Goal: Task Accomplishment & Management: Manage account settings

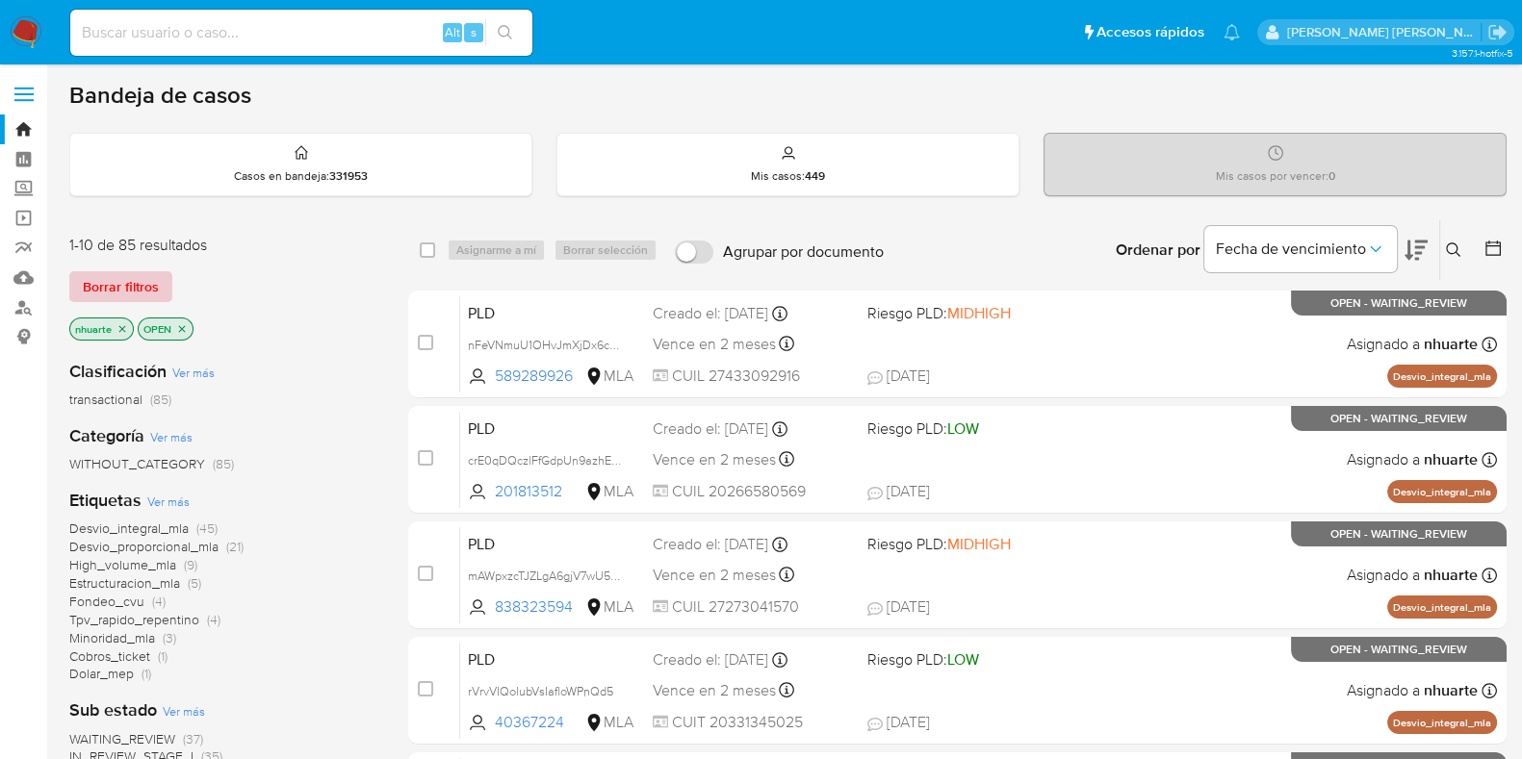
click at [132, 286] on span "Borrar filtros" at bounding box center [121, 286] width 76 height 27
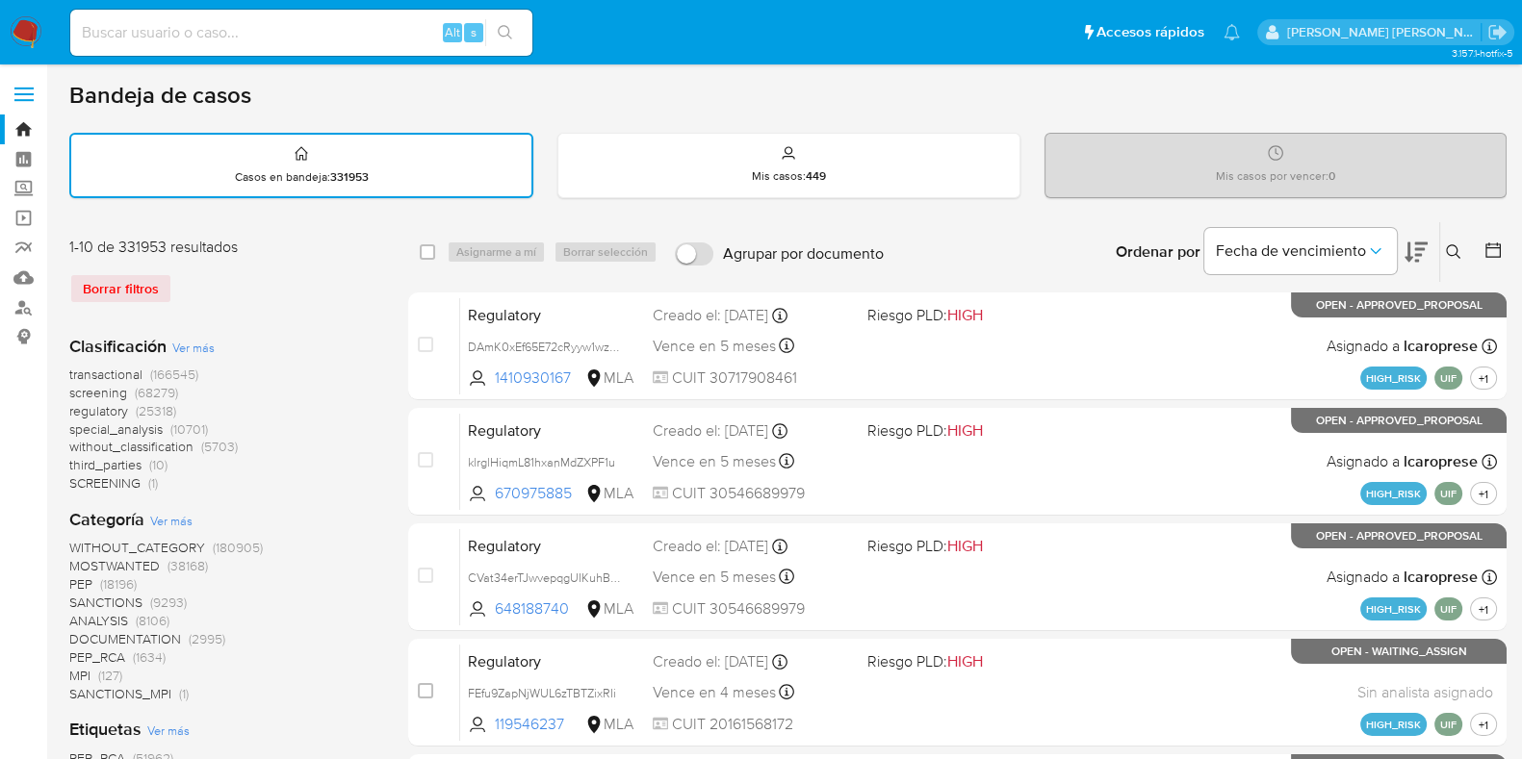
click at [1448, 249] on icon at bounding box center [1453, 251] width 15 height 15
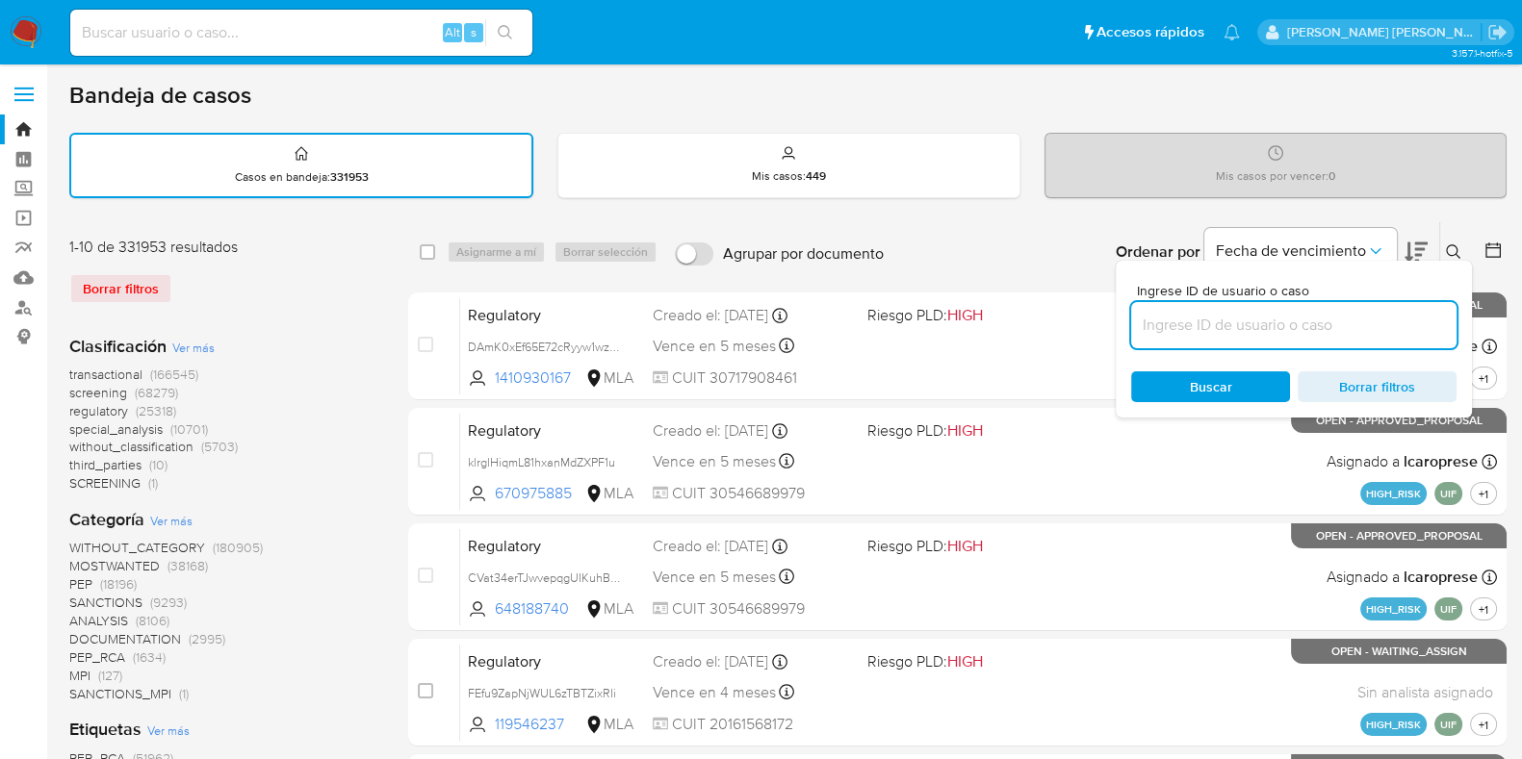
click at [1301, 321] on input at bounding box center [1293, 325] width 325 height 25
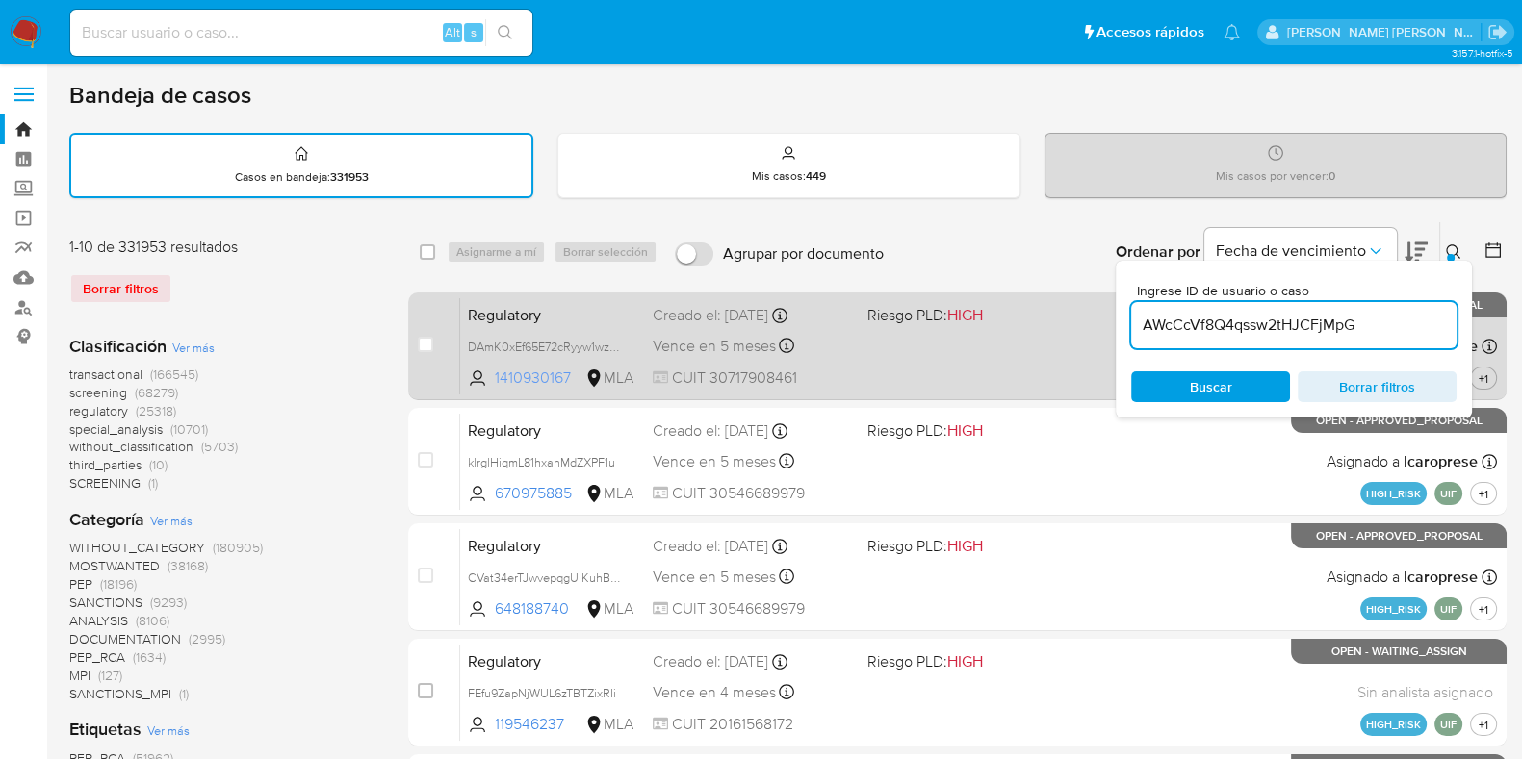
type input "AWcCcVf8Q4qssw2tHJCFjMpG"
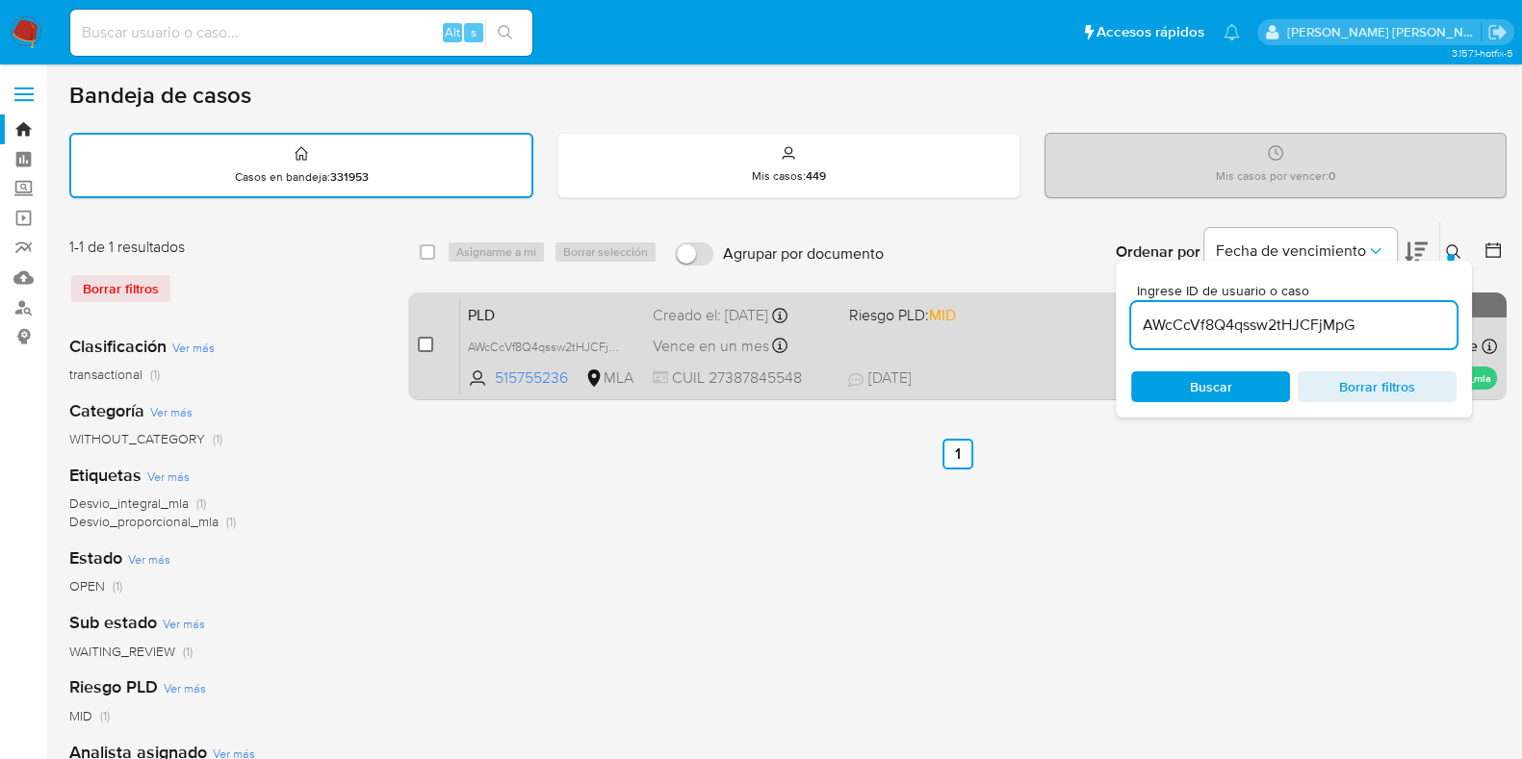
click at [423, 344] on input "checkbox" at bounding box center [425, 344] width 15 height 15
checkbox input "true"
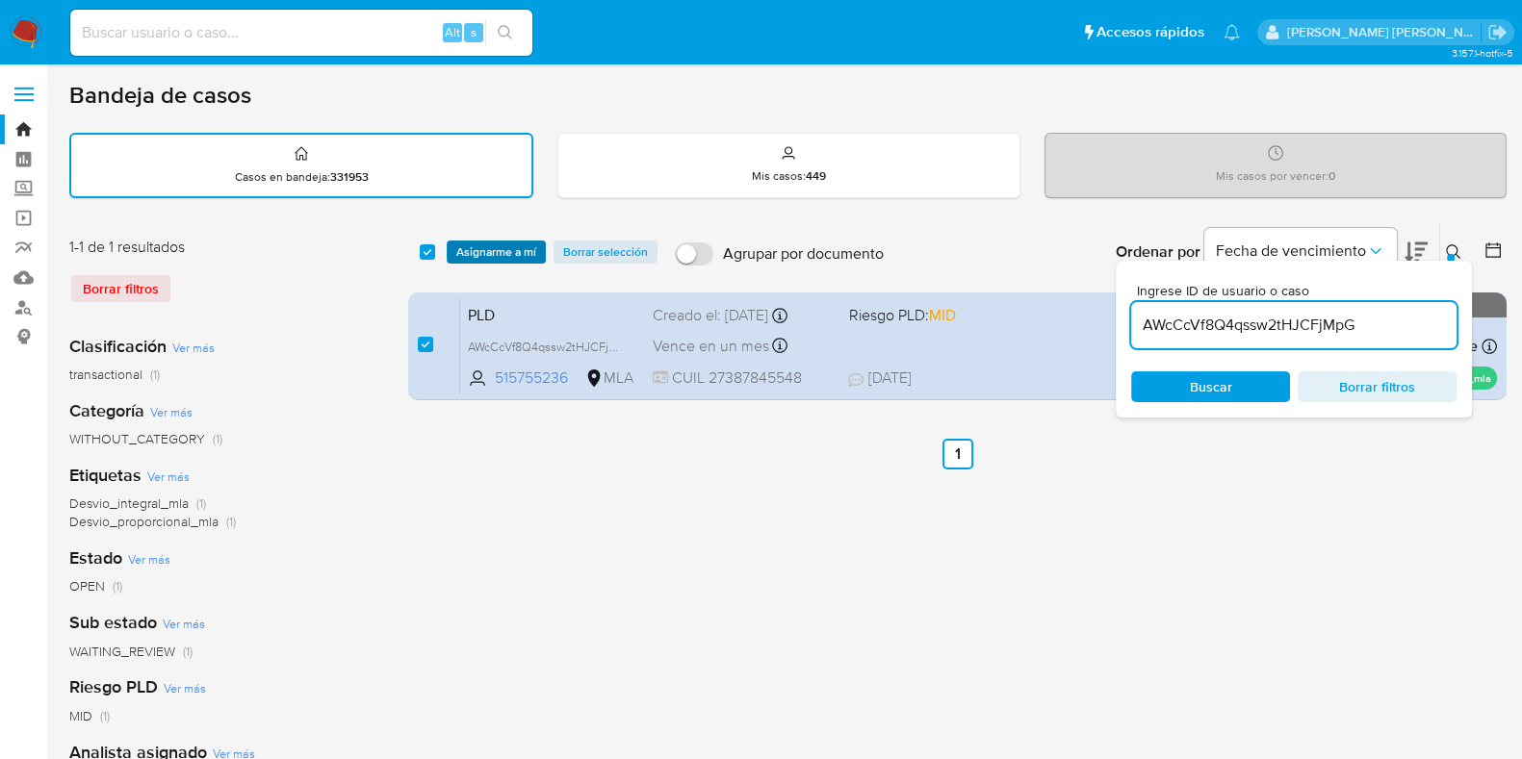
click at [510, 246] on span "Asignarme a mí" at bounding box center [496, 252] width 80 height 19
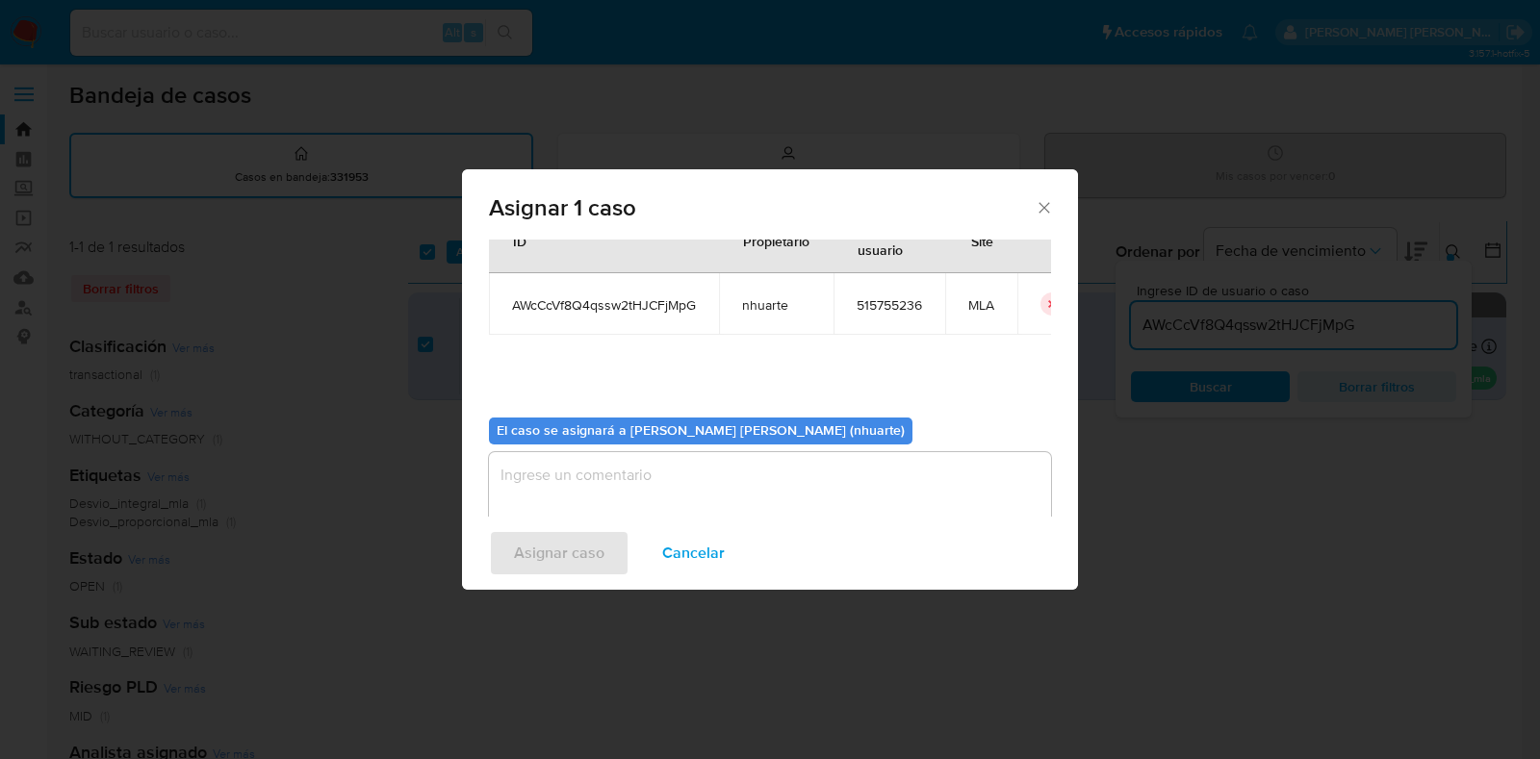
scroll to position [99, 0]
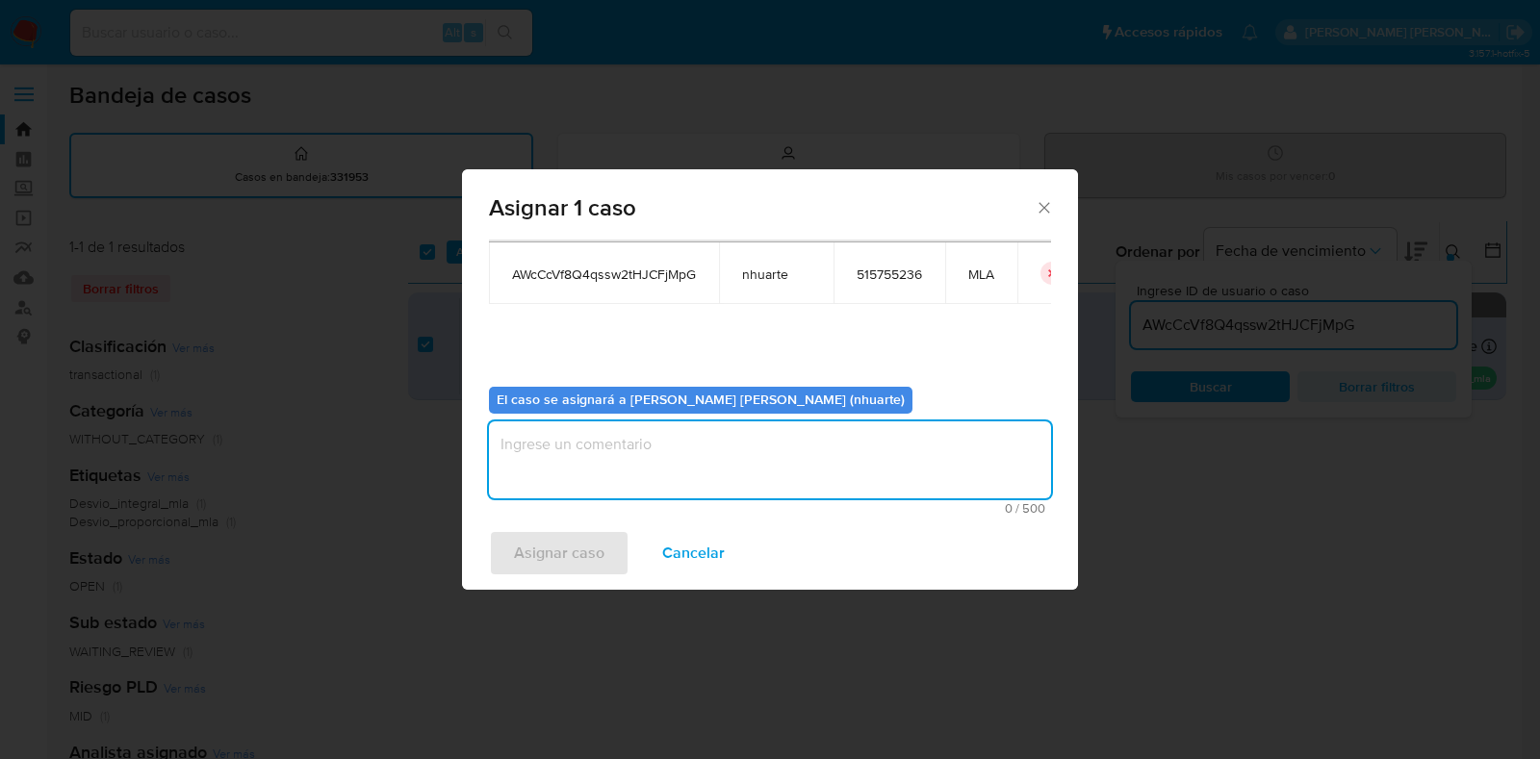
click at [687, 454] on textarea "assign-modal" at bounding box center [770, 460] width 562 height 77
type textarea "Asignación"
click at [580, 548] on span "Asignar caso" at bounding box center [559, 553] width 90 height 42
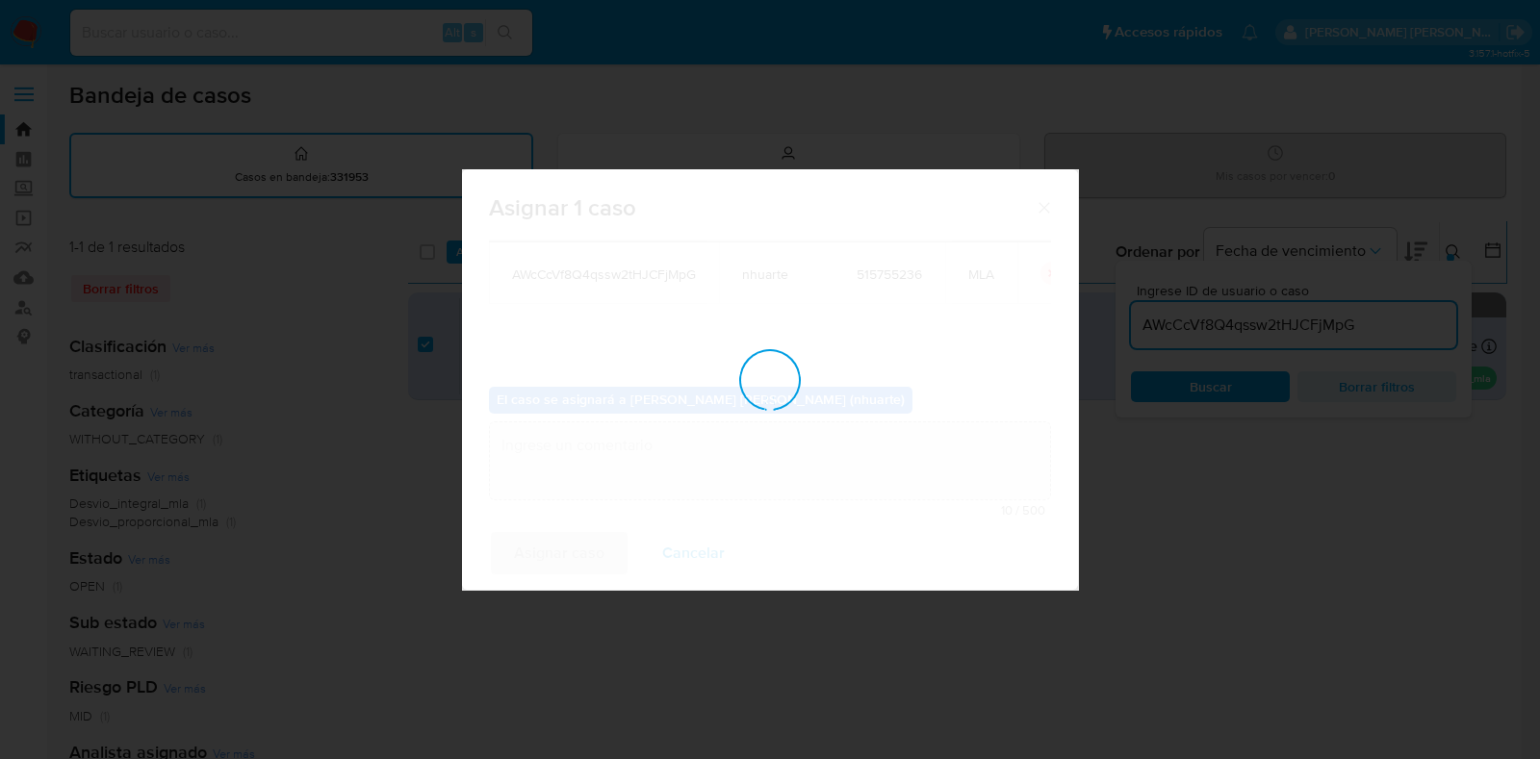
checkbox input "false"
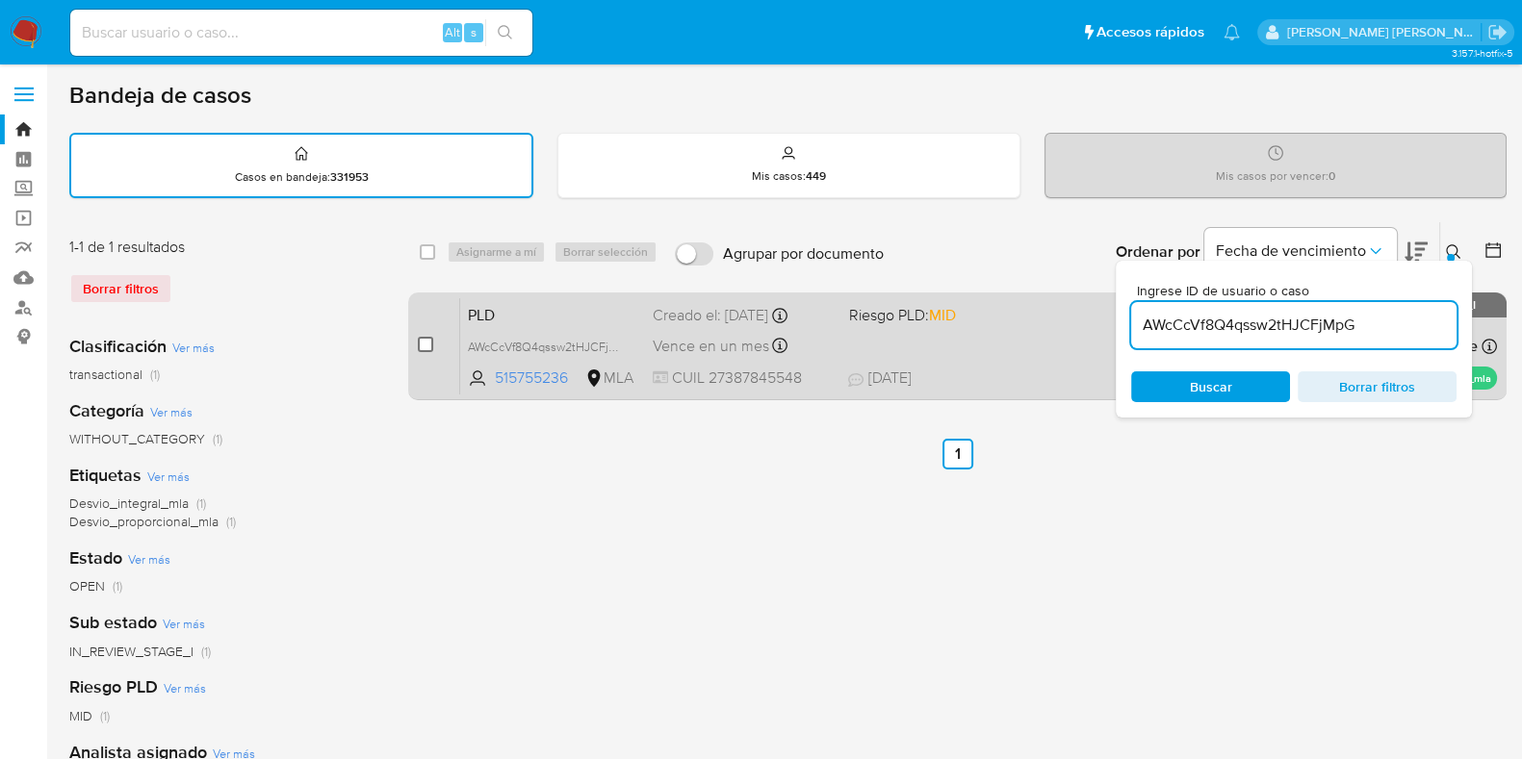
click at [427, 338] on input "checkbox" at bounding box center [425, 344] width 15 height 15
checkbox input "true"
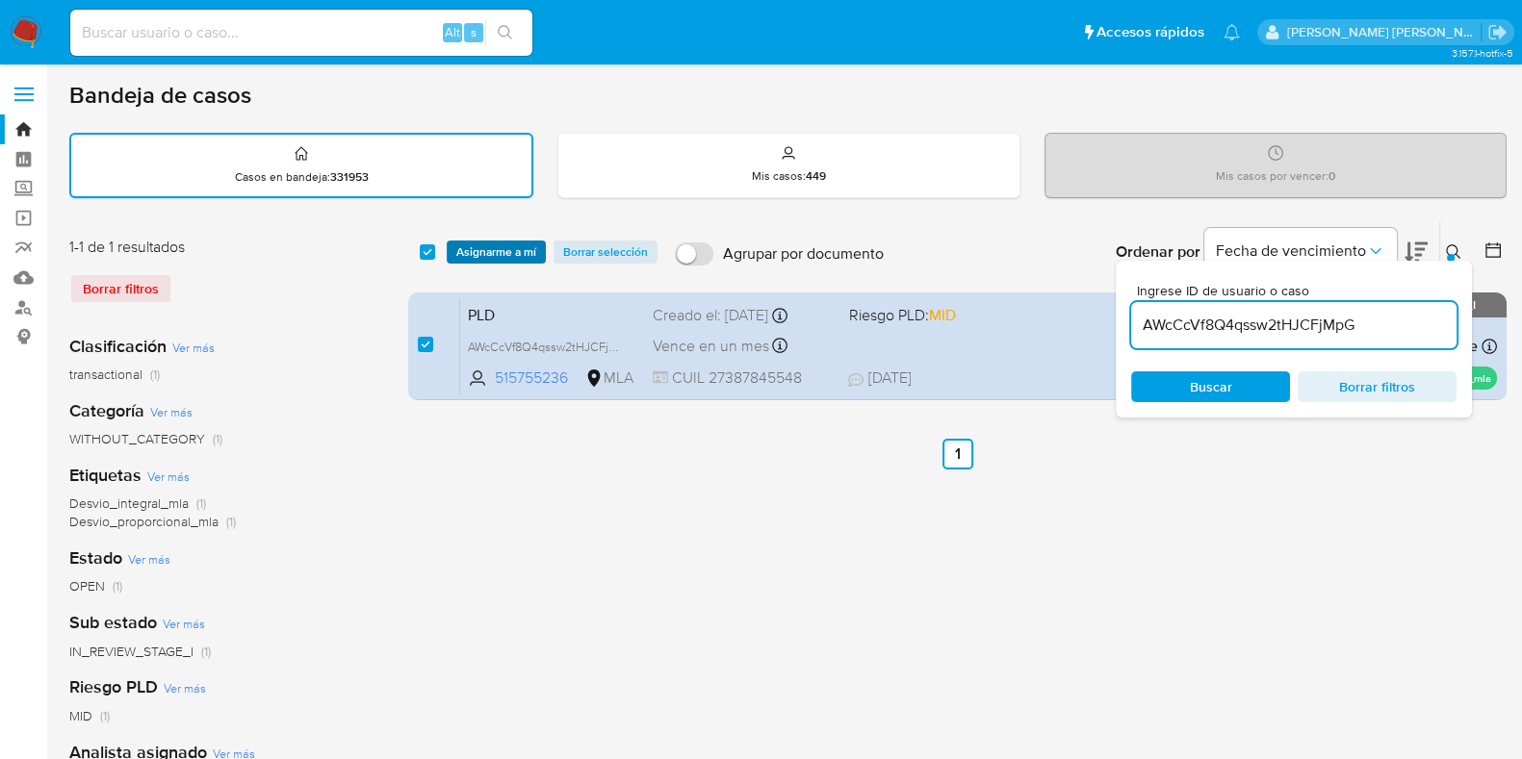
click at [499, 249] on span "Asignarme a mí" at bounding box center [496, 252] width 80 height 19
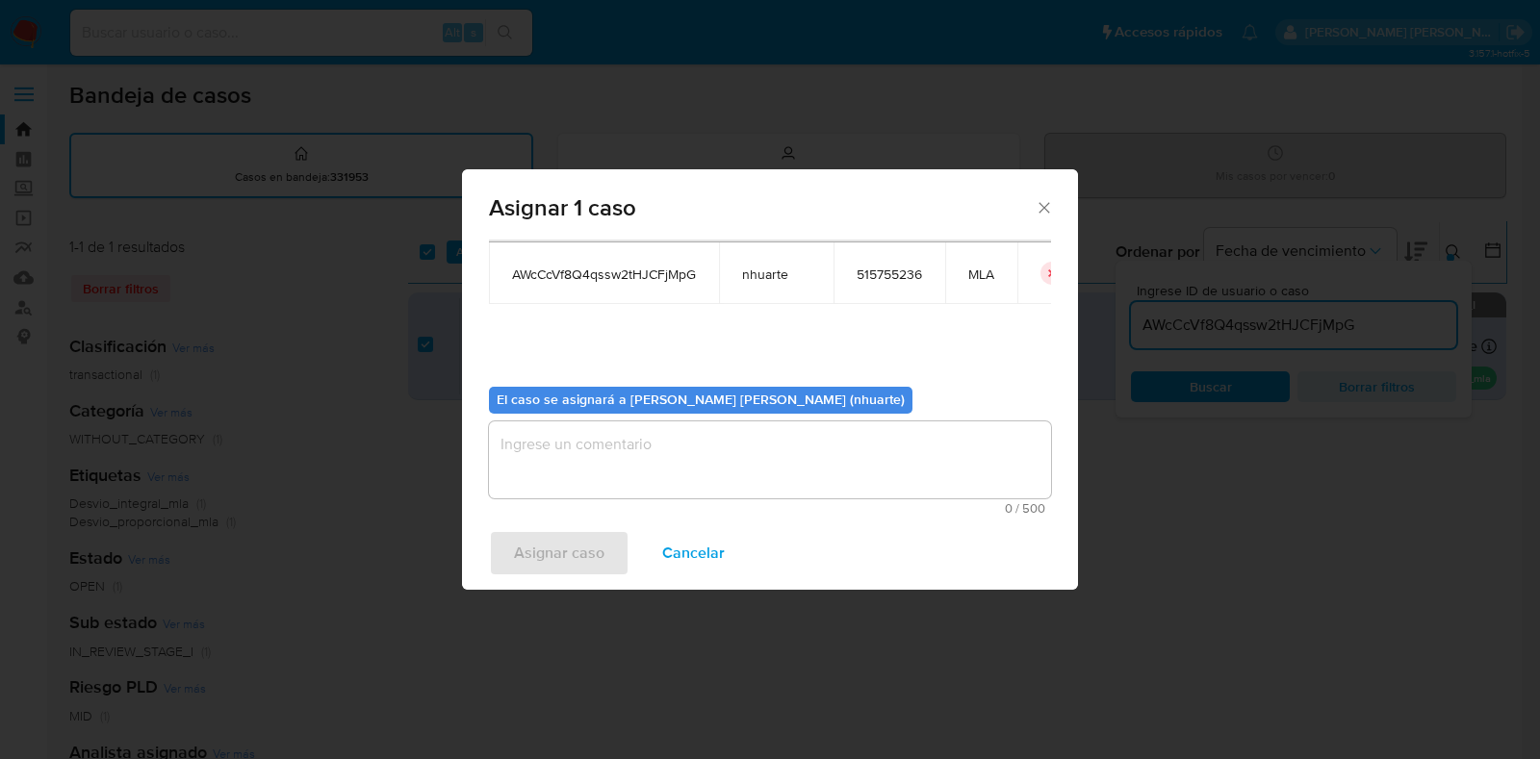
click at [789, 478] on textarea "assign-modal" at bounding box center [770, 460] width 562 height 77
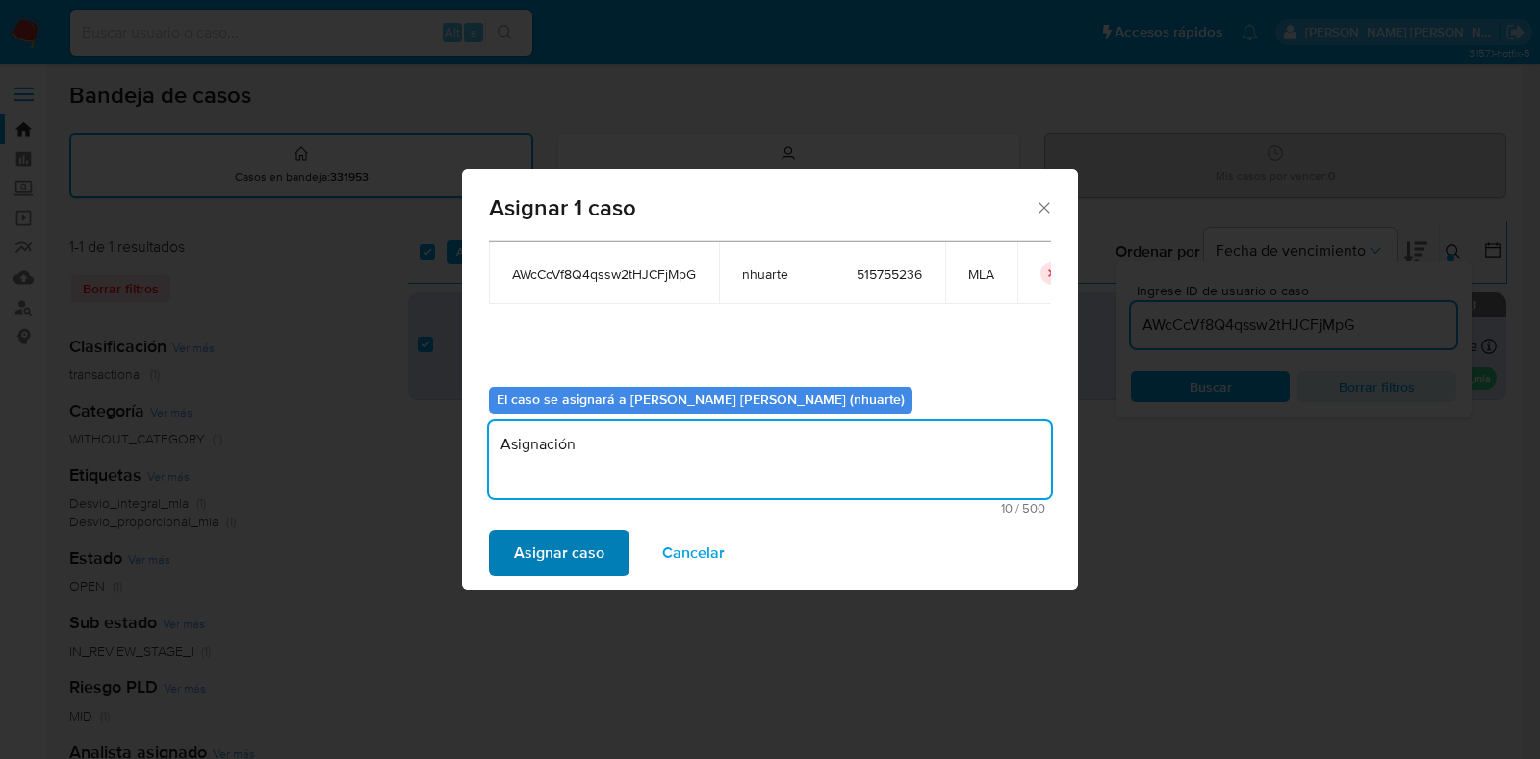
type textarea "Asignación"
click at [555, 532] on span "Asignar caso" at bounding box center [559, 553] width 90 height 42
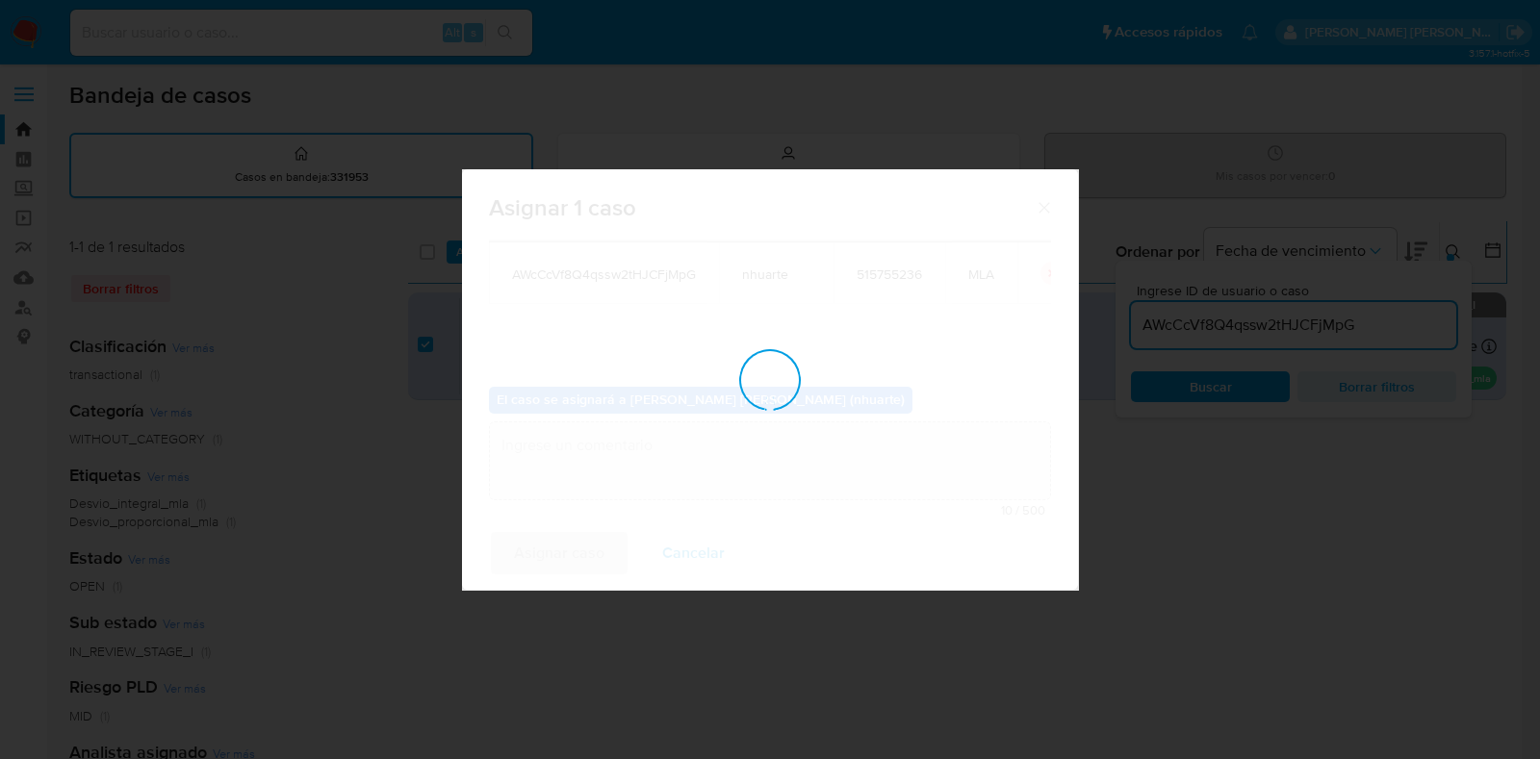
checkbox input "false"
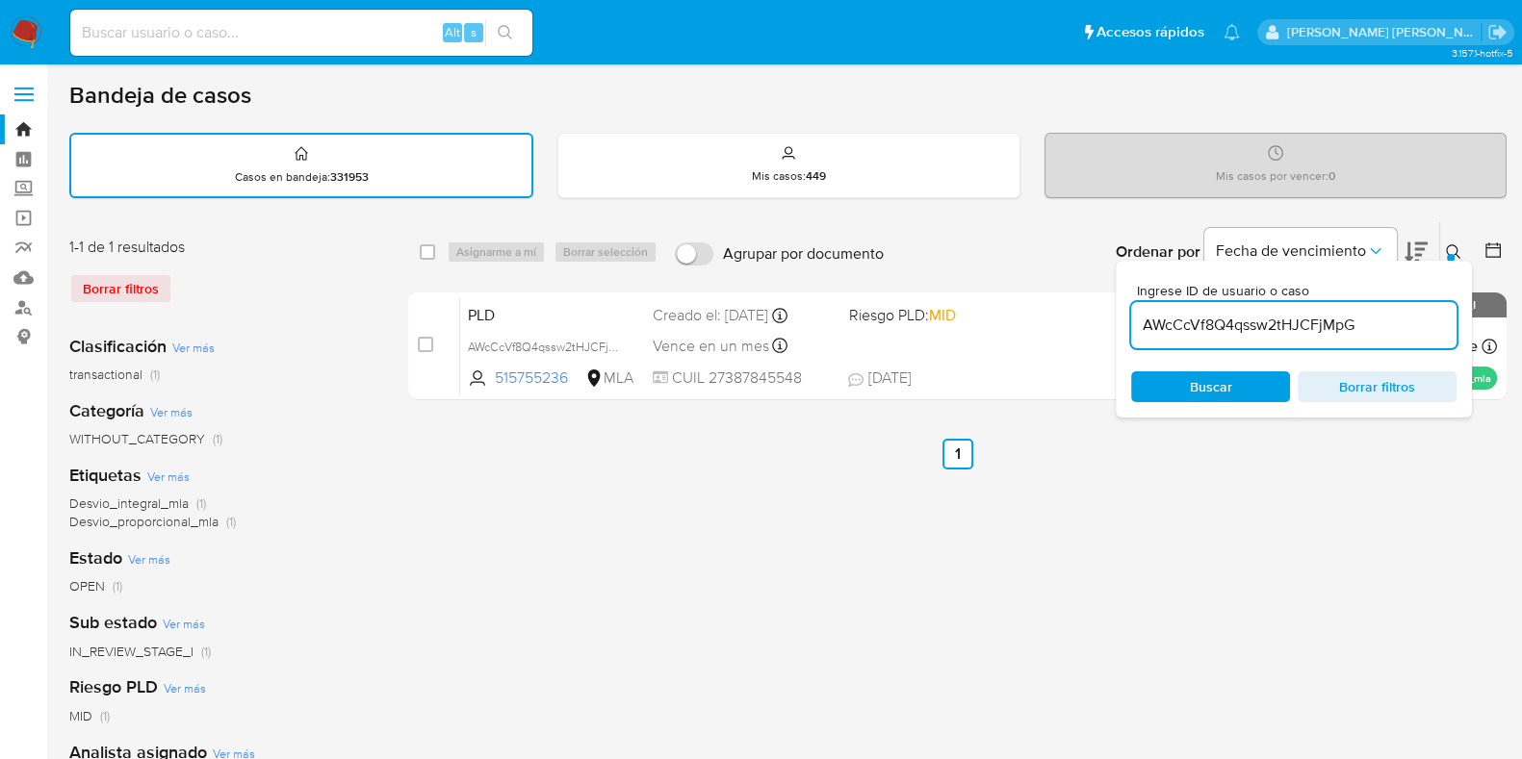
click at [205, 32] on input at bounding box center [301, 32] width 462 height 25
paste input "1159392154"
type input "1159392154"
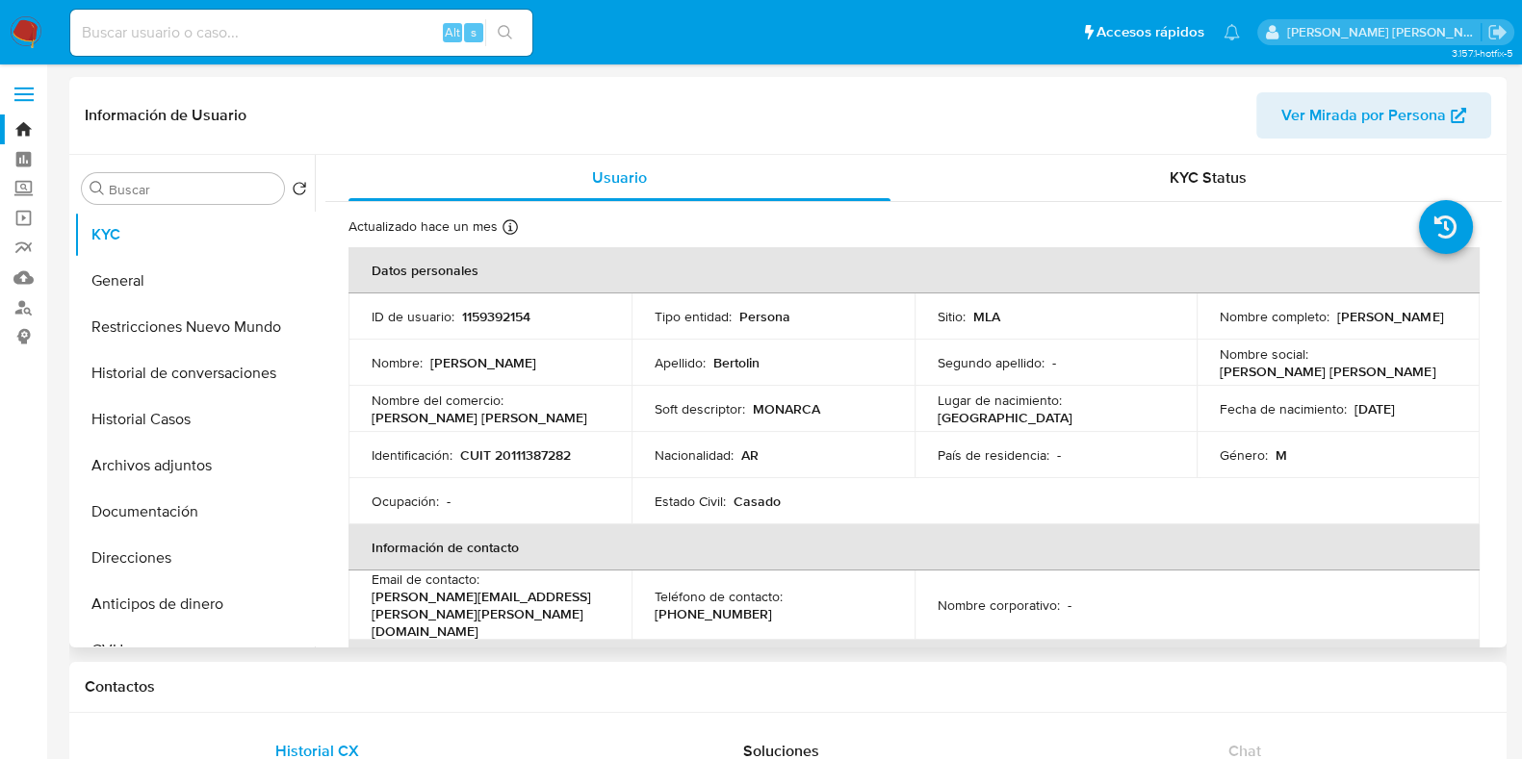
select select "10"
drag, startPoint x: 370, startPoint y: 606, endPoint x: 576, endPoint y: 606, distance: 206.9
click at [576, 606] on td "Email de contacto : paula.bertolin@monarca.com.ar" at bounding box center [489, 605] width 283 height 69
copy p "paula.bertolin@monarca.com.ar"
click at [199, 425] on button "Historial Casos" at bounding box center [186, 420] width 225 height 46
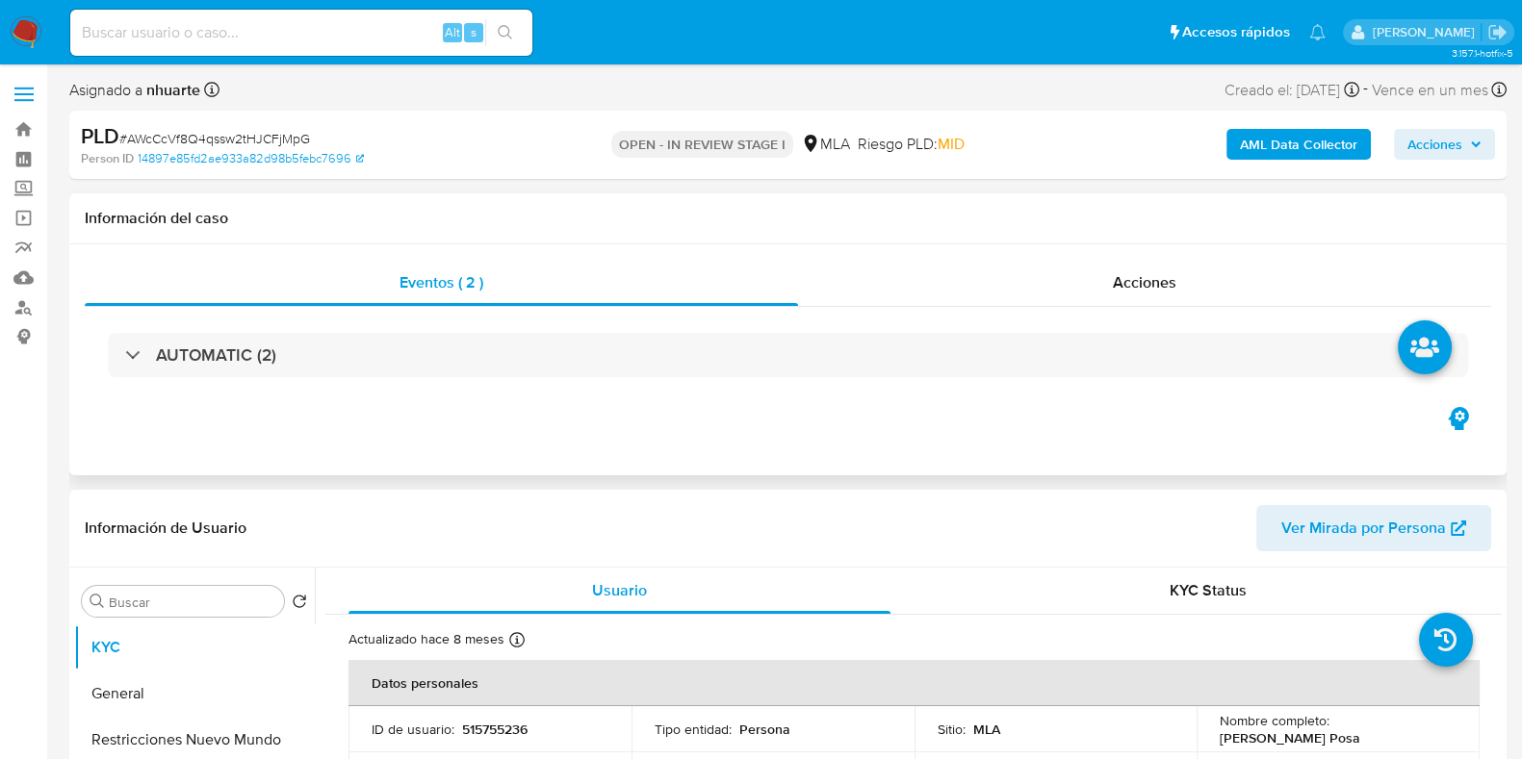
select select "10"
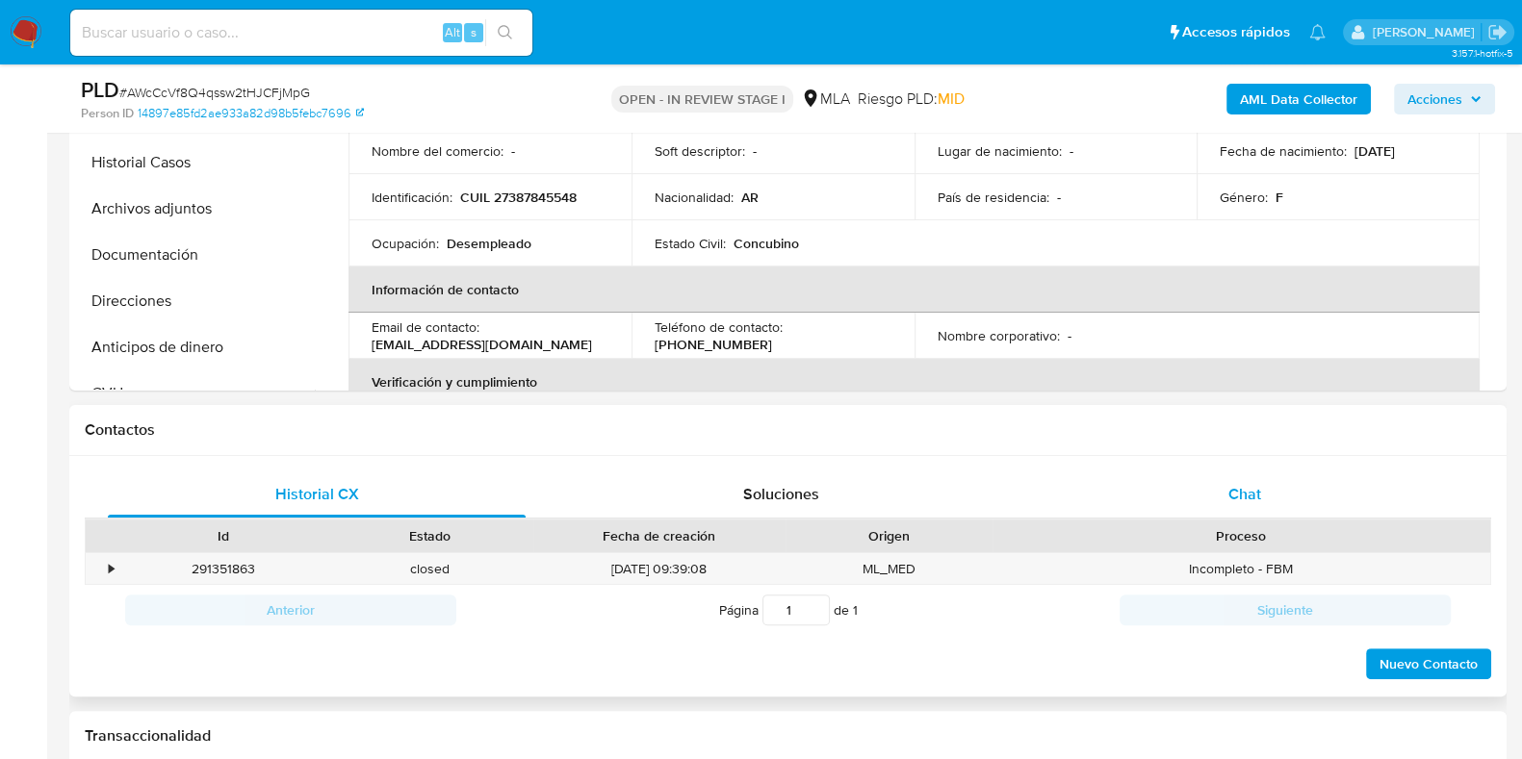
click at [1273, 491] on div "Chat" at bounding box center [1245, 495] width 418 height 46
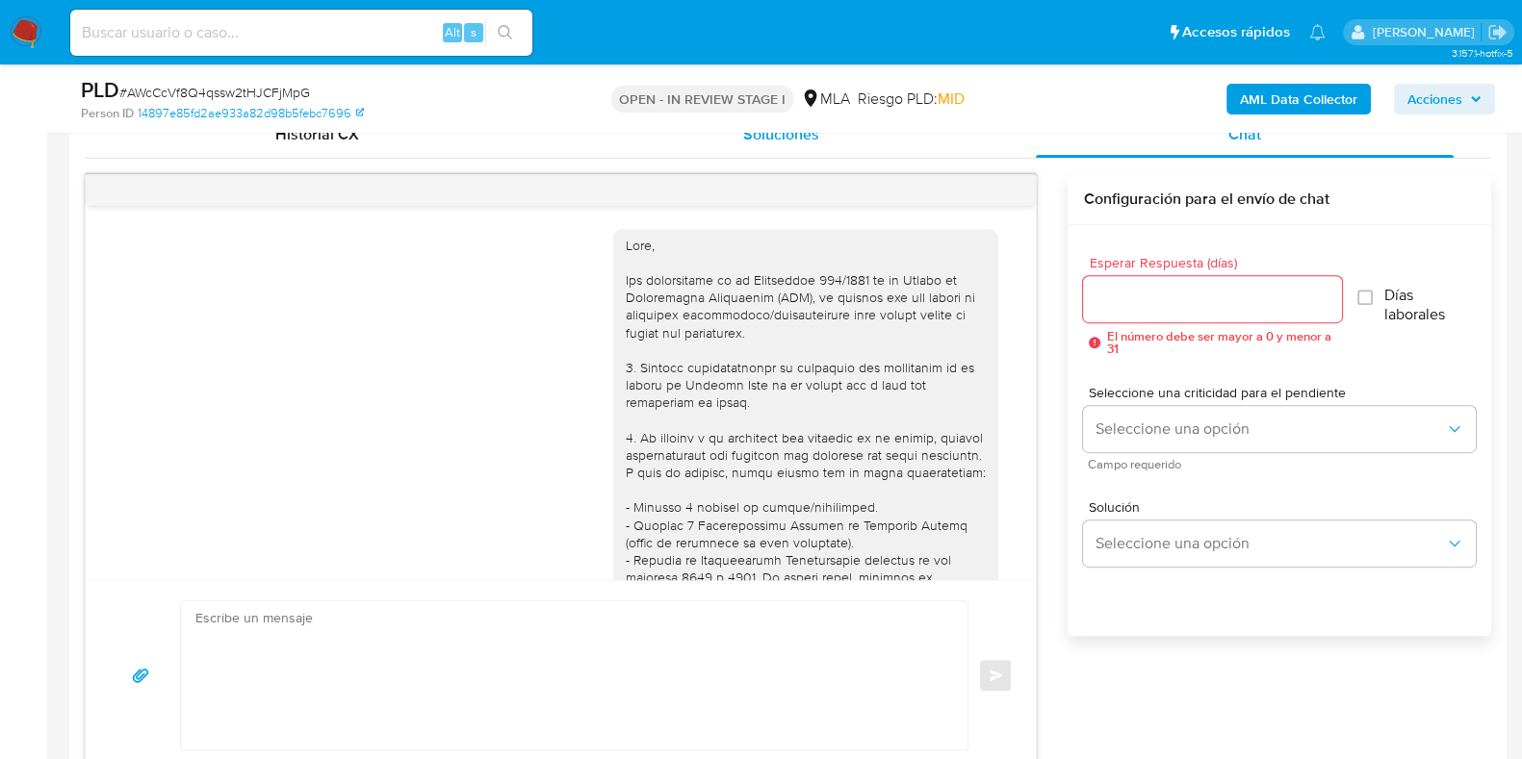
scroll to position [2321, 0]
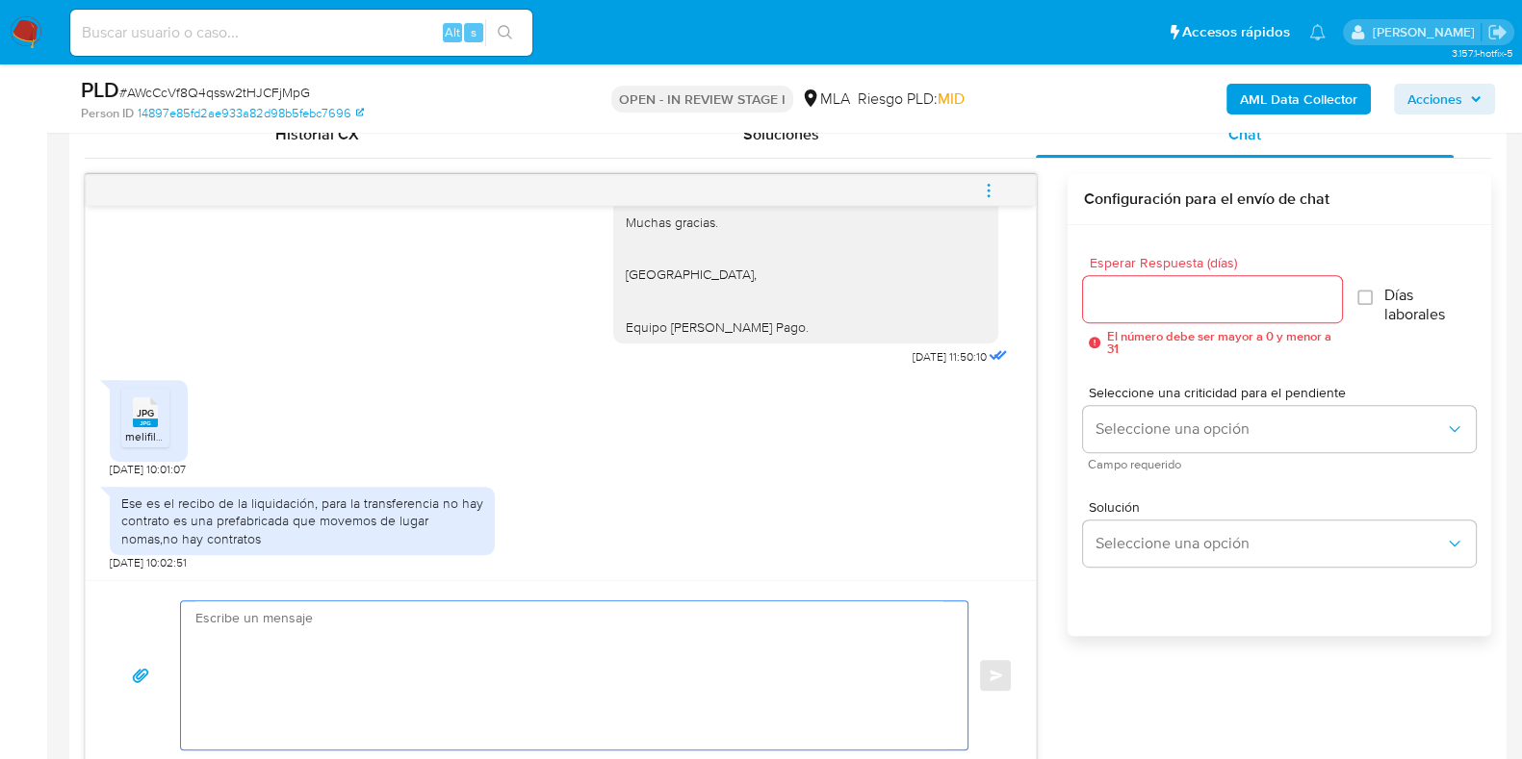
paste textarea "Hola, ¡Muchas gracias por tu respuesta! Confirmamos la recepción de la document…"
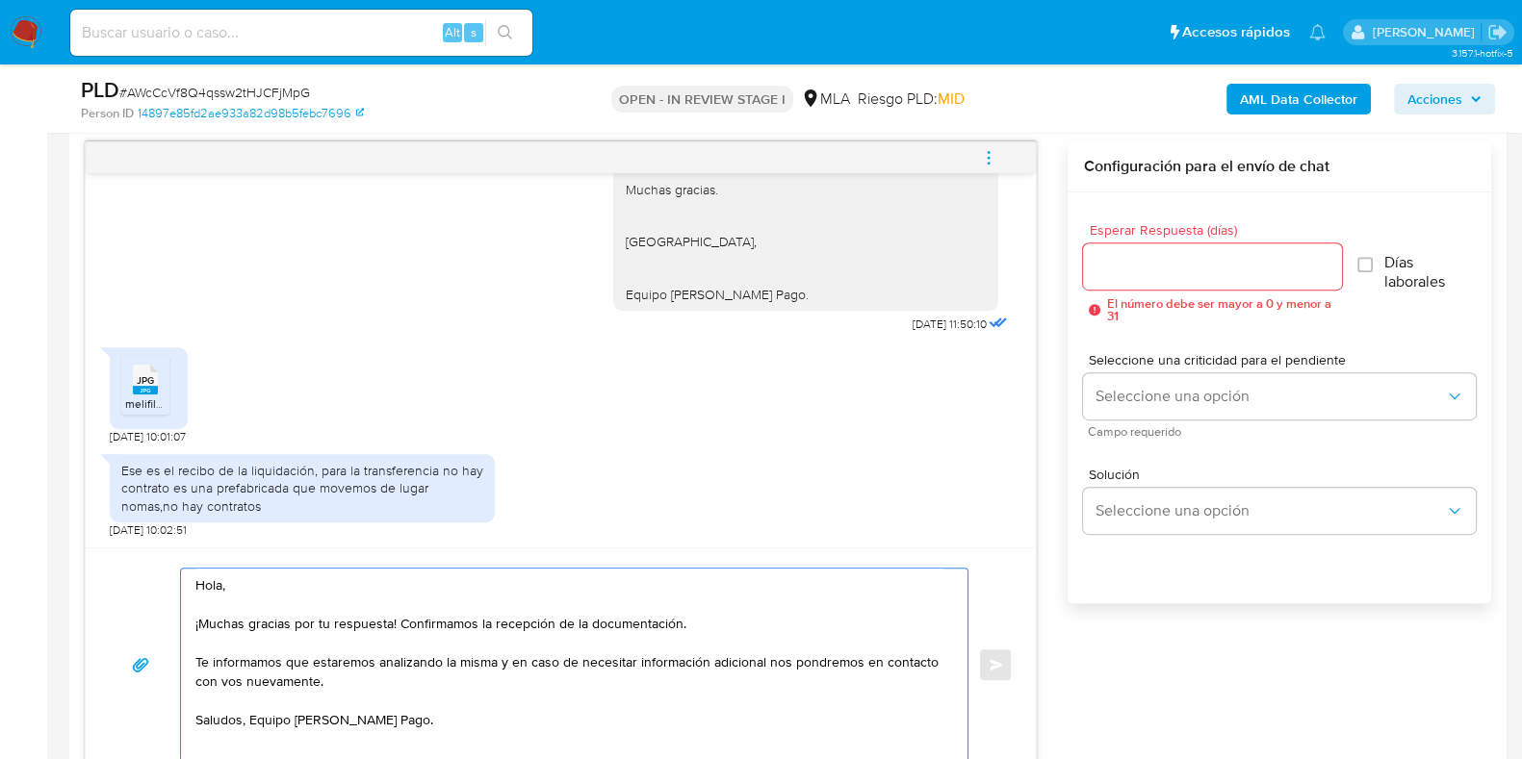
scroll to position [7, 0]
type textarea "Hola, ¡Muchas gracias por tu respuesta! Confirmamos la recepción de la document…"
click at [1167, 272] on input "Esperar Respuesta (días)" at bounding box center [1212, 266] width 258 height 25
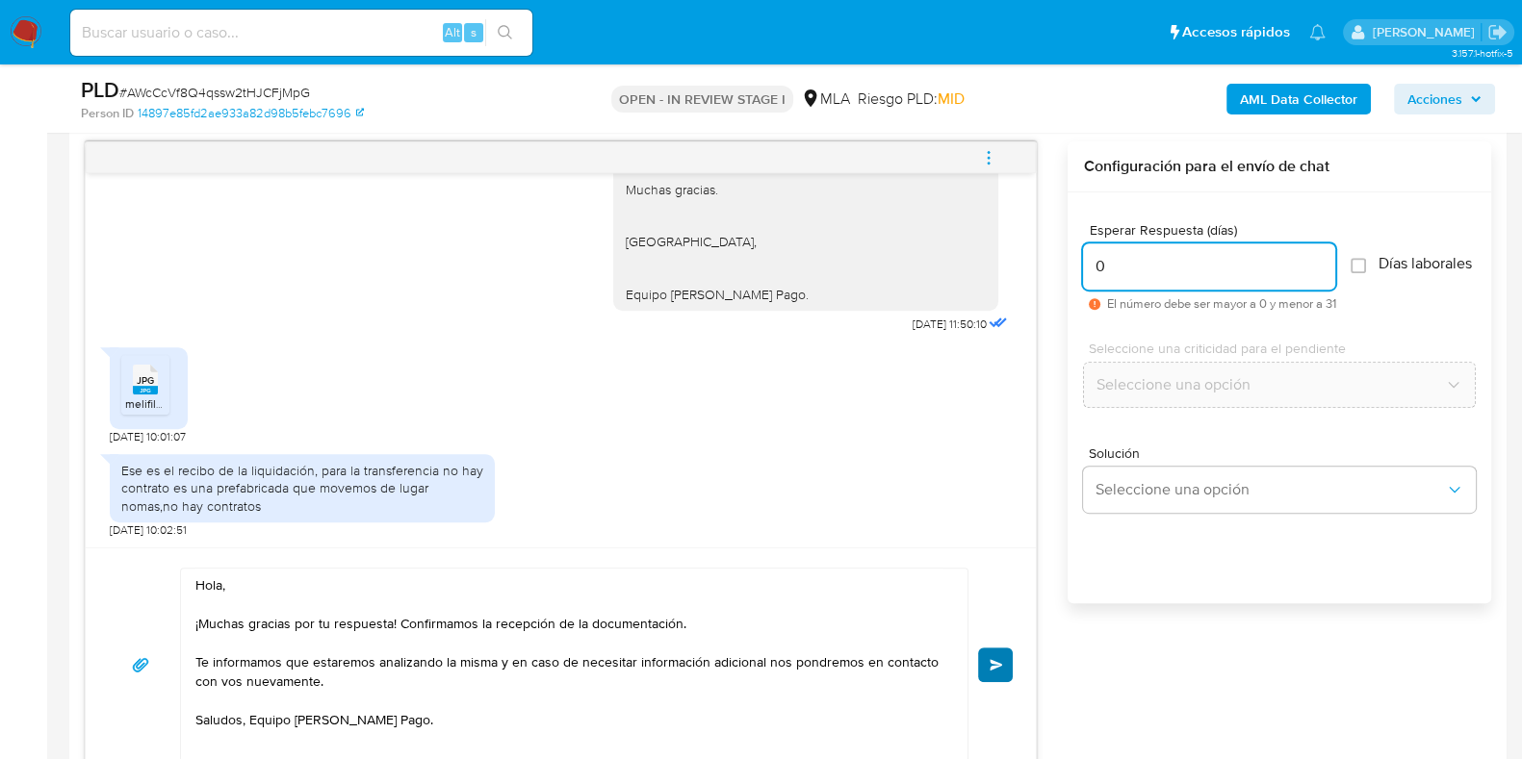
type input "0"
click at [1001, 659] on span "Enviar" at bounding box center [995, 665] width 13 height 12
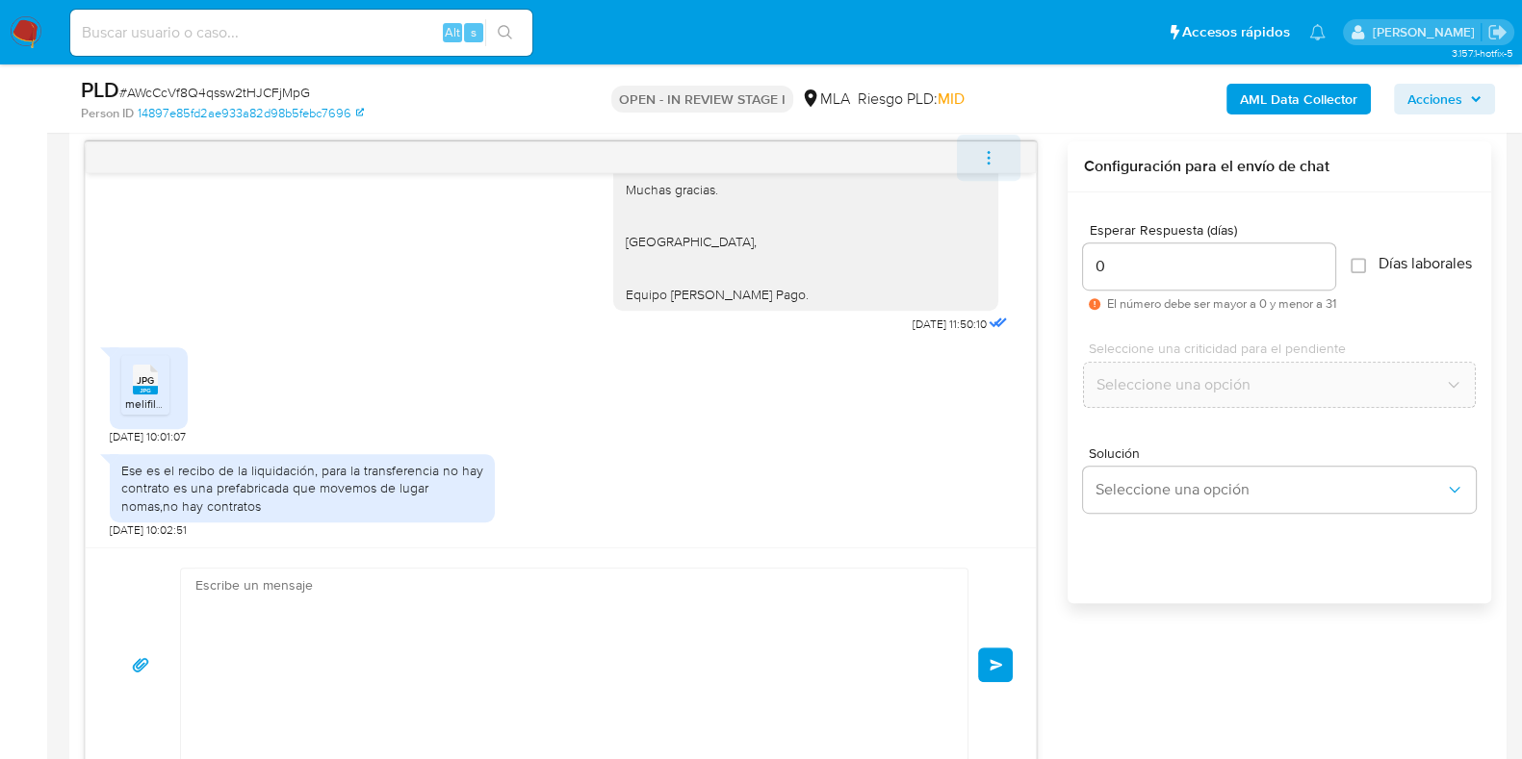
scroll to position [2570, 0]
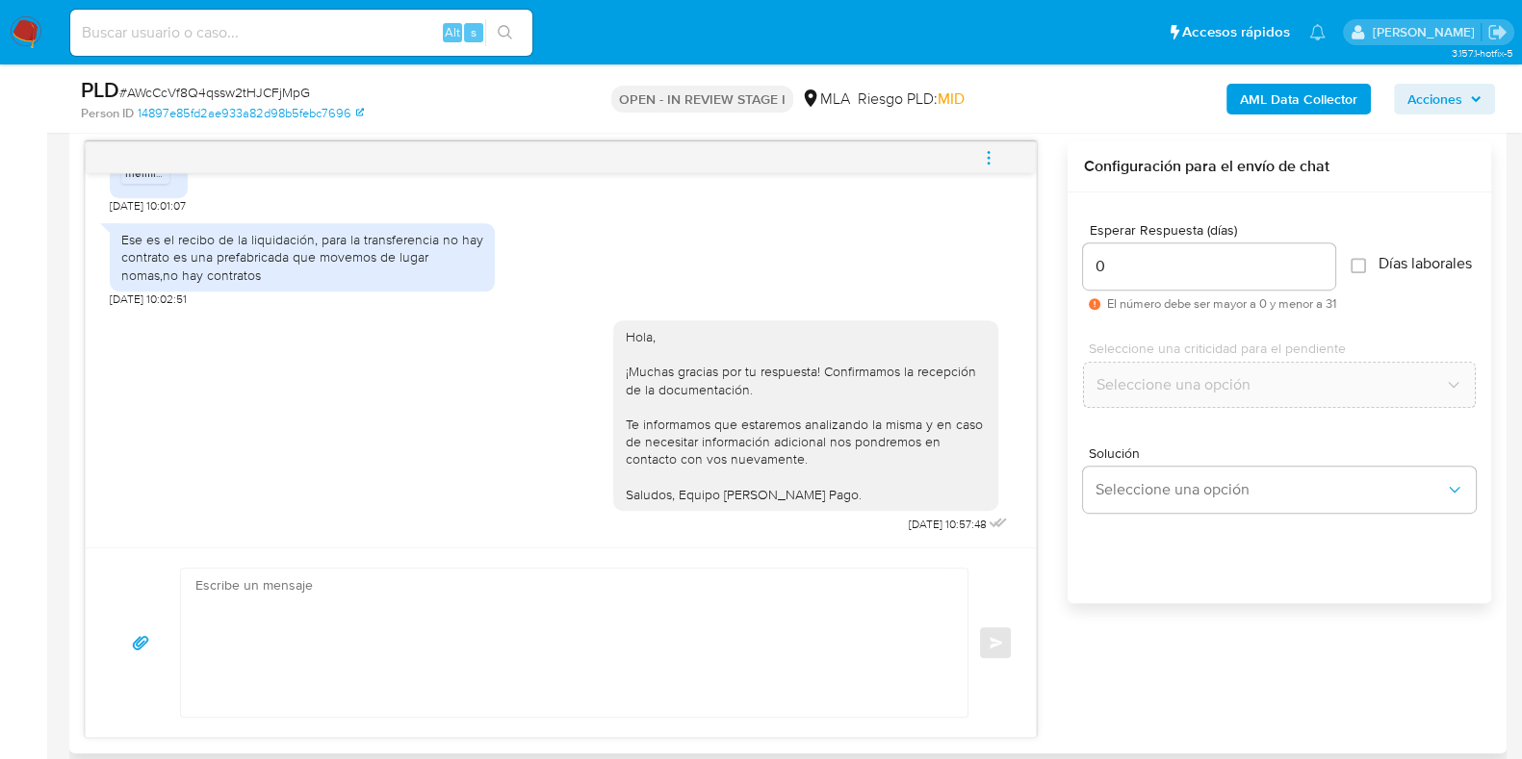
click at [994, 145] on span "menu-action" at bounding box center [988, 158] width 17 height 46
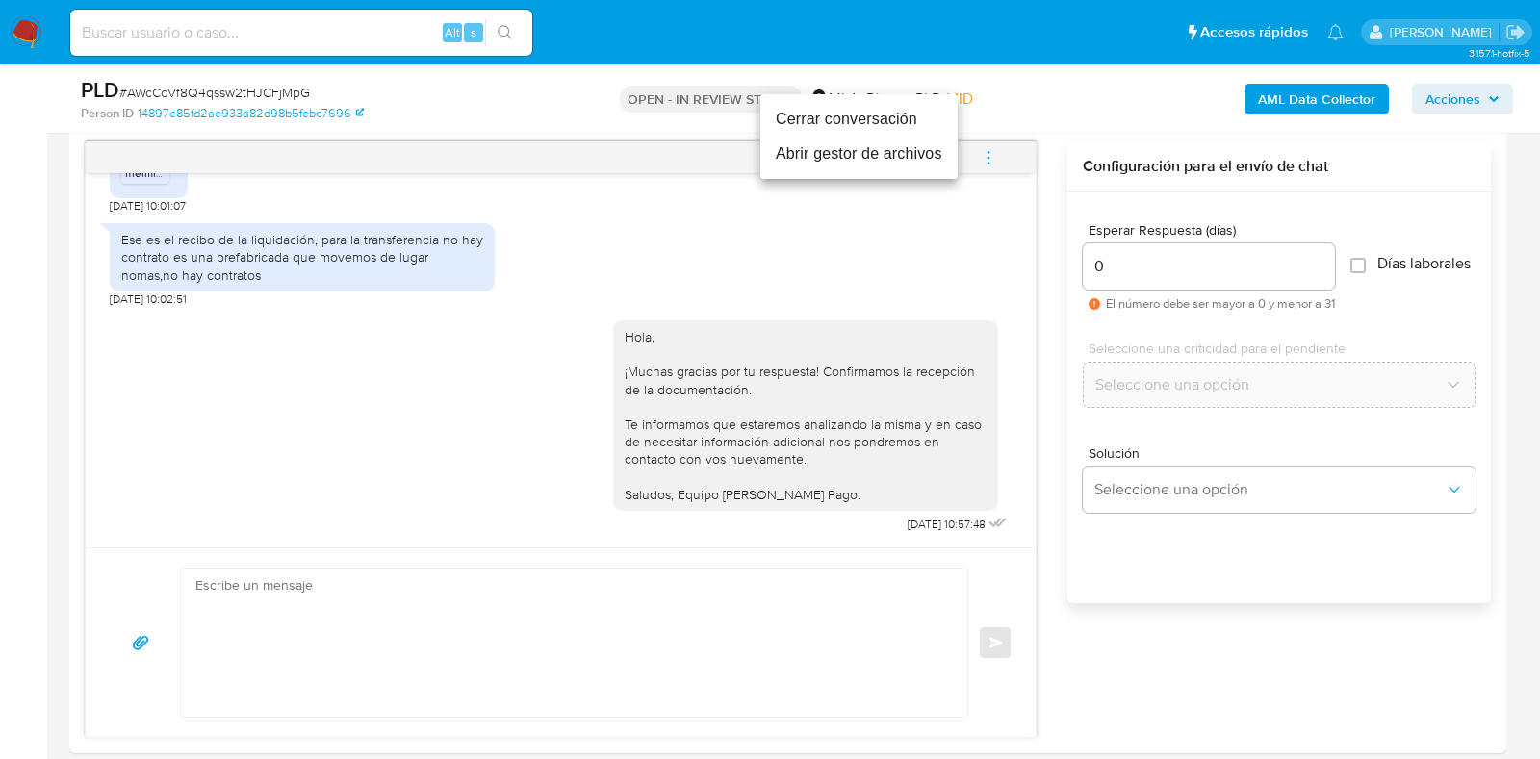
click at [865, 113] on li "Cerrar conversación" at bounding box center [858, 119] width 197 height 35
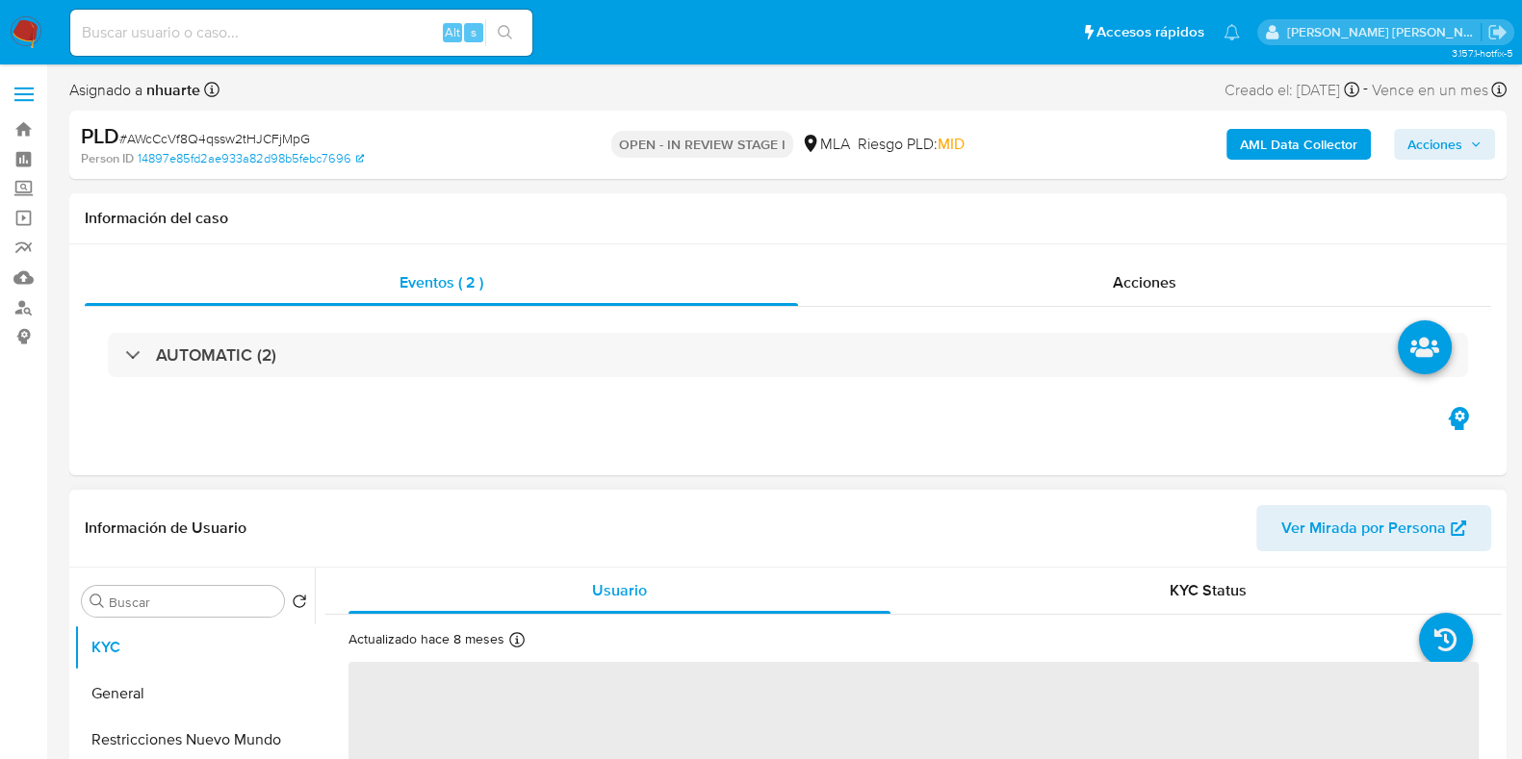
select select "10"
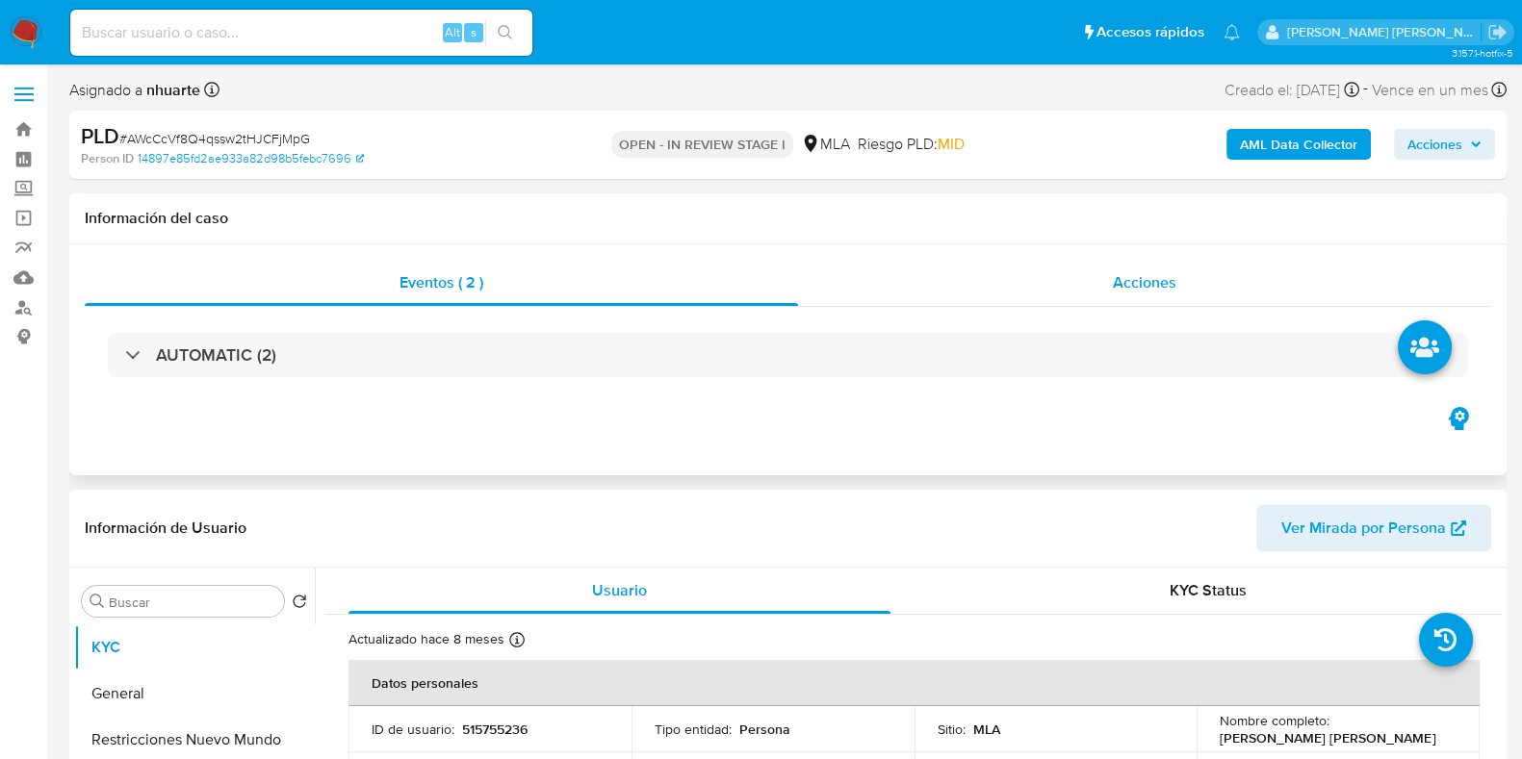
click at [1155, 269] on div "Acciones" at bounding box center [1144, 283] width 693 height 46
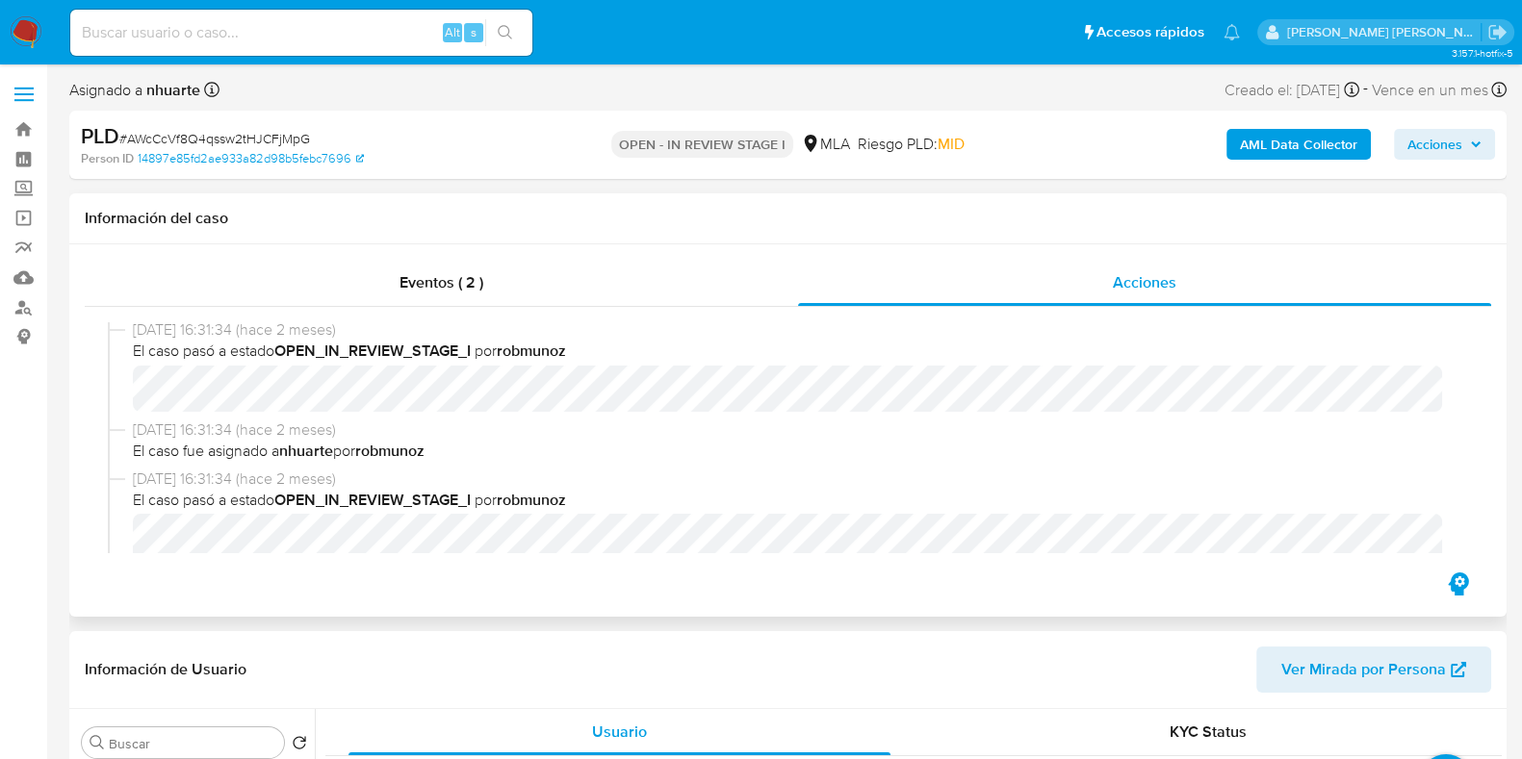
scroll to position [3034, 0]
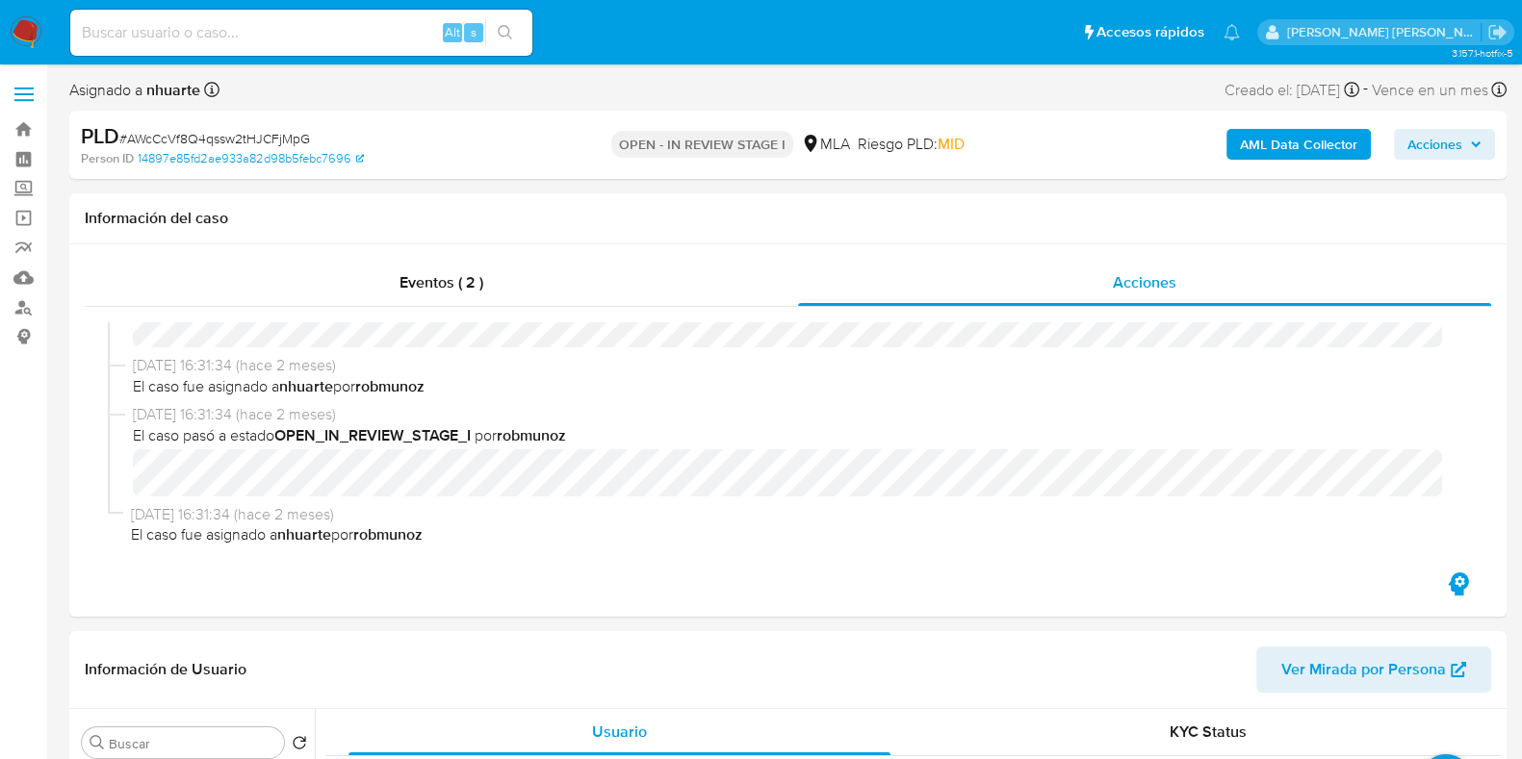
click at [1272, 139] on b "AML Data Collector" at bounding box center [1298, 144] width 117 height 31
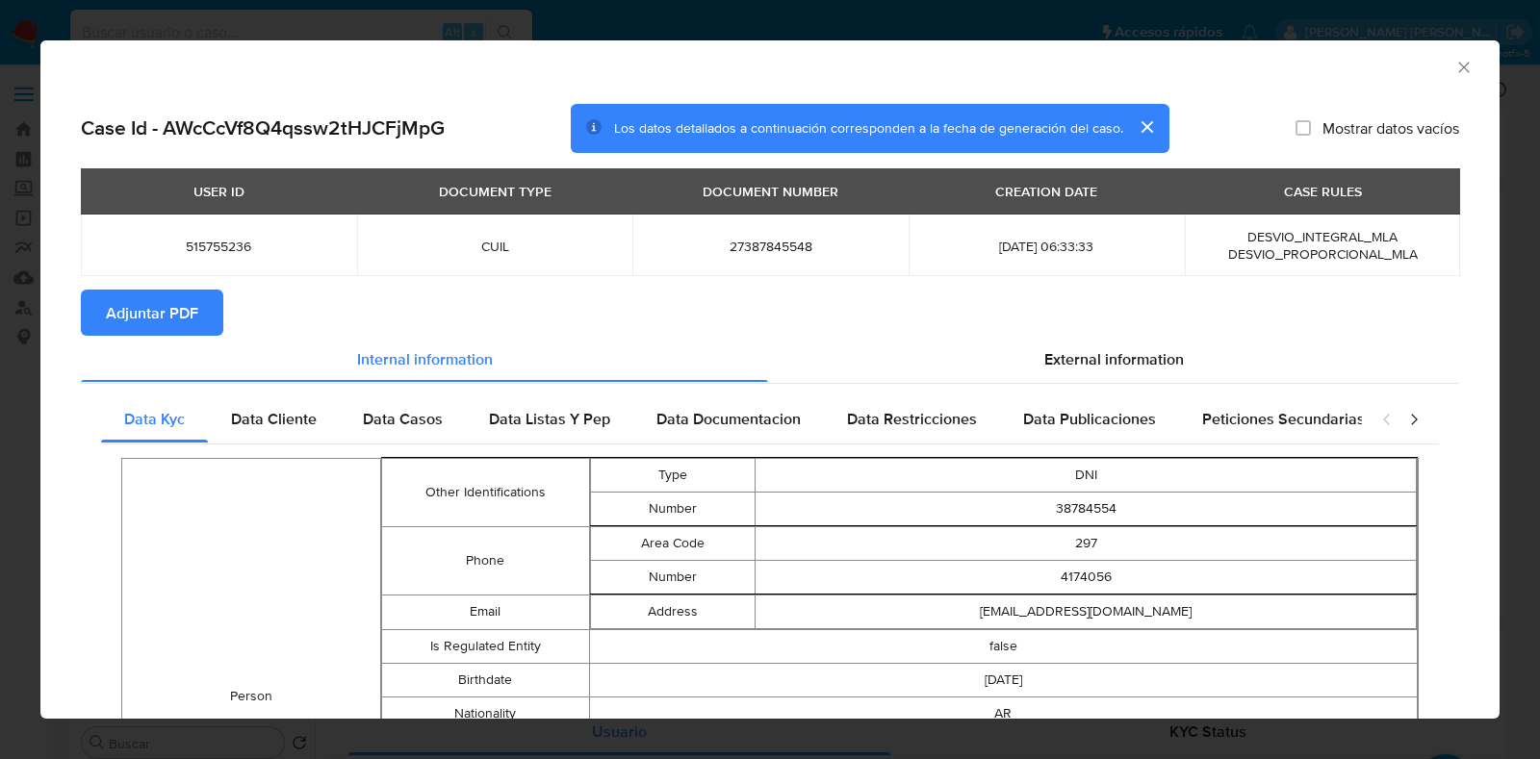
click at [213, 296] on button "Adjuntar PDF" at bounding box center [152, 313] width 142 height 46
click at [1433, 71] on div "AML Data Collector" at bounding box center [754, 64] width 1400 height 21
click at [1454, 69] on icon "Cerrar ventana" at bounding box center [1463, 67] width 19 height 19
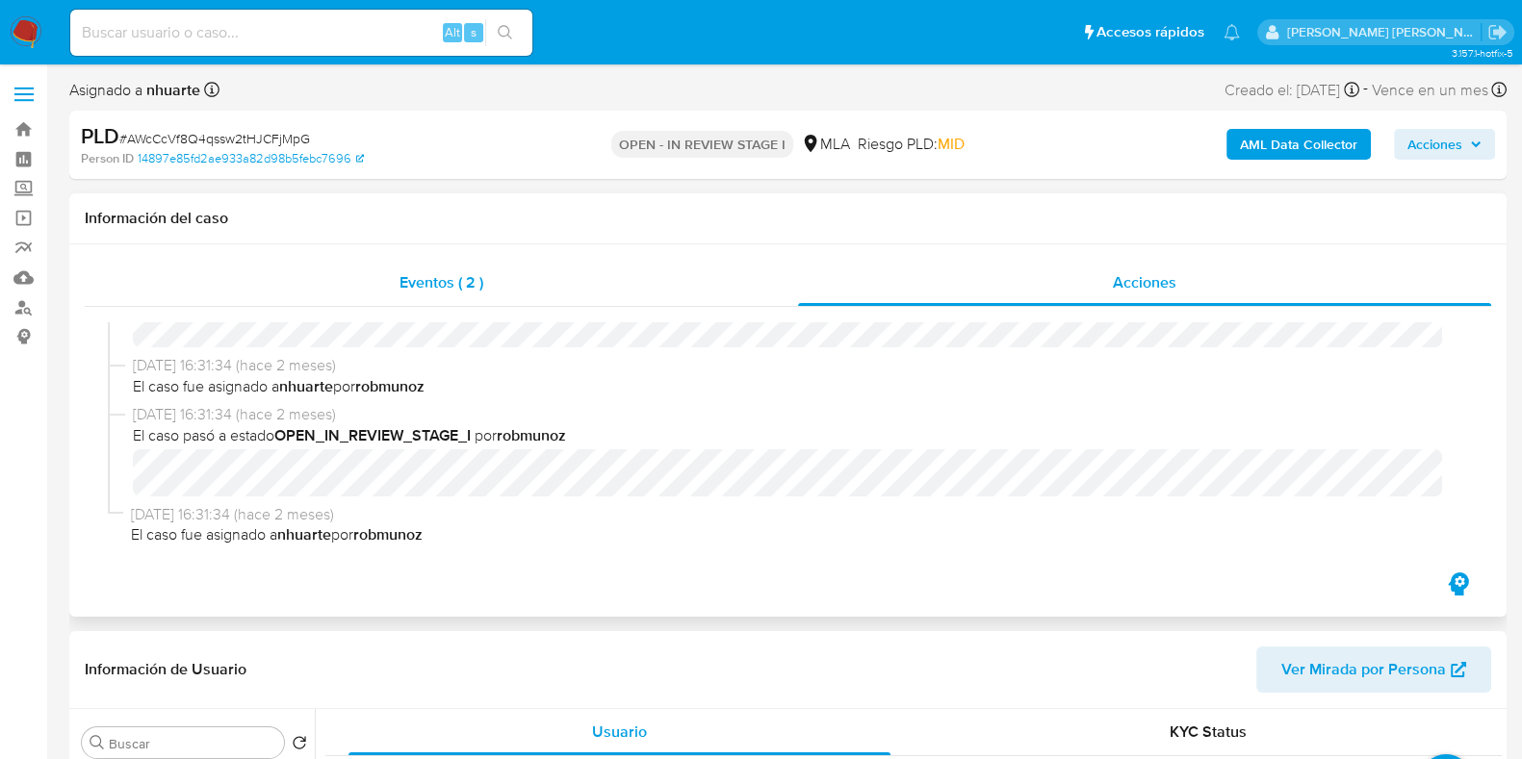
click at [422, 262] on div "Eventos ( 2 )" at bounding box center [441, 283] width 713 height 46
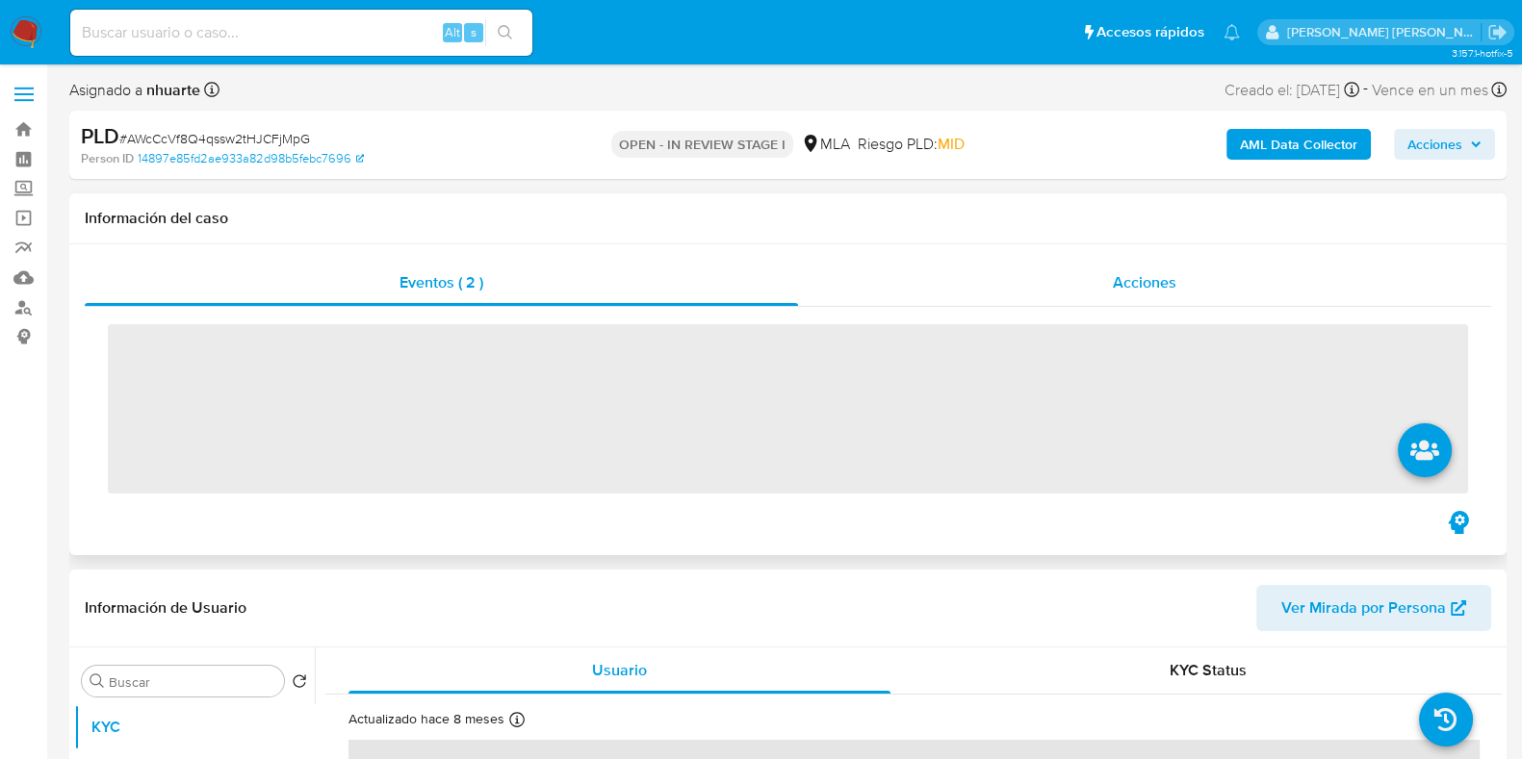
click at [1160, 271] on span "Acciones" at bounding box center [1145, 282] width 64 height 22
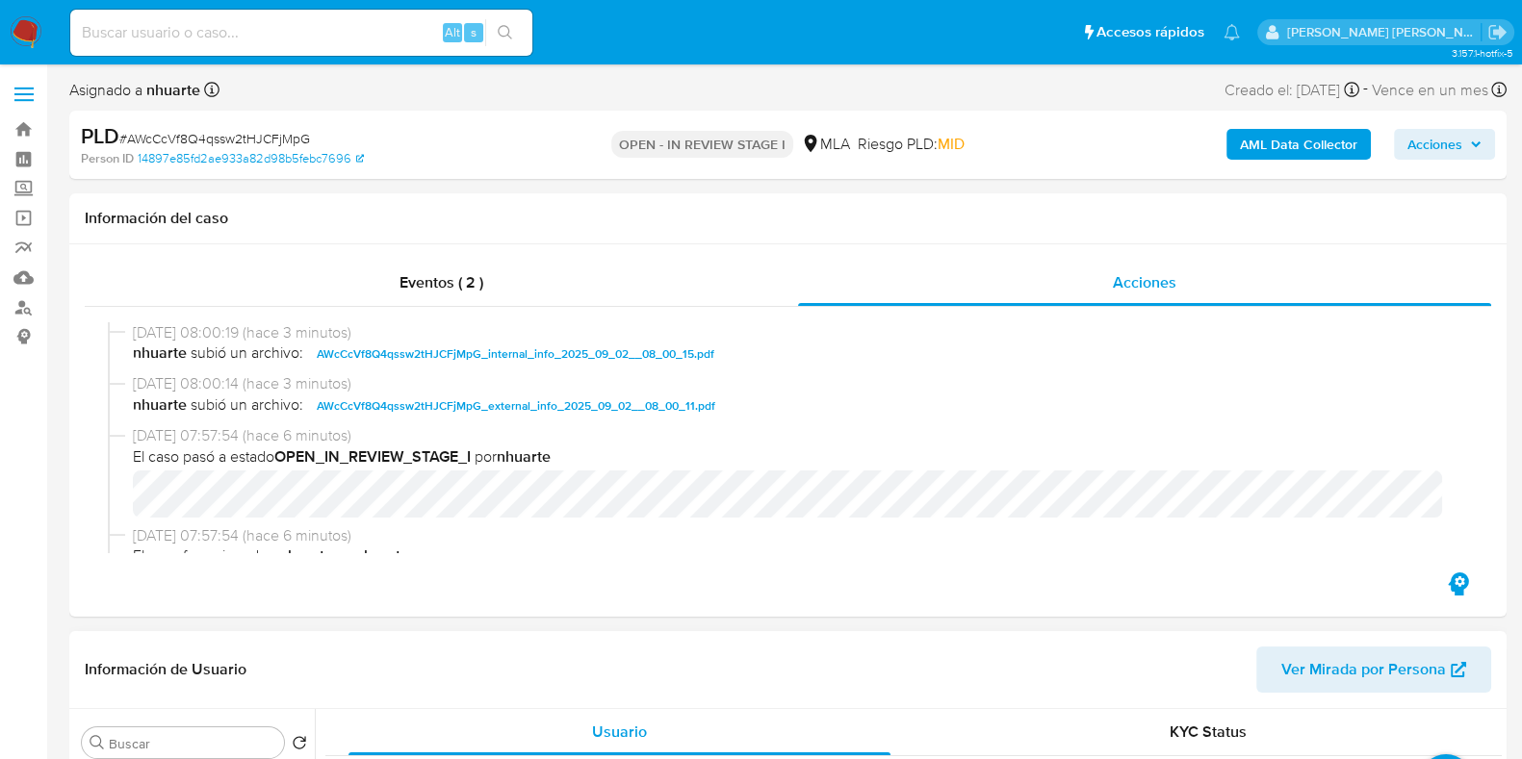
scroll to position [601, 0]
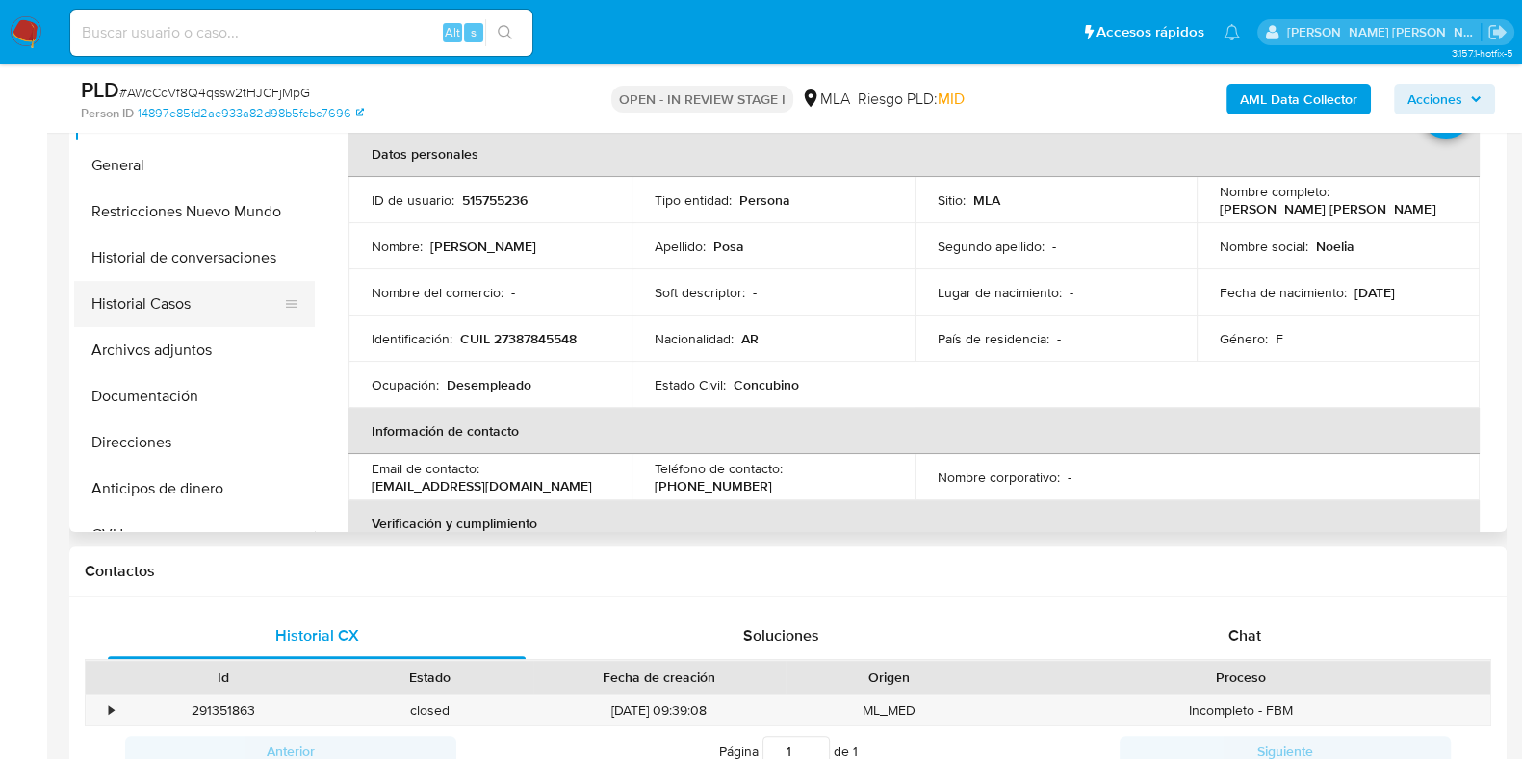
click at [230, 322] on button "Historial Casos" at bounding box center [186, 304] width 225 height 46
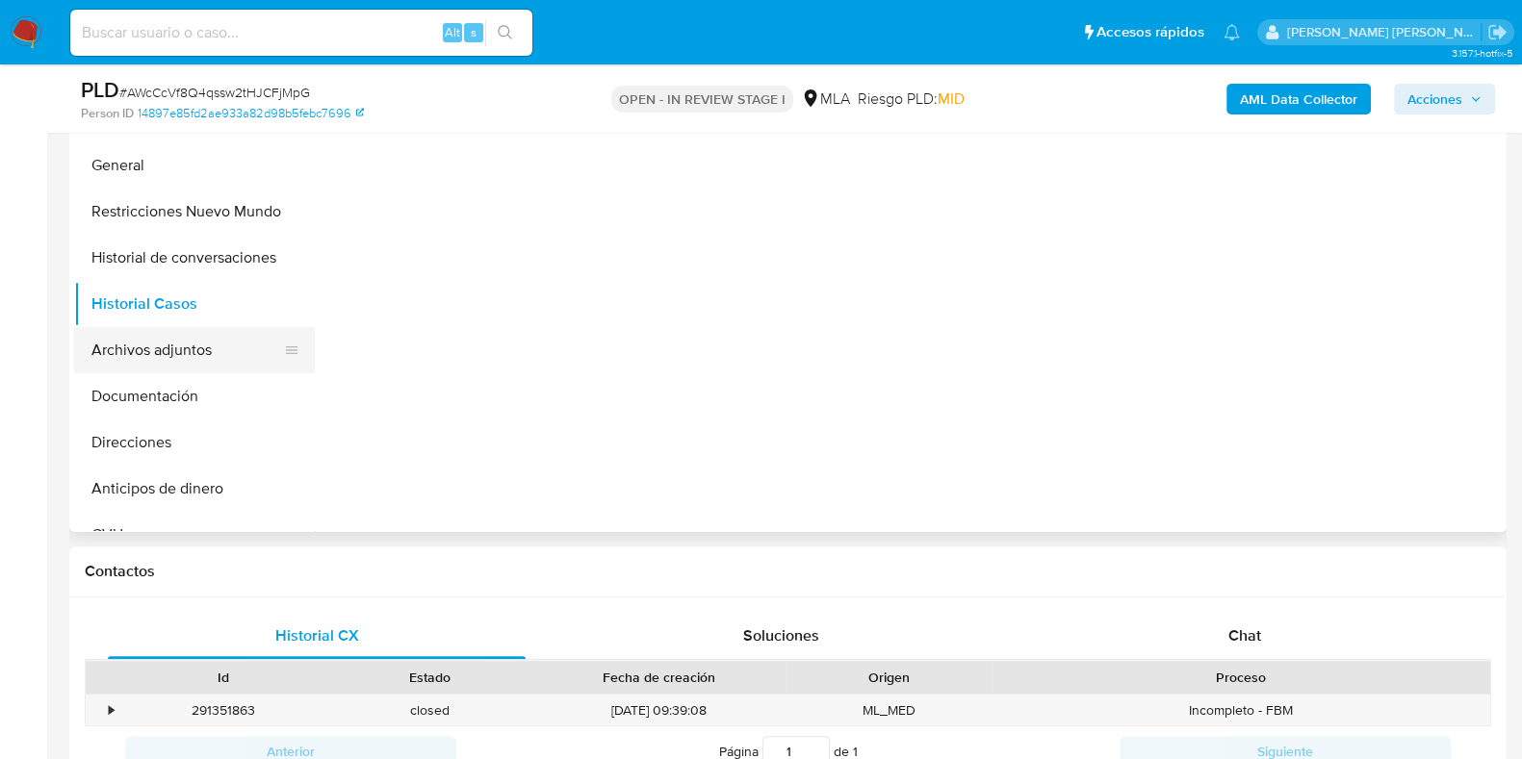
click at [228, 342] on button "Archivos adjuntos" at bounding box center [186, 350] width 225 height 46
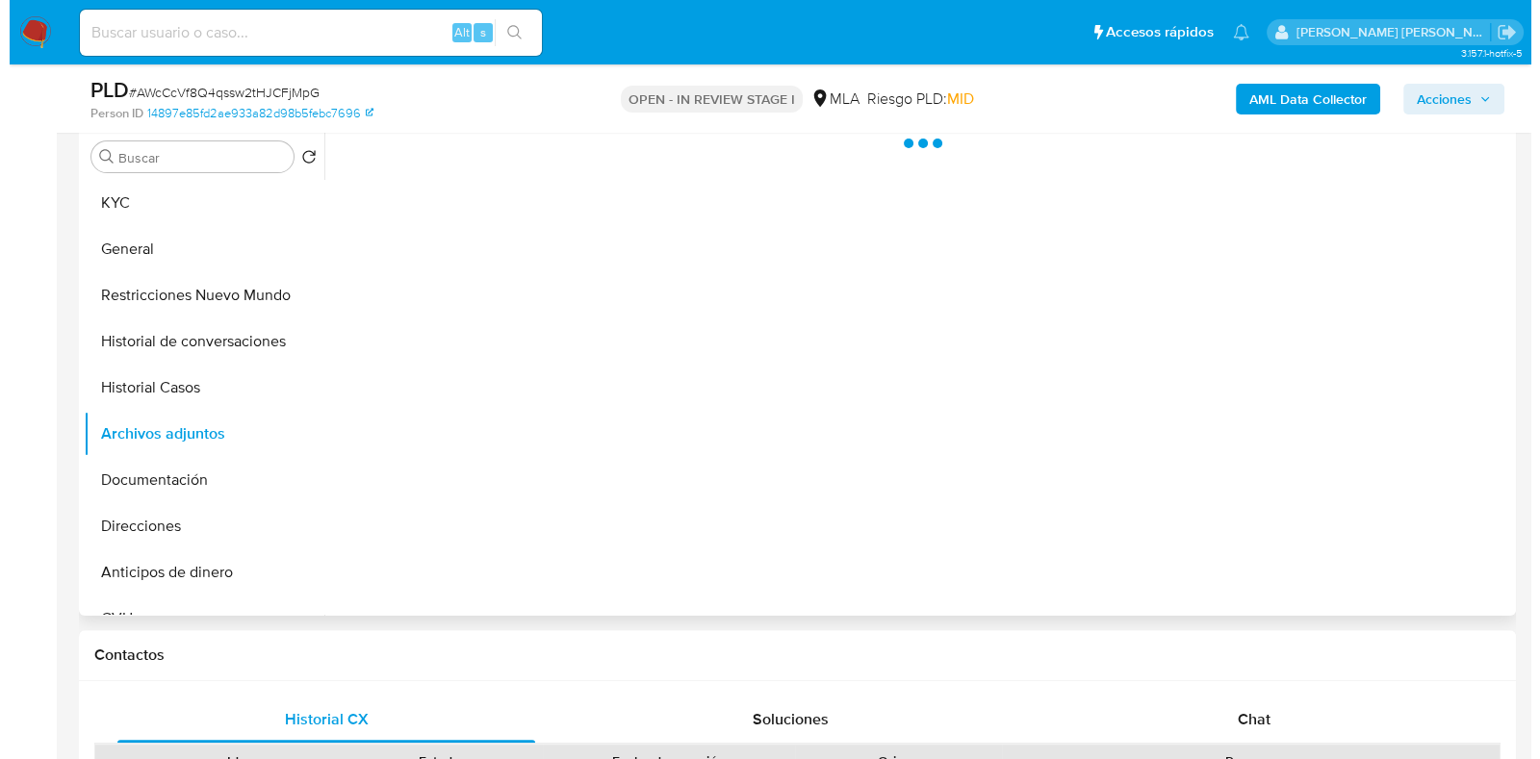
scroll to position [480, 0]
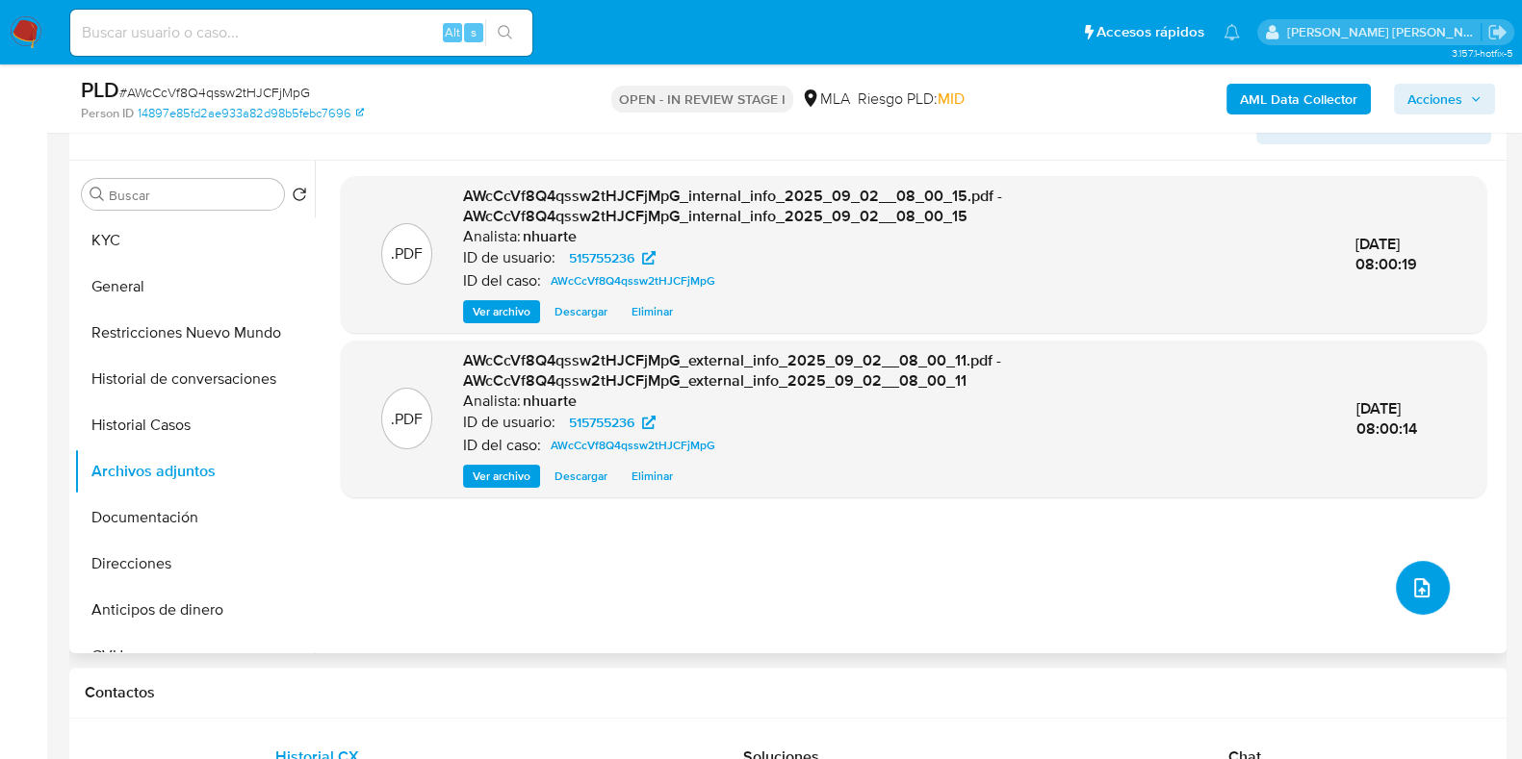
click at [1416, 584] on icon "upload-file" at bounding box center [1421, 587] width 23 height 23
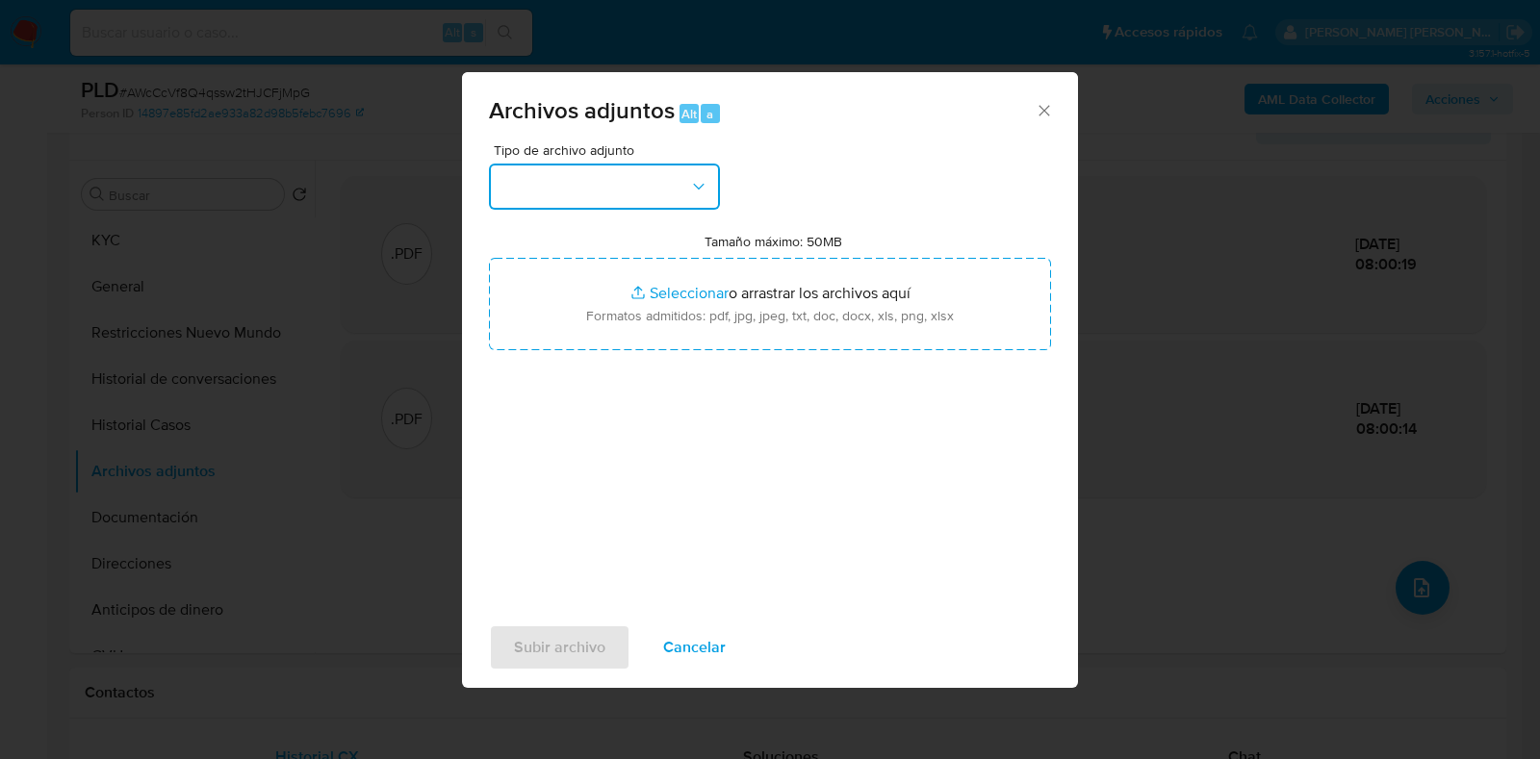
click at [699, 204] on button "button" at bounding box center [604, 187] width 231 height 46
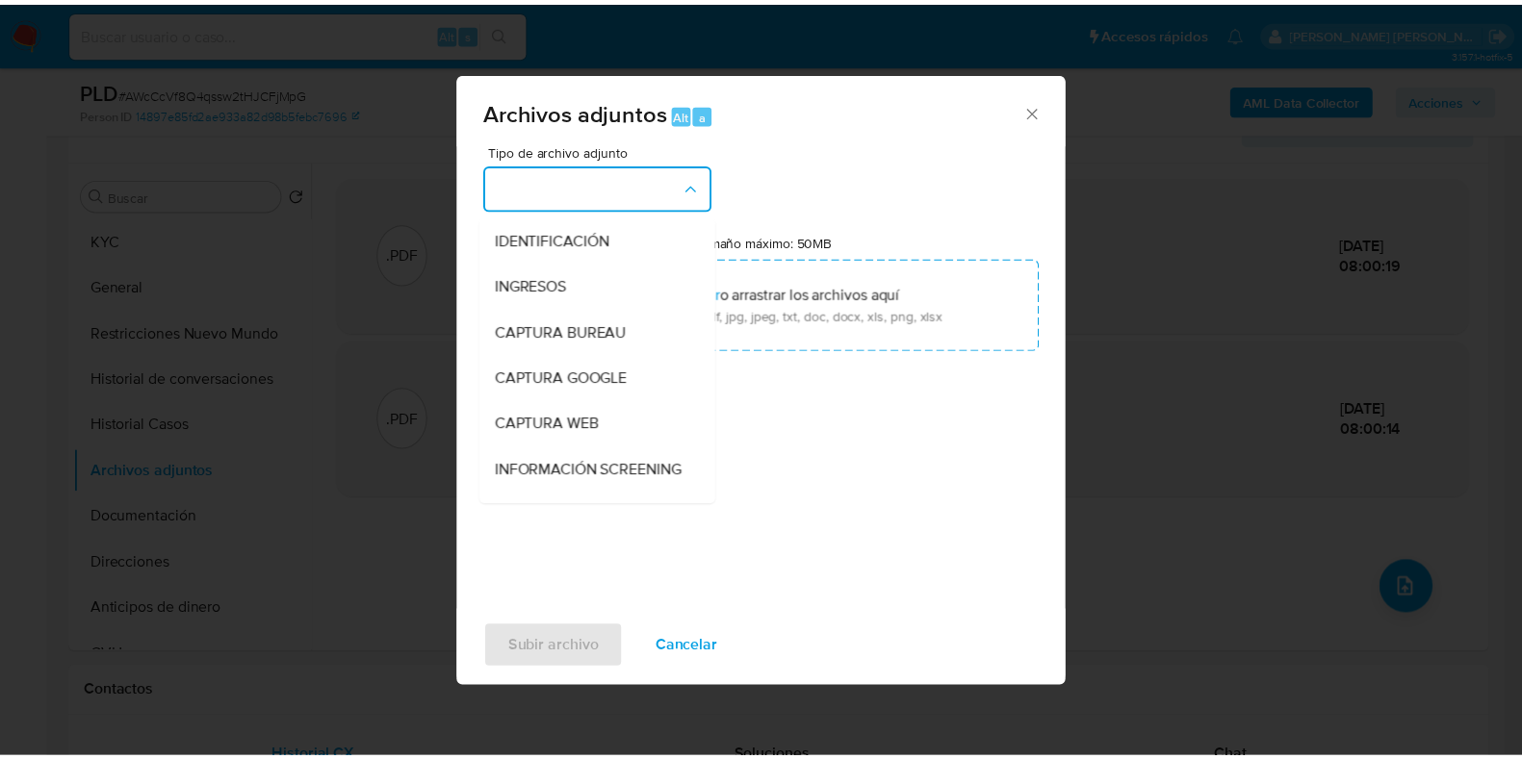
scroll to position [274, 0]
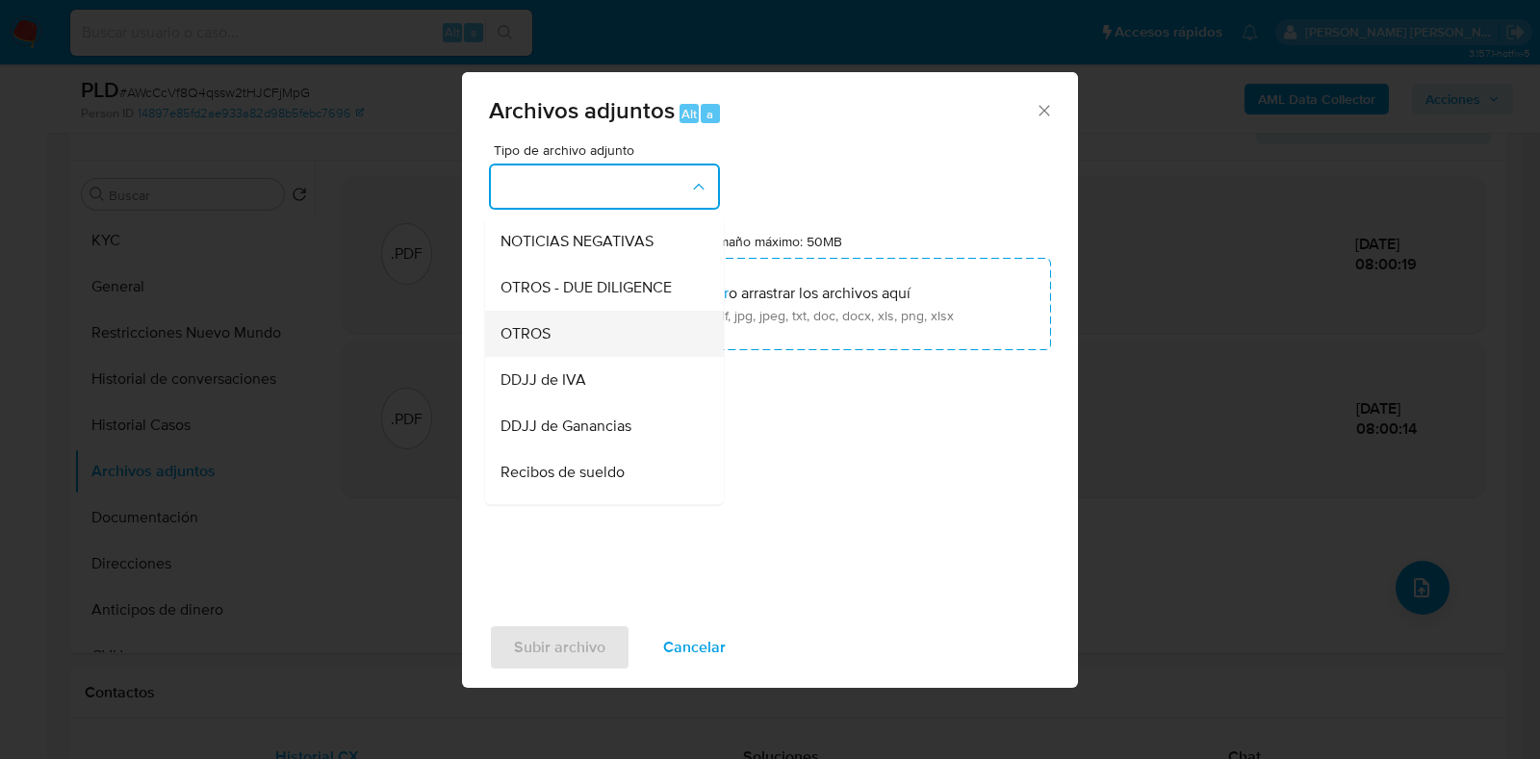
click at [601, 356] on div "OTROS" at bounding box center [598, 334] width 196 height 46
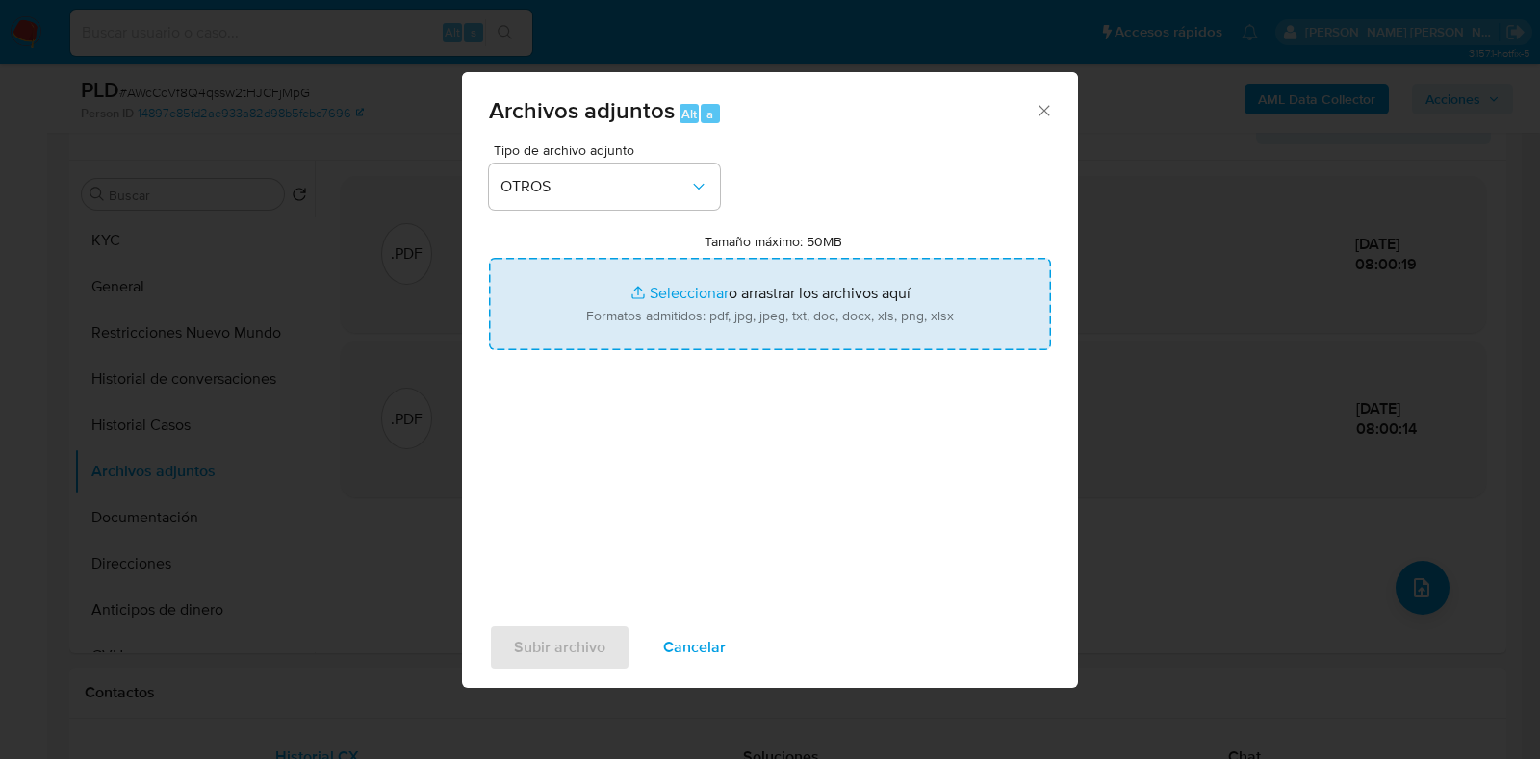
type input "C:\fakepath\Caselog AWcCcVf8Q4qssw2tHJCFjMpG_2025_07_17_18_09_53.docx"
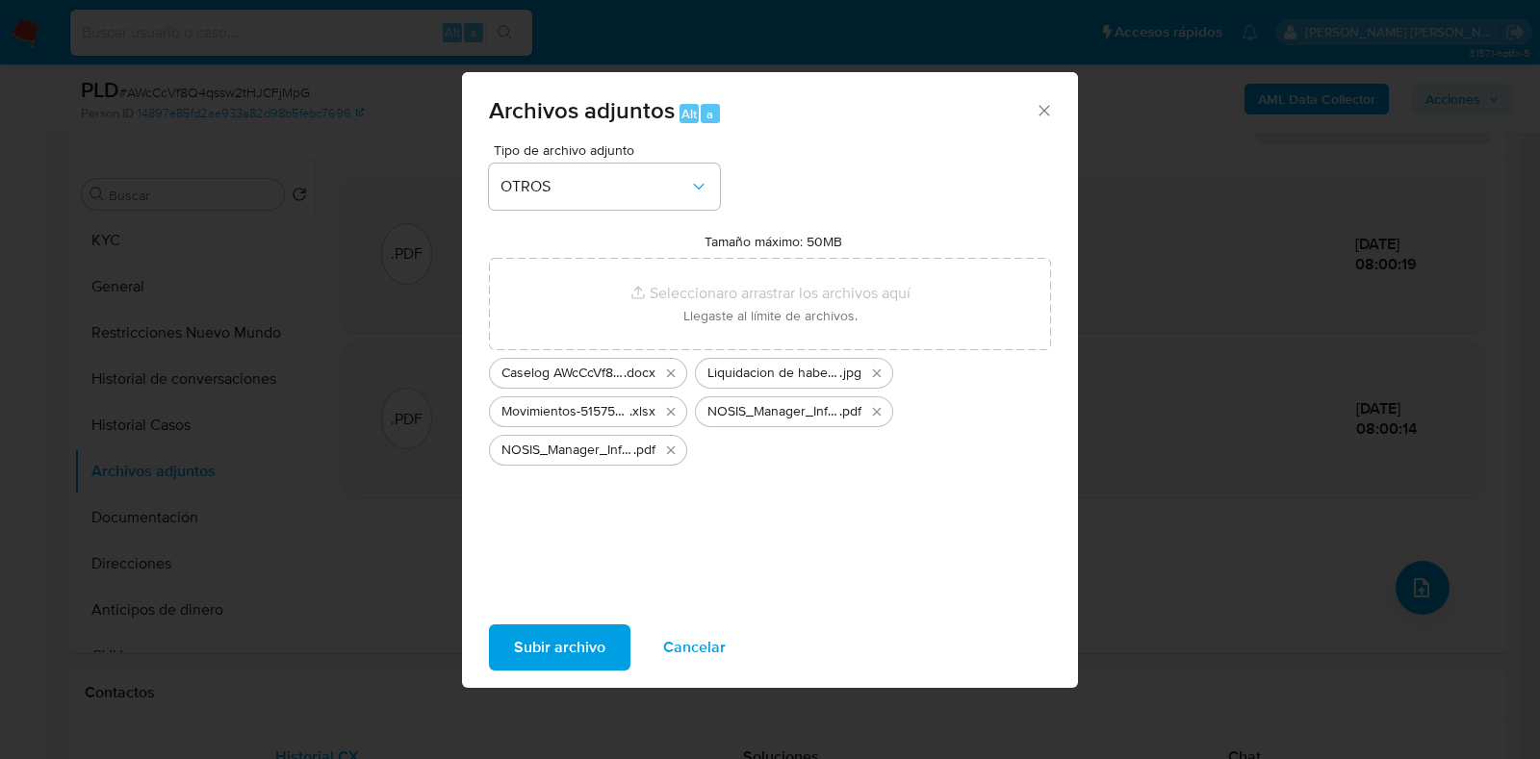
click at [586, 647] on span "Subir archivo" at bounding box center [559, 648] width 91 height 42
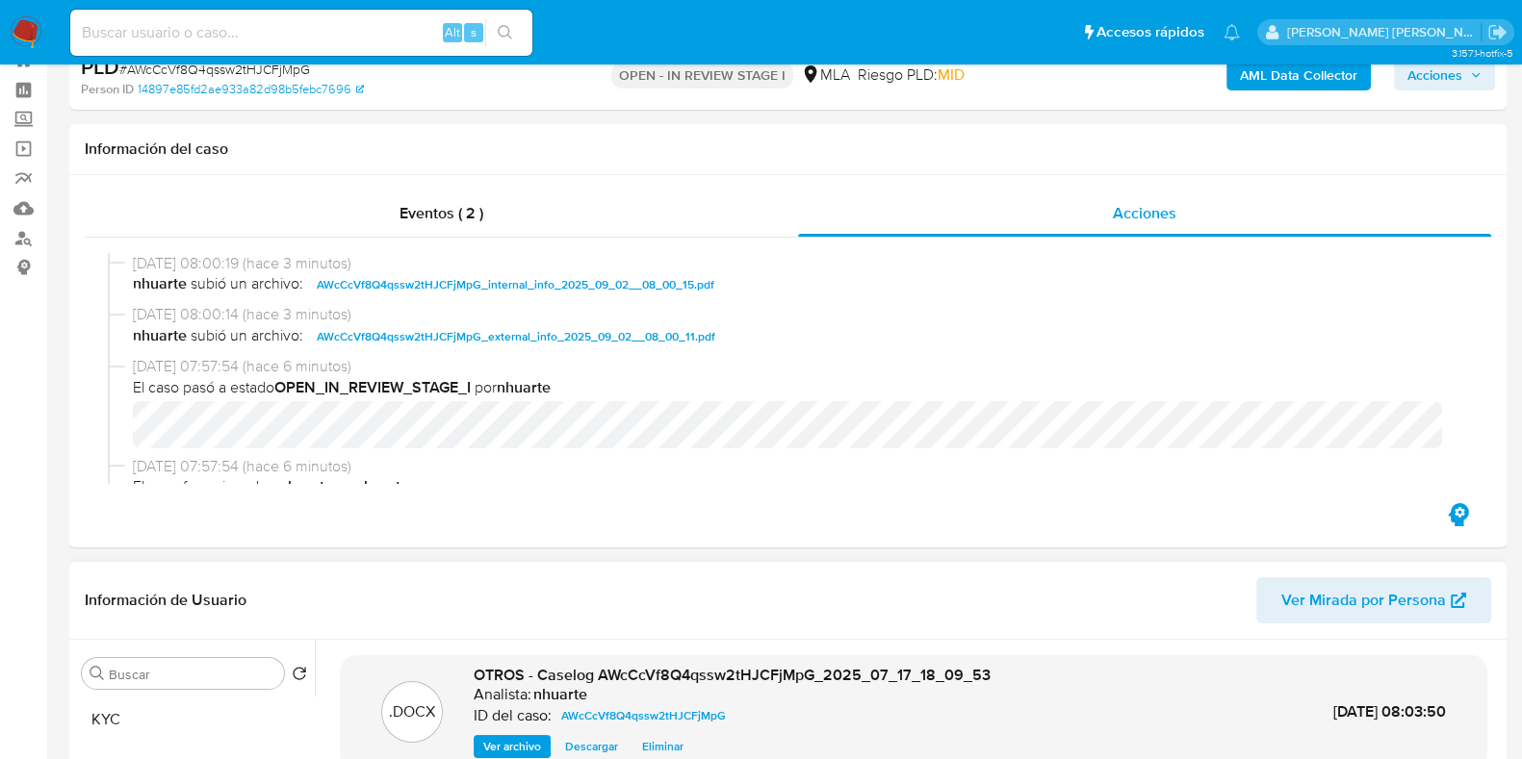
scroll to position [0, 0]
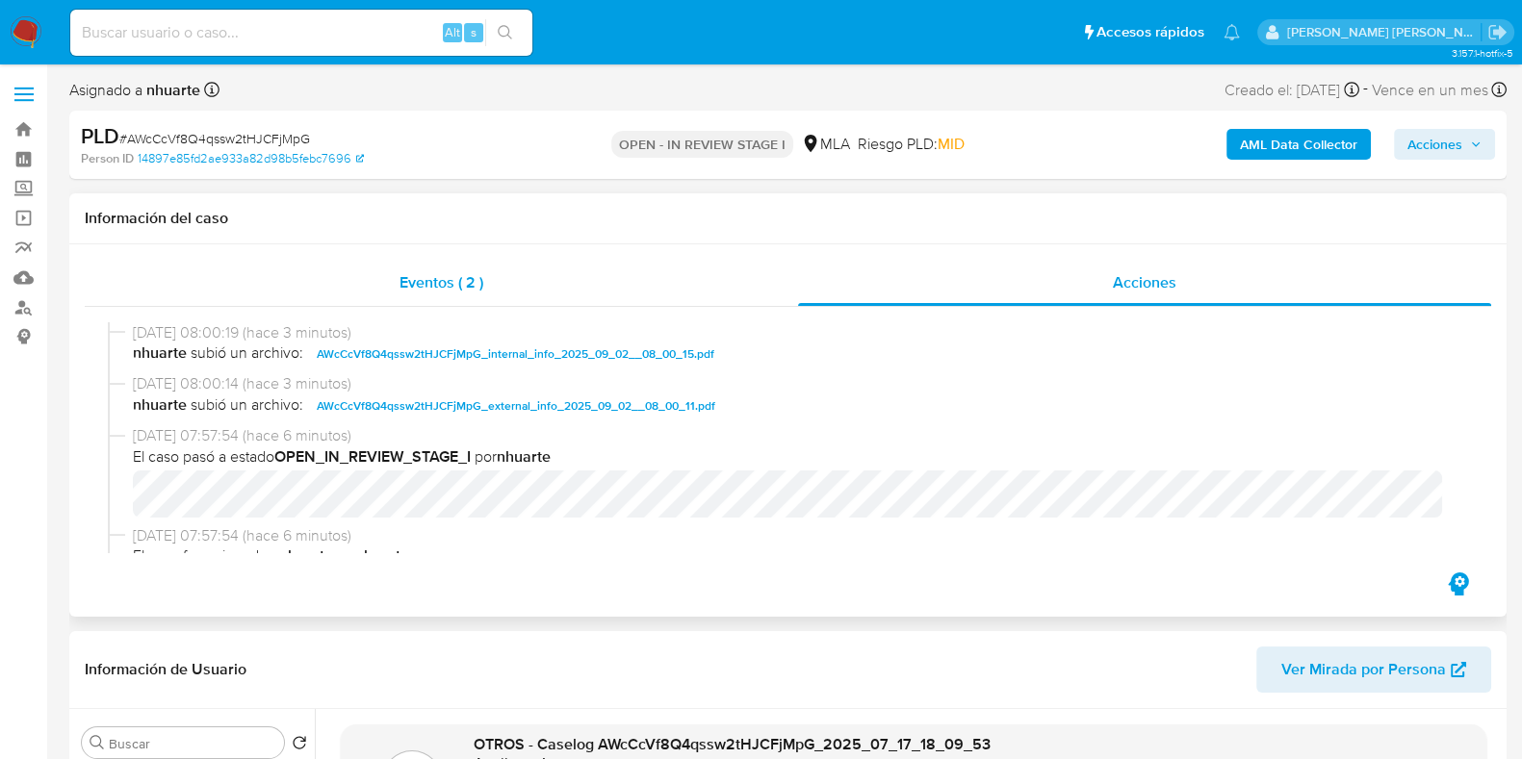
drag, startPoint x: 462, startPoint y: 276, endPoint x: 653, endPoint y: 276, distance: 190.6
click at [462, 276] on span "Eventos ( 2 )" at bounding box center [441, 282] width 84 height 22
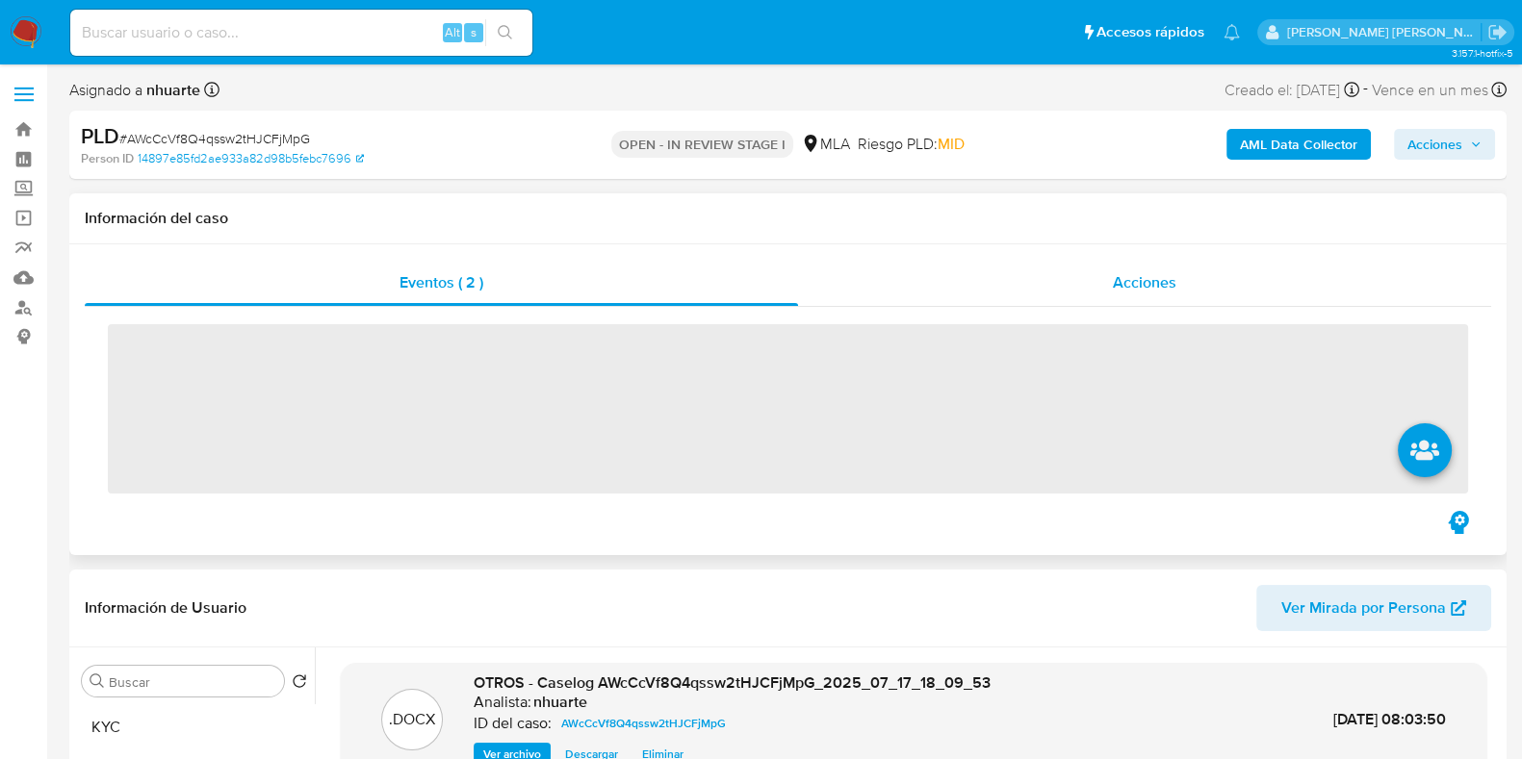
click at [1141, 286] on span "Acciones" at bounding box center [1145, 282] width 64 height 22
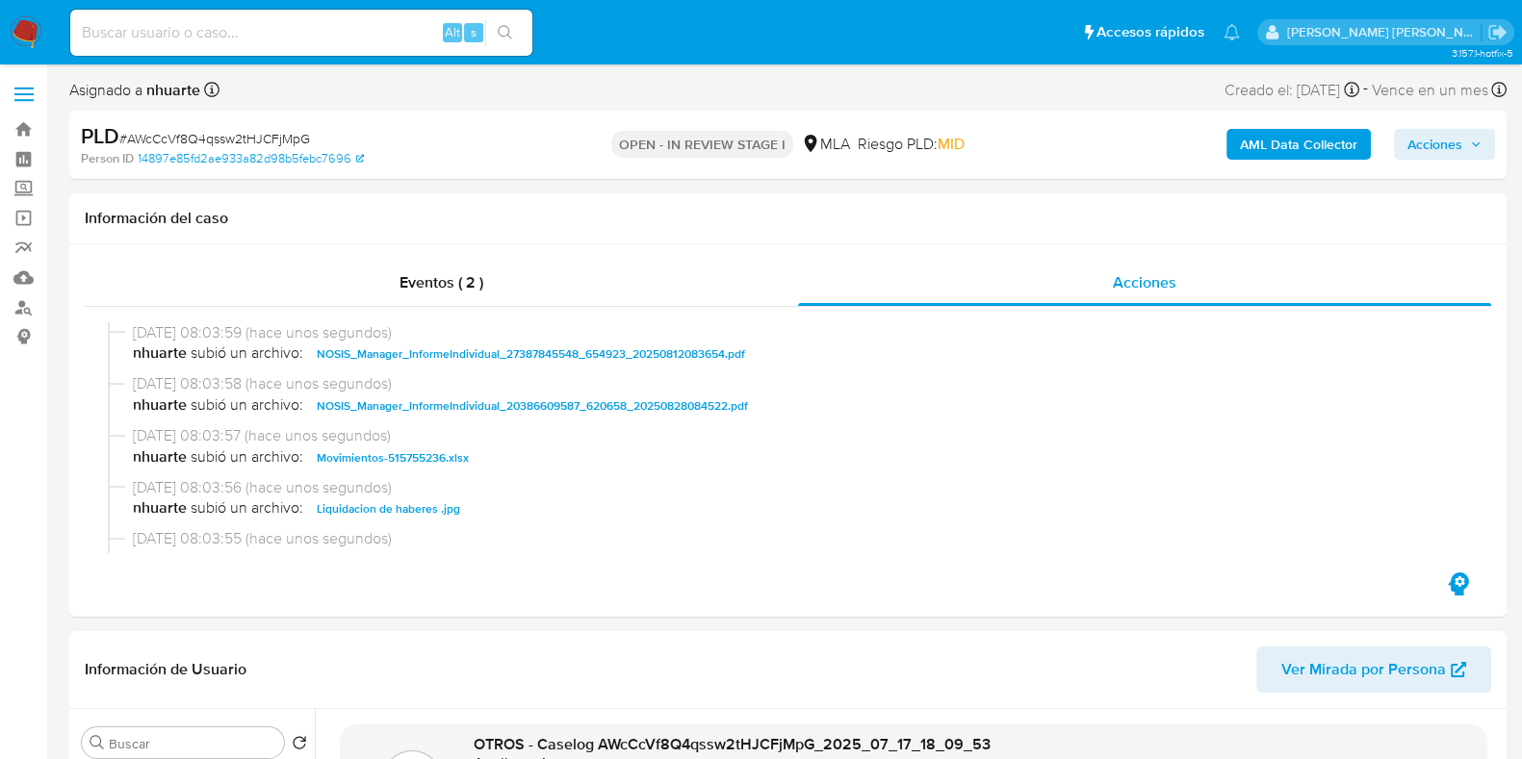
click at [1424, 141] on span "Acciones" at bounding box center [1434, 144] width 55 height 31
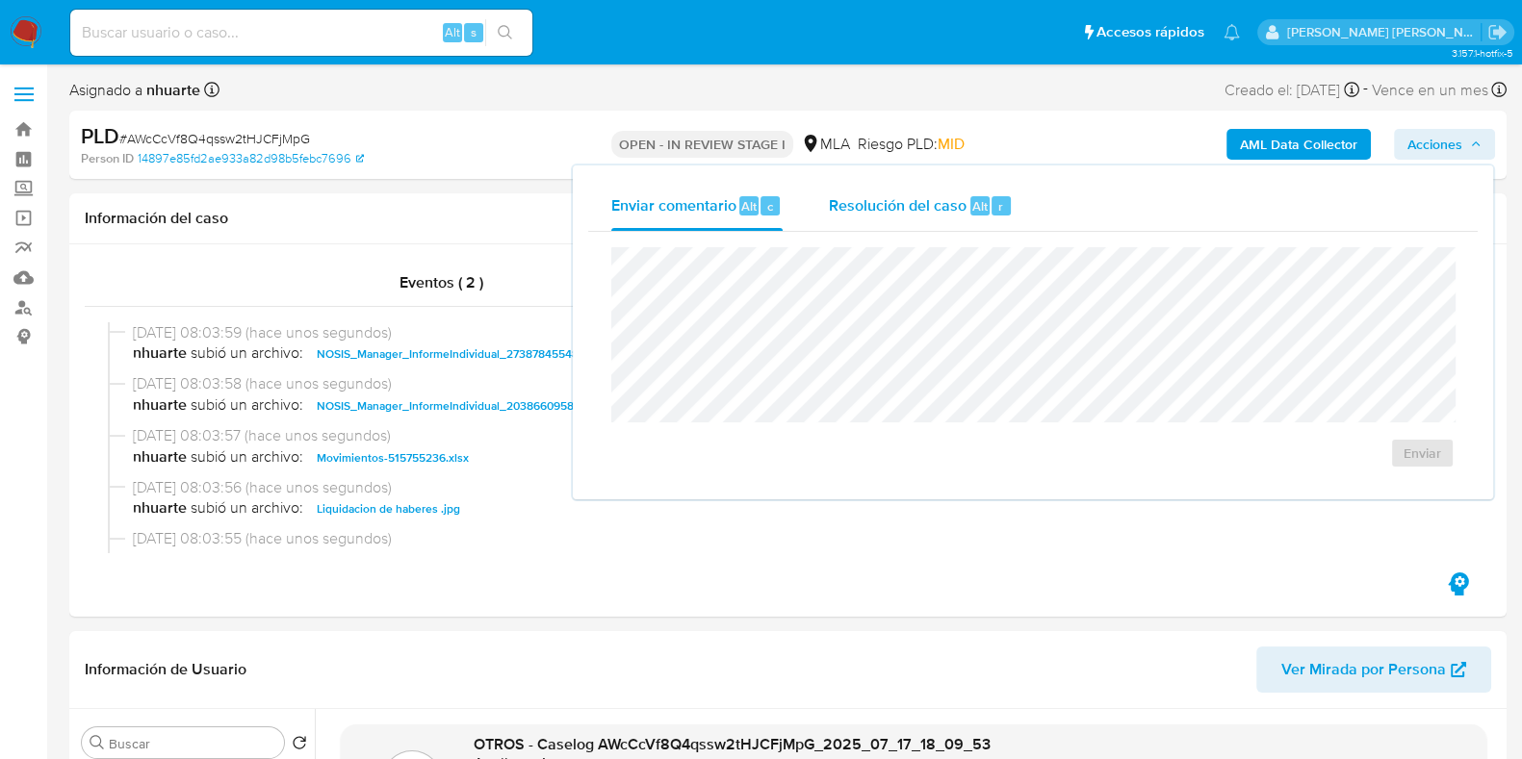
click at [936, 183] on div "Resolución del caso Alt r" at bounding box center [921, 206] width 184 height 50
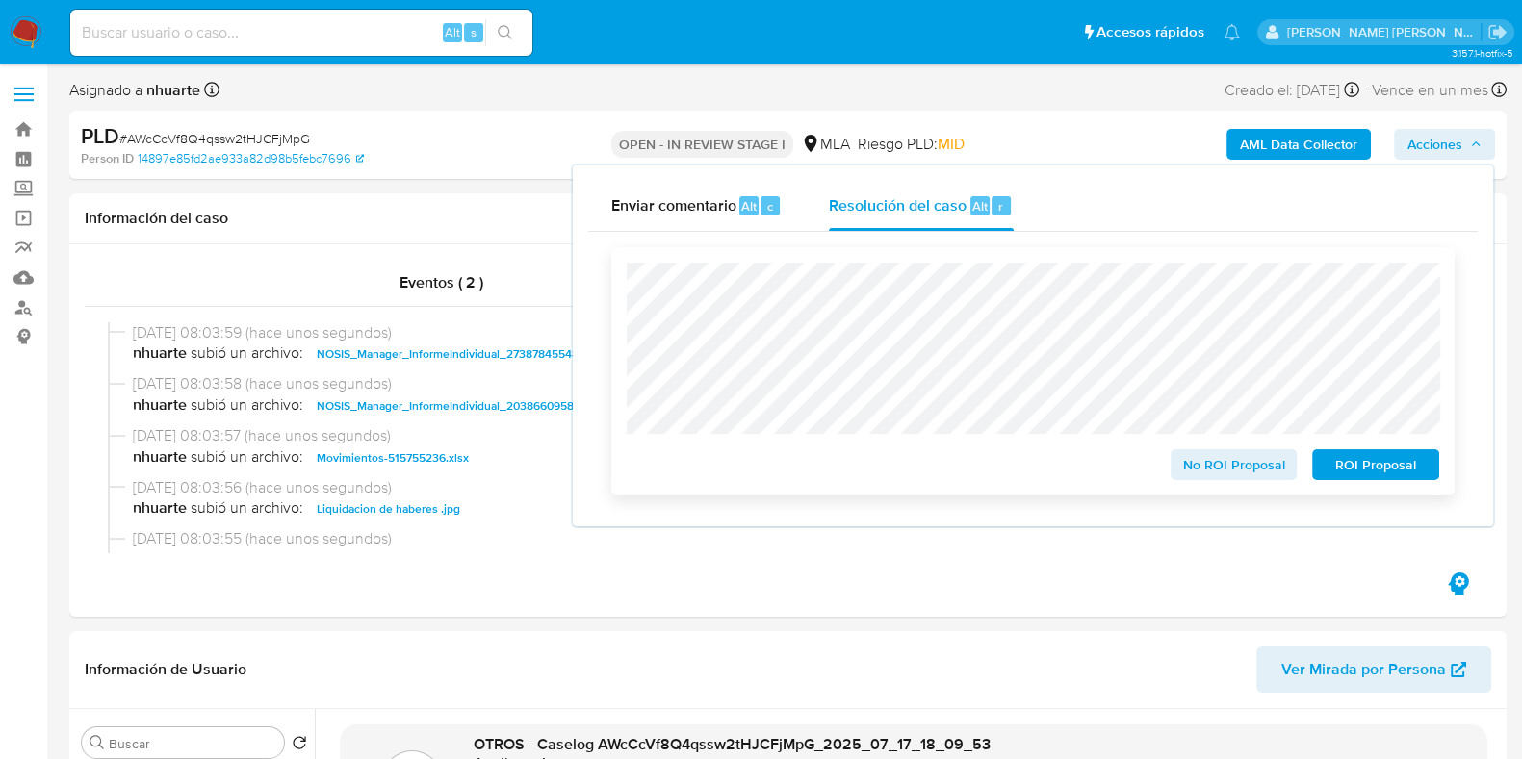
click at [1222, 478] on span "No ROI Proposal" at bounding box center [1234, 464] width 100 height 27
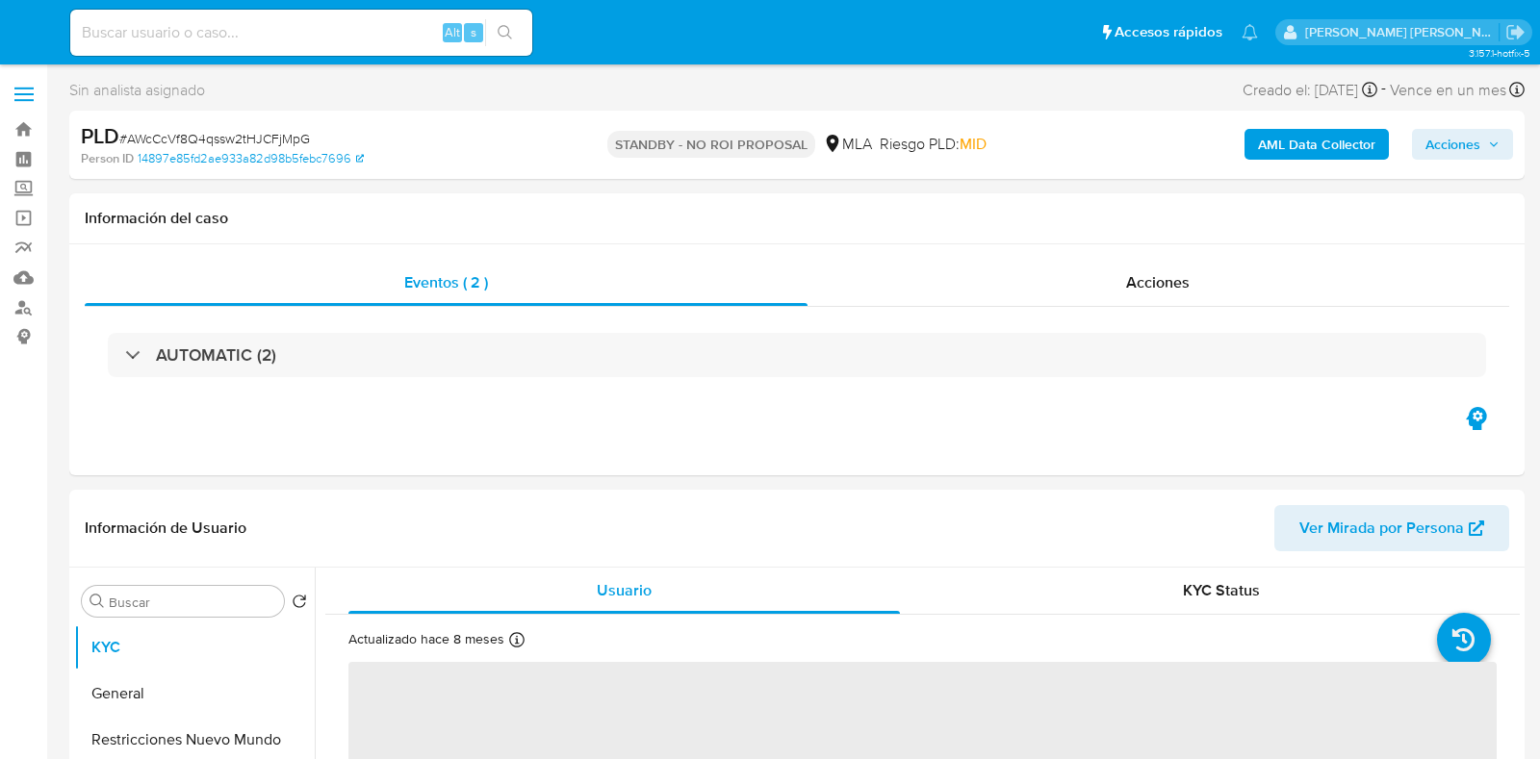
select select "10"
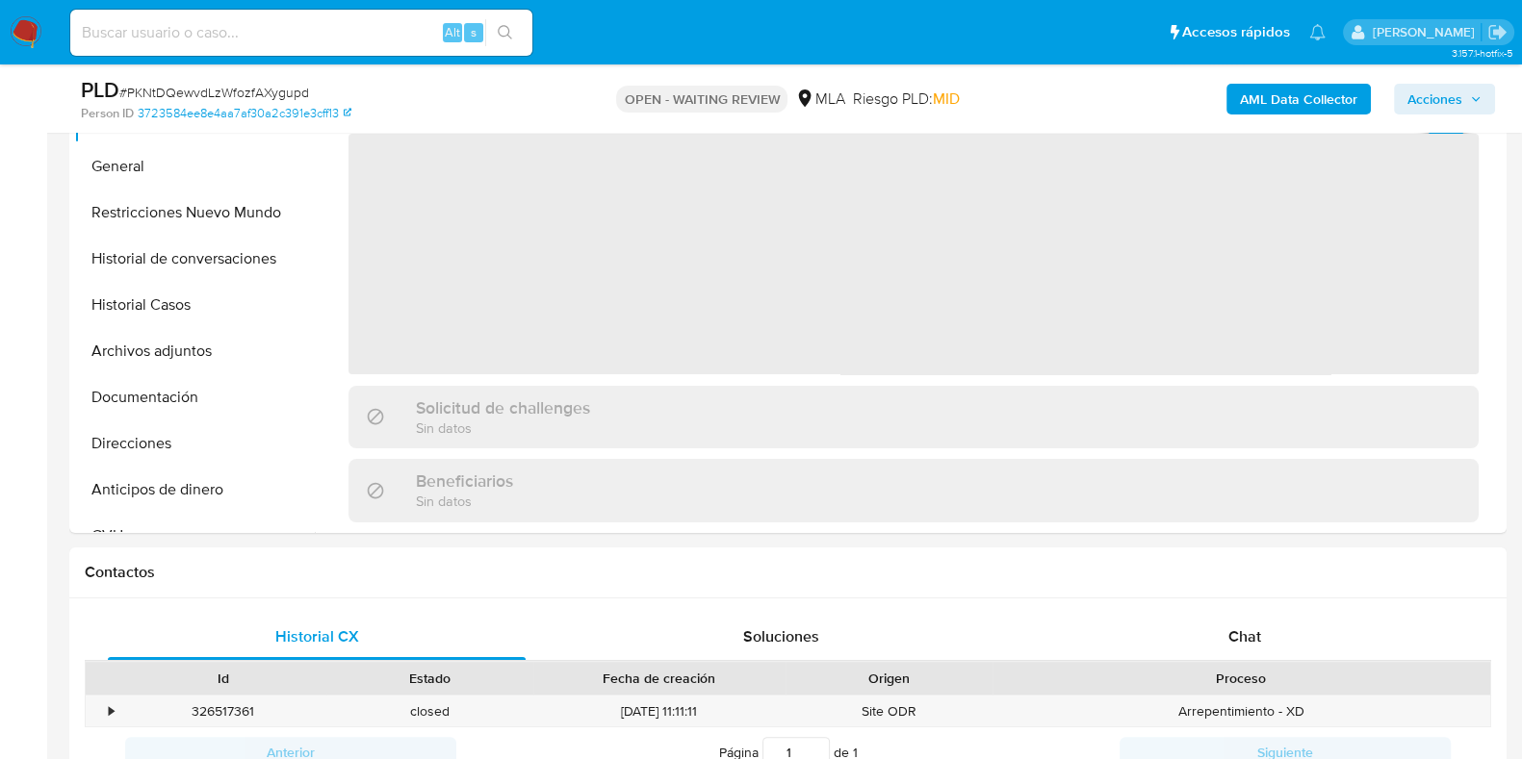
scroll to position [480, 0]
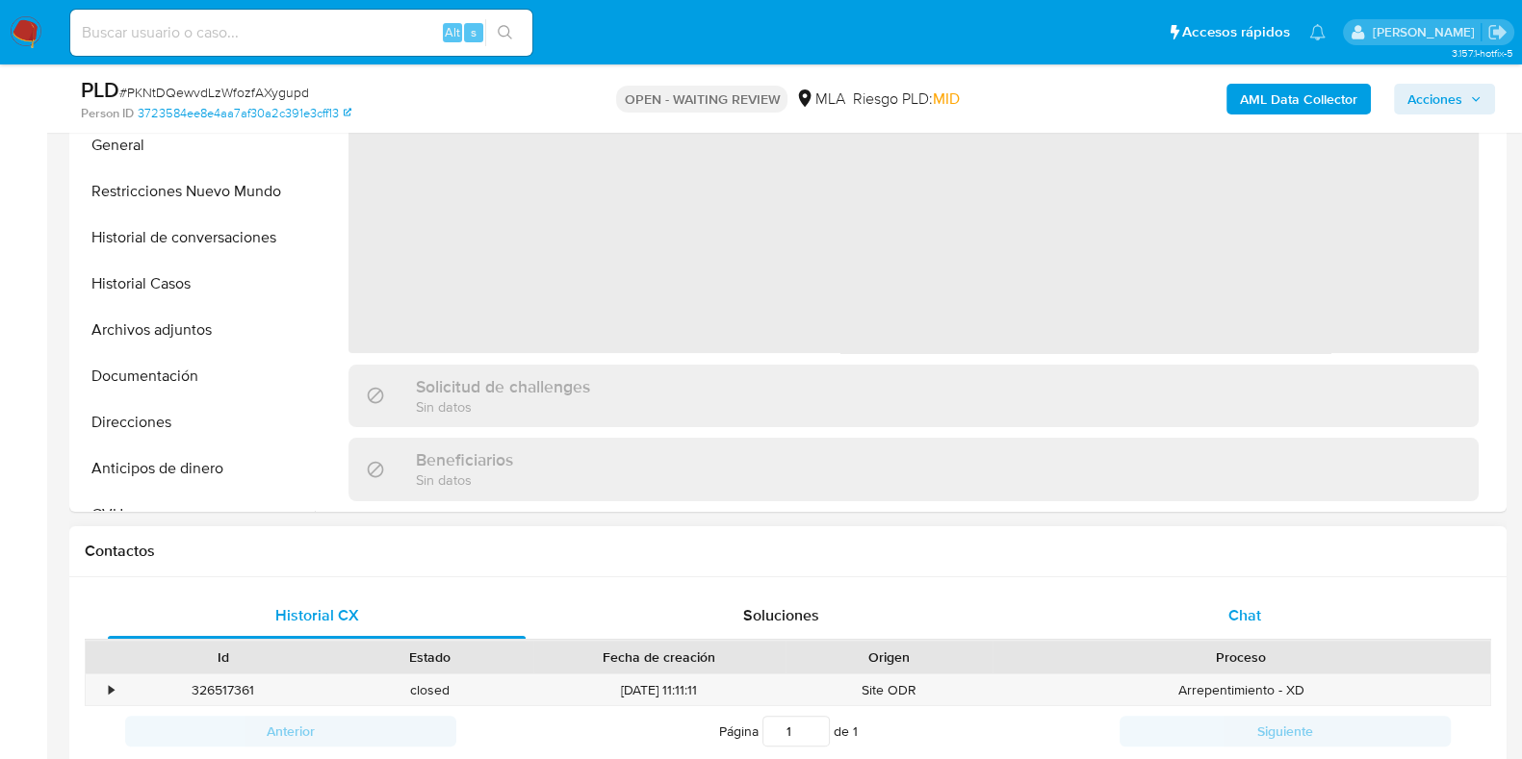
click at [1256, 609] on span "Chat" at bounding box center [1244, 615] width 33 height 22
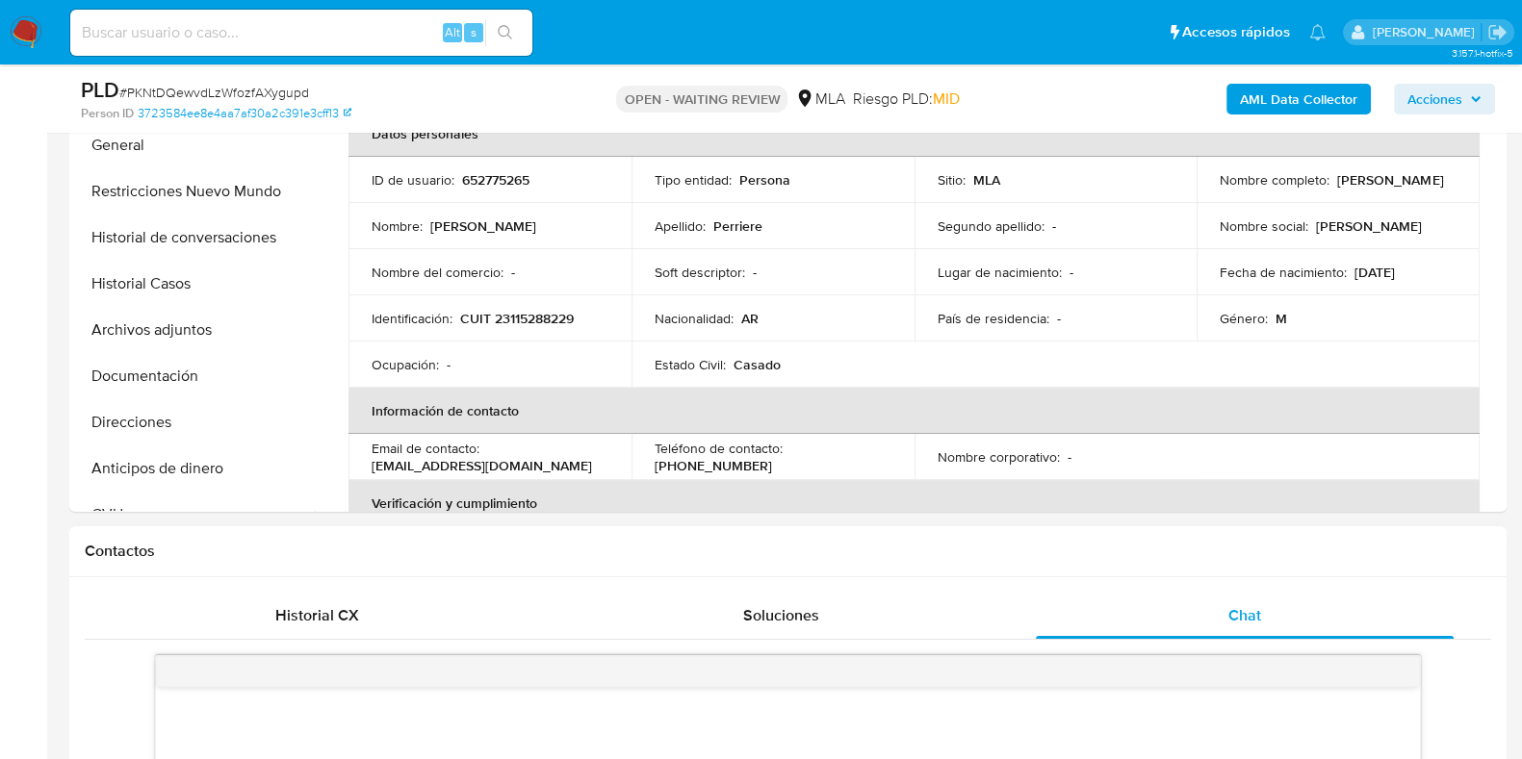
scroll to position [841, 0]
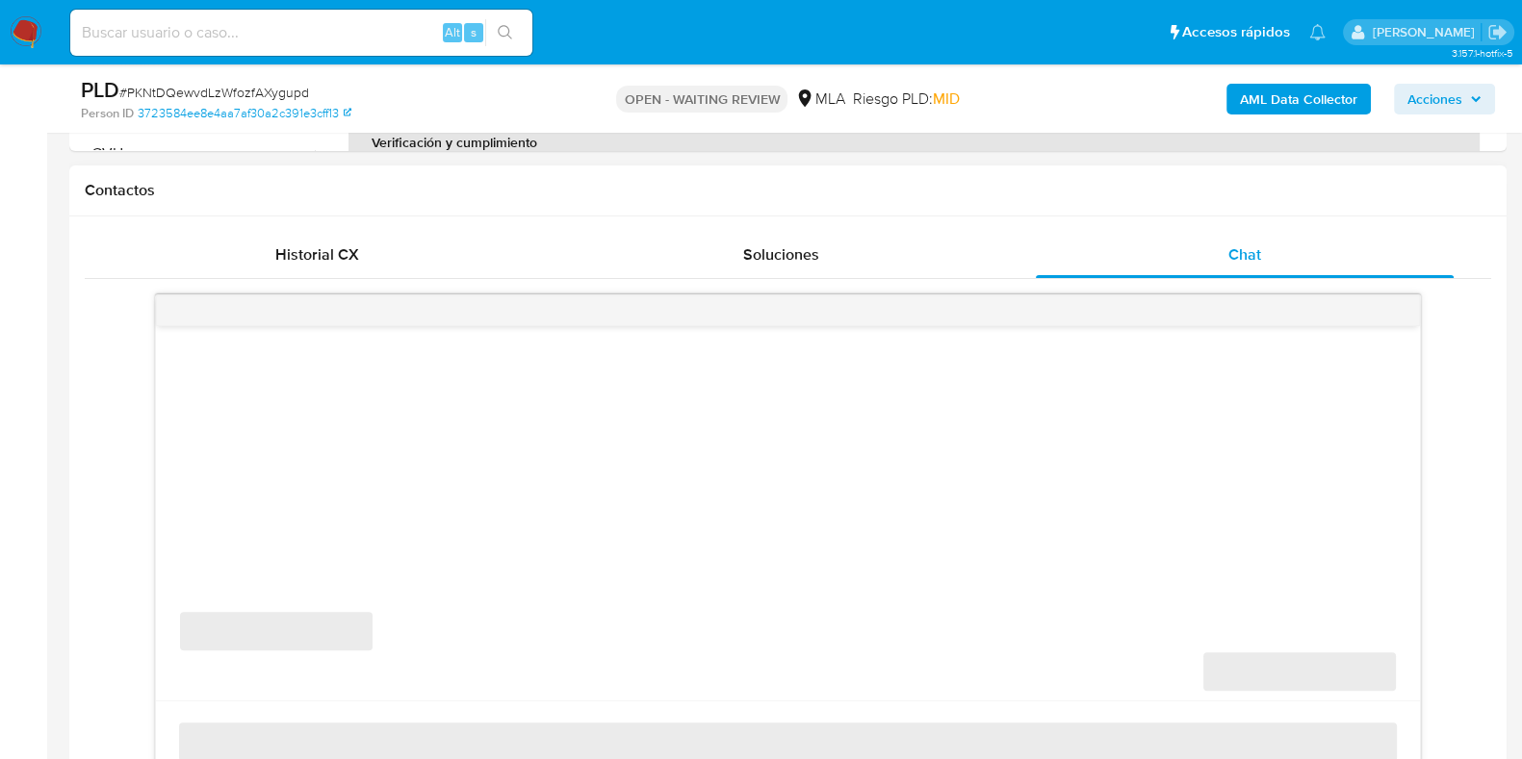
select select "10"
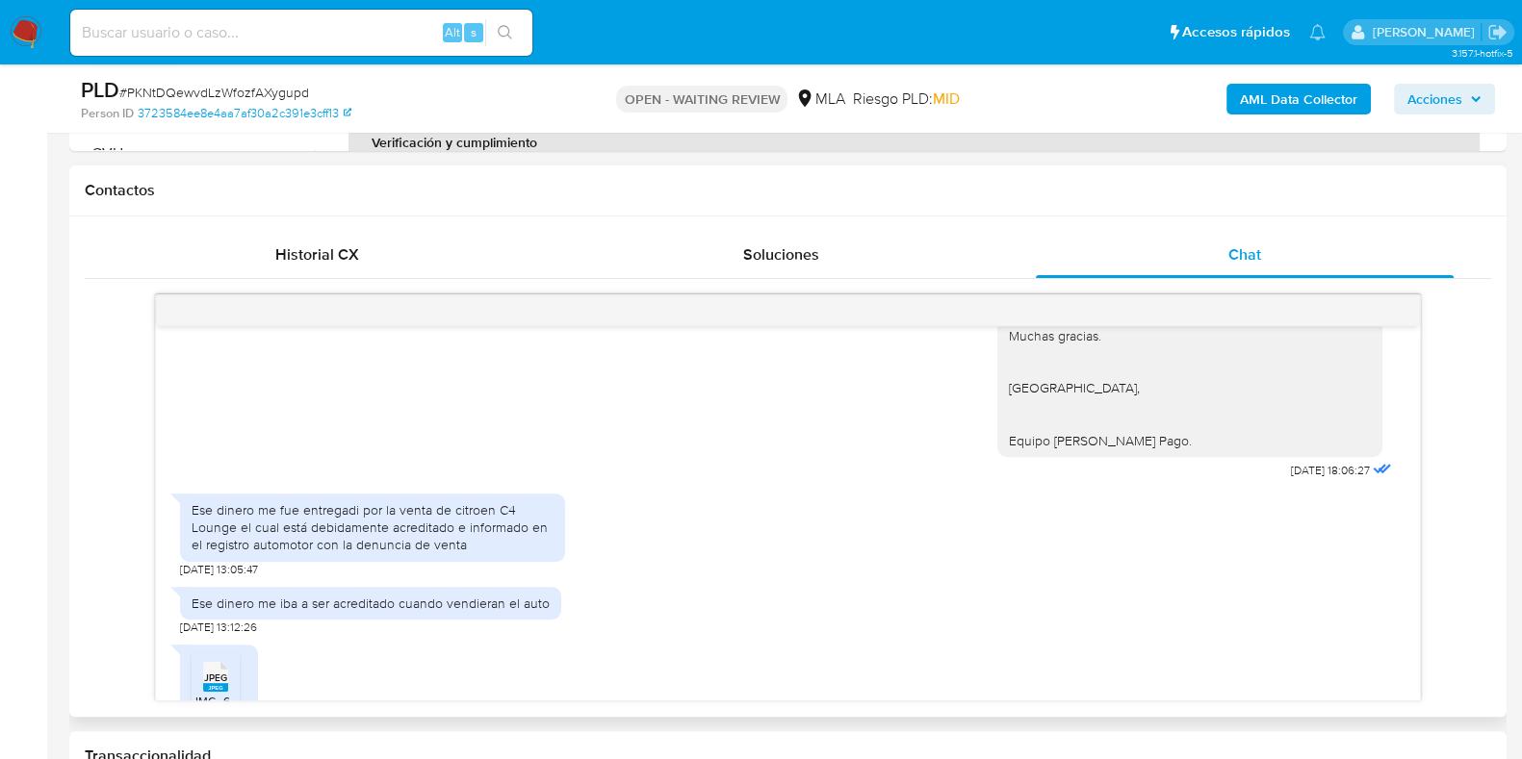
scroll to position [2117, 0]
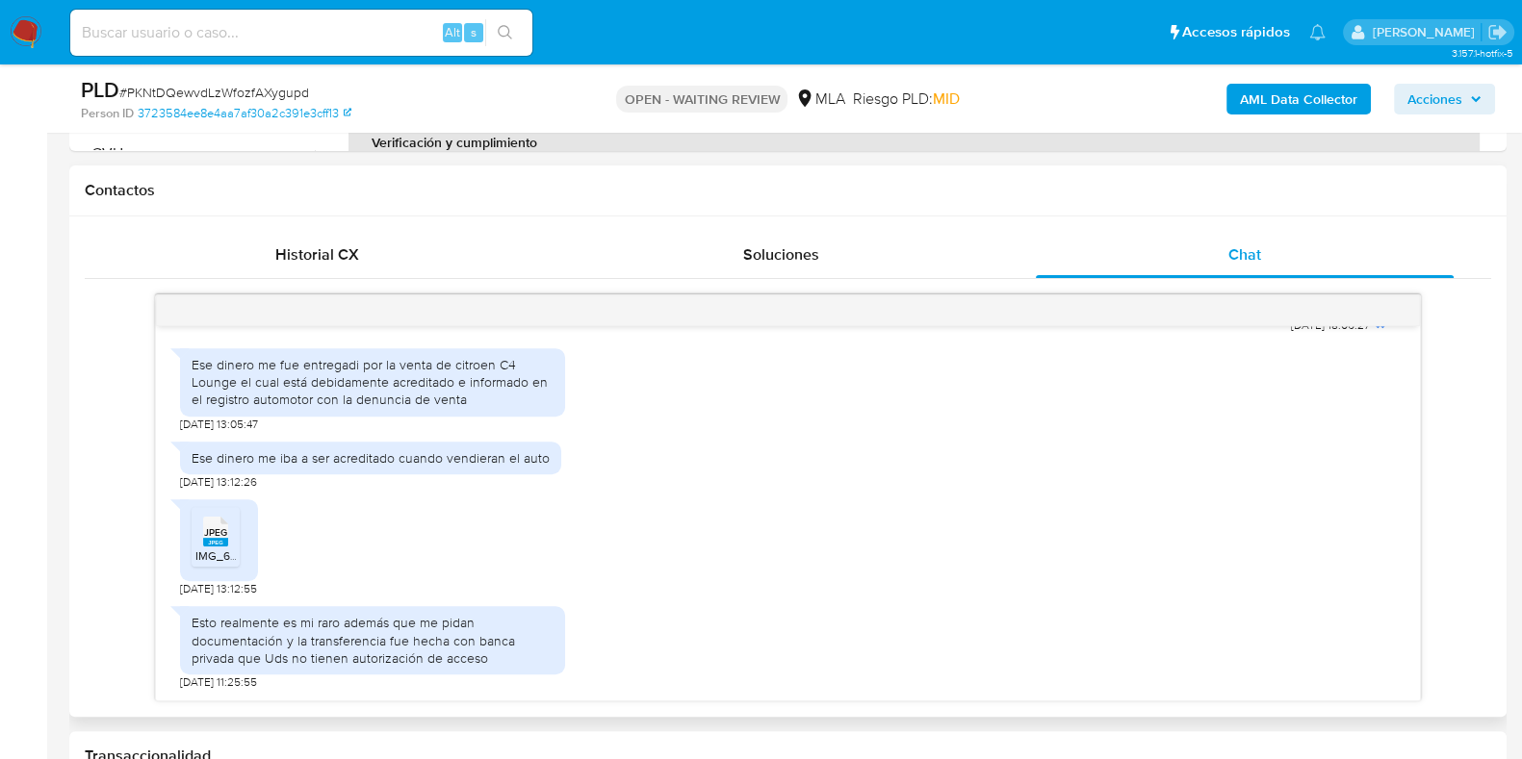
click at [210, 545] on rect at bounding box center [215, 542] width 25 height 9
click at [752, 192] on h1 "Contactos" at bounding box center [788, 190] width 1406 height 19
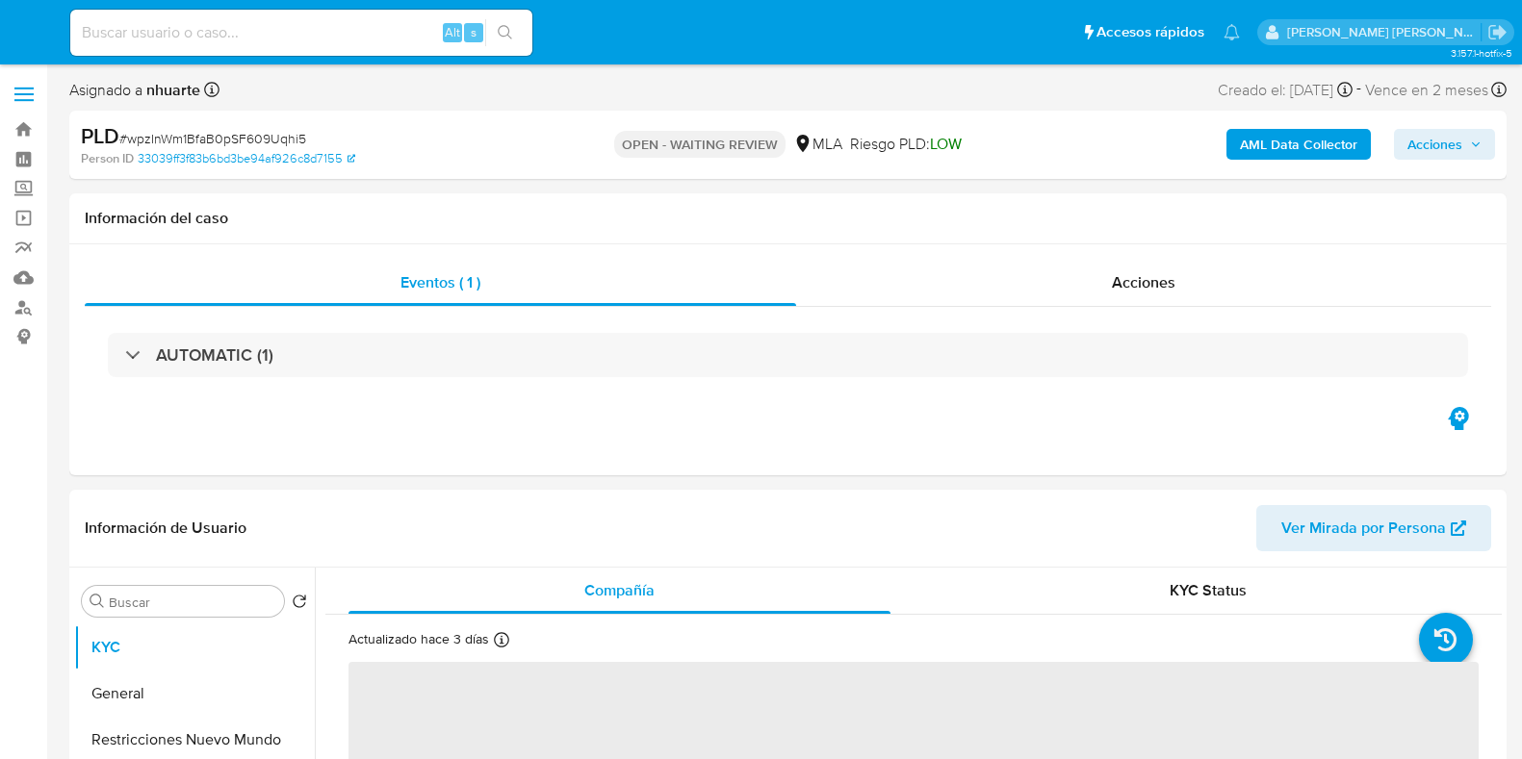
select select "10"
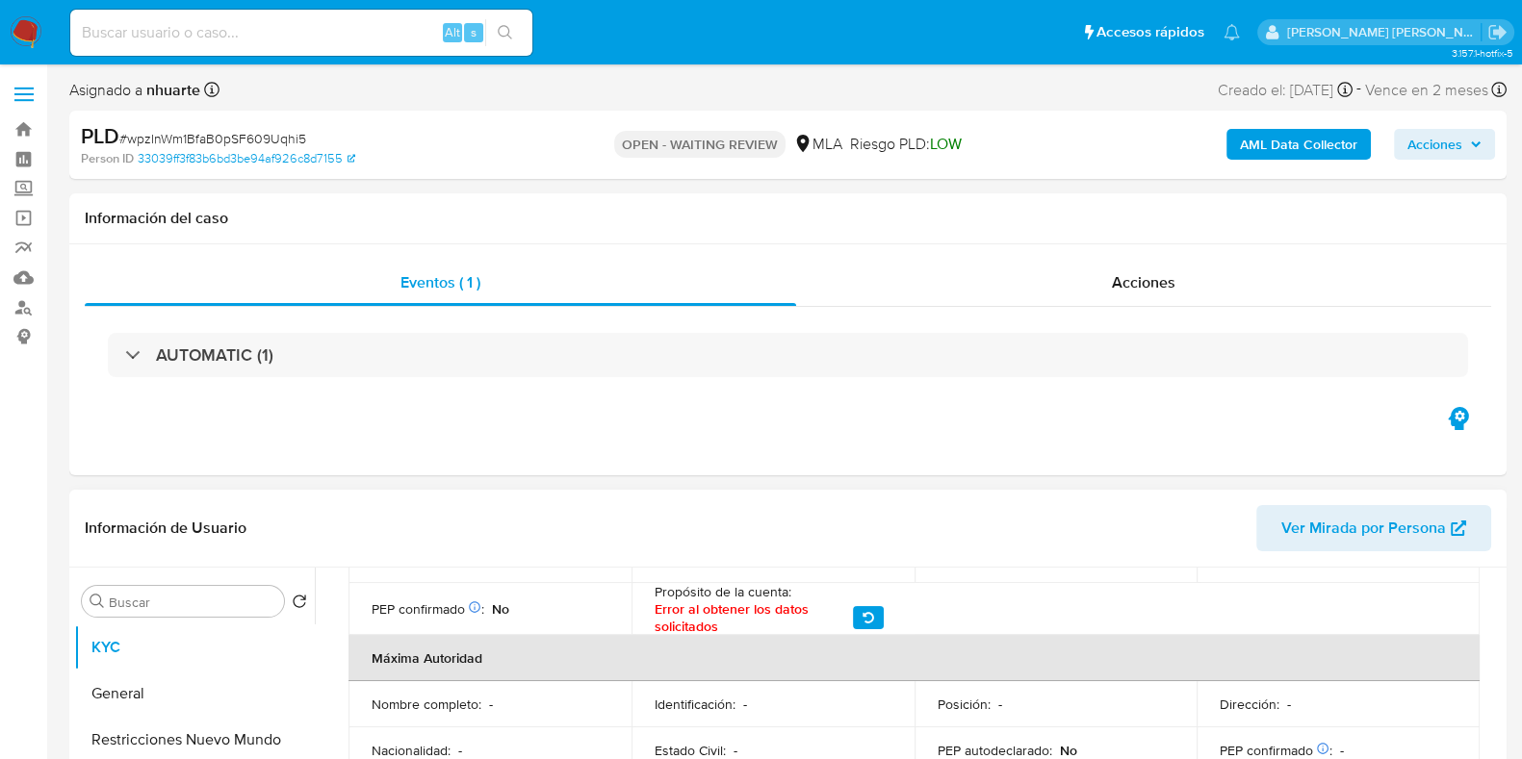
scroll to position [1404, 0]
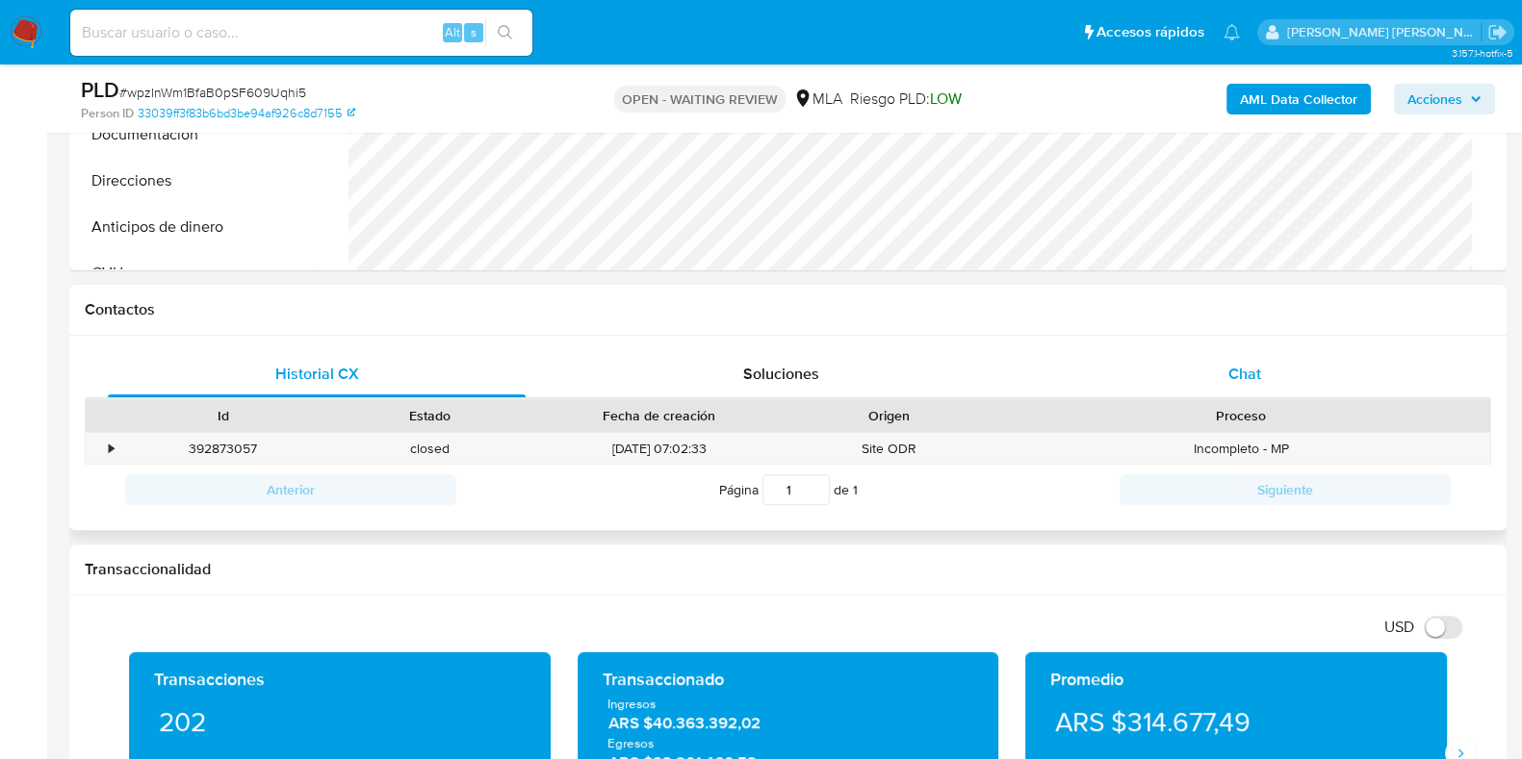
click at [1264, 355] on div "Chat" at bounding box center [1245, 374] width 418 height 46
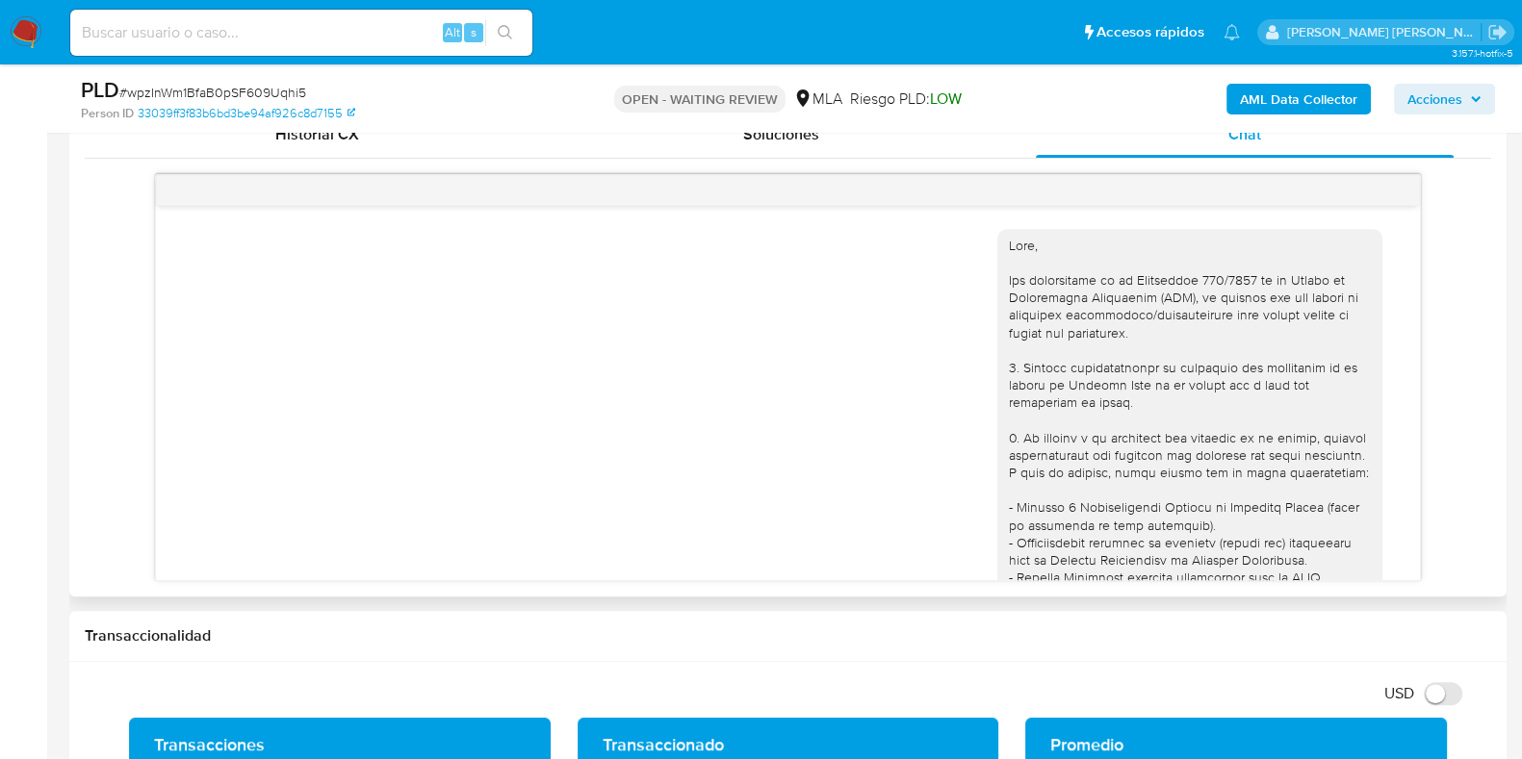
scroll to position [735, 0]
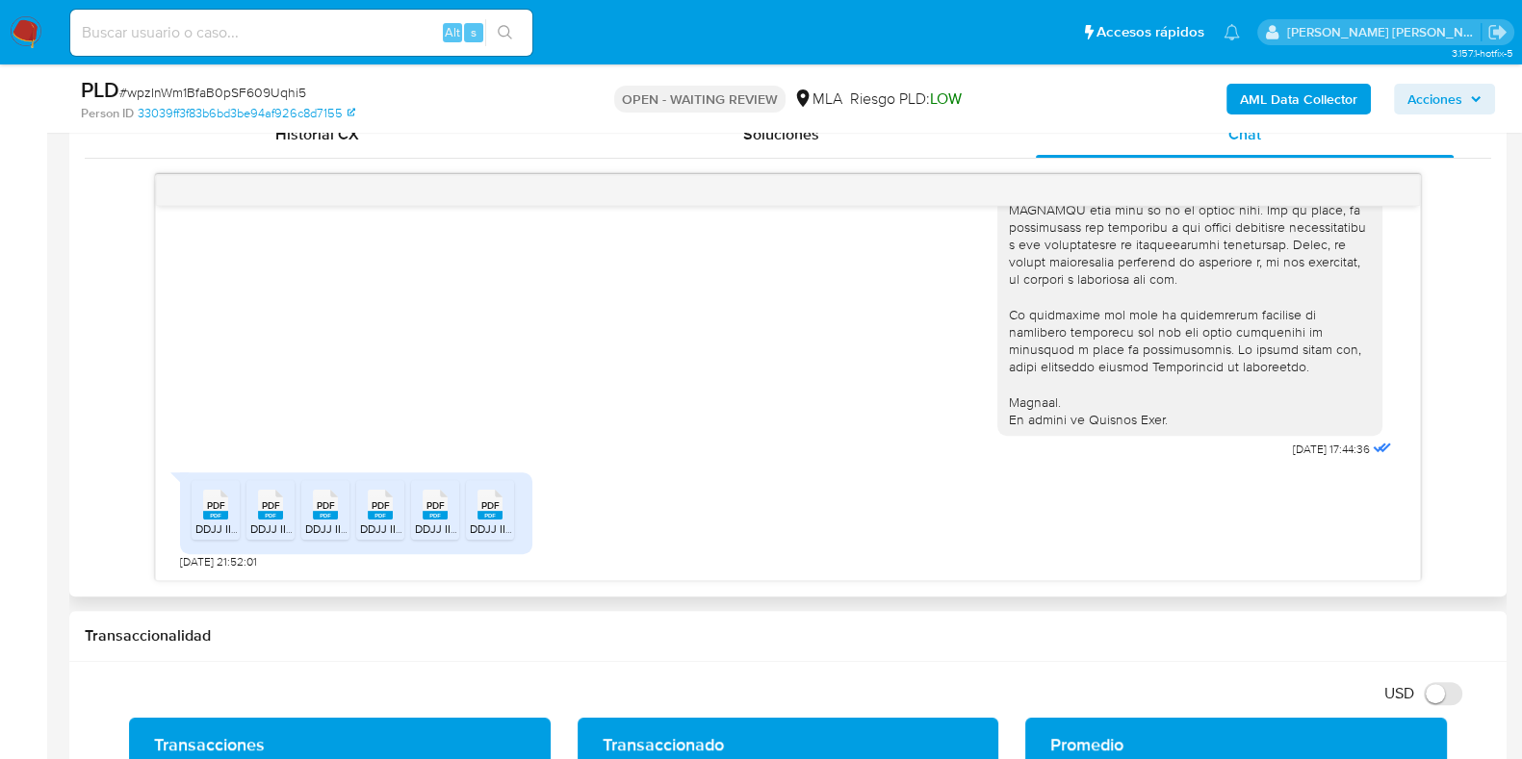
click at [217, 511] on rect at bounding box center [215, 515] width 25 height 9
click at [266, 499] on span "PDF" at bounding box center [271, 505] width 18 height 13
click at [330, 499] on span "PDF" at bounding box center [326, 505] width 18 height 13
click at [380, 503] on span "PDF" at bounding box center [380, 505] width 18 height 13
click at [228, 502] on icon at bounding box center [215, 505] width 25 height 30
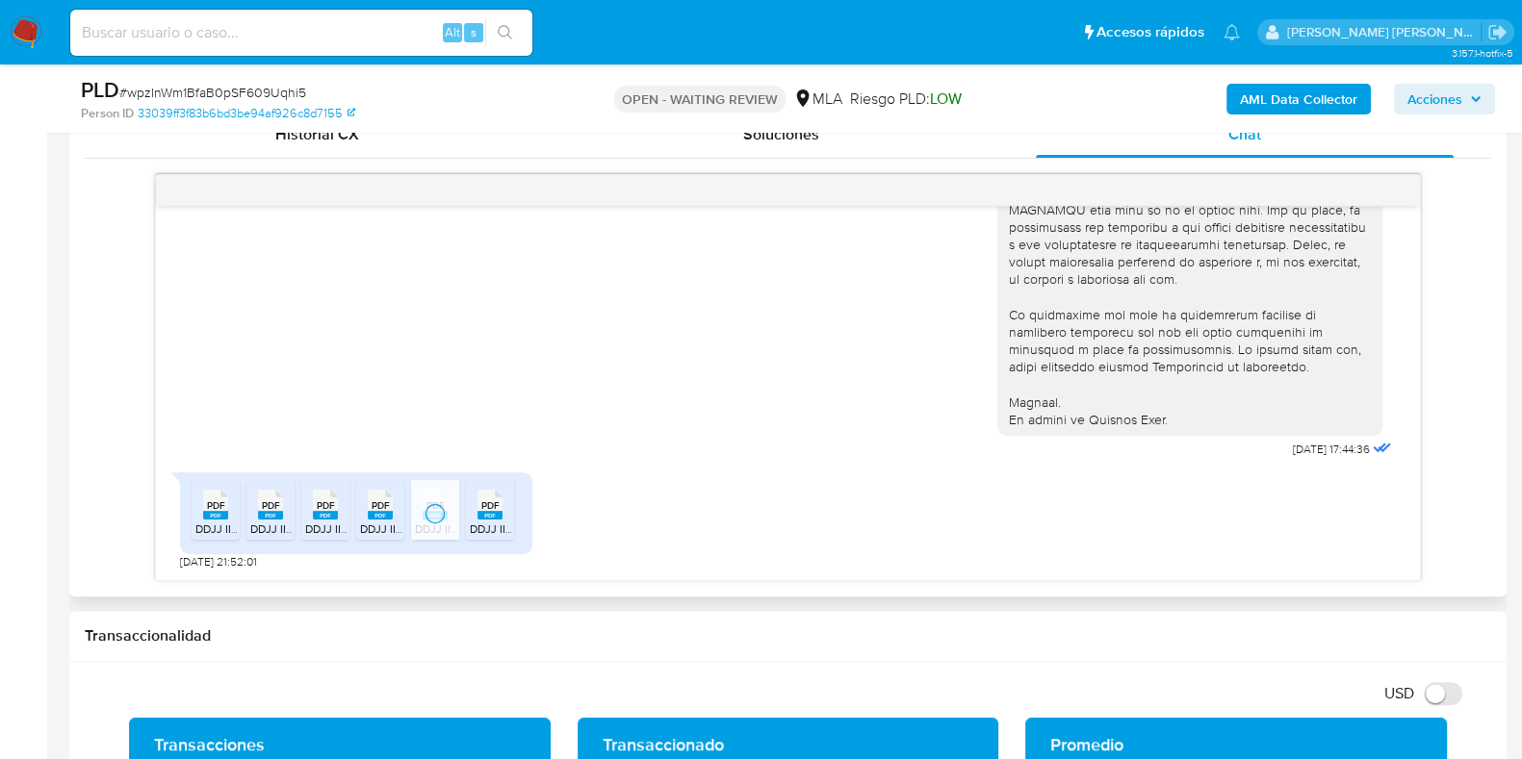
click at [484, 508] on span "PDF" at bounding box center [490, 505] width 18 height 13
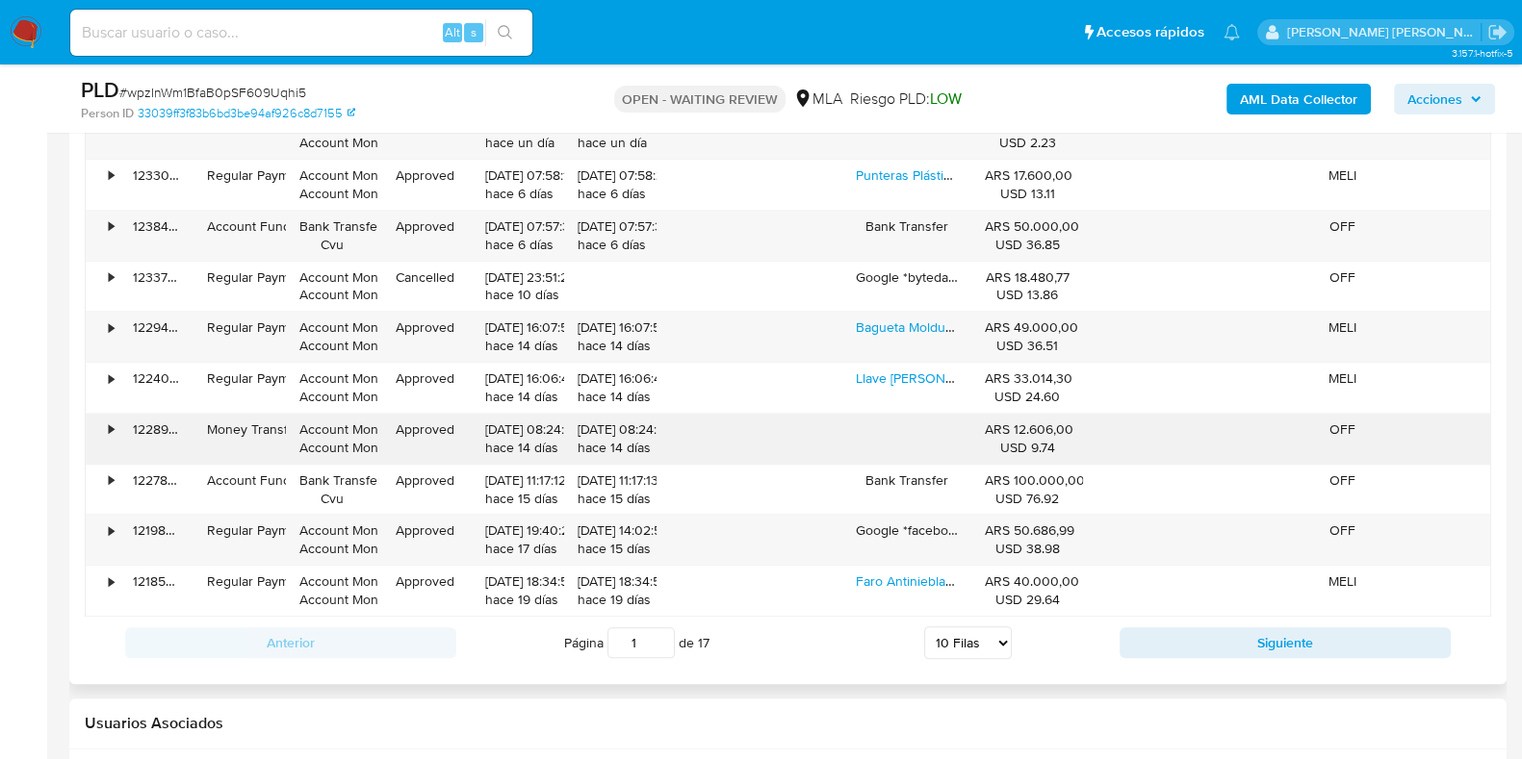
scroll to position [2167, 0]
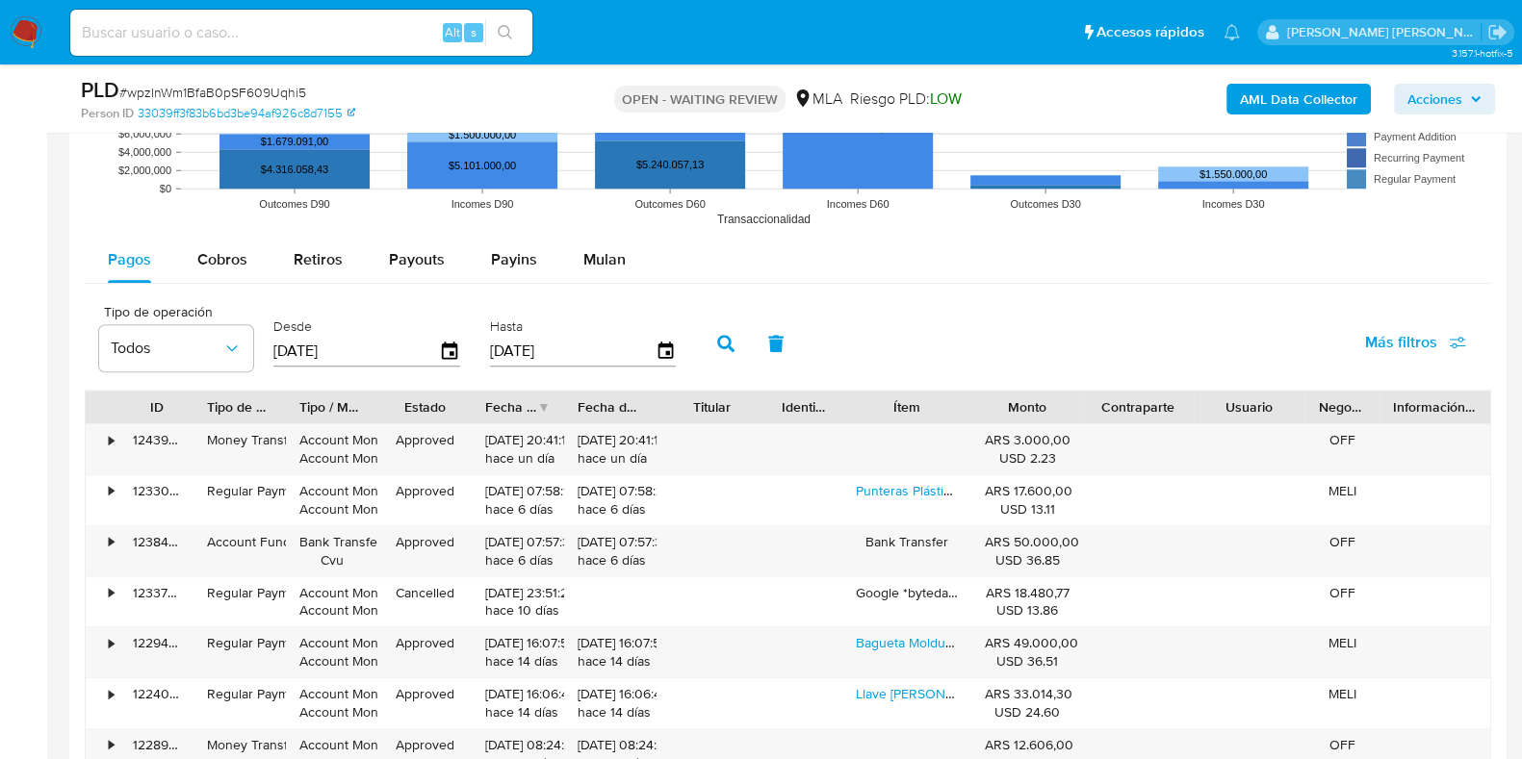
click at [227, 92] on span "# wpzInWm1BfaB0pSF609Uqhi5" at bounding box center [212, 92] width 187 height 19
copy span "wpzInWm1BfaB0pSF609Uqhi5"
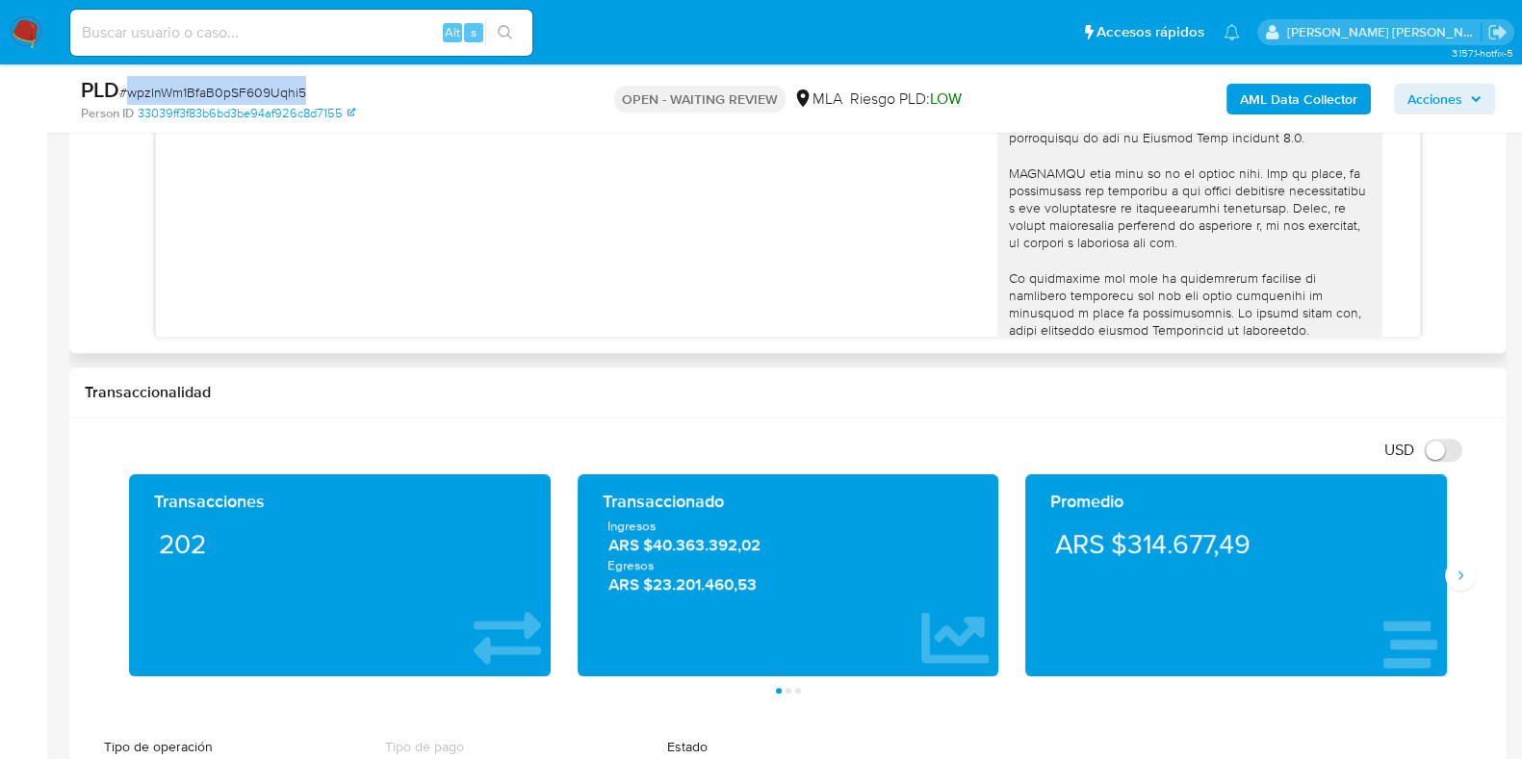
scroll to position [253, 0]
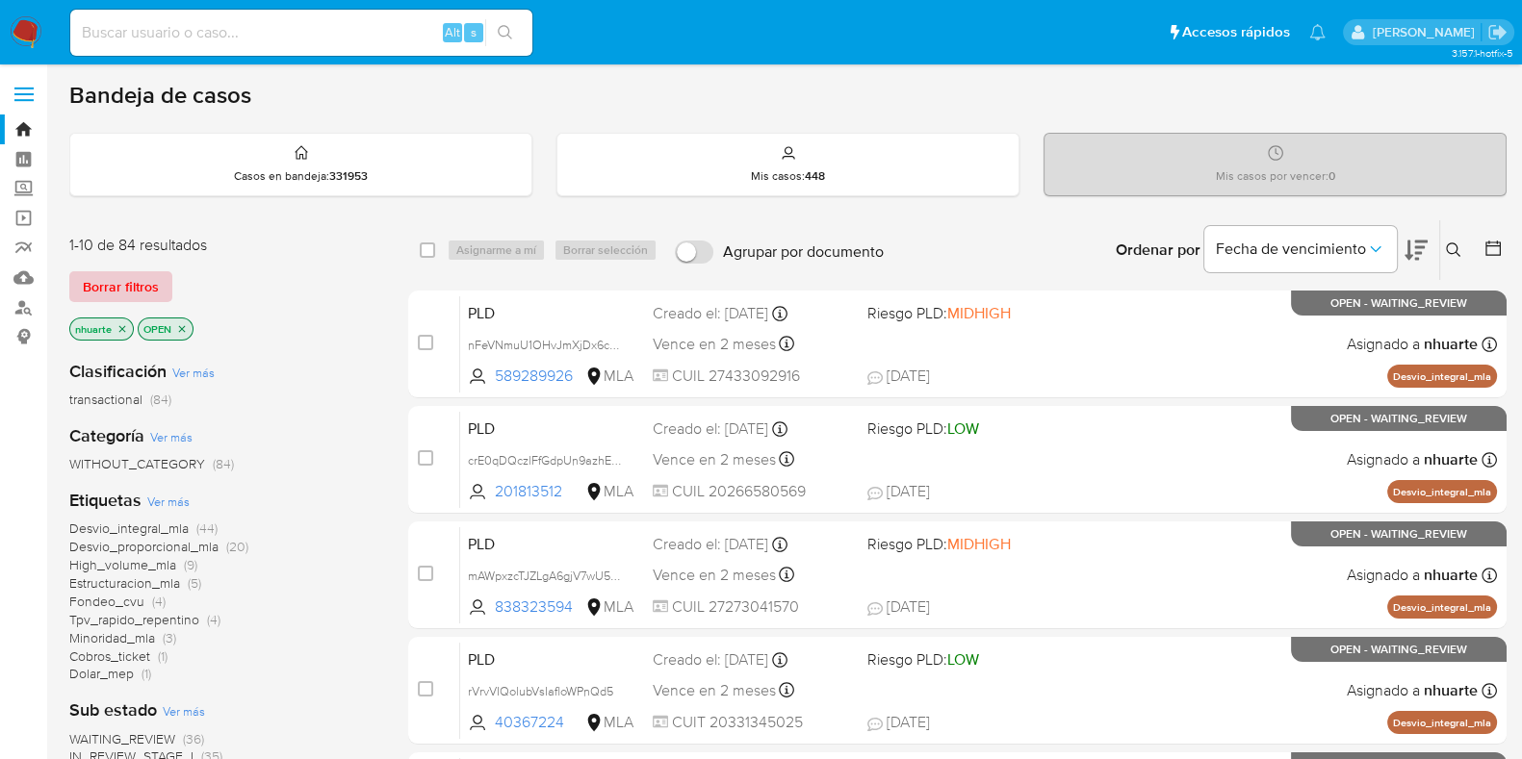
click at [113, 287] on span "Borrar filtros" at bounding box center [121, 286] width 76 height 27
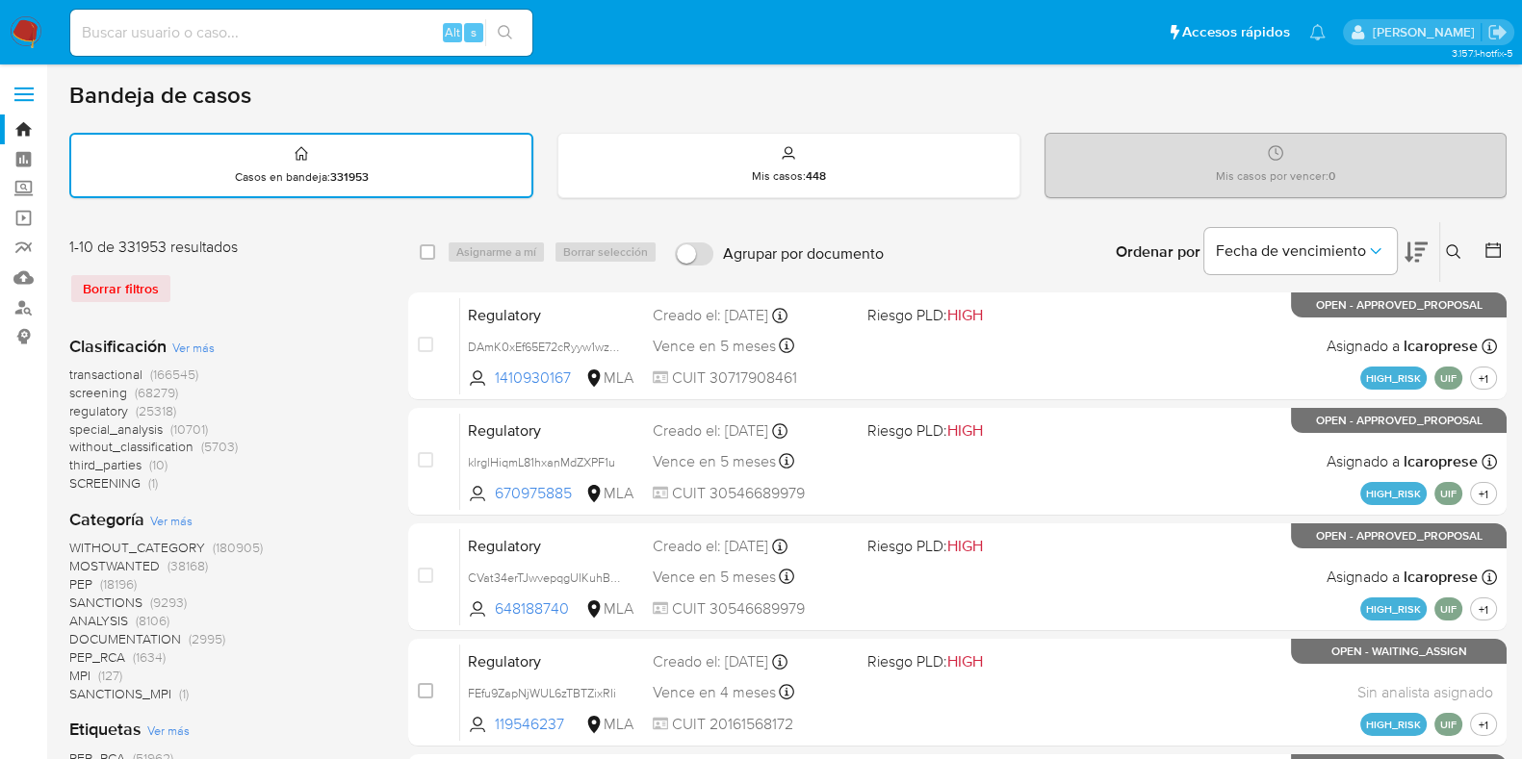
click at [1453, 246] on icon at bounding box center [1453, 251] width 15 height 15
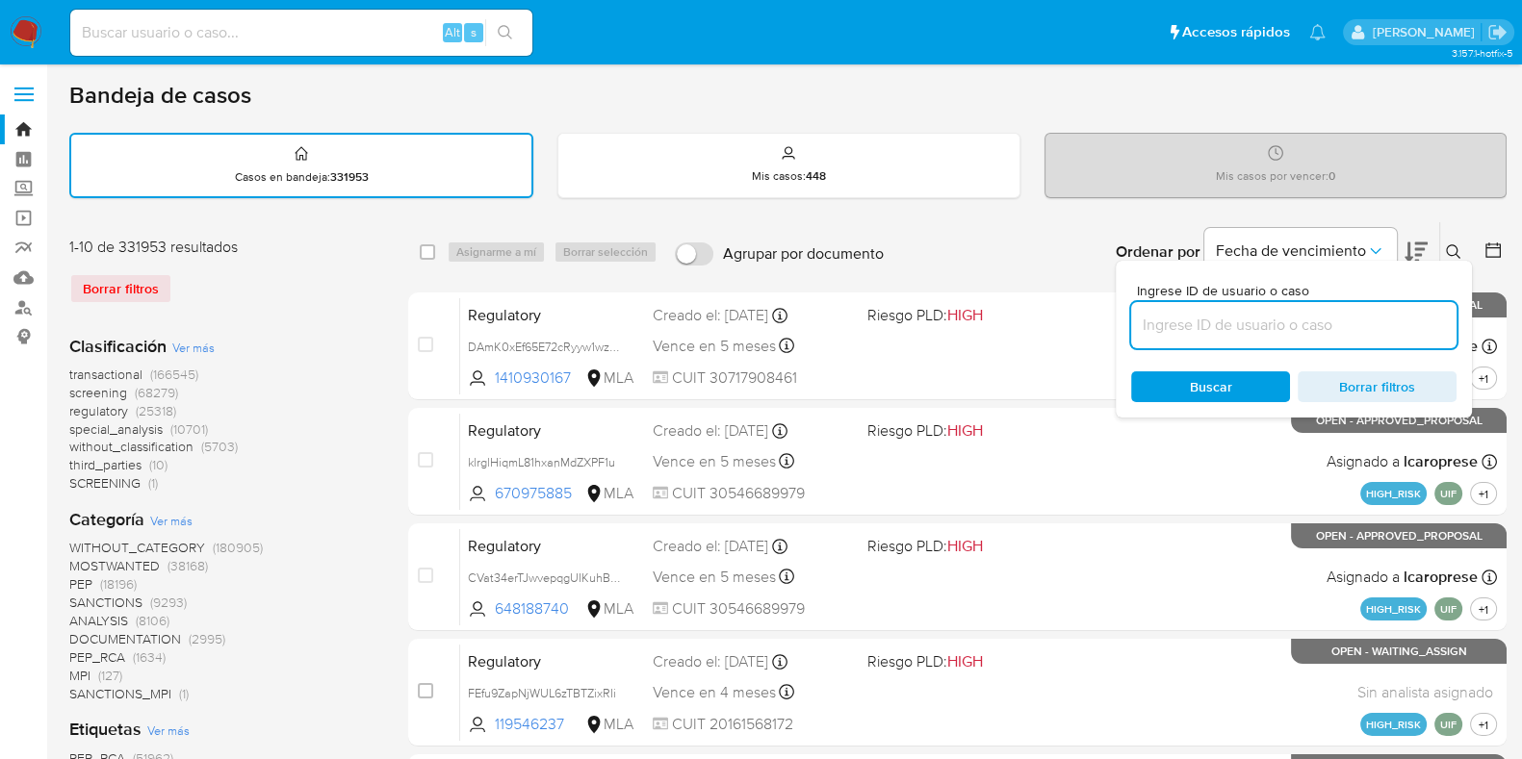
click at [1256, 325] on input at bounding box center [1293, 325] width 325 height 25
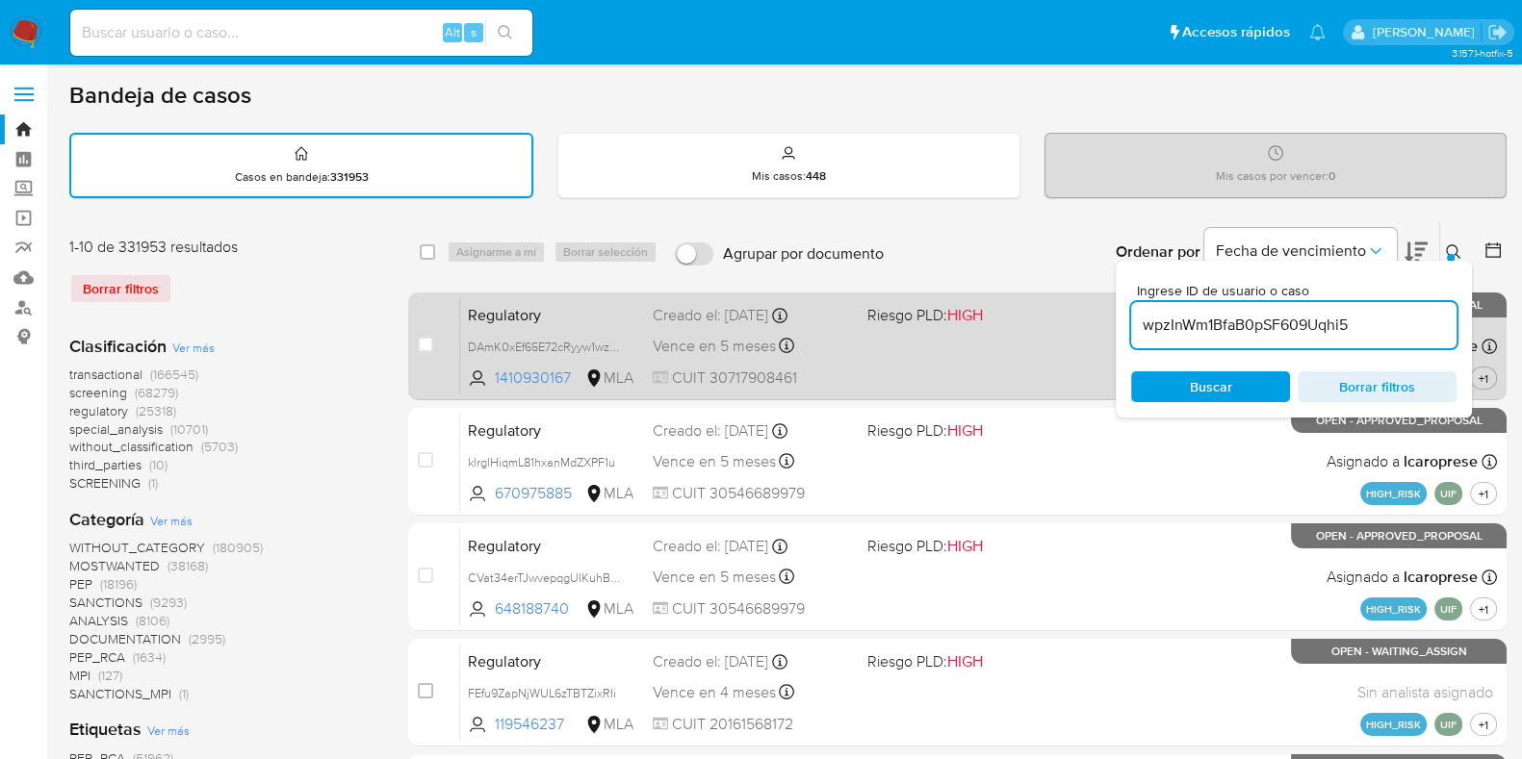
type input "wpzInWm1BfaB0pSF609Uqhi5"
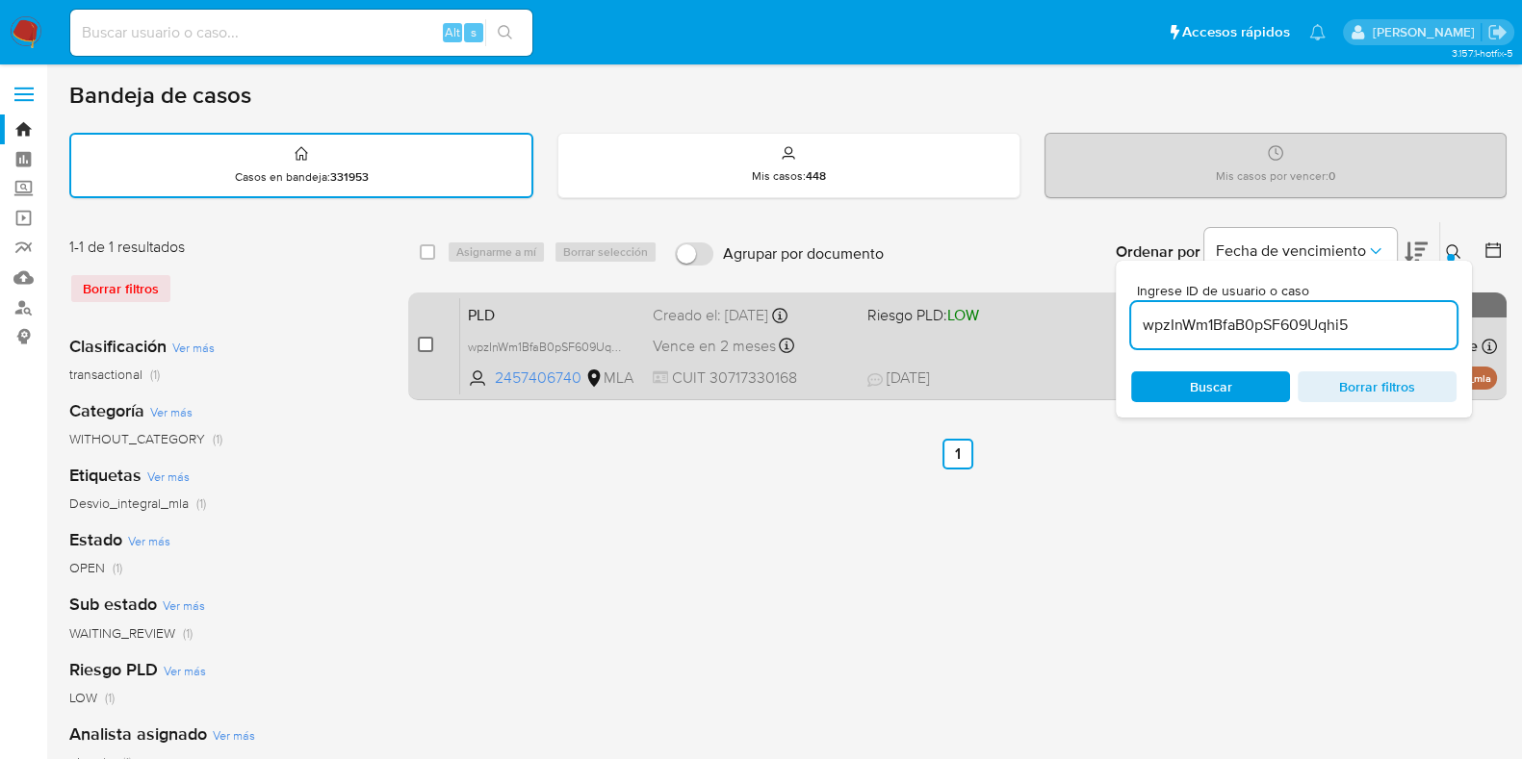
click at [423, 339] on input "checkbox" at bounding box center [425, 344] width 15 height 15
checkbox input "true"
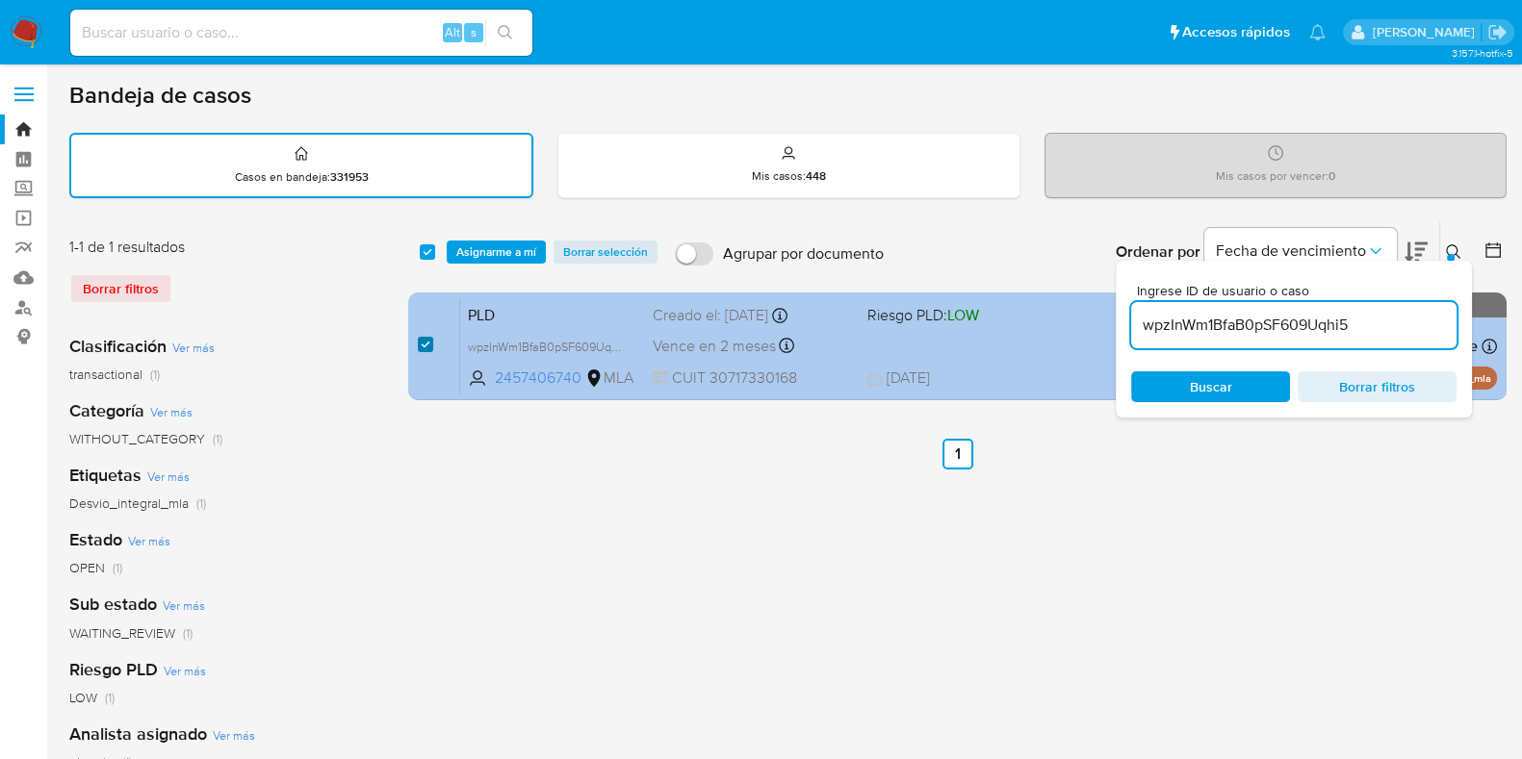
checkbox input "true"
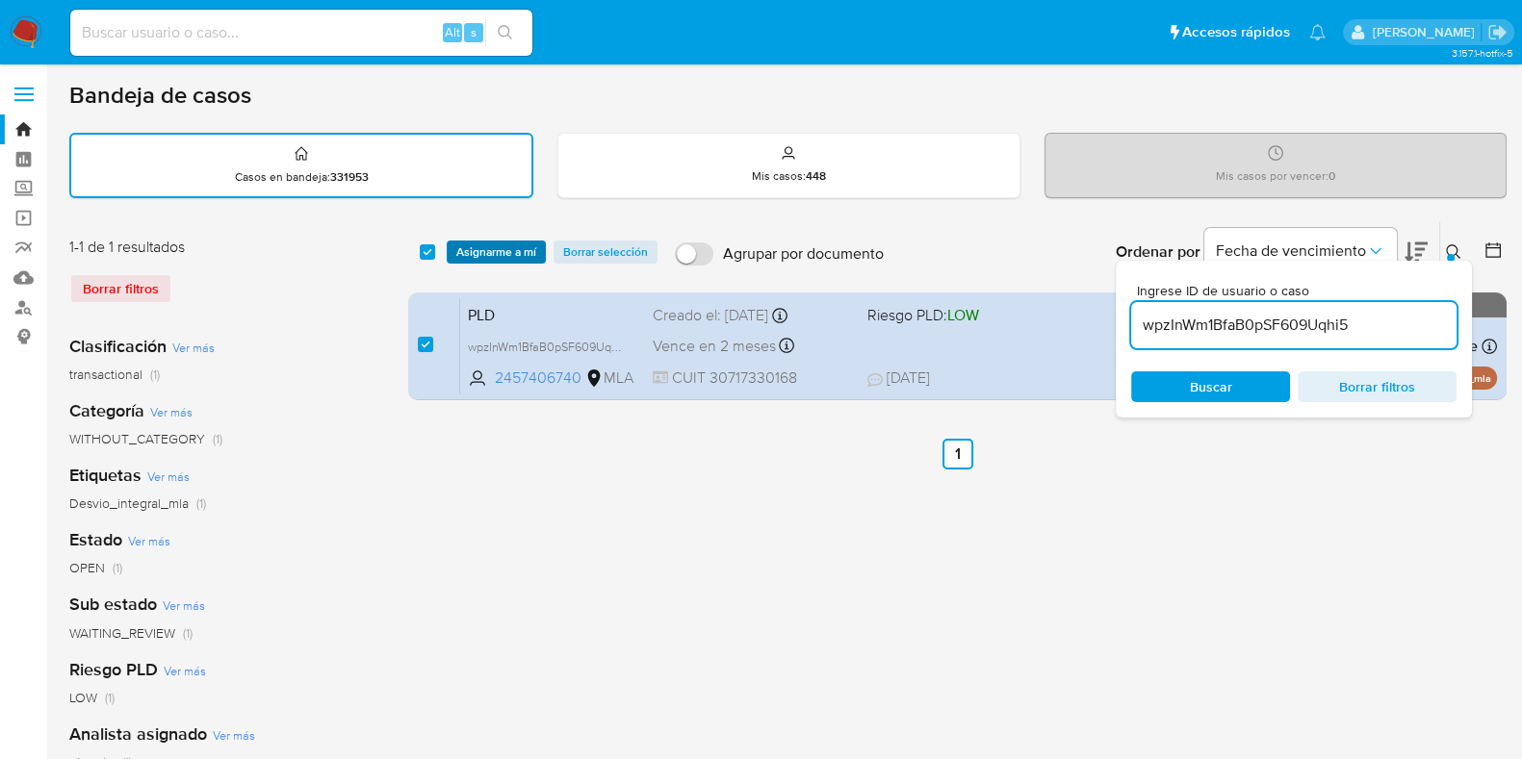
click at [509, 258] on span "Asignarme a mí" at bounding box center [496, 252] width 80 height 19
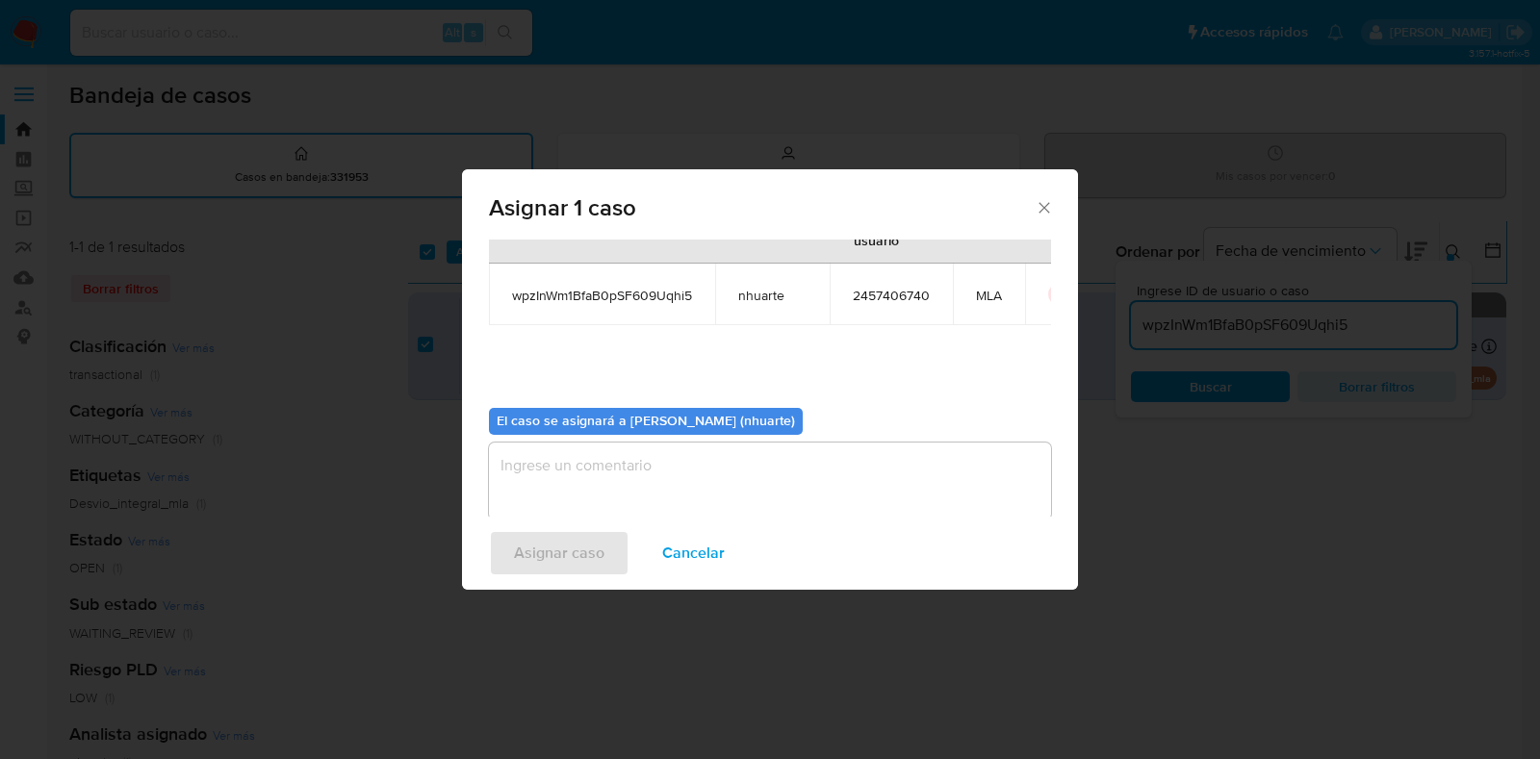
scroll to position [99, 0]
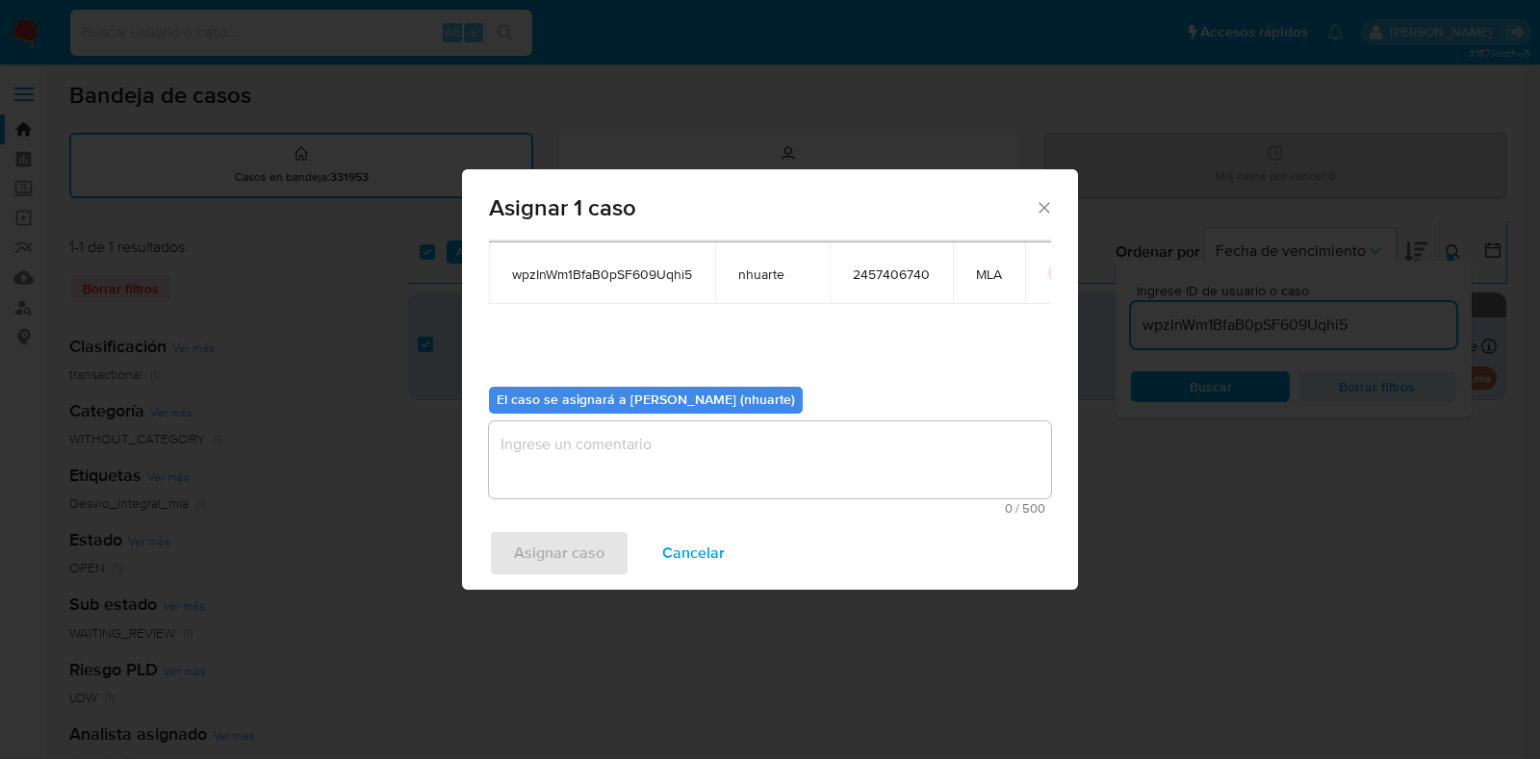
click at [748, 462] on textarea "assign-modal" at bounding box center [770, 460] width 562 height 77
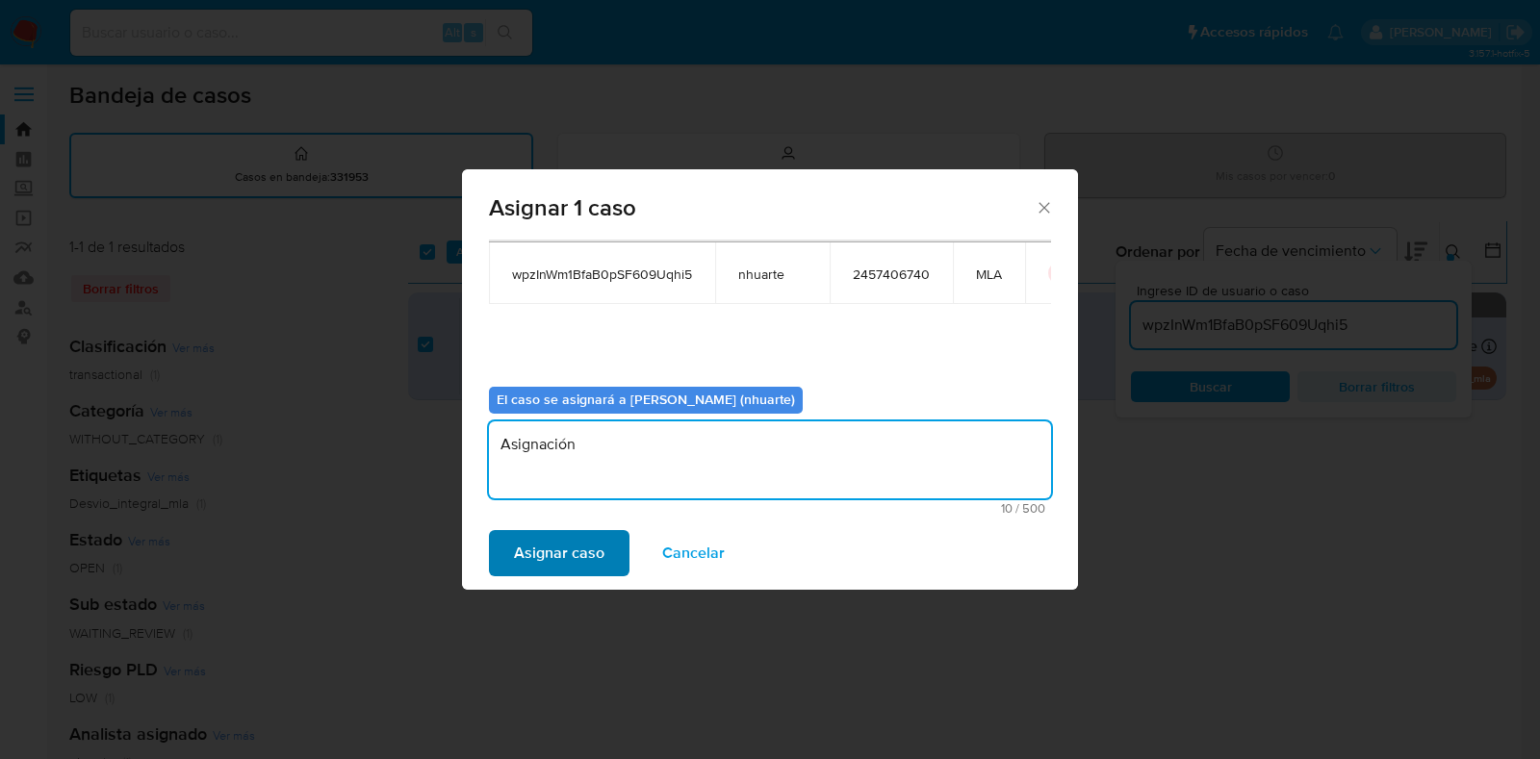
type textarea "Asignación"
click at [550, 550] on span "Asignar caso" at bounding box center [559, 553] width 90 height 42
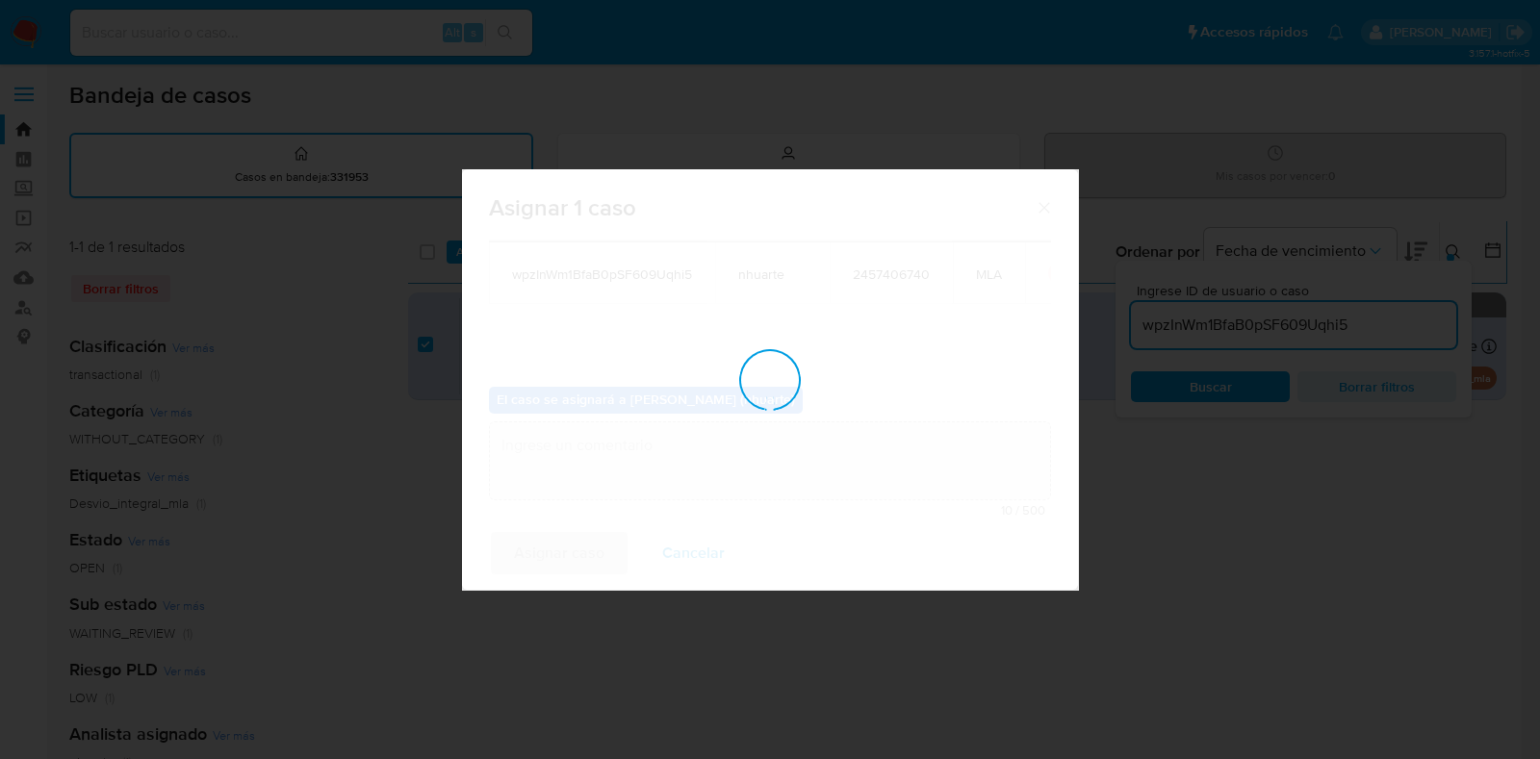
checkbox input "false"
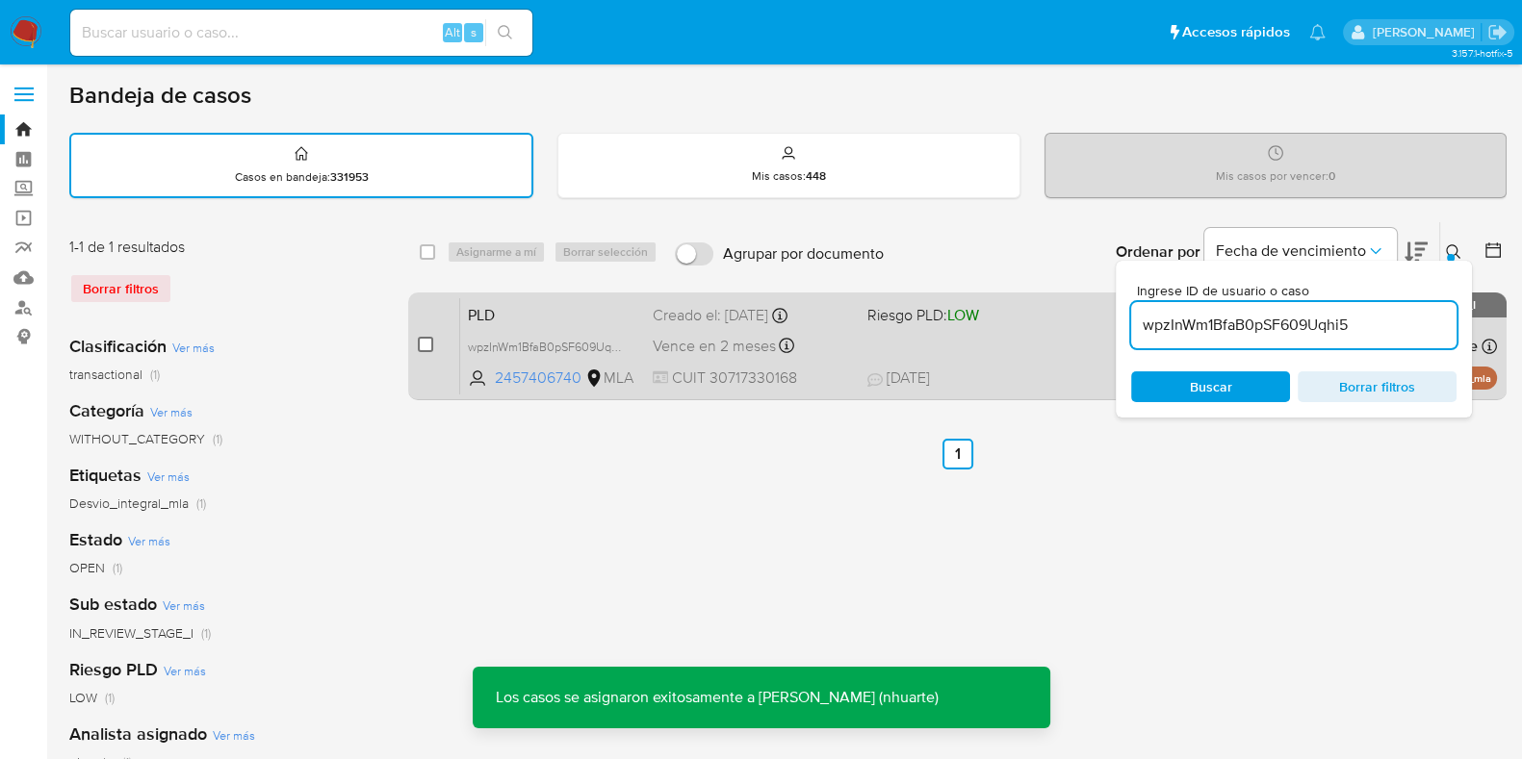
click at [422, 344] on input "checkbox" at bounding box center [425, 344] width 15 height 15
checkbox input "true"
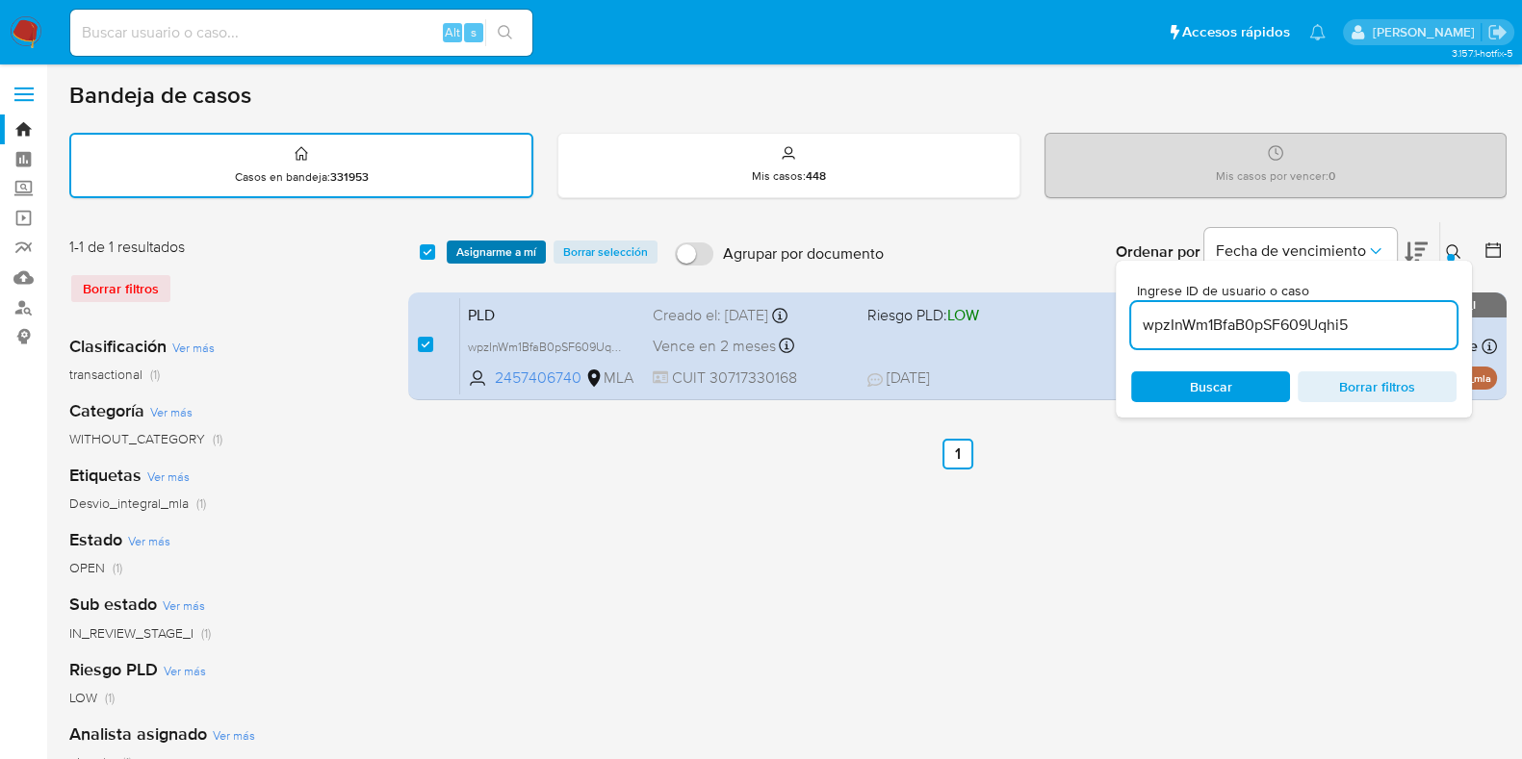
click at [535, 253] on span "Asignarme a mí" at bounding box center [496, 252] width 80 height 19
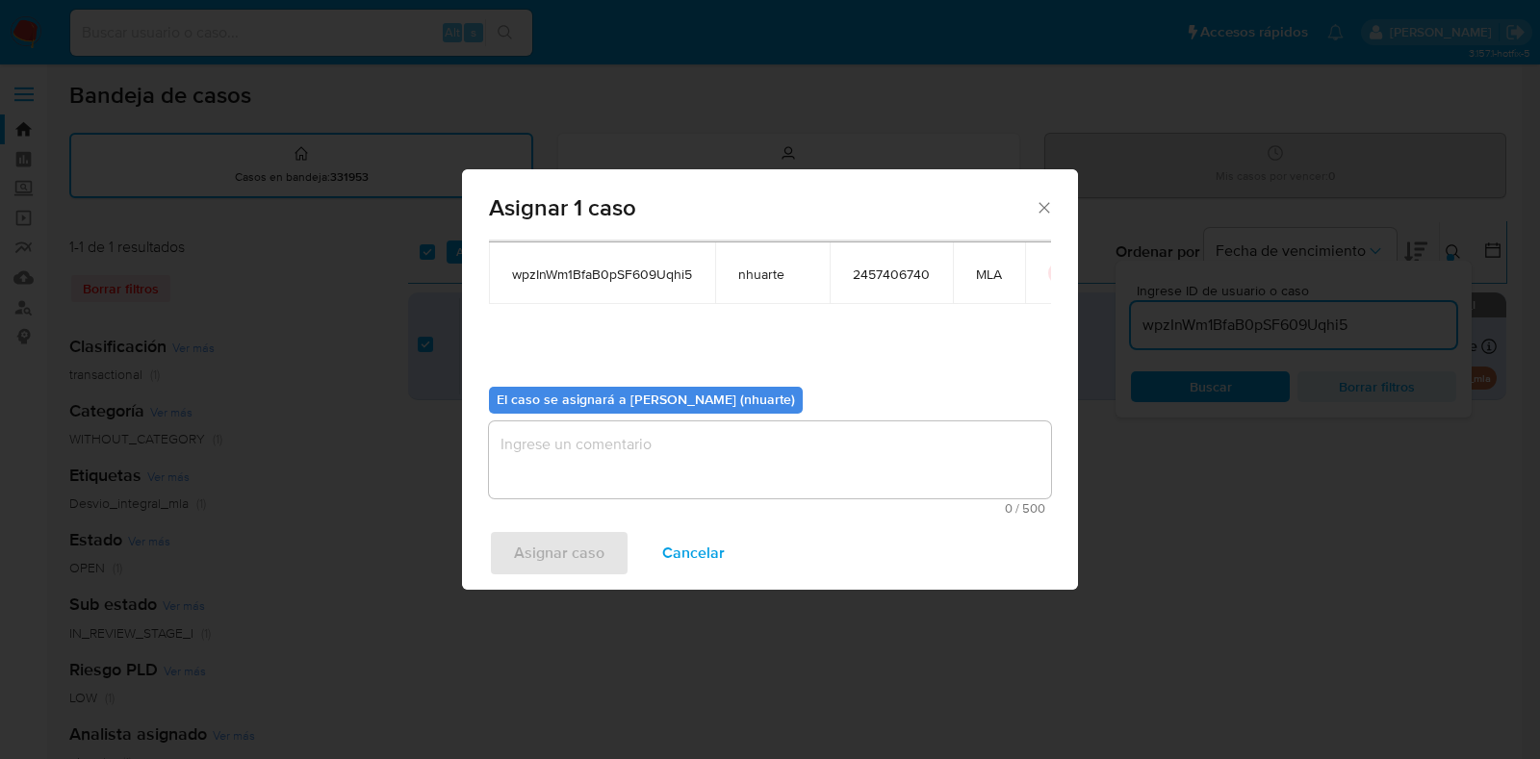
click at [804, 440] on textarea "assign-modal" at bounding box center [770, 460] width 562 height 77
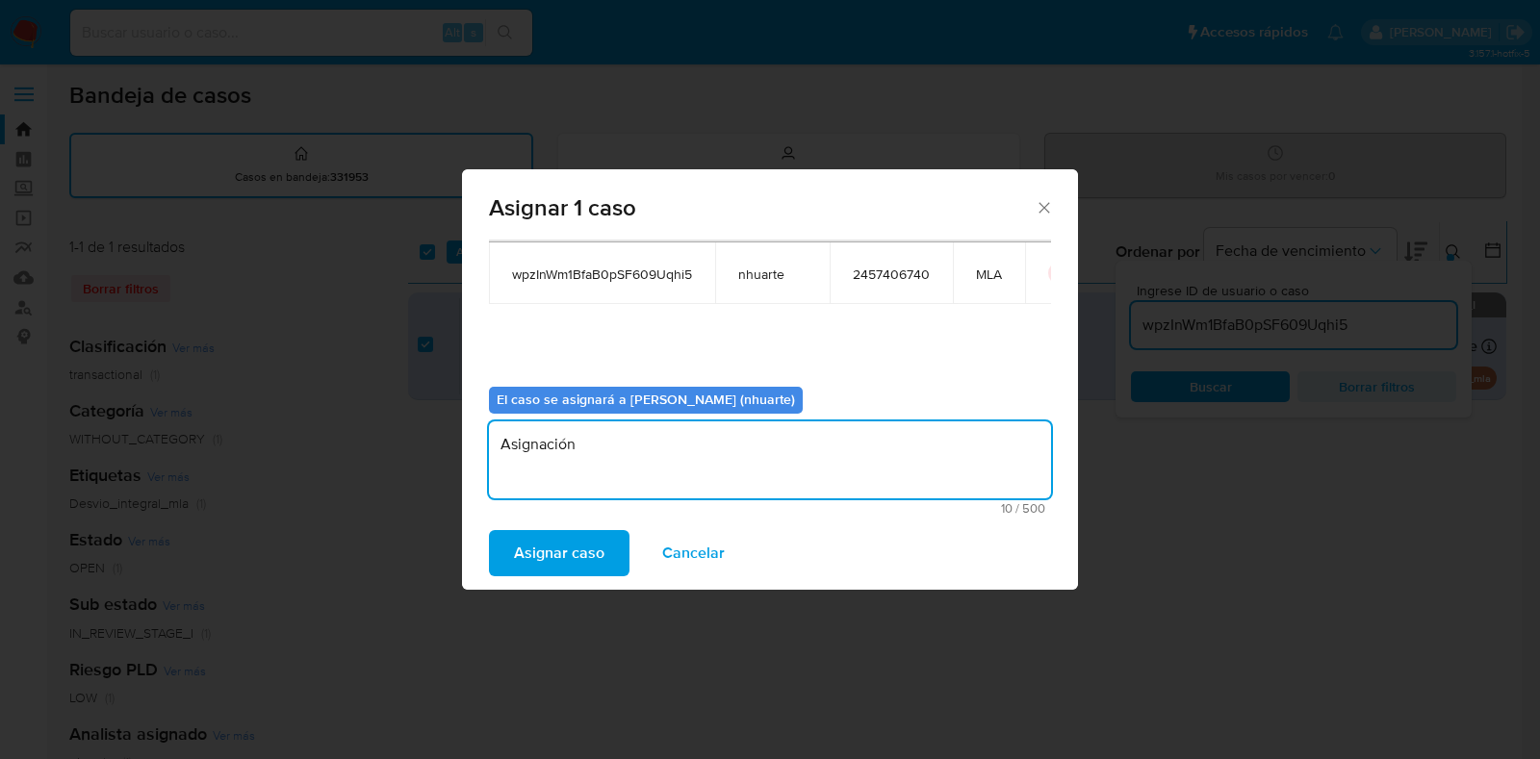
type textarea "Asignación"
click at [578, 546] on span "Asignar caso" at bounding box center [559, 553] width 90 height 42
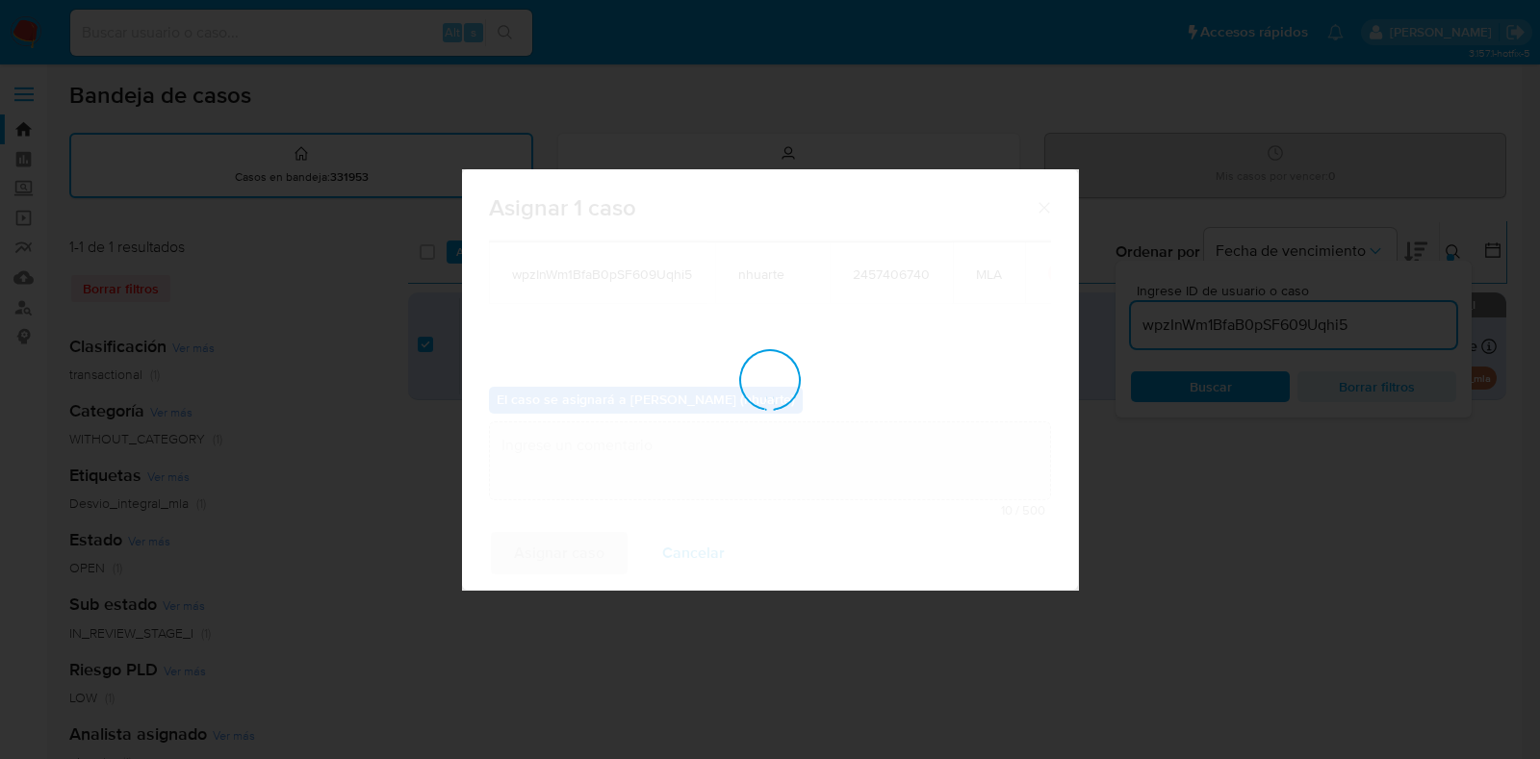
checkbox input "false"
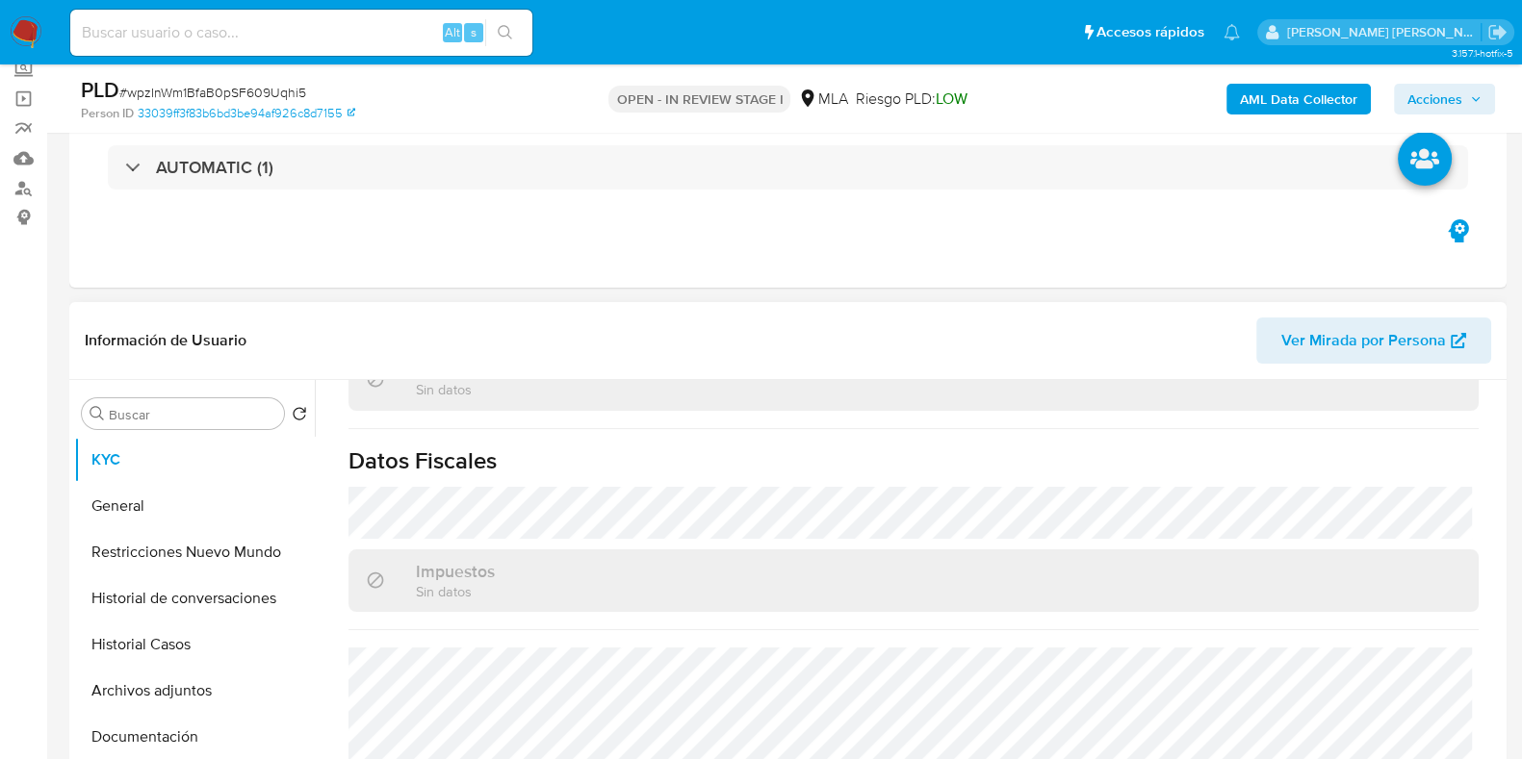
scroll to position [1399, 0]
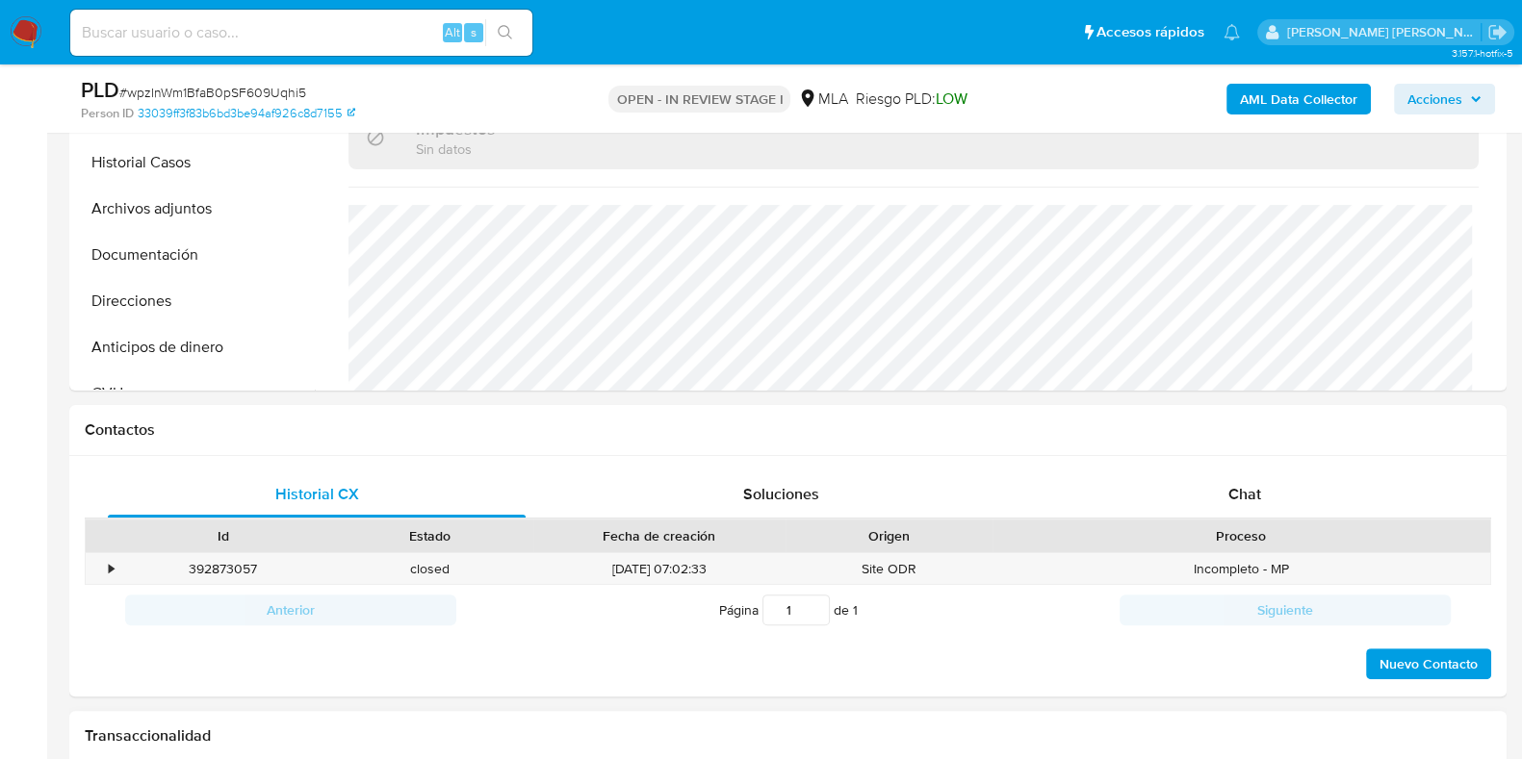
select select "10"
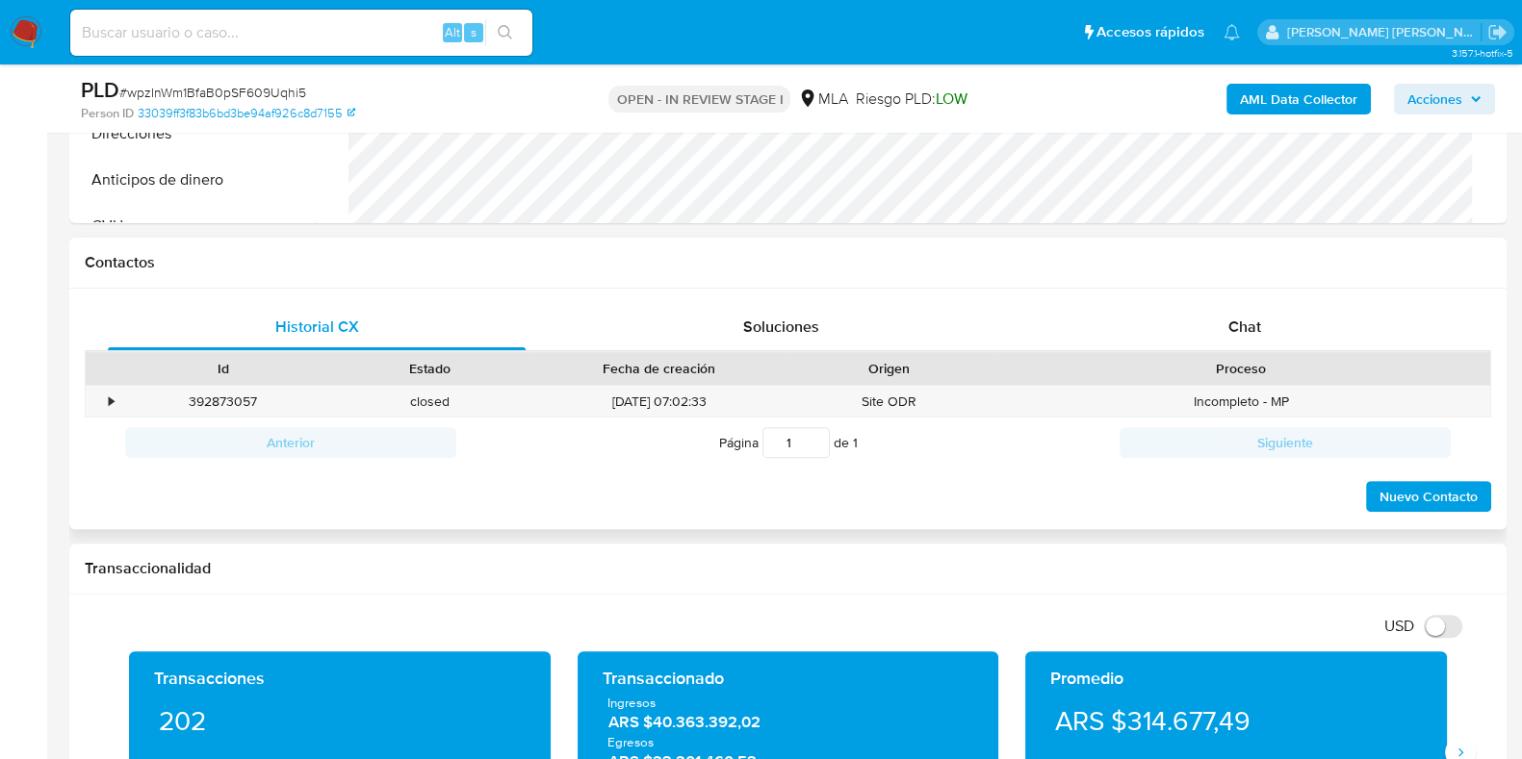
scroll to position [722, 0]
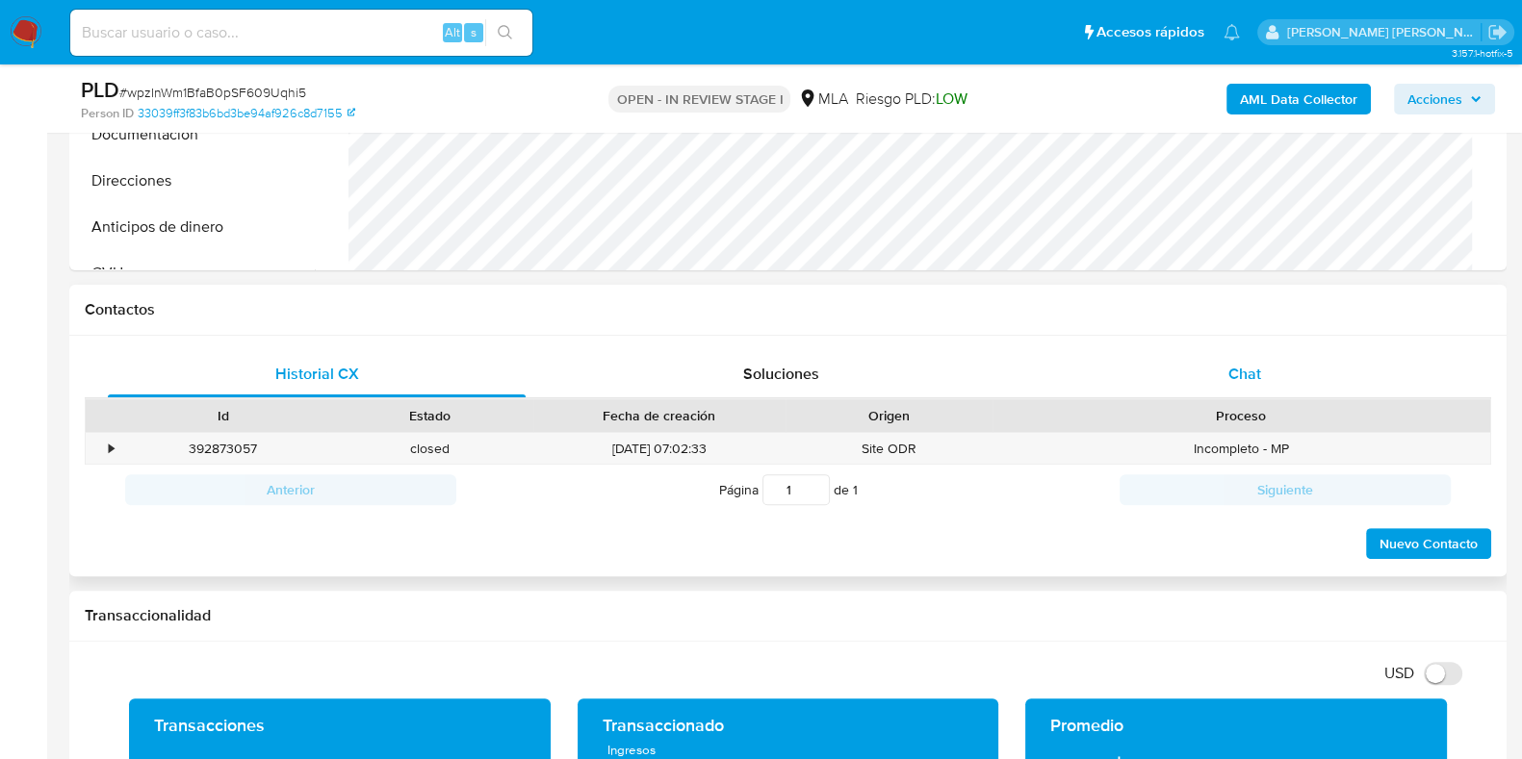
click at [1241, 367] on span "Chat" at bounding box center [1244, 374] width 33 height 22
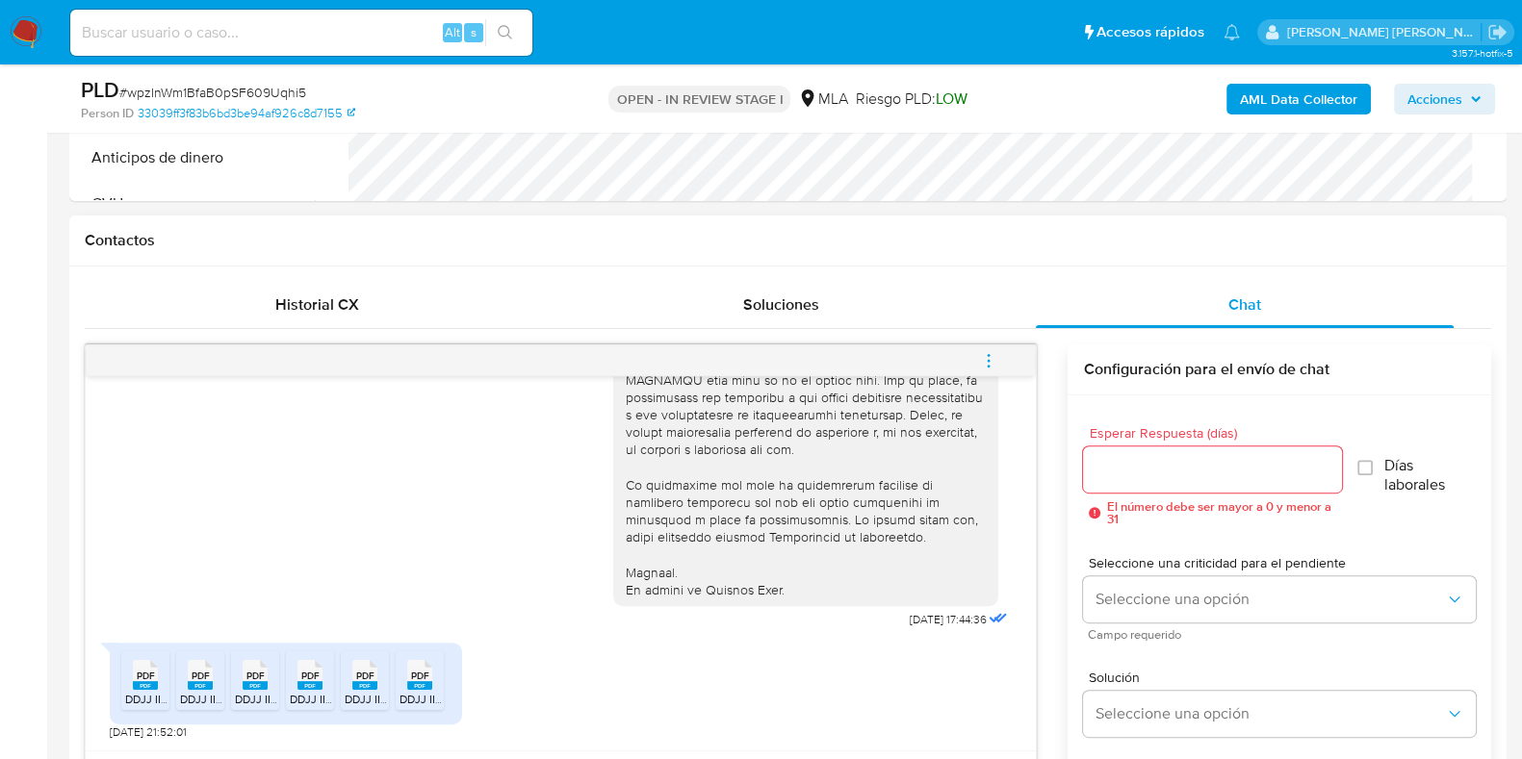
scroll to position [1083, 0]
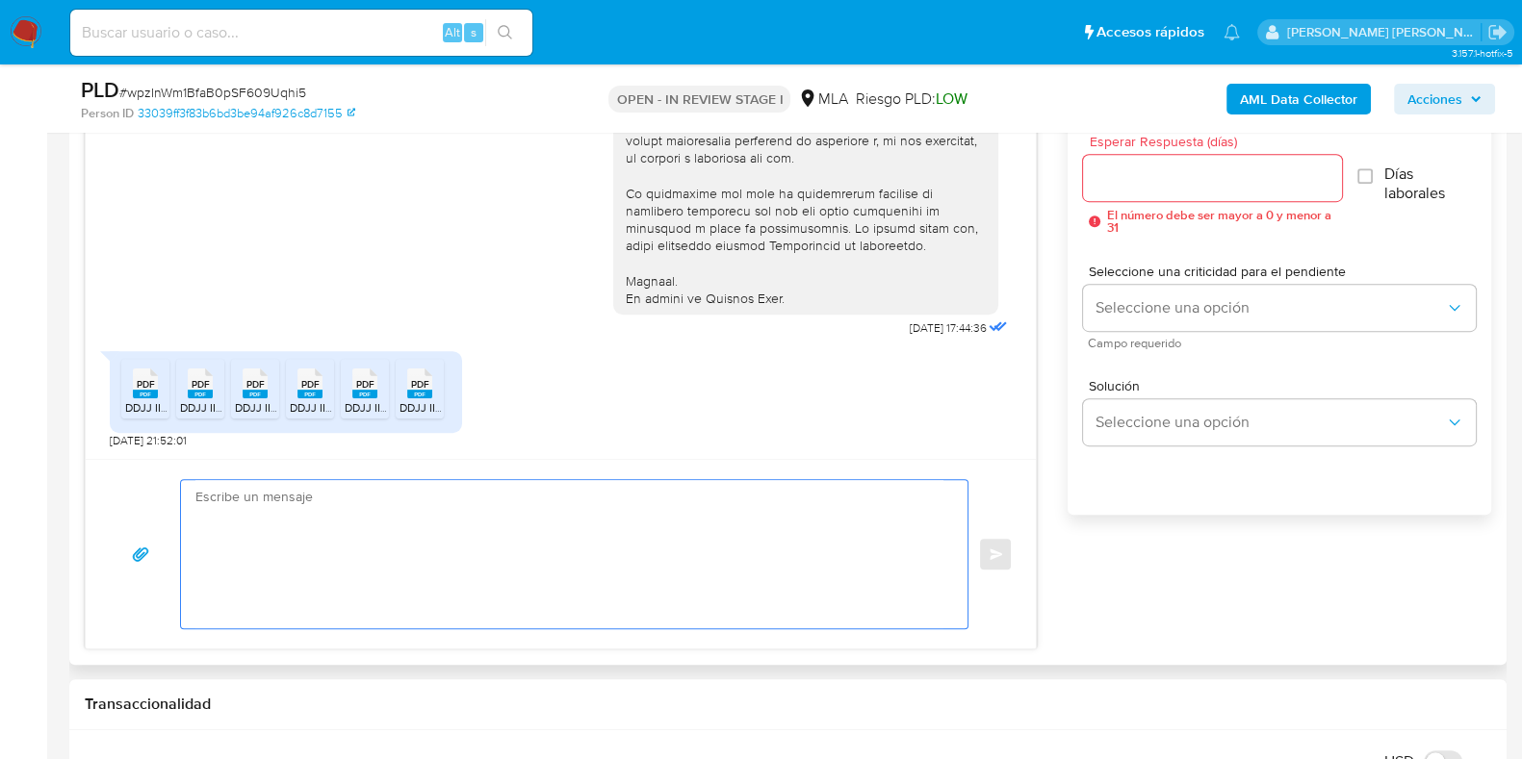
paste textarea "Hola, ¡Muchas gracias por tu respuesta! Confirmamos la recepción de la document…"
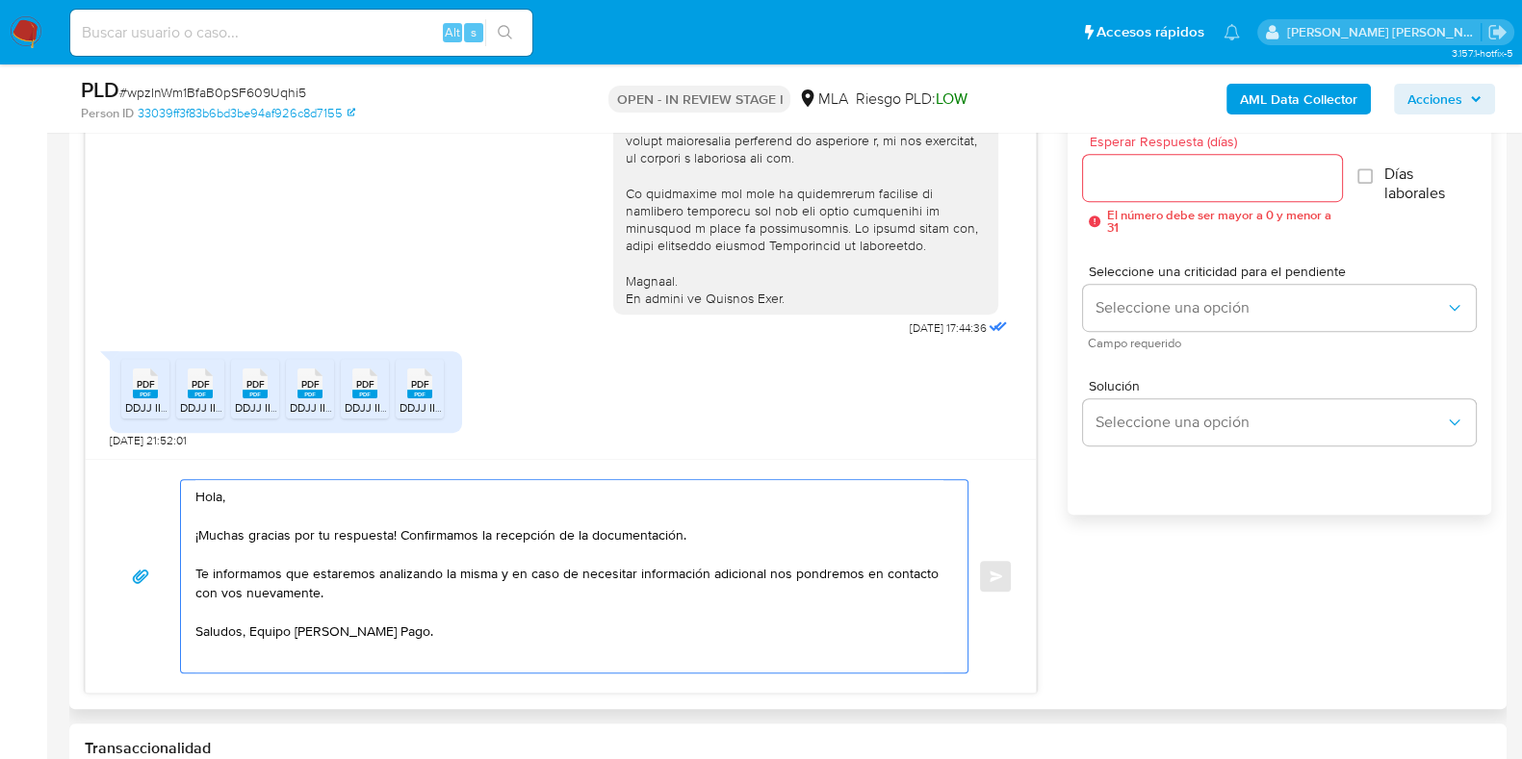
scroll to position [7, 0]
type textarea "Hola, ¡Muchas gracias por tu respuesta! Confirmamos la recepción de la document…"
click at [1237, 179] on input "Esperar Respuesta (días)" at bounding box center [1212, 178] width 258 height 25
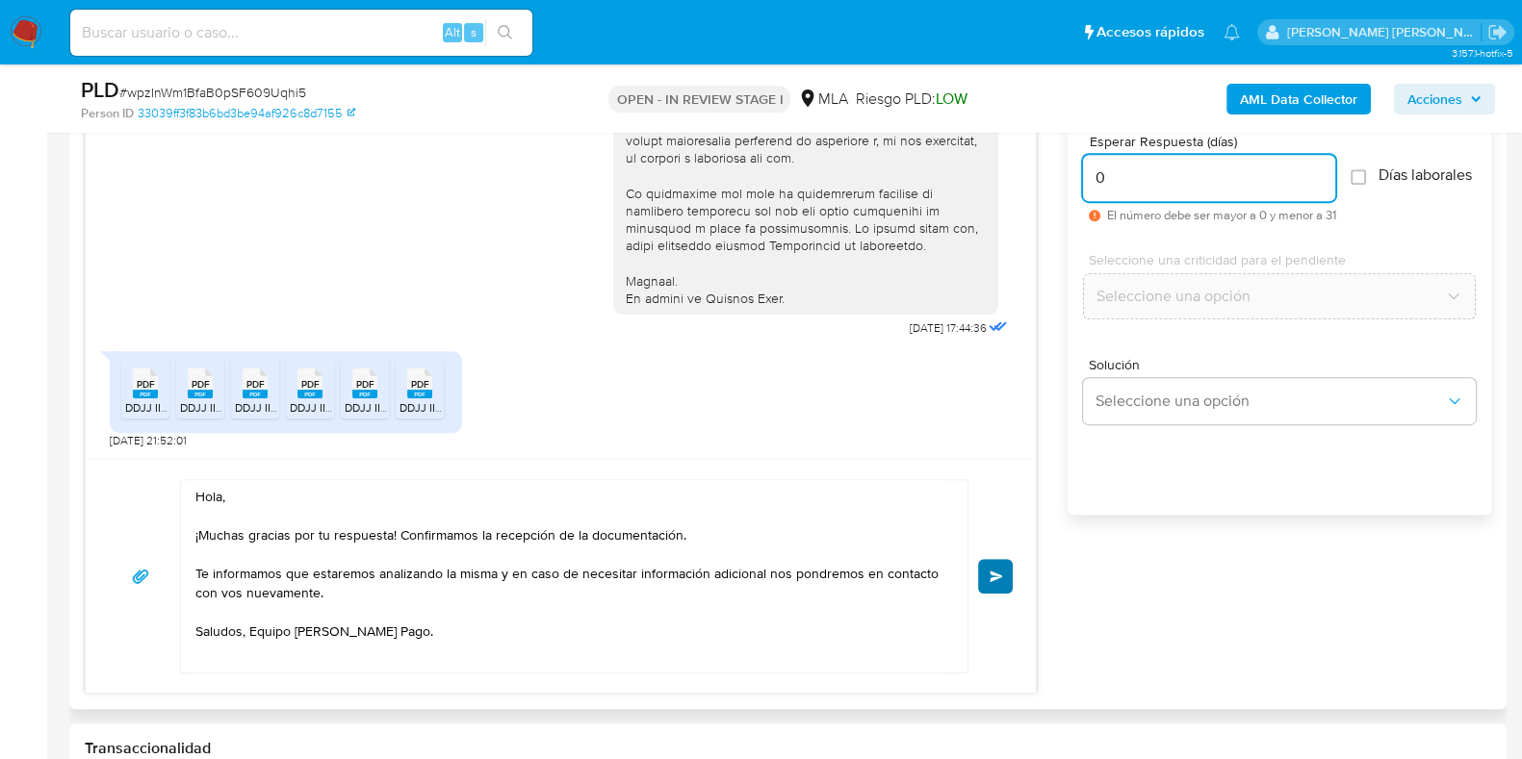
type input "0"
click at [978, 571] on button "Enviar" at bounding box center [995, 576] width 35 height 35
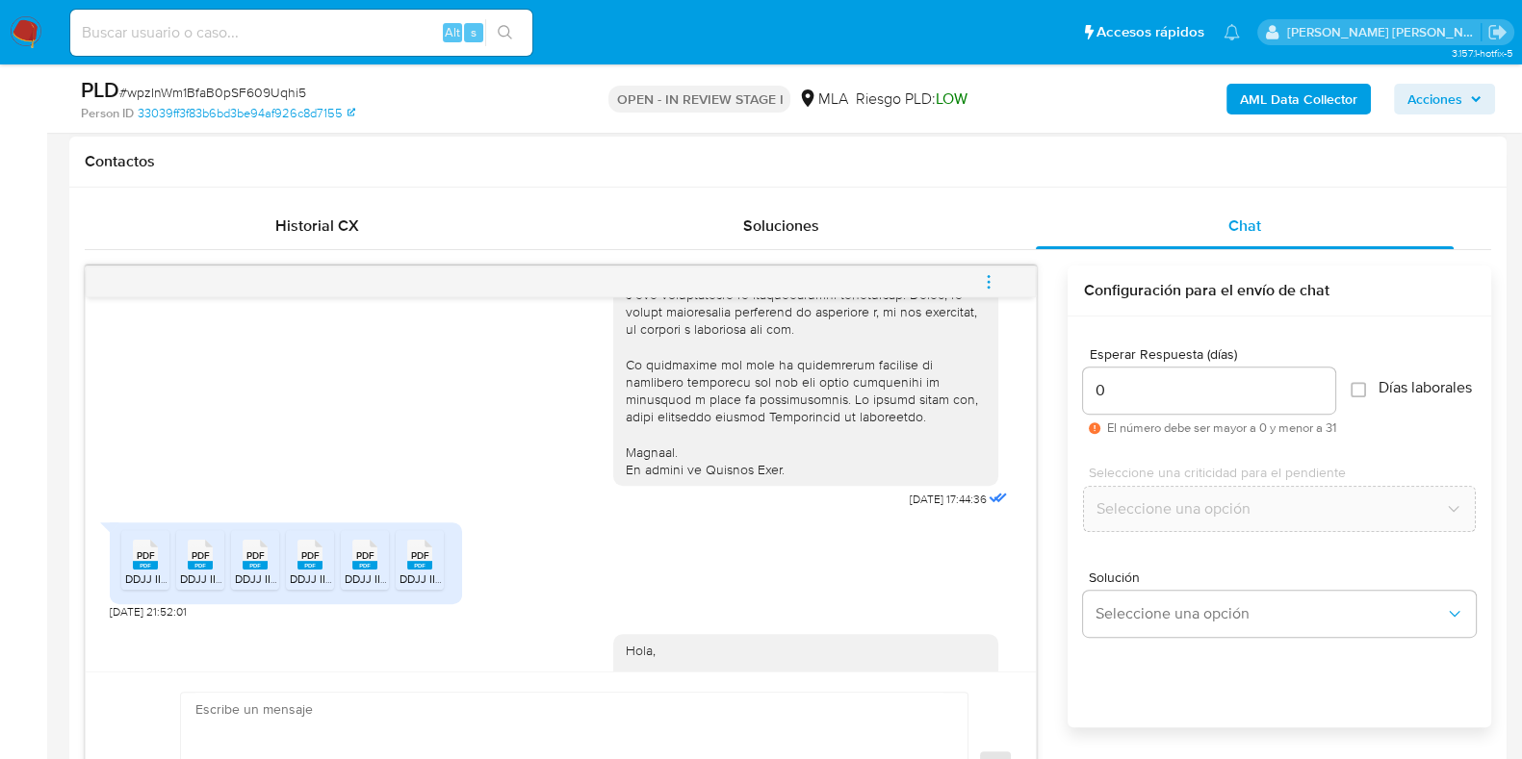
scroll to position [722, 0]
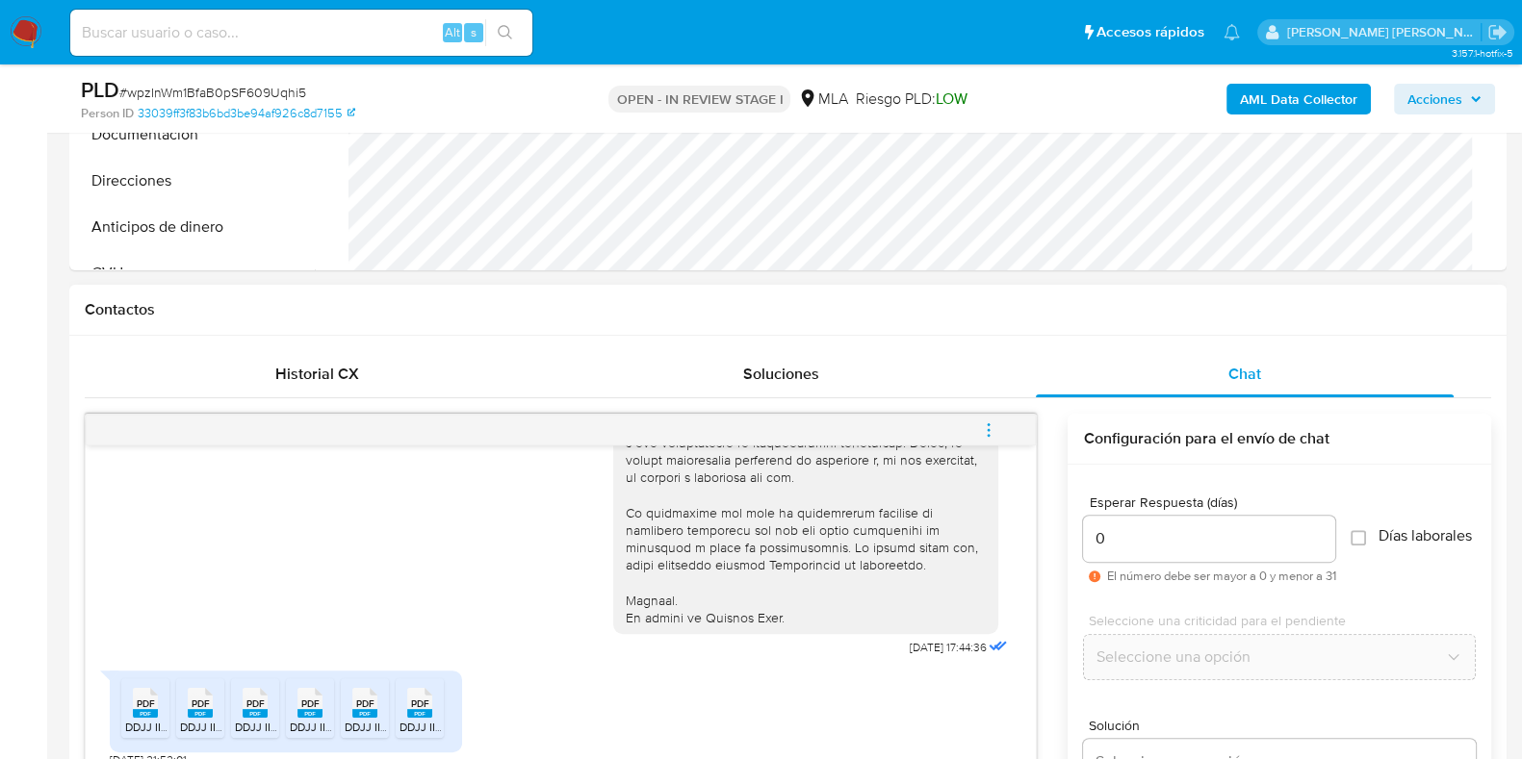
click at [982, 430] on icon "menu-action" at bounding box center [988, 430] width 17 height 17
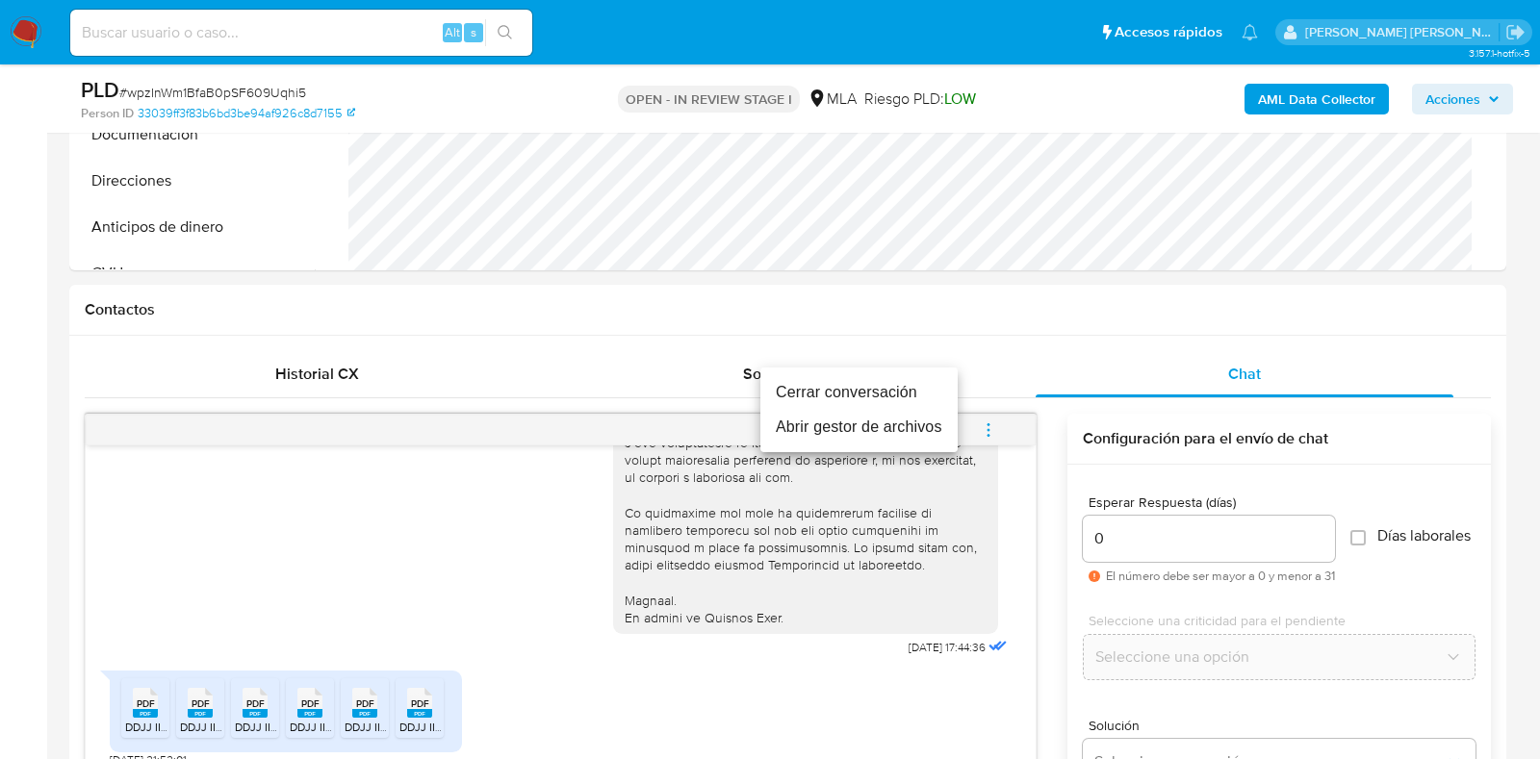
click at [890, 380] on li "Cerrar conversación" at bounding box center [858, 392] width 197 height 35
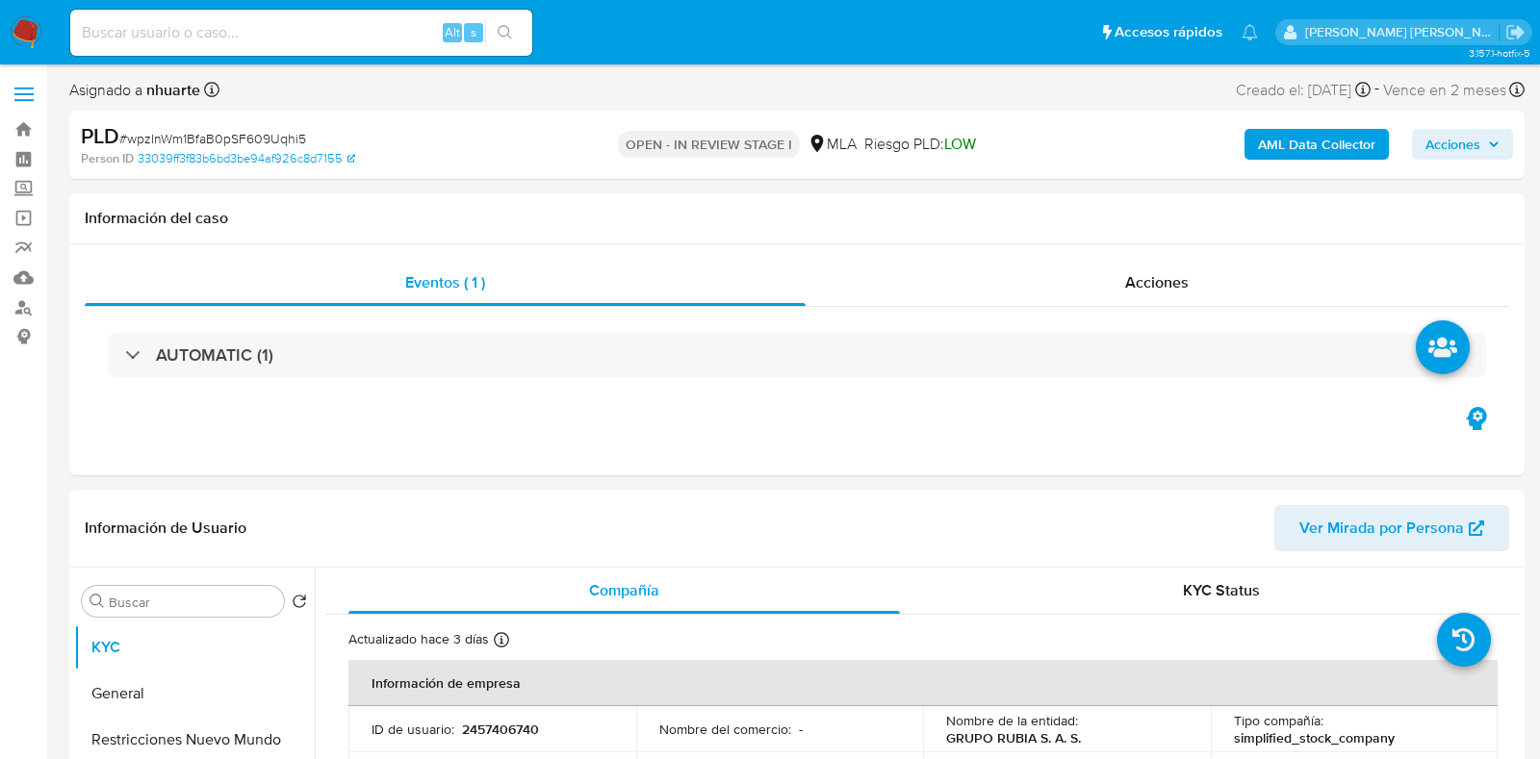
select select "10"
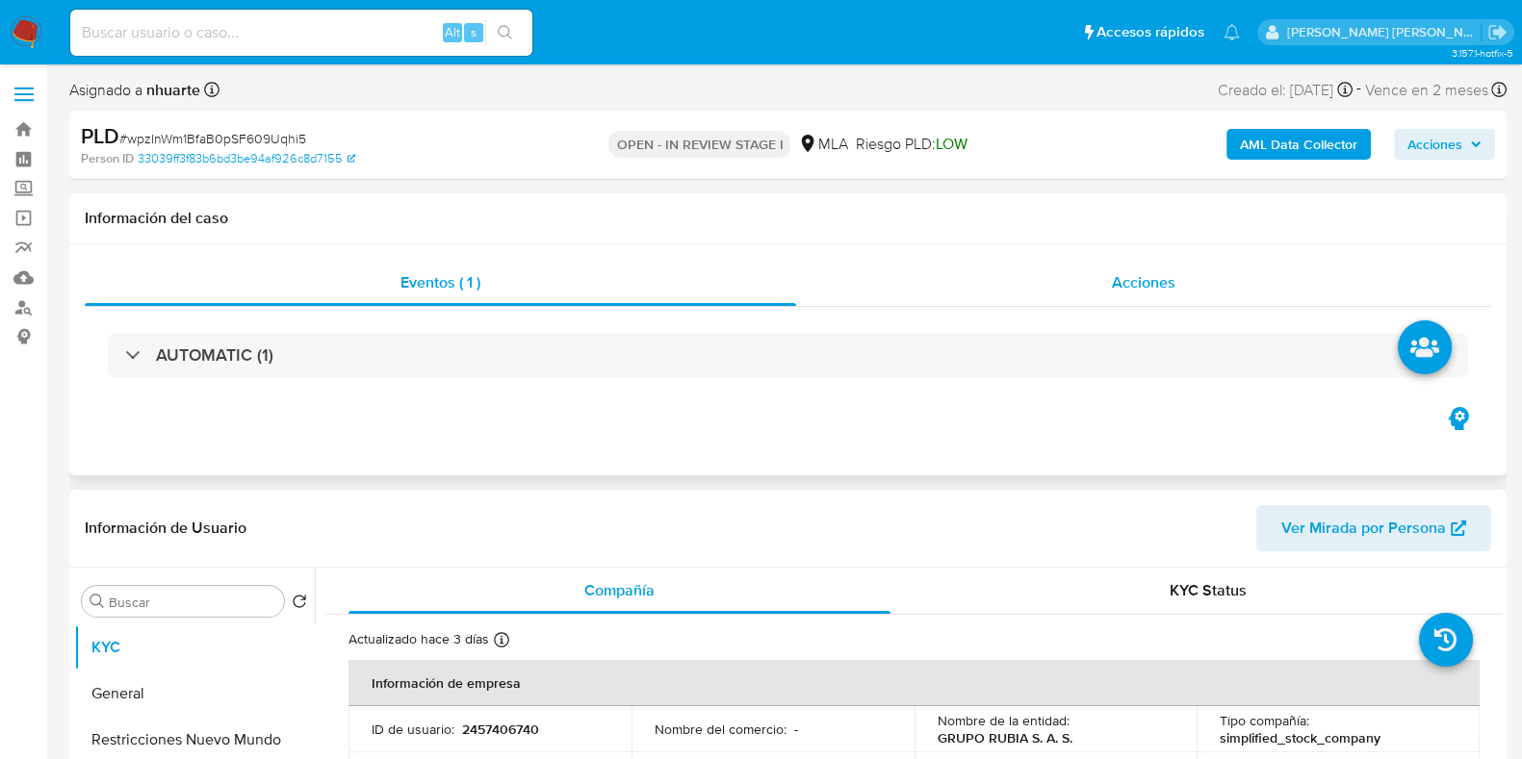
click at [1127, 285] on span "Acciones" at bounding box center [1144, 282] width 64 height 22
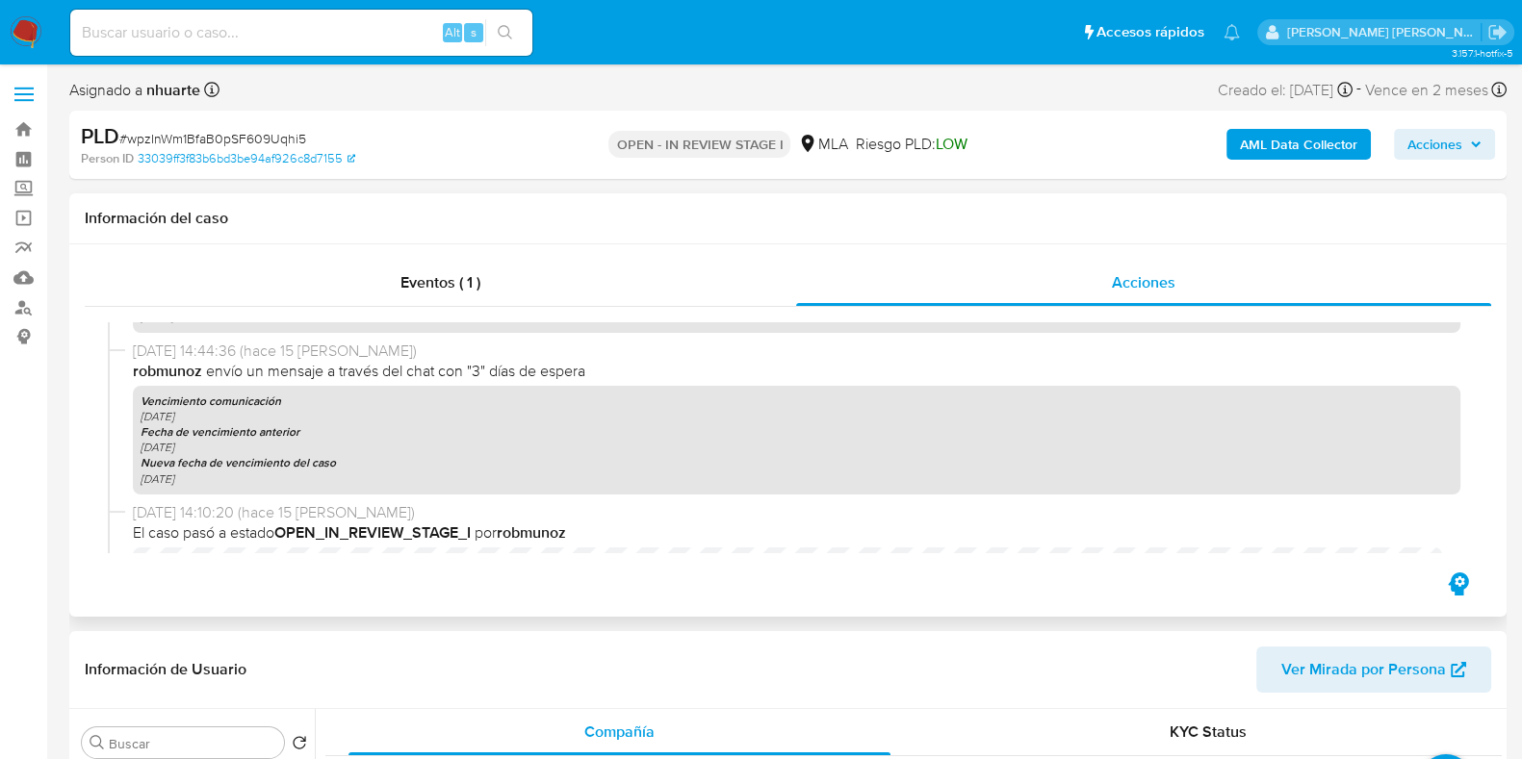
scroll to position [1300, 0]
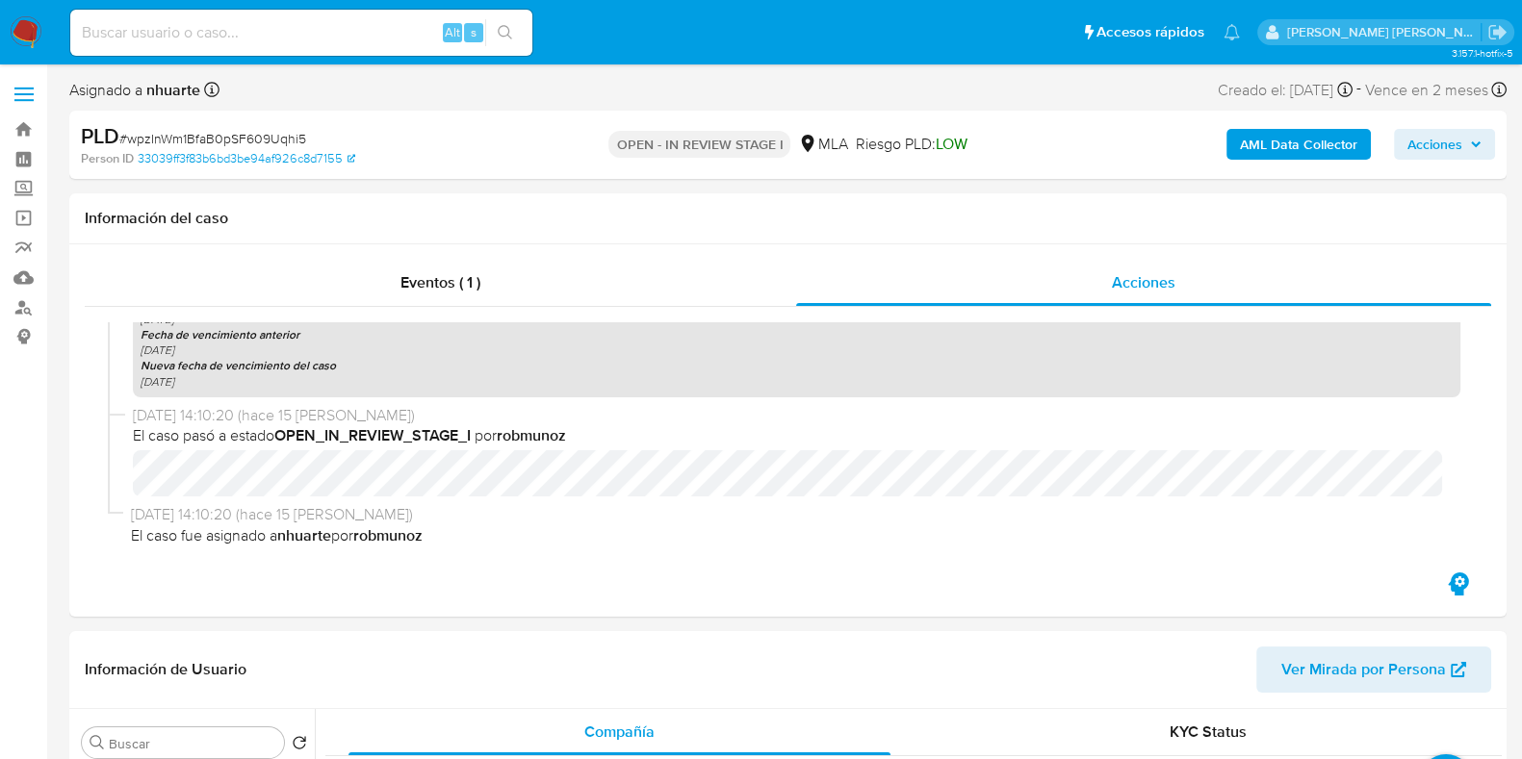
click at [1301, 135] on b "AML Data Collector" at bounding box center [1298, 144] width 117 height 31
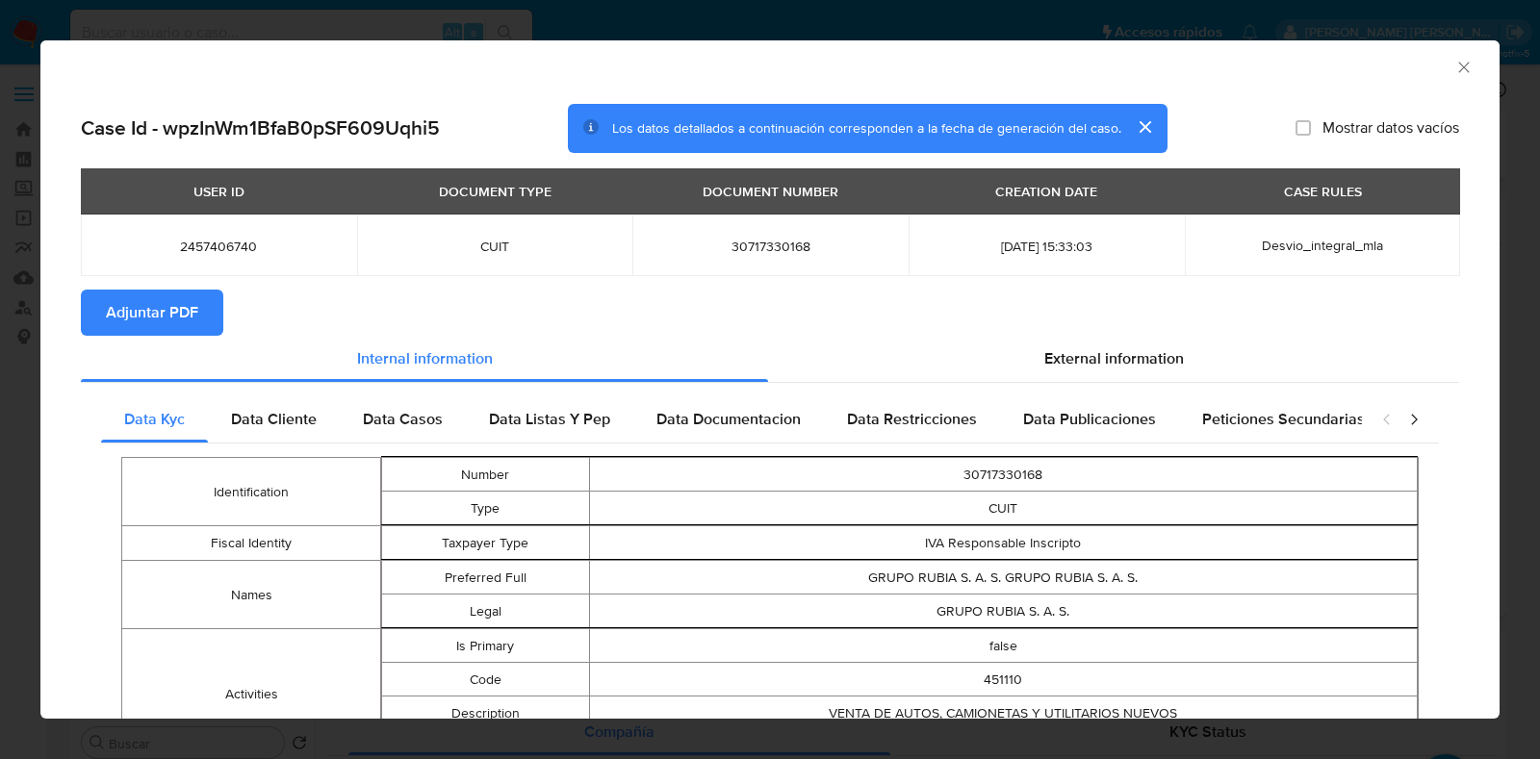
click at [166, 300] on span "Adjuntar PDF" at bounding box center [152, 313] width 92 height 42
click at [1454, 59] on icon "Cerrar ventana" at bounding box center [1463, 67] width 19 height 19
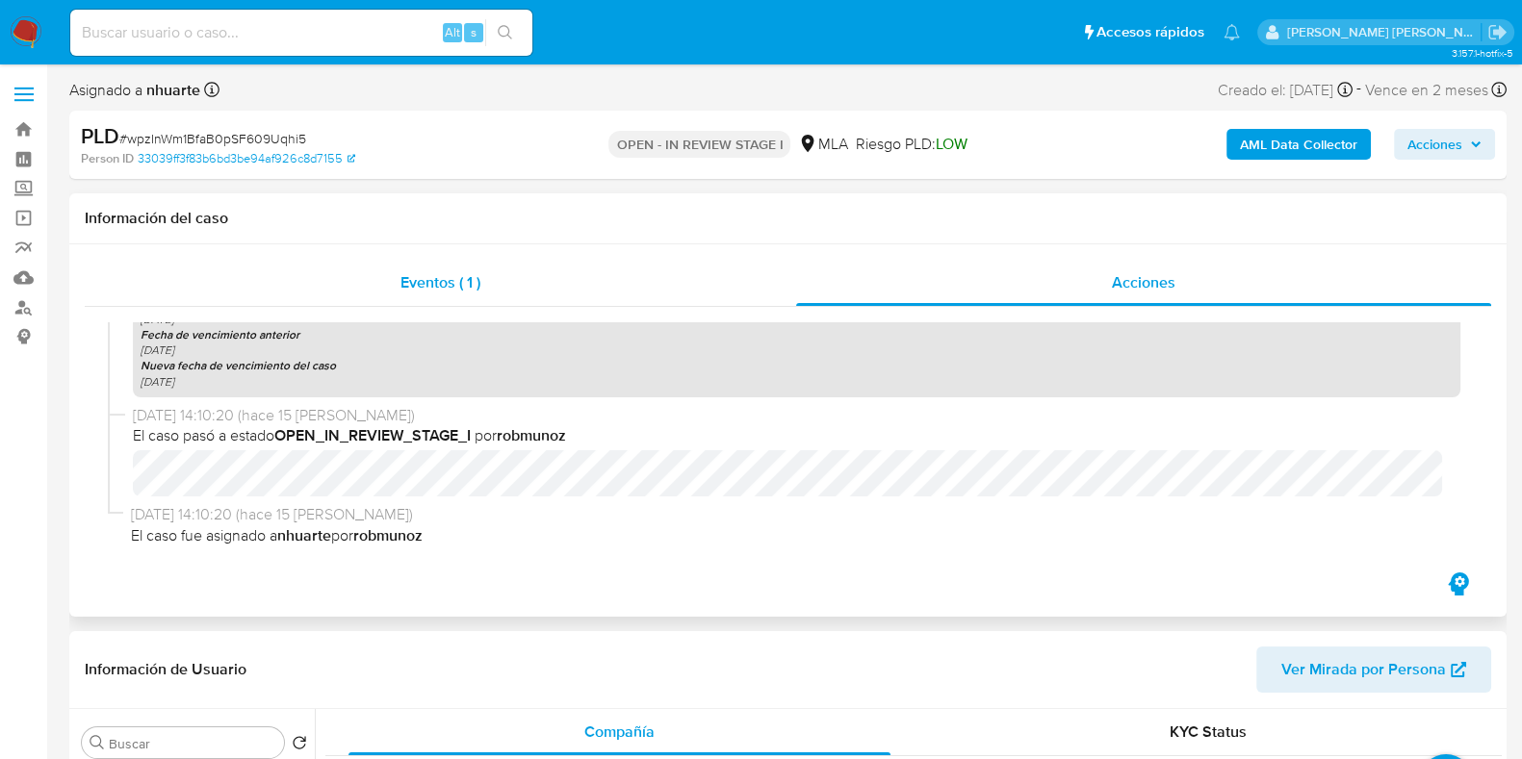
drag, startPoint x: 417, startPoint y: 287, endPoint x: 616, endPoint y: 286, distance: 199.2
click at [417, 287] on span "Eventos ( 1 )" at bounding box center [440, 282] width 80 height 22
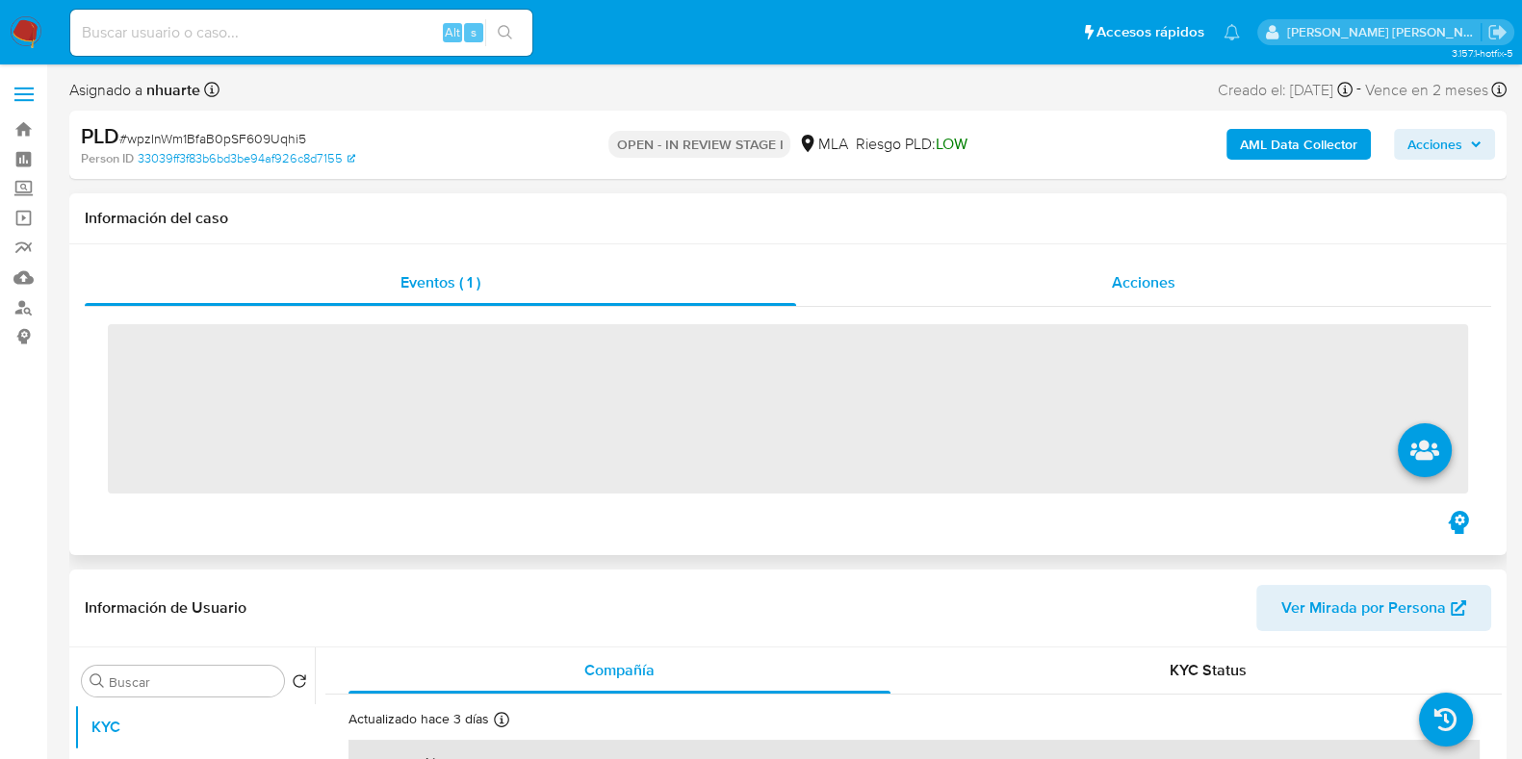
click at [1149, 273] on span "Acciones" at bounding box center [1144, 282] width 64 height 22
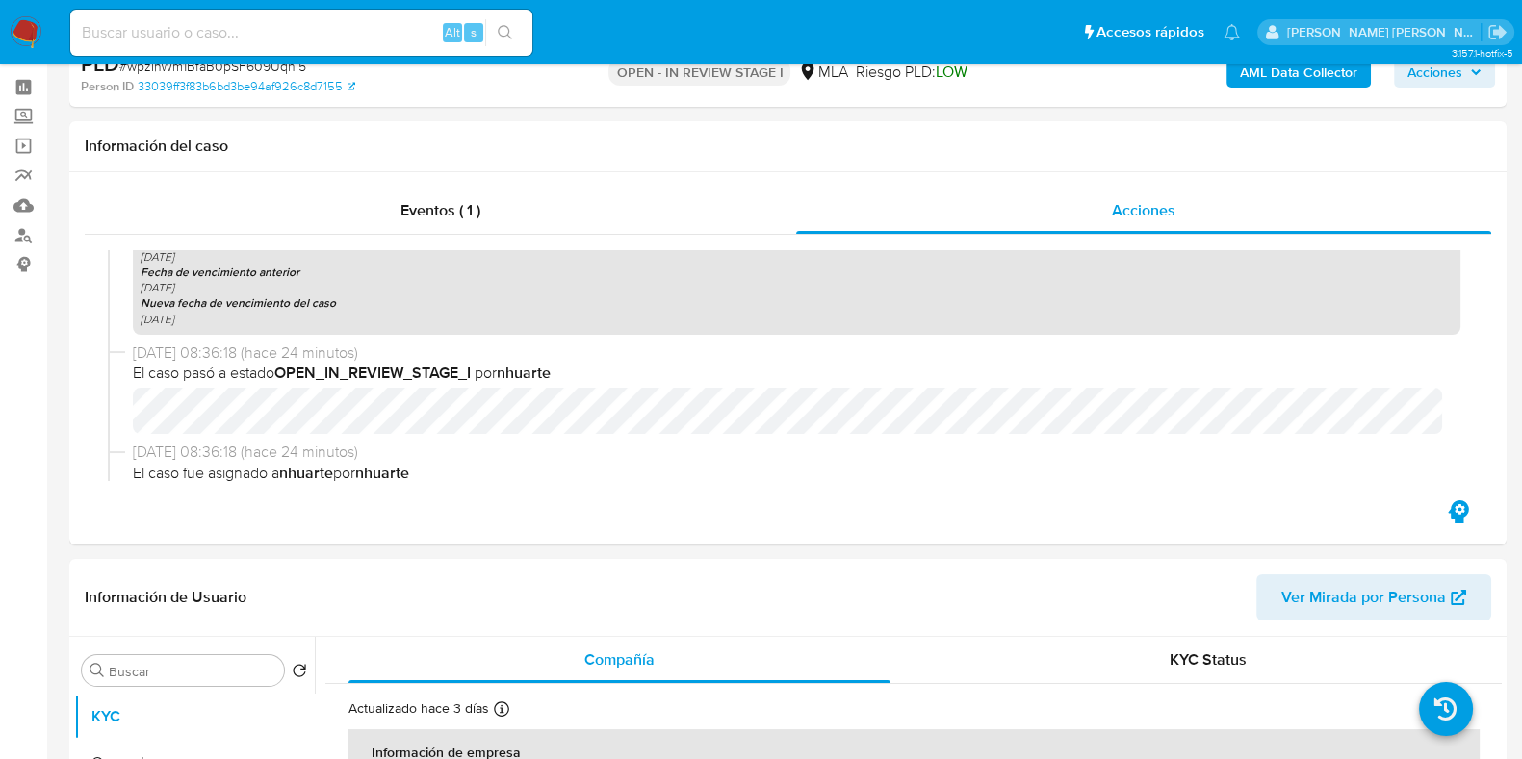
scroll to position [722, 0]
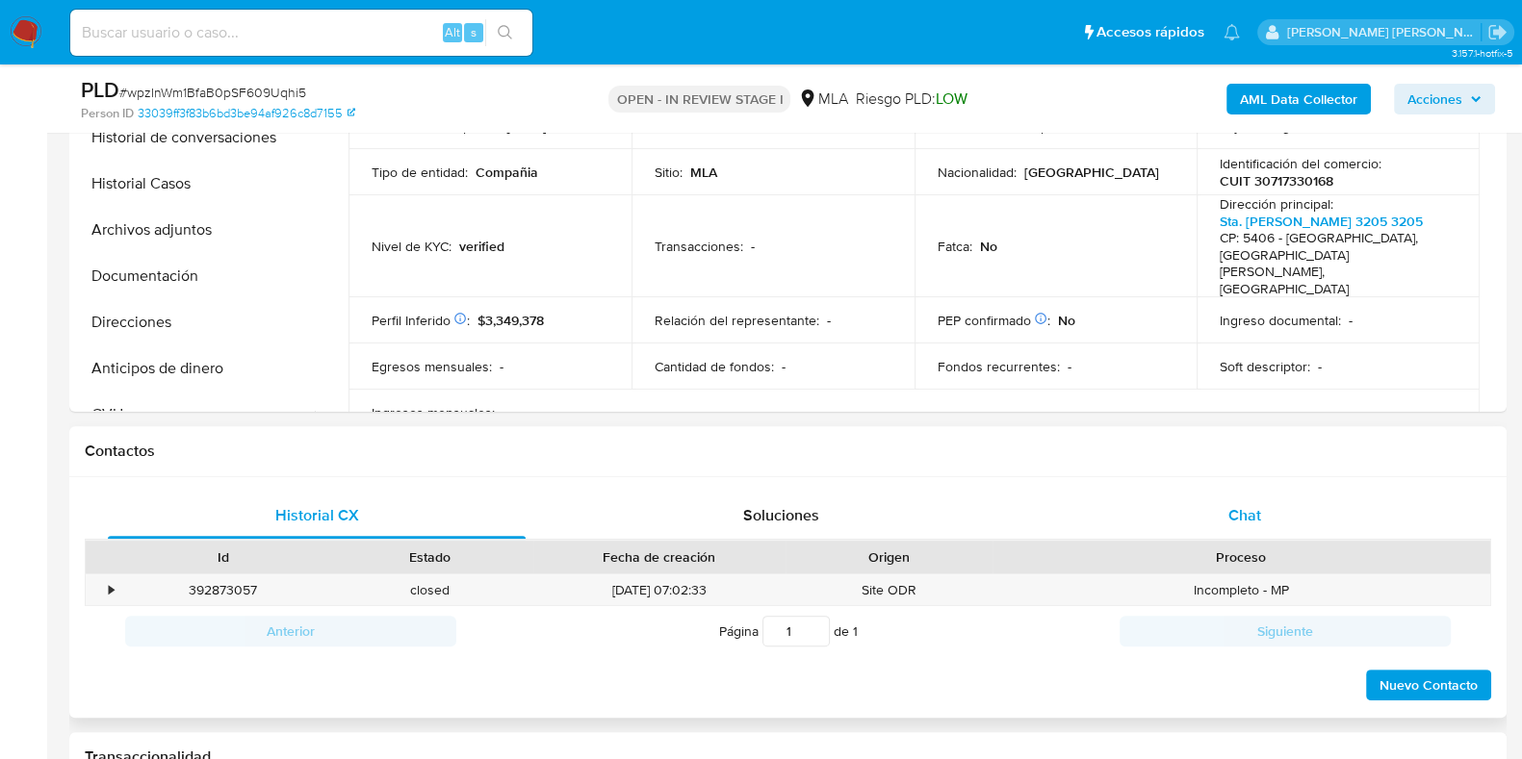
click at [1247, 493] on div "Chat" at bounding box center [1245, 516] width 418 height 46
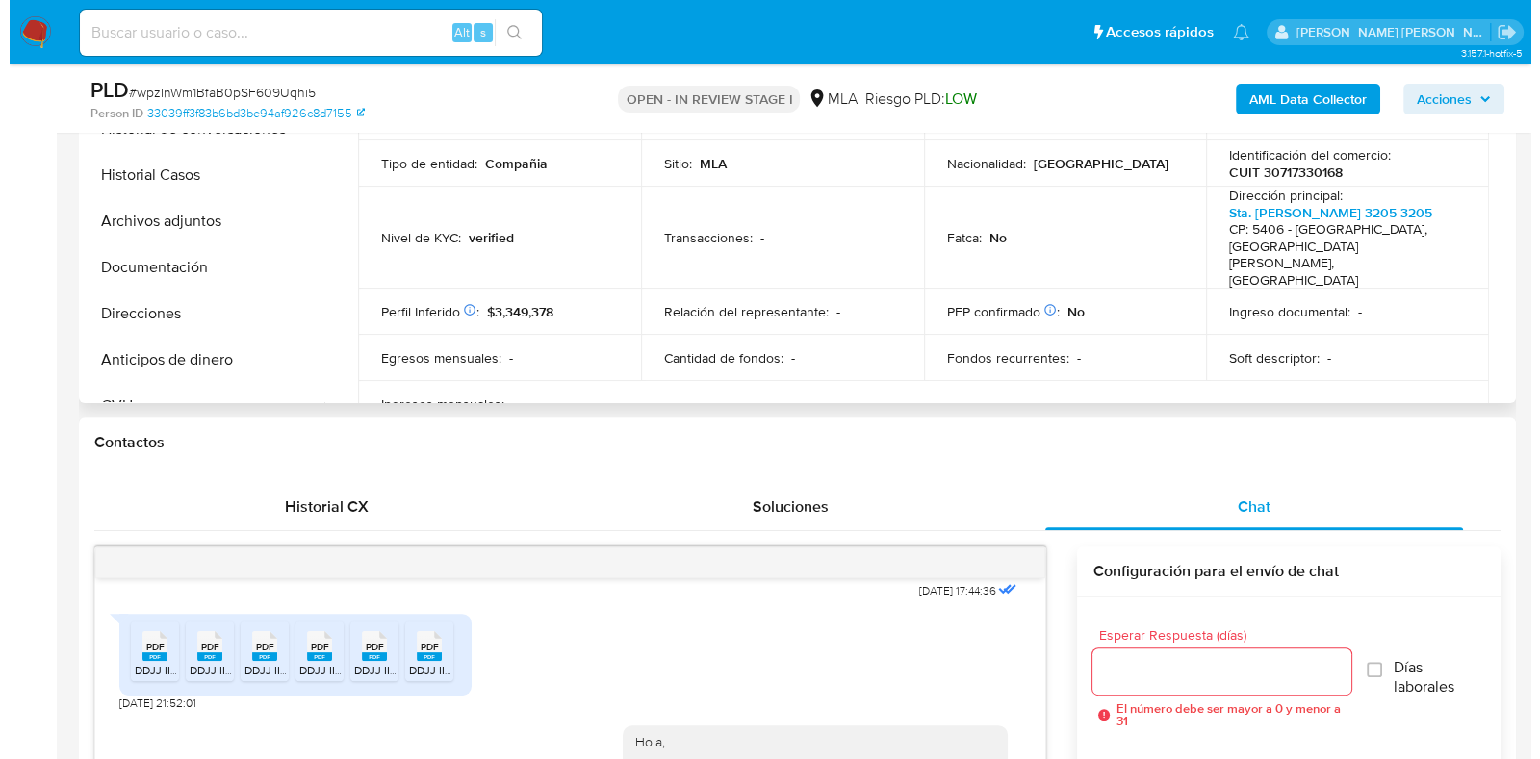
scroll to position [480, 0]
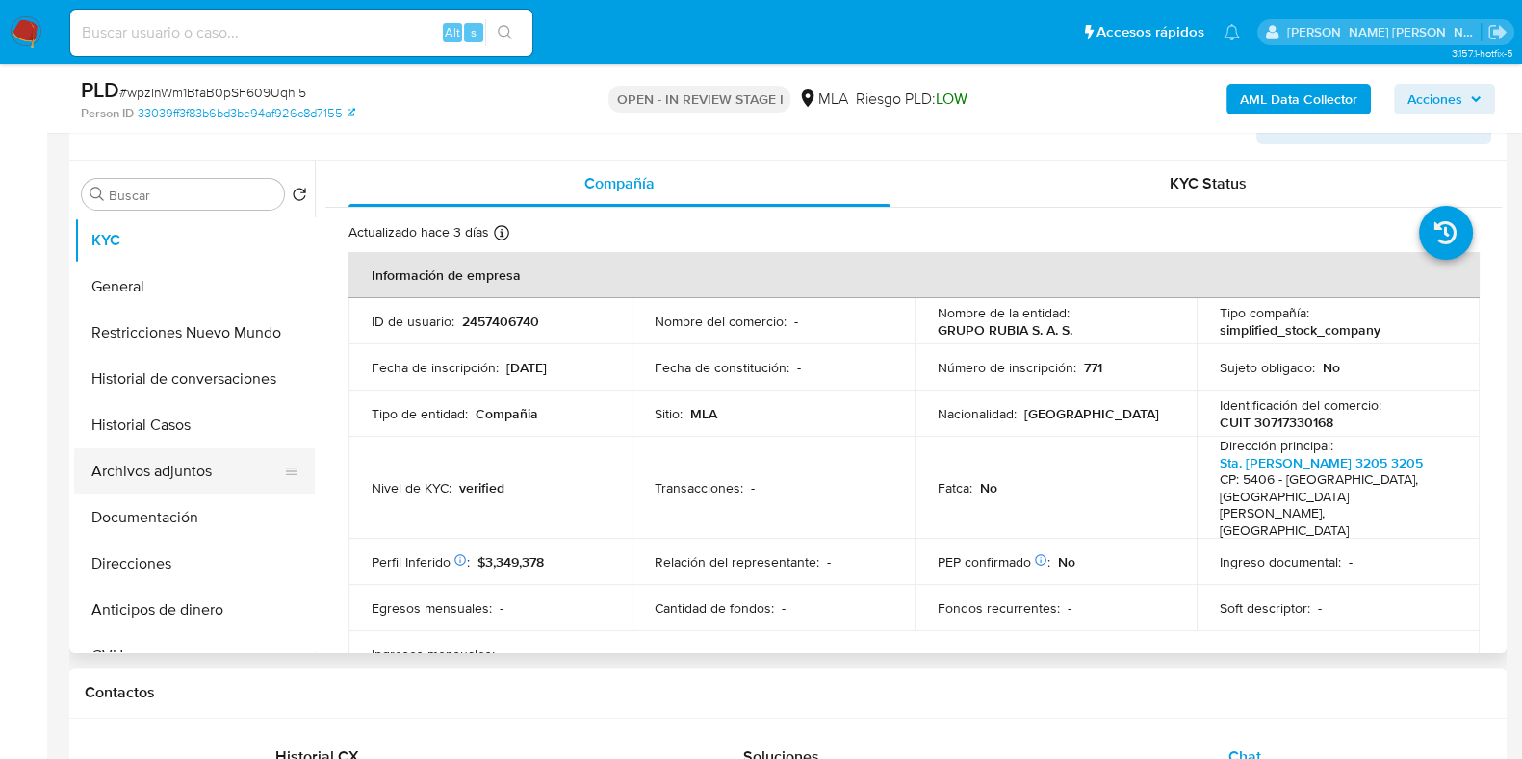
click at [192, 451] on button "Archivos adjuntos" at bounding box center [186, 471] width 225 height 46
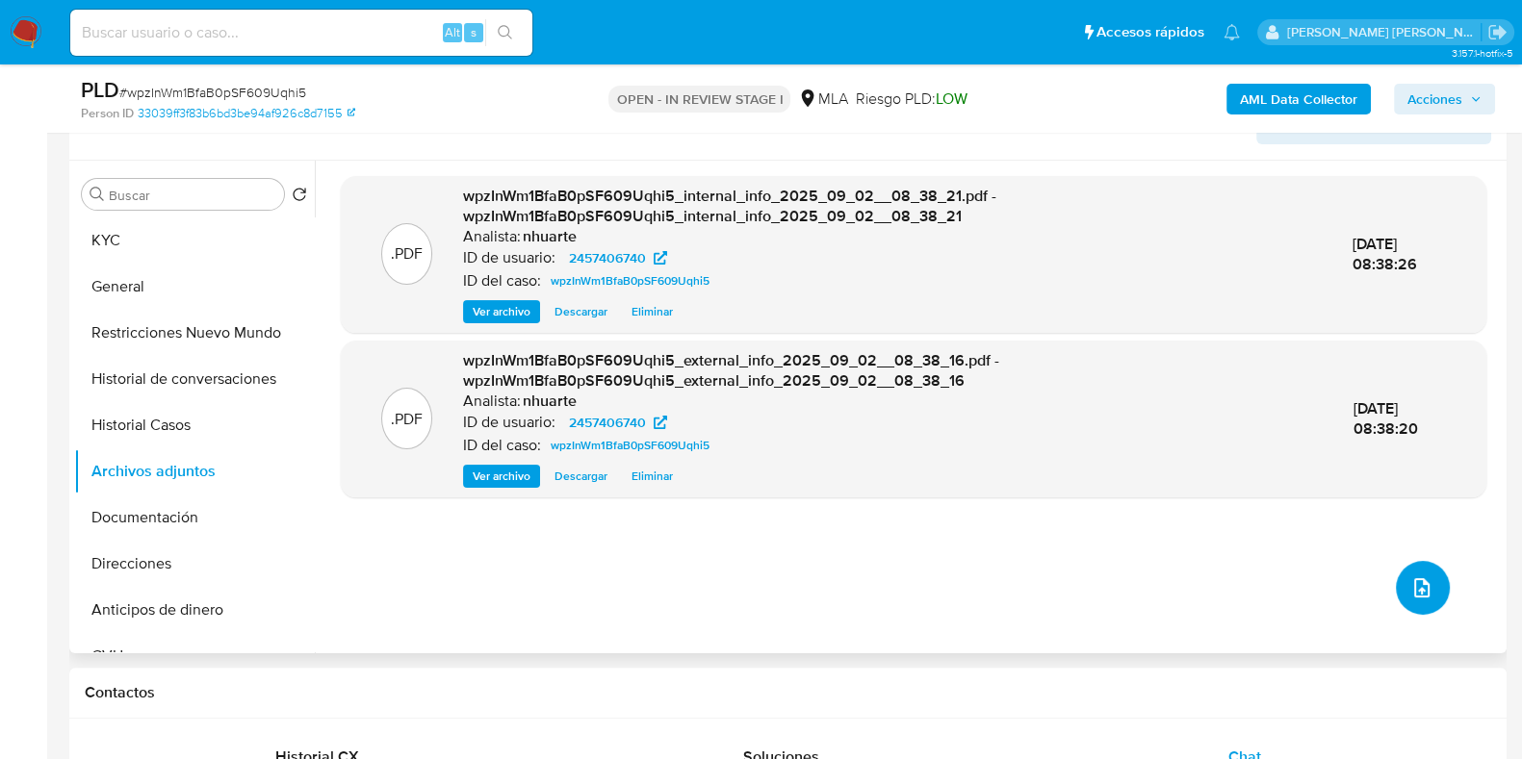
click at [1426, 578] on button "upload-file" at bounding box center [1422, 588] width 54 height 54
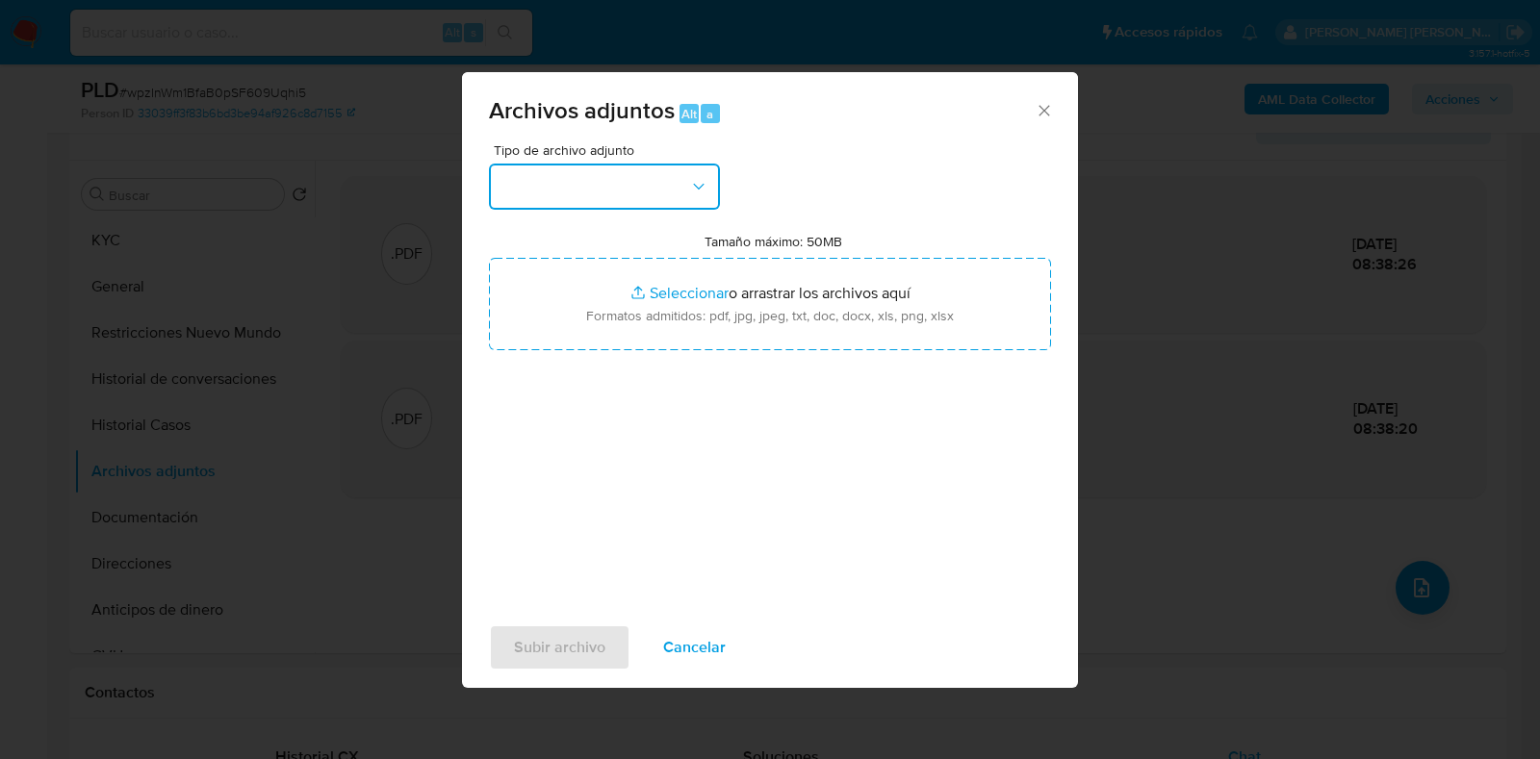
click at [704, 194] on icon "button" at bounding box center [698, 186] width 19 height 19
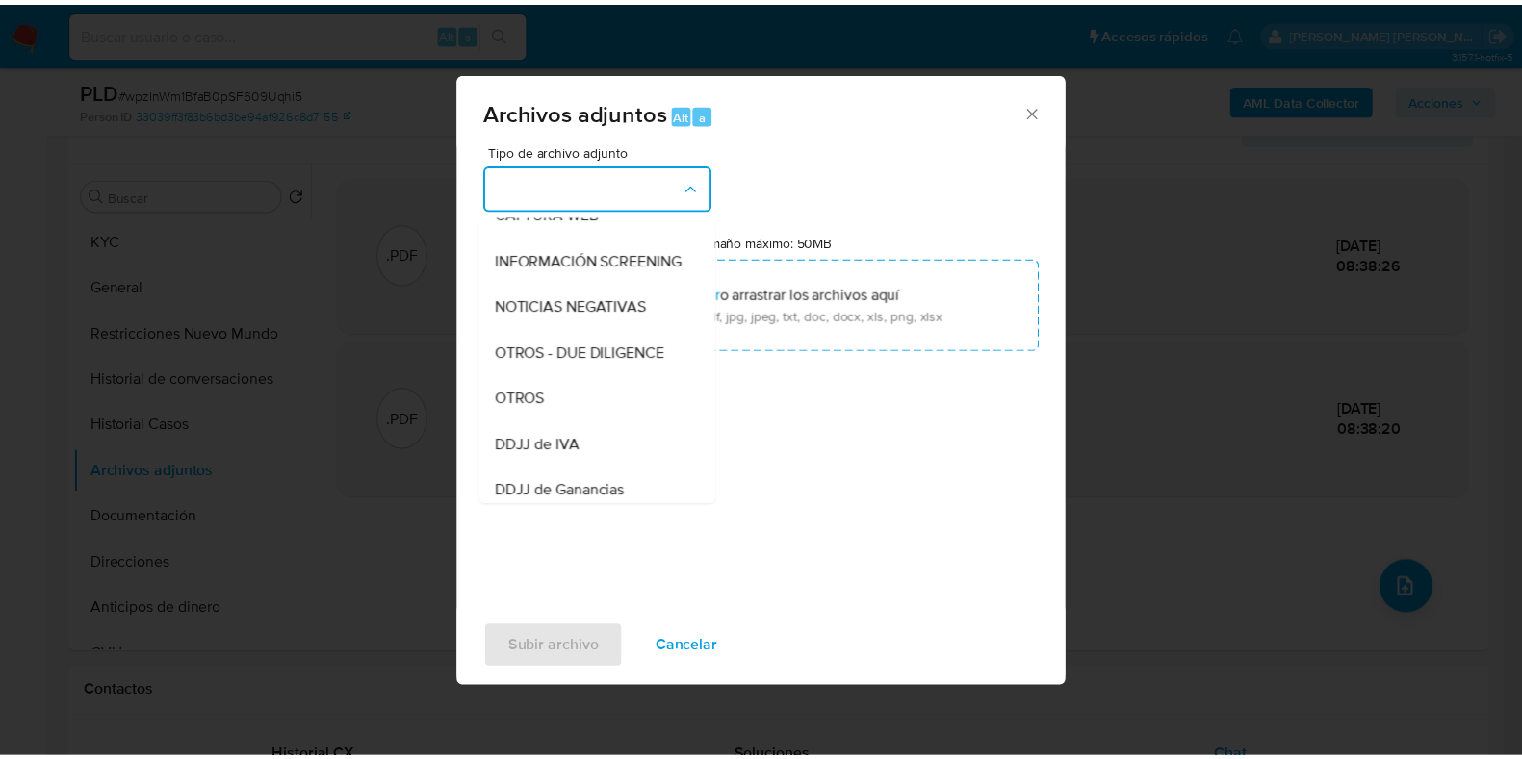
scroll to position [240, 0]
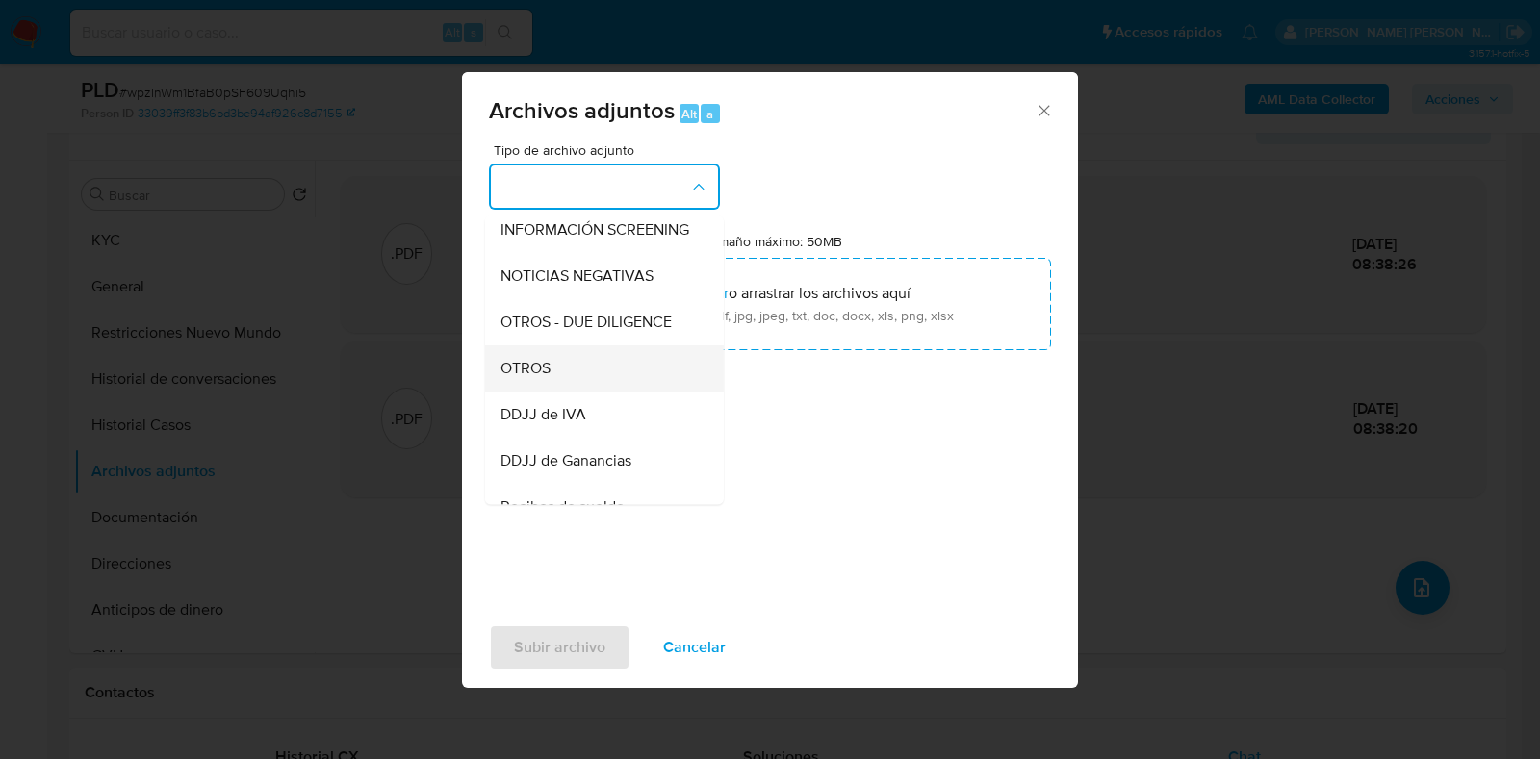
click at [606, 391] on div "OTROS" at bounding box center [598, 368] width 196 height 46
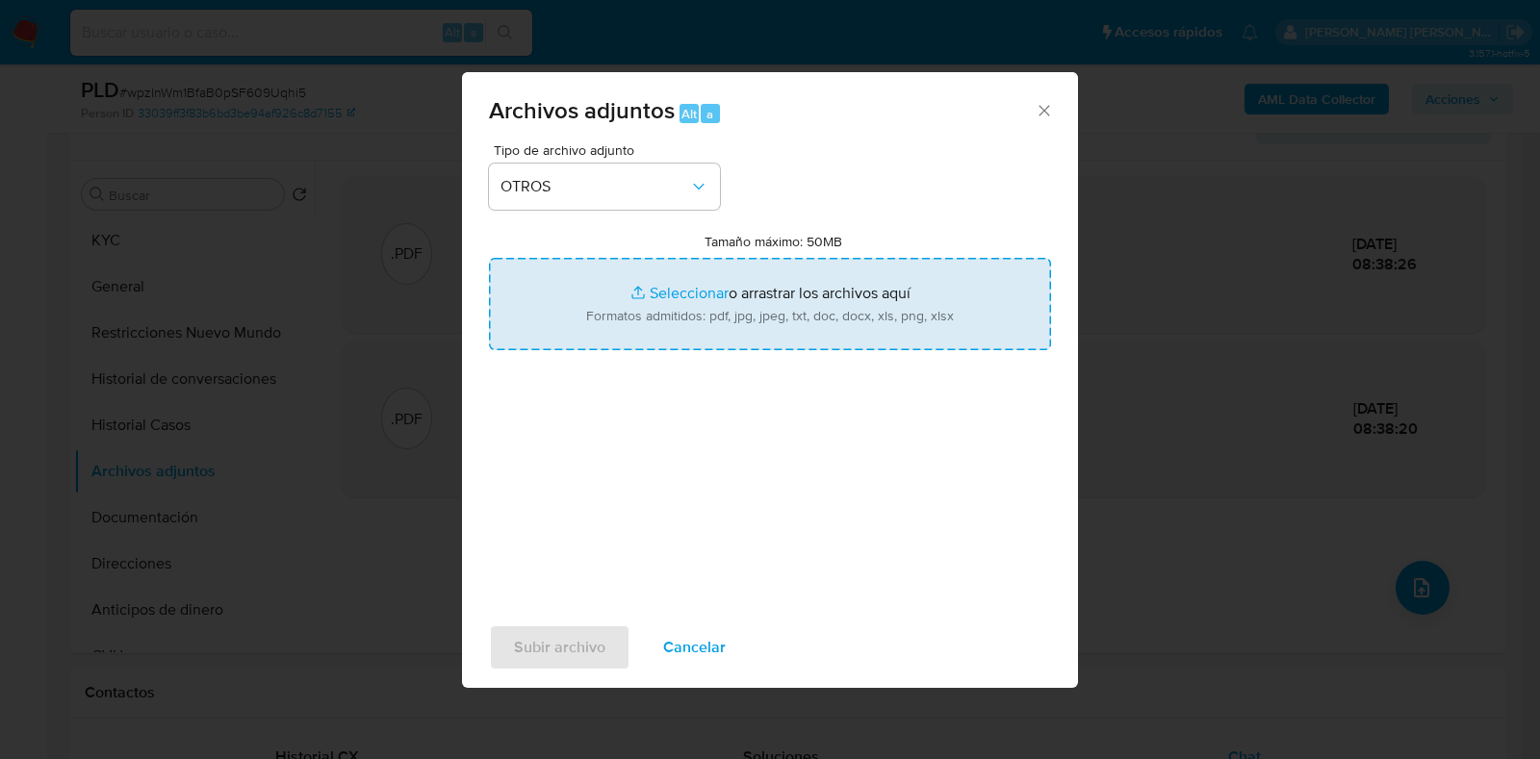
type input "C:\fakepath\Movimientos-2457406740.xlsx"
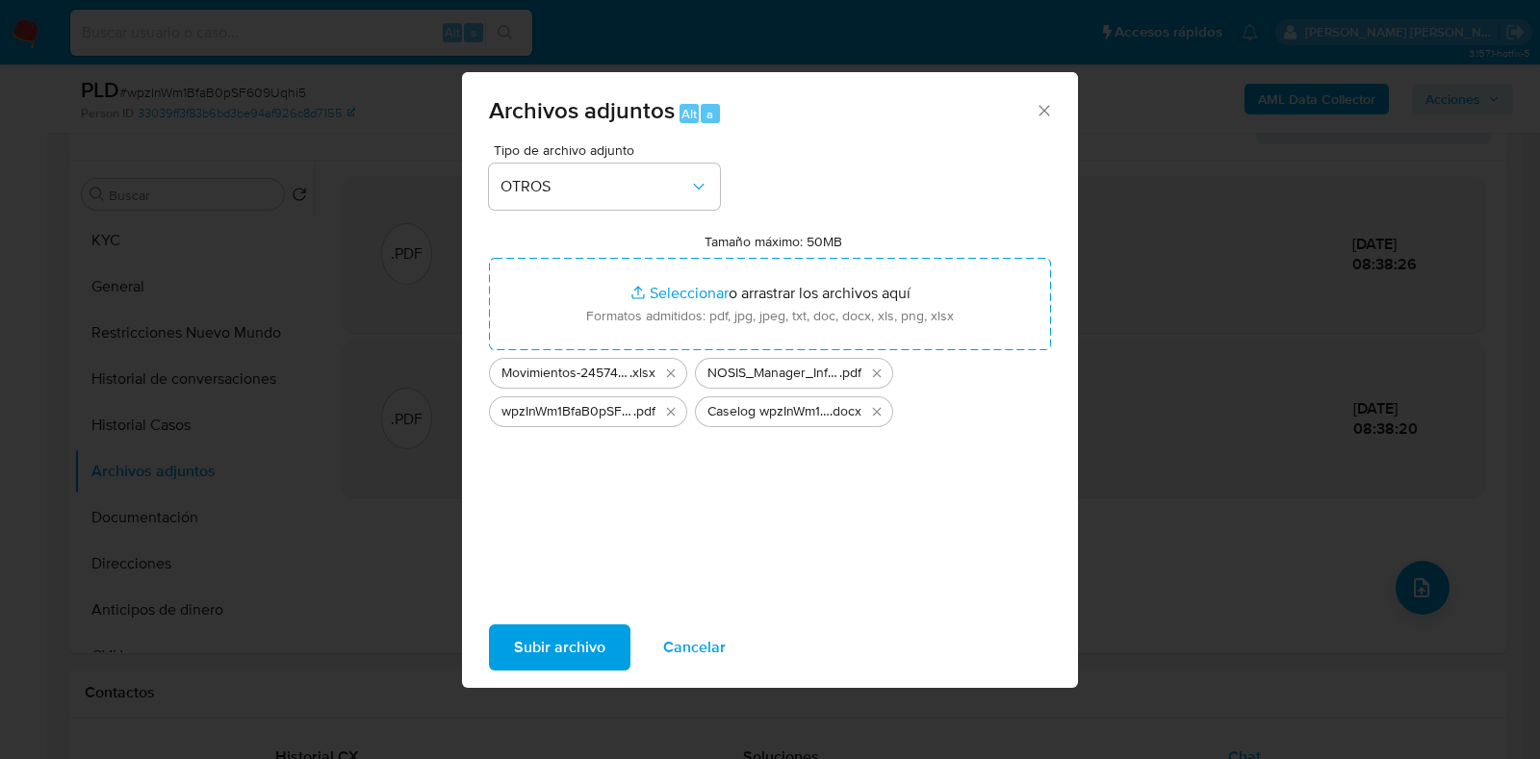
click at [556, 637] on span "Subir archivo" at bounding box center [559, 648] width 91 height 42
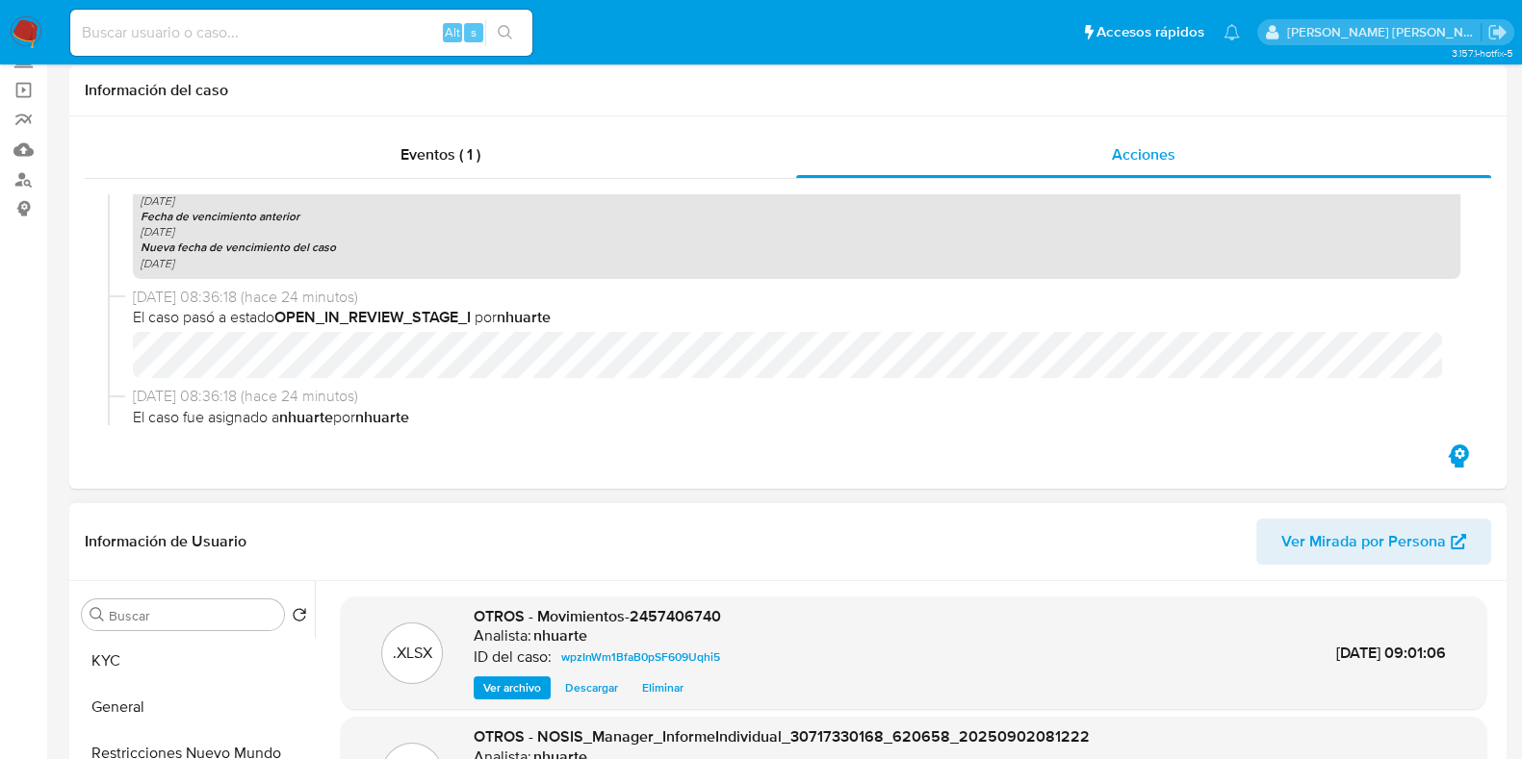
scroll to position [0, 0]
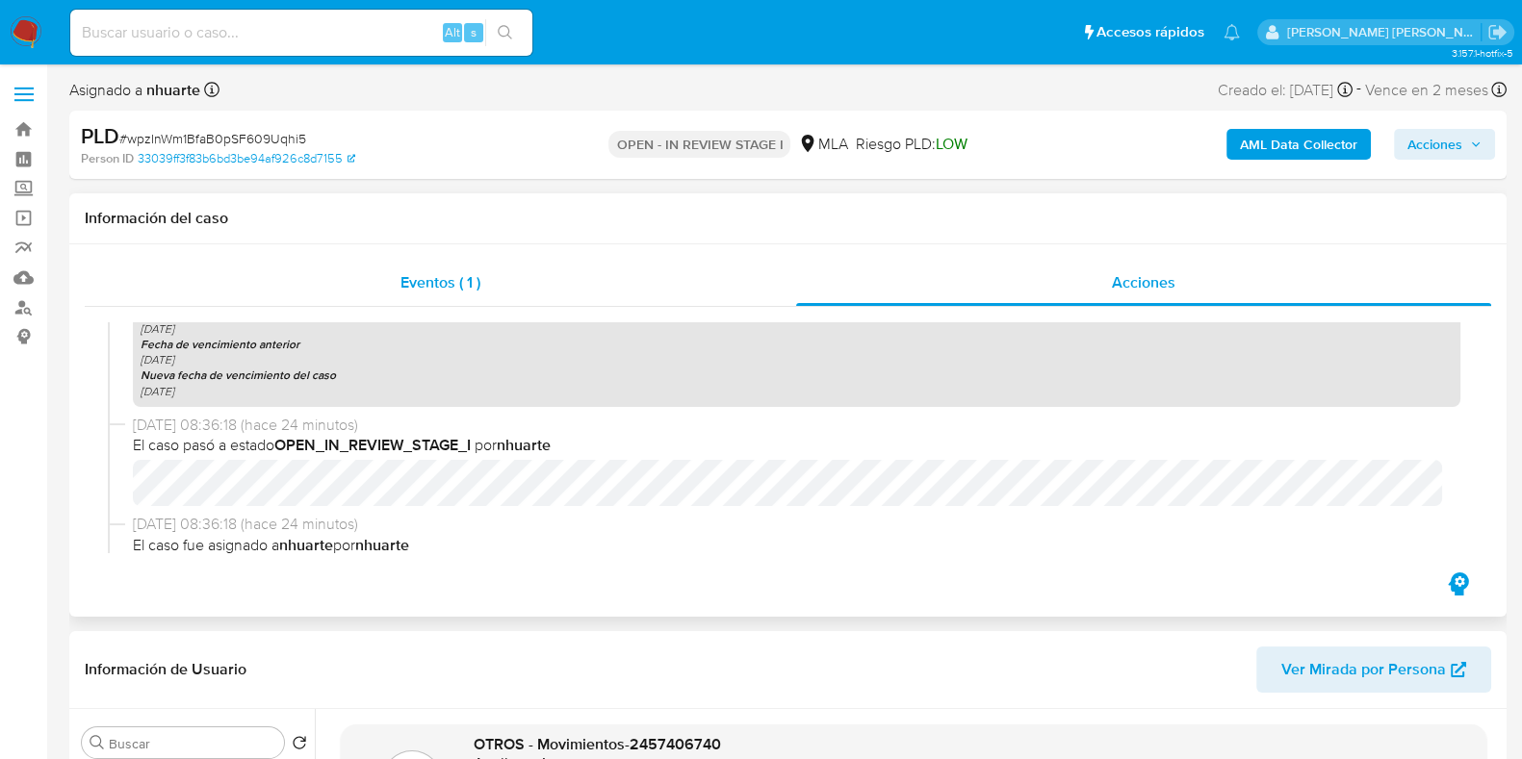
click at [434, 267] on div "Eventos ( 1 )" at bounding box center [440, 283] width 711 height 46
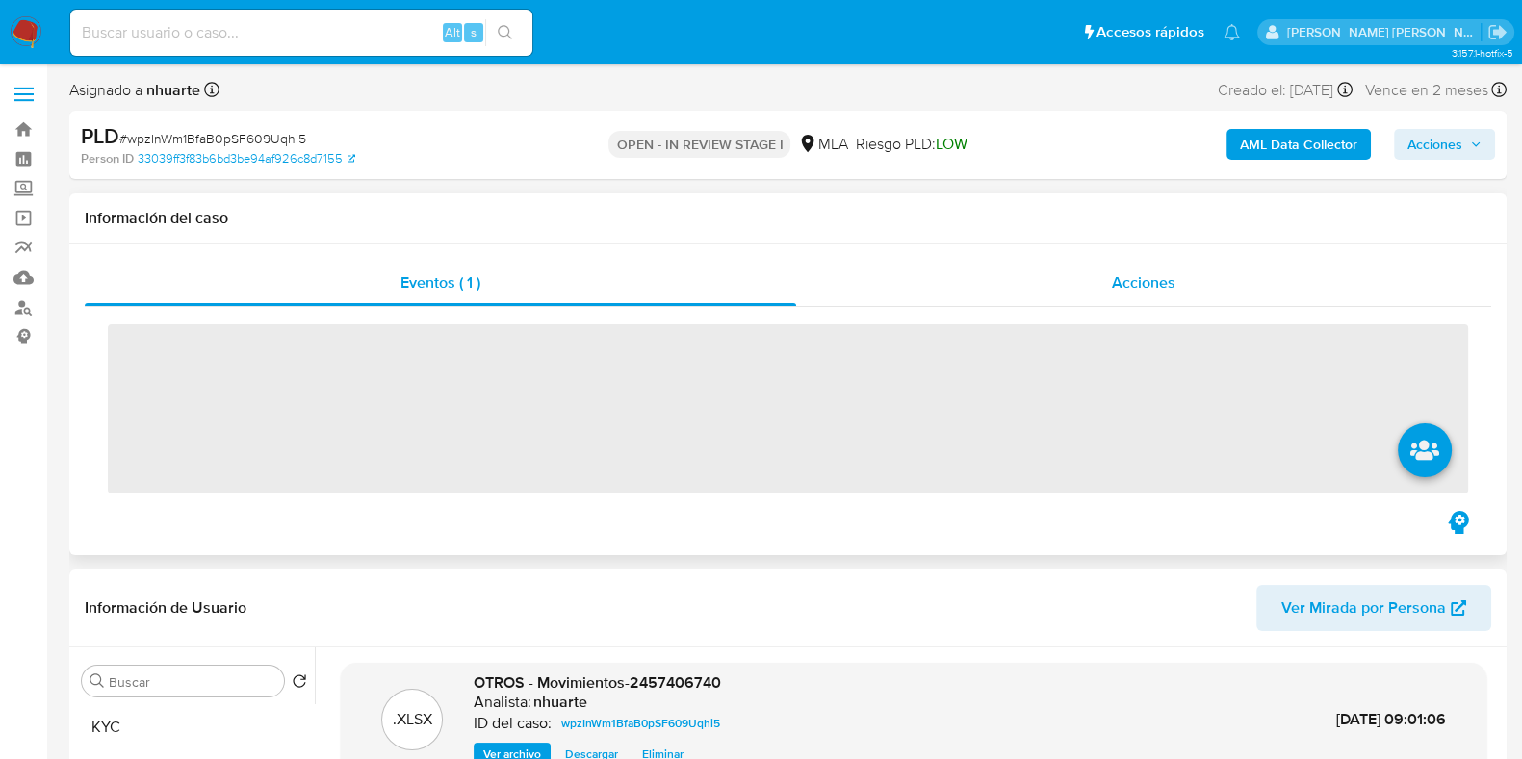
click at [1147, 273] on span "Acciones" at bounding box center [1144, 282] width 64 height 22
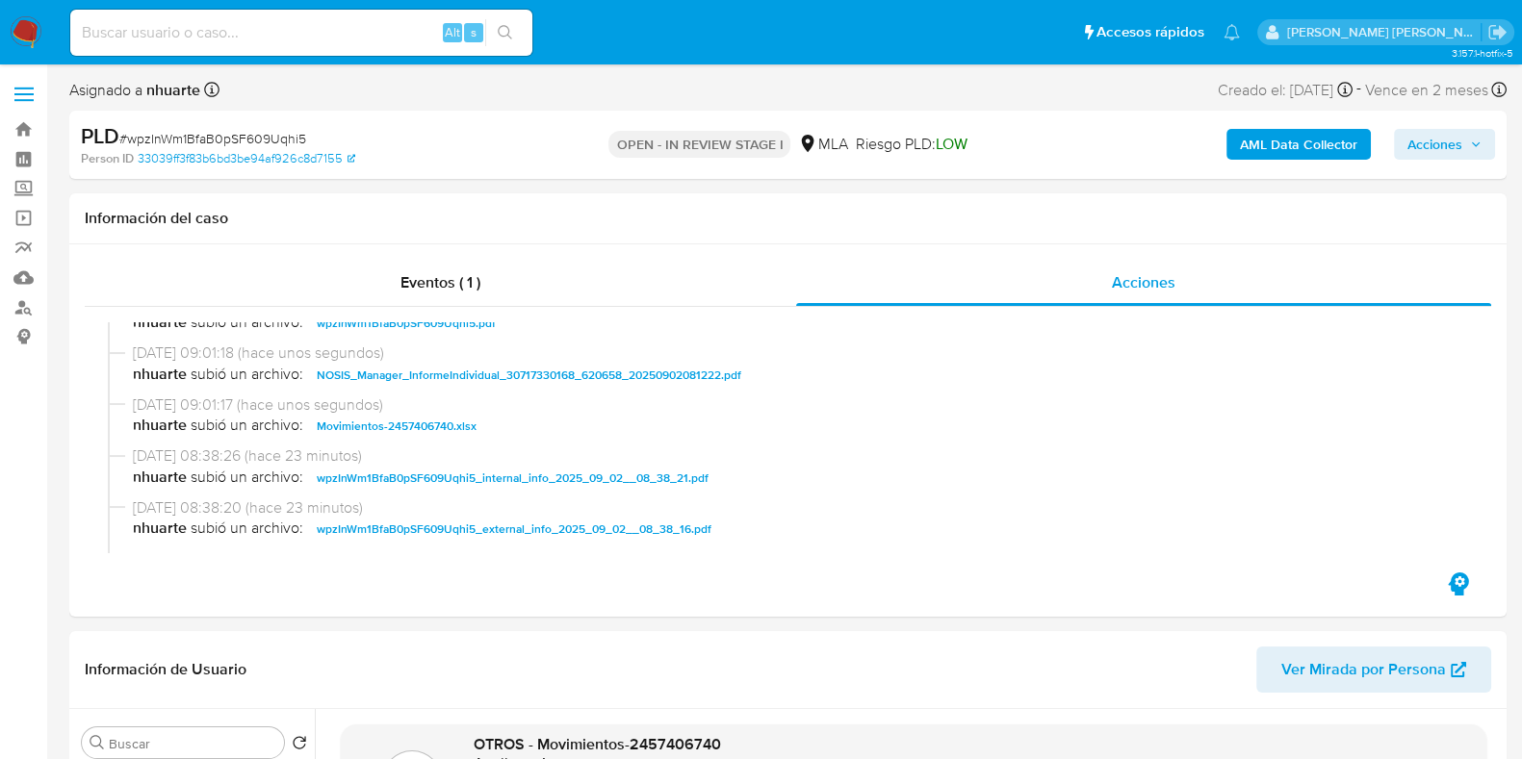
scroll to position [119, 0]
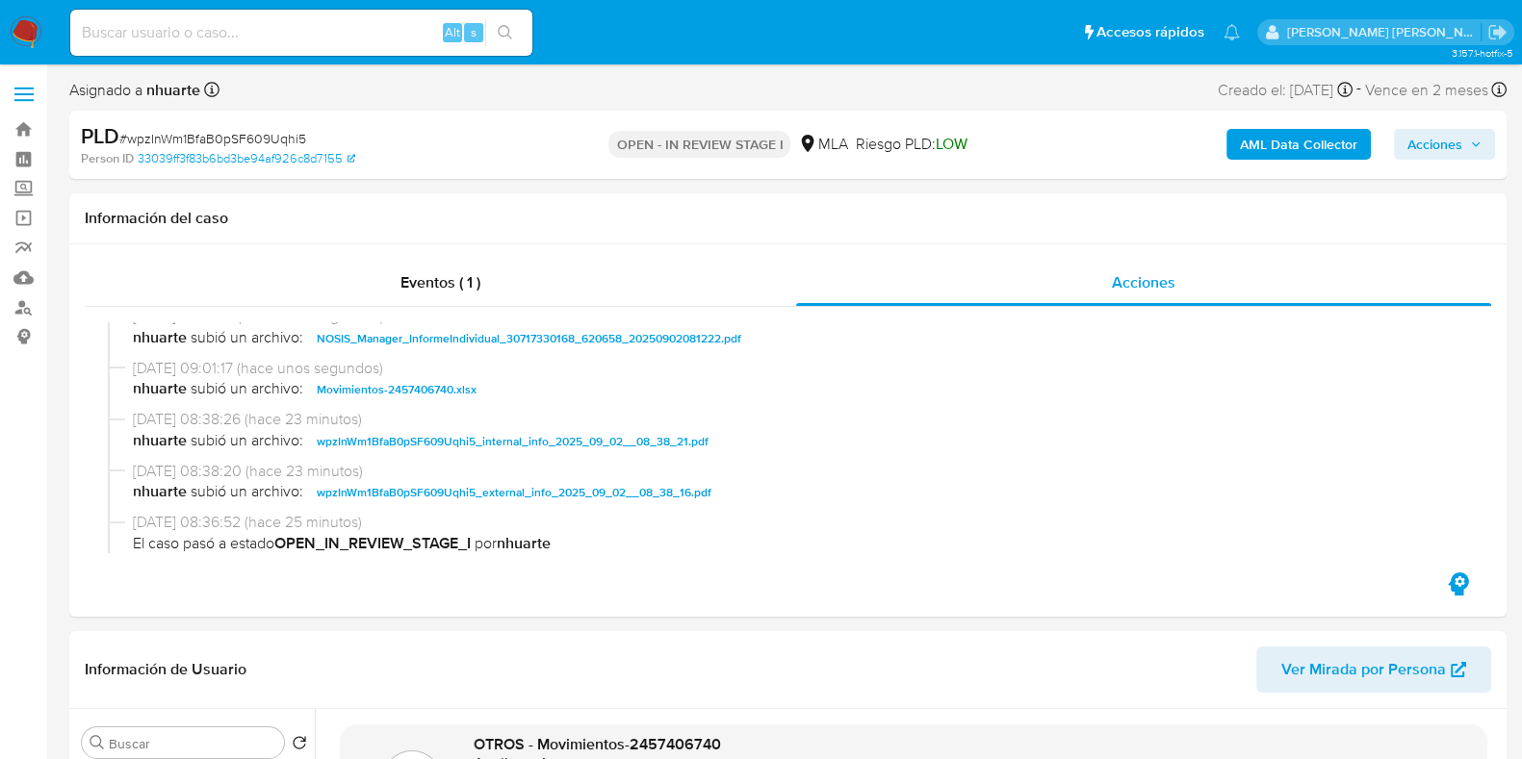
click at [1400, 156] on button "Acciones" at bounding box center [1444, 144] width 101 height 31
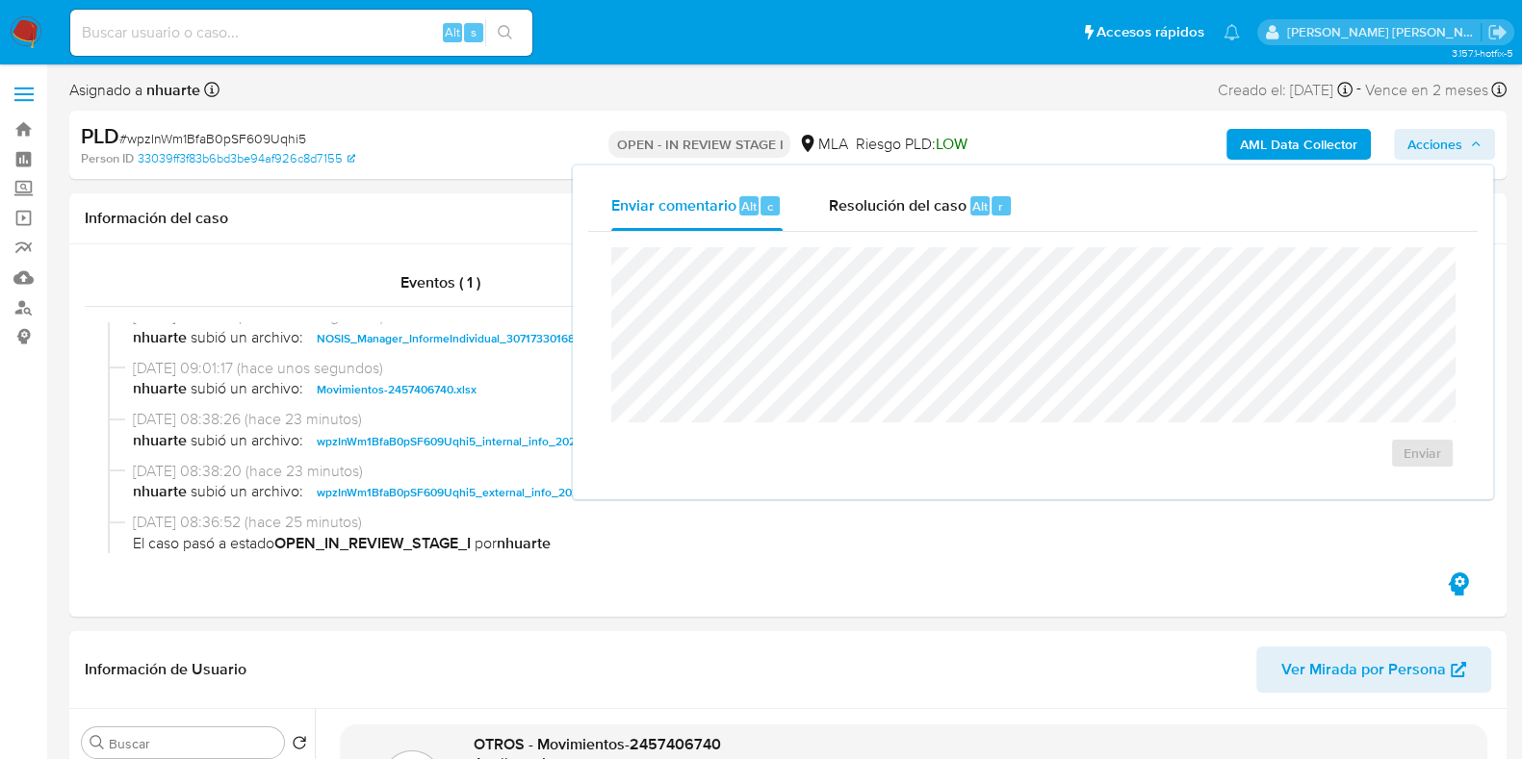
click at [924, 233] on div "Enviar" at bounding box center [1032, 358] width 889 height 252
click at [929, 229] on div "Resolución del caso Alt r" at bounding box center [921, 206] width 184 height 50
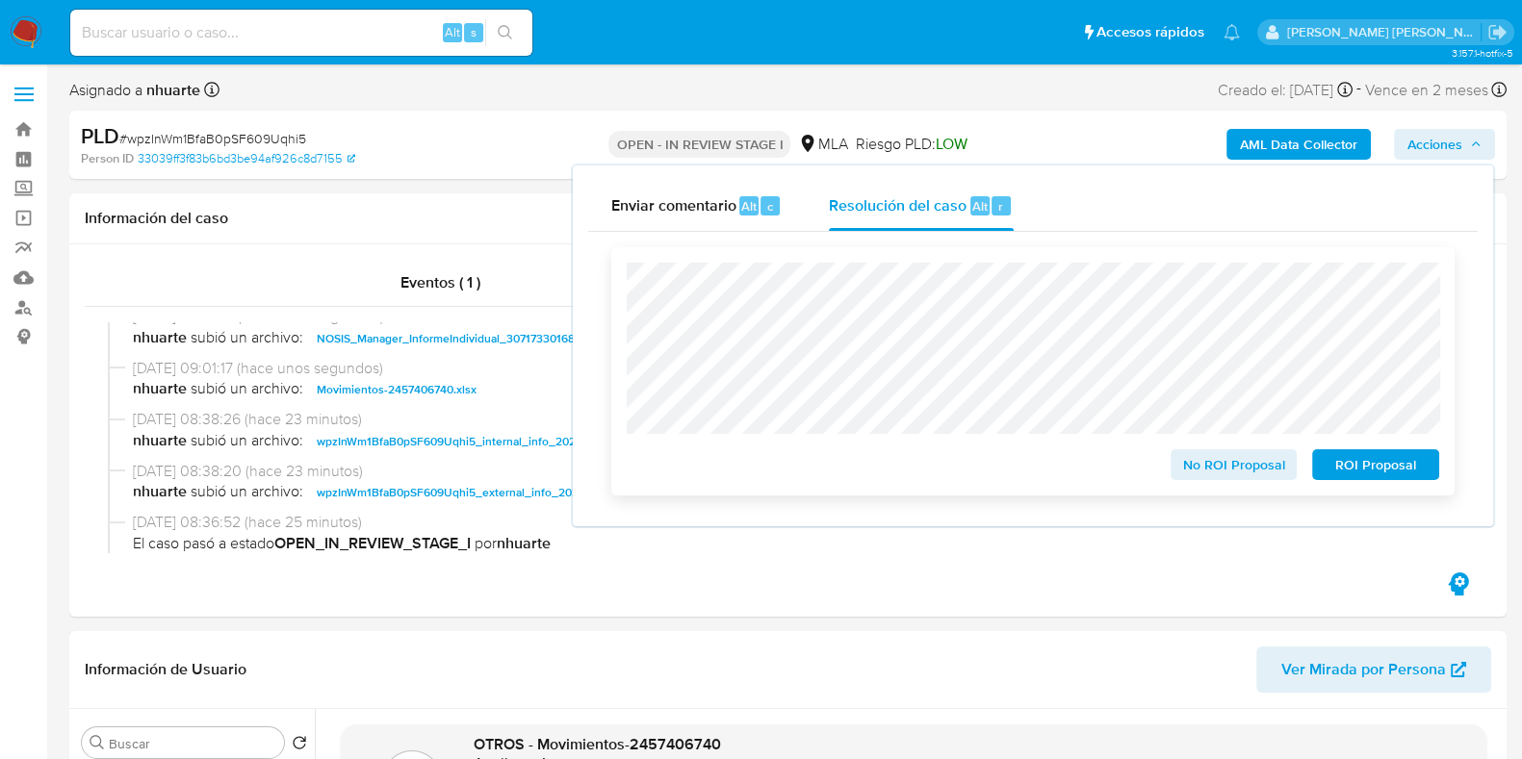
click at [1237, 473] on span "No ROI Proposal" at bounding box center [1234, 464] width 100 height 27
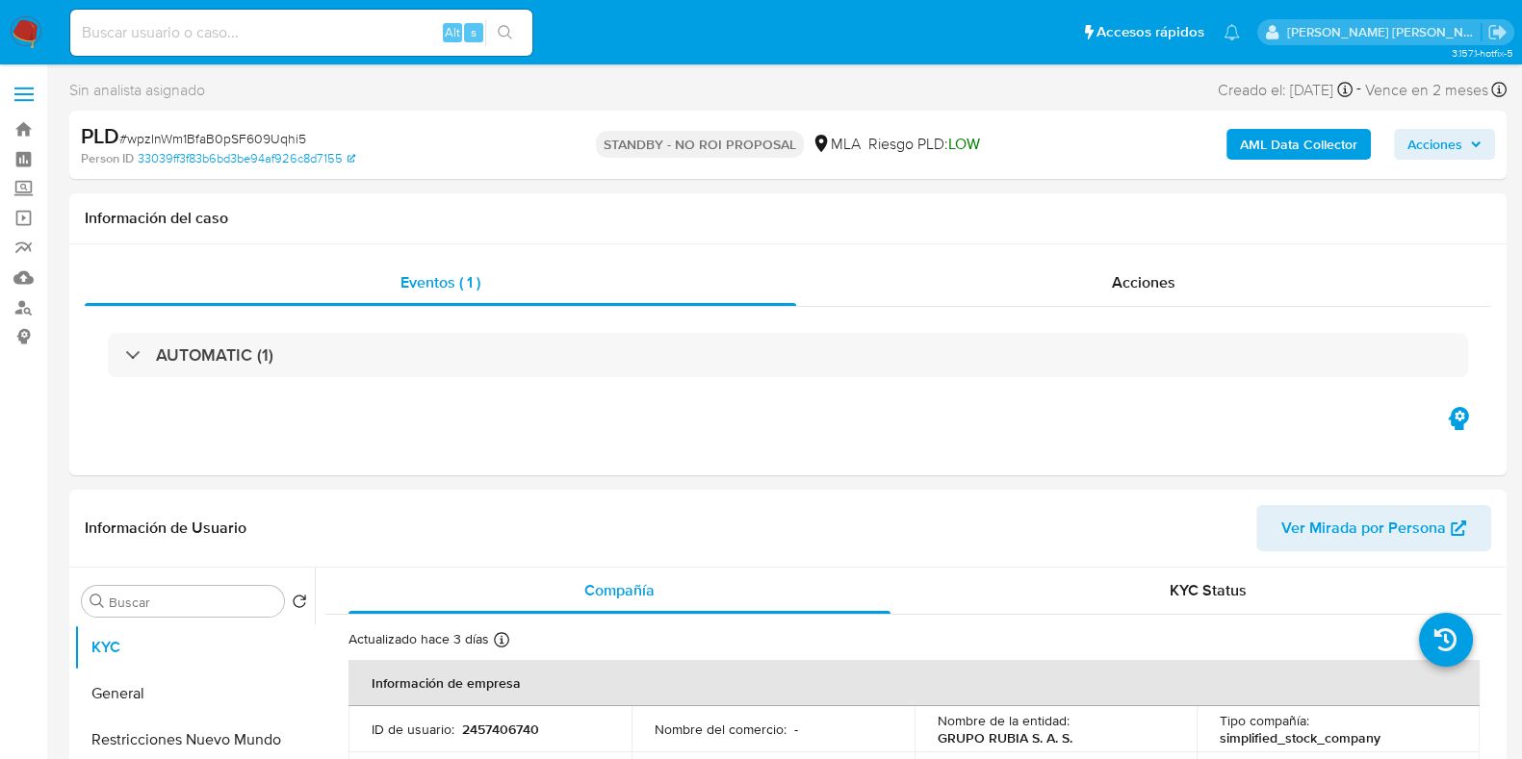
select select "10"
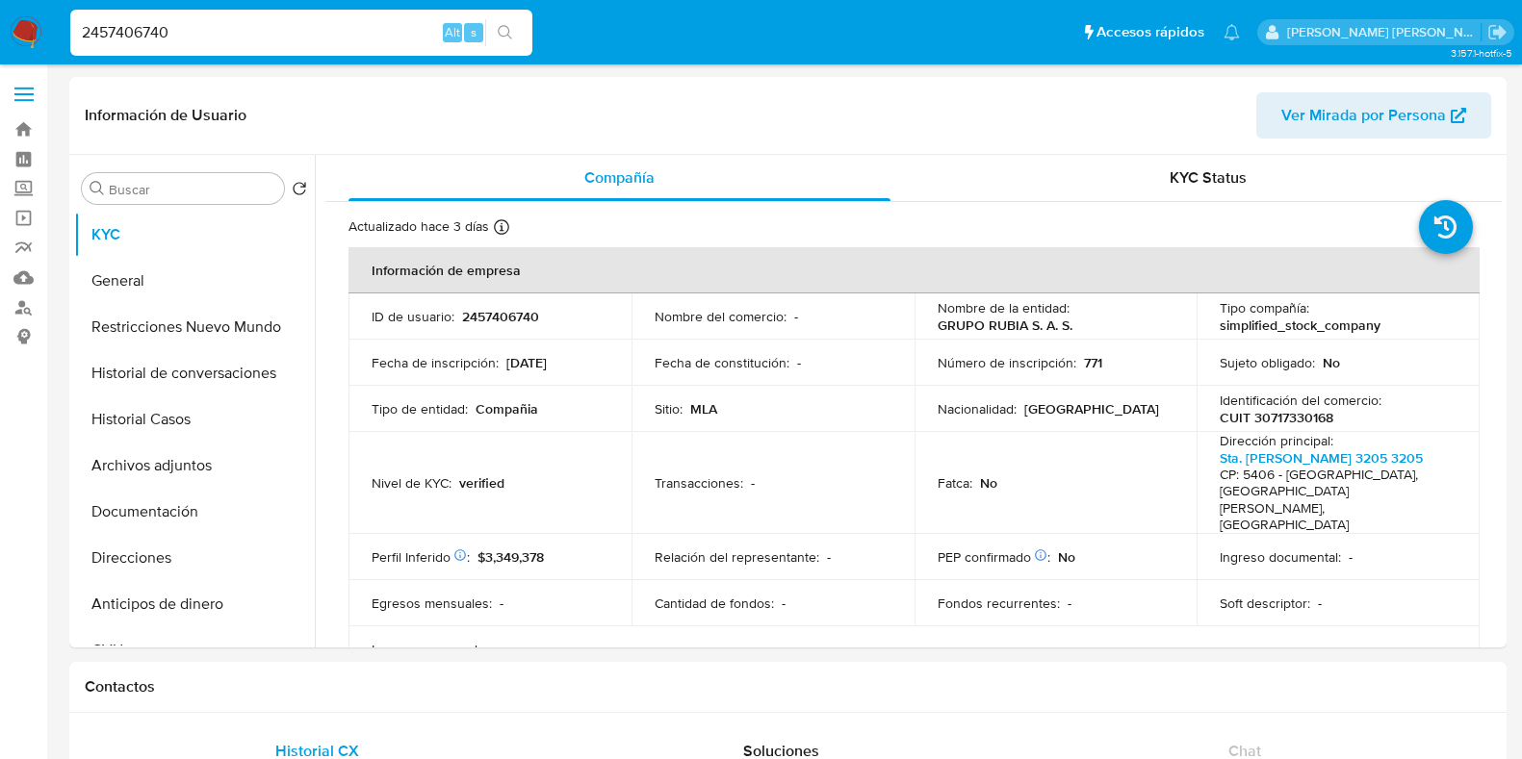
select select "10"
click at [10, 15] on nav "Pausado Ver notificaciones 2457406740 Alt s Accesos rápidos Presiona las siguie…" at bounding box center [761, 32] width 1522 height 64
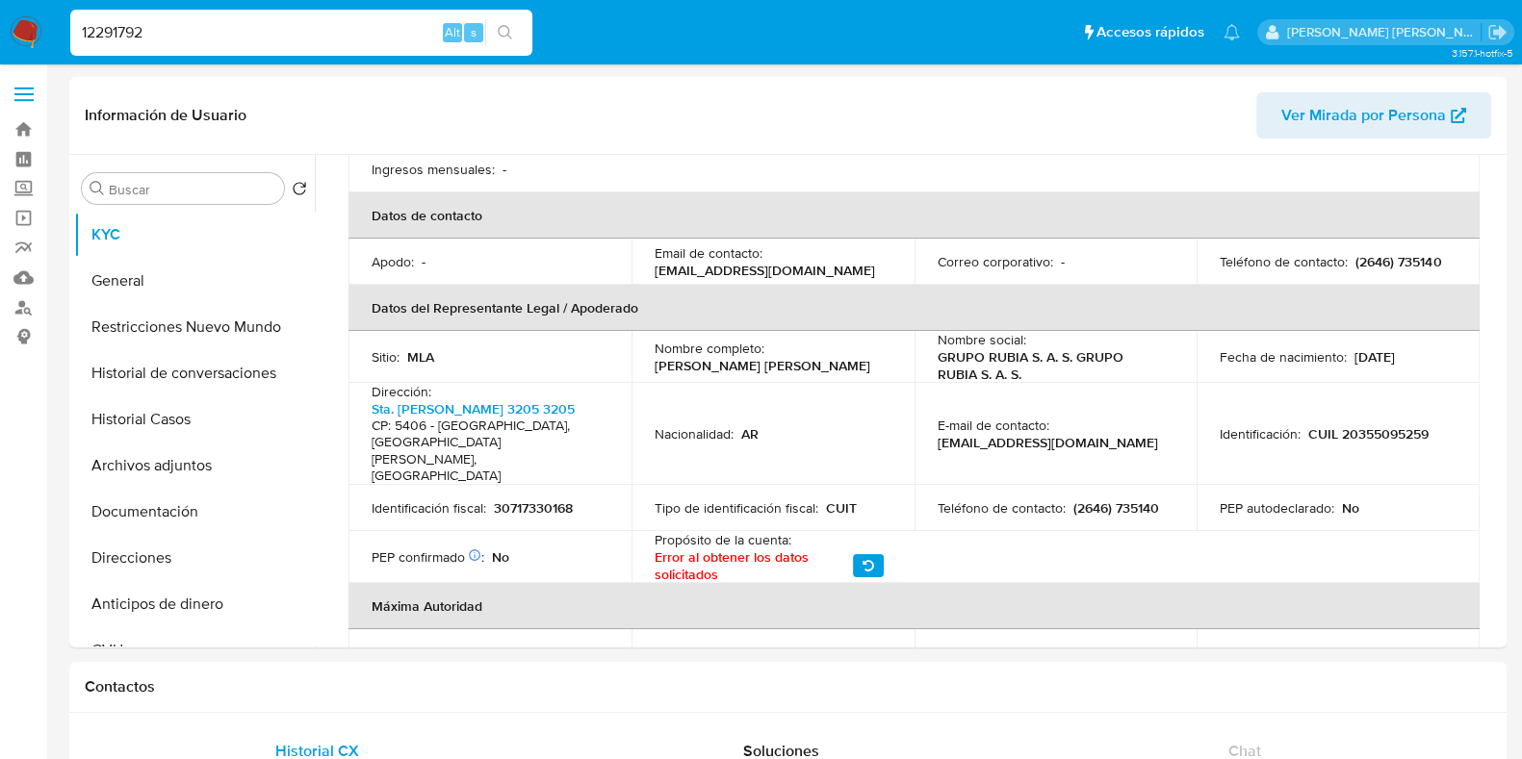
type input "12291792"
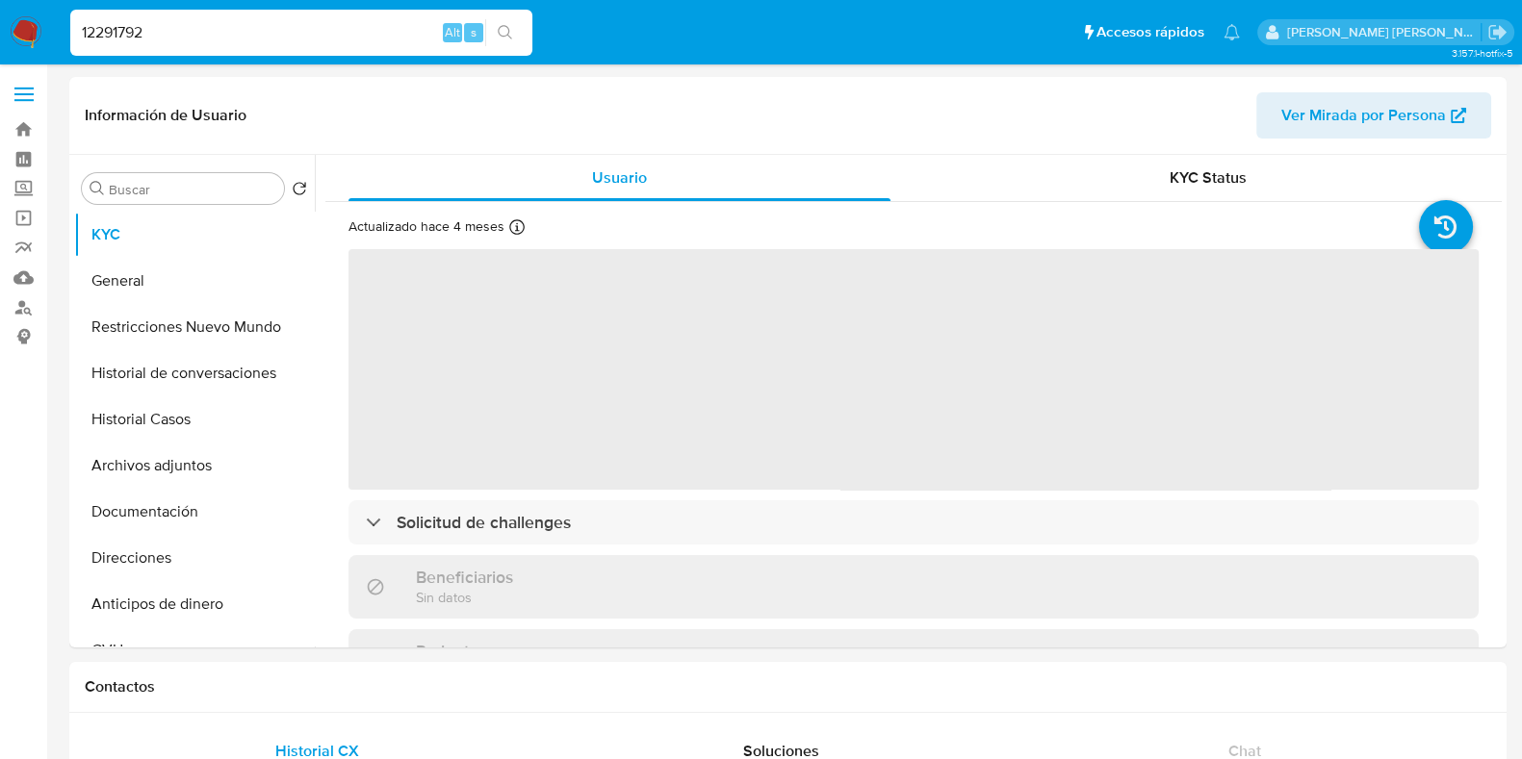
select select "10"
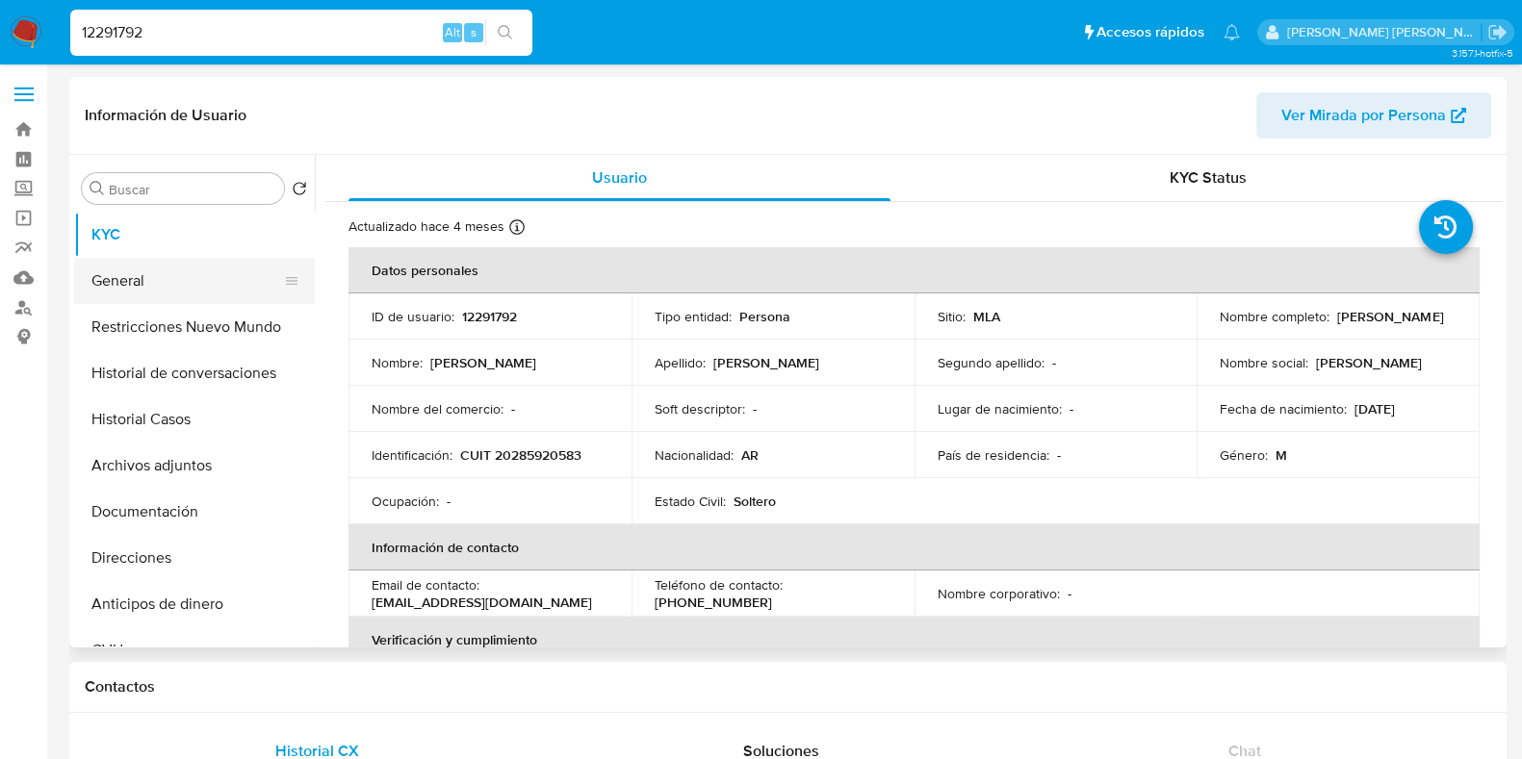
click at [144, 286] on button "General" at bounding box center [186, 281] width 225 height 46
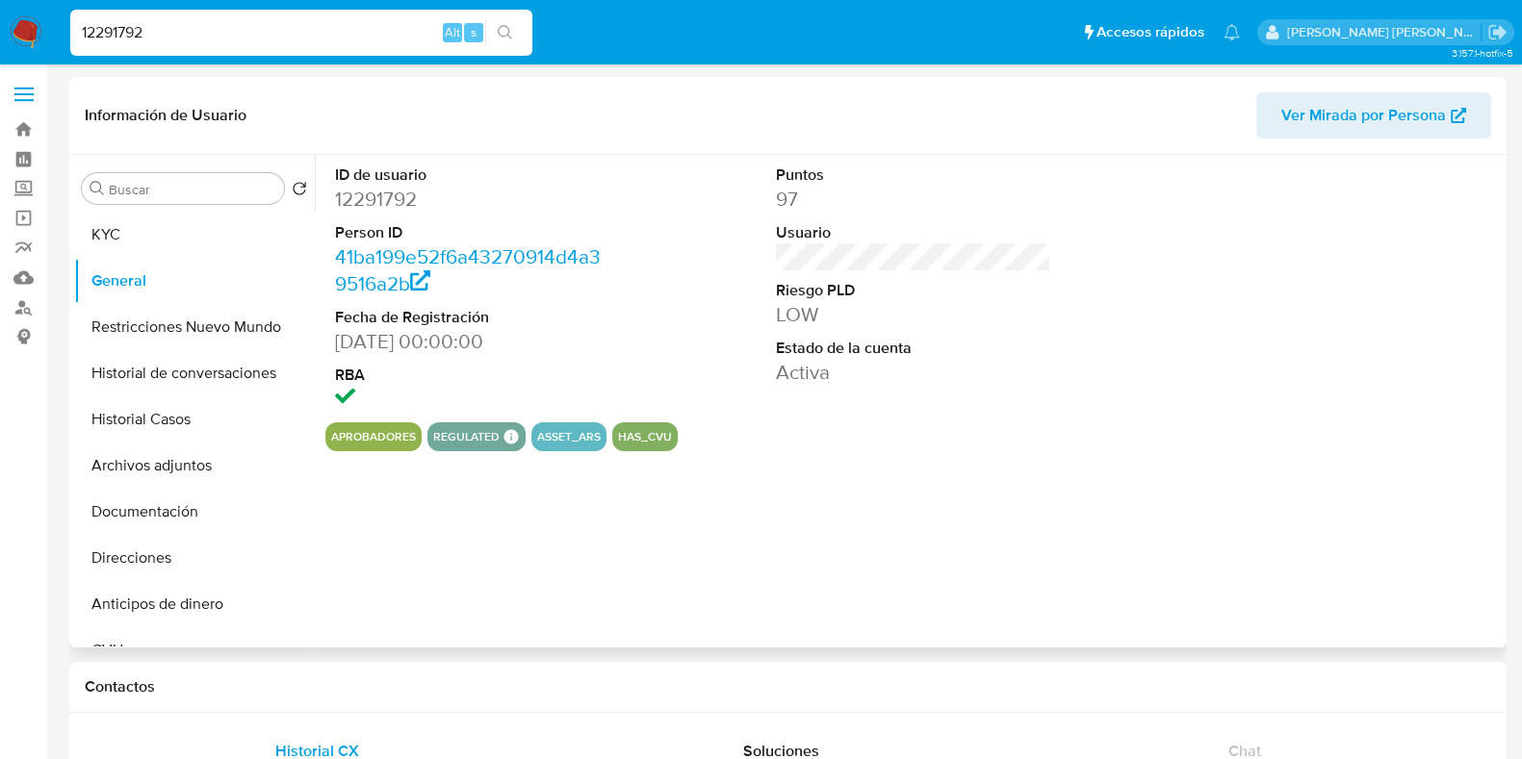
click at [390, 204] on dd "12291792" at bounding box center [472, 199] width 275 height 27
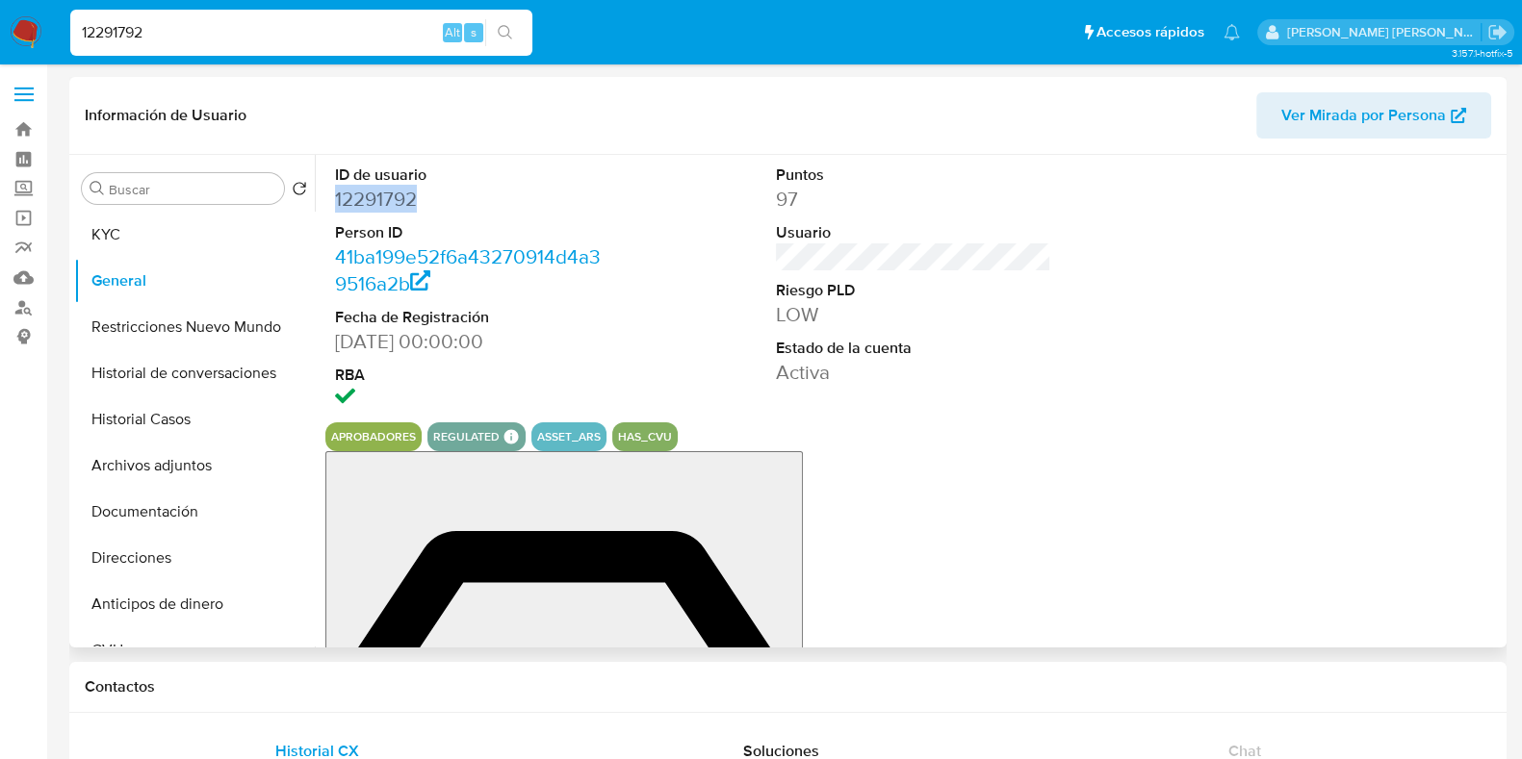
copy dd "12291792"
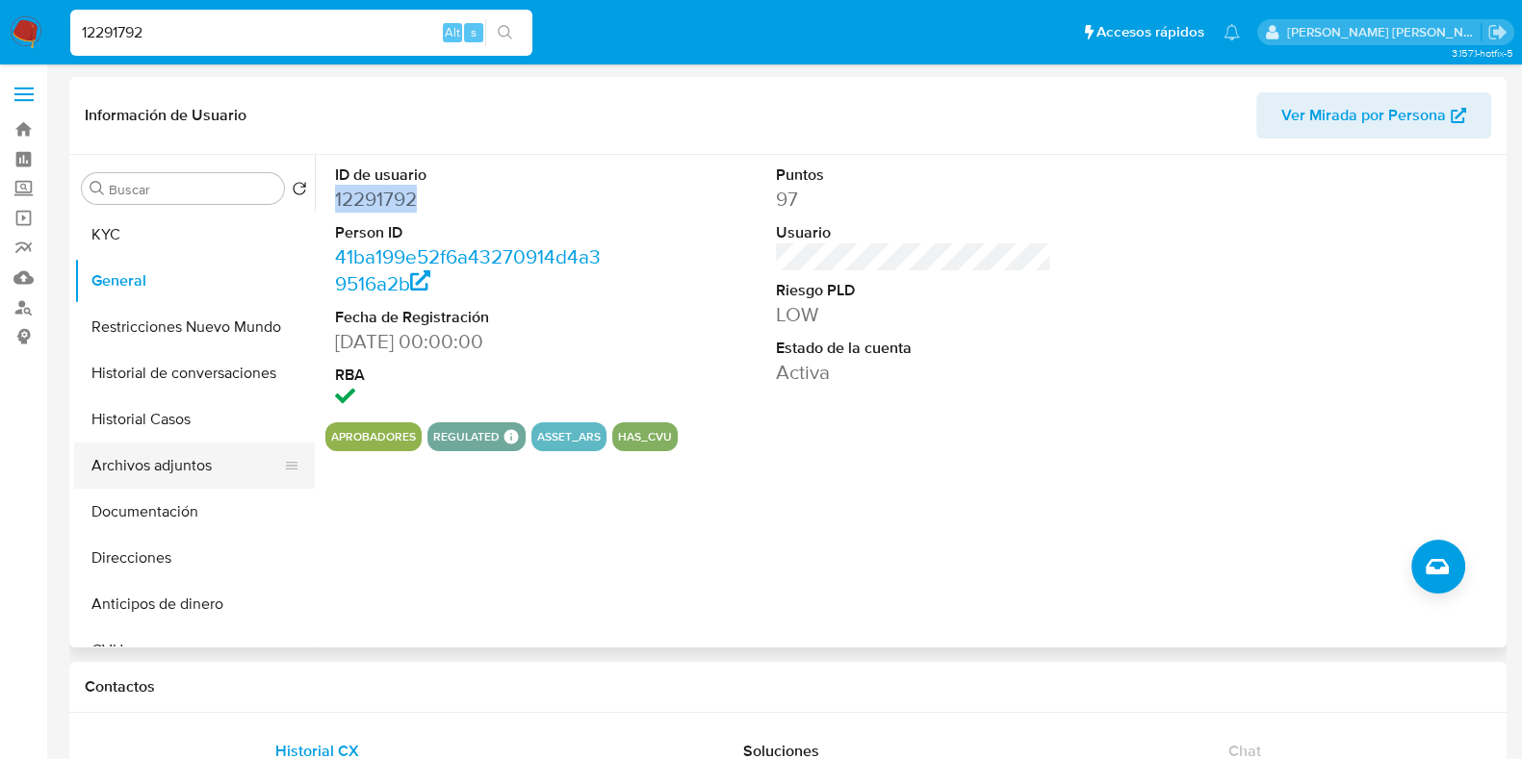
click at [196, 443] on button "Archivos adjuntos" at bounding box center [186, 466] width 225 height 46
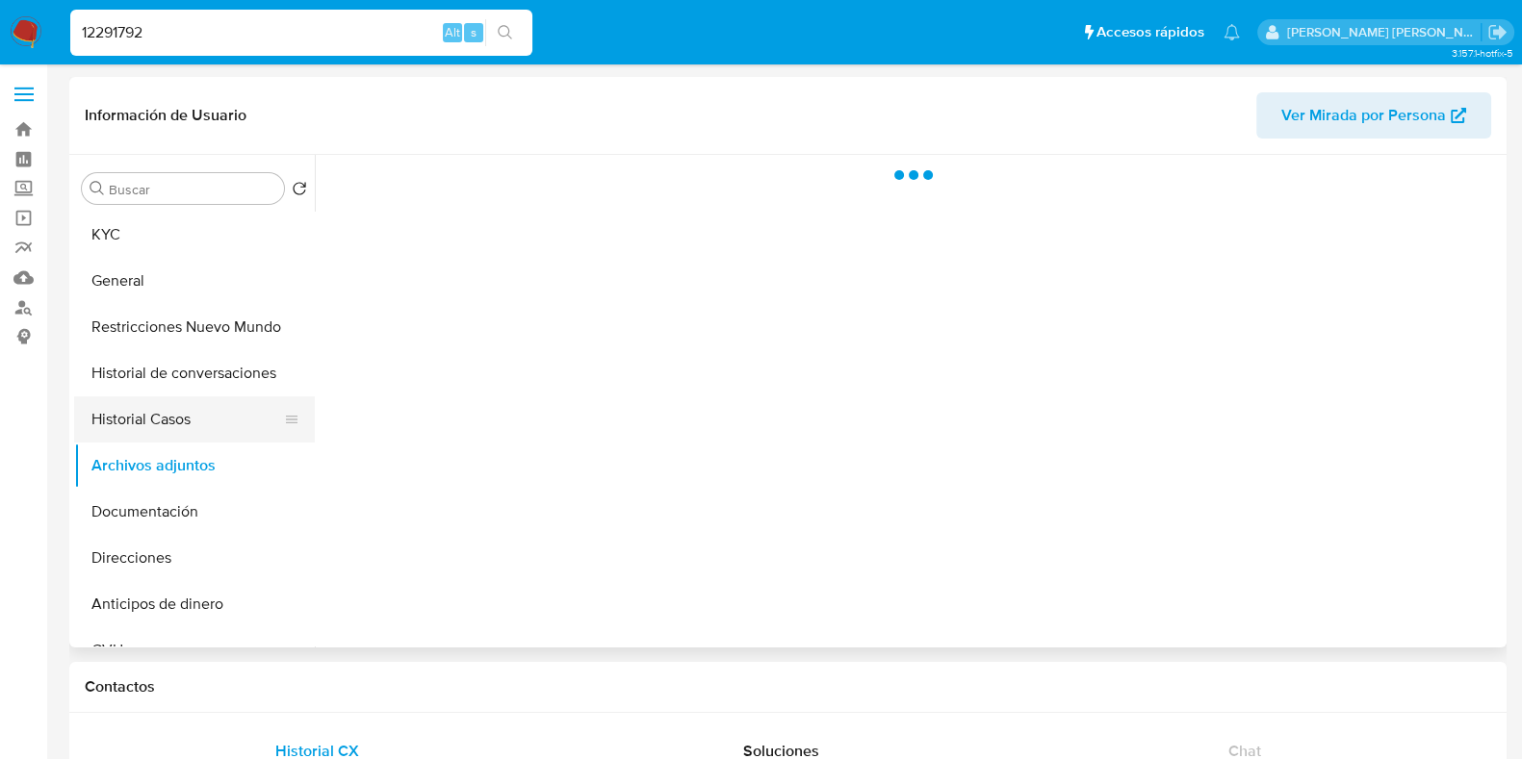
click at [183, 409] on button "Historial Casos" at bounding box center [186, 420] width 225 height 46
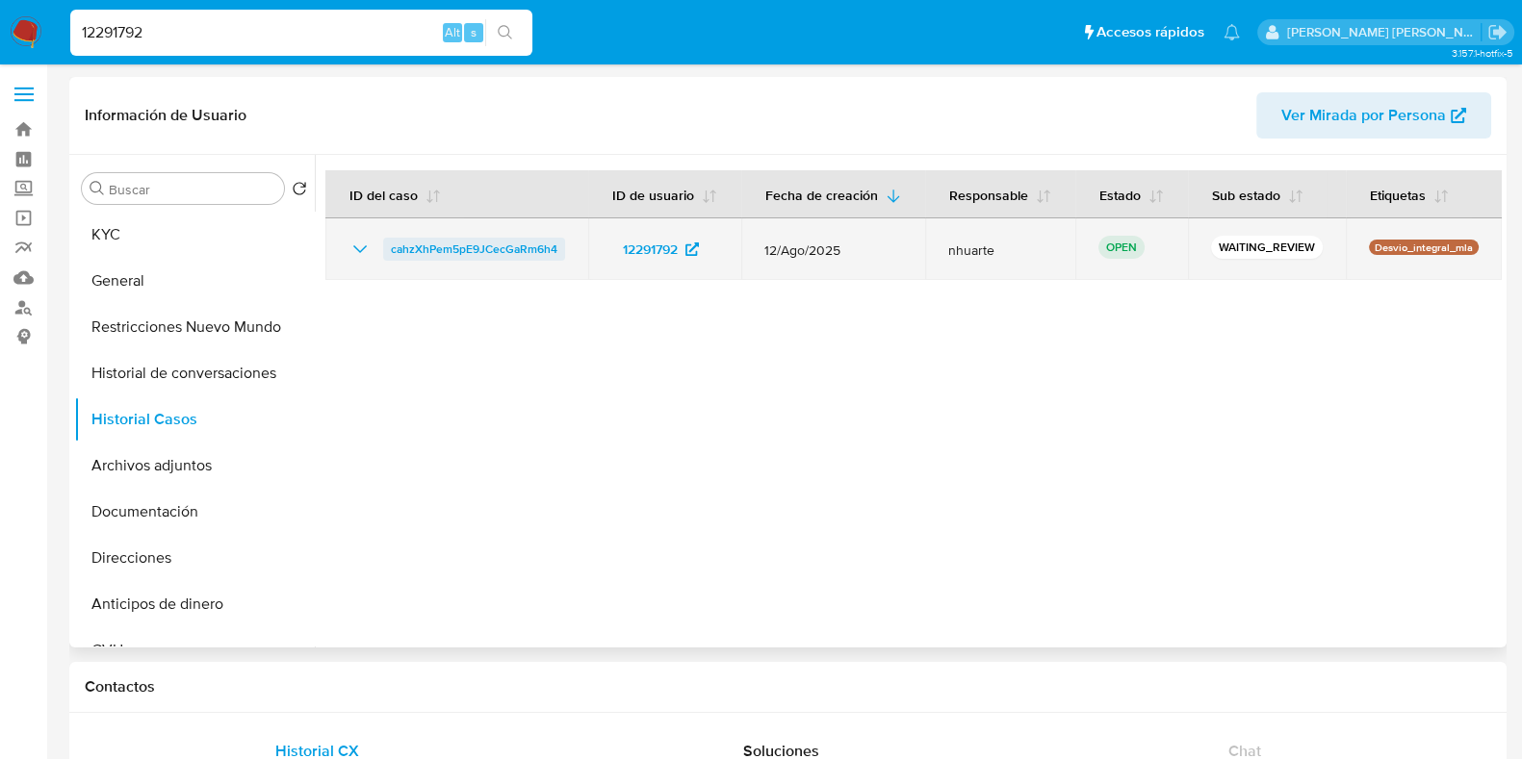
click at [549, 251] on span "cahzXhPem5pE9JCecGaRm6h4" at bounding box center [474, 249] width 166 height 23
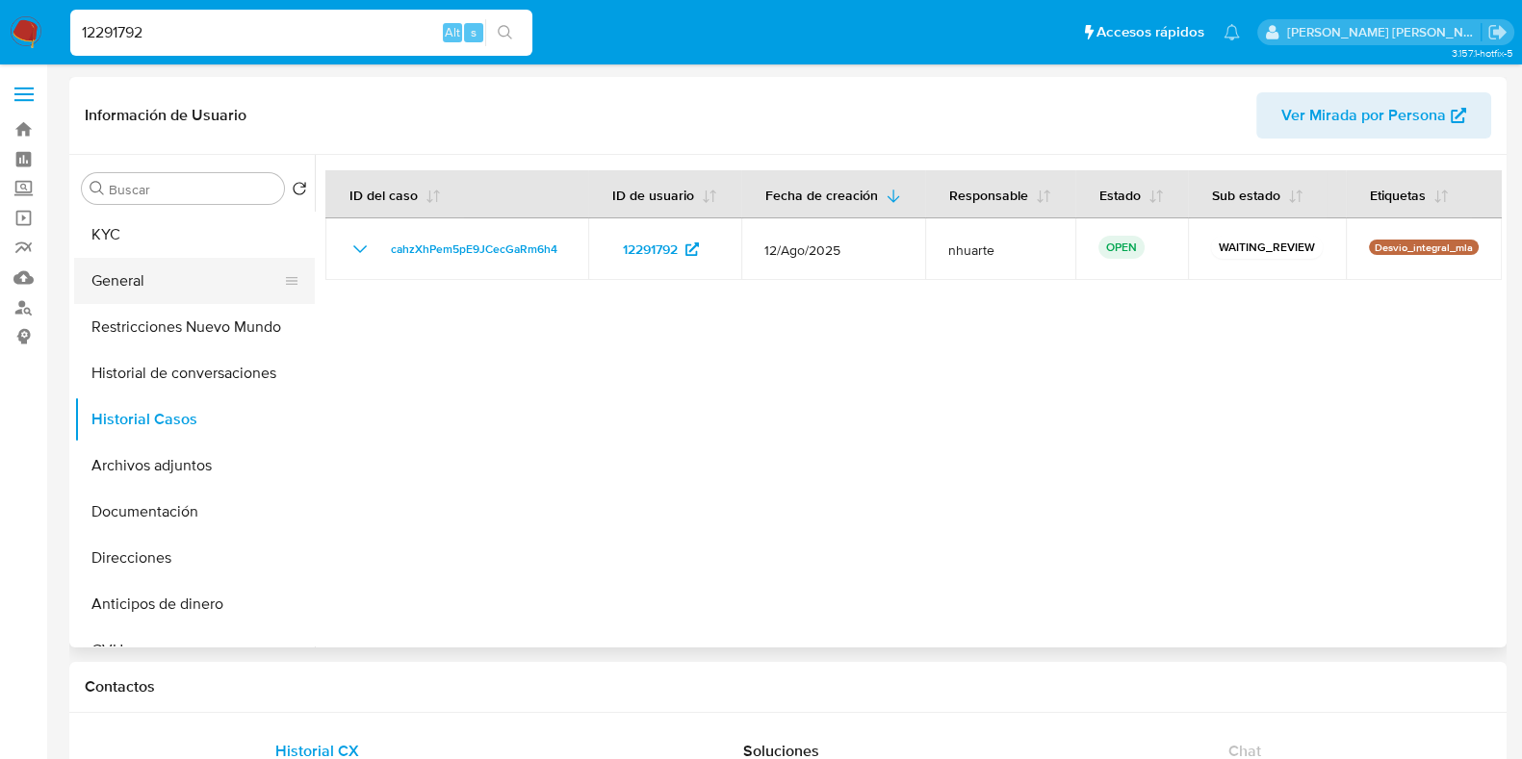
click at [192, 269] on button "General" at bounding box center [186, 281] width 225 height 46
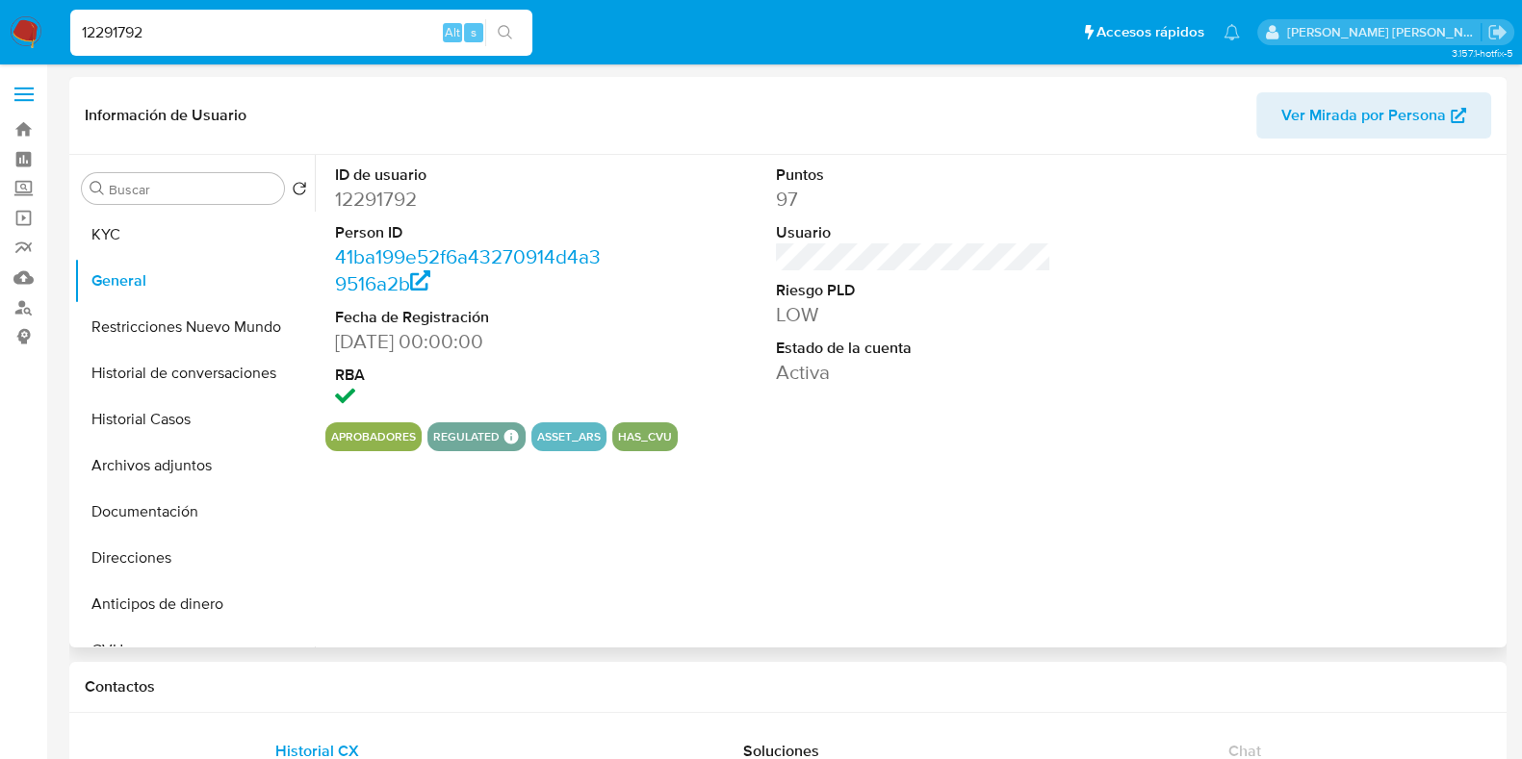
click at [397, 198] on dd "12291792" at bounding box center [472, 199] width 275 height 27
copy dd "12291792"
click at [178, 208] on div "Buscar Volver al orden por defecto KYC General Restricciones Nuevo Mundo Histor…" at bounding box center [194, 403] width 241 height 490
click at [261, 245] on button "KYC" at bounding box center [186, 235] width 225 height 46
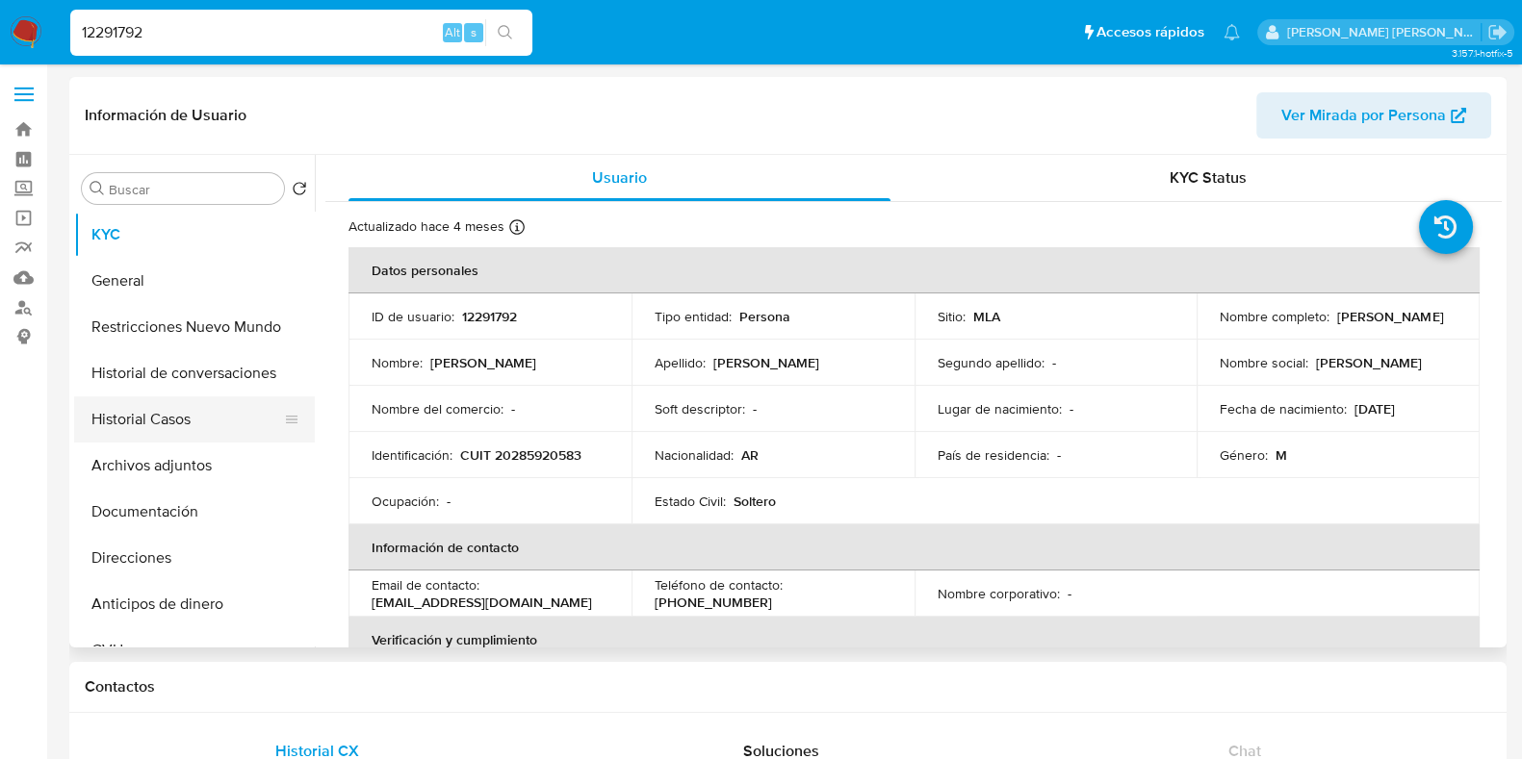
click at [202, 430] on button "Historial Casos" at bounding box center [186, 420] width 225 height 46
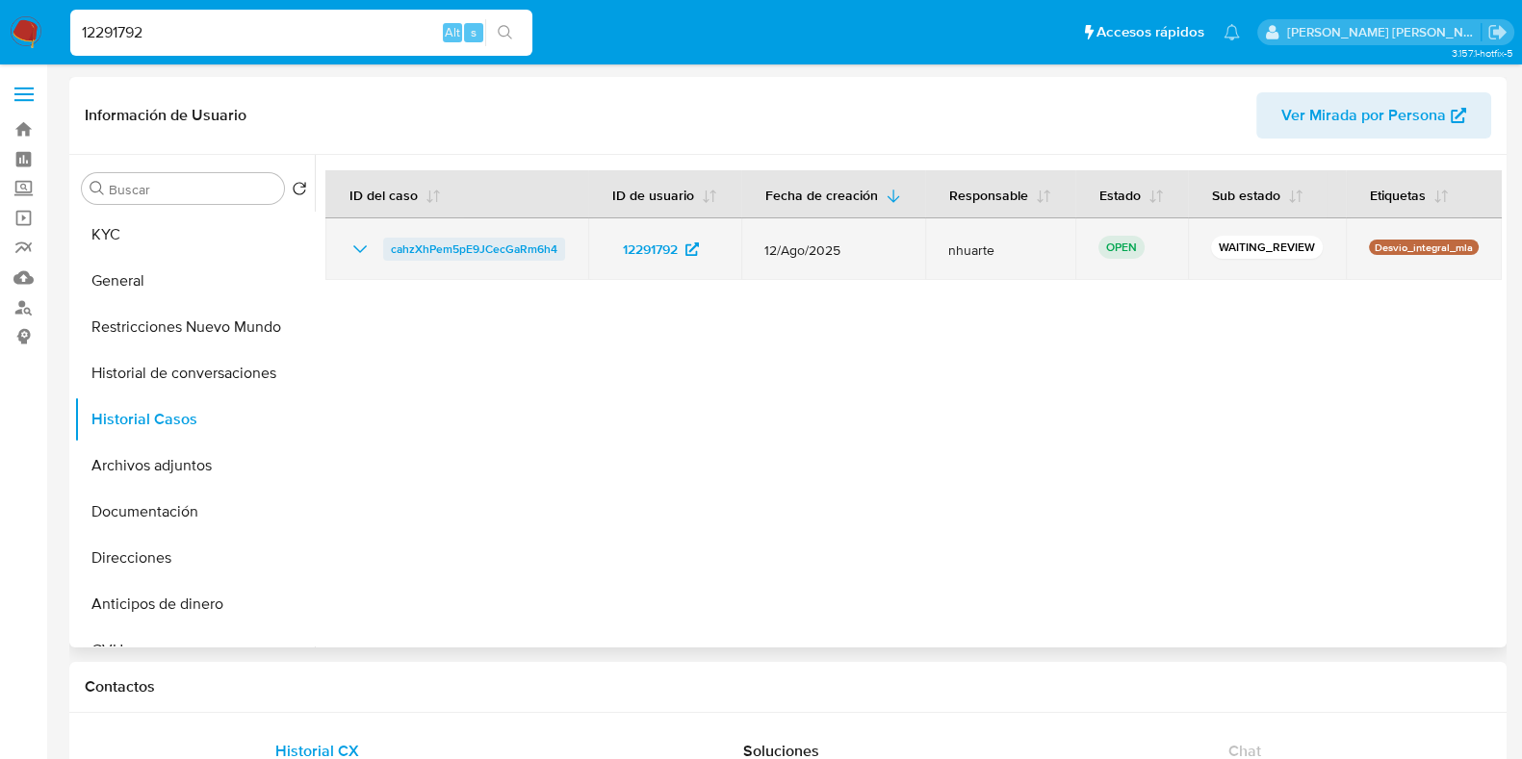
drag, startPoint x: 380, startPoint y: 252, endPoint x: 557, endPoint y: 247, distance: 177.1
click at [557, 247] on div "cahzXhPem5pE9JCecGaRm6h4" at bounding box center [456, 249] width 217 height 23
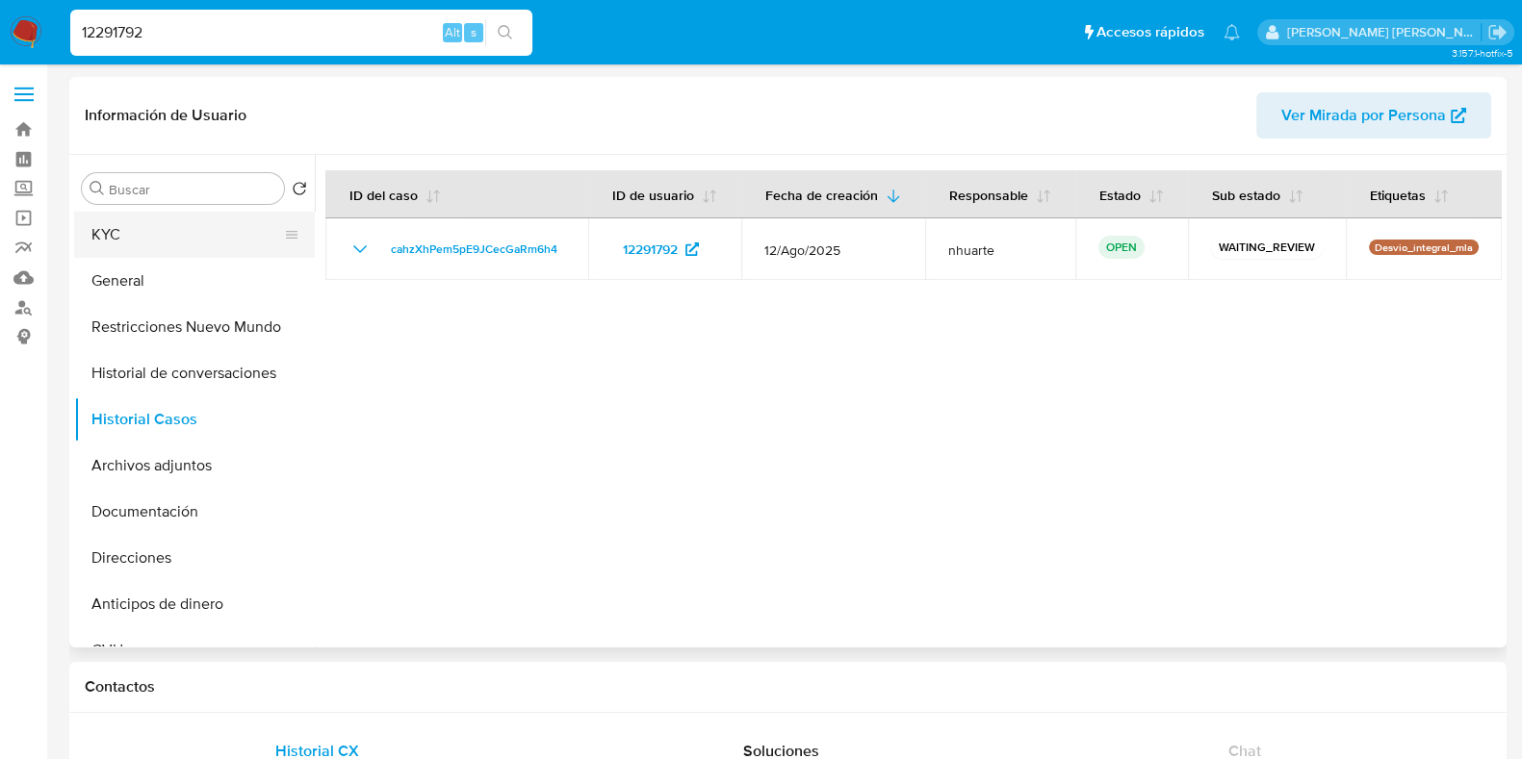
click at [118, 241] on button "KYC" at bounding box center [186, 235] width 225 height 46
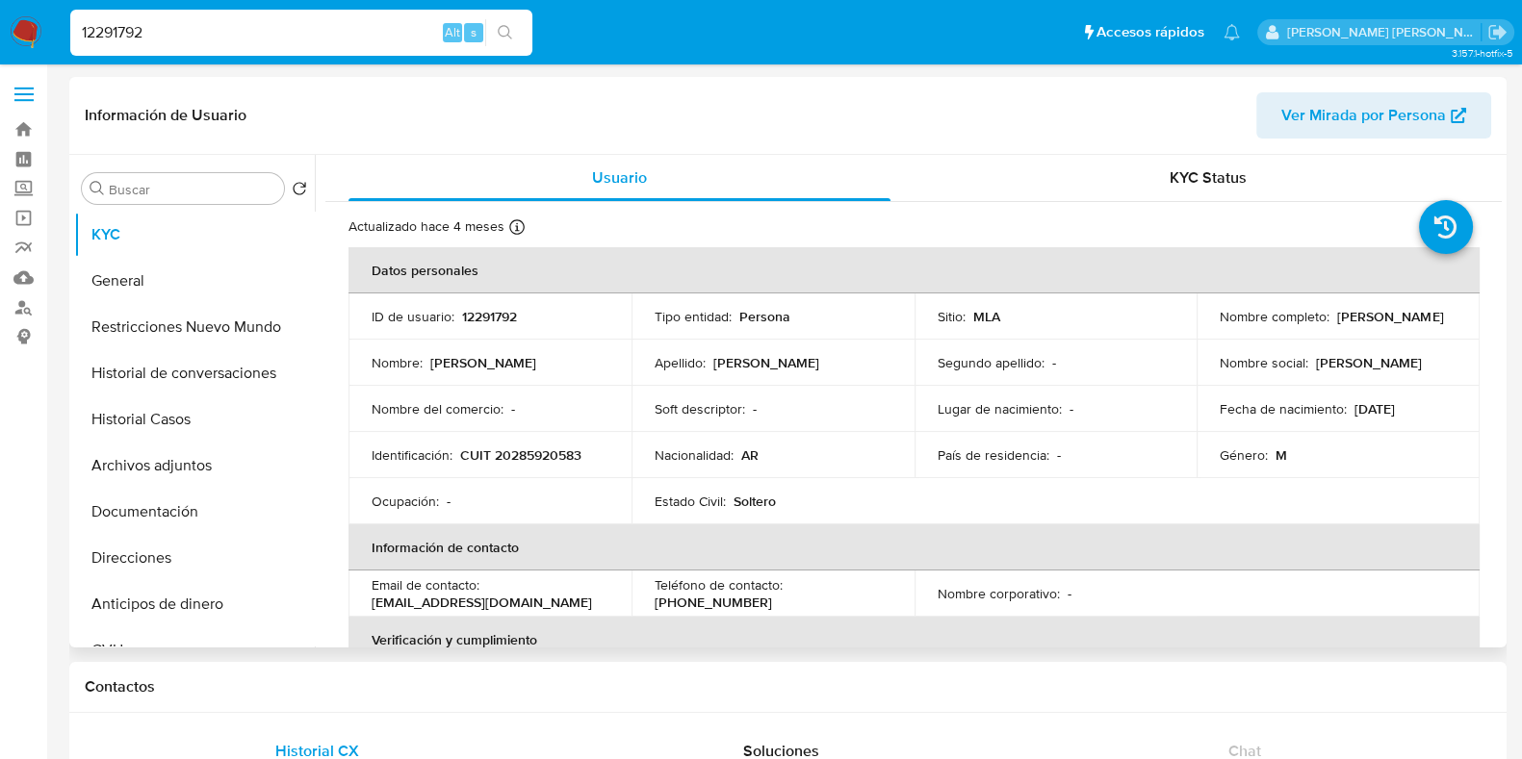
click at [550, 455] on p "CUIT 20285920583" at bounding box center [520, 455] width 121 height 17
copy p "20285920583"
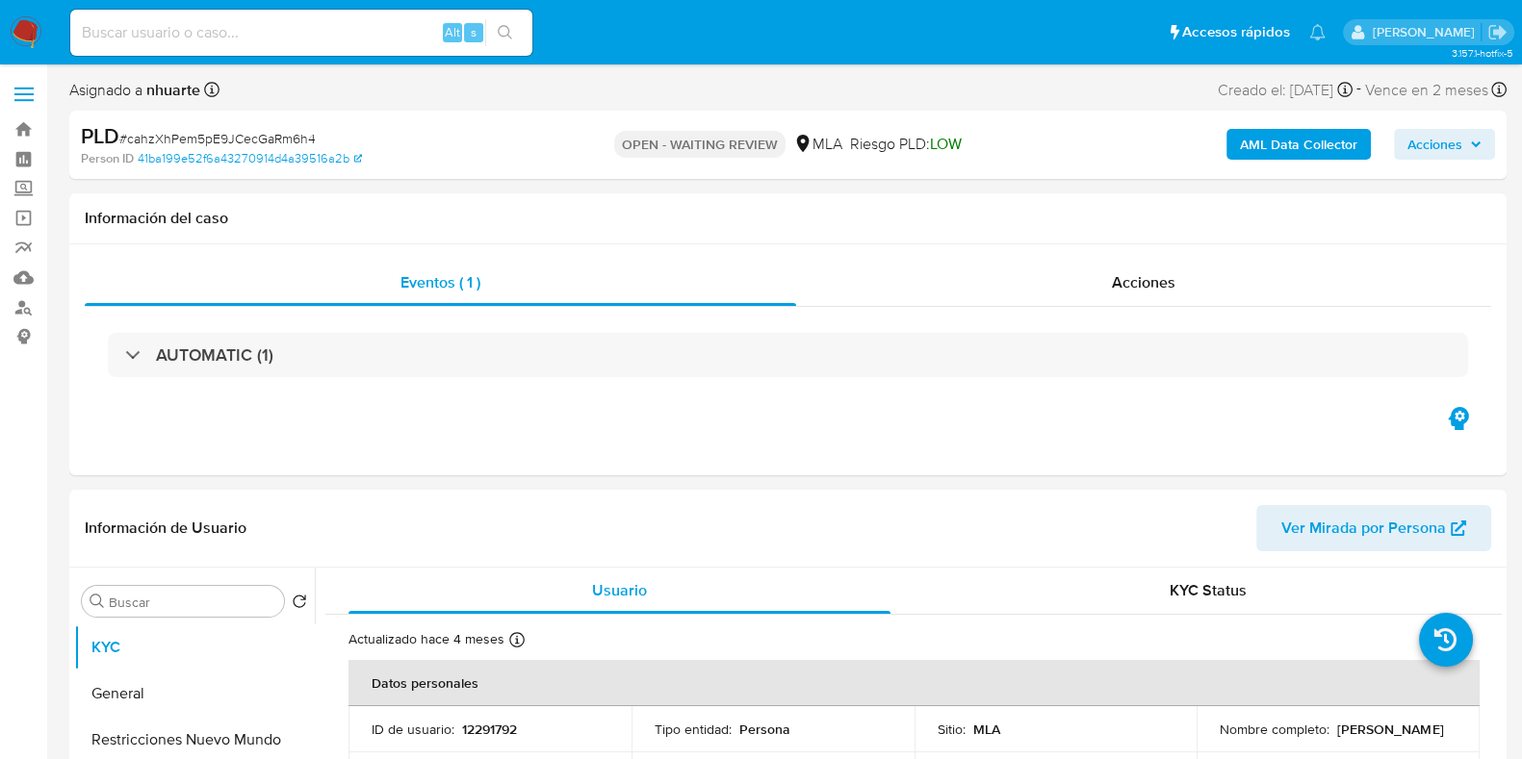
select select "10"
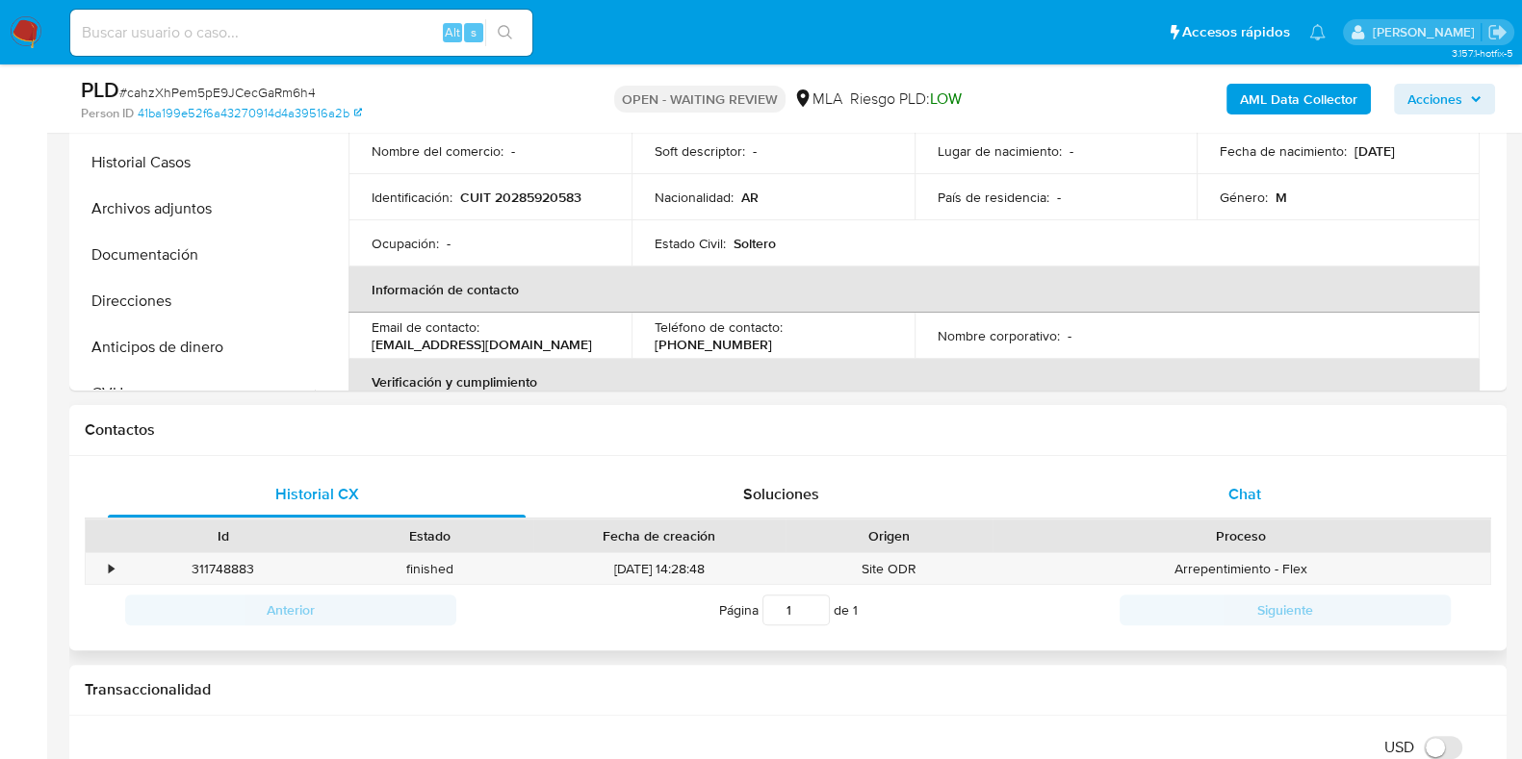
click at [1233, 491] on span "Chat" at bounding box center [1244, 494] width 33 height 22
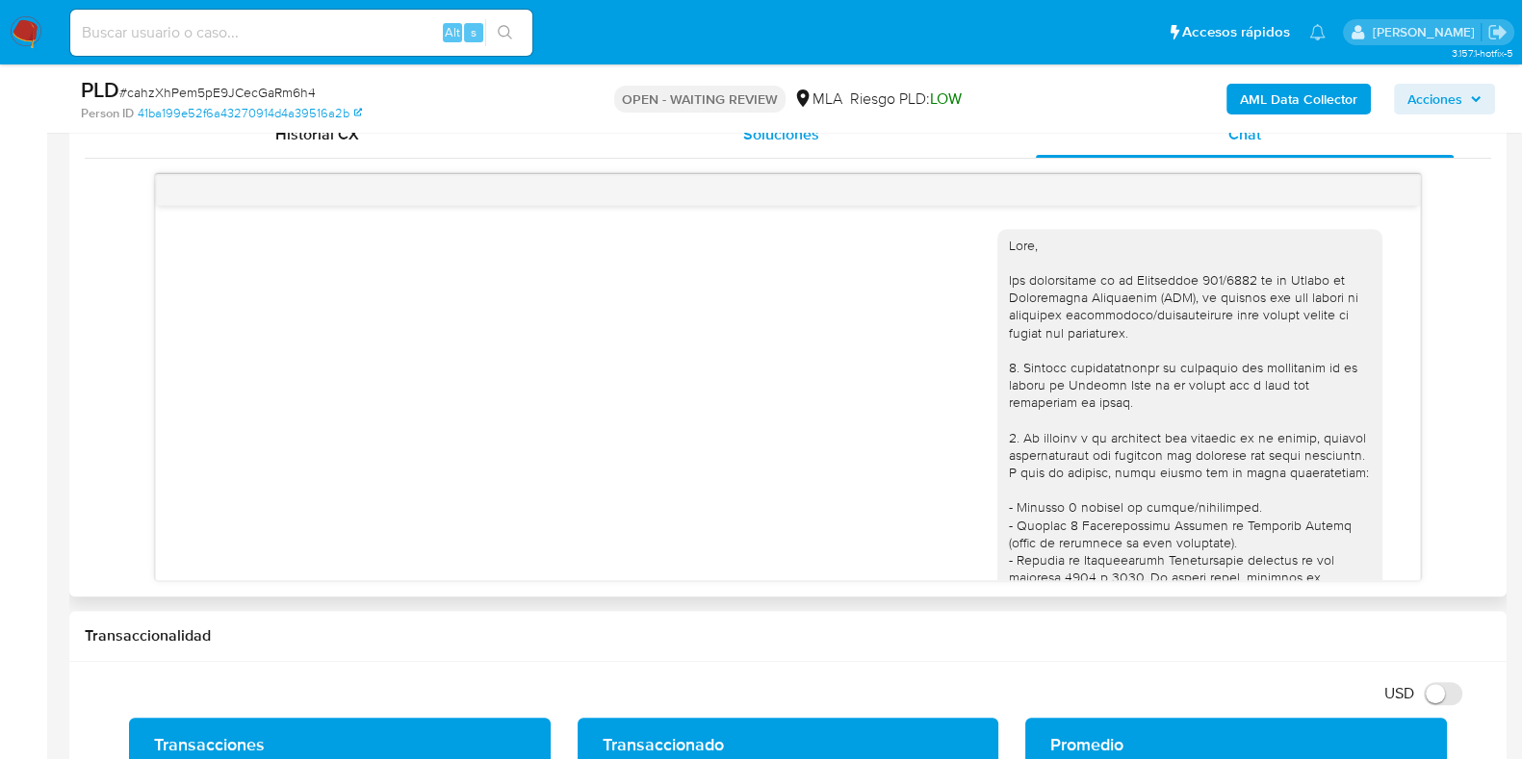
scroll to position [1163, 0]
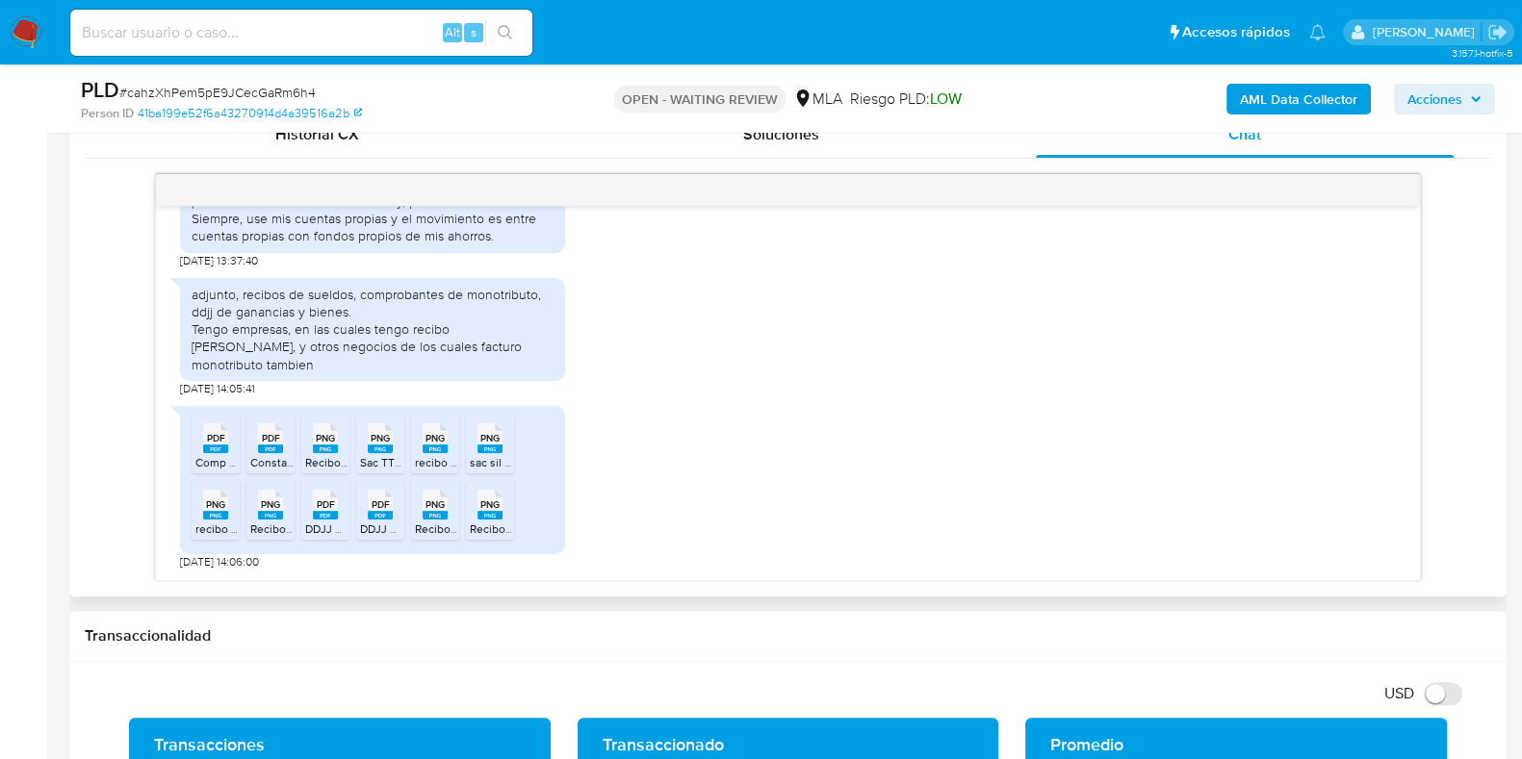
click at [217, 433] on span "PDF" at bounding box center [216, 438] width 18 height 13
click at [269, 433] on span "PDF" at bounding box center [271, 438] width 18 height 13
drag, startPoint x: 315, startPoint y: 430, endPoint x: 353, endPoint y: 443, distance: 40.5
click at [316, 432] on span "PNG" at bounding box center [325, 438] width 19 height 13
click at [374, 440] on span "PNG" at bounding box center [380, 438] width 19 height 13
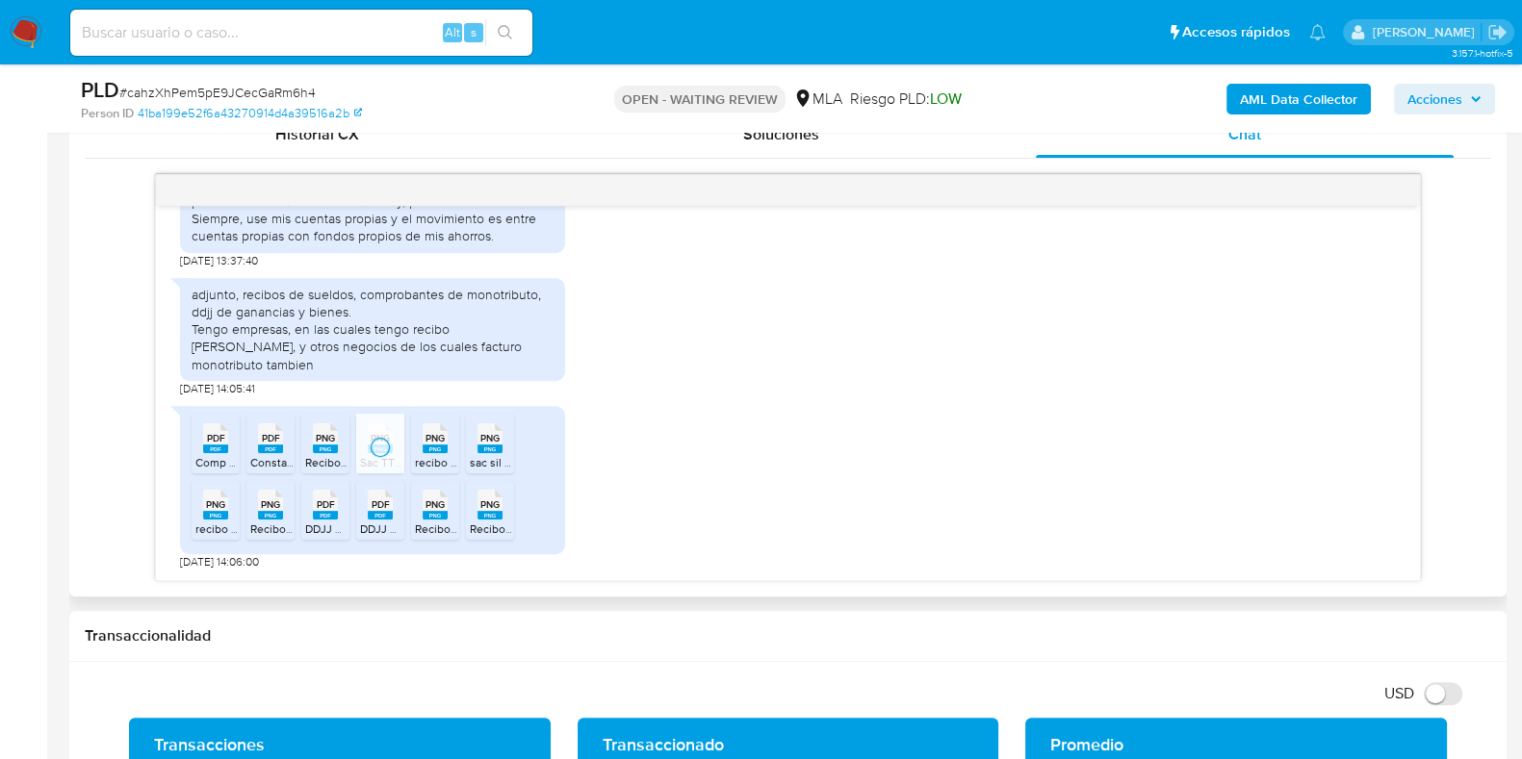
click at [422, 431] on icon "PNG" at bounding box center [434, 439] width 25 height 34
click at [484, 435] on span "PNG" at bounding box center [489, 438] width 19 height 13
click at [485, 508] on span "PNG" at bounding box center [489, 505] width 19 height 13
drag, startPoint x: 426, startPoint y: 519, endPoint x: 401, endPoint y: 521, distance: 25.1
click at [426, 519] on icon "PNG" at bounding box center [434, 505] width 25 height 34
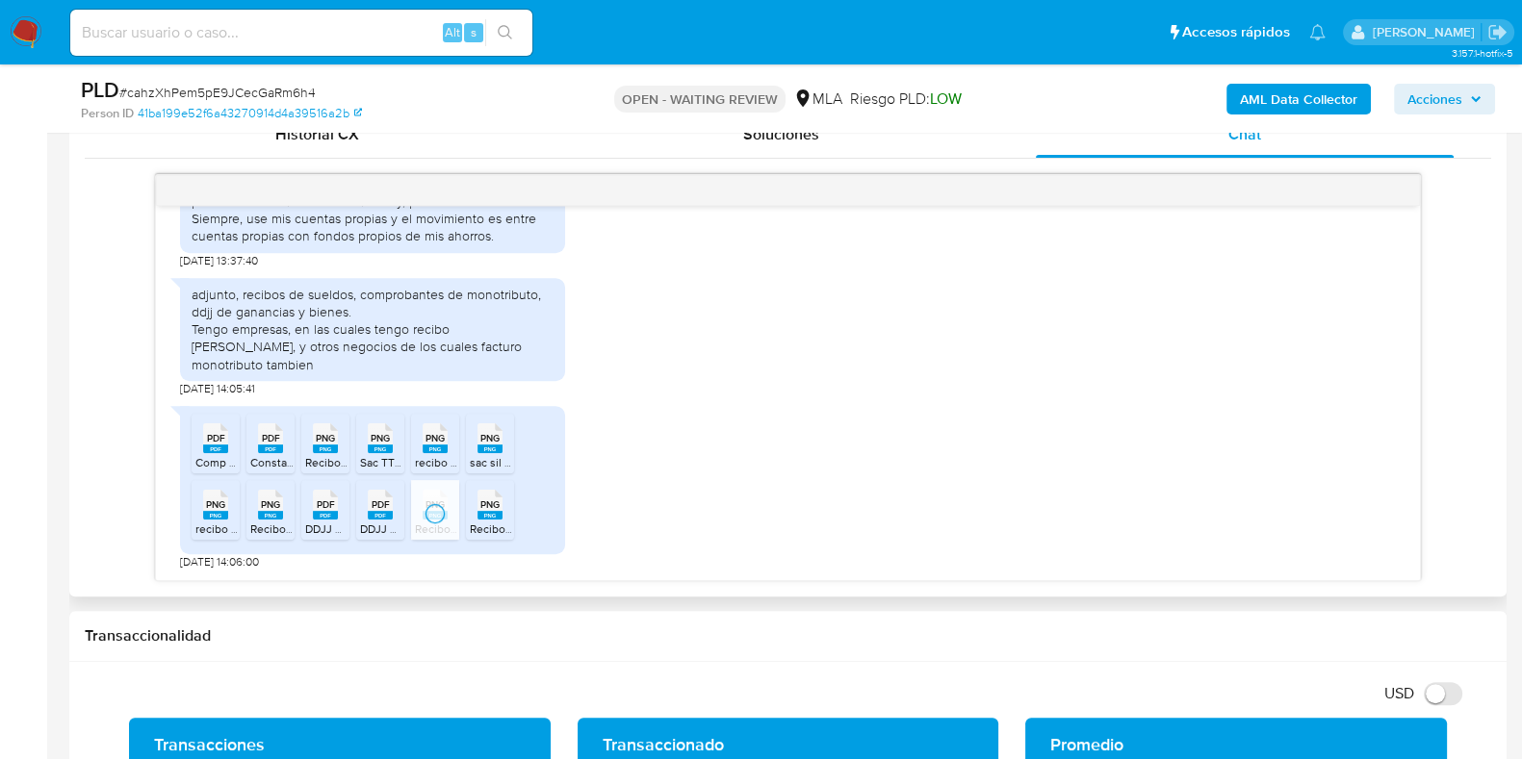
drag, startPoint x: 374, startPoint y: 521, endPoint x: 346, endPoint y: 521, distance: 27.9
click at [374, 521] on span "DDJJ GANANCIAS.pdf" at bounding box center [417, 529] width 115 height 16
click at [325, 516] on rect at bounding box center [325, 515] width 25 height 9
click at [273, 513] on rect at bounding box center [270, 515] width 25 height 9
click at [220, 511] on rect at bounding box center [215, 515] width 25 height 9
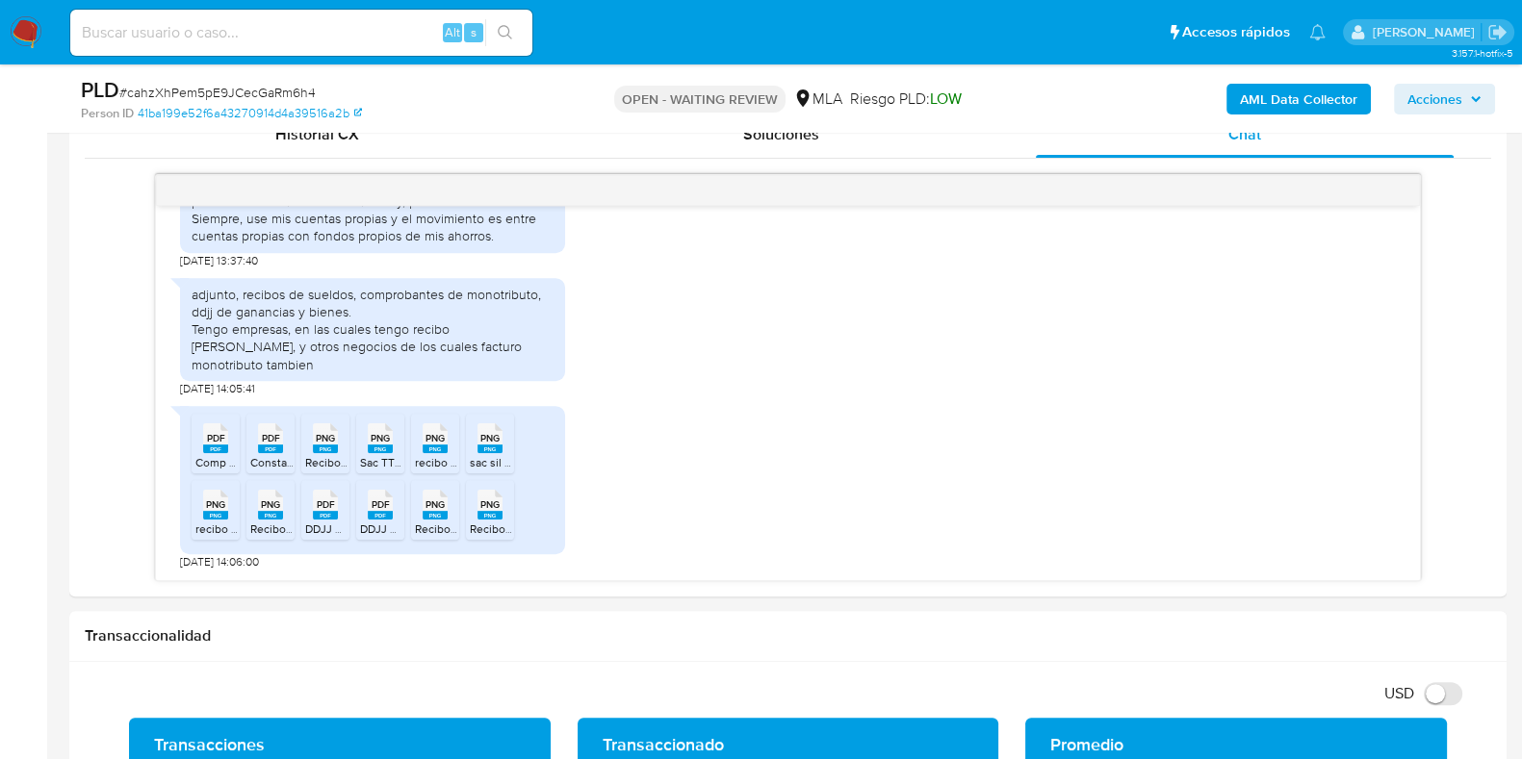
click at [293, 87] on span "# cahzXhPem5pE9JCecGaRm6h4" at bounding box center [217, 92] width 196 height 19
copy span "cahzXhPem5pE9JCecGaRm6h4"
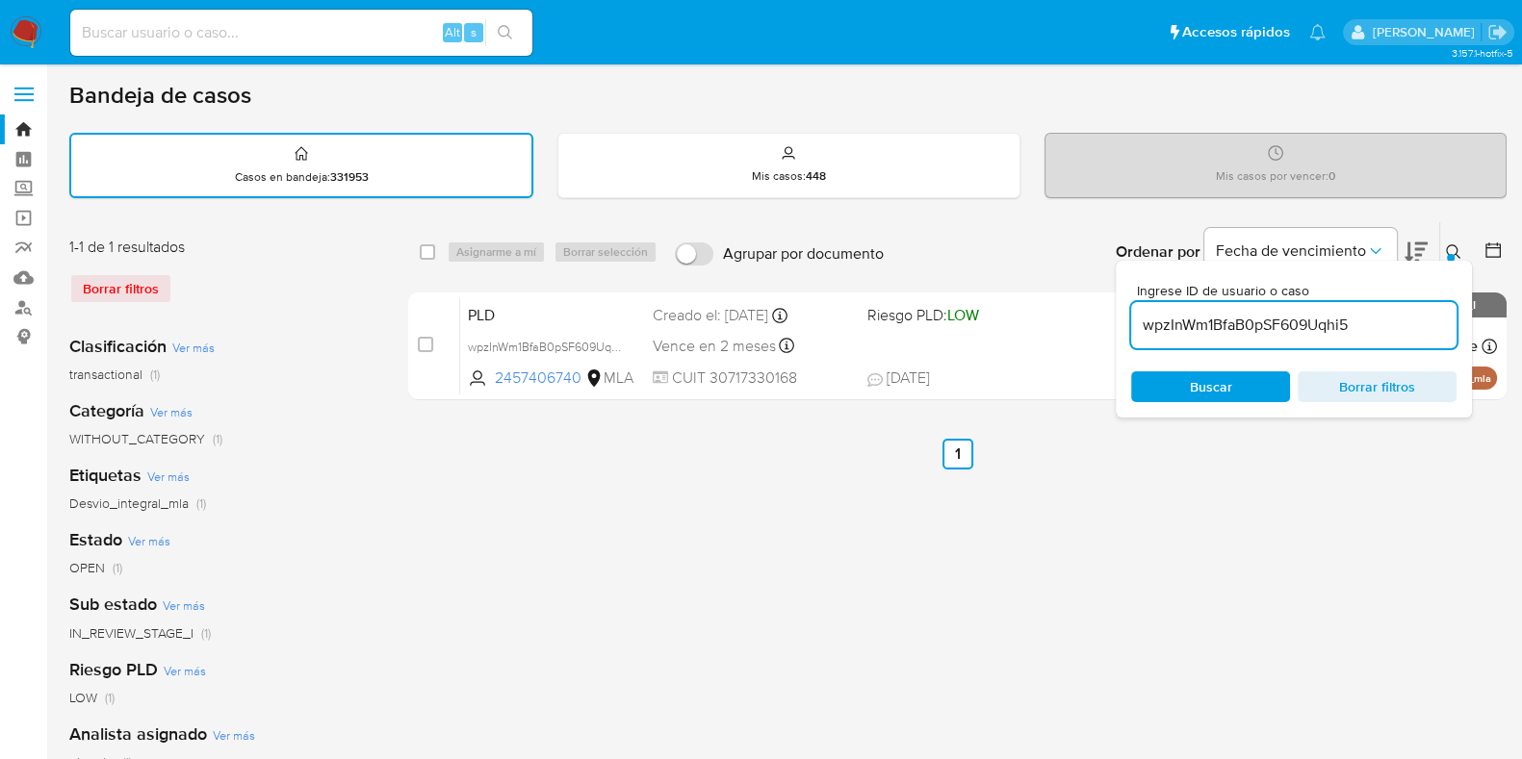
drag, startPoint x: 1361, startPoint y: 319, endPoint x: 1121, endPoint y: 320, distance: 239.6
click at [1121, 320] on div "Ingrese ID de usuario o caso wpzInWm1BfaB0pSF609Uqhi5 Buscar Borrar filtros" at bounding box center [1293, 339] width 356 height 157
paste input "cahzXhPem5pE9JCecGaRm6h4"
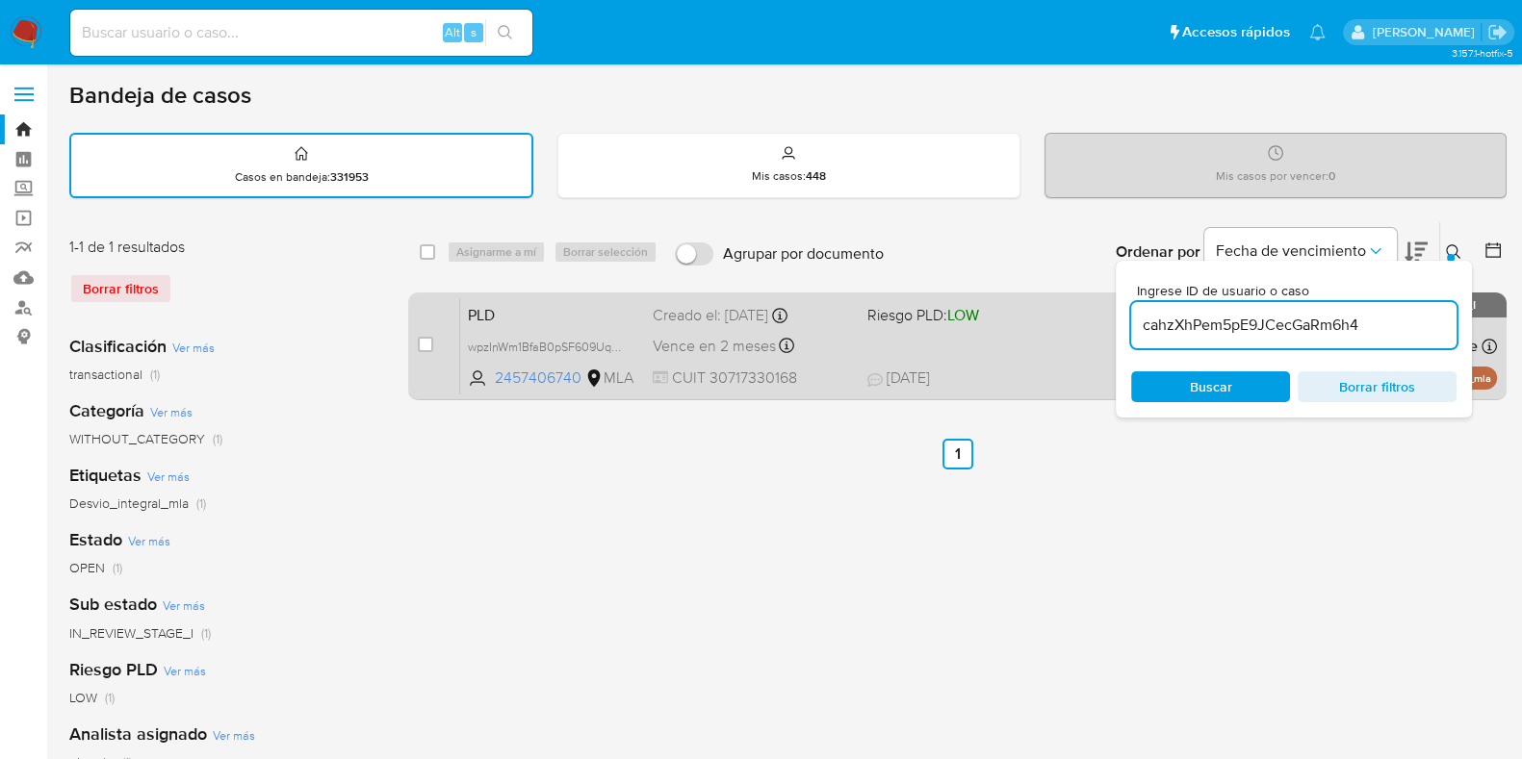
type input "cahzXhPem5pE9JCecGaRm6h4"
click at [423, 346] on input "checkbox" at bounding box center [425, 344] width 15 height 15
checkbox input "true"
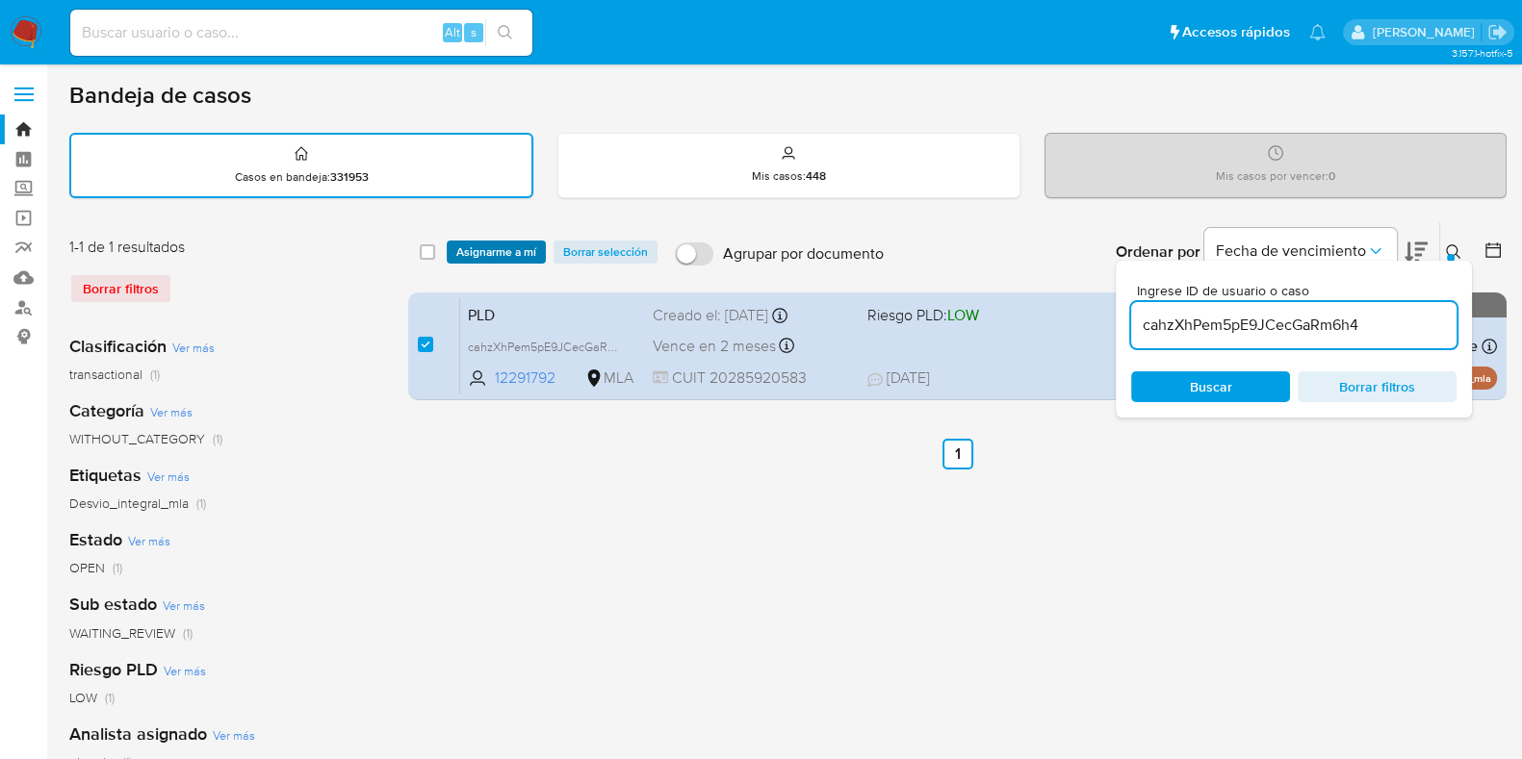
click at [481, 247] on span "Asignarme a mí" at bounding box center [496, 252] width 80 height 19
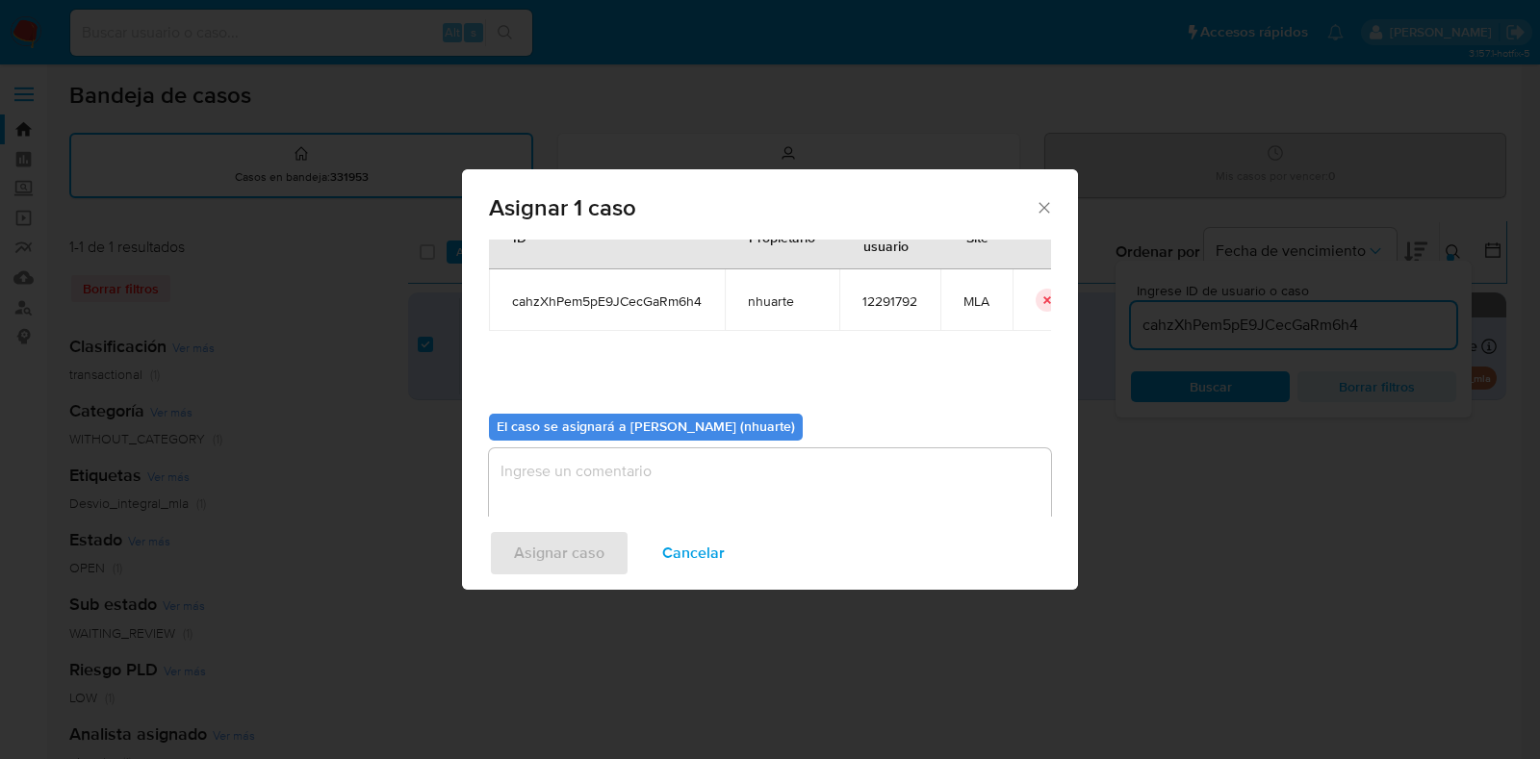
scroll to position [99, 0]
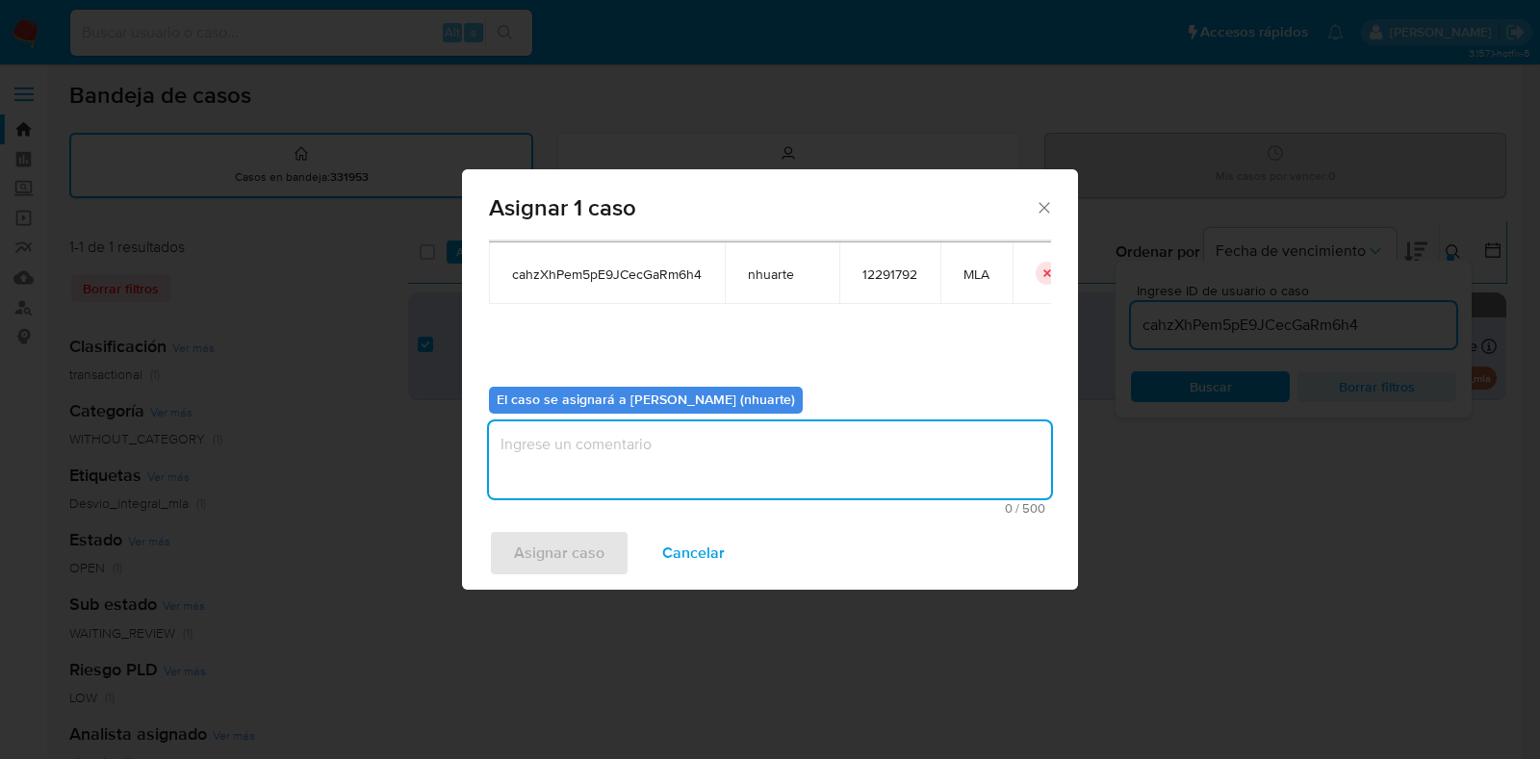
click at [596, 448] on textarea "assign-modal" at bounding box center [770, 460] width 562 height 77
type textarea "Asignación"
click at [575, 540] on span "Asignar caso" at bounding box center [559, 553] width 90 height 42
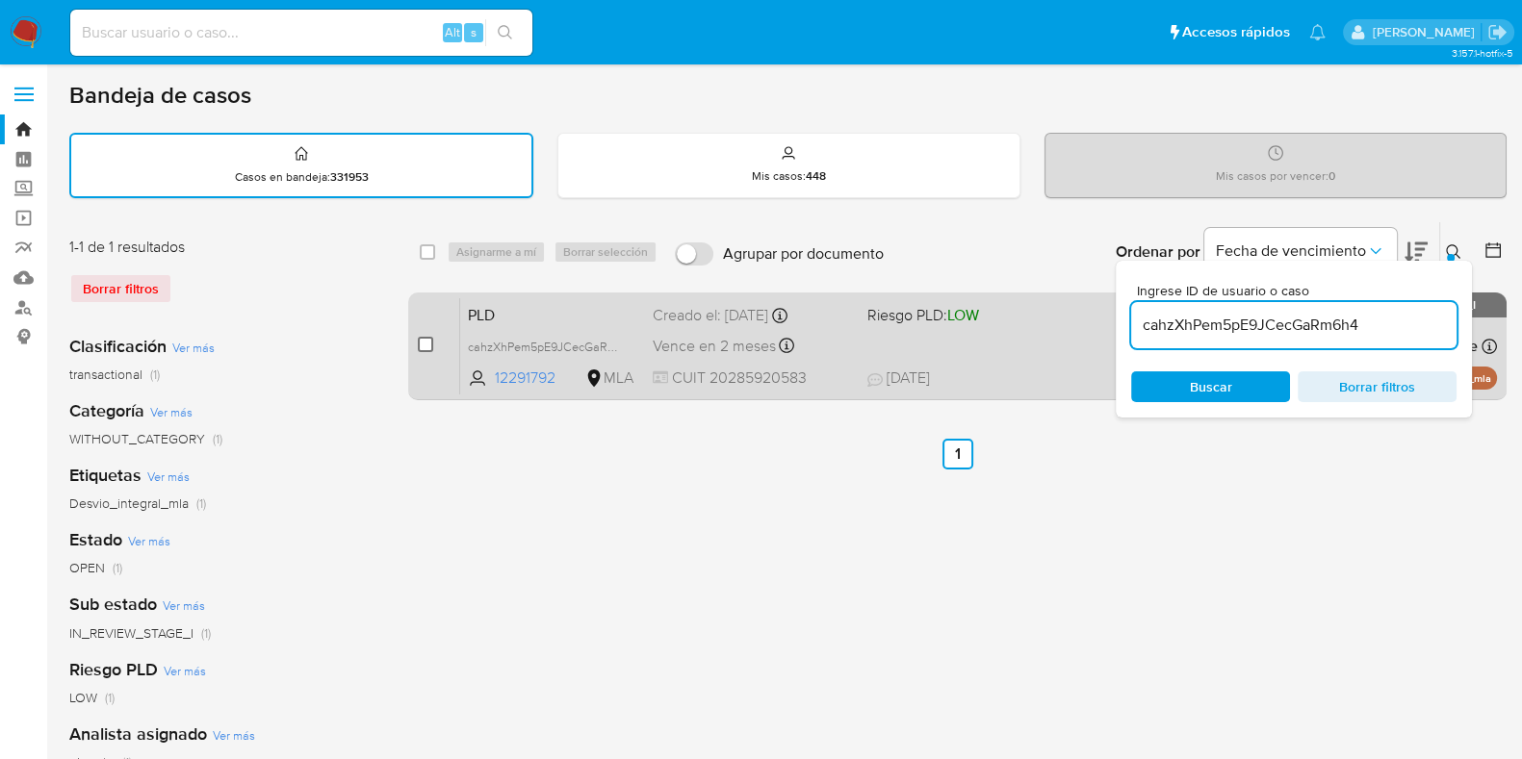
click at [423, 343] on input "checkbox" at bounding box center [425, 344] width 15 height 15
checkbox input "true"
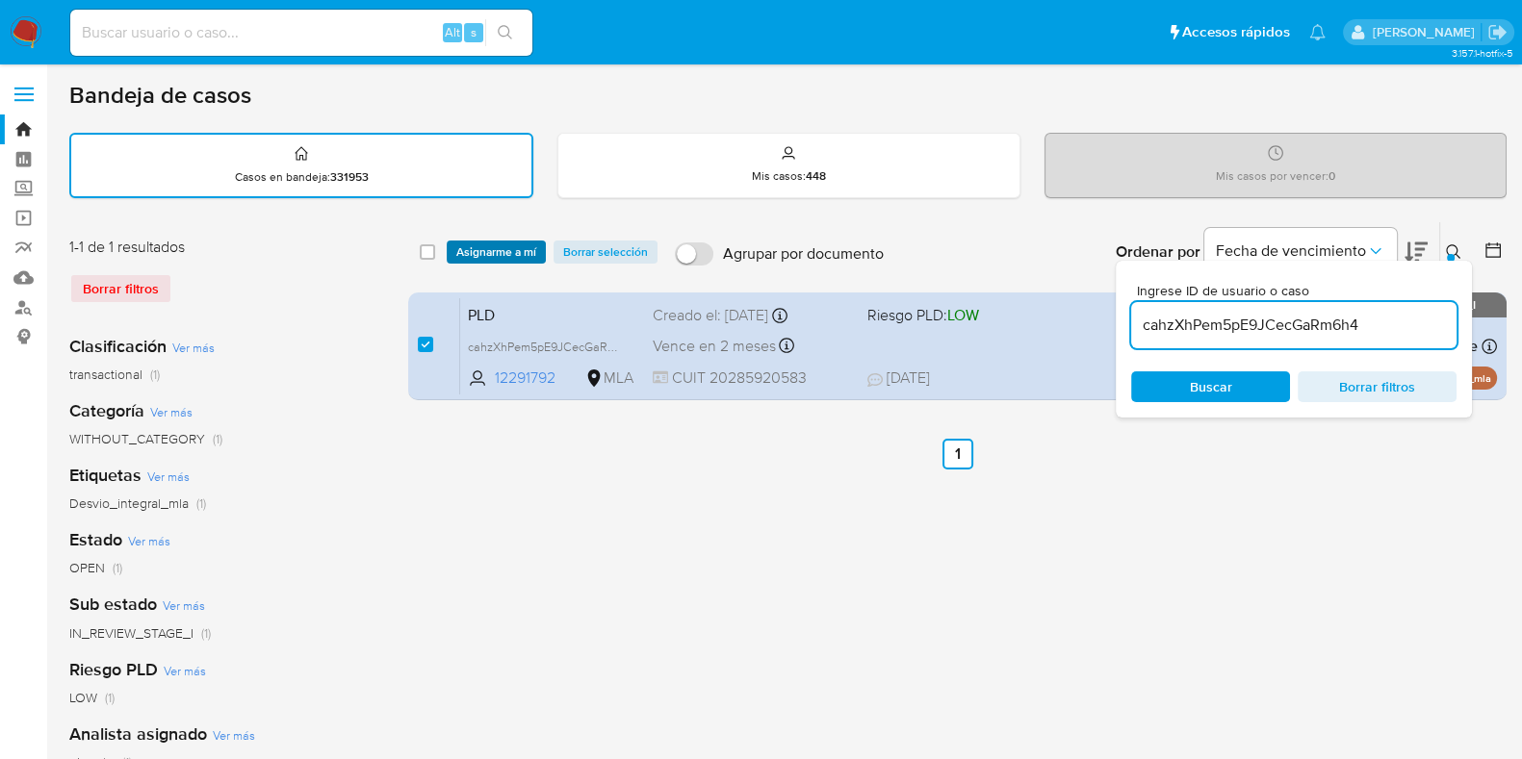
click at [497, 253] on span "Asignarme a mí" at bounding box center [496, 252] width 80 height 19
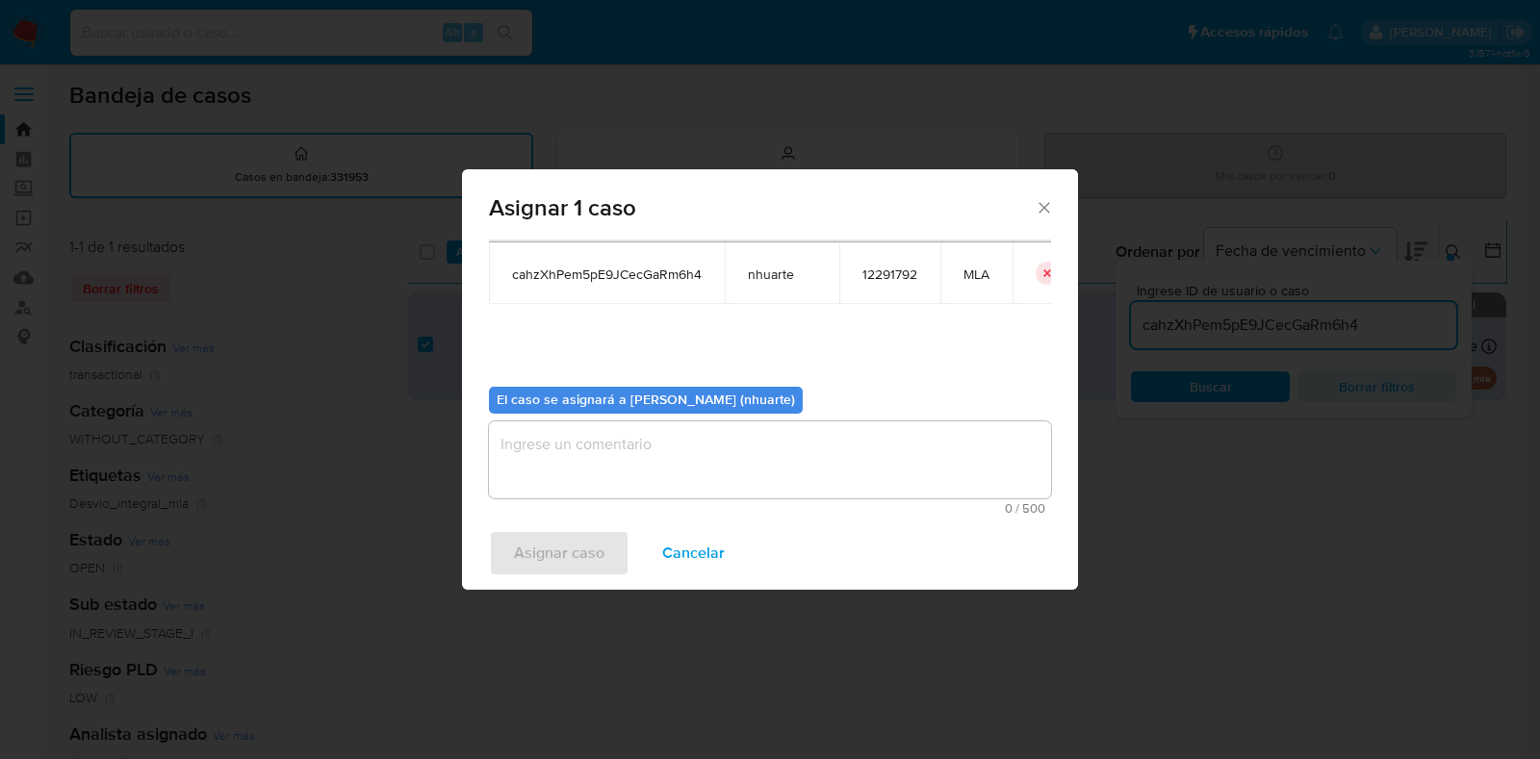
click at [746, 436] on textarea "assign-modal" at bounding box center [770, 460] width 562 height 77
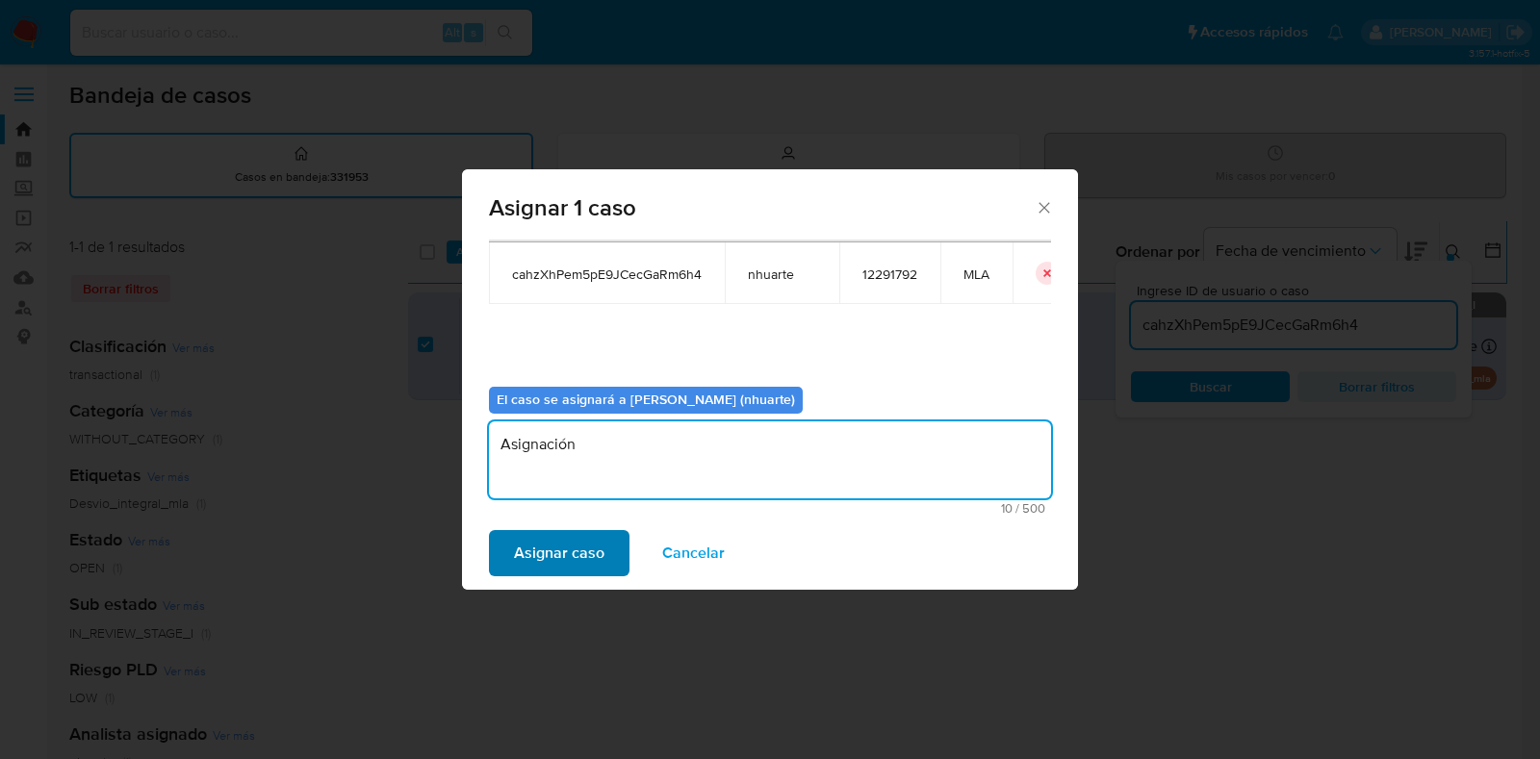
type textarea "Asignación"
click at [558, 560] on span "Asignar caso" at bounding box center [559, 553] width 90 height 42
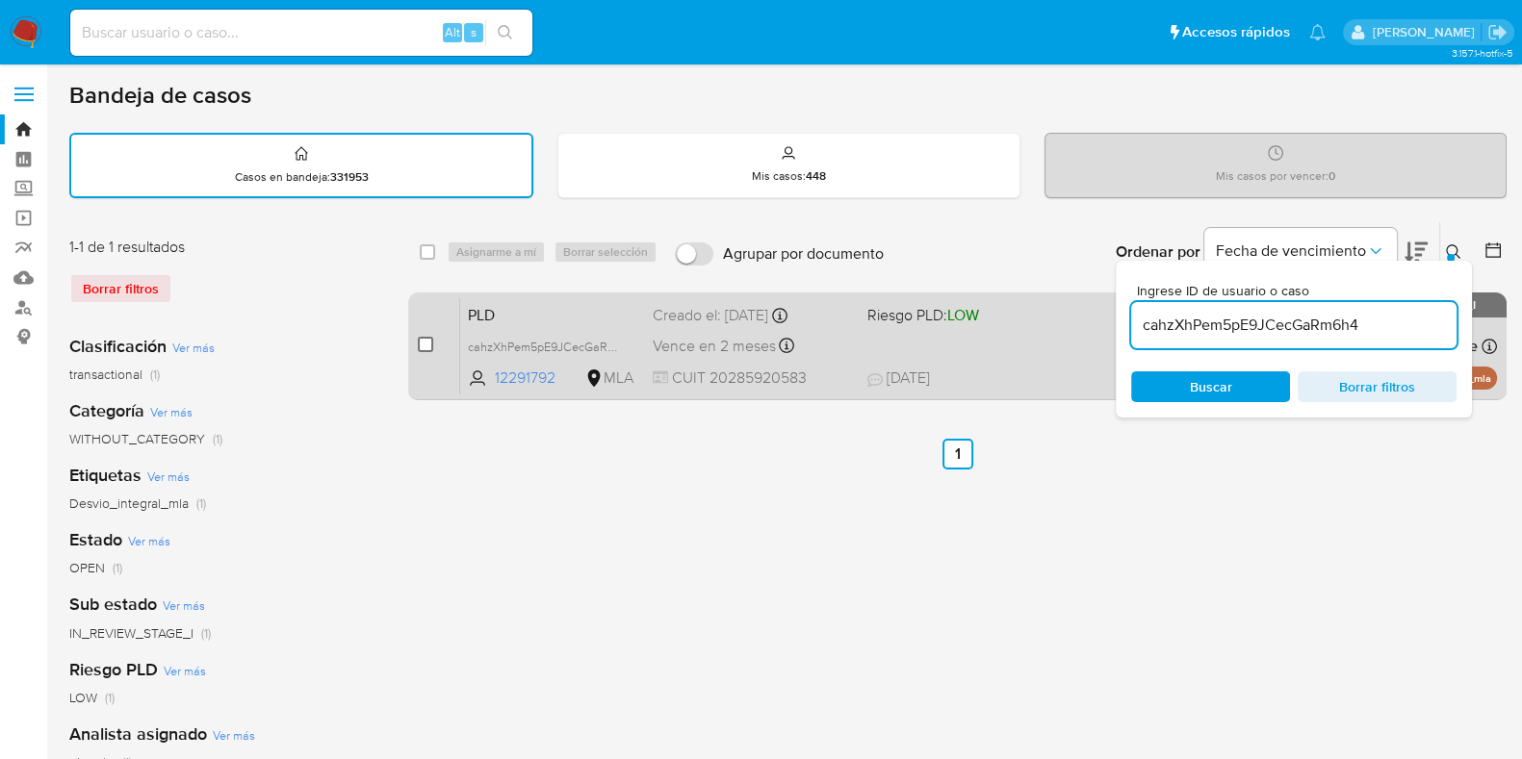
click at [424, 339] on input "checkbox" at bounding box center [425, 344] width 15 height 15
checkbox input "true"
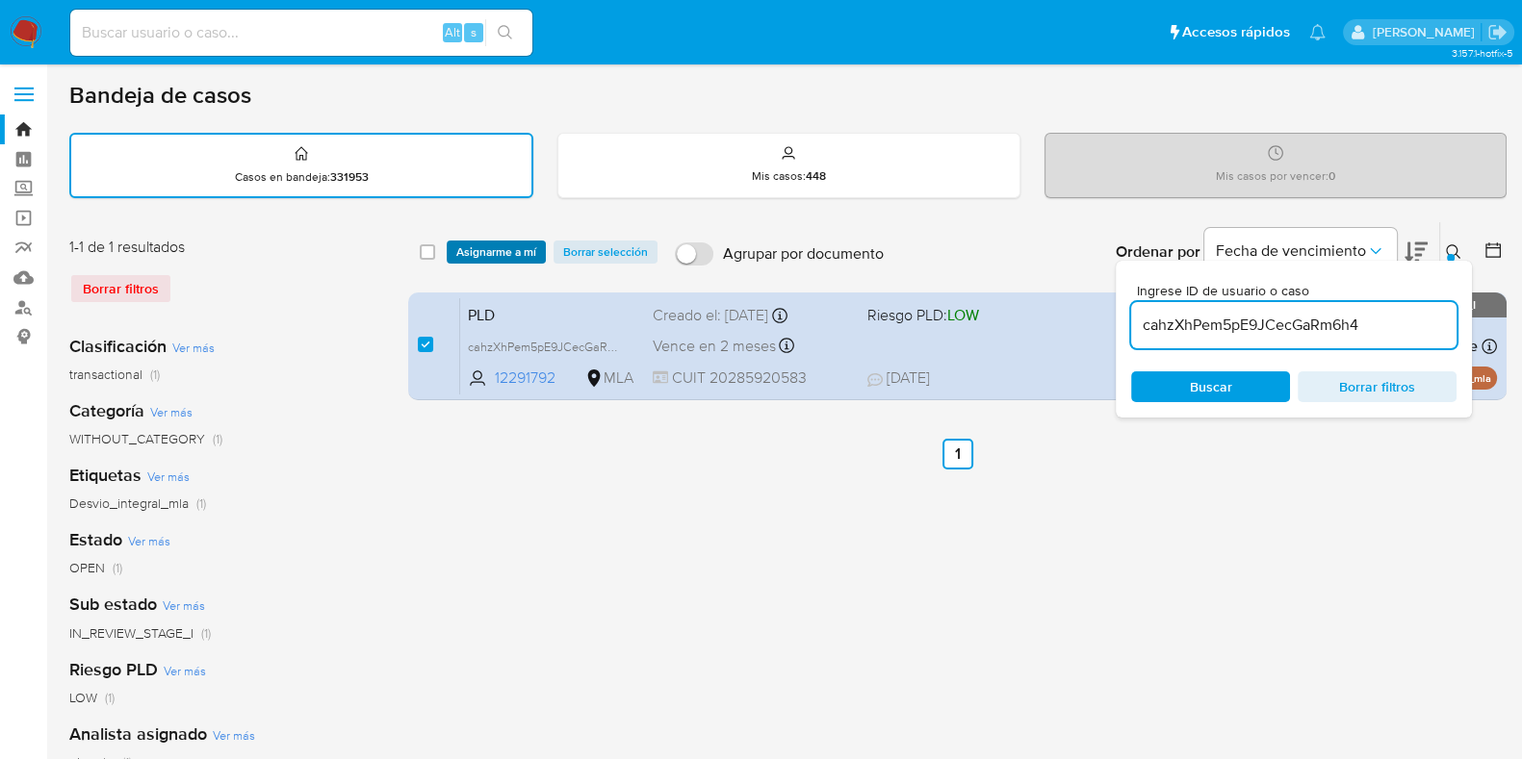
click at [495, 249] on span "Asignarme a mí" at bounding box center [496, 252] width 80 height 19
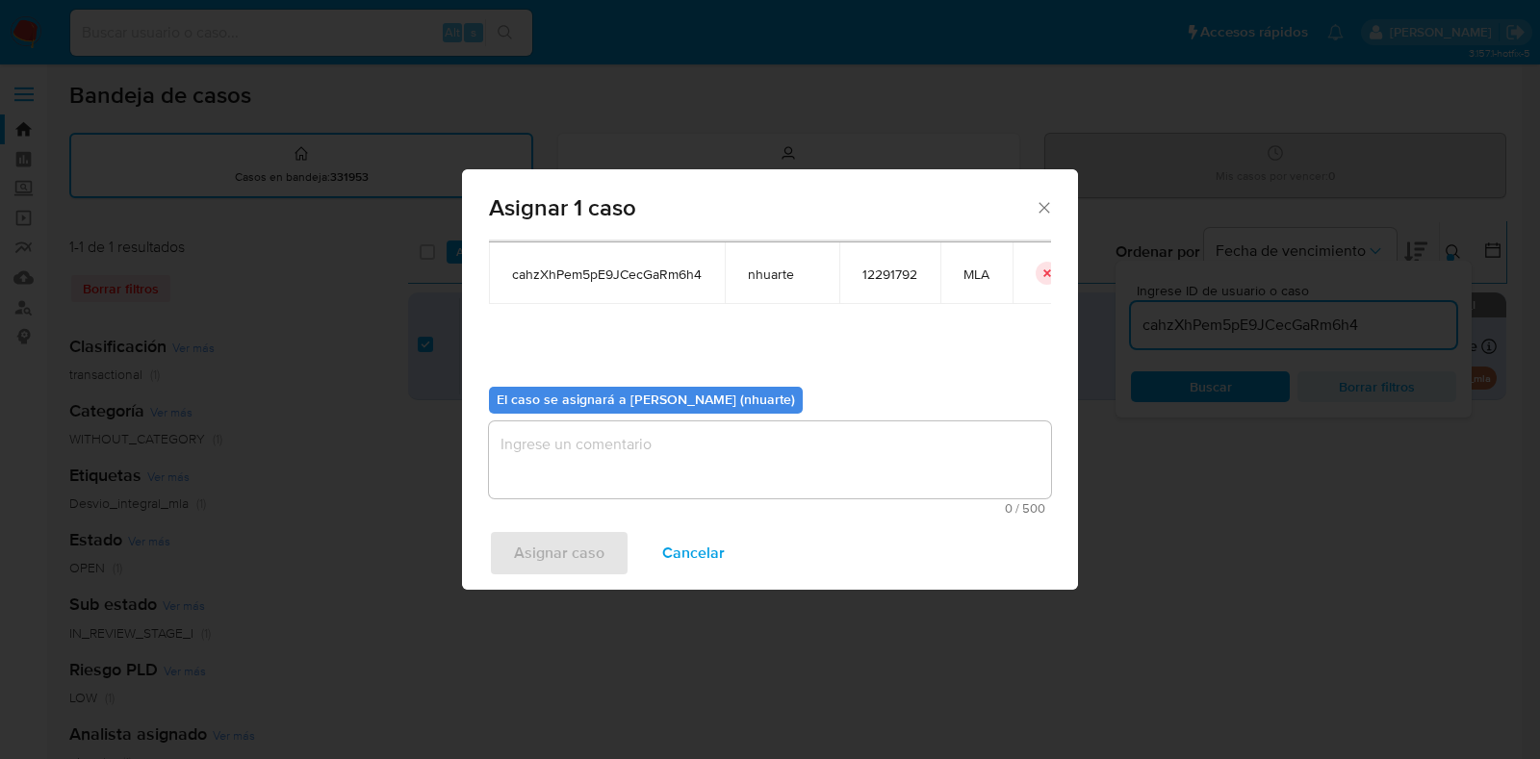
click at [650, 435] on textarea "assign-modal" at bounding box center [770, 460] width 562 height 77
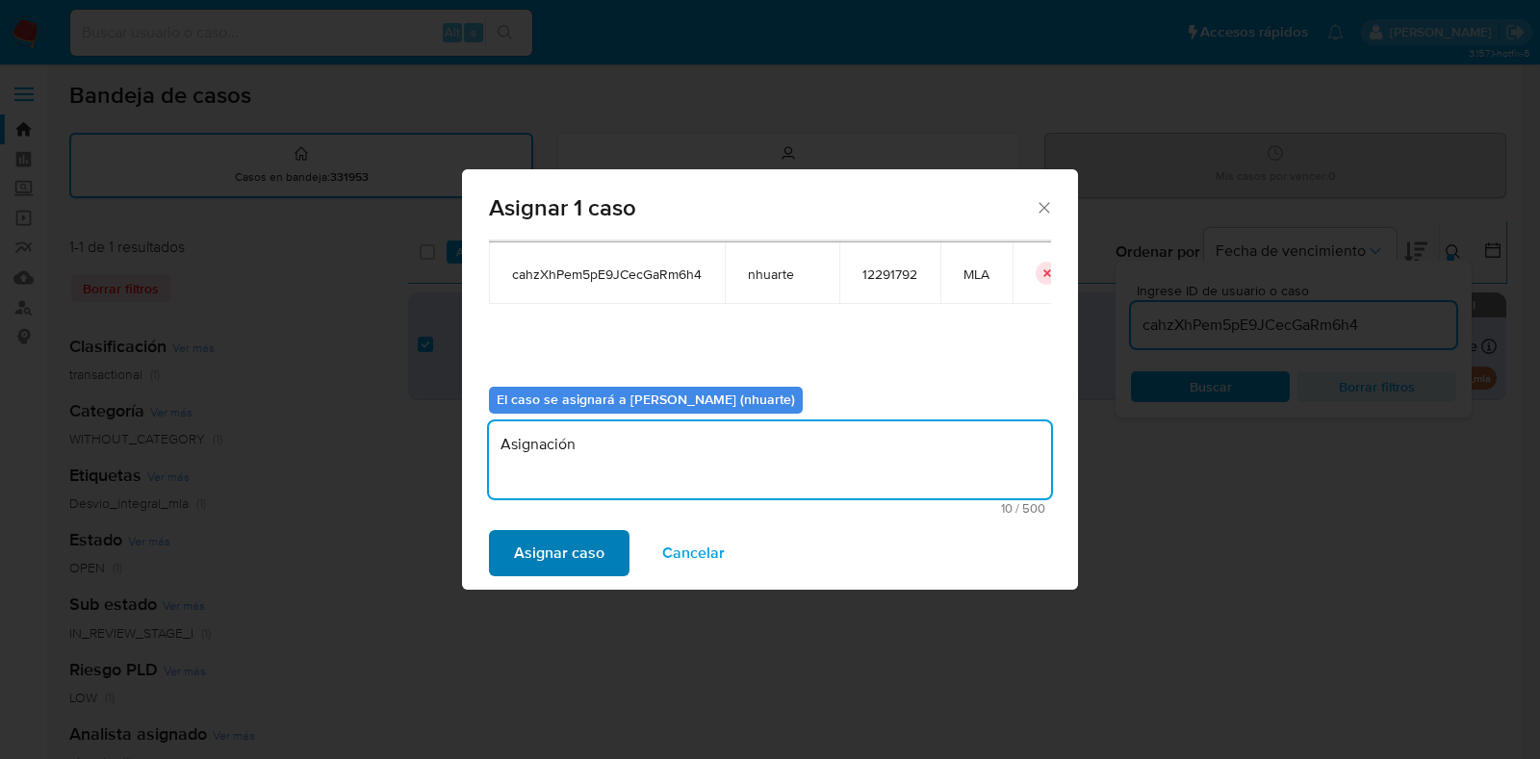
type textarea "Asignación"
click at [600, 542] on span "Asignar caso" at bounding box center [559, 553] width 90 height 42
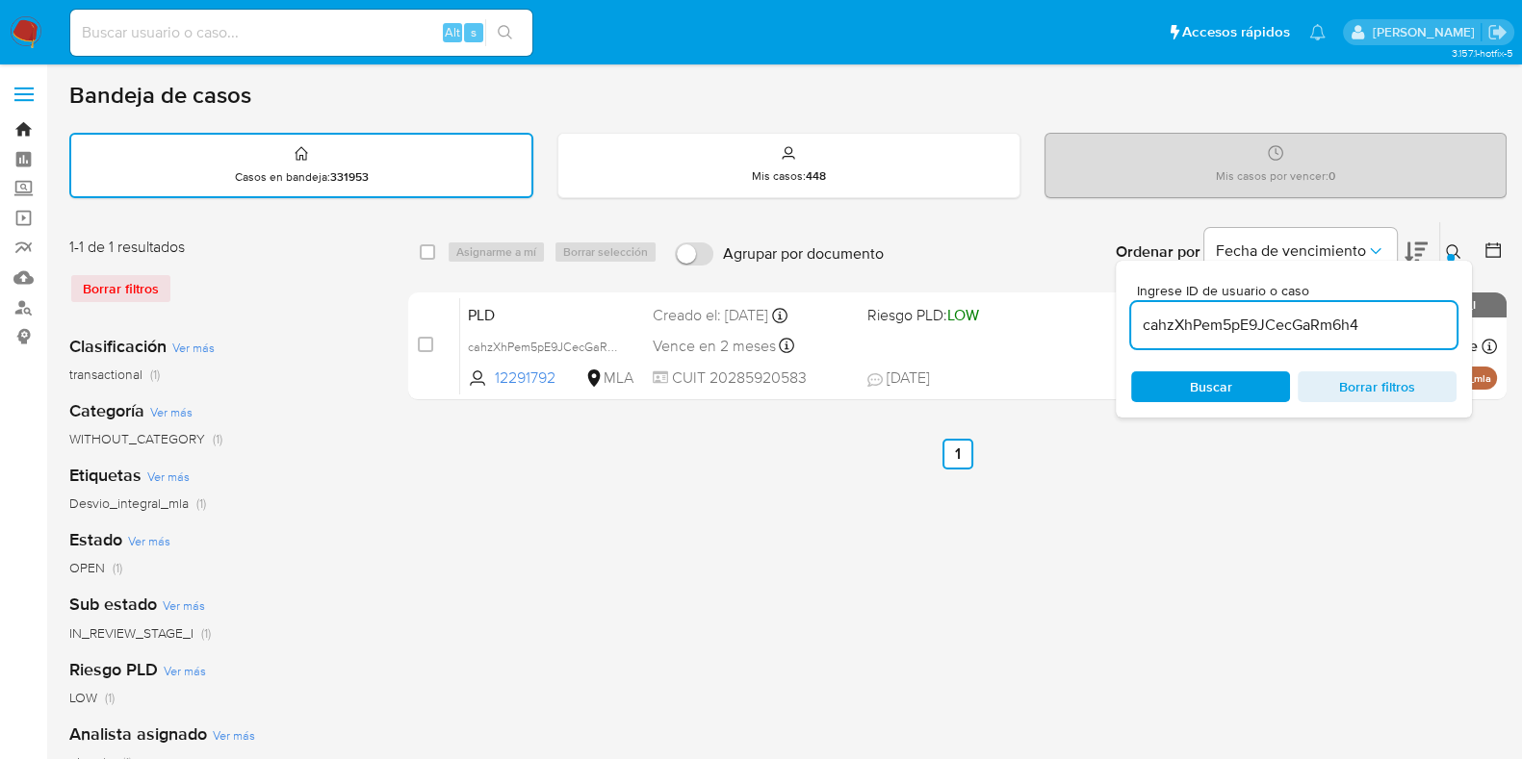
click at [23, 132] on link "Bandeja" at bounding box center [114, 130] width 229 height 30
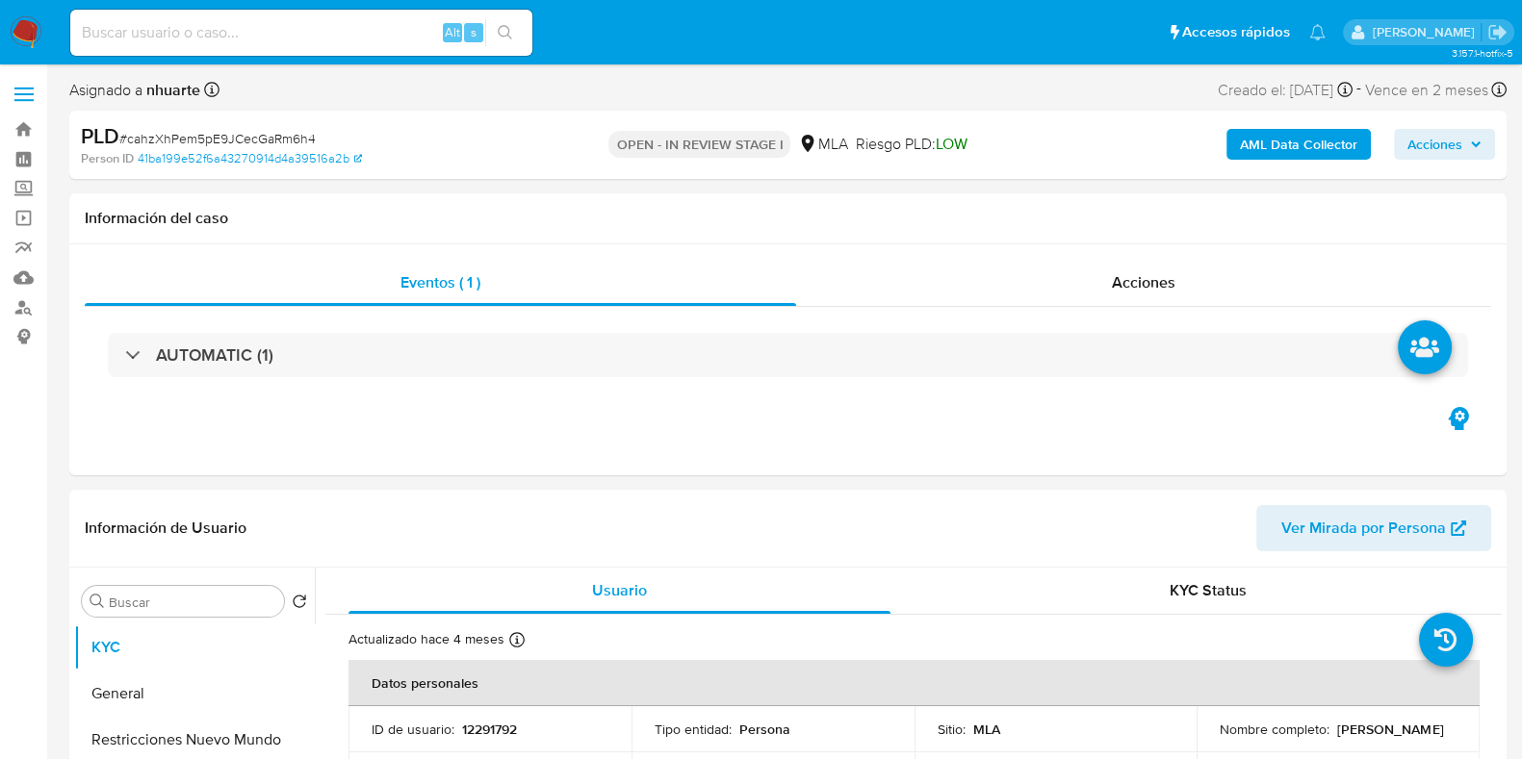
select select "10"
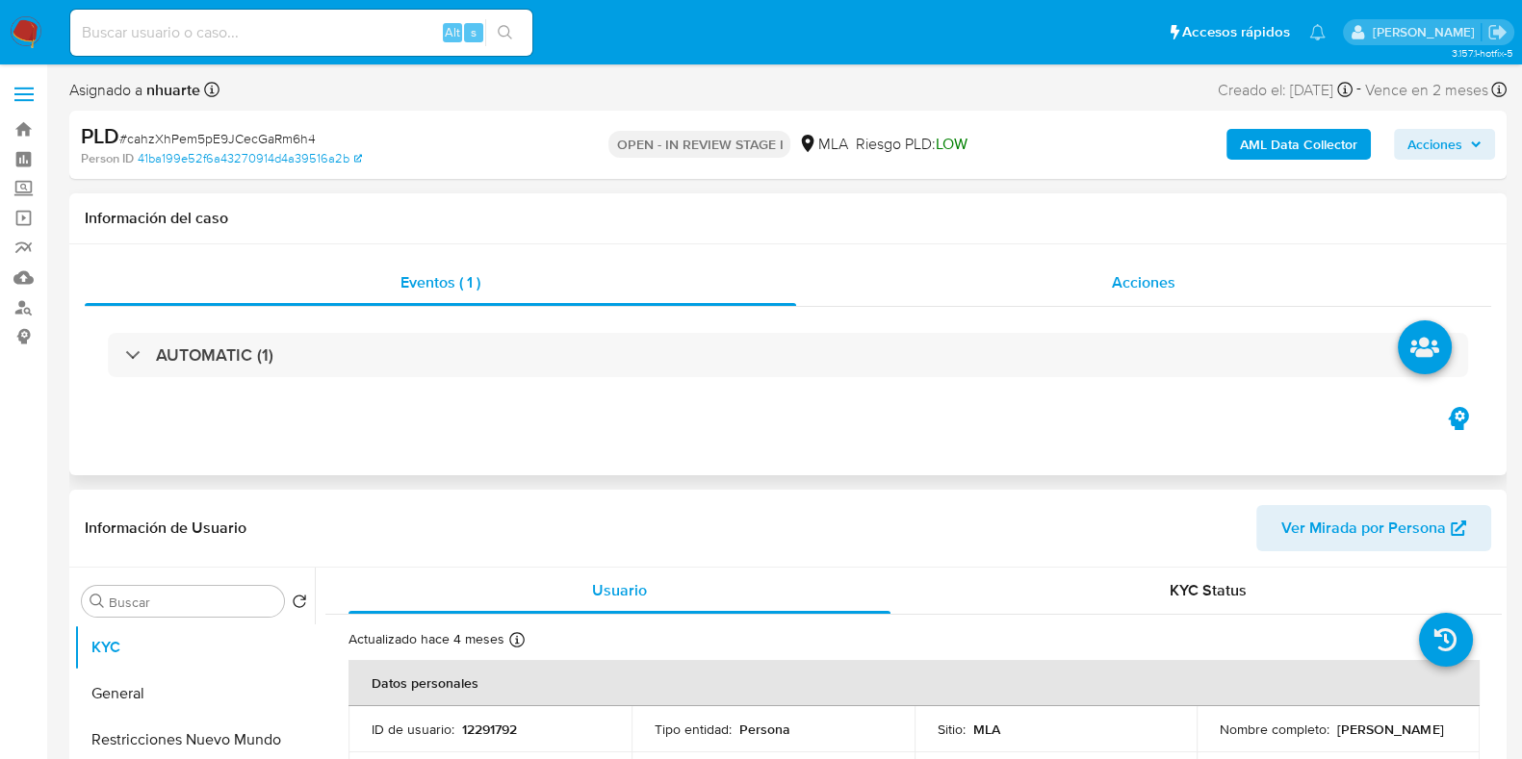
click at [1146, 287] on span "Acciones" at bounding box center [1144, 282] width 64 height 22
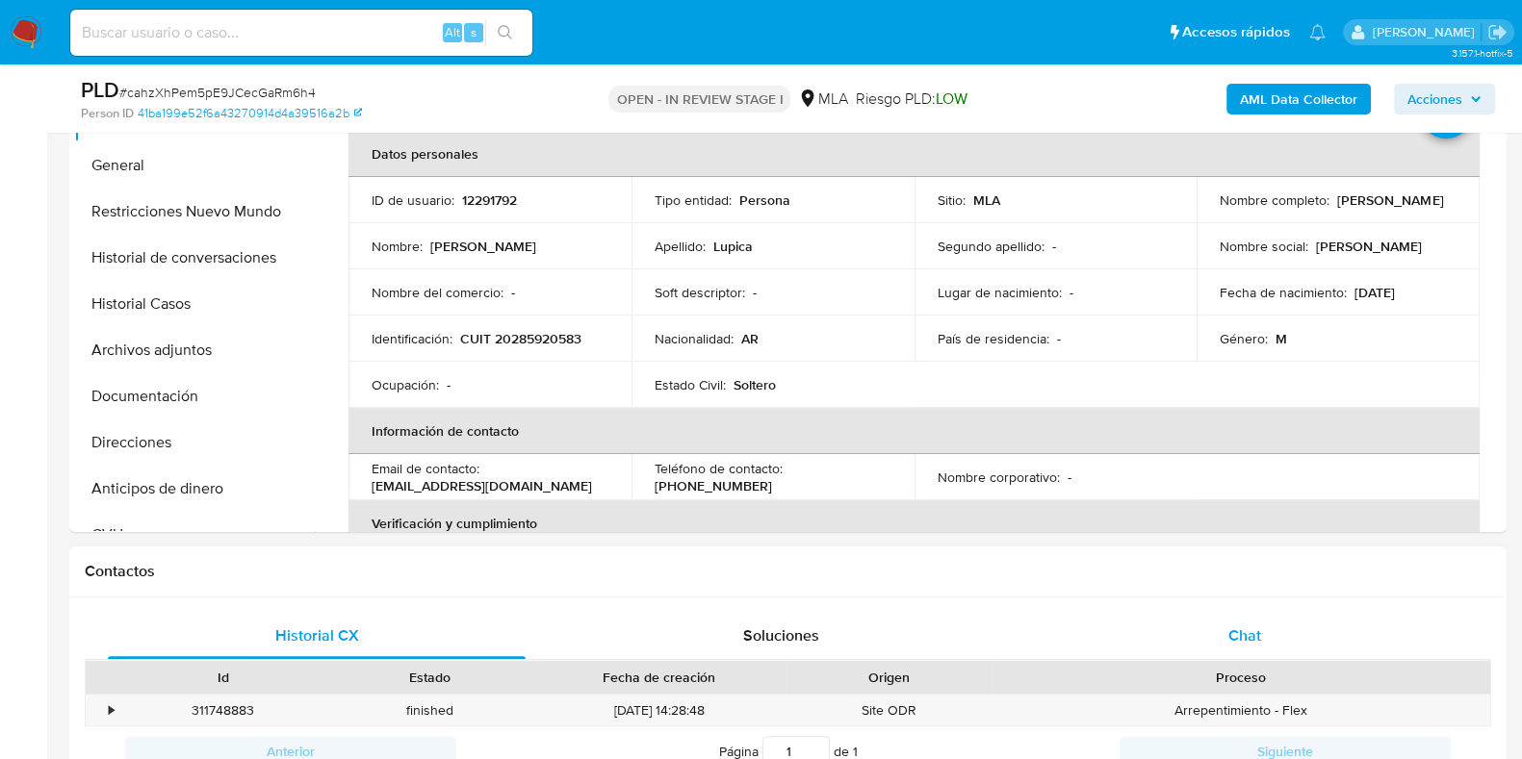
click at [1247, 622] on div "Chat" at bounding box center [1245, 636] width 418 height 46
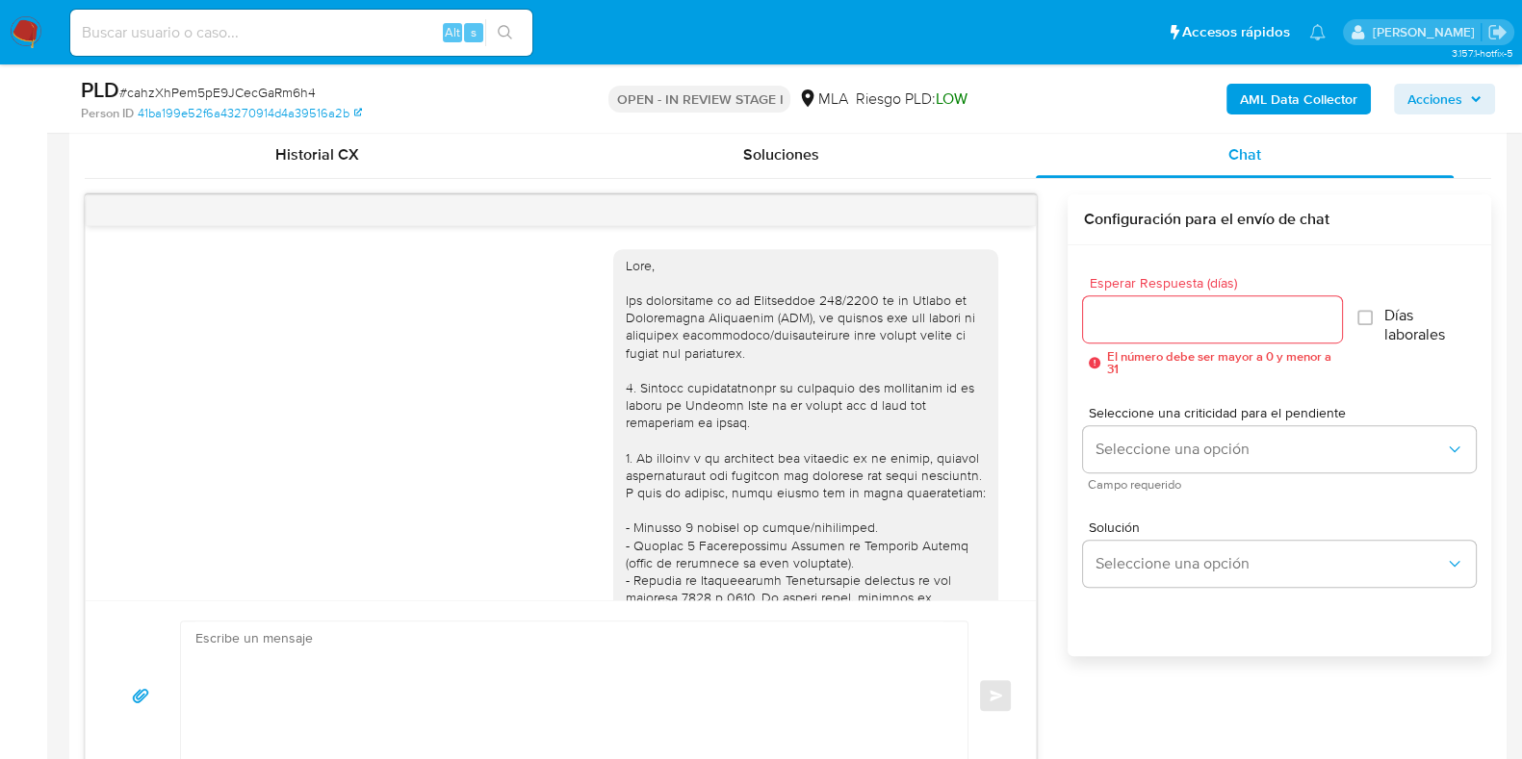
scroll to position [1163, 0]
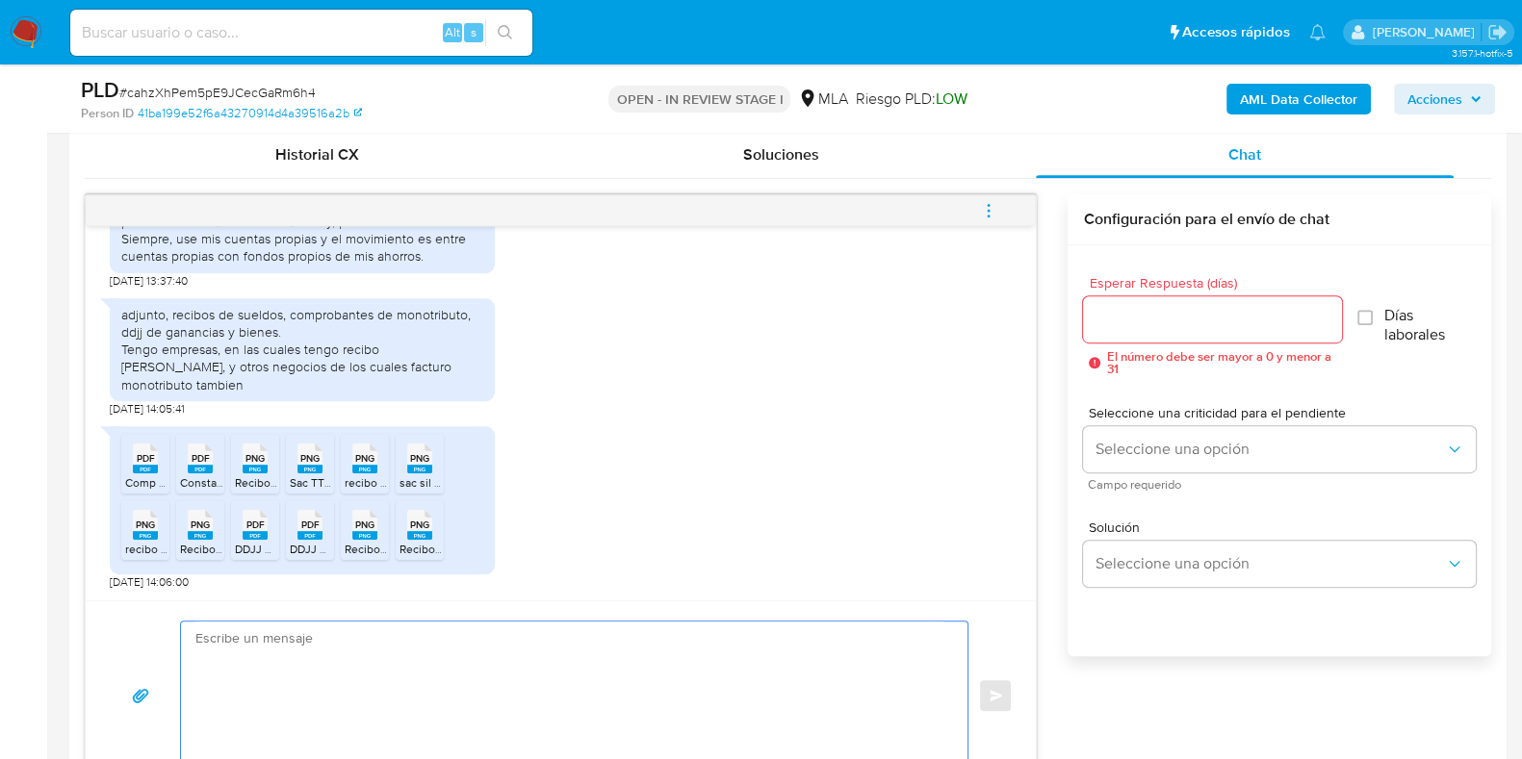
paste textarea "Hola, ¡Muchas gracias por tu respuesta! Confirmamos la recepción de la document…"
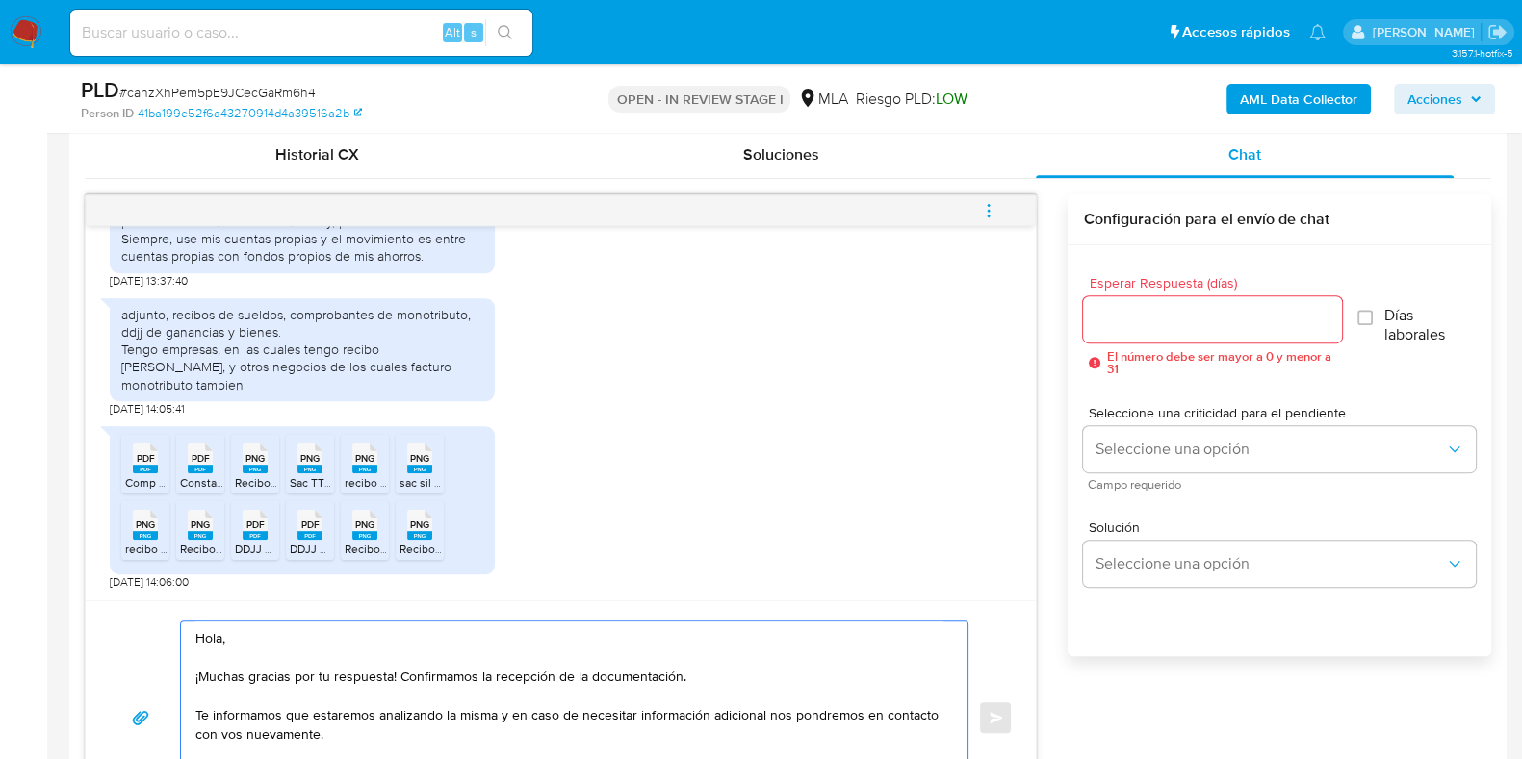
scroll to position [1136, 0]
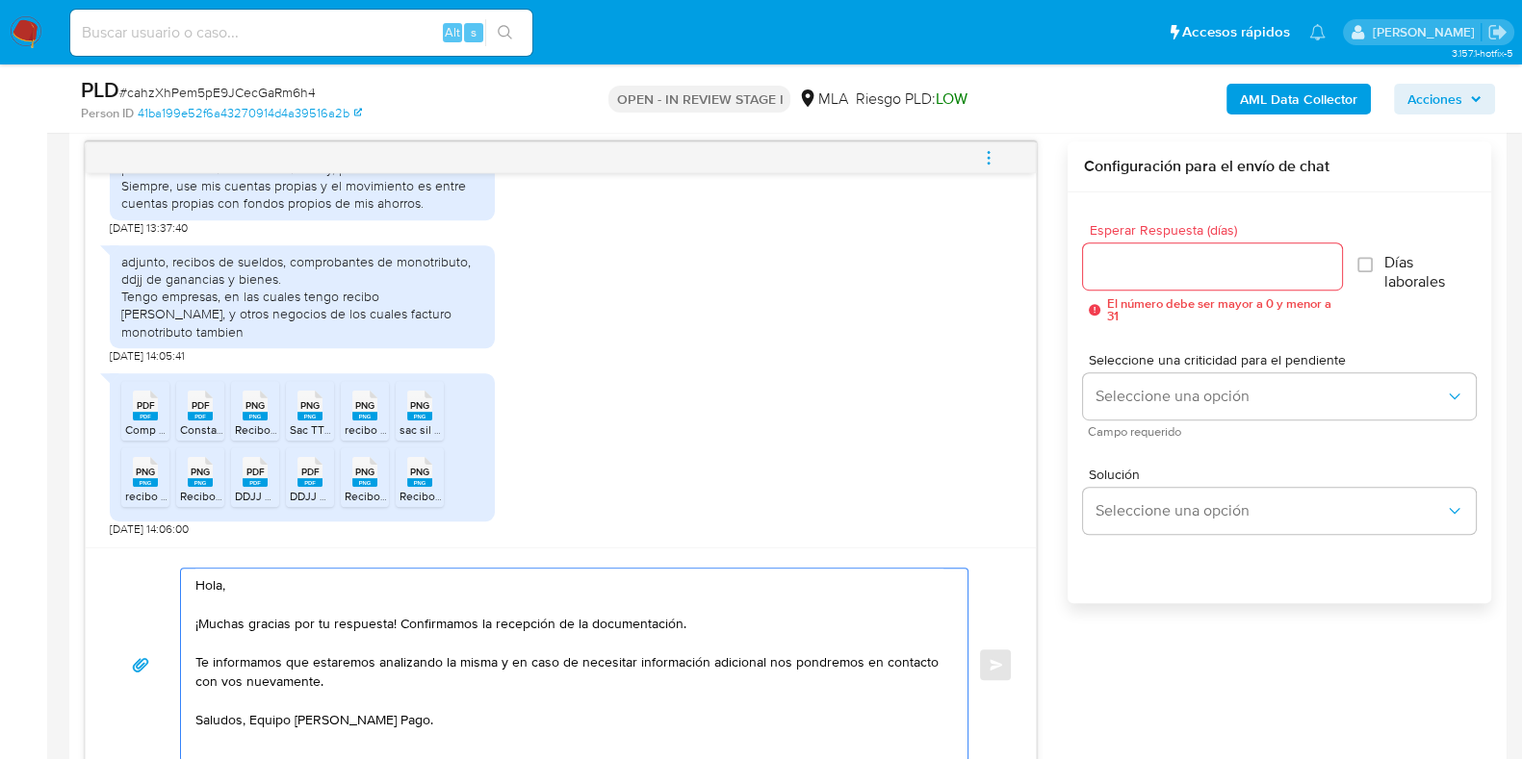
type textarea "Hola, ¡Muchas gracias por tu respuesta! Confirmamos la recepción de la document…"
click at [1121, 271] on input "Esperar Respuesta (días)" at bounding box center [1212, 266] width 258 height 25
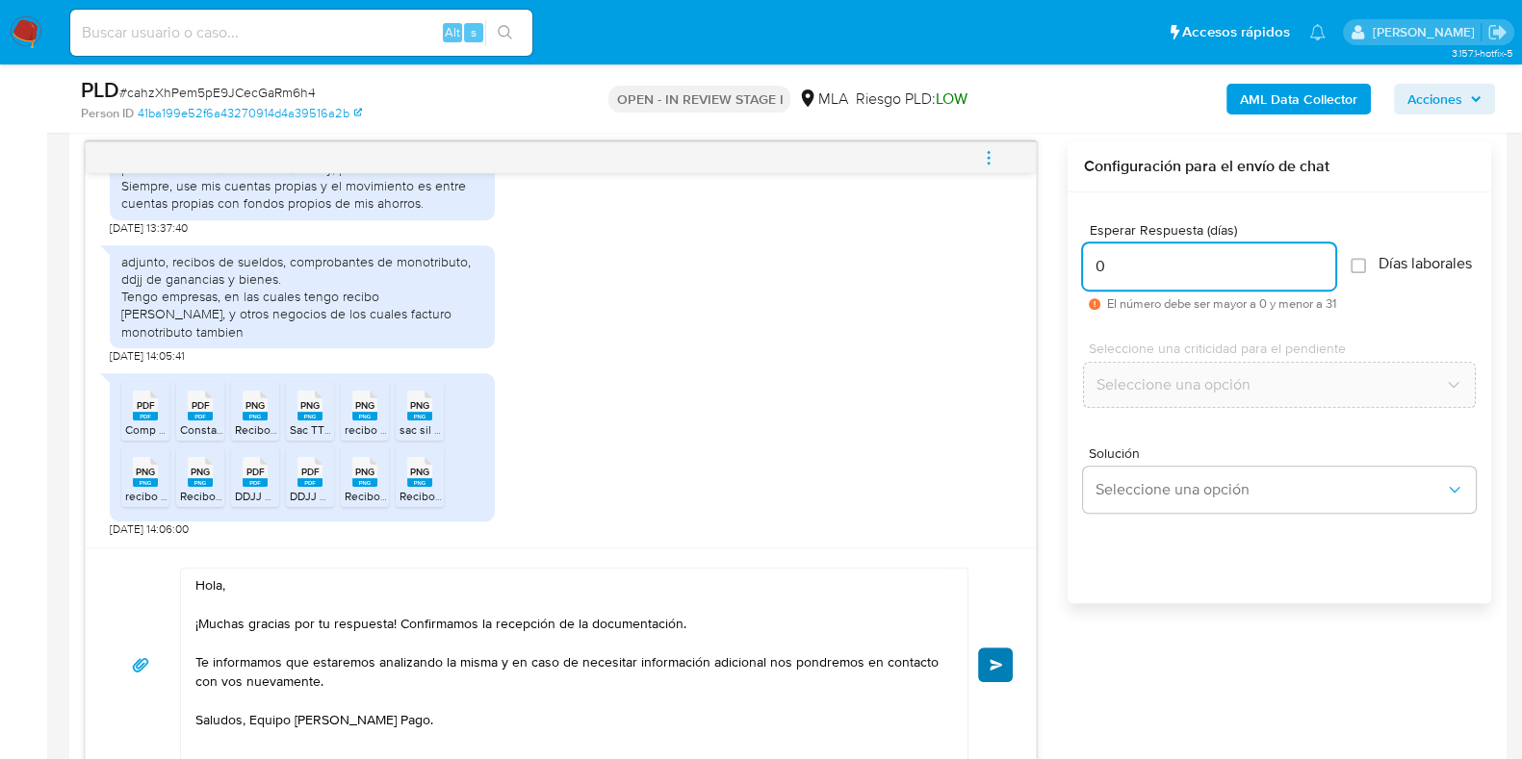
type input "0"
click at [993, 668] on span "Enviar" at bounding box center [995, 665] width 13 height 12
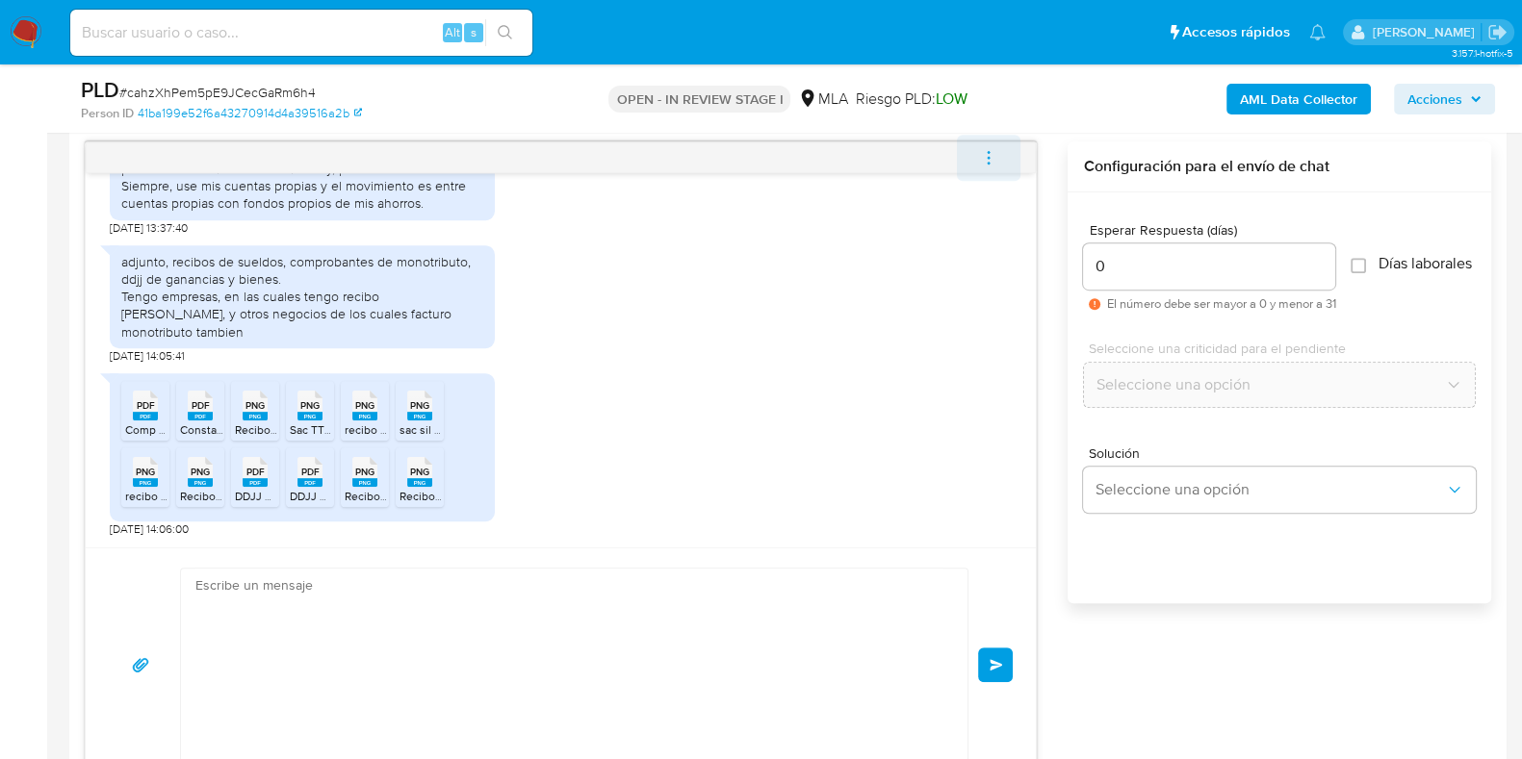
scroll to position [1410, 0]
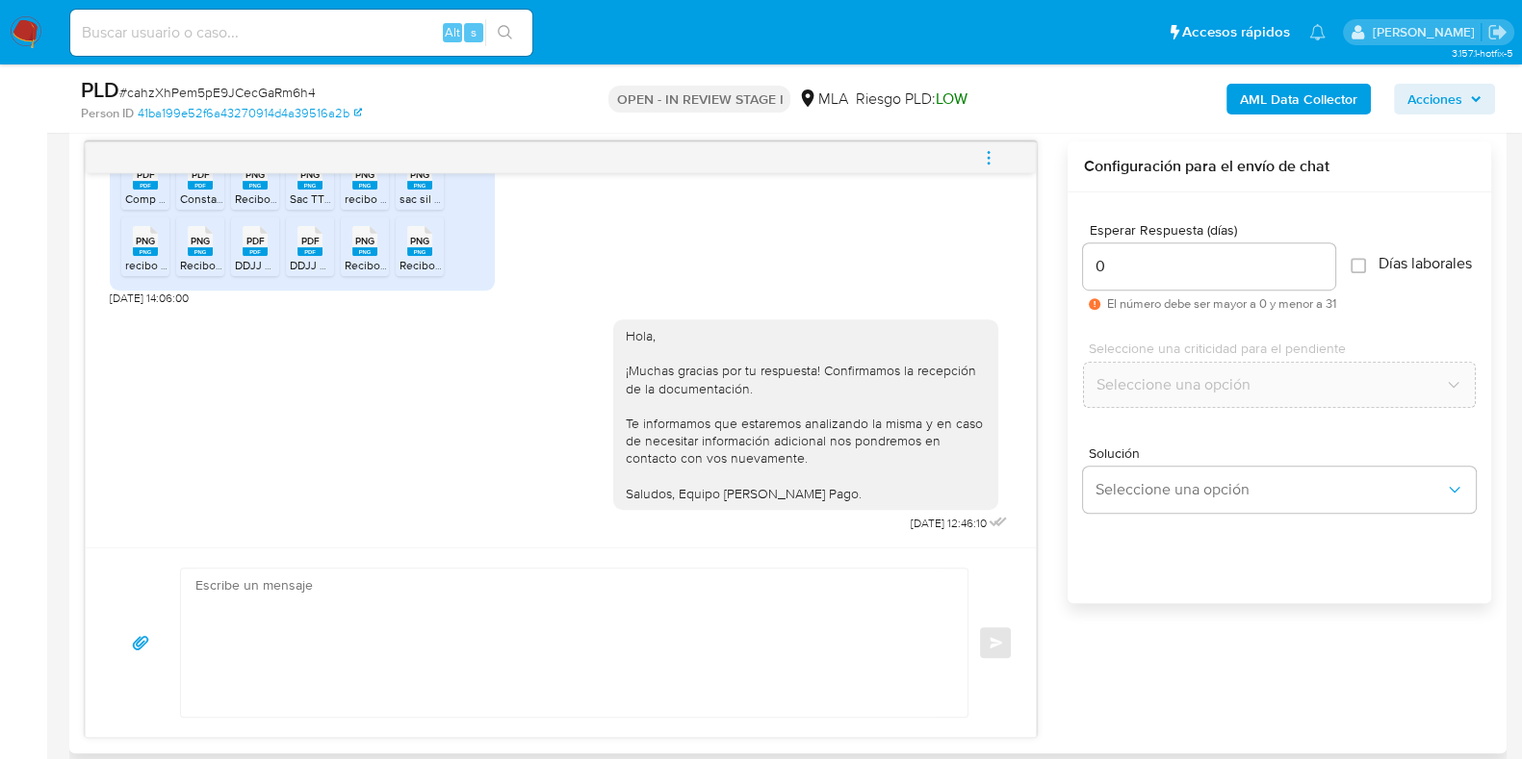
click at [992, 152] on icon "menu-action" at bounding box center [988, 157] width 17 height 17
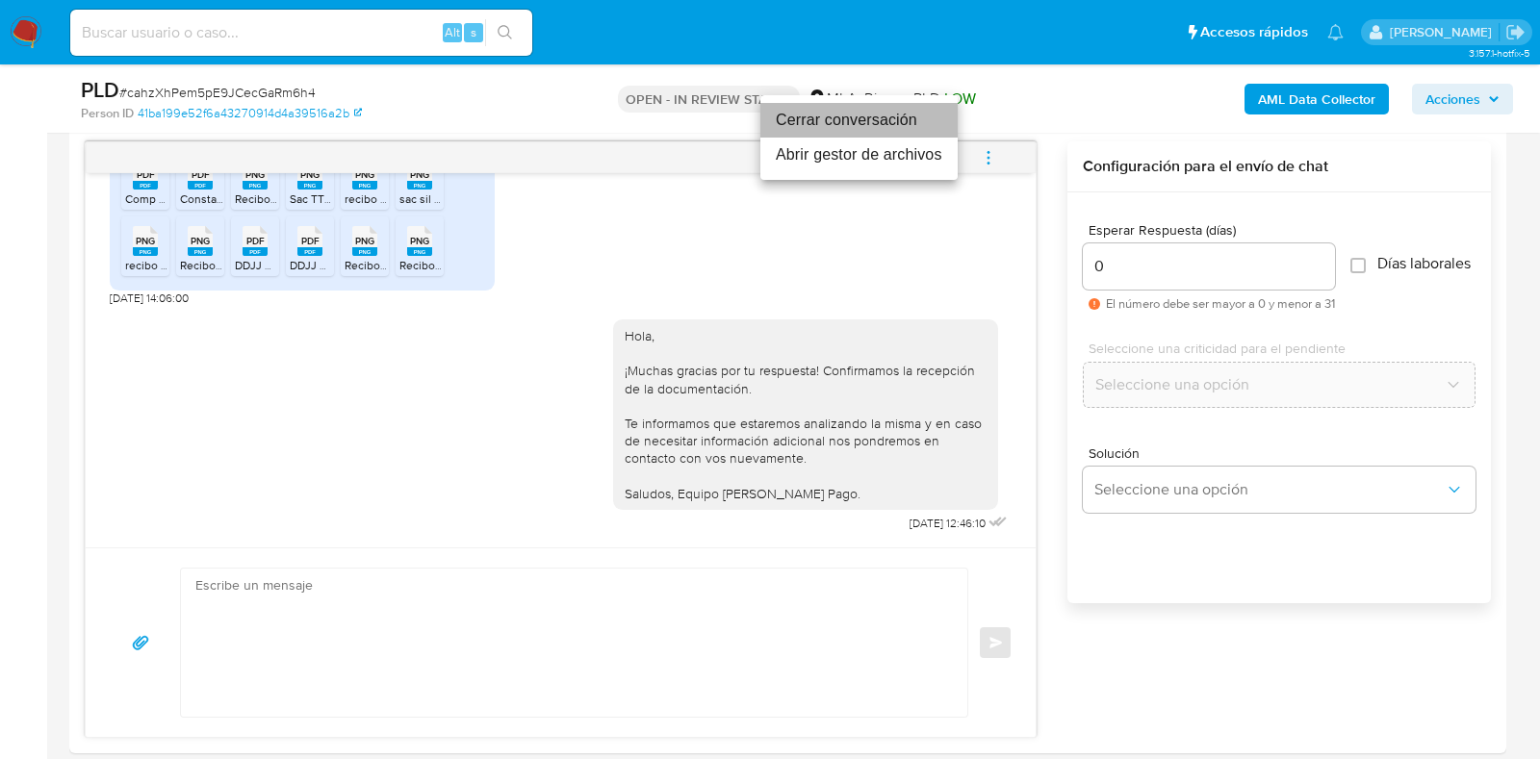
click at [883, 123] on li "Cerrar conversación" at bounding box center [858, 120] width 197 height 35
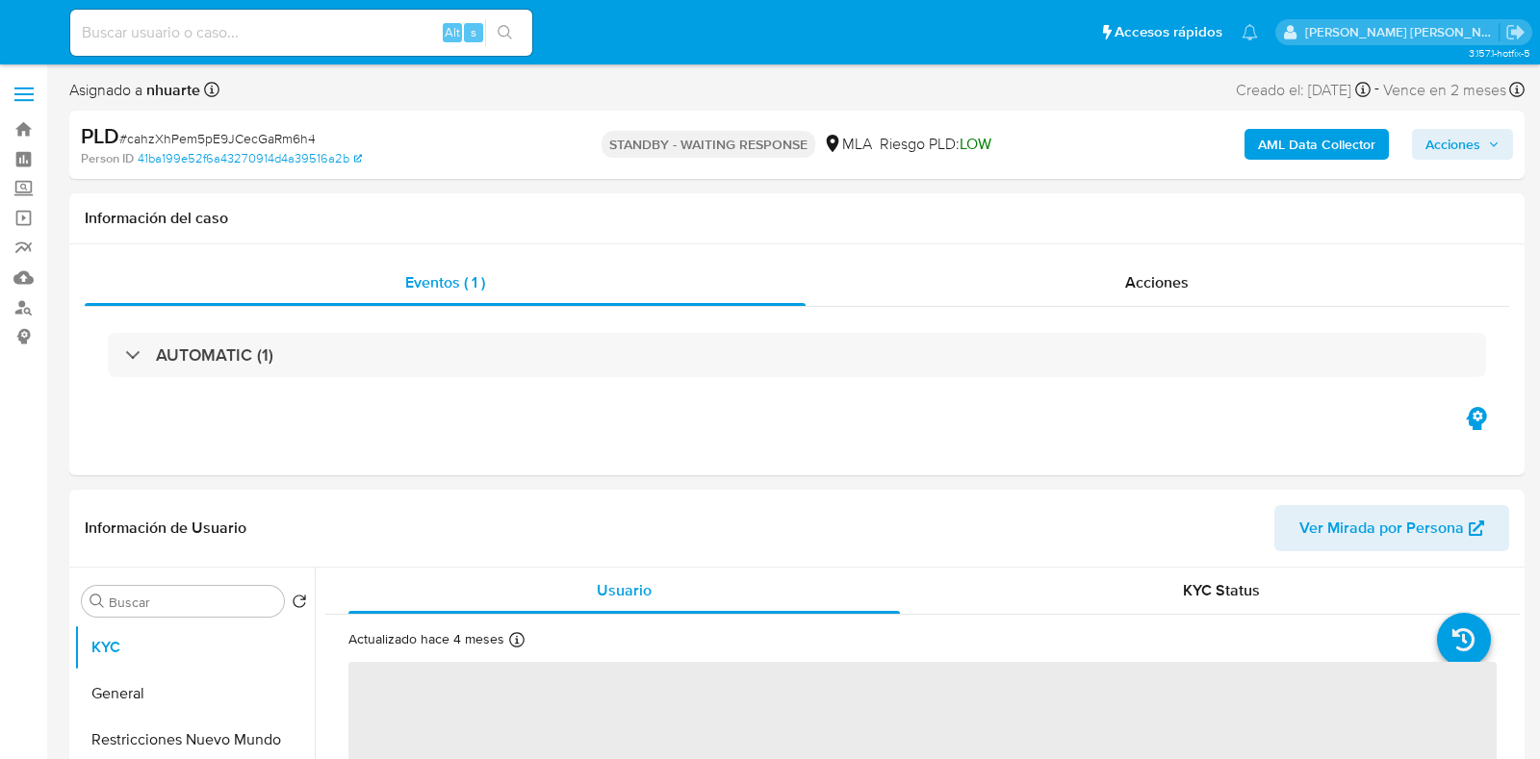
select select "10"
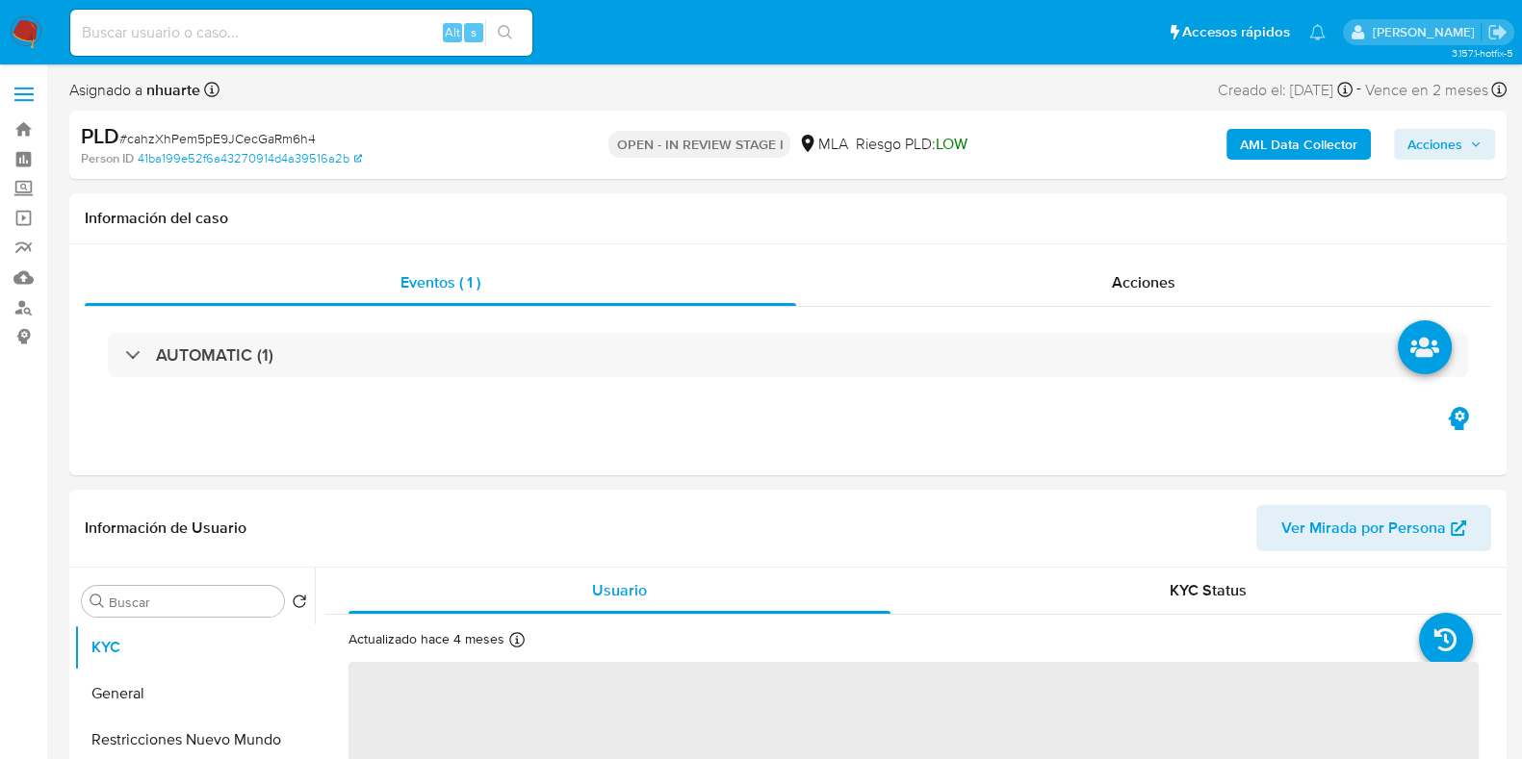
select select "10"
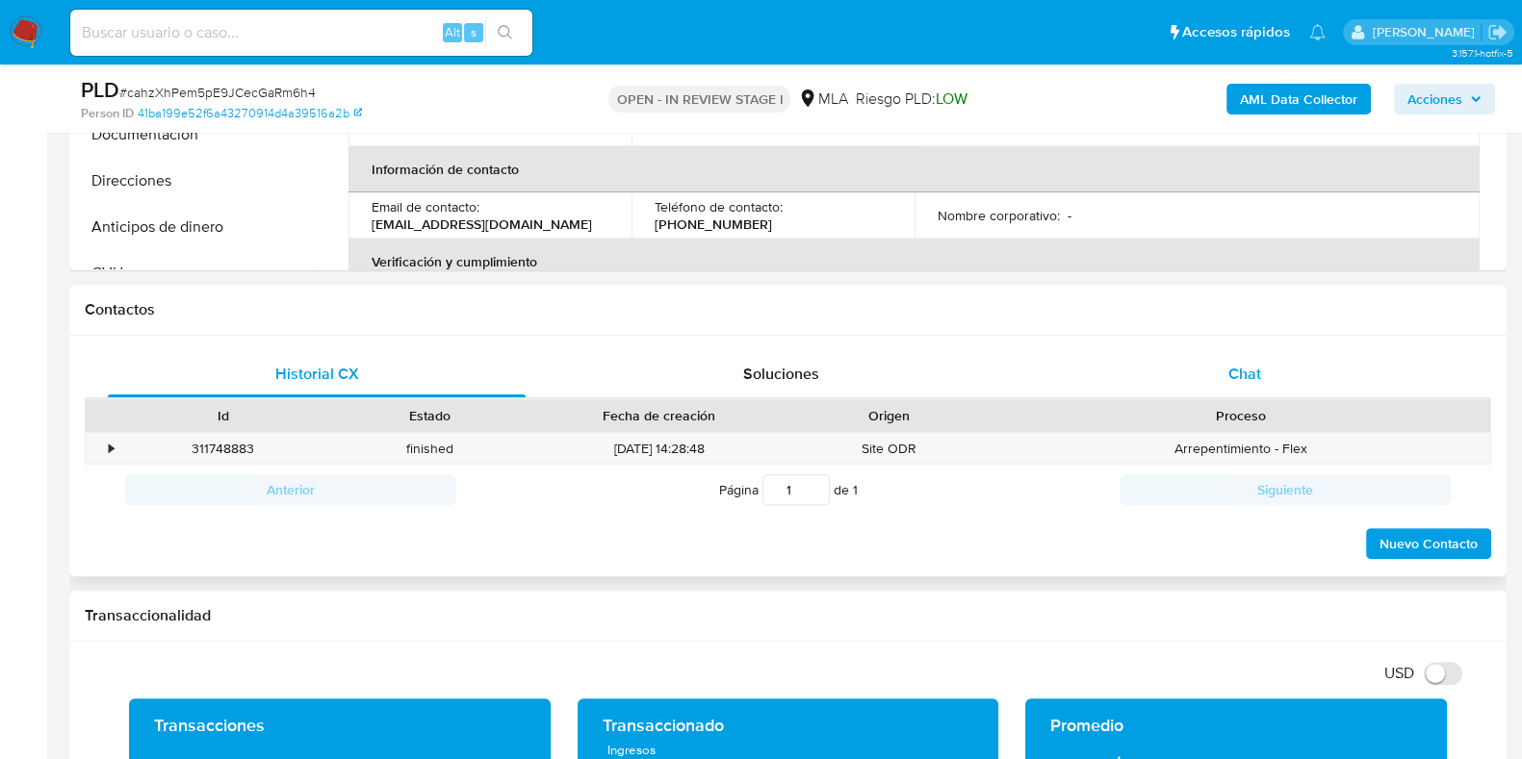
click at [1226, 371] on div "Chat" at bounding box center [1245, 374] width 418 height 46
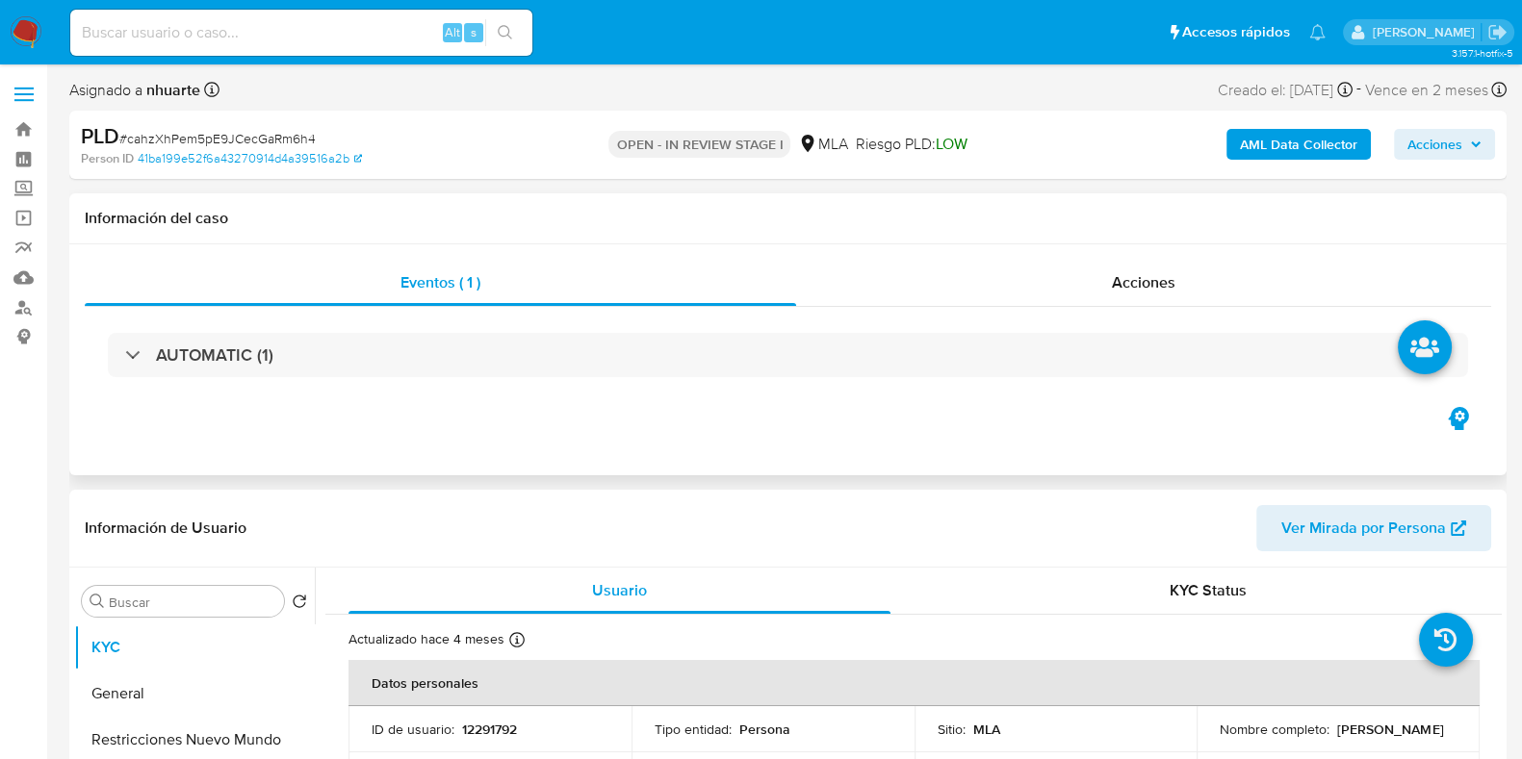
click at [1125, 277] on span "Acciones" at bounding box center [1144, 282] width 64 height 22
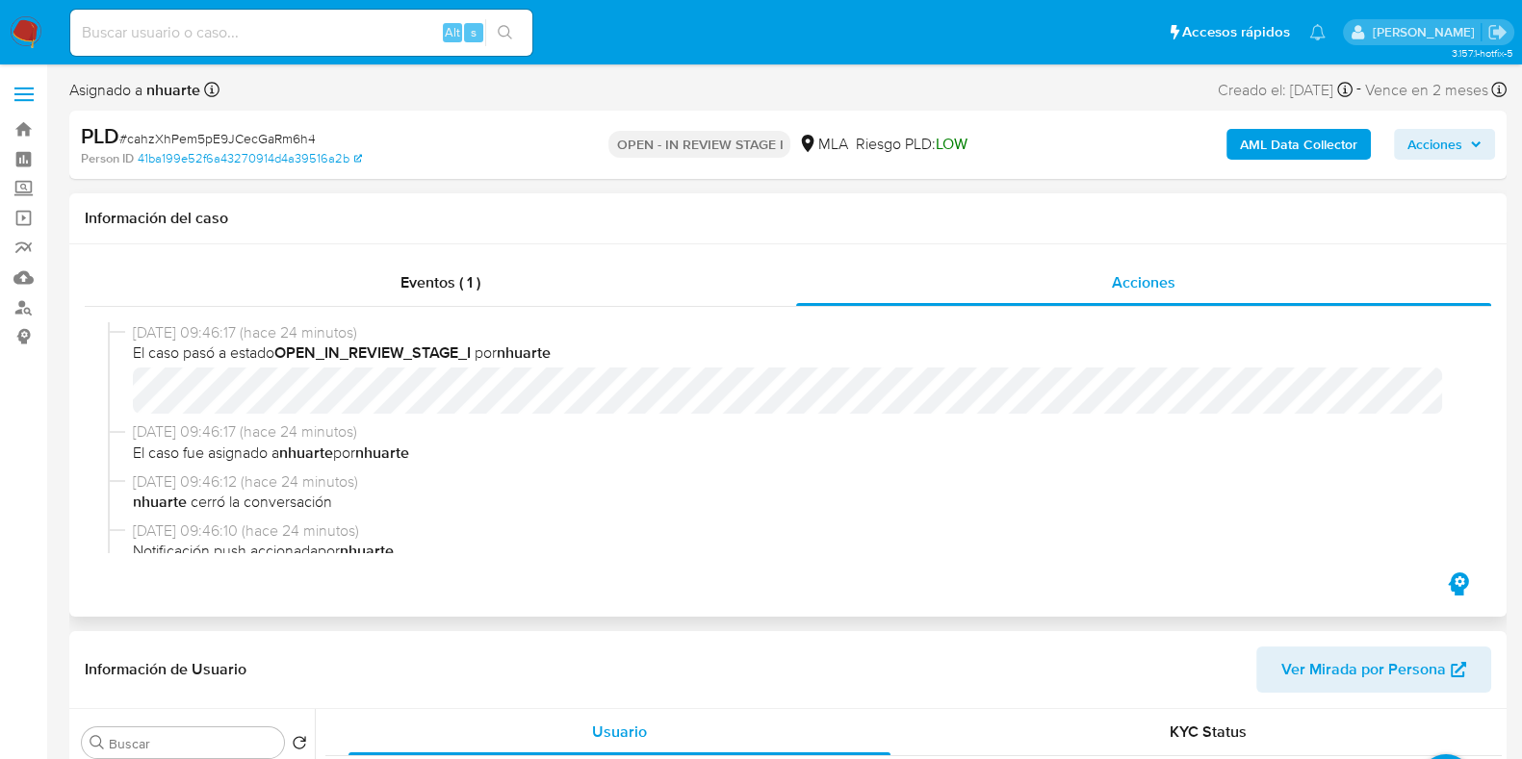
scroll to position [119, 0]
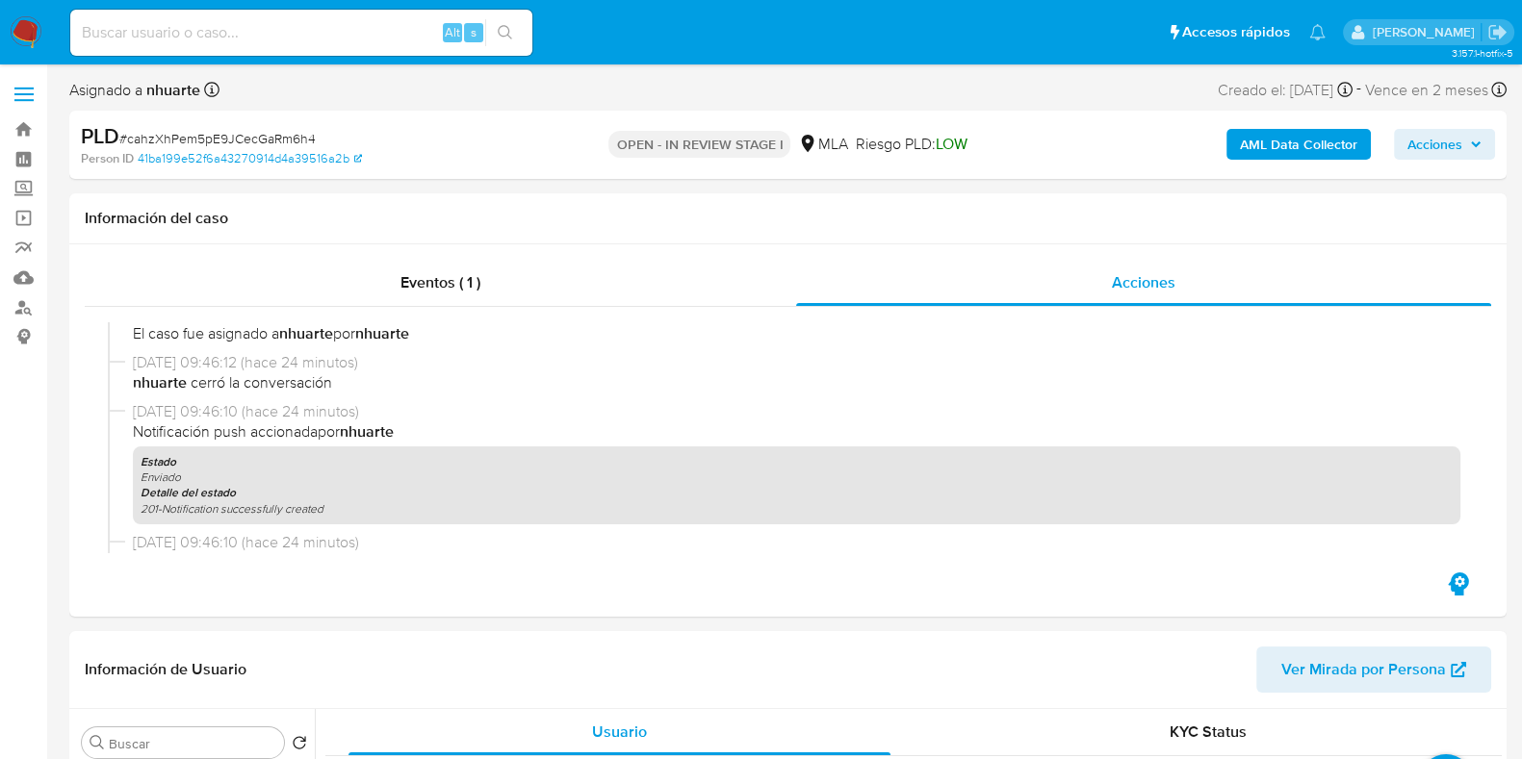
click at [1323, 128] on div "AML Data Collector Acciones" at bounding box center [1262, 144] width 466 height 45
click at [1322, 141] on b "AML Data Collector" at bounding box center [1298, 144] width 117 height 31
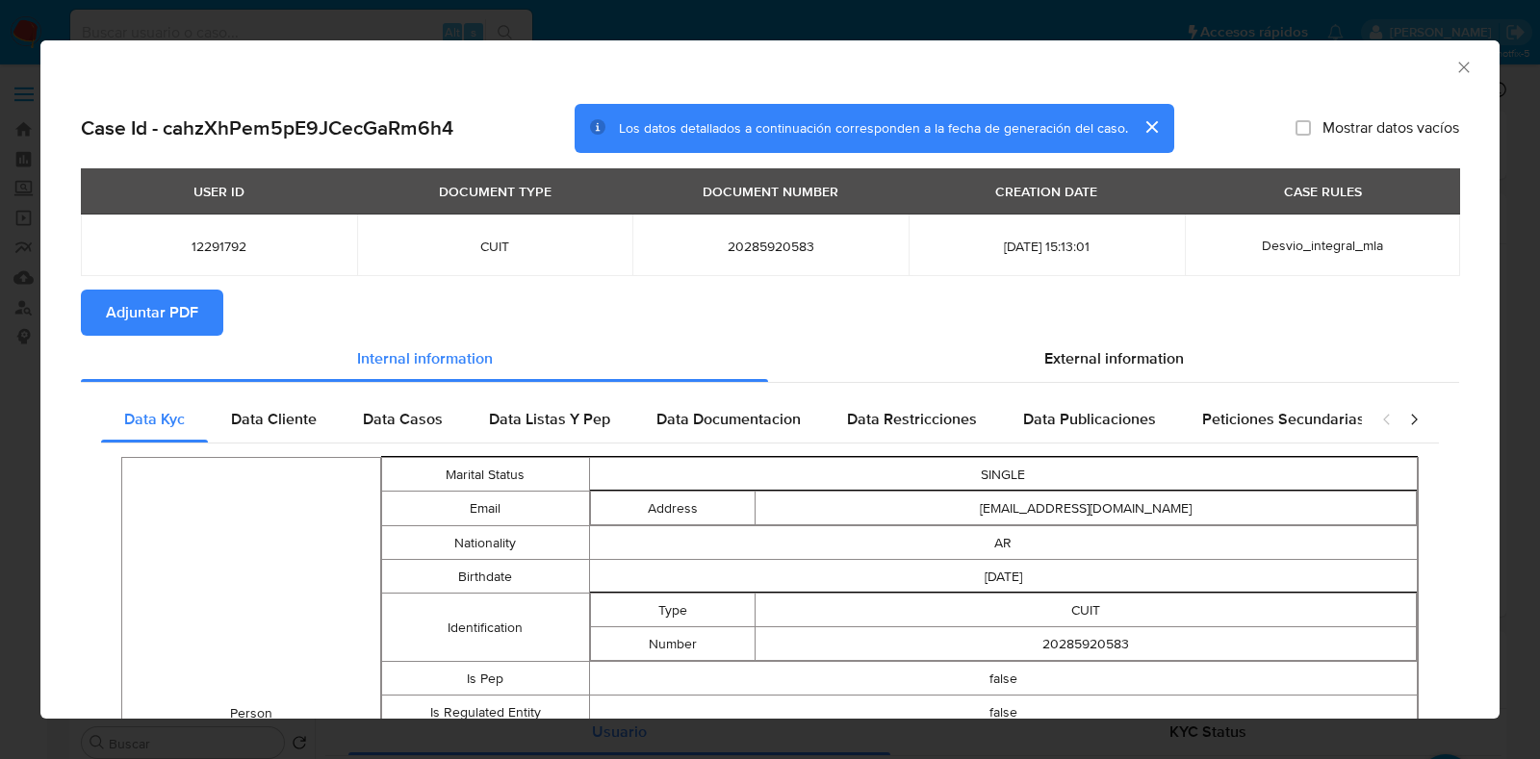
click at [1454, 69] on icon "Cerrar ventana" at bounding box center [1463, 67] width 19 height 19
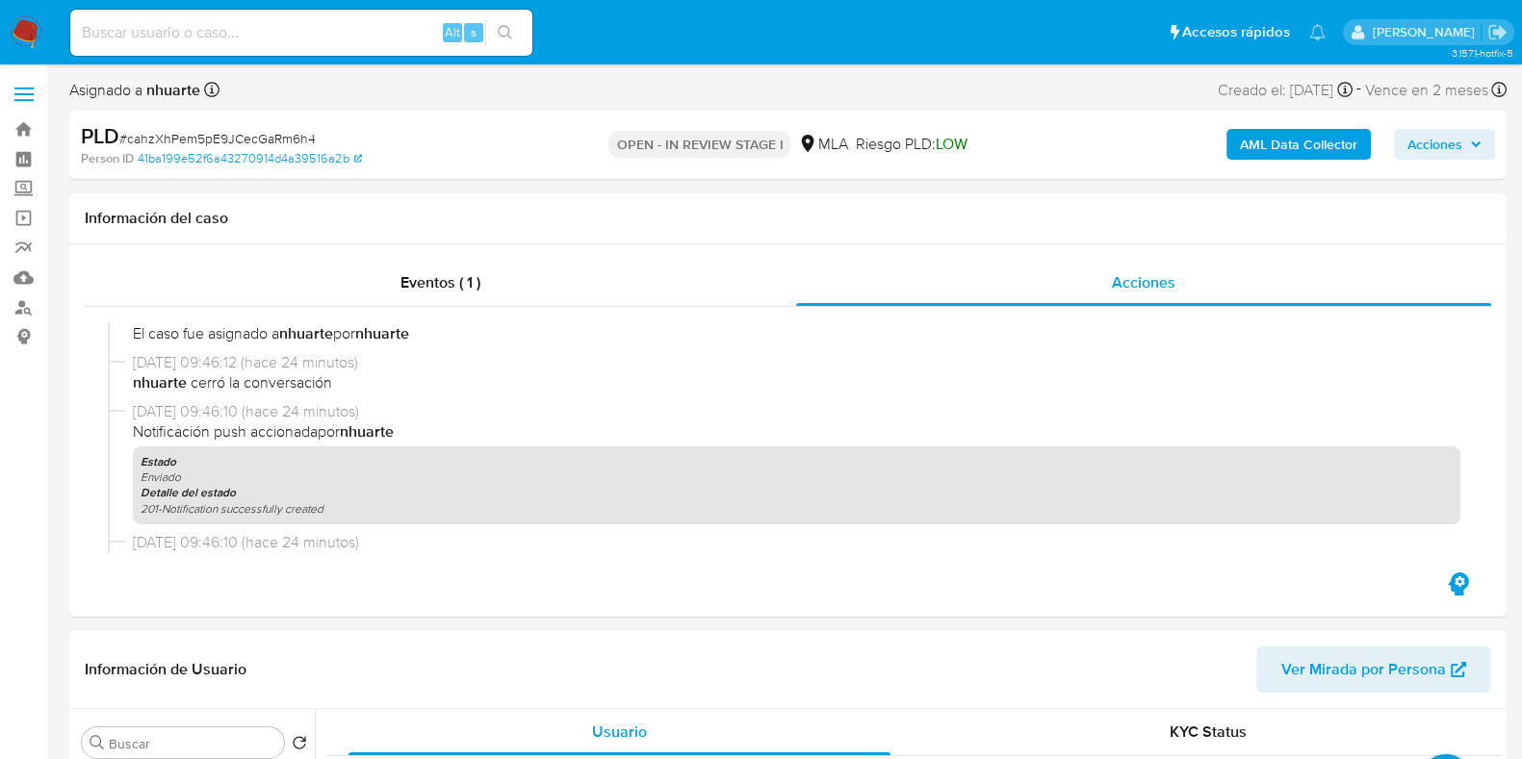
click at [1264, 156] on b "AML Data Collector" at bounding box center [1298, 144] width 117 height 31
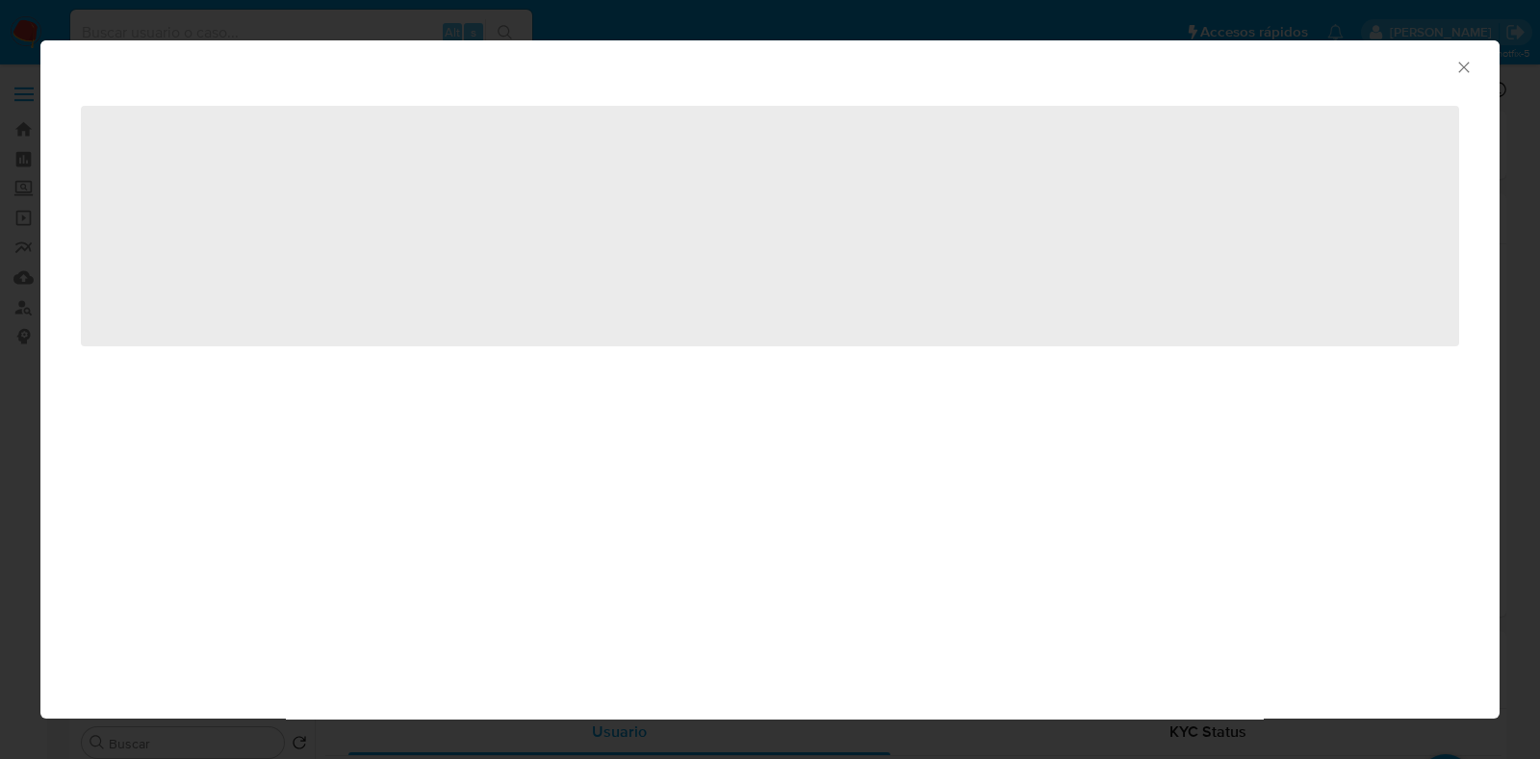
drag, startPoint x: 1480, startPoint y: 64, endPoint x: 1471, endPoint y: 64, distance: 9.7
click at [1476, 64] on div "AML Data Collector" at bounding box center [769, 64] width 1459 height 48
click at [1465, 64] on icon "Cerrar ventana" at bounding box center [1463, 67] width 19 height 19
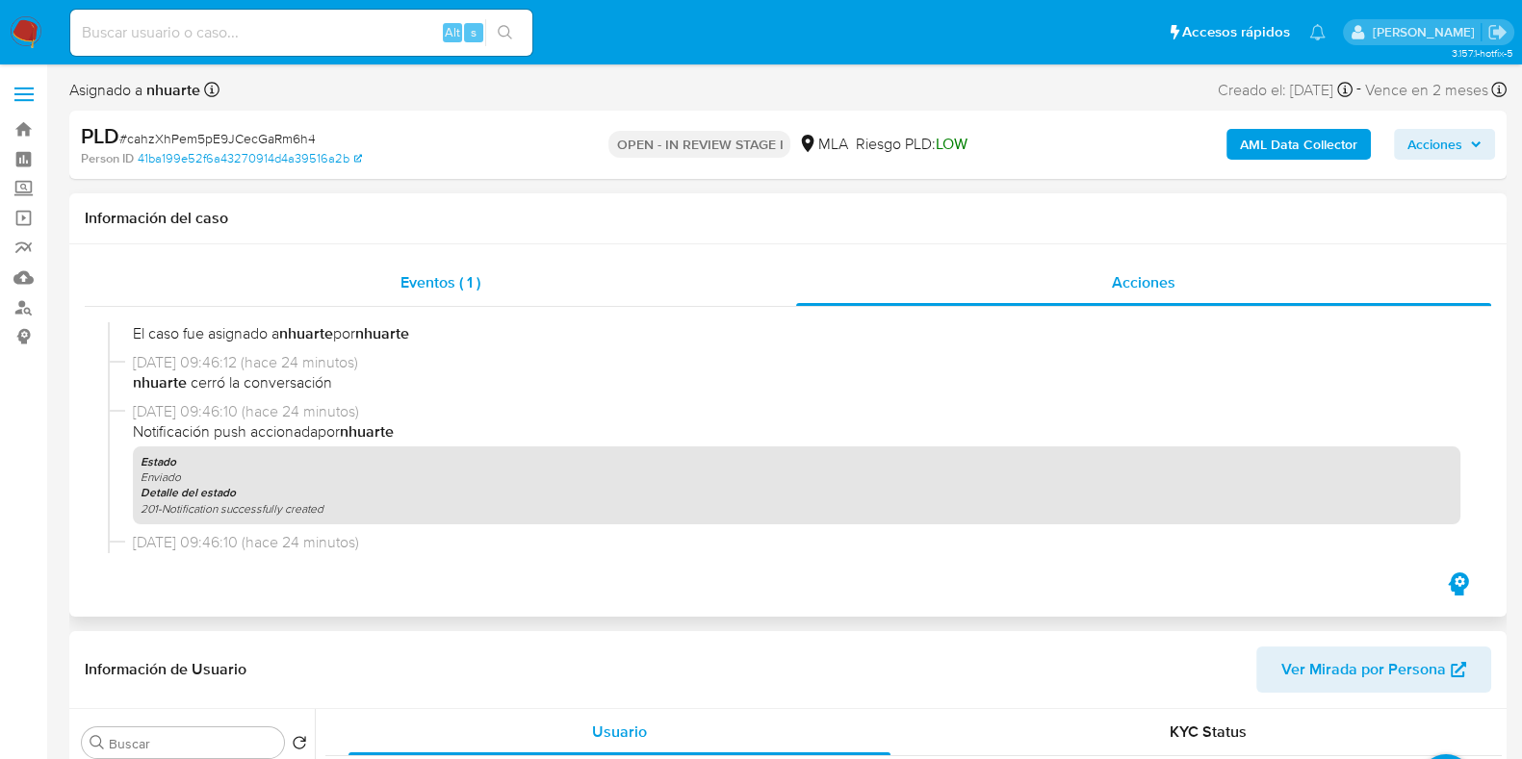
click at [438, 276] on span "Eventos ( 1 )" at bounding box center [440, 282] width 80 height 22
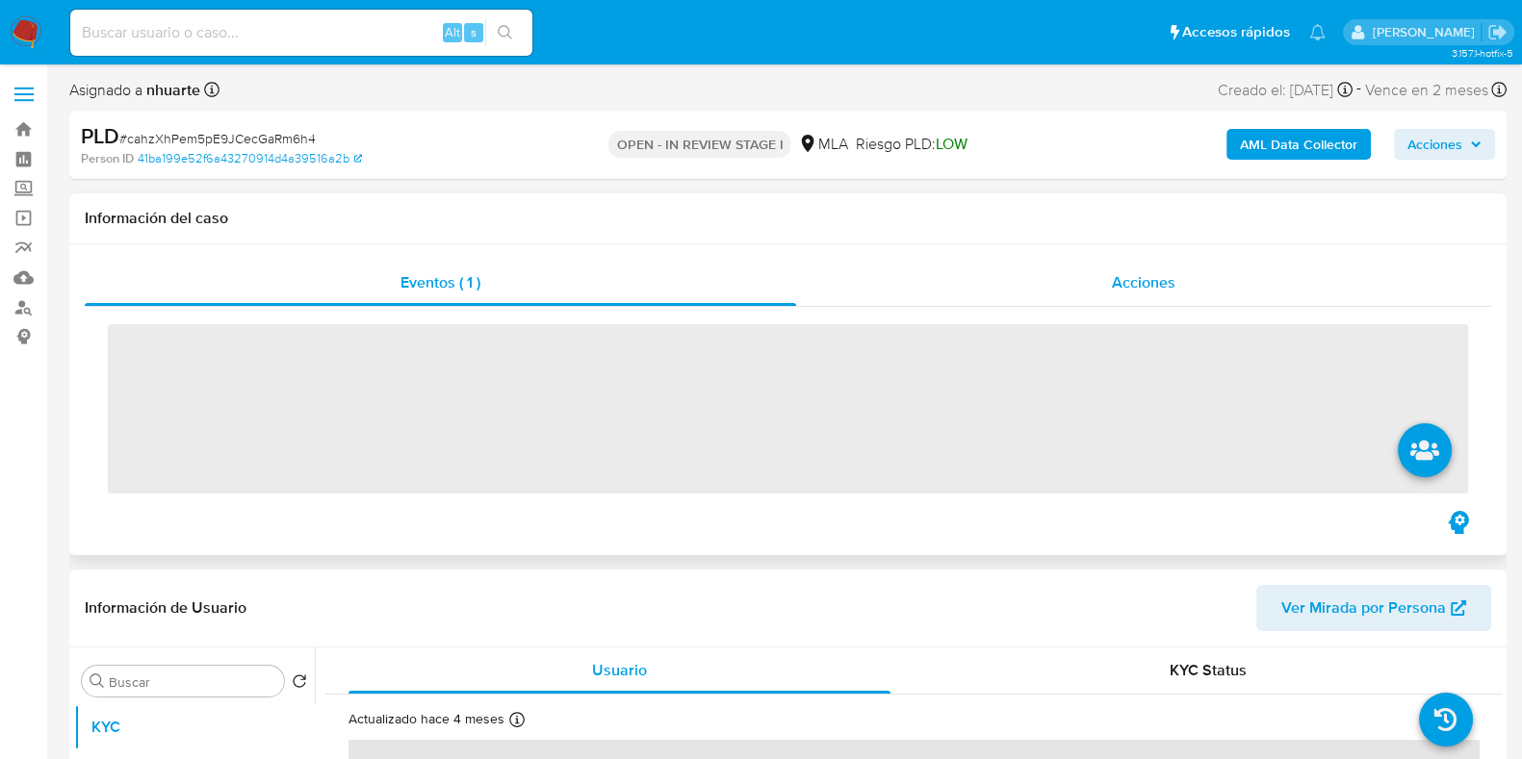
drag, startPoint x: 1212, startPoint y: 289, endPoint x: 1170, endPoint y: 304, distance: 44.2
click at [1211, 289] on div "Acciones" at bounding box center [1143, 283] width 695 height 46
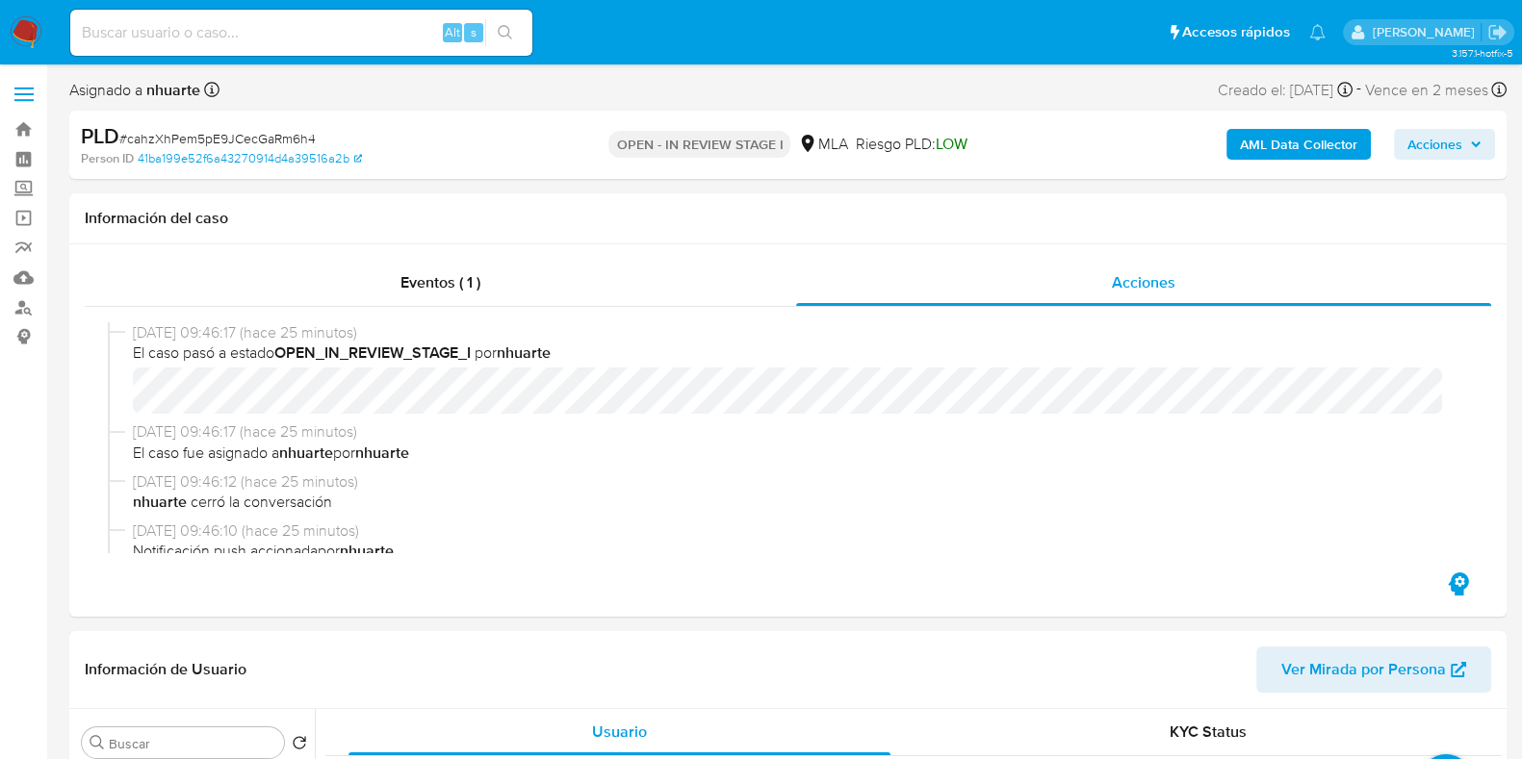
click at [1267, 151] on b "AML Data Collector" at bounding box center [1298, 144] width 117 height 31
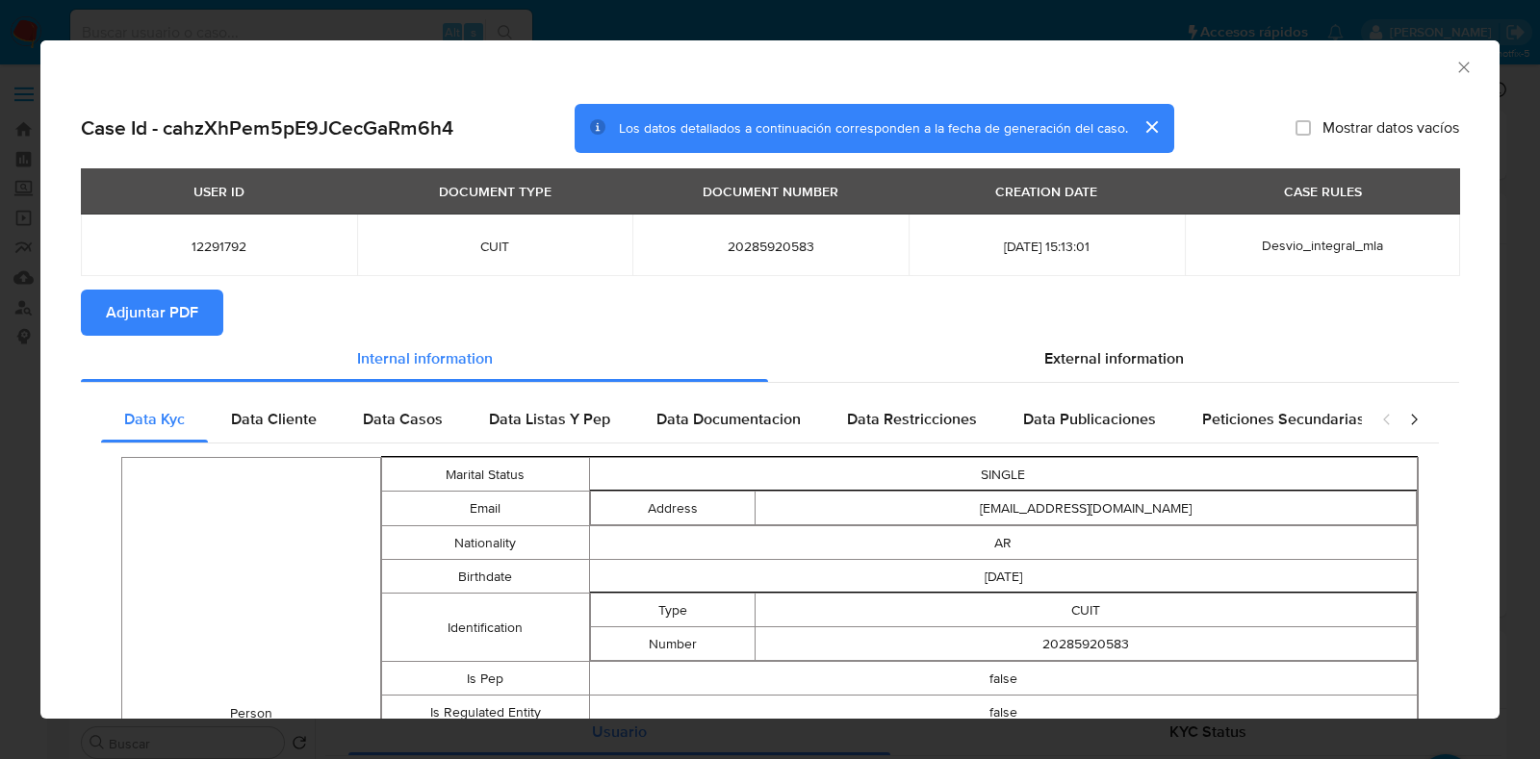
click at [1454, 74] on icon "Cerrar ventana" at bounding box center [1463, 67] width 19 height 19
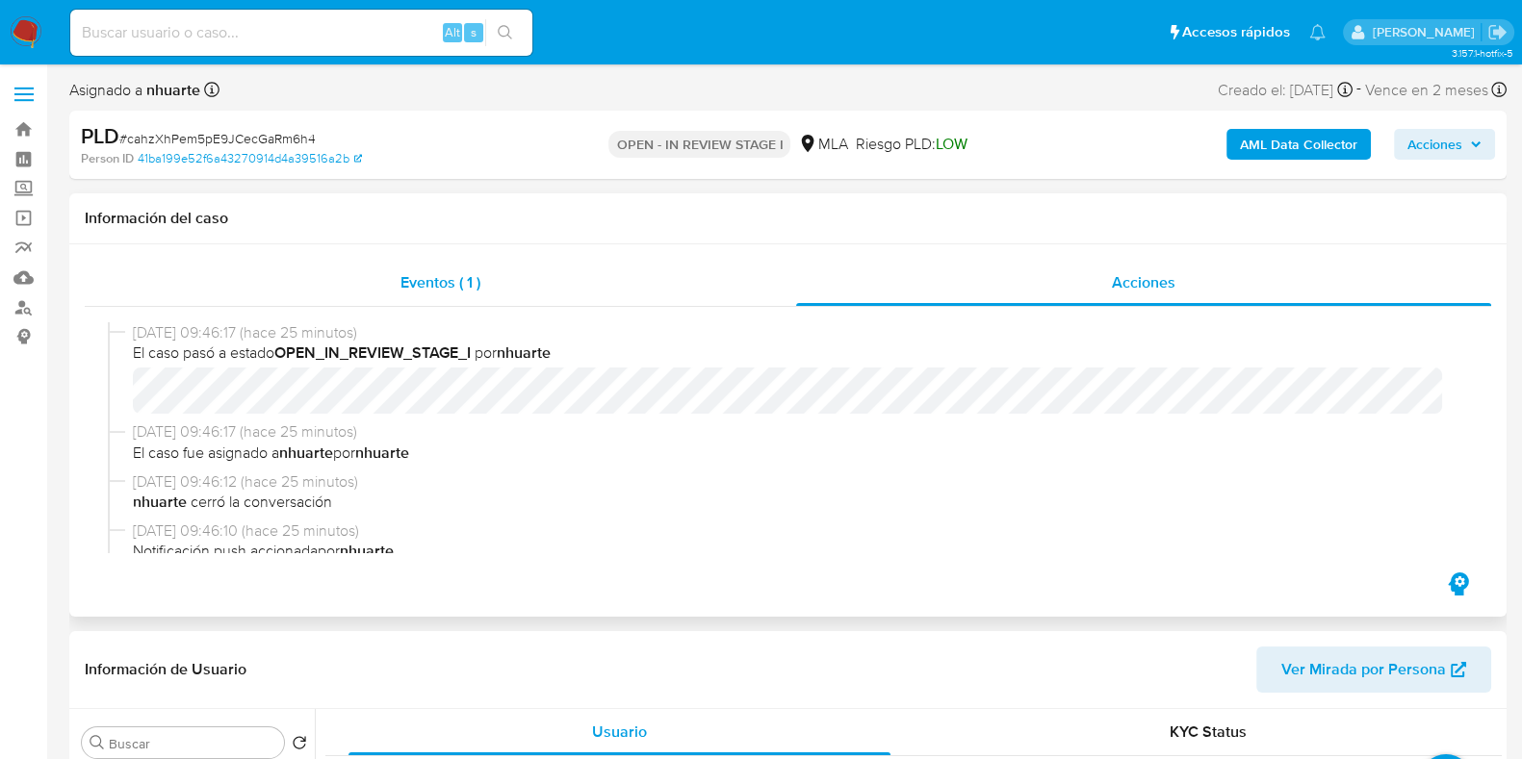
click at [431, 297] on div "Eventos ( 1 )" at bounding box center [440, 283] width 711 height 46
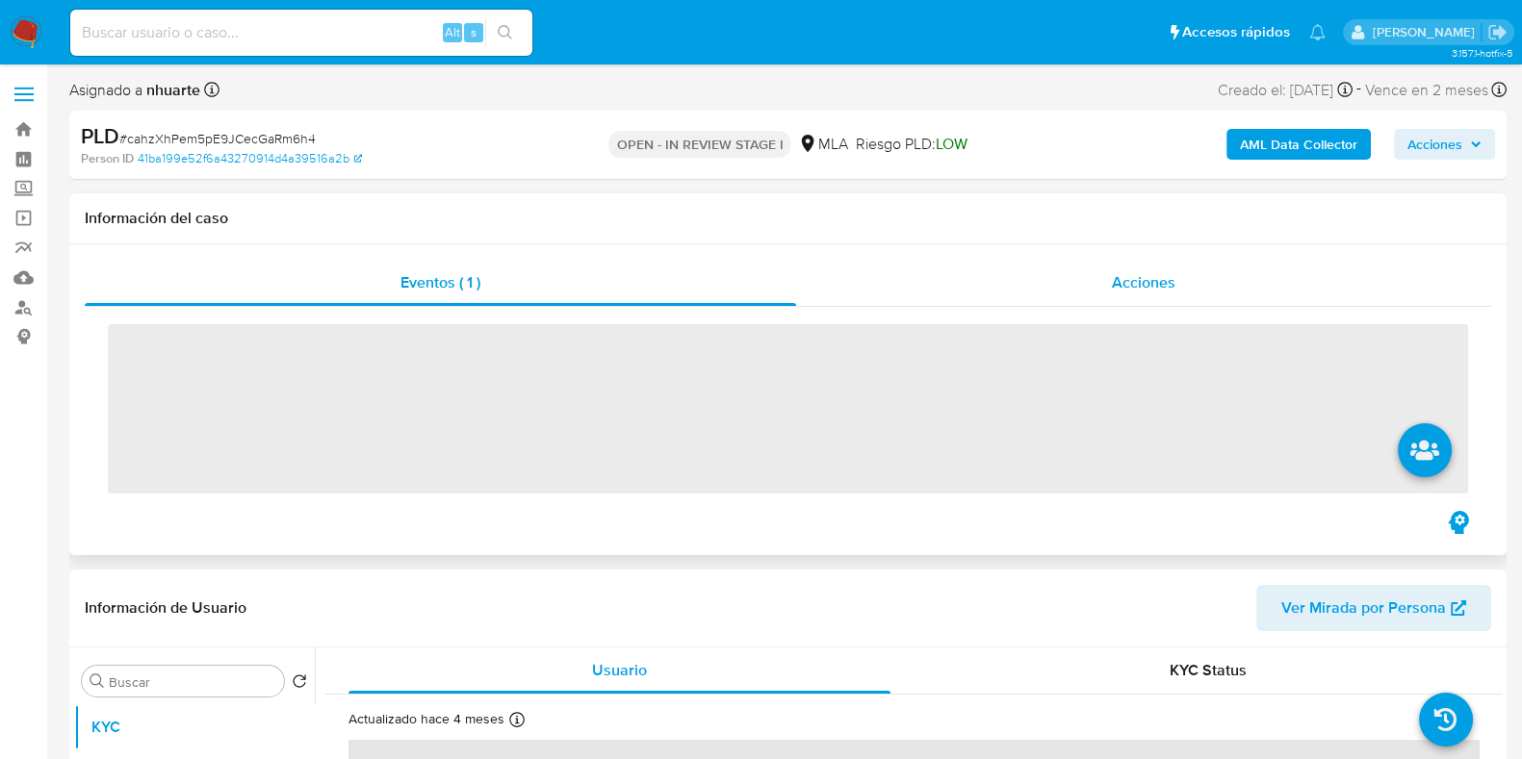
click at [1166, 271] on span "Acciones" at bounding box center [1144, 282] width 64 height 22
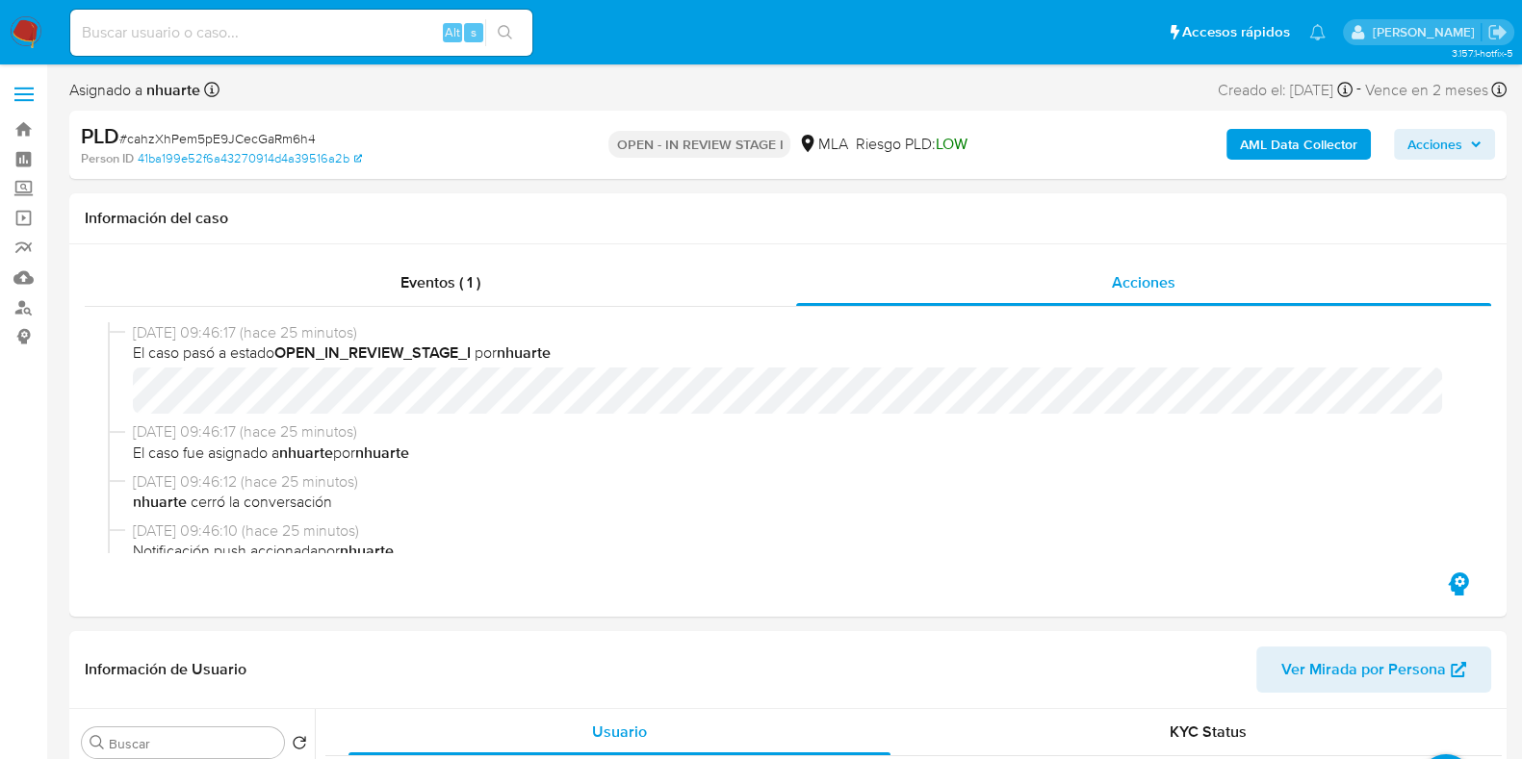
click at [1256, 149] on b "AML Data Collector" at bounding box center [1298, 144] width 117 height 31
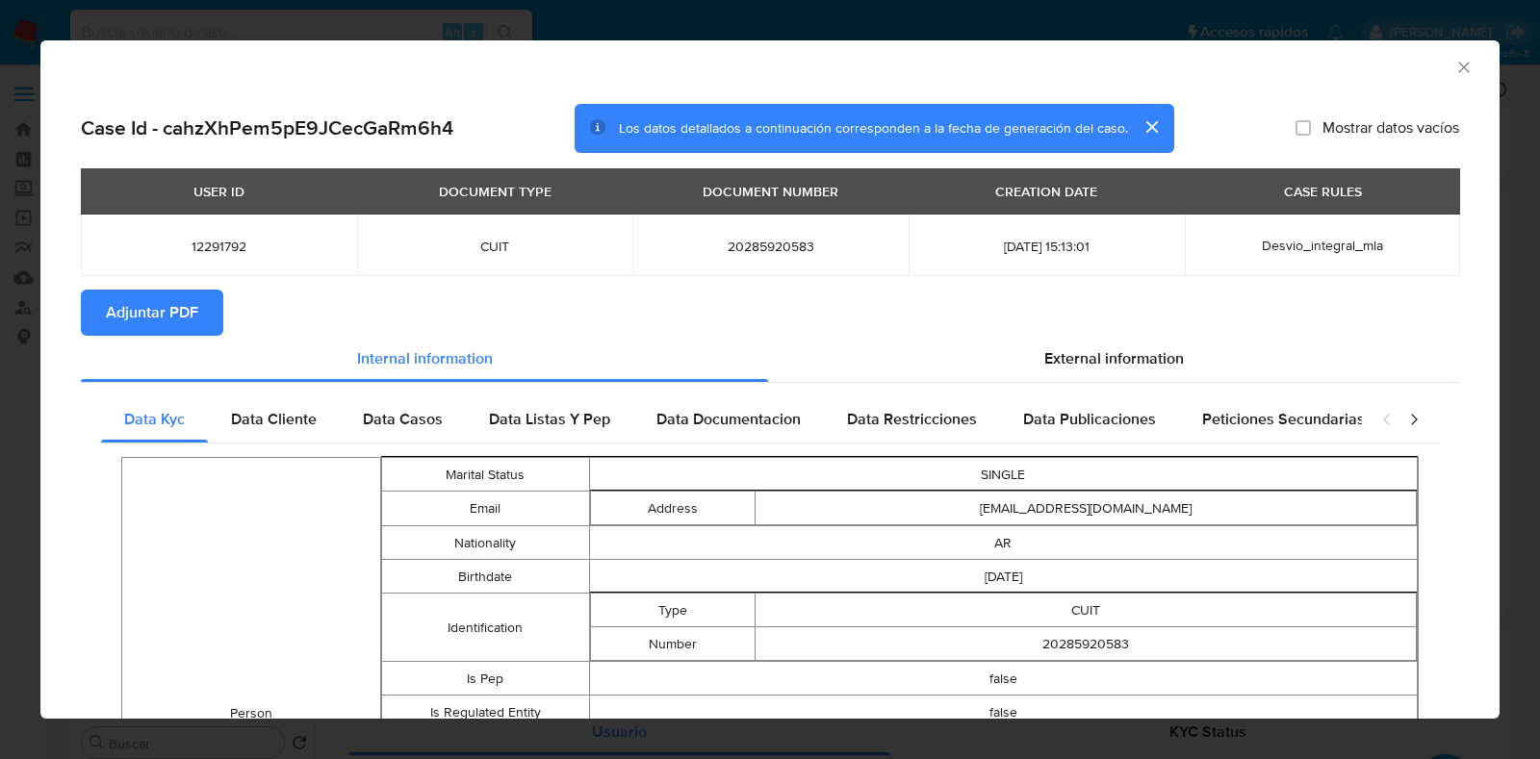
click at [166, 295] on span "Adjuntar PDF" at bounding box center [152, 313] width 92 height 42
click at [1454, 68] on icon "Cerrar ventana" at bounding box center [1463, 67] width 19 height 19
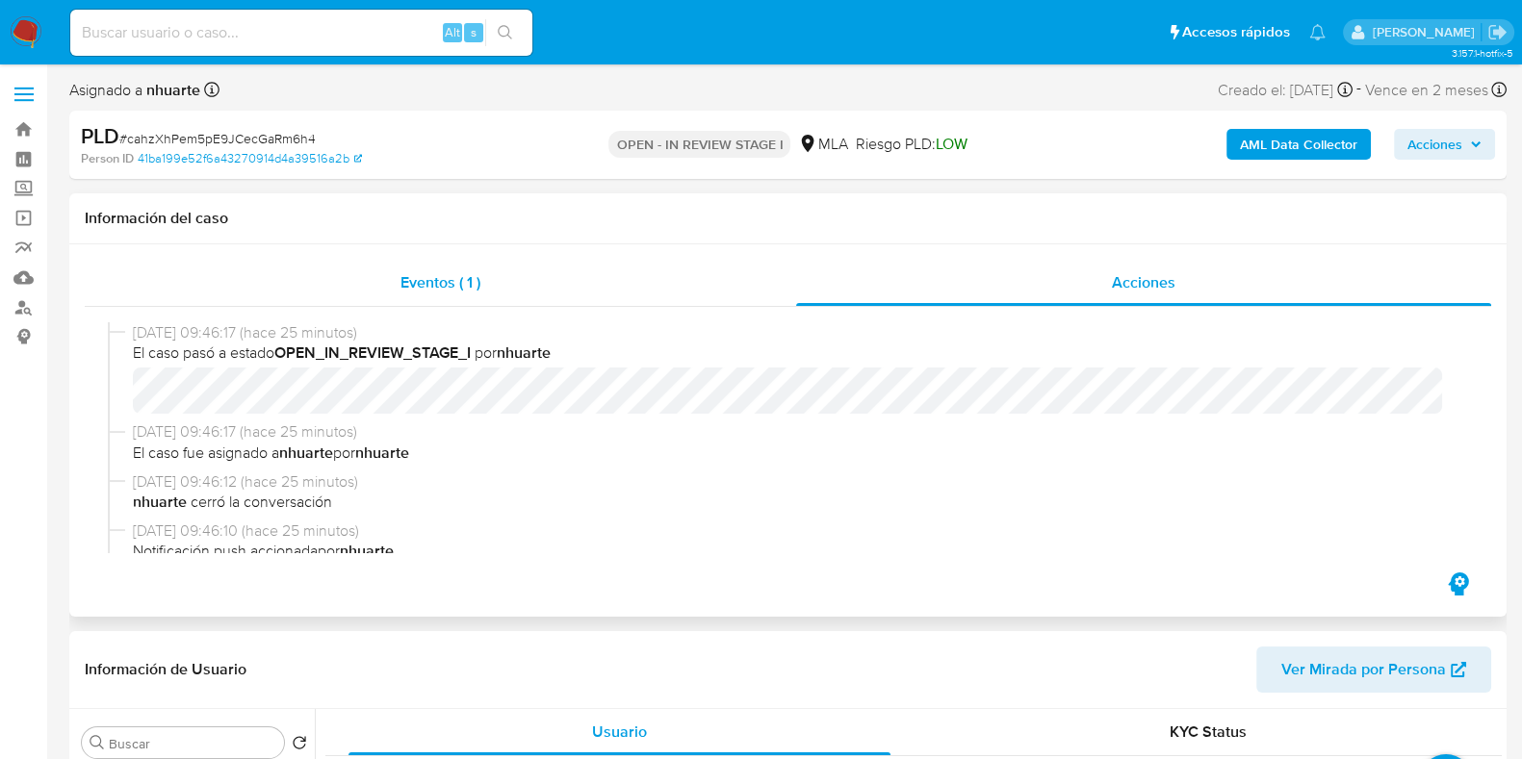
click at [452, 284] on span "Eventos ( 1 )" at bounding box center [440, 282] width 80 height 22
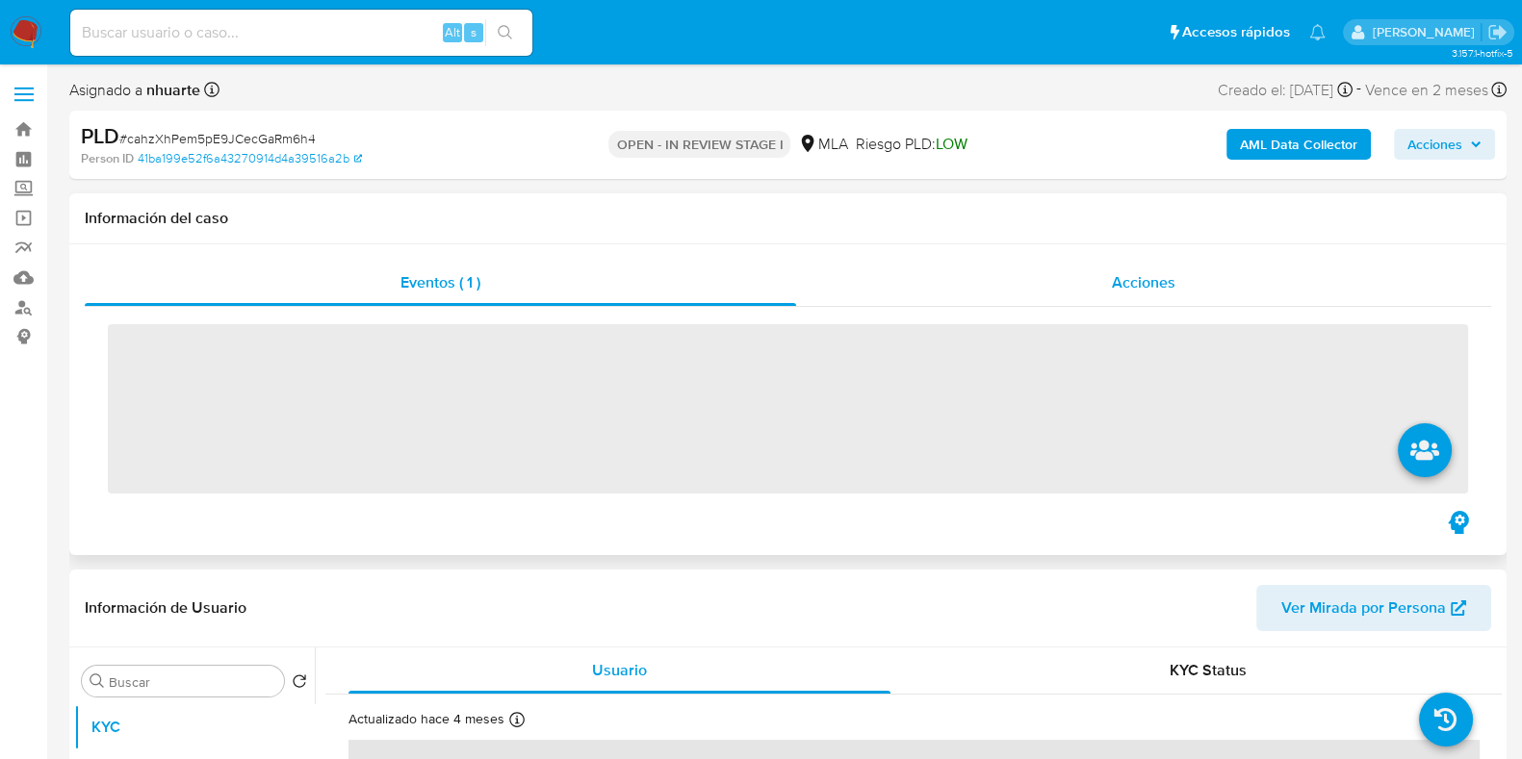
click at [1164, 279] on span "Acciones" at bounding box center [1144, 282] width 64 height 22
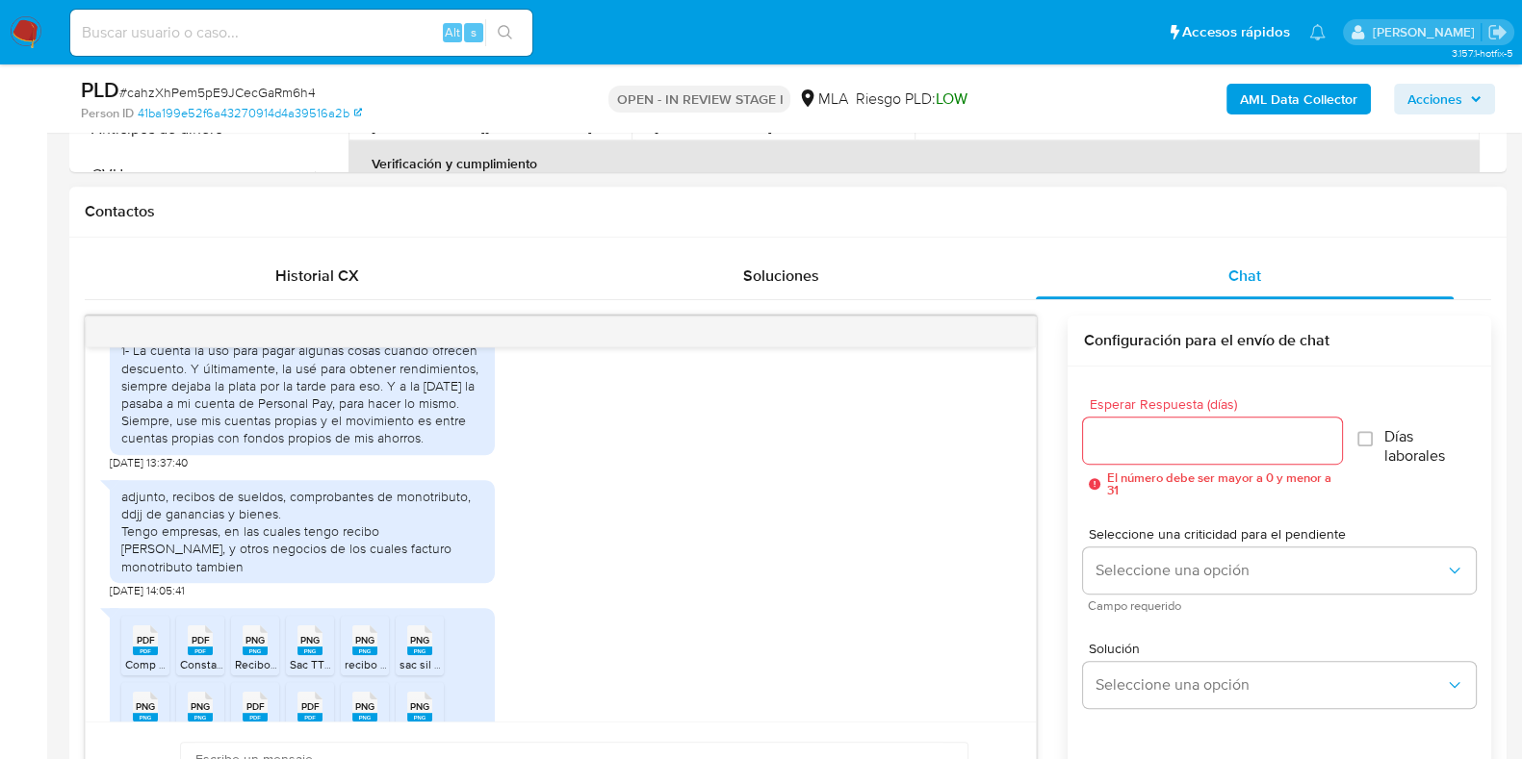
scroll to position [1049, 0]
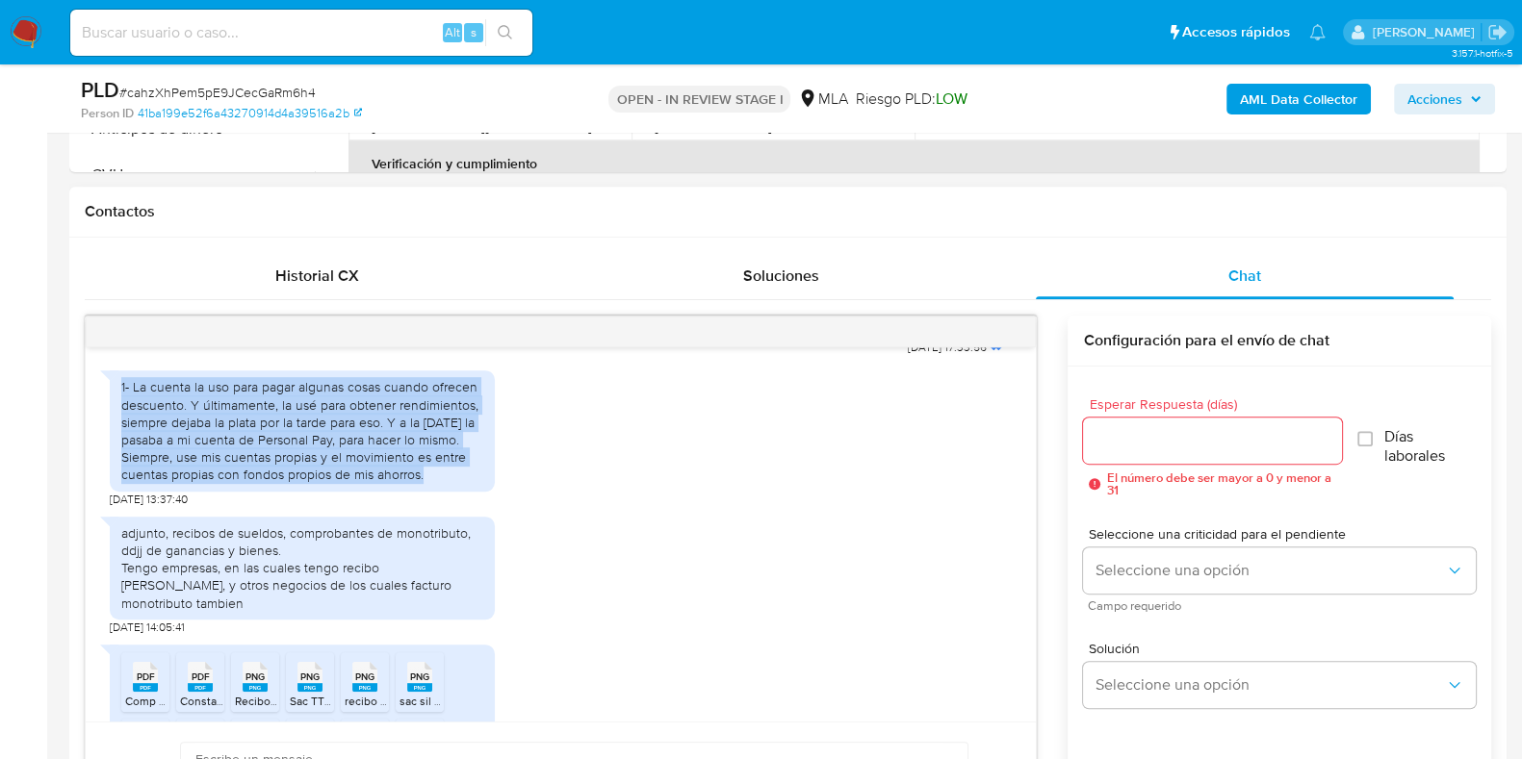
drag, startPoint x: 120, startPoint y: 421, endPoint x: 436, endPoint y: 508, distance: 327.6
click at [436, 483] on div "1- La cuenta la uso para pagar algunas cosas cuando ofrecen descuento. Y última…" at bounding box center [302, 430] width 362 height 105
copy div "1- La cuenta la uso para pagar algunas cosas cuando ofrecen descuento. Y última…"
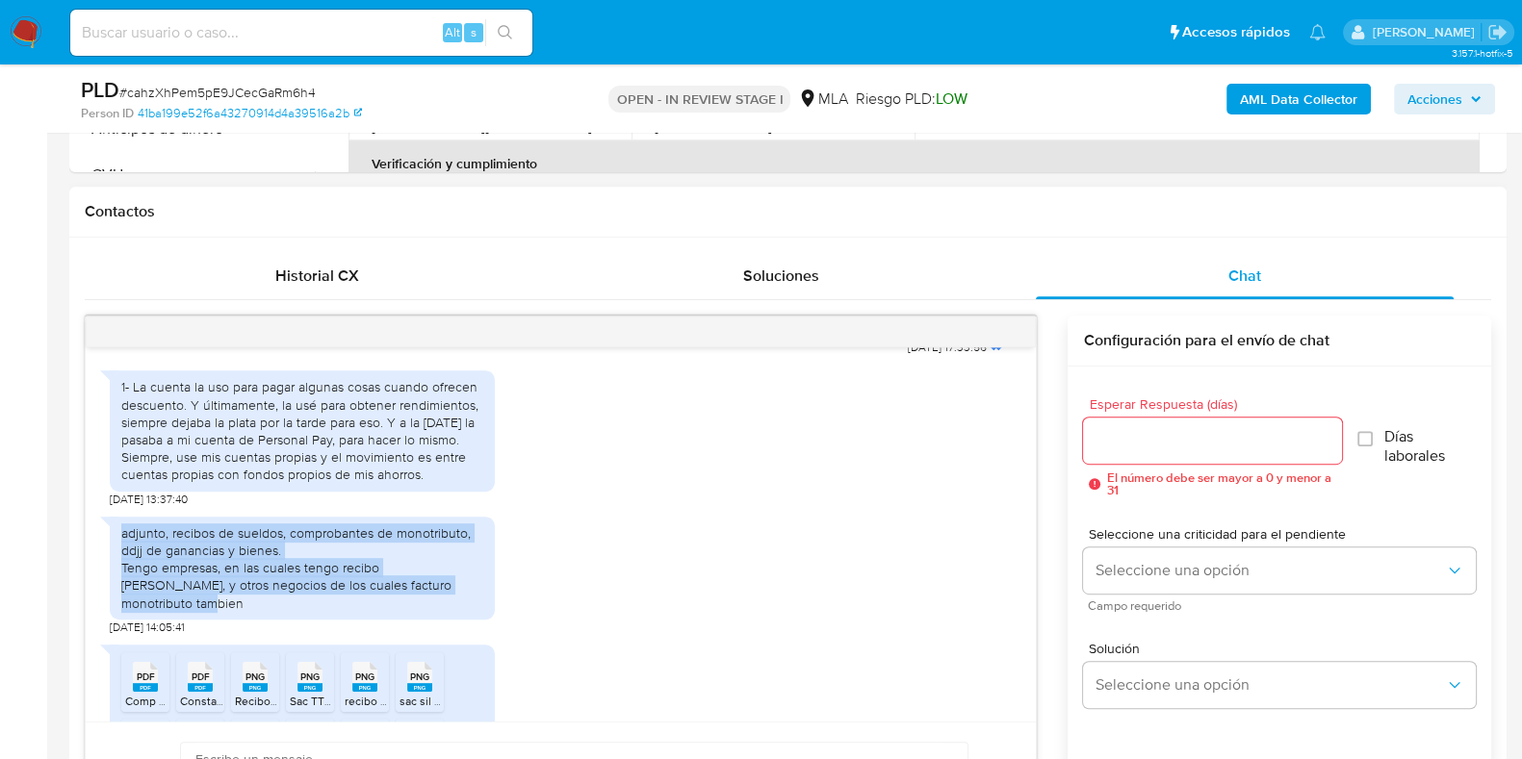
drag, startPoint x: 121, startPoint y: 564, endPoint x: 483, endPoint y: 618, distance: 365.9
click at [483, 618] on div "adjunto, recibos de sueldos, comprobantes de monotributo, ddjj de ganancias y b…" at bounding box center [302, 568] width 385 height 103
copy div "adjunto, recibos de sueldos, comprobantes de monotributo, ddjj de ganancias y b…"
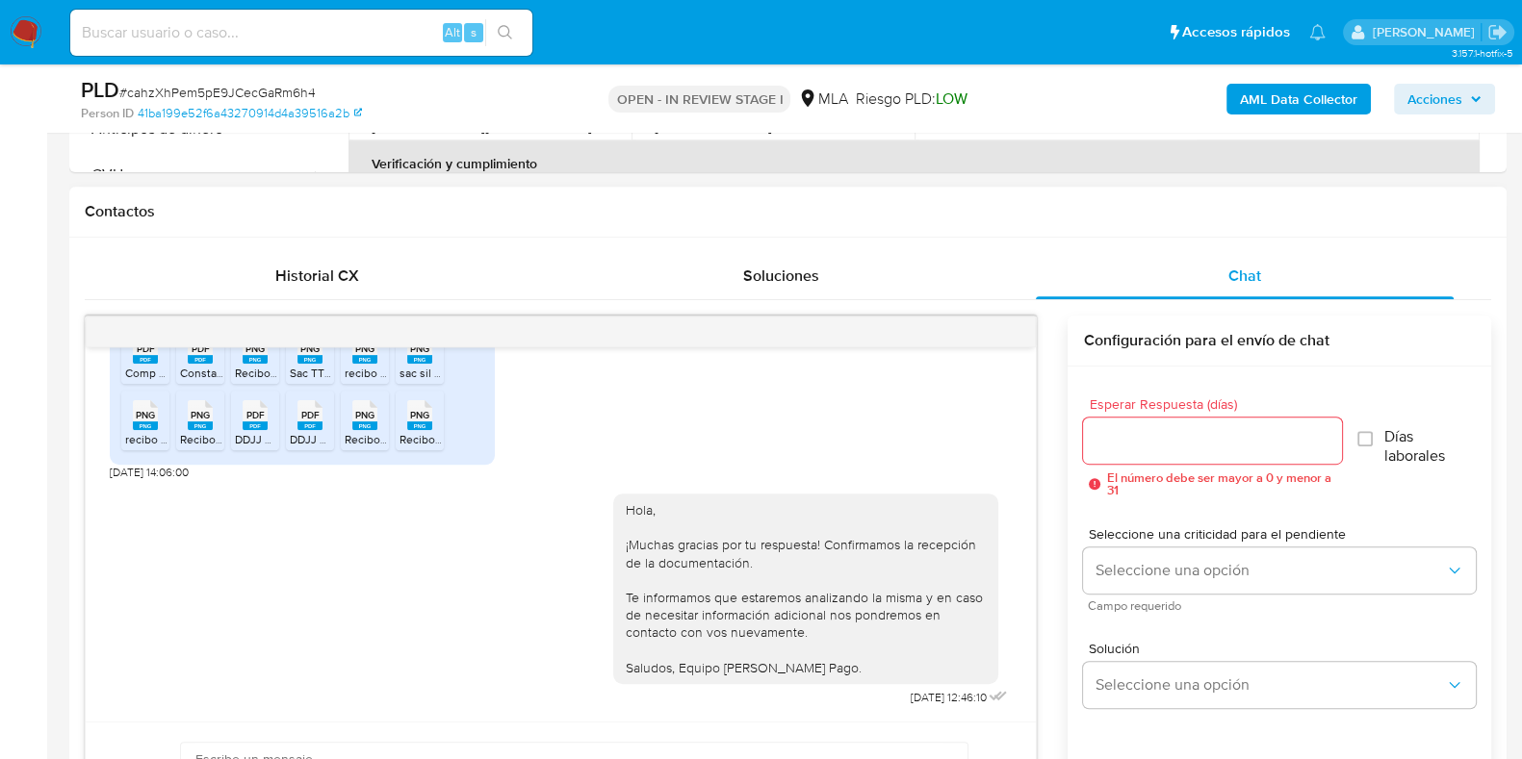
scroll to position [601, 0]
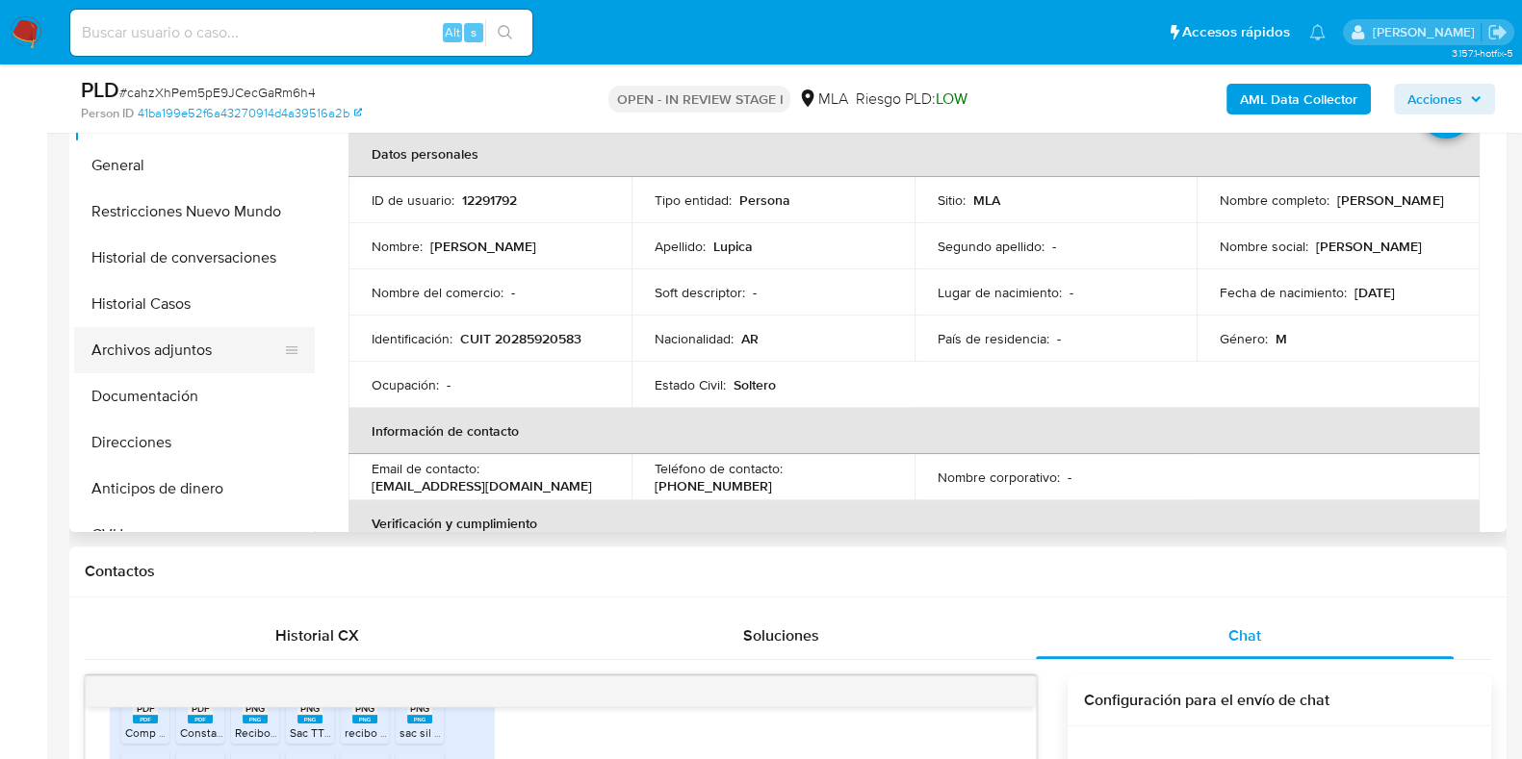
click at [165, 355] on button "Archivos adjuntos" at bounding box center [186, 350] width 225 height 46
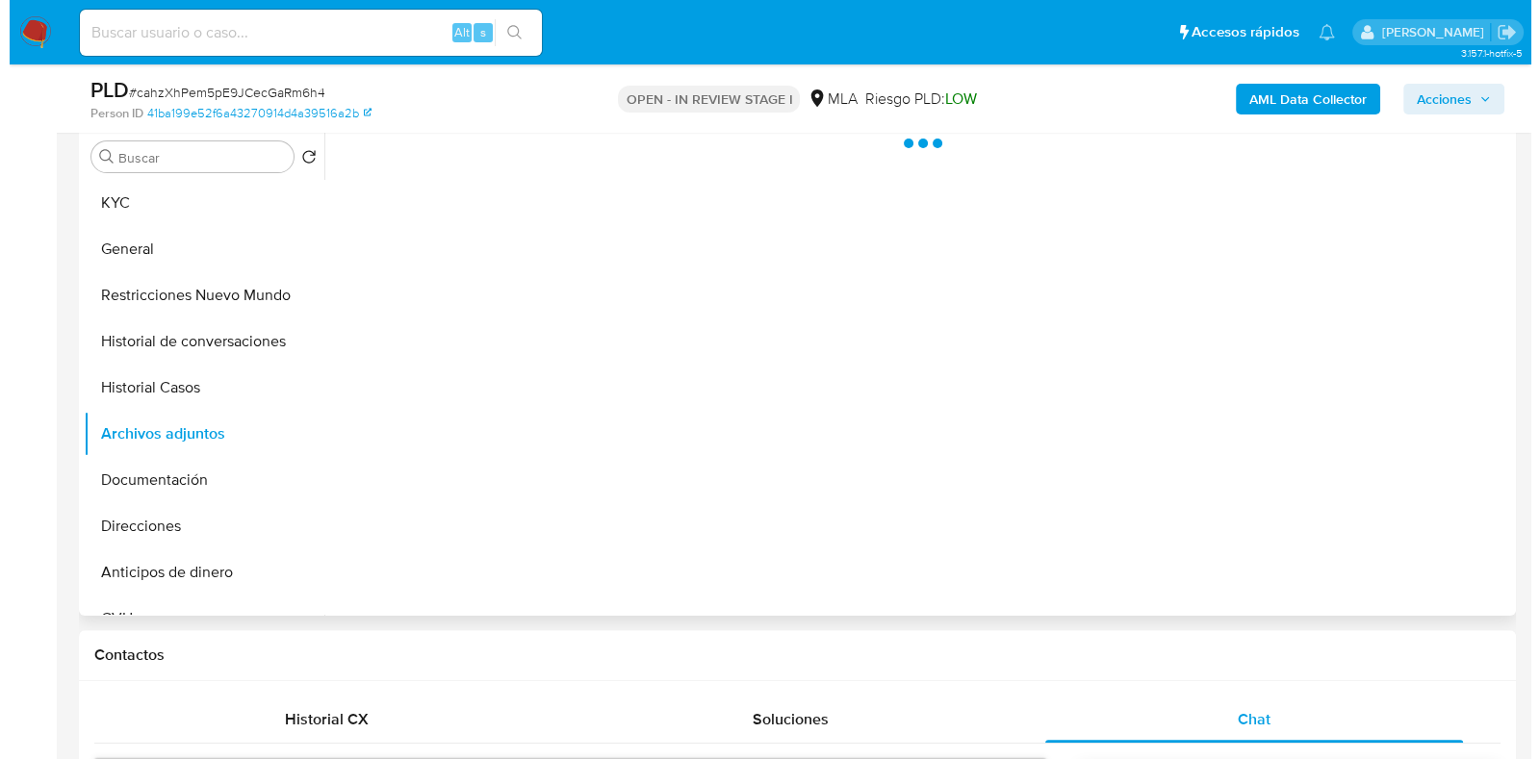
scroll to position [480, 0]
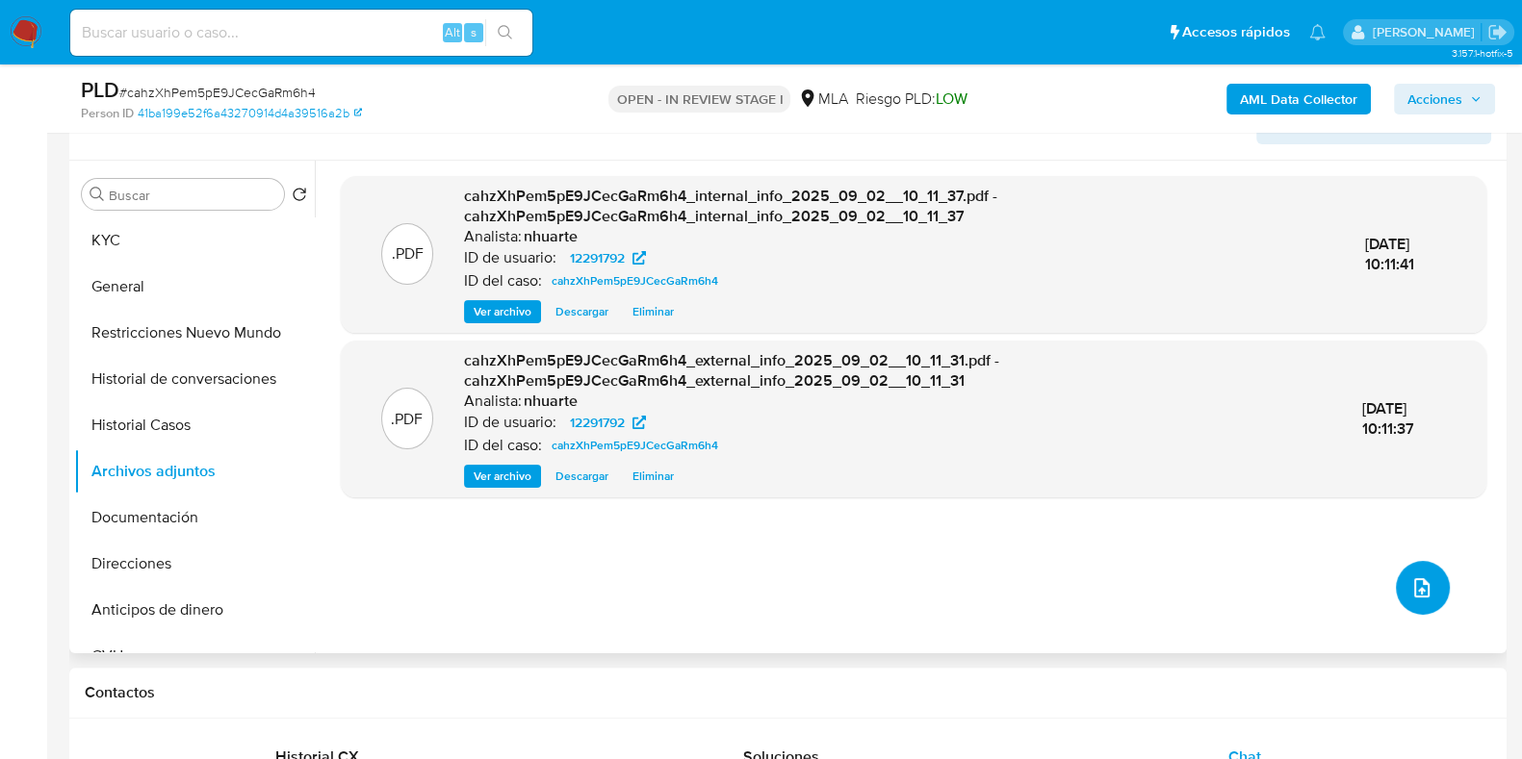
click at [1411, 589] on icon "upload-file" at bounding box center [1421, 587] width 23 height 23
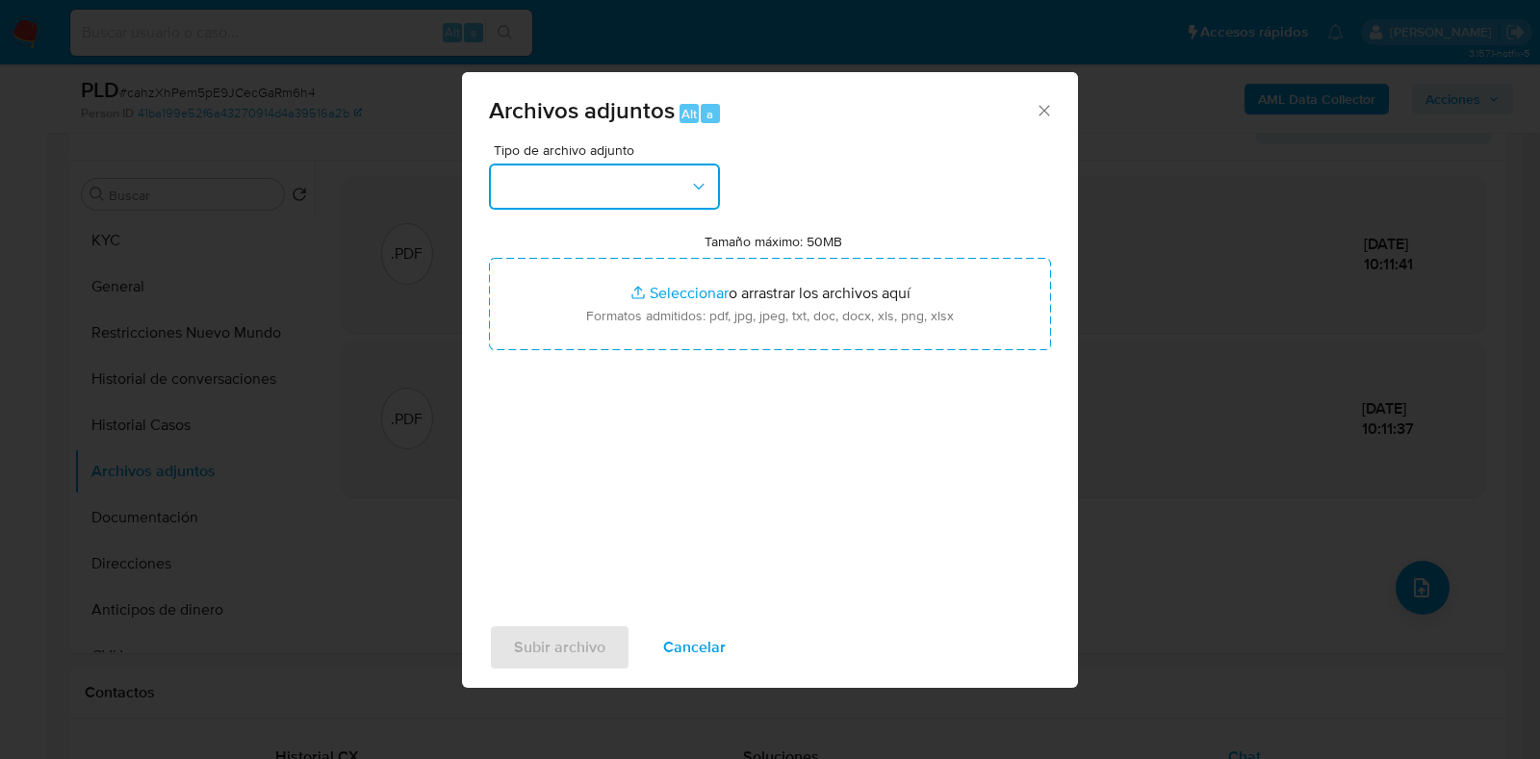
click at [698, 187] on icon "button" at bounding box center [698, 186] width 19 height 19
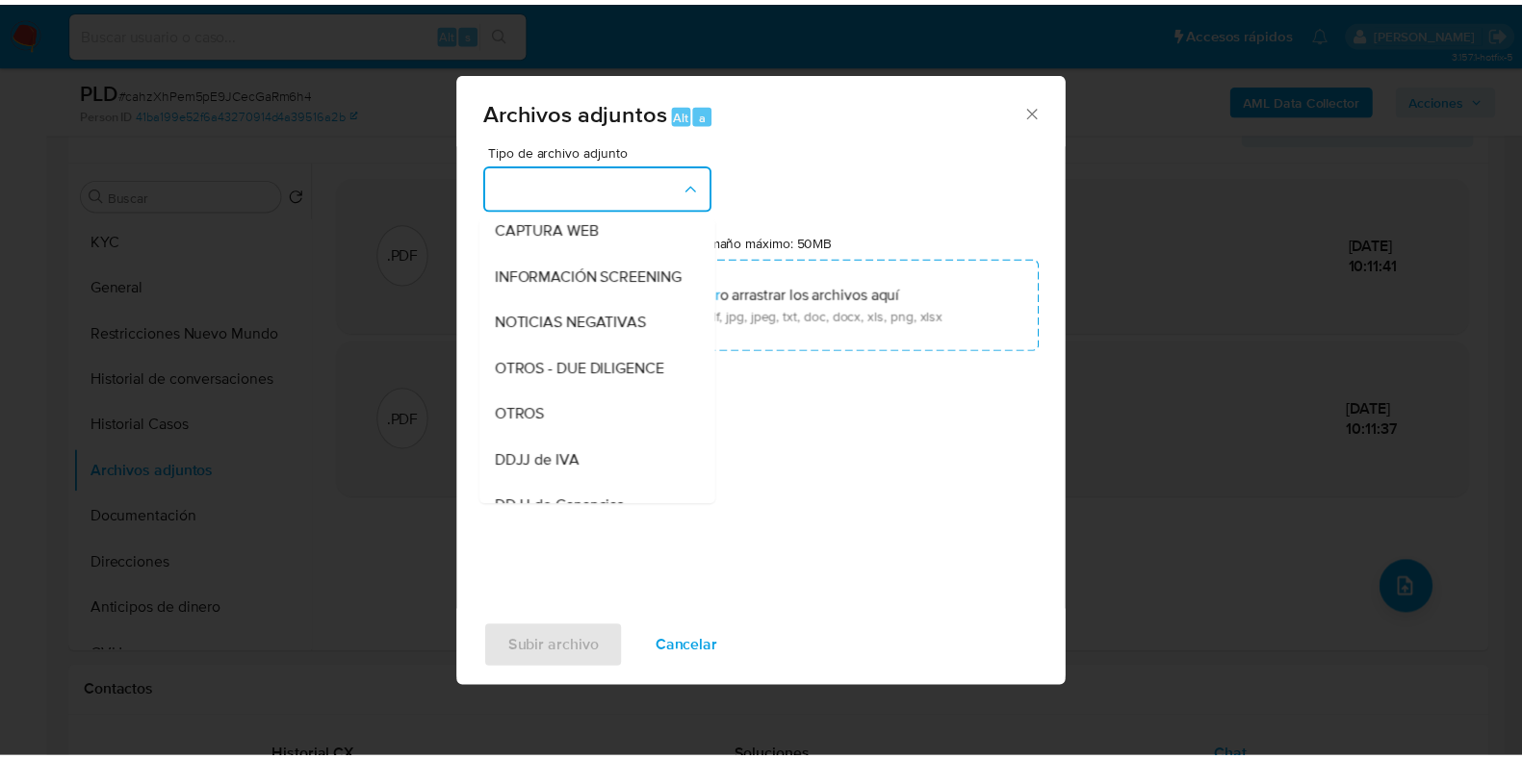
scroll to position [255, 0]
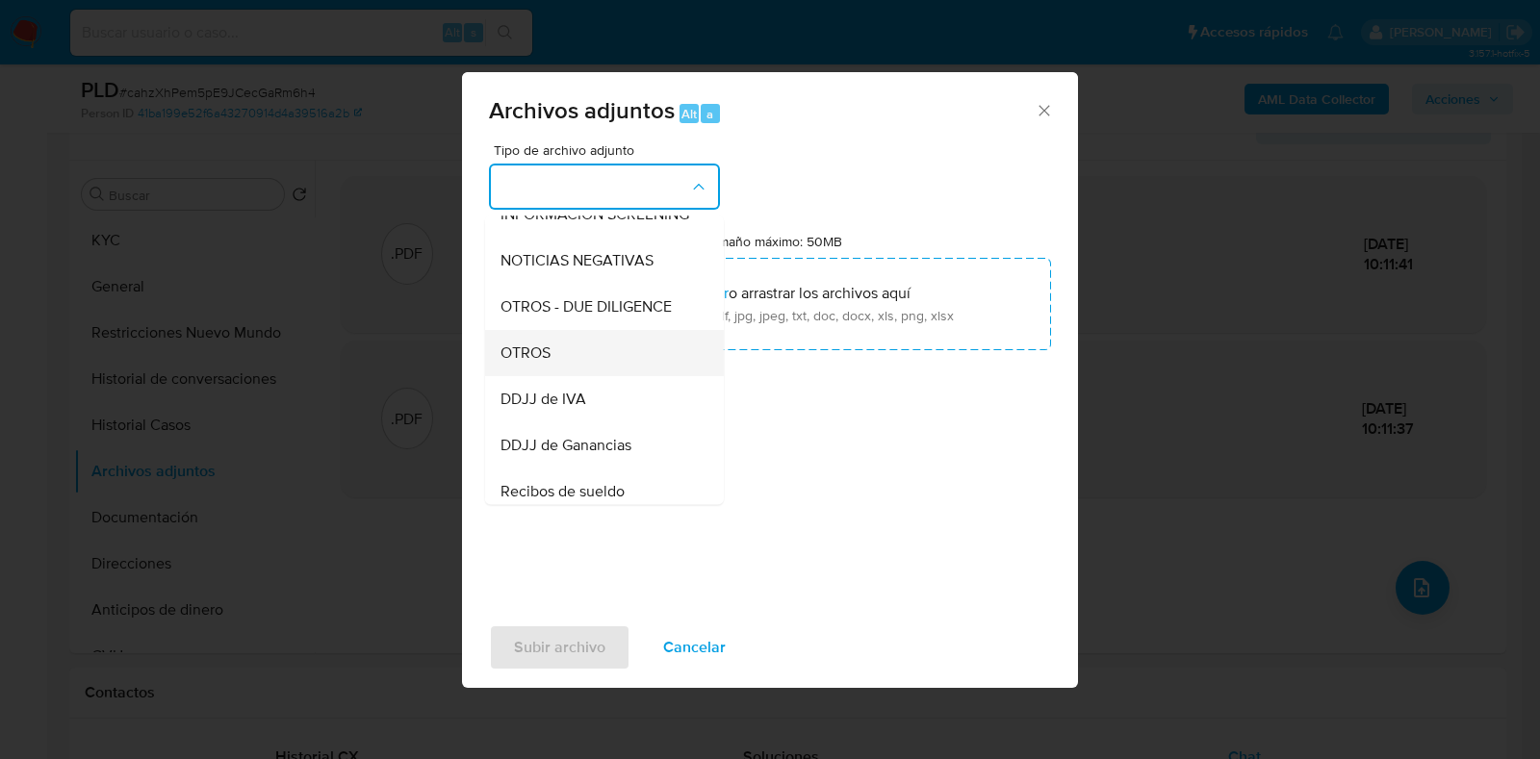
click at [628, 376] on div "OTROS" at bounding box center [598, 353] width 196 height 46
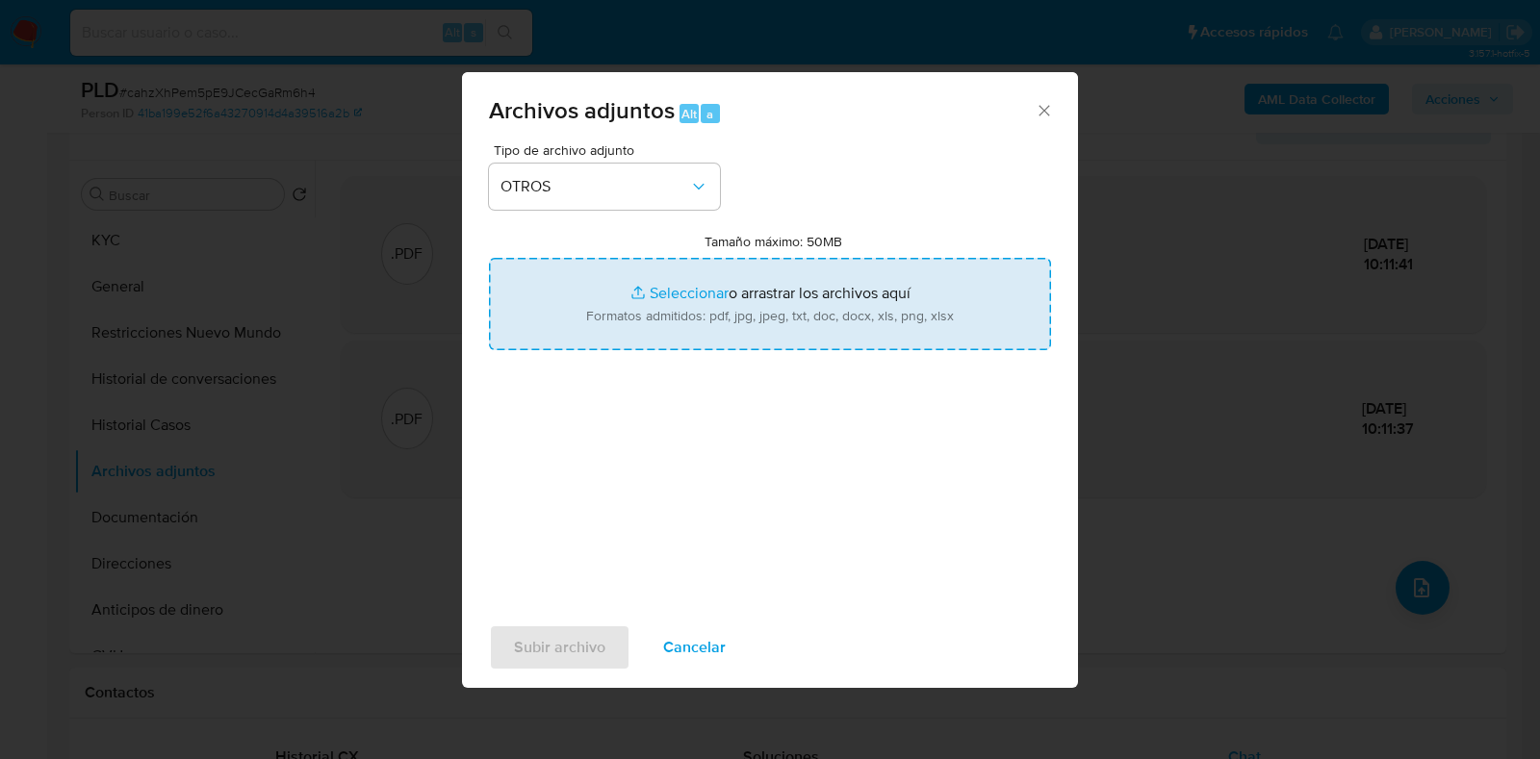
type input "C:\fakepath\Movimientos-12291792.xlsx"
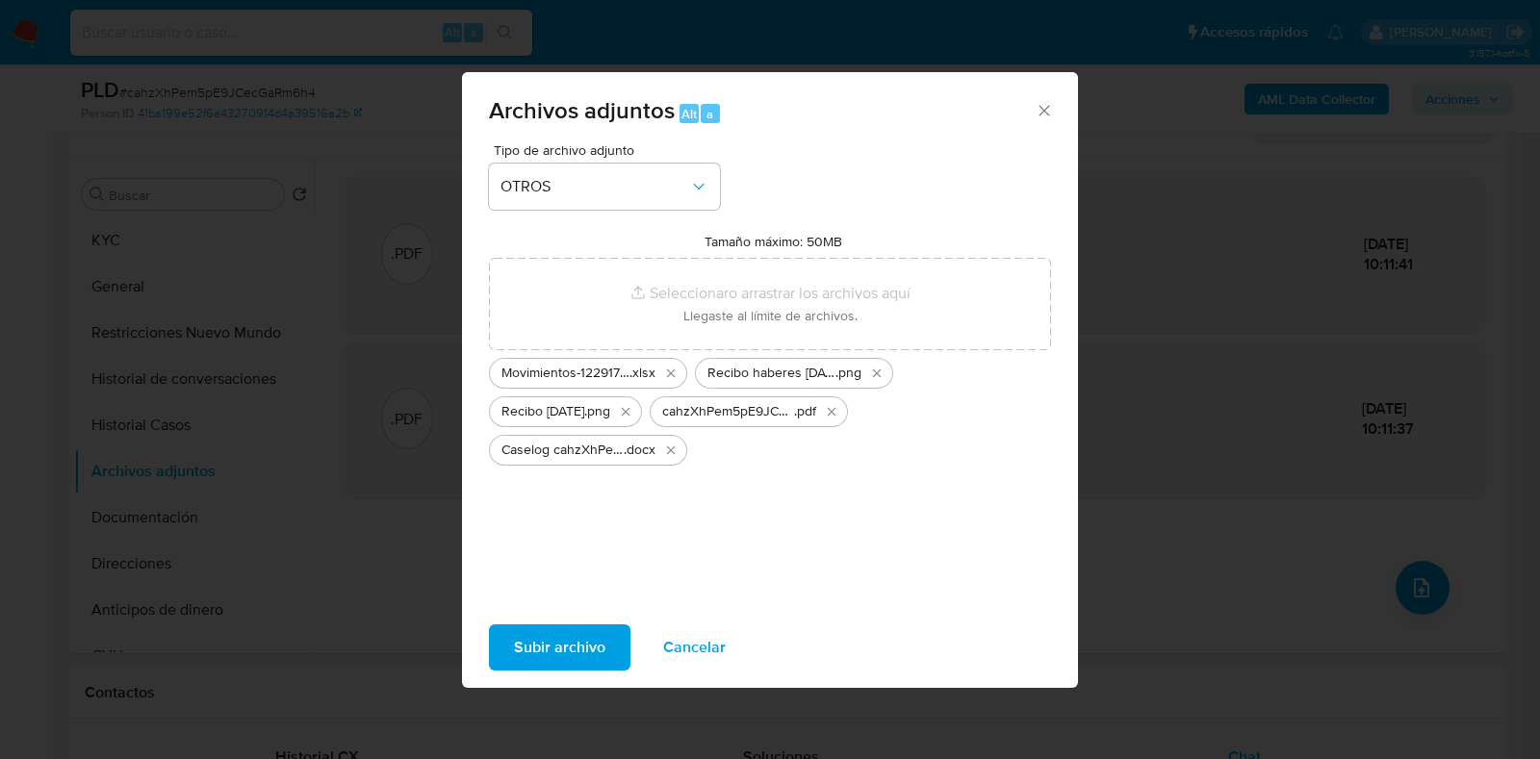
click at [586, 641] on span "Subir archivo" at bounding box center [559, 648] width 91 height 42
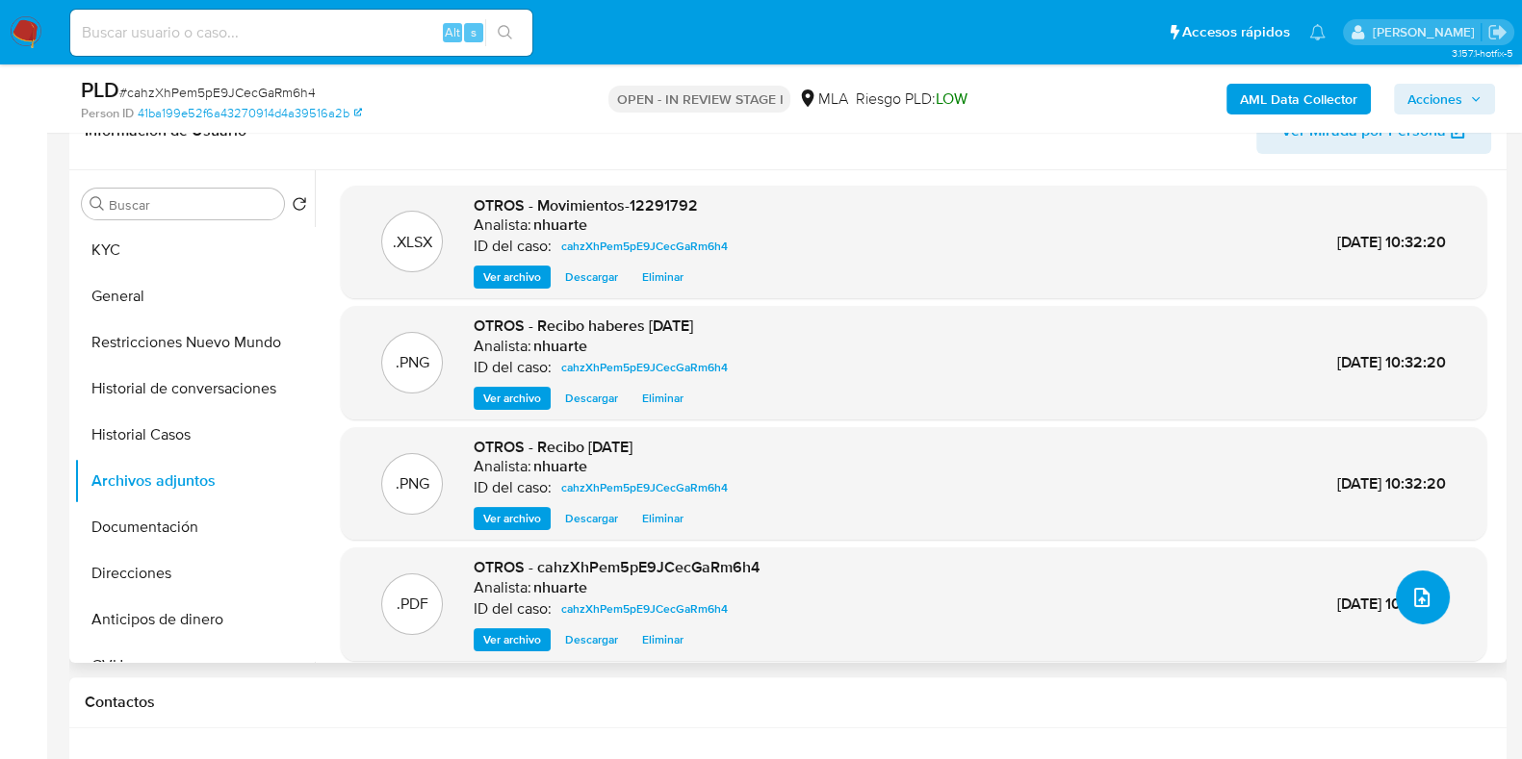
scroll to position [0, 0]
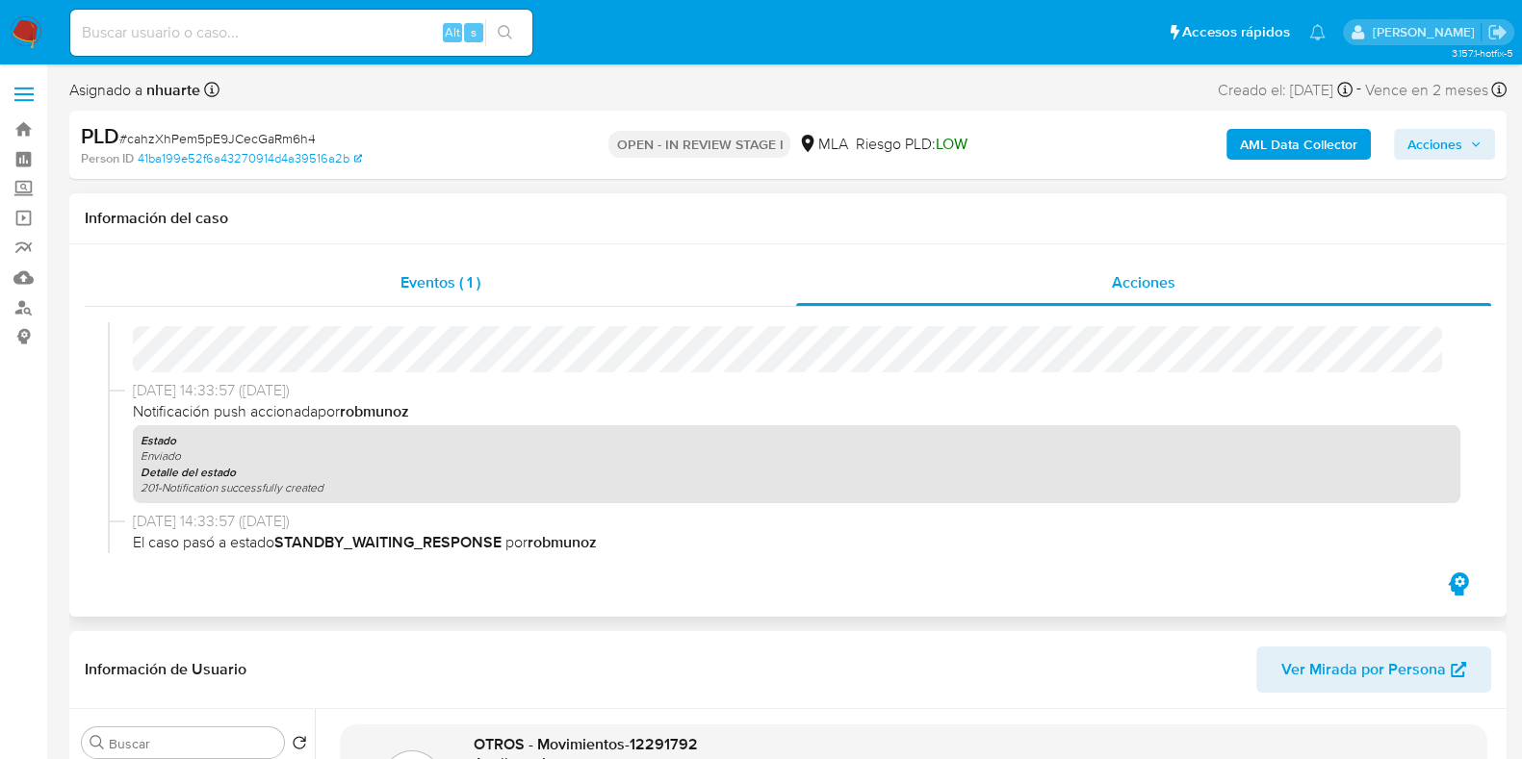
drag, startPoint x: 452, startPoint y: 287, endPoint x: 500, endPoint y: 294, distance: 48.7
click at [452, 287] on span "Eventos ( 1 )" at bounding box center [440, 282] width 80 height 22
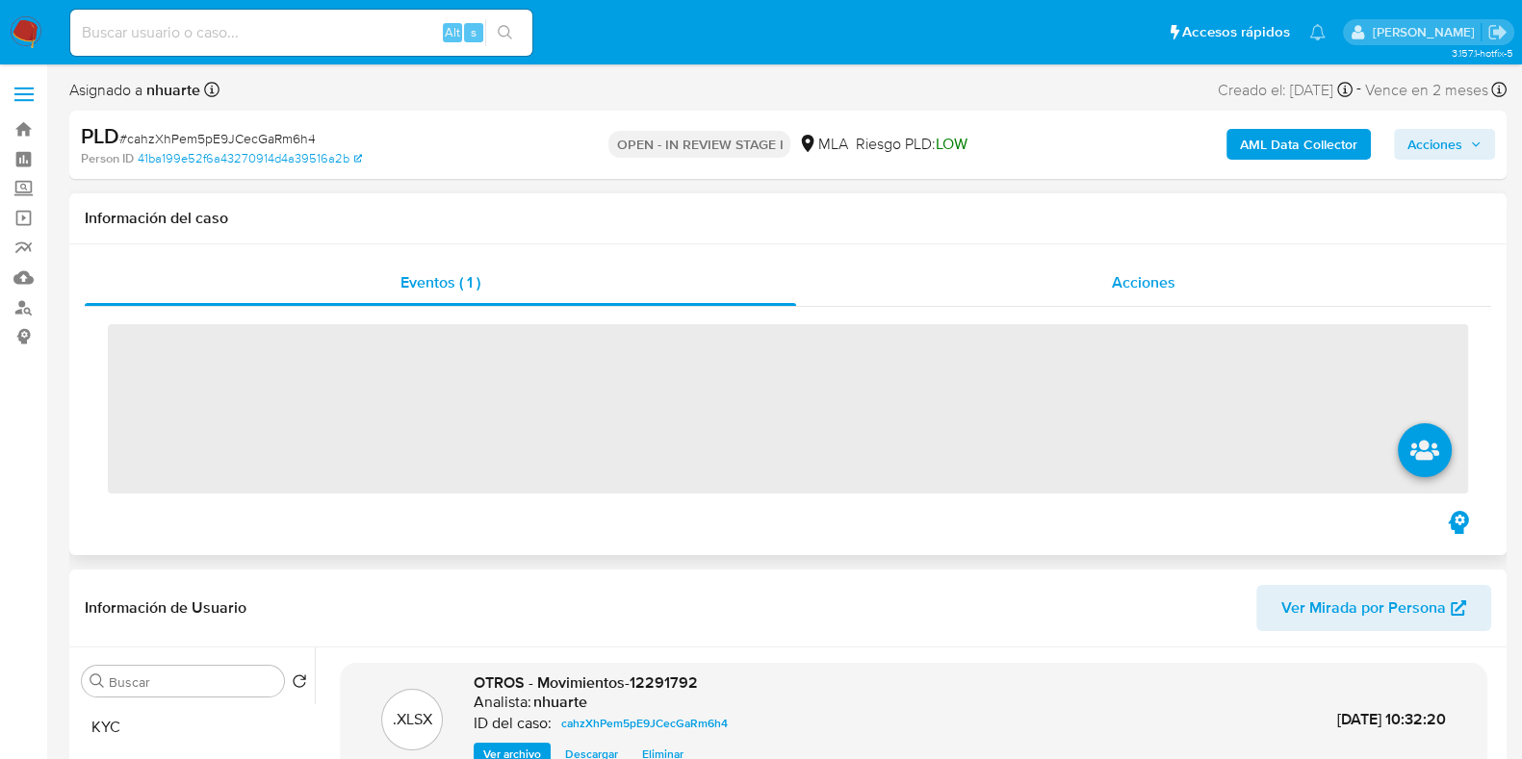
click at [1166, 282] on span "Acciones" at bounding box center [1144, 282] width 64 height 22
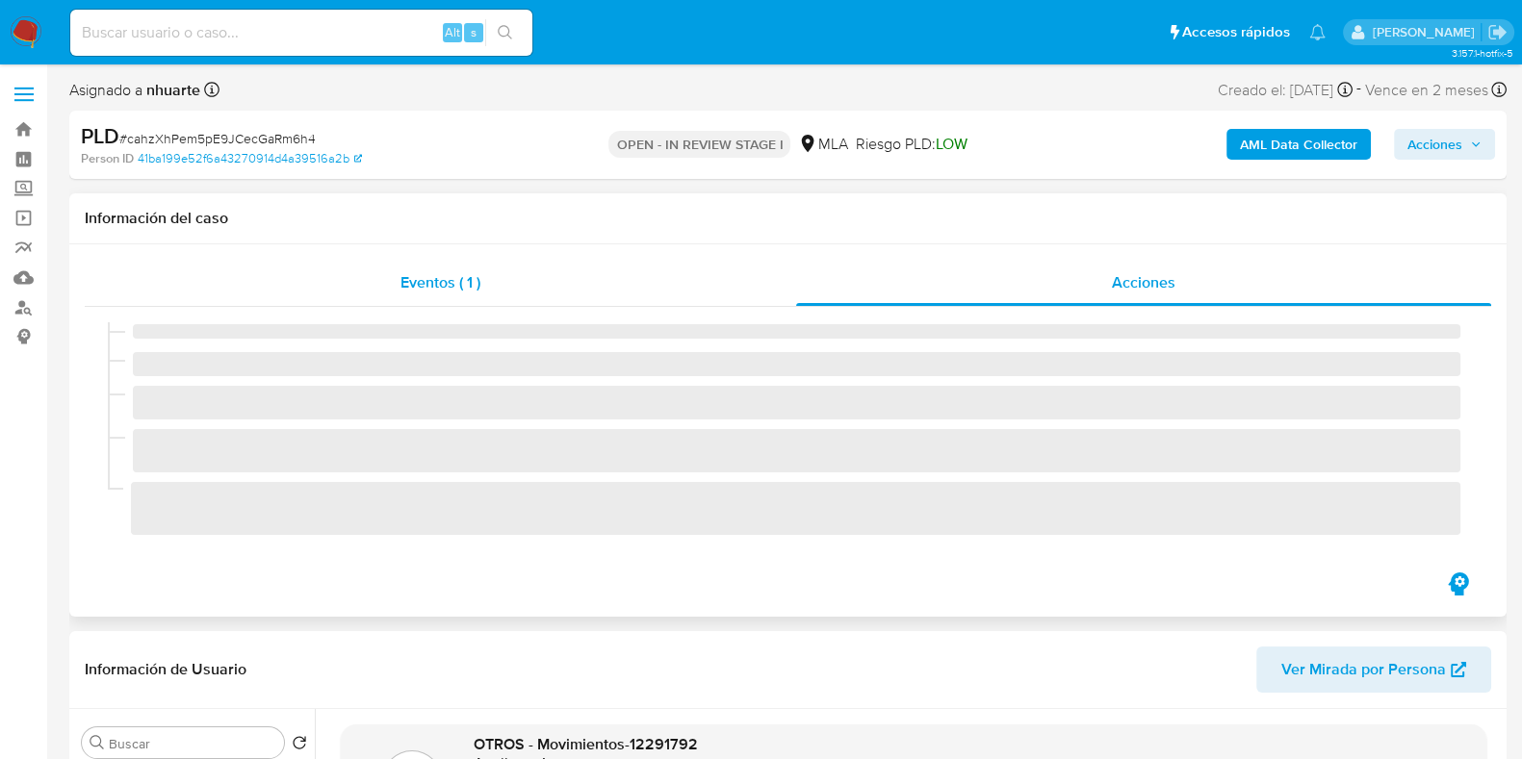
click at [468, 280] on span "Eventos ( 1 )" at bounding box center [440, 282] width 80 height 22
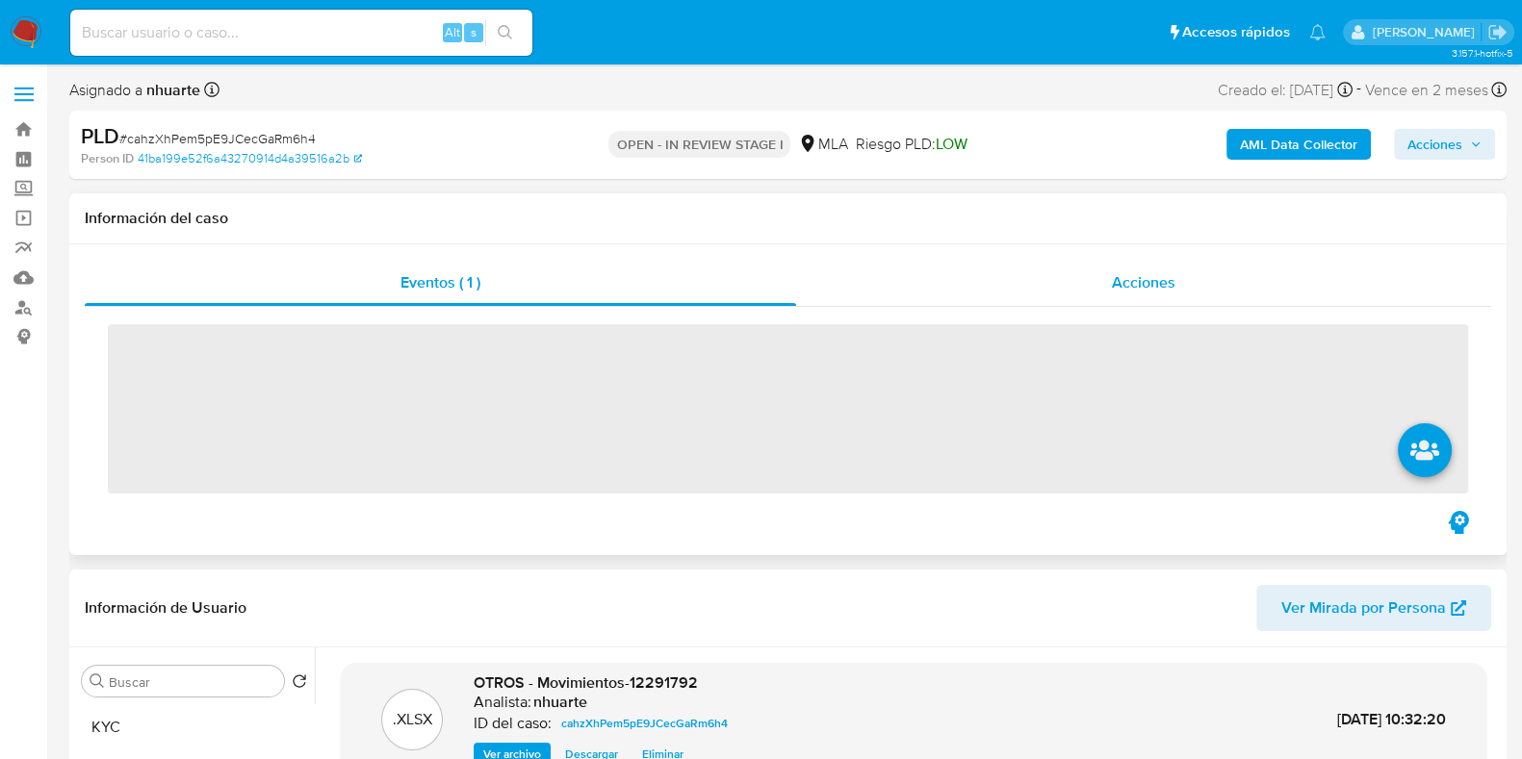
click at [1150, 285] on span "Acciones" at bounding box center [1144, 282] width 64 height 22
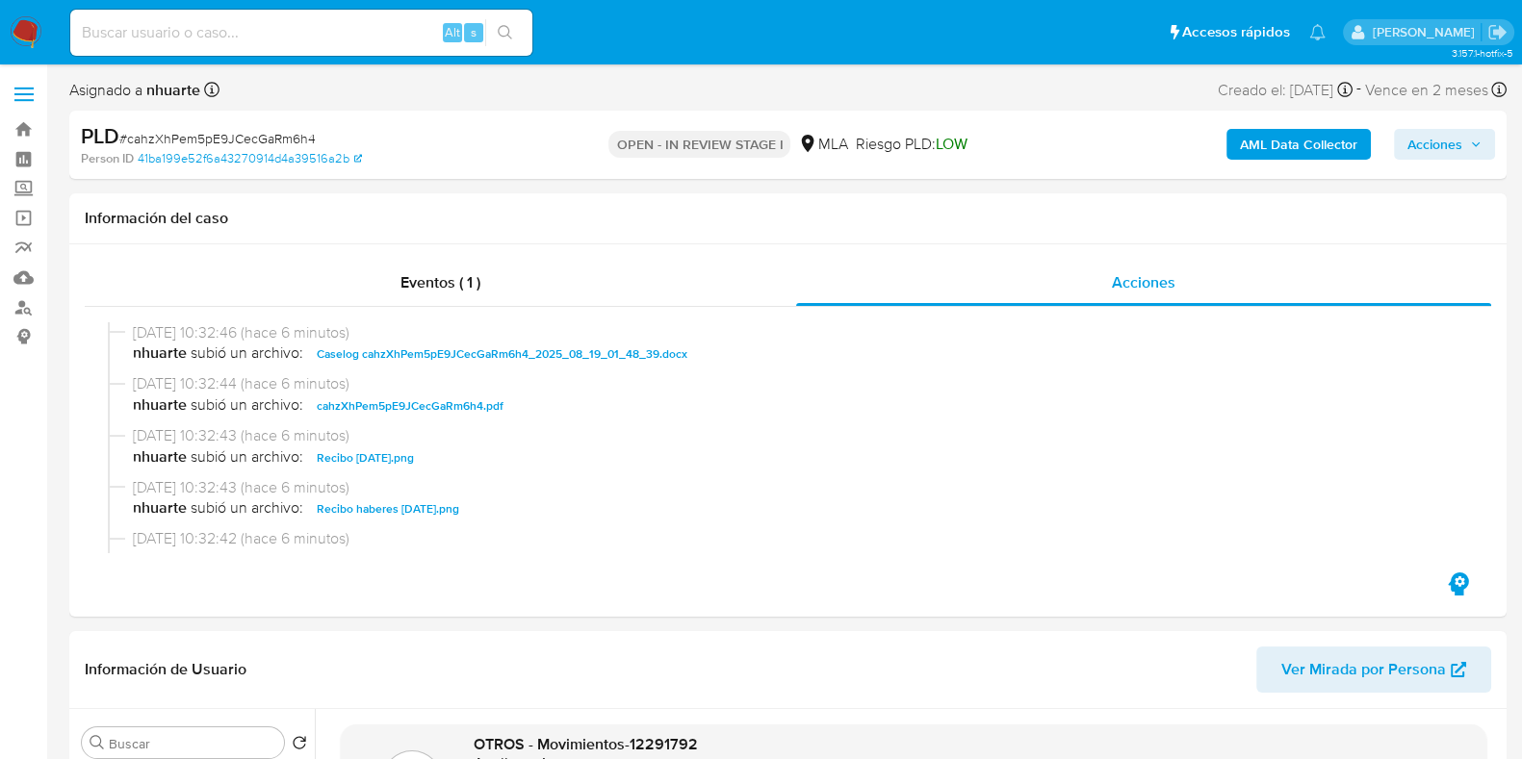
scroll to position [119, 0]
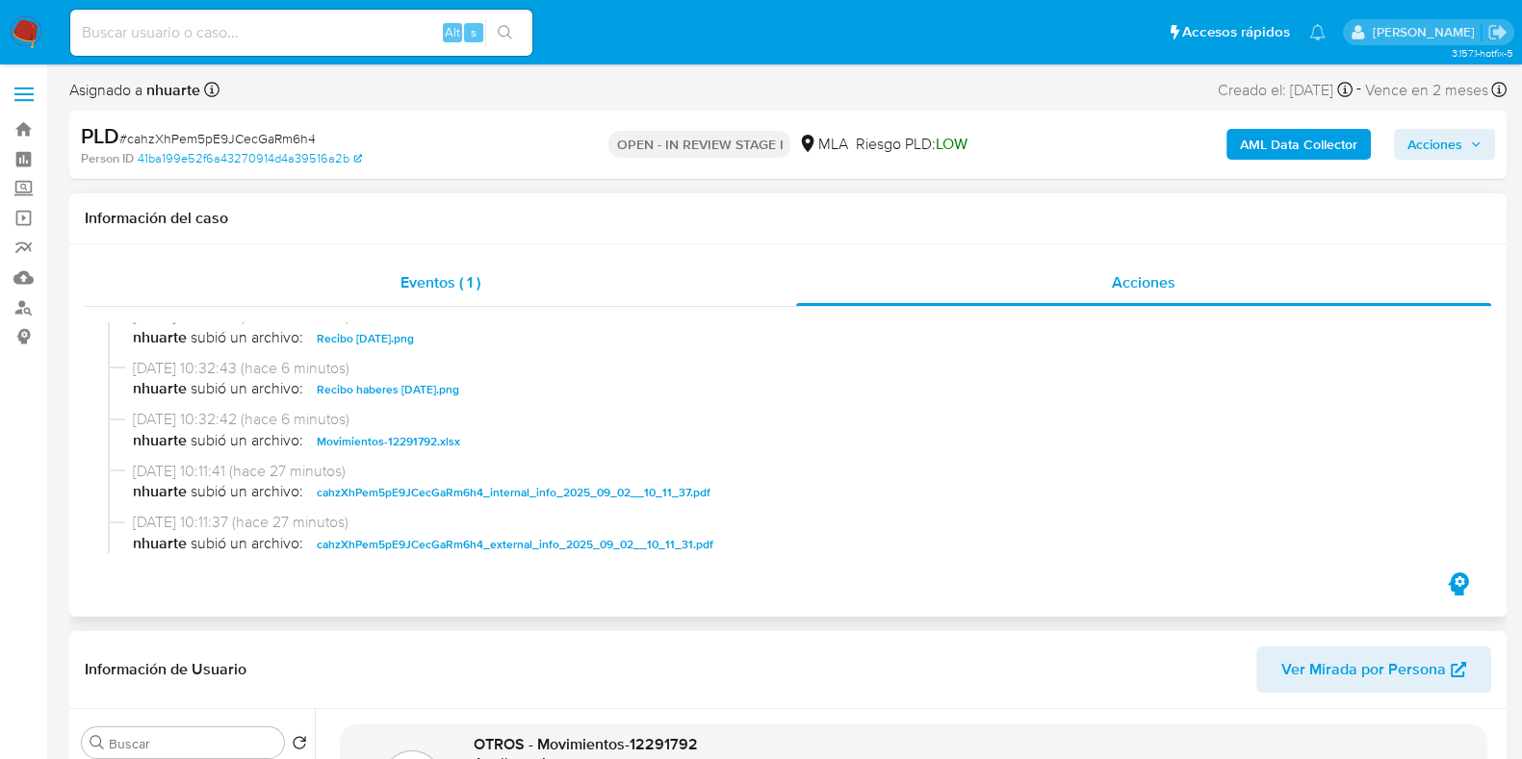
click at [467, 265] on div "Eventos ( 1 )" at bounding box center [440, 283] width 711 height 46
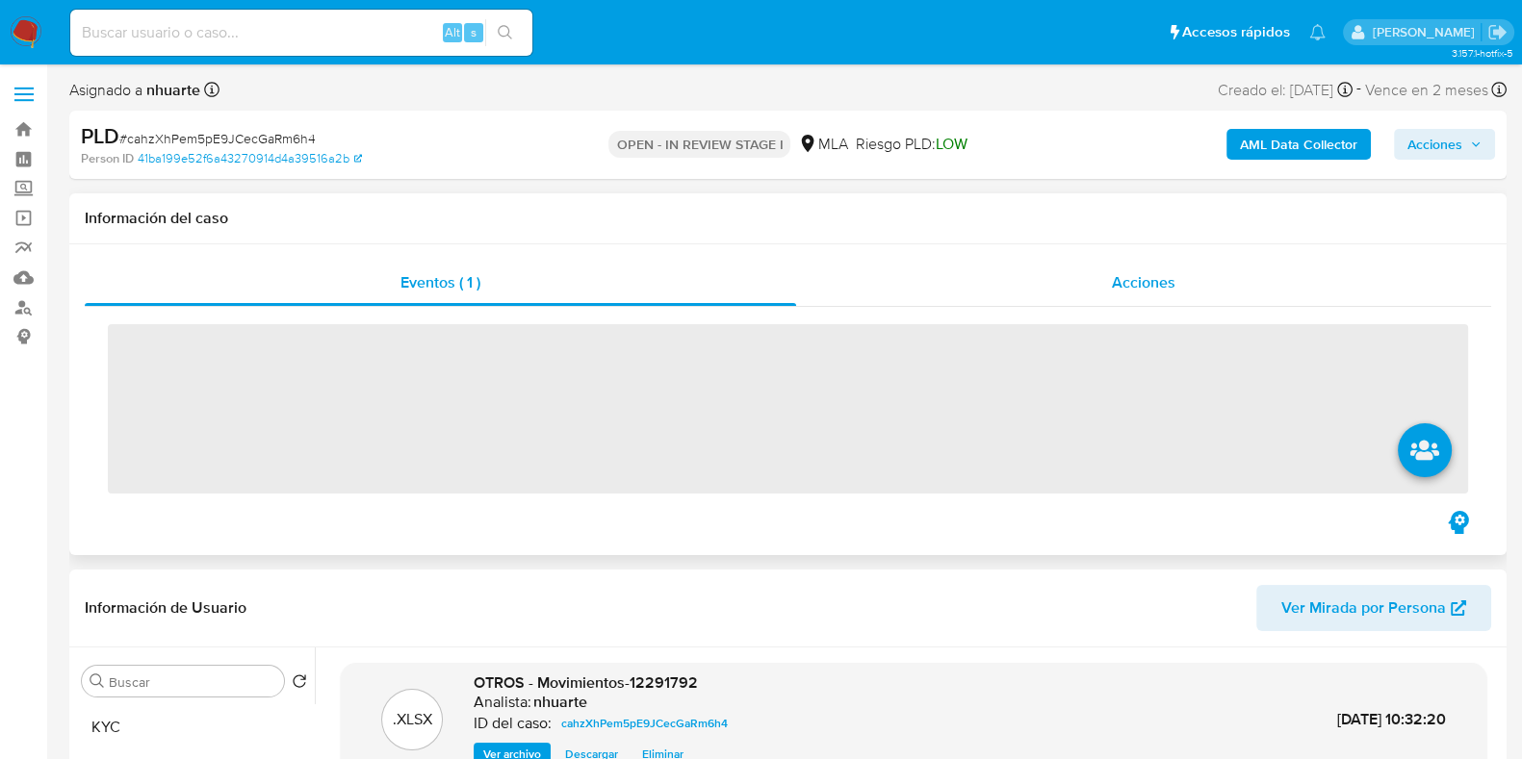
click at [1189, 286] on div "Acciones" at bounding box center [1143, 283] width 695 height 46
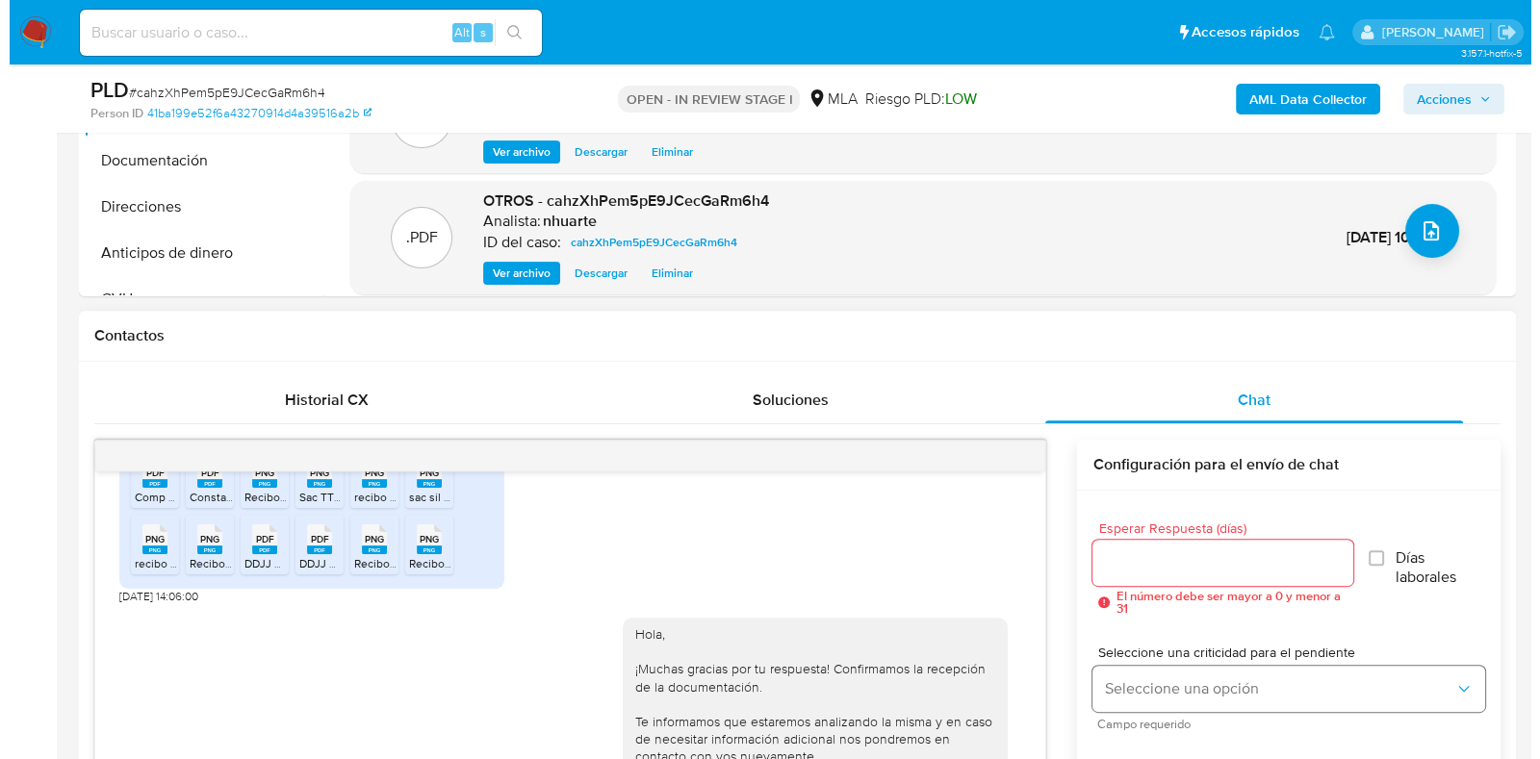
scroll to position [722, 0]
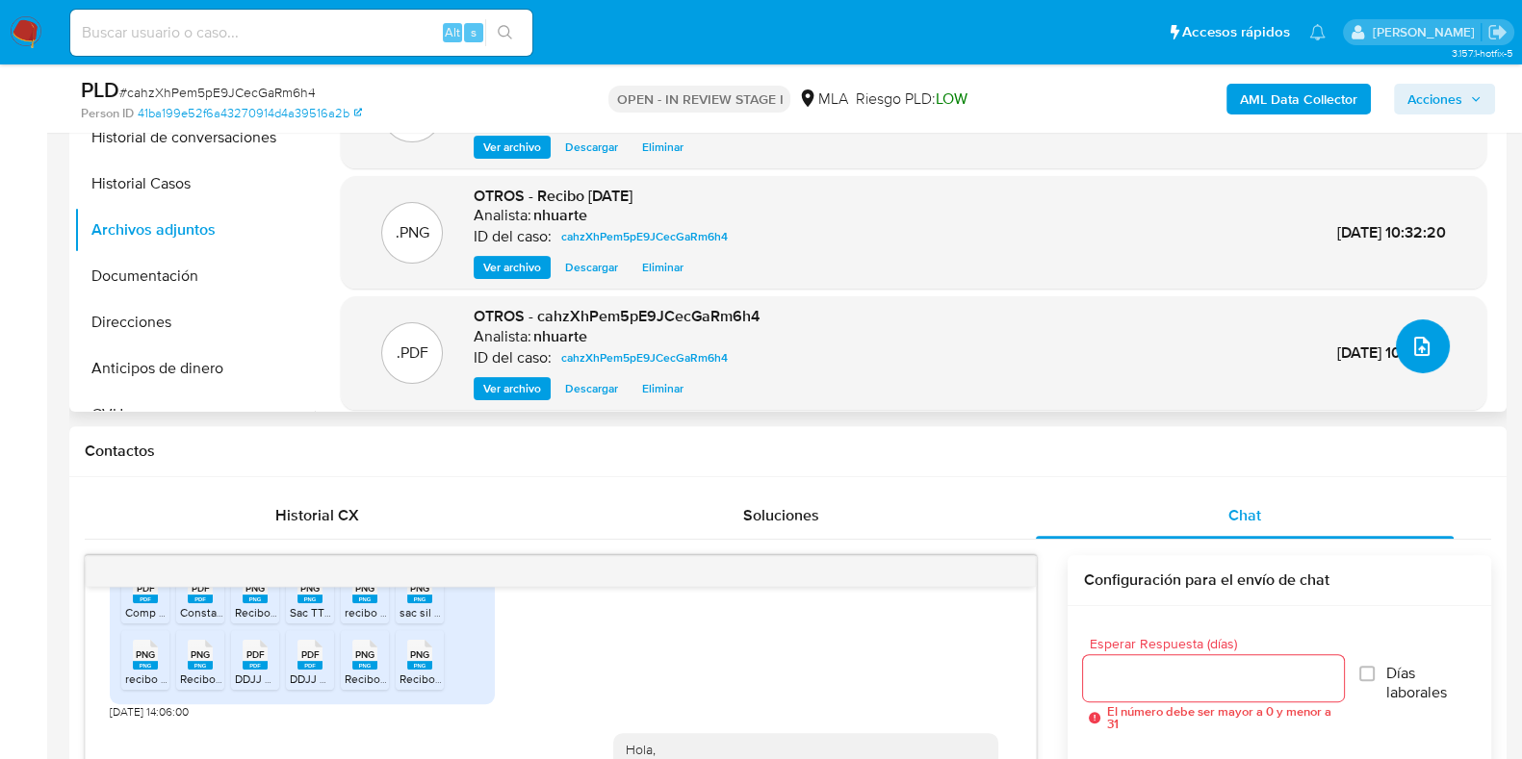
click at [1425, 339] on button "upload-file" at bounding box center [1422, 347] width 54 height 54
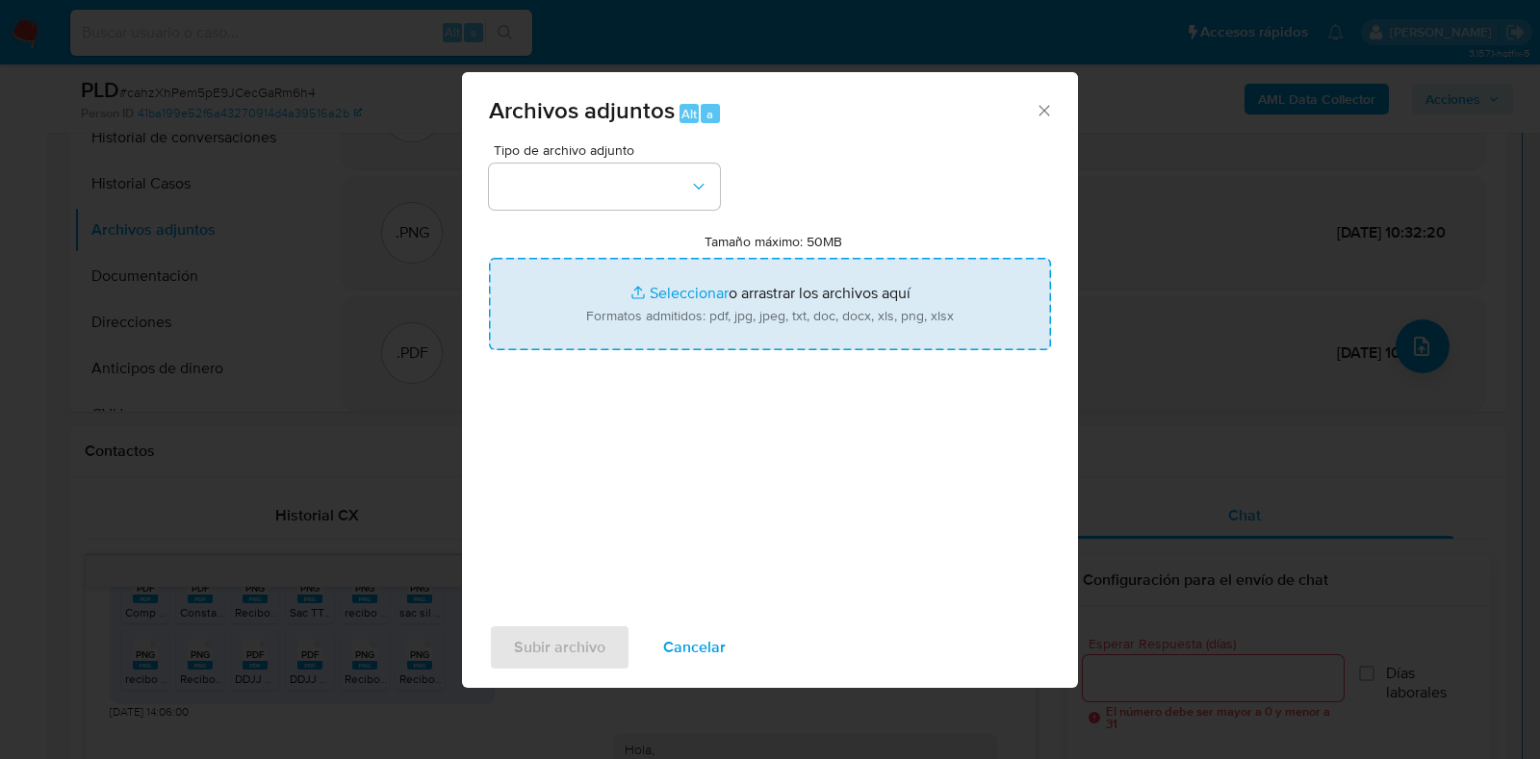
type input "C:\fakepath\NOSIS_Manager_InformeIndividual_20285920583_620658_20250902100412.p…"
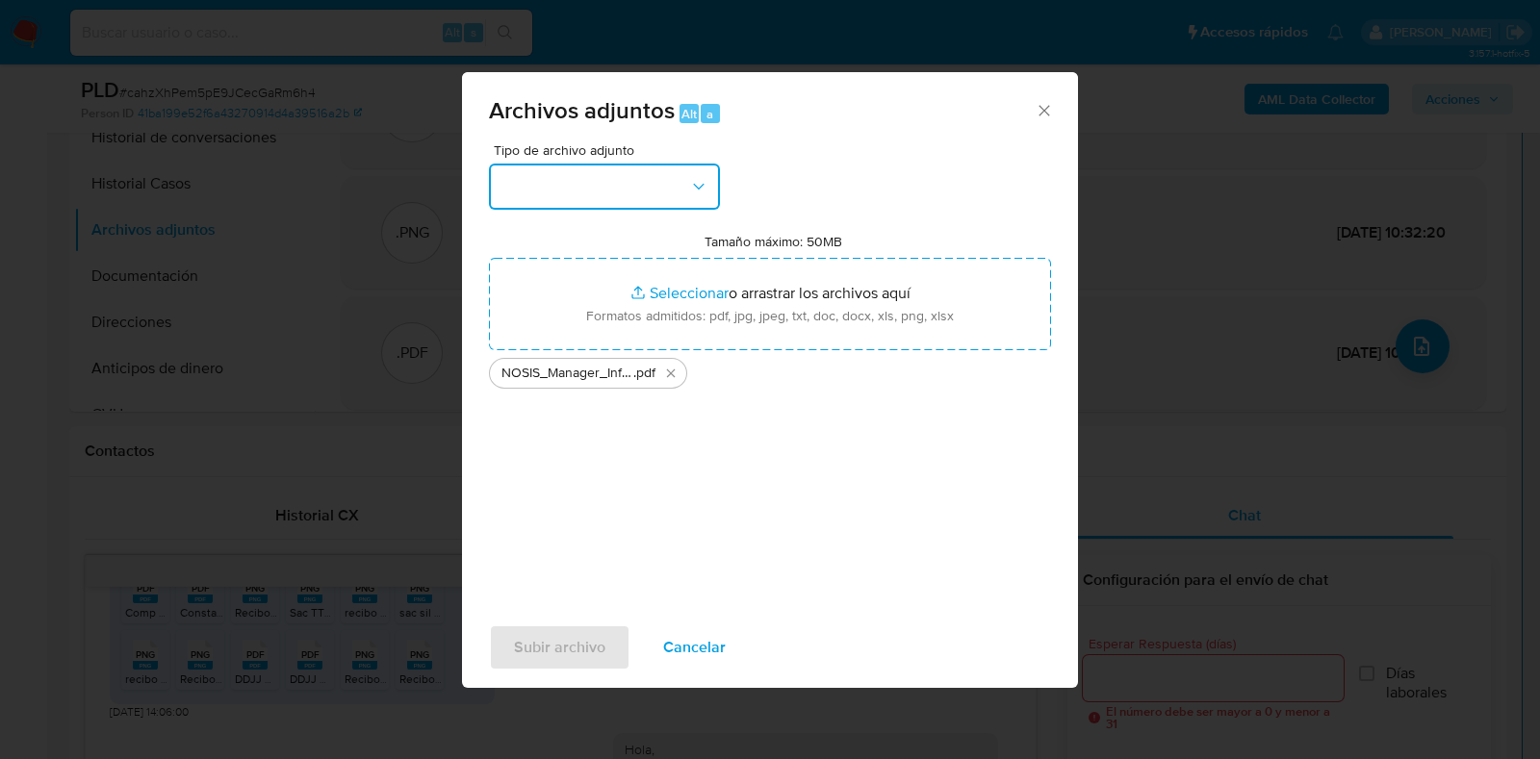
click at [679, 196] on button "button" at bounding box center [604, 187] width 231 height 46
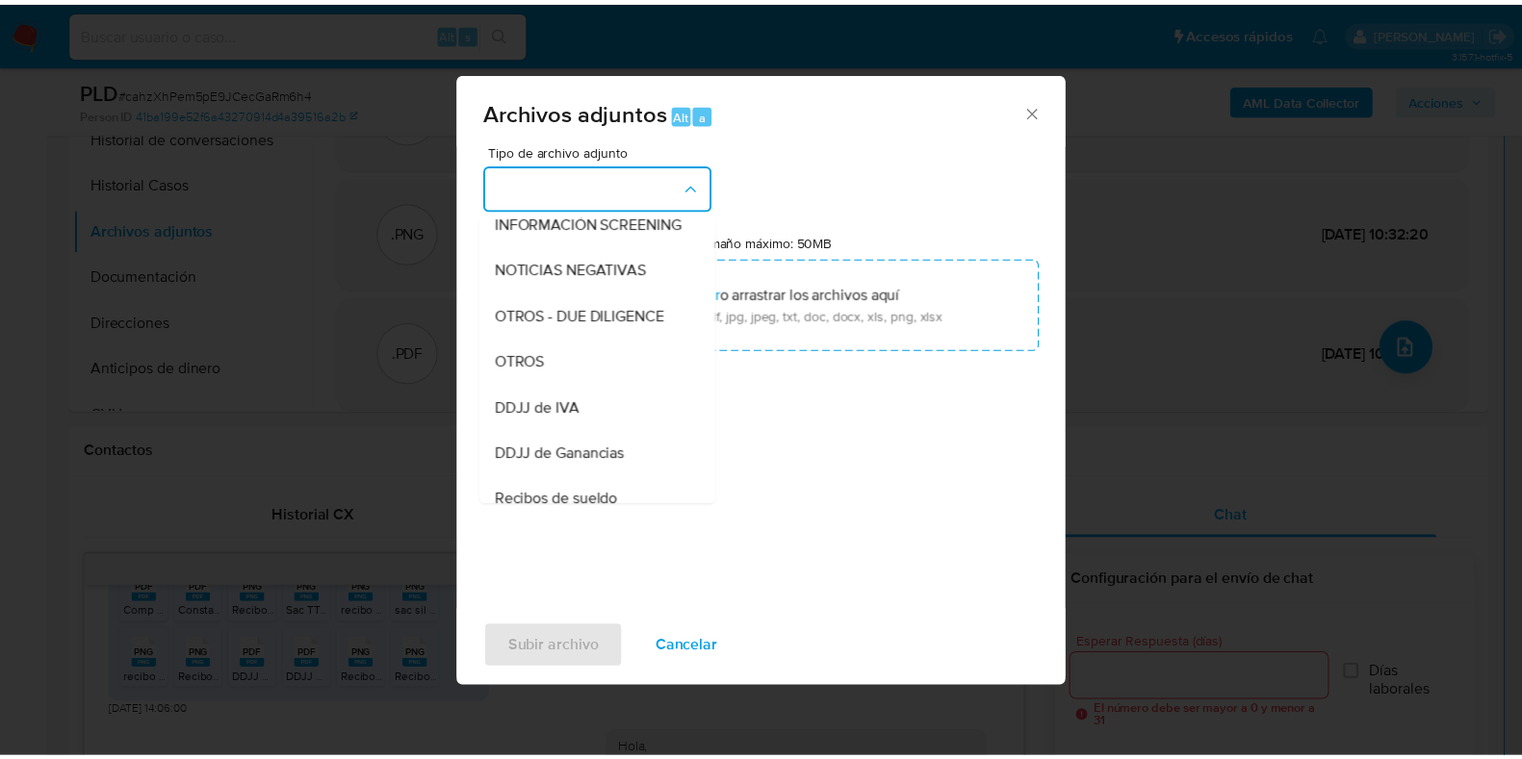
scroll to position [331, 0]
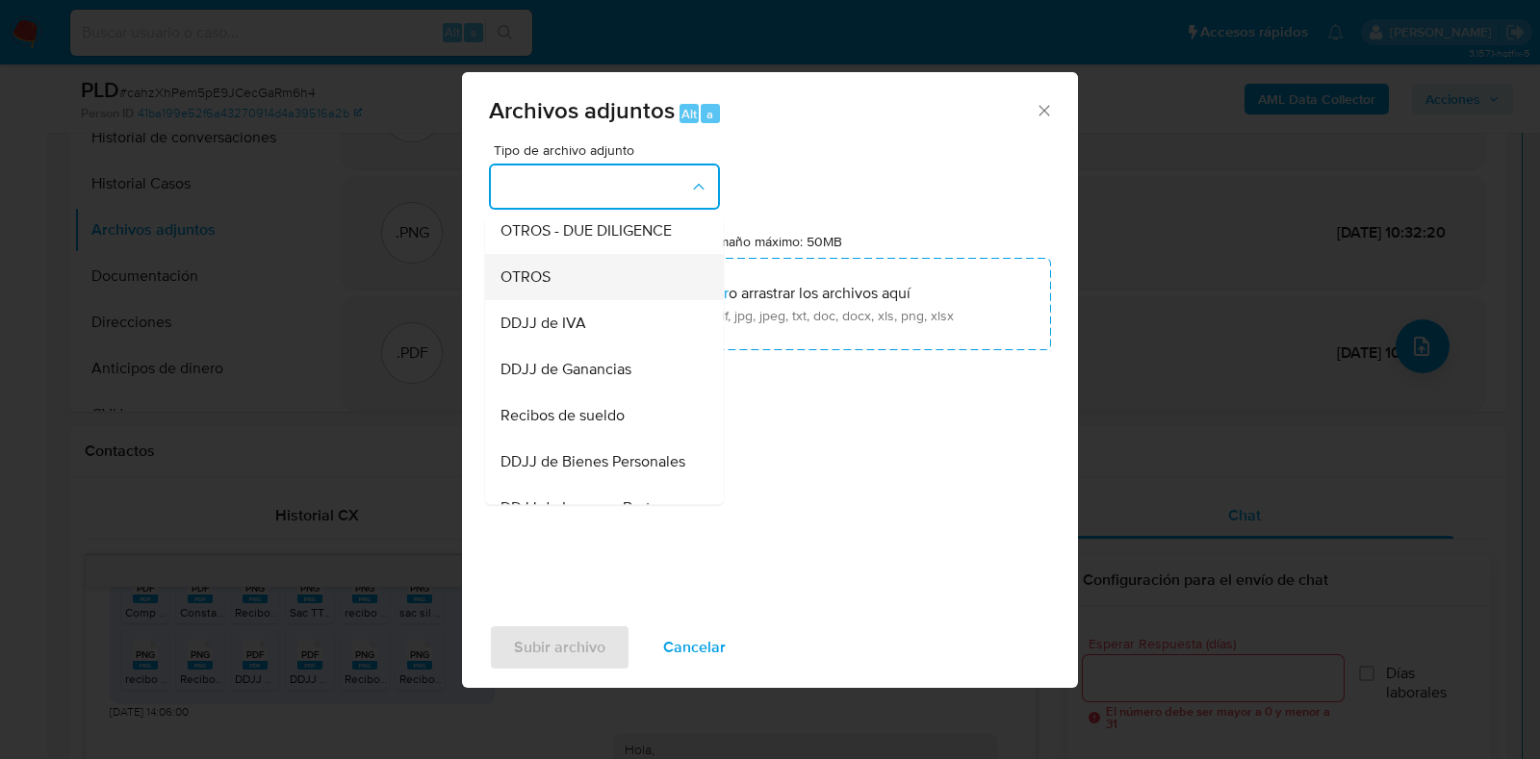
click at [607, 300] on div "OTROS" at bounding box center [598, 277] width 196 height 46
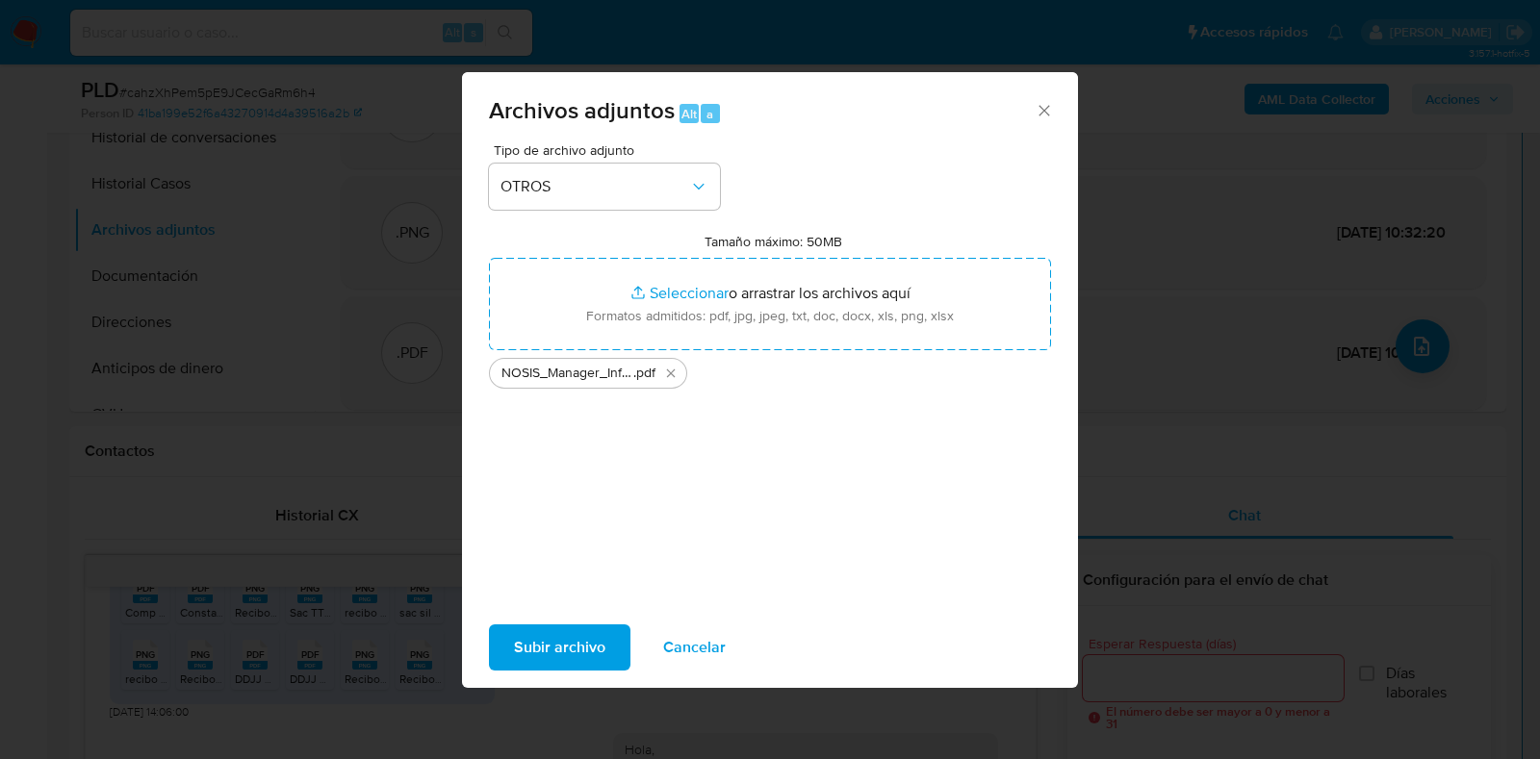
click at [578, 652] on span "Subir archivo" at bounding box center [559, 648] width 91 height 42
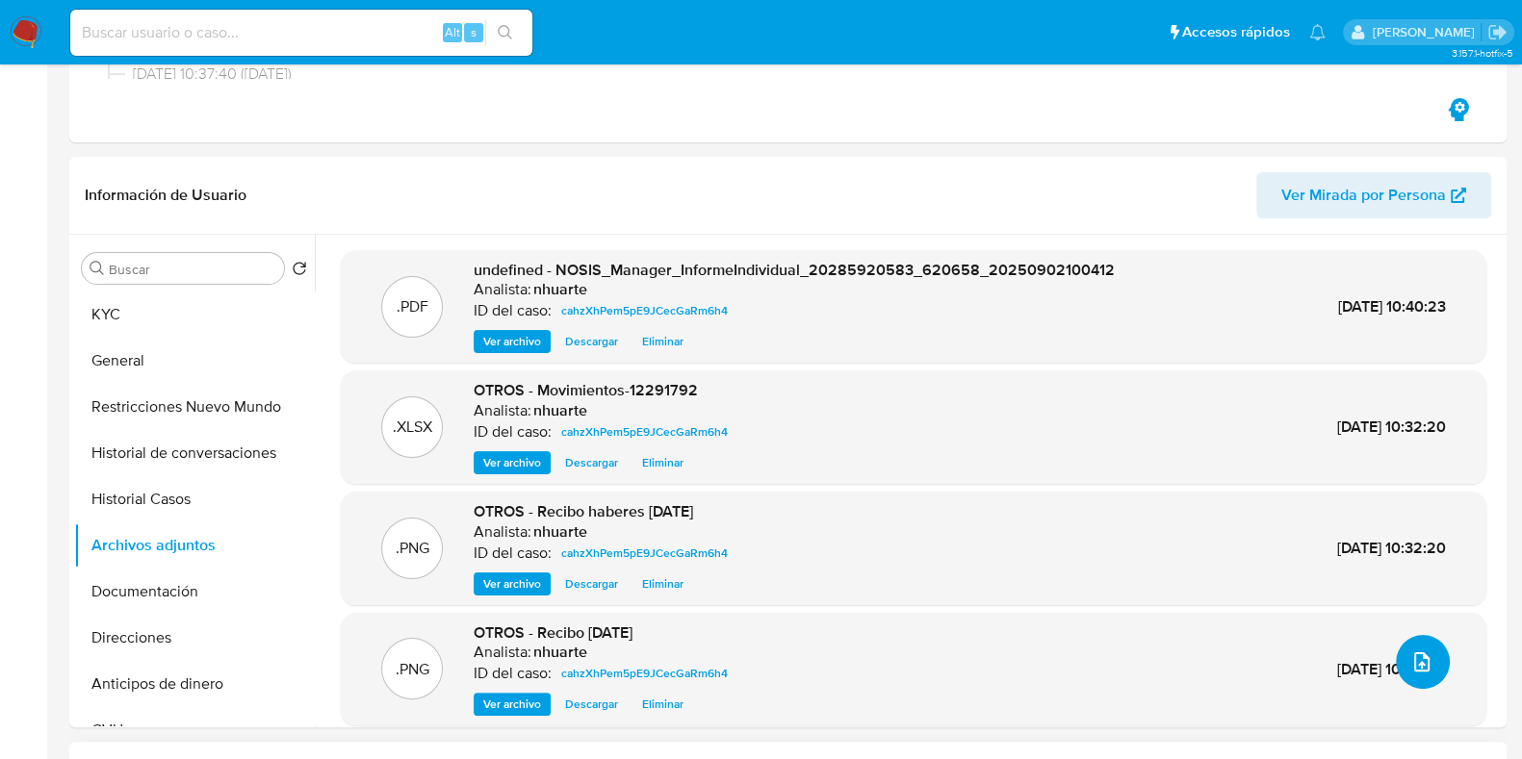
scroll to position [0, 0]
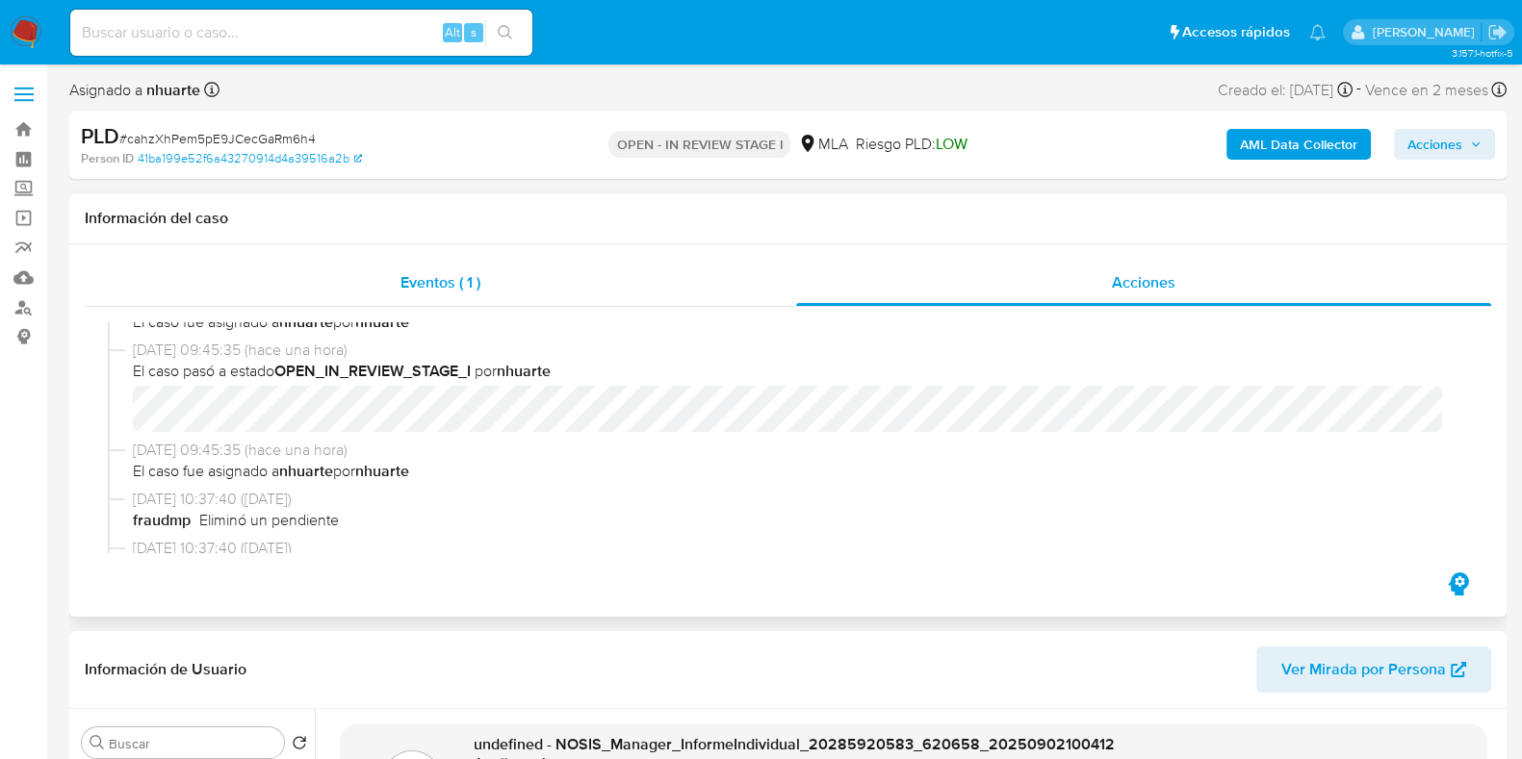
click at [427, 289] on span "Eventos ( 1 )" at bounding box center [440, 282] width 80 height 22
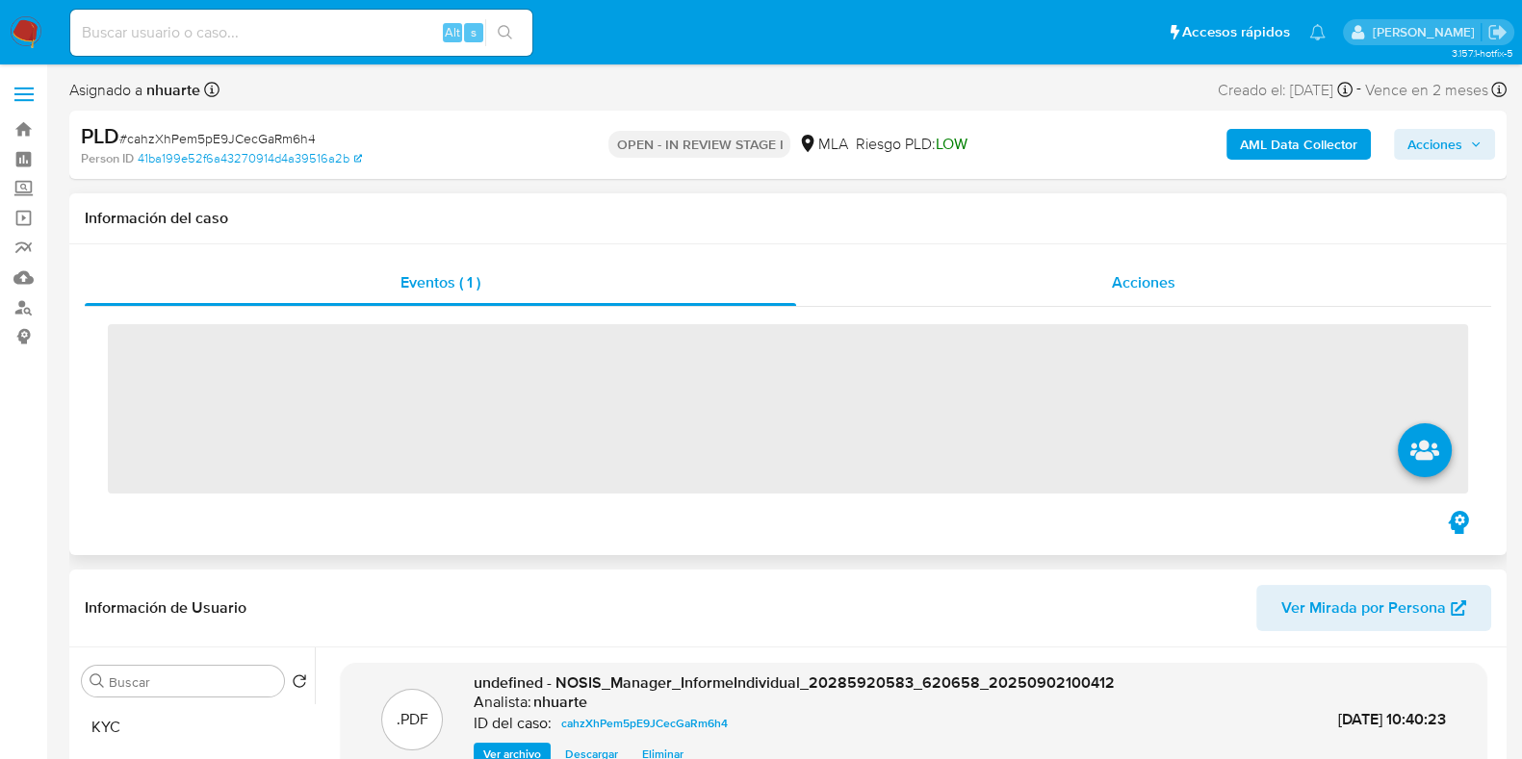
click at [1068, 285] on div "Acciones" at bounding box center [1143, 283] width 695 height 46
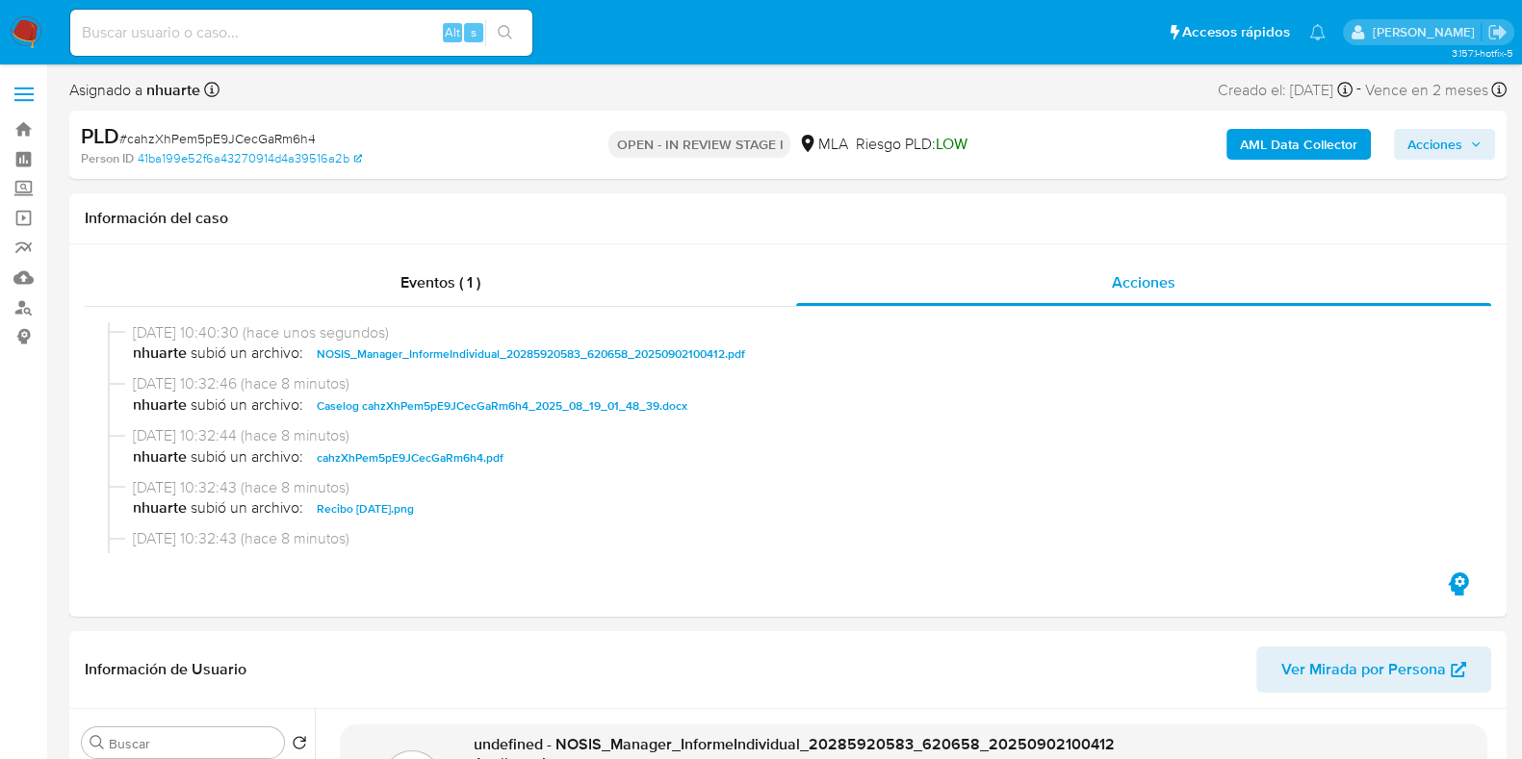
click at [1446, 146] on span "Acciones" at bounding box center [1434, 144] width 55 height 31
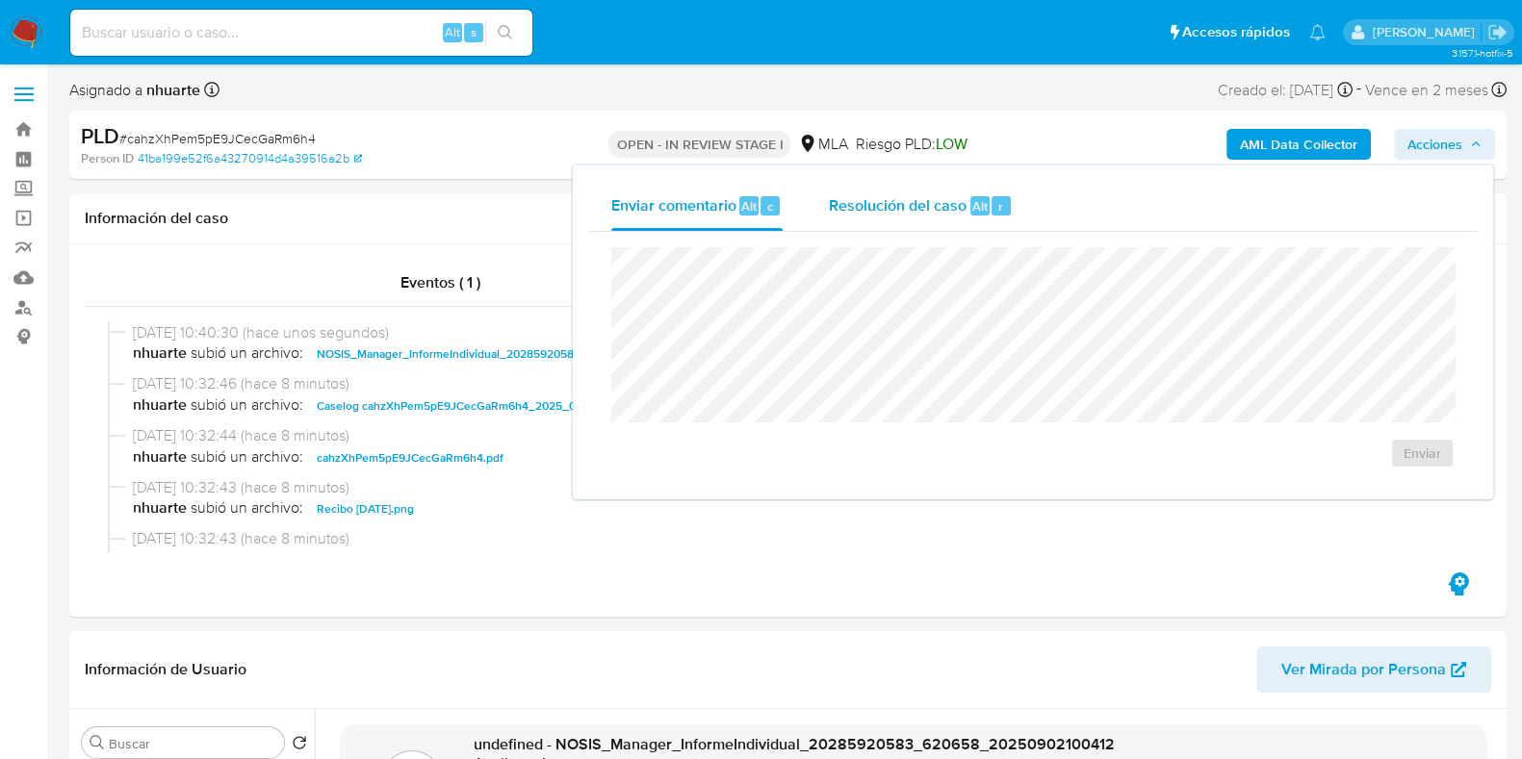
click at [892, 203] on span "Resolución del caso" at bounding box center [898, 205] width 138 height 22
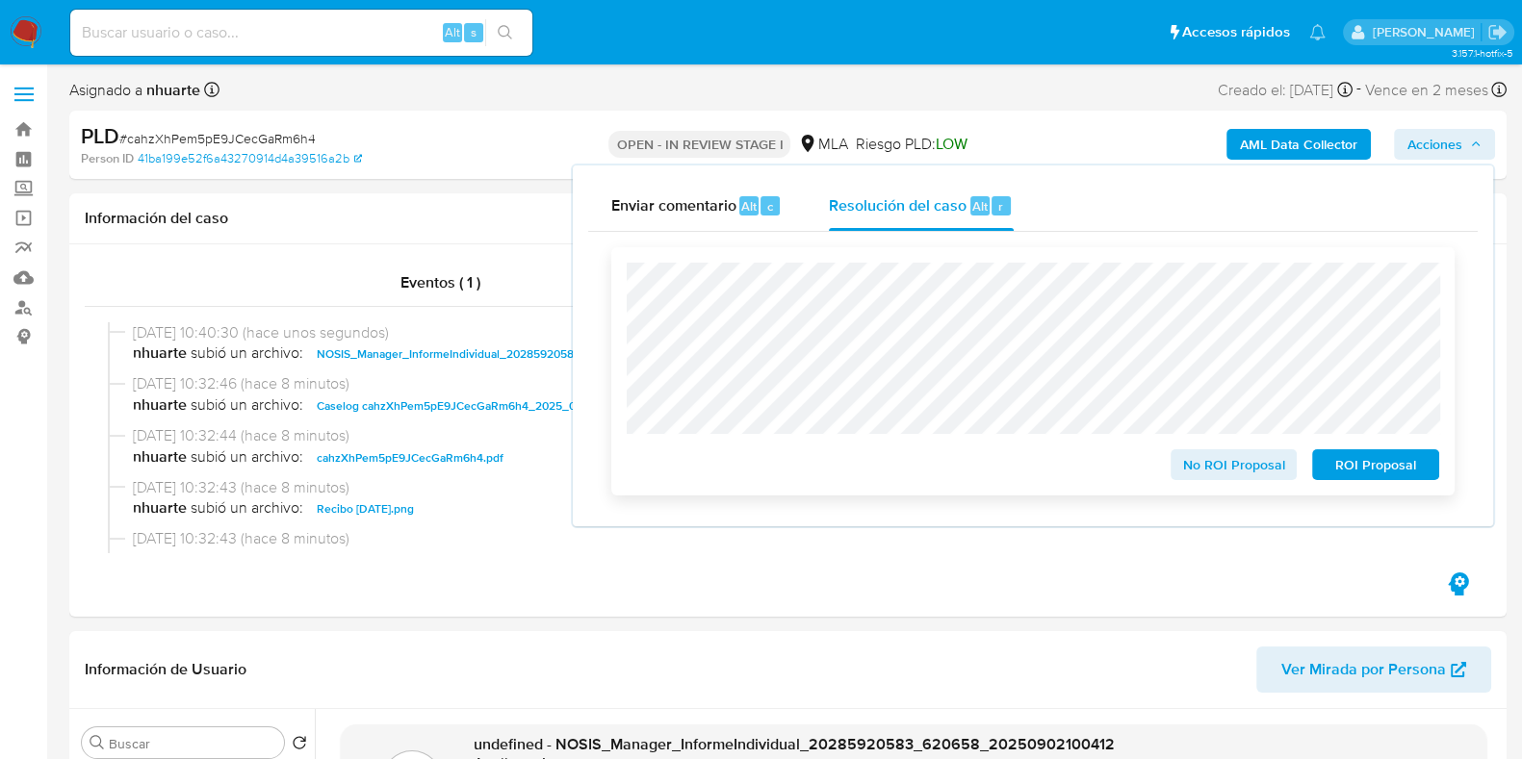
click at [1251, 465] on span "No ROI Proposal" at bounding box center [1234, 464] width 100 height 27
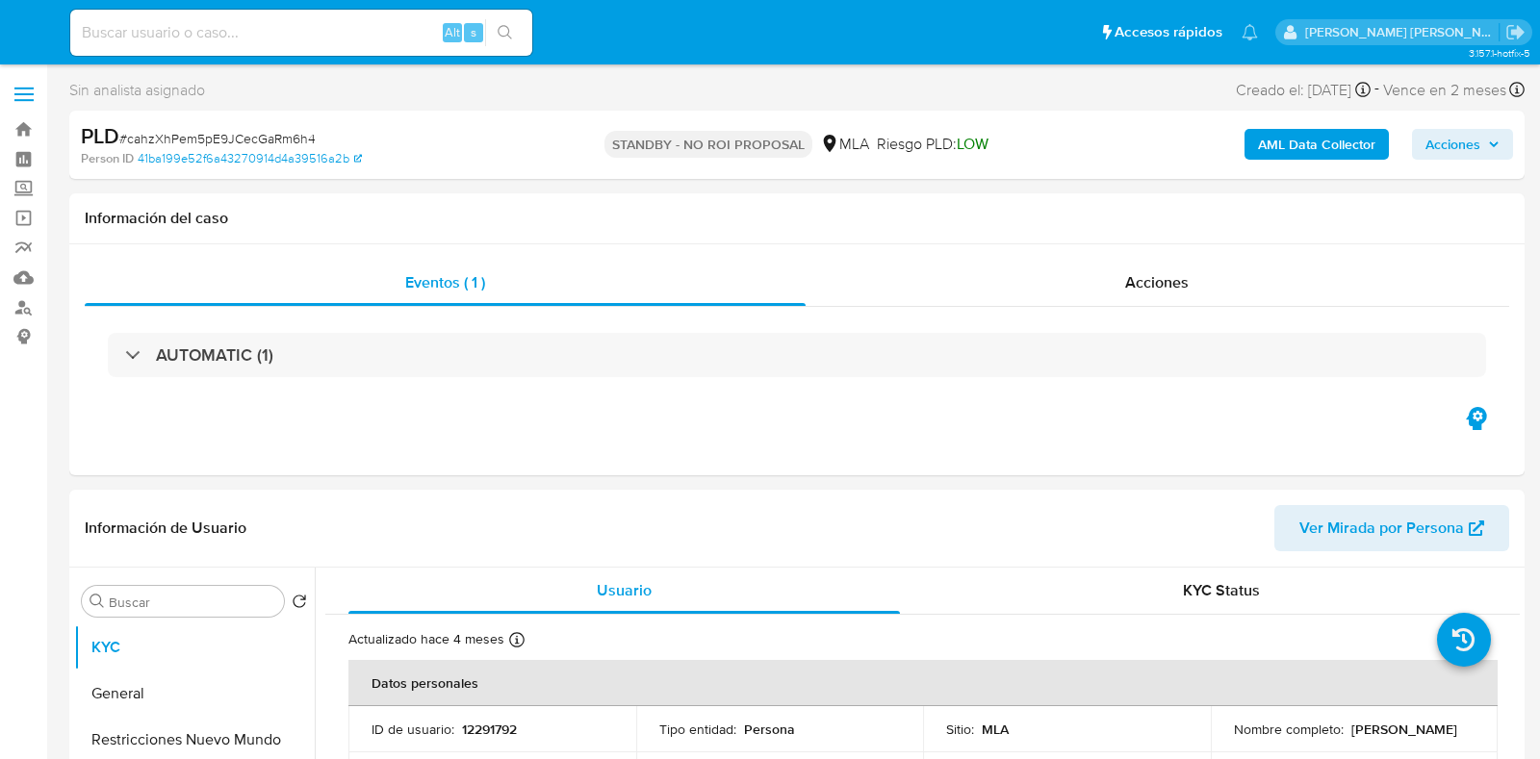
select select "10"
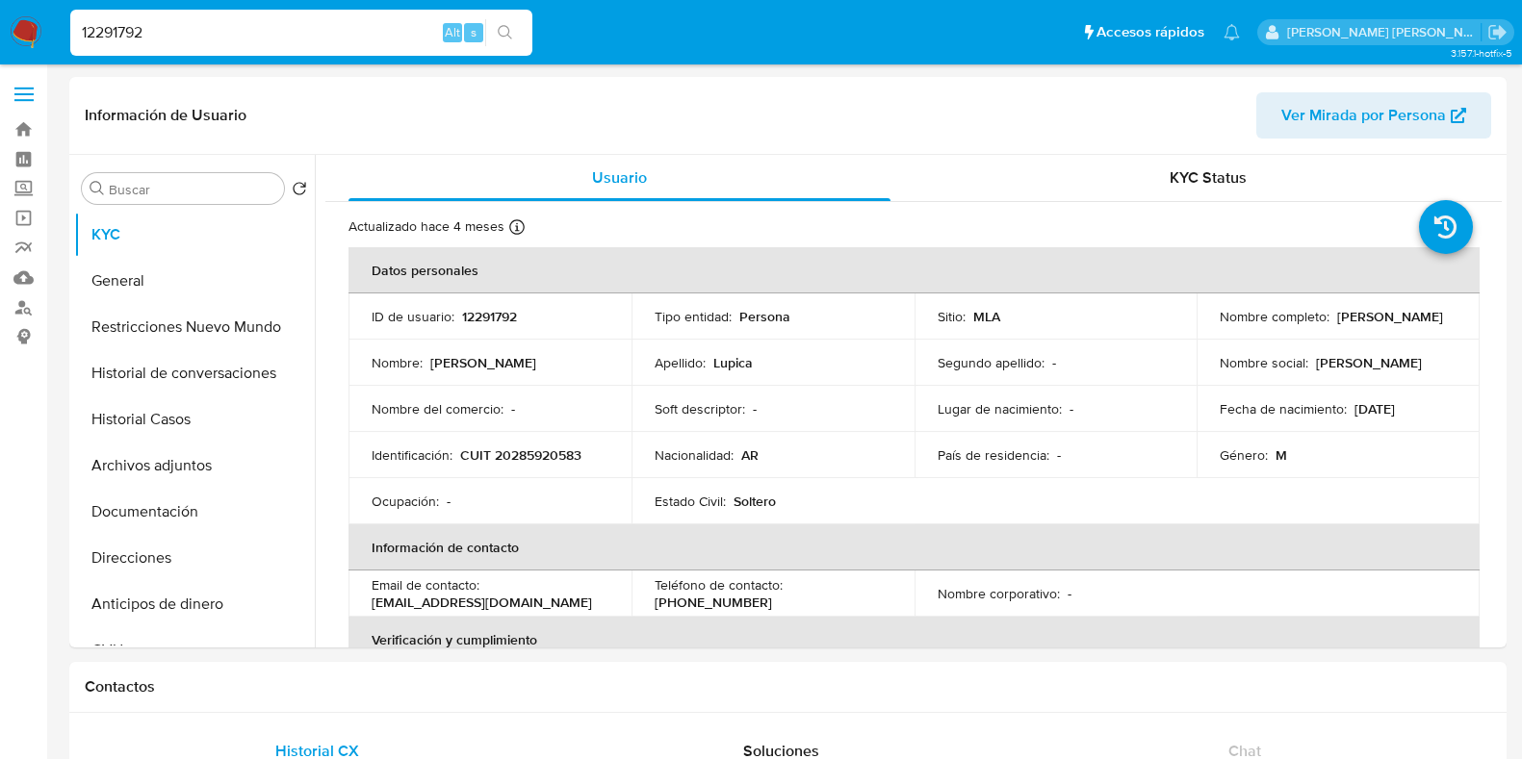
select select "10"
drag, startPoint x: 168, startPoint y: 32, endPoint x: 59, endPoint y: 31, distance: 109.7
click at [59, 31] on nav "Pausado Ver notificaciones 12291792 Alt s Accesos rápidos Presiona las siguient…" at bounding box center [761, 32] width 1522 height 64
paste input "53662381"
type input "53662381"
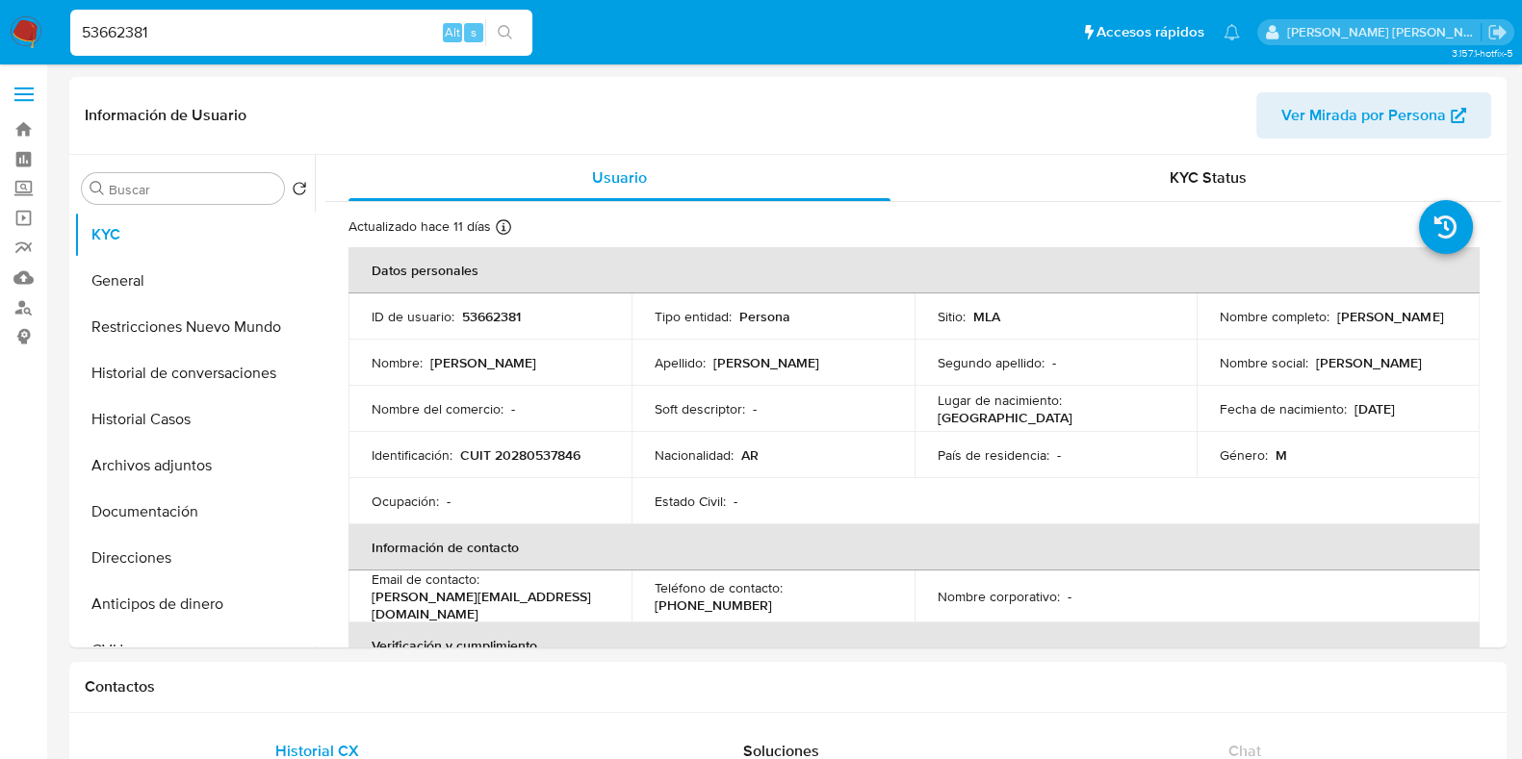
select select "10"
click at [501, 313] on p "53662381" at bounding box center [491, 316] width 59 height 17
copy p "53662381"
click at [173, 425] on button "Historial Casos" at bounding box center [194, 420] width 241 height 46
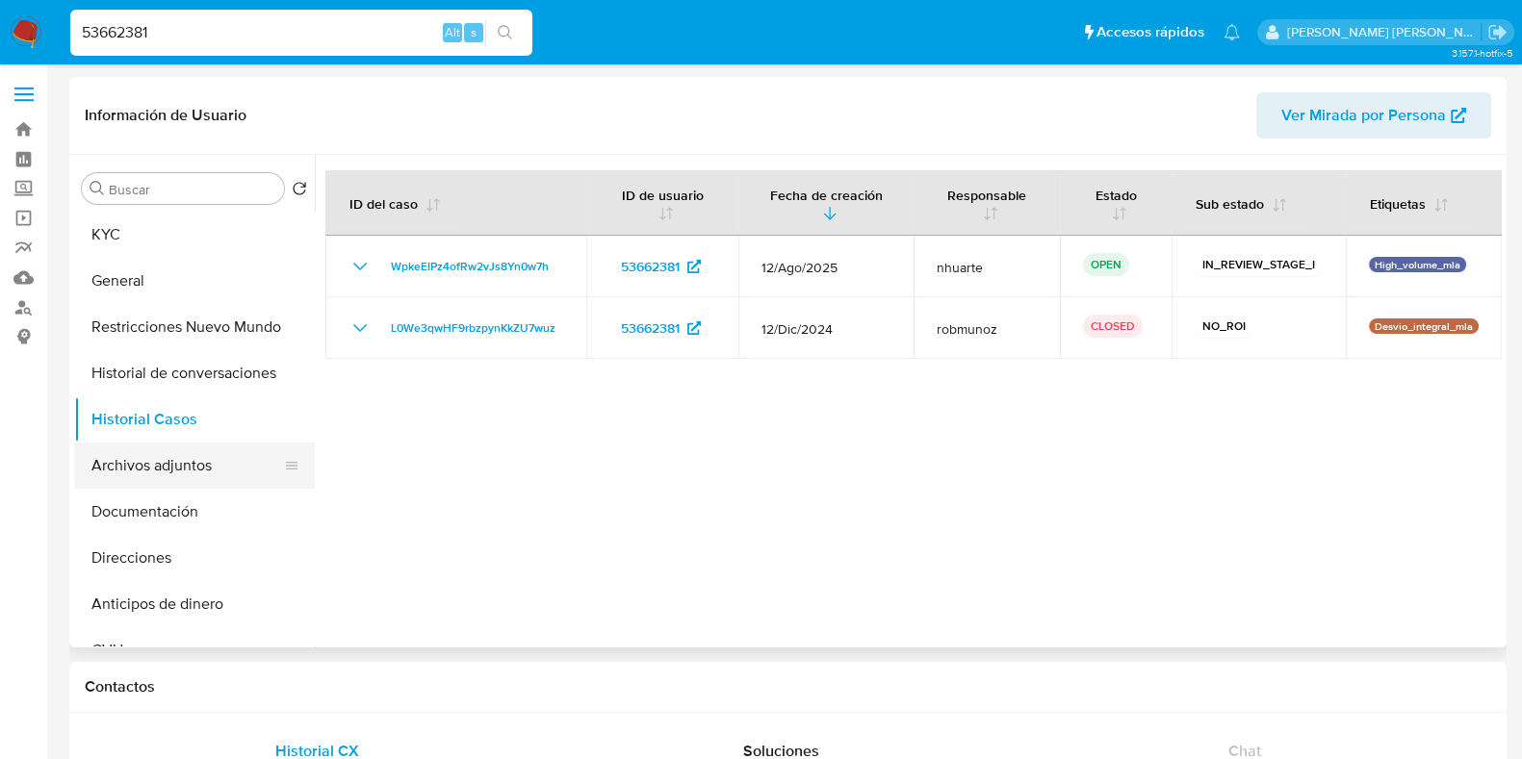
click at [115, 464] on button "Archivos adjuntos" at bounding box center [186, 466] width 225 height 46
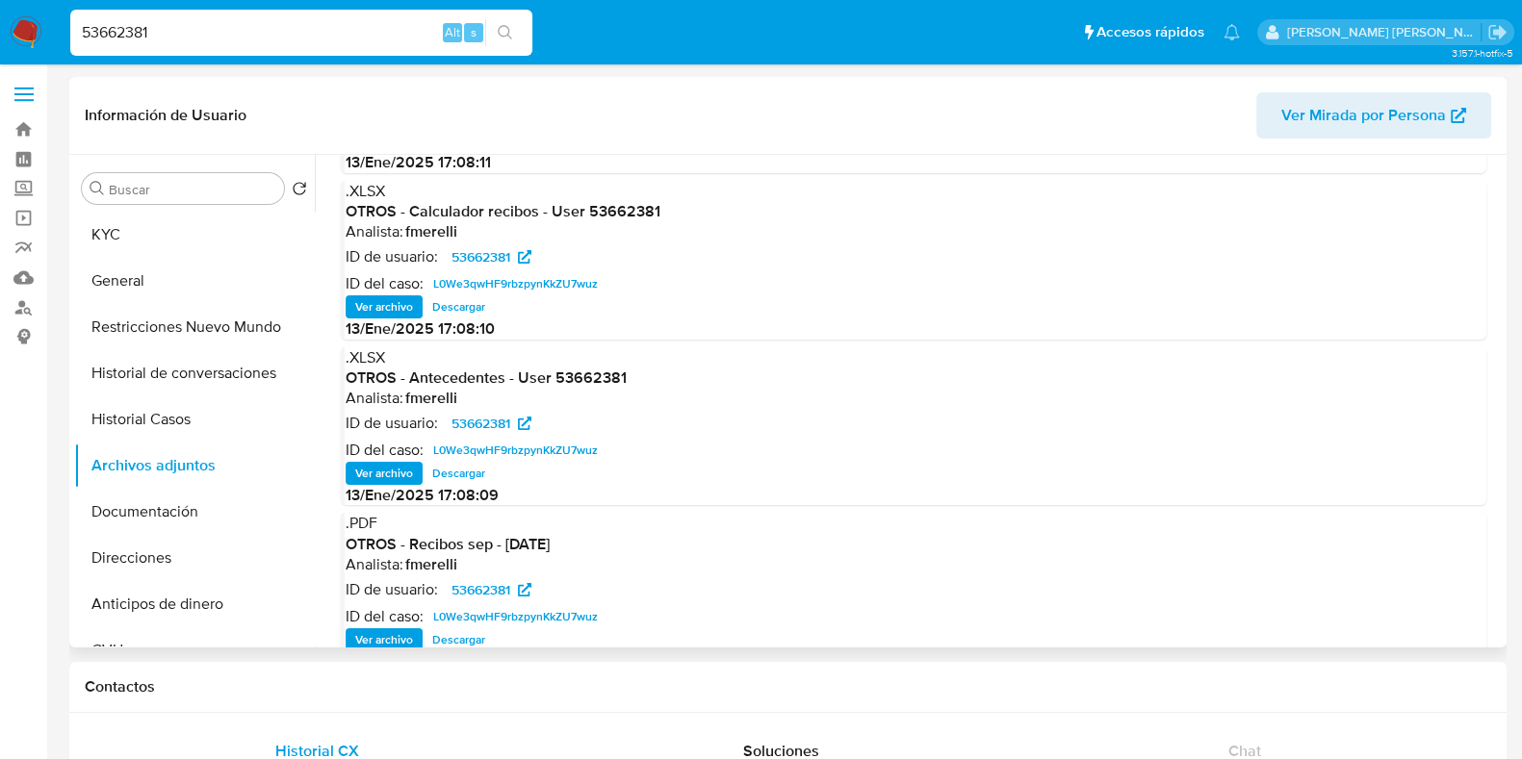
scroll to position [162, 0]
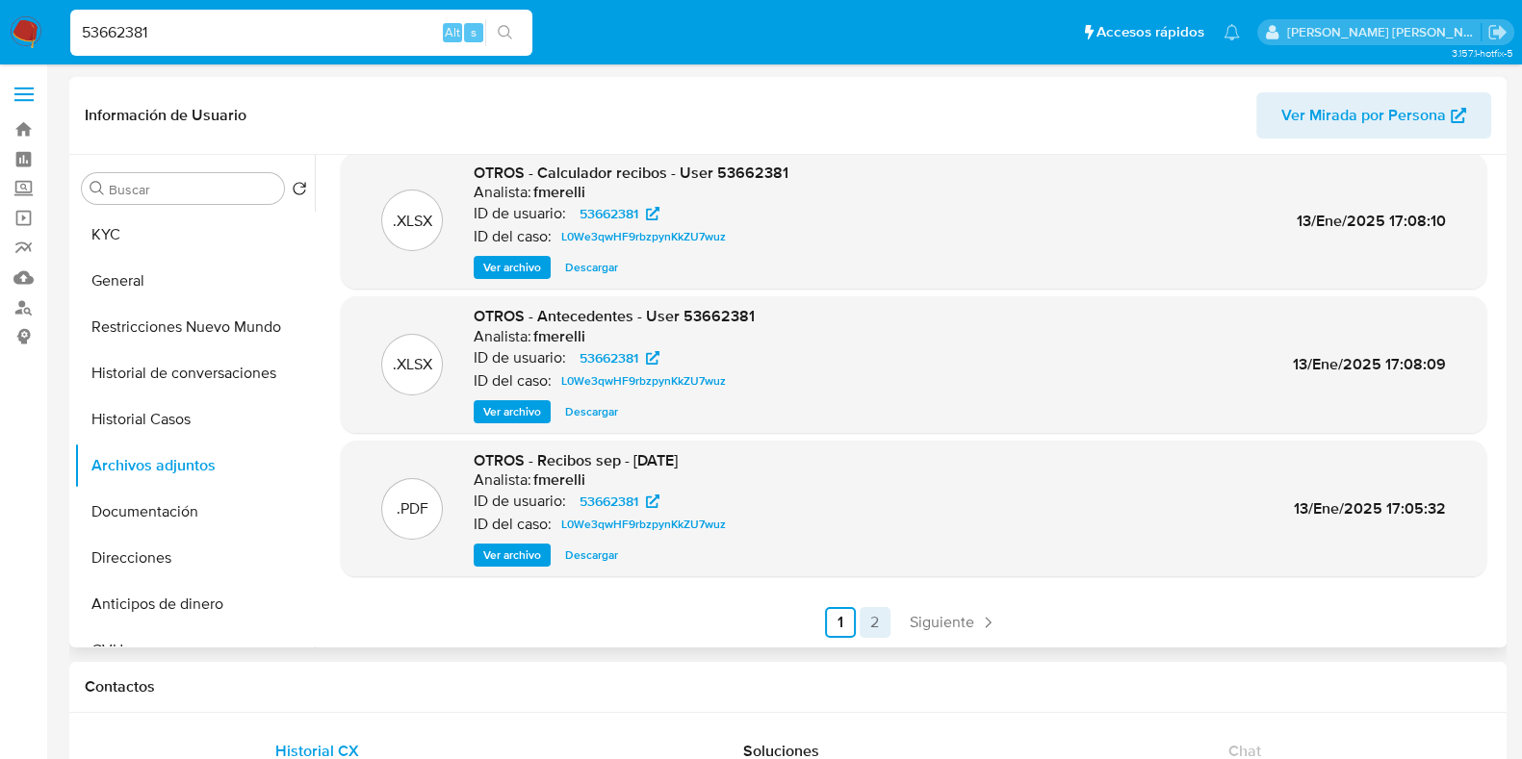
click at [871, 618] on link "2" at bounding box center [874, 622] width 31 height 31
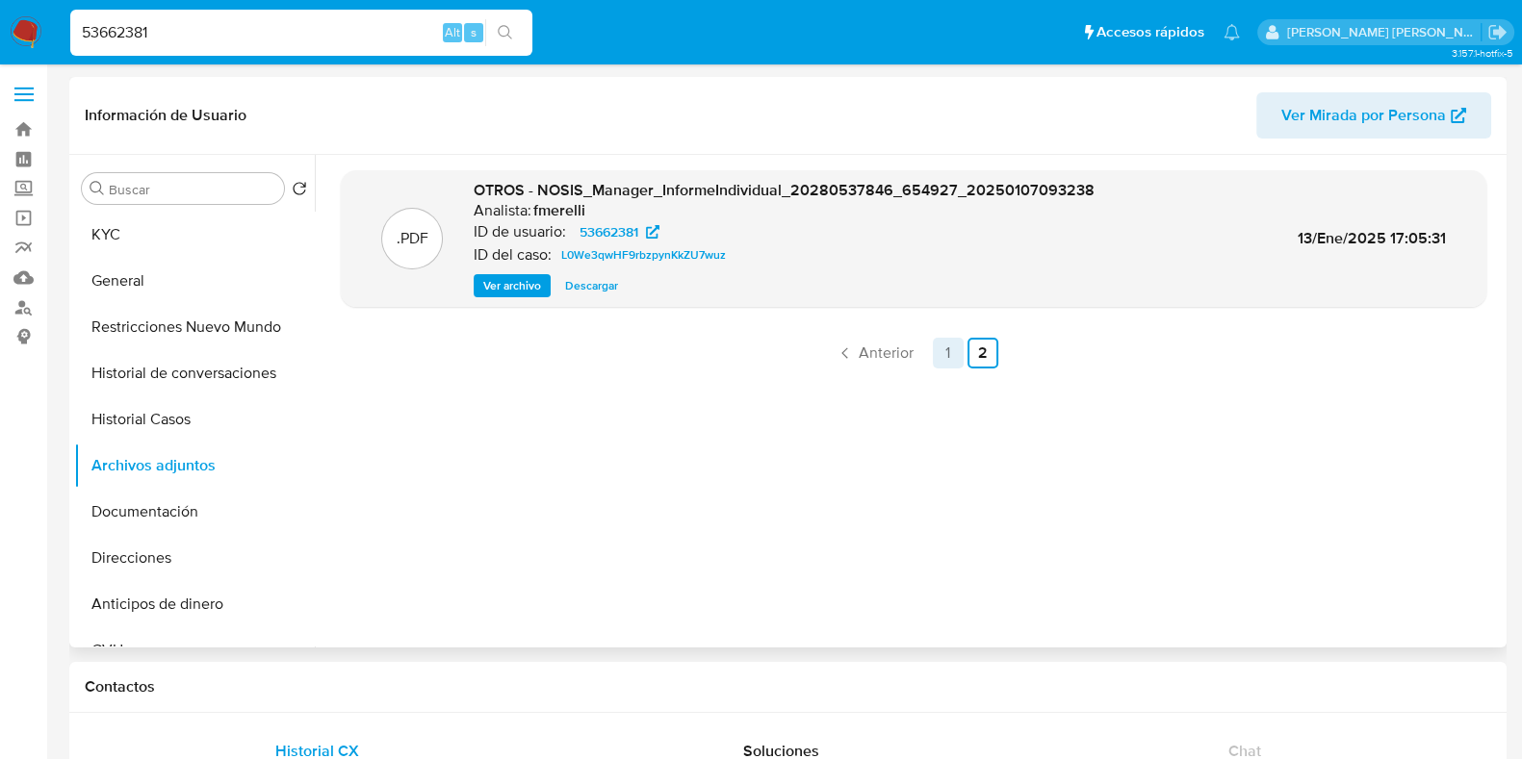
click at [948, 354] on link "1" at bounding box center [948, 353] width 31 height 31
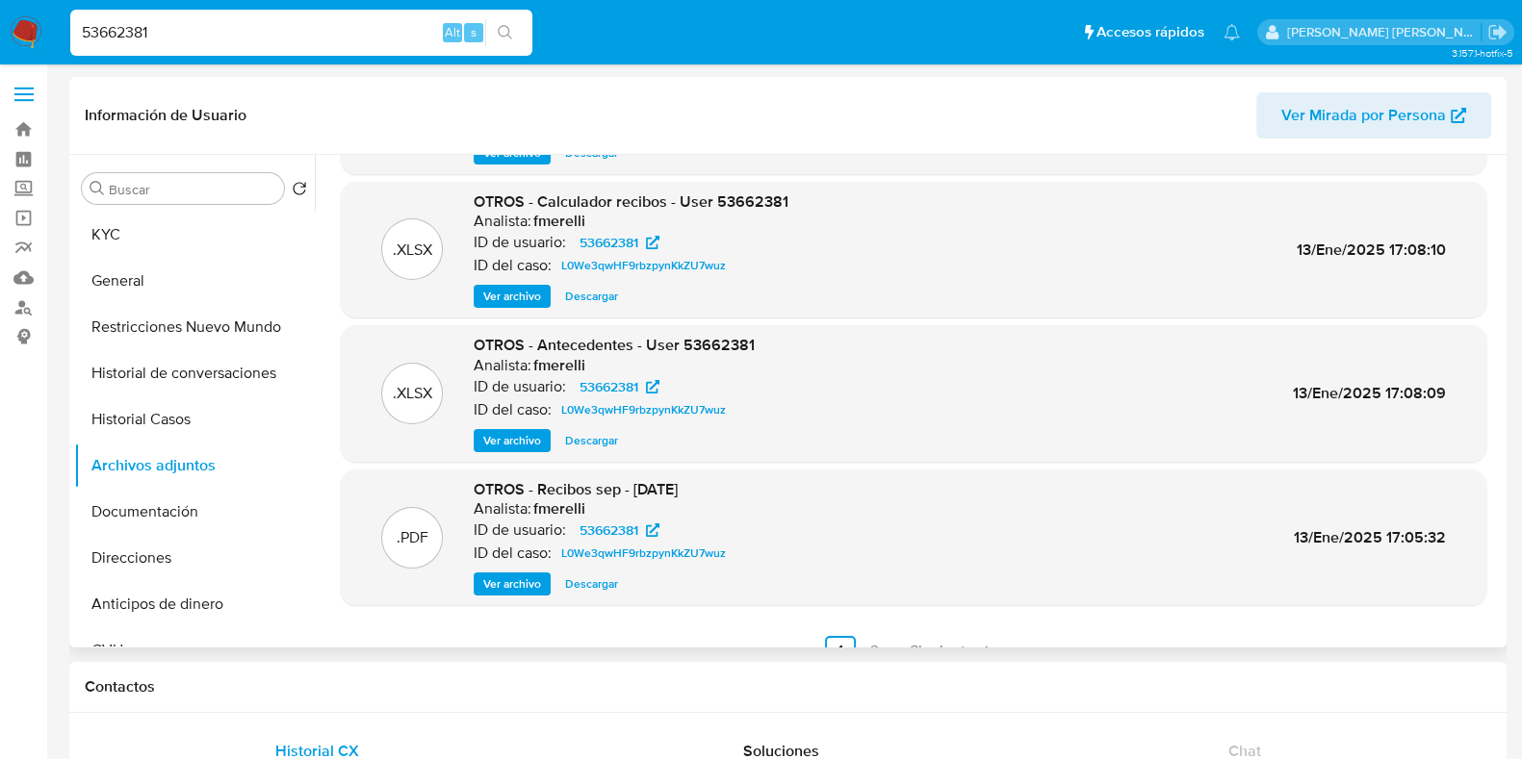
scroll to position [162, 0]
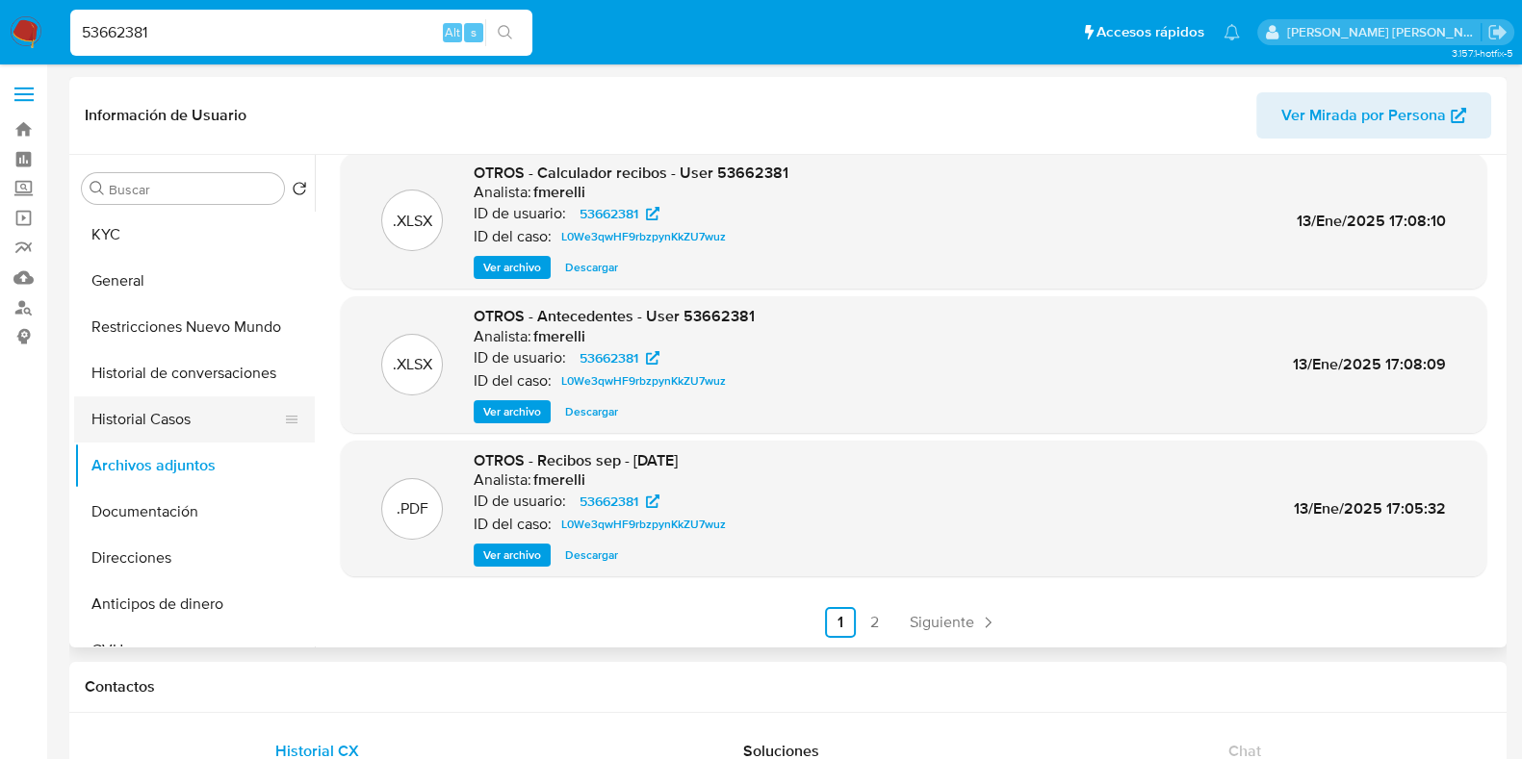
click at [202, 425] on button "Historial Casos" at bounding box center [186, 420] width 225 height 46
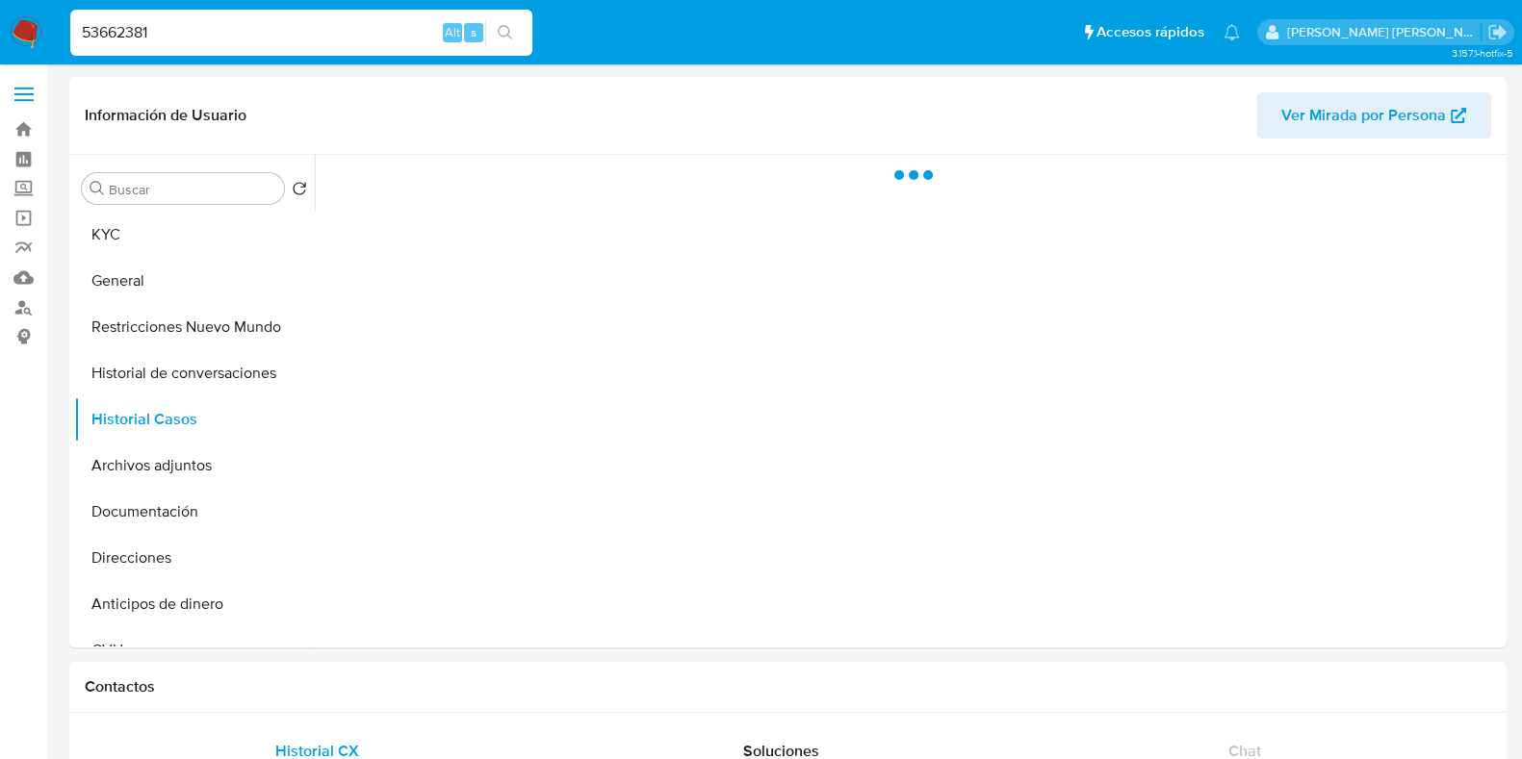
scroll to position [0, 0]
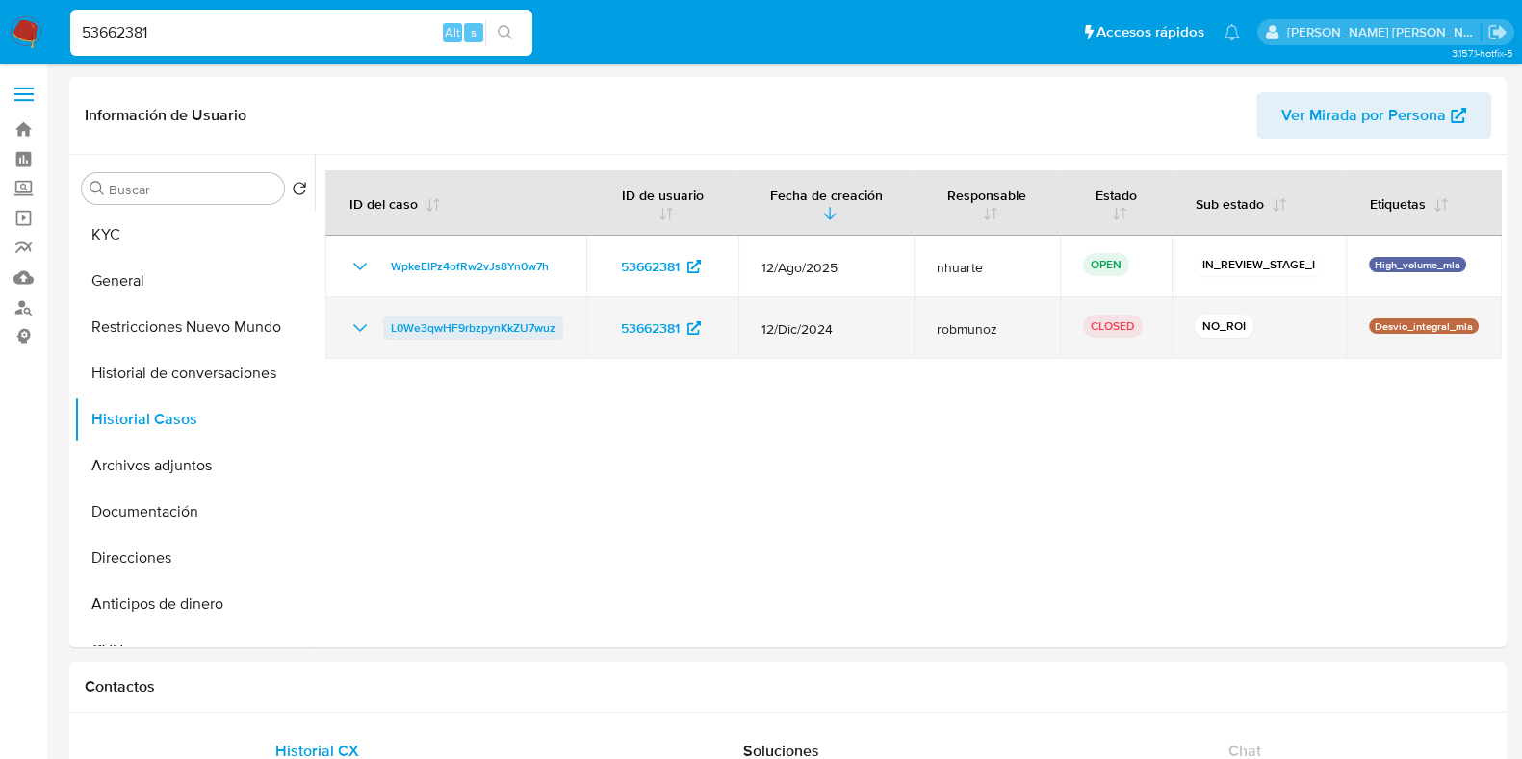
click at [526, 323] on span "L0We3qwHF9rbzpynKkZU7wuz" at bounding box center [473, 328] width 165 height 23
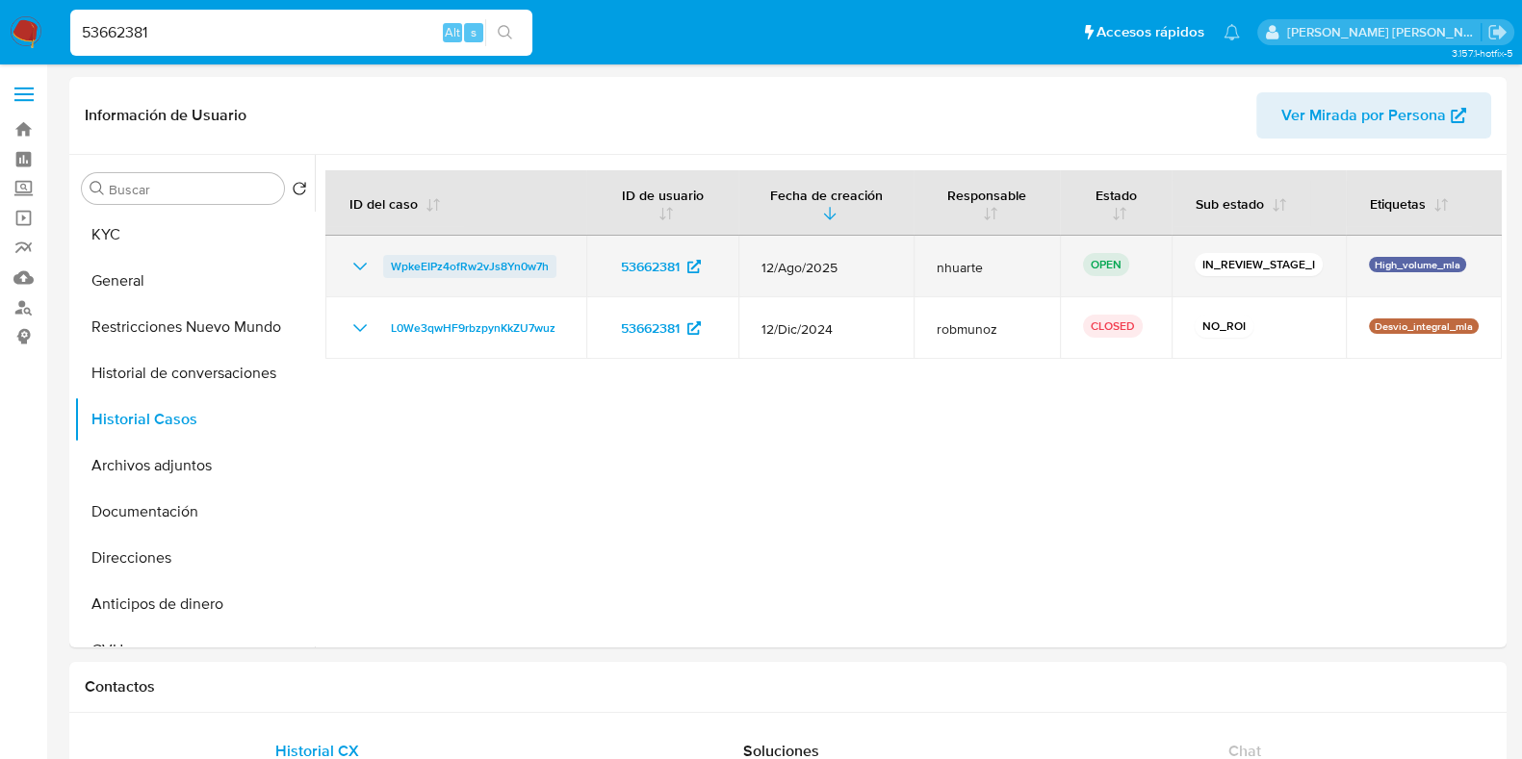
click at [444, 264] on span "WpkeEIPz4ofRw2vJs8Yn0w7h" at bounding box center [470, 266] width 158 height 23
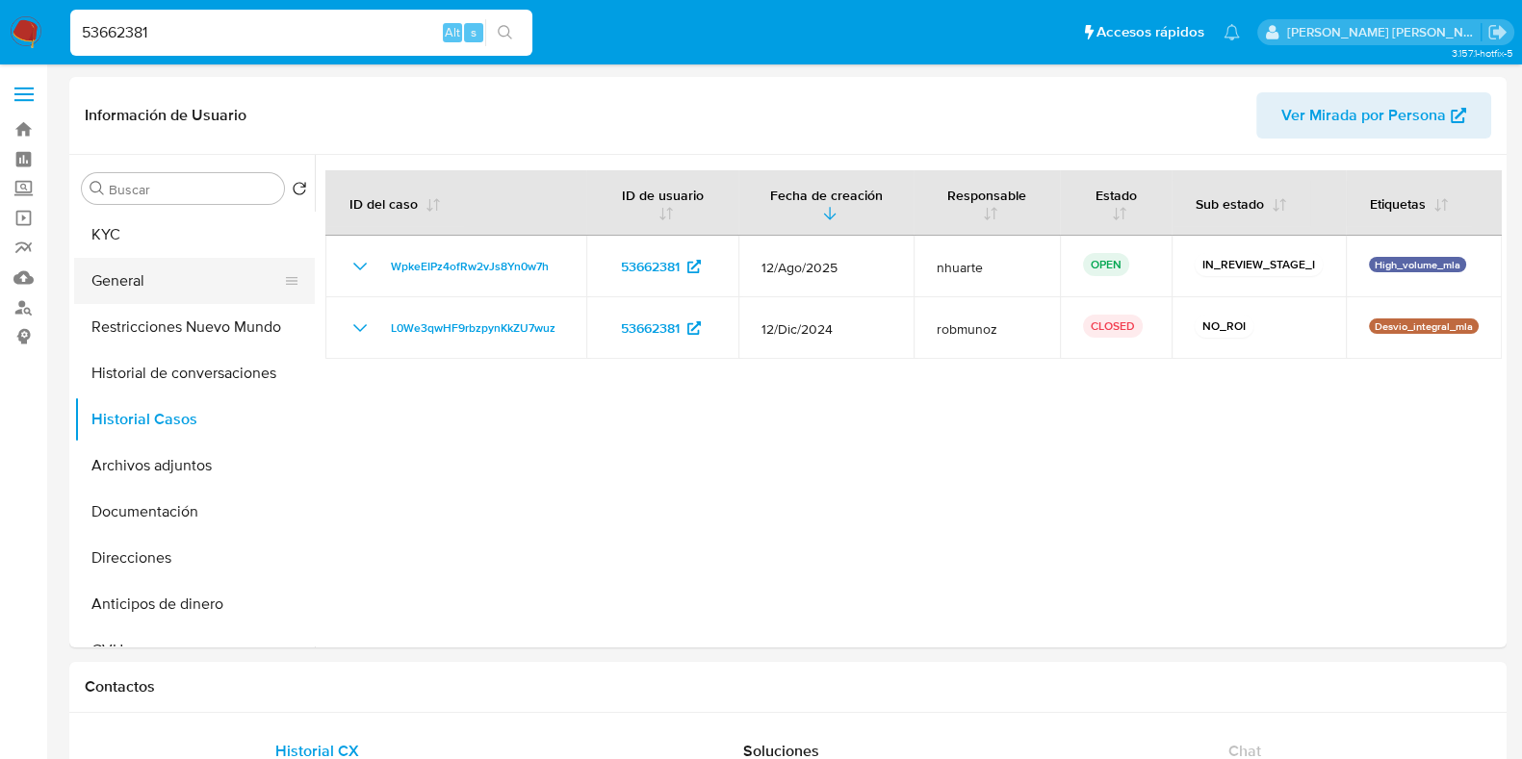
click at [166, 283] on button "General" at bounding box center [186, 281] width 225 height 46
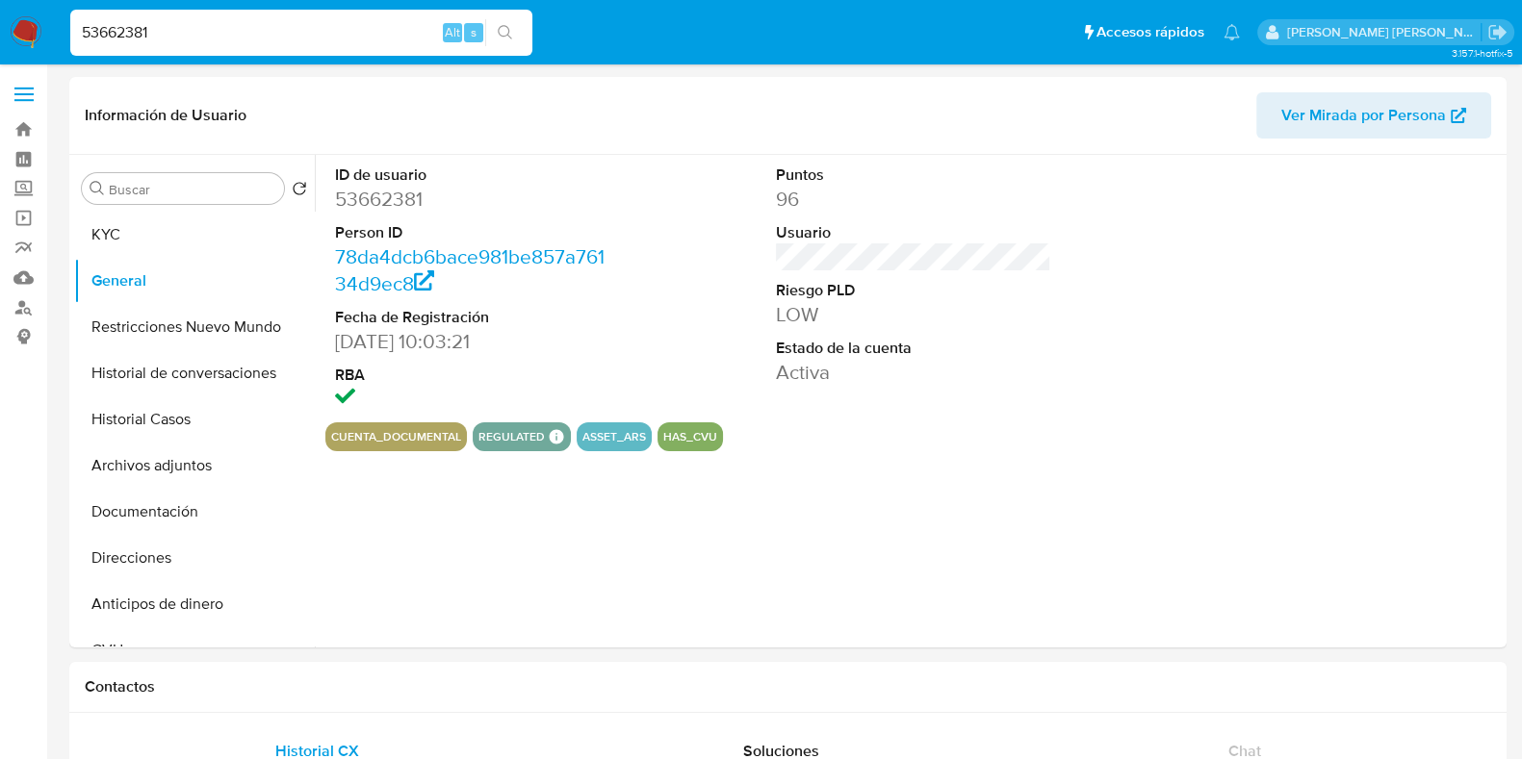
click at [398, 203] on dd "53662381" at bounding box center [472, 199] width 275 height 27
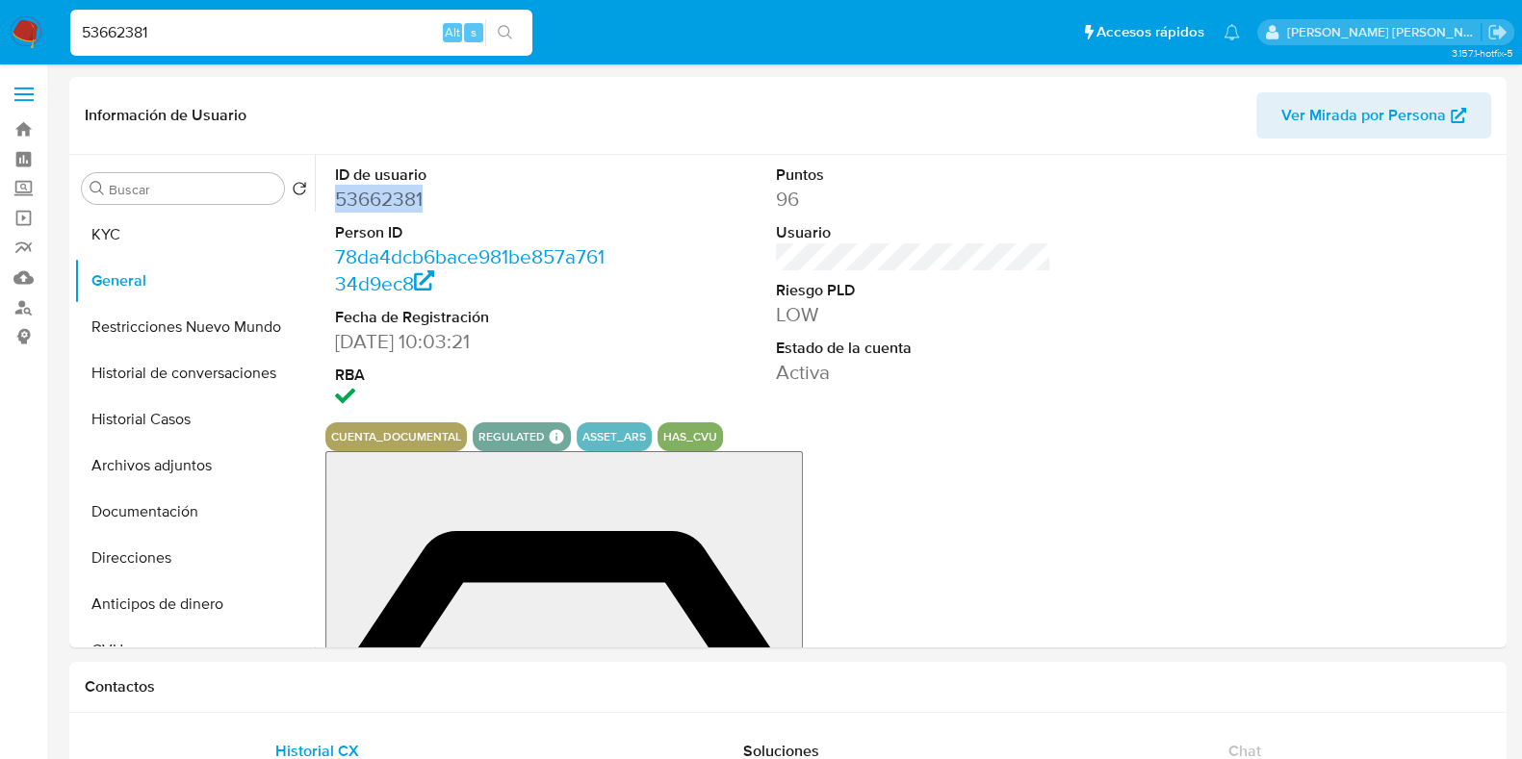
copy dd "53662381"
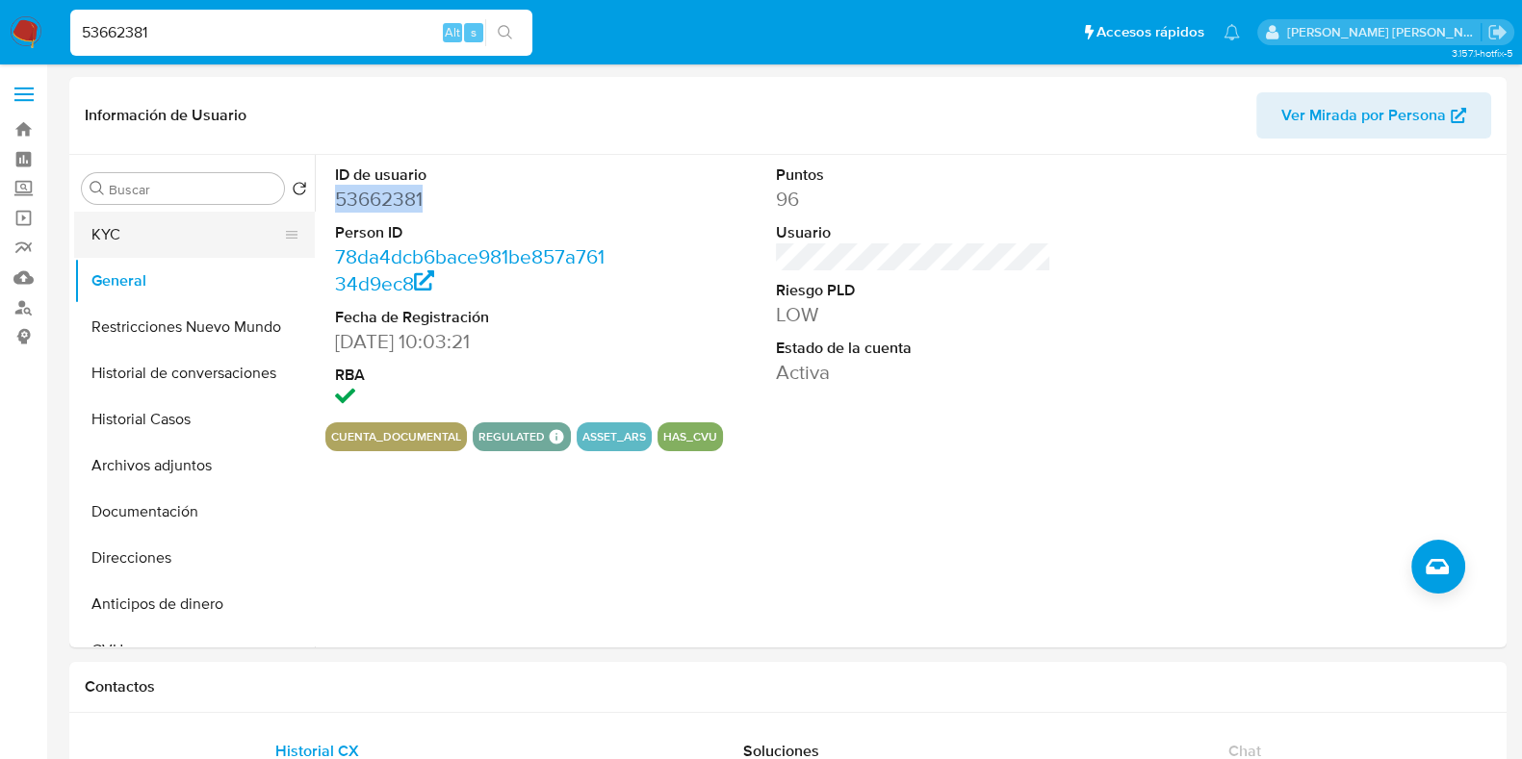
click at [125, 239] on button "KYC" at bounding box center [186, 235] width 225 height 46
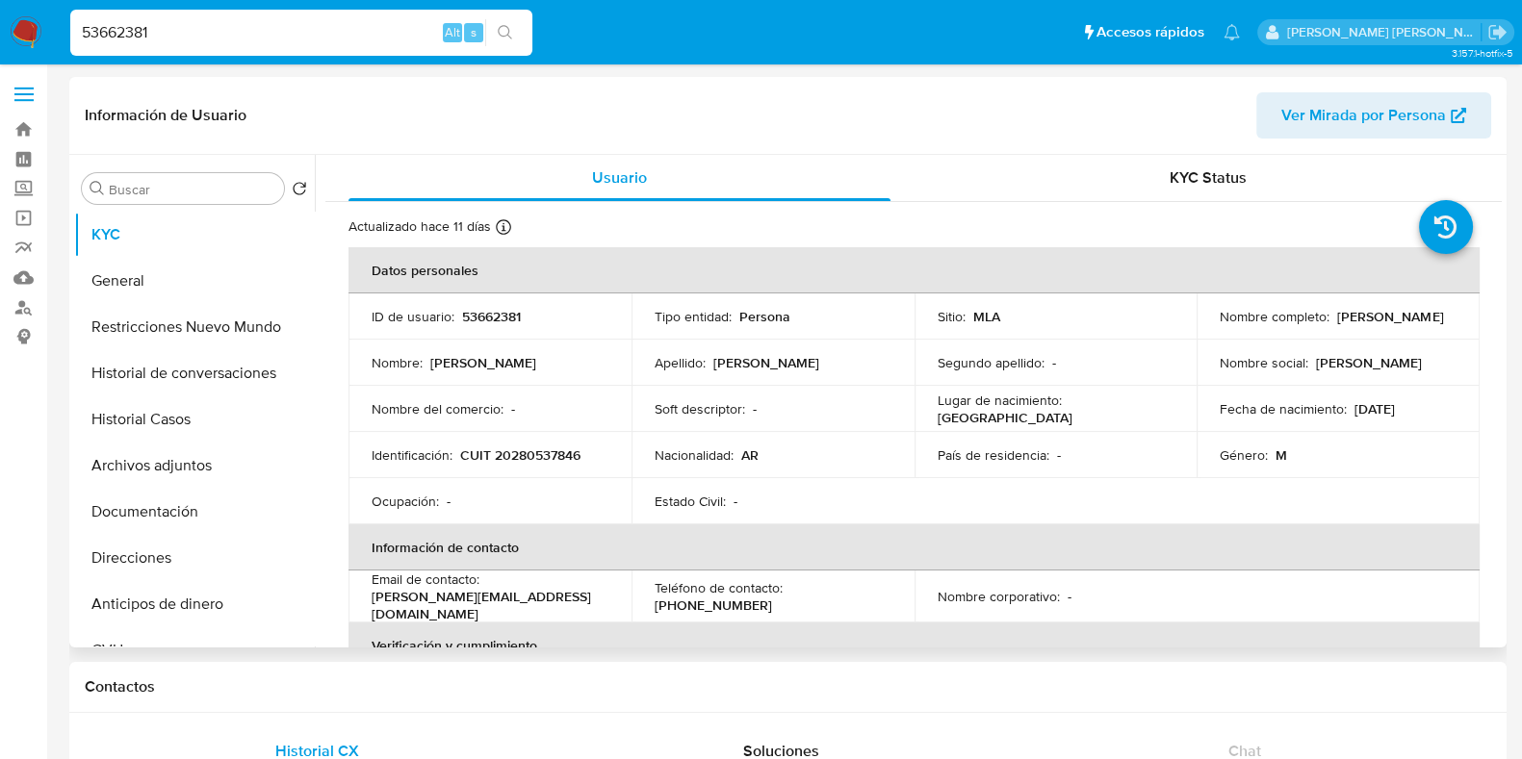
click at [532, 447] on p "CUIT 20280537846" at bounding box center [520, 455] width 120 height 17
copy p "20280537846"
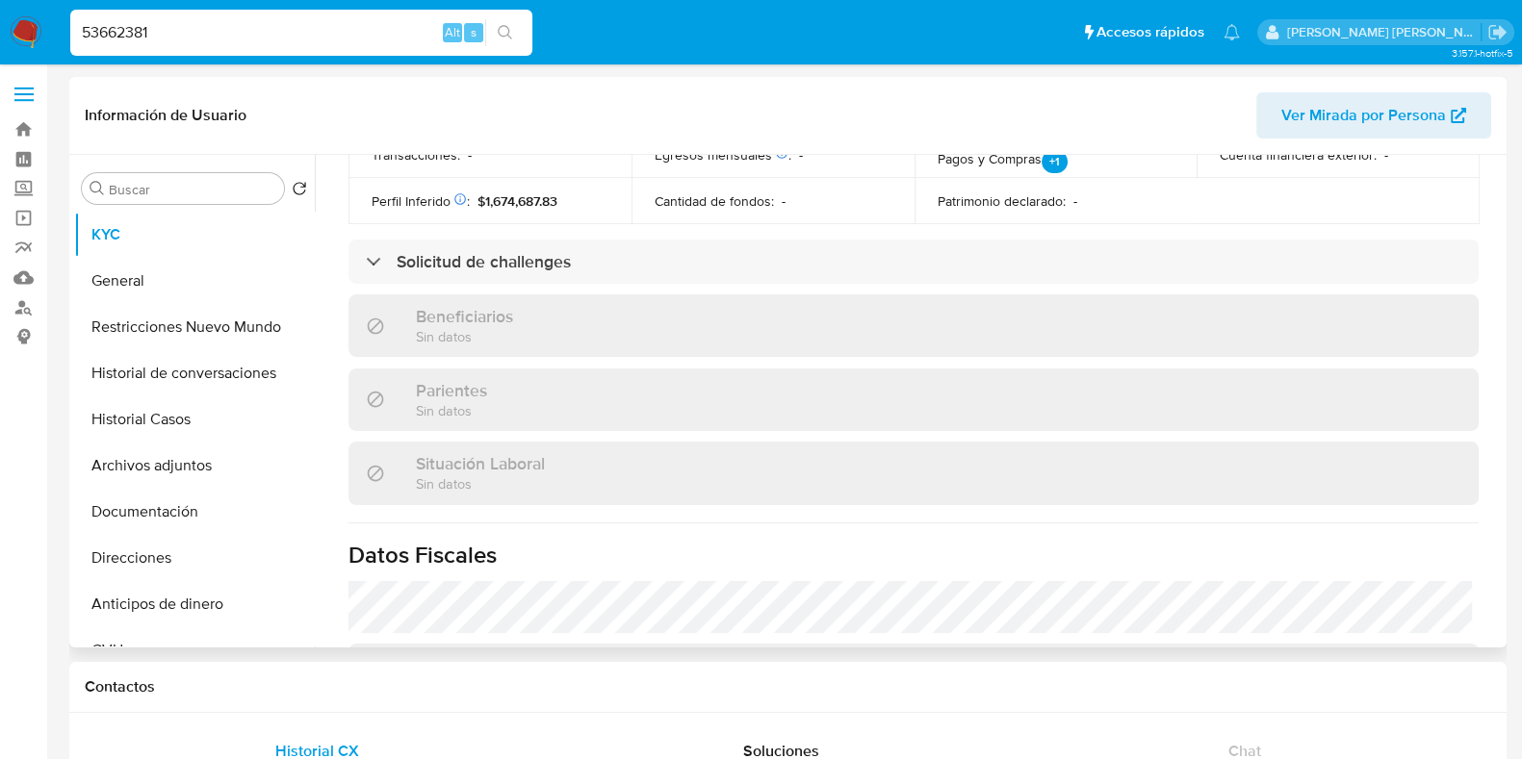
scroll to position [1011, 0]
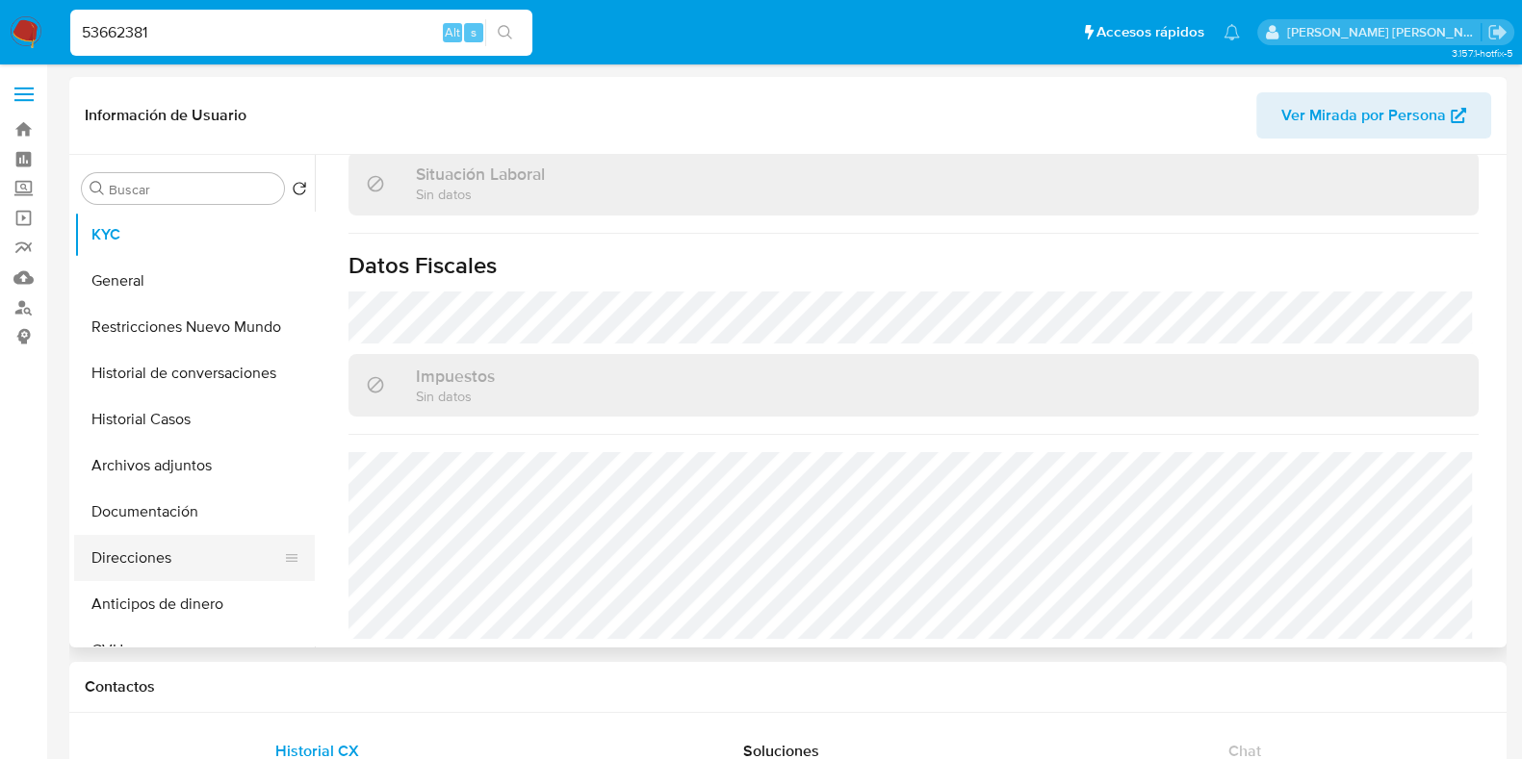
click at [199, 540] on button "Direcciones" at bounding box center [186, 558] width 225 height 46
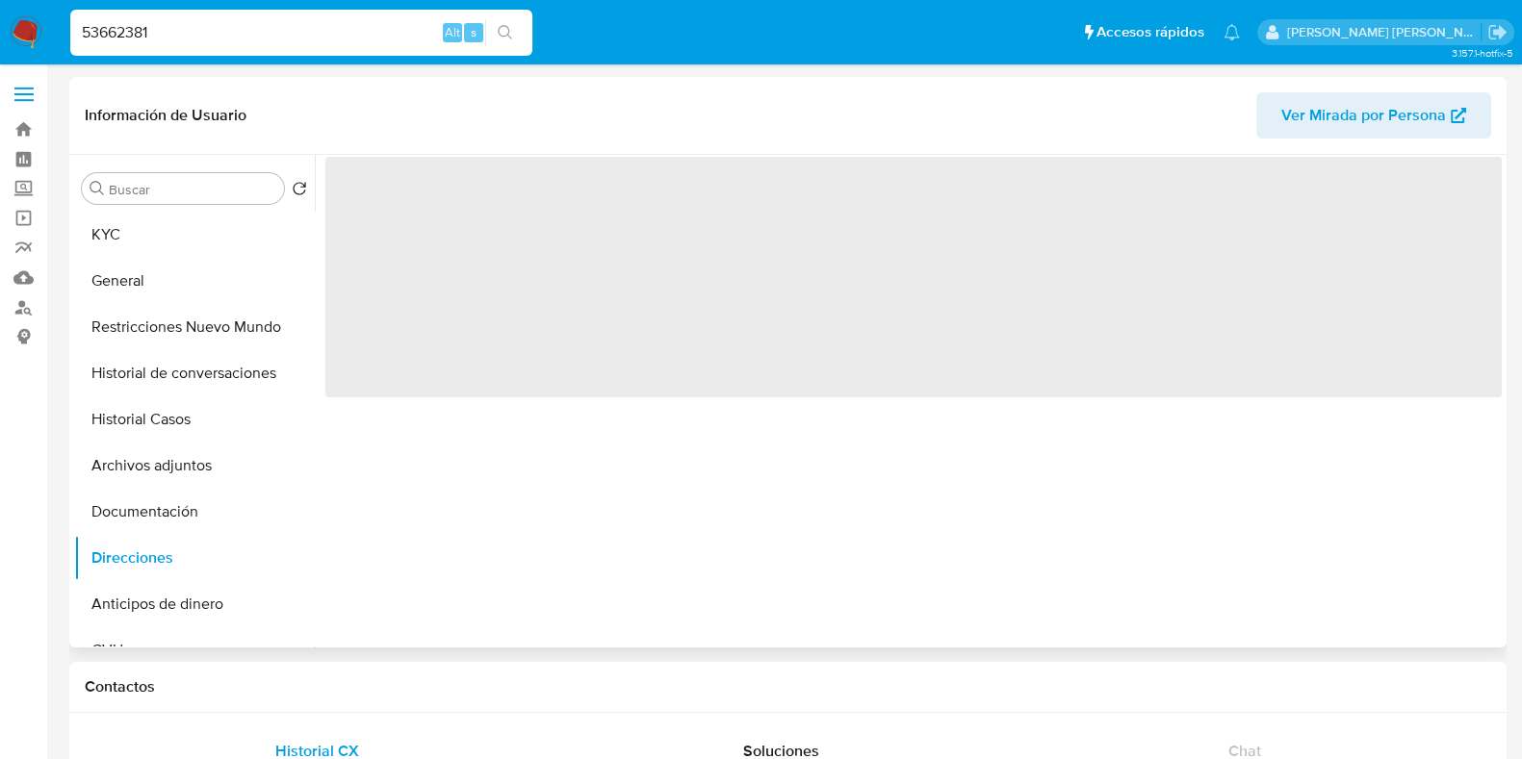
scroll to position [0, 0]
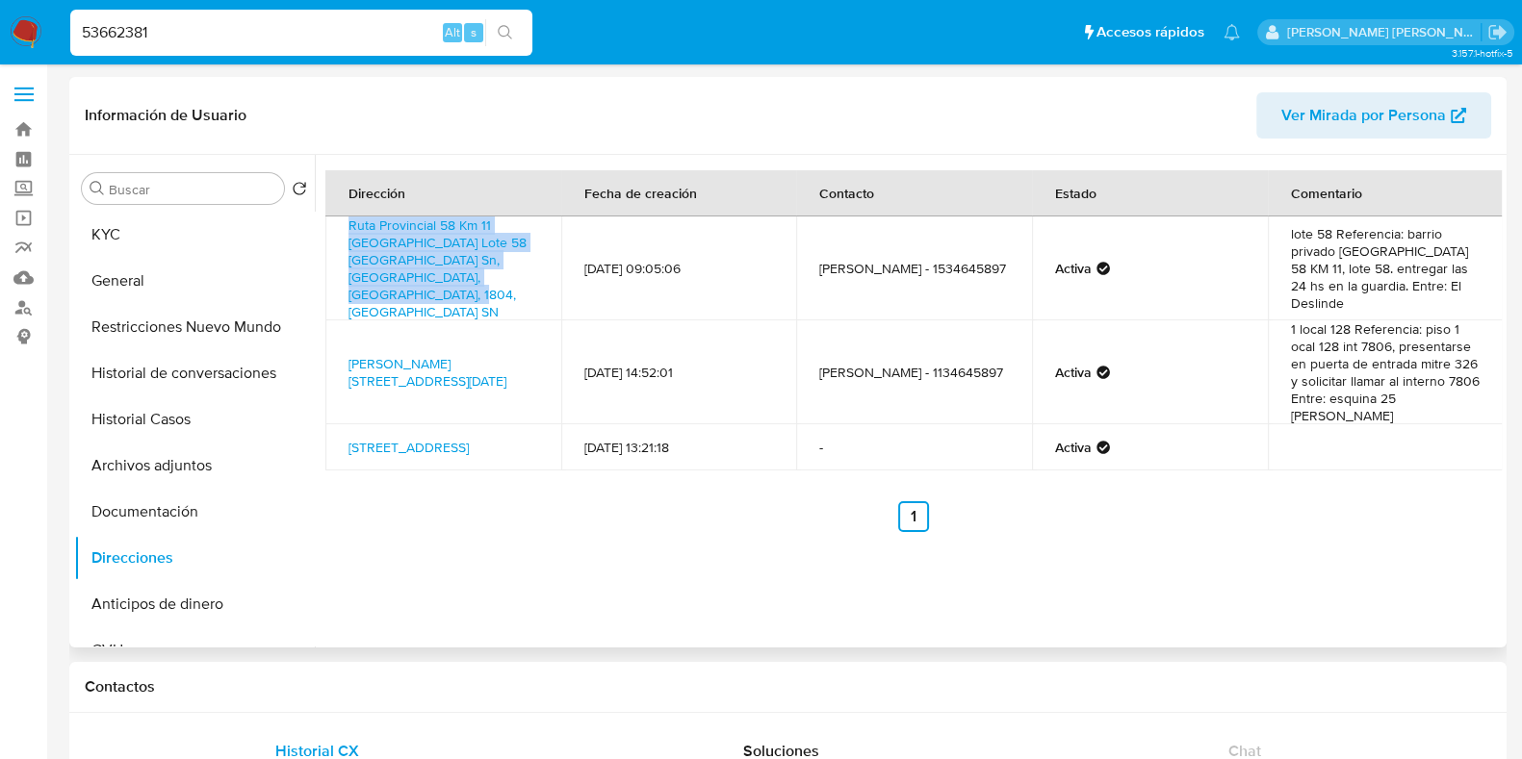
drag, startPoint x: 342, startPoint y: 223, endPoint x: 518, endPoint y: 281, distance: 185.3
click at [518, 281] on td "Ruta Provincial 58 Km 11 Barrio Malibú Lote 58 Esquina El Deslinde Sn, Canning,…" at bounding box center [443, 269] width 236 height 104
copy link "Ruta Provincial 58 Km 11 Barrio Malibú Lote 58 Esquina El Deslinde Sn, Canning,…"
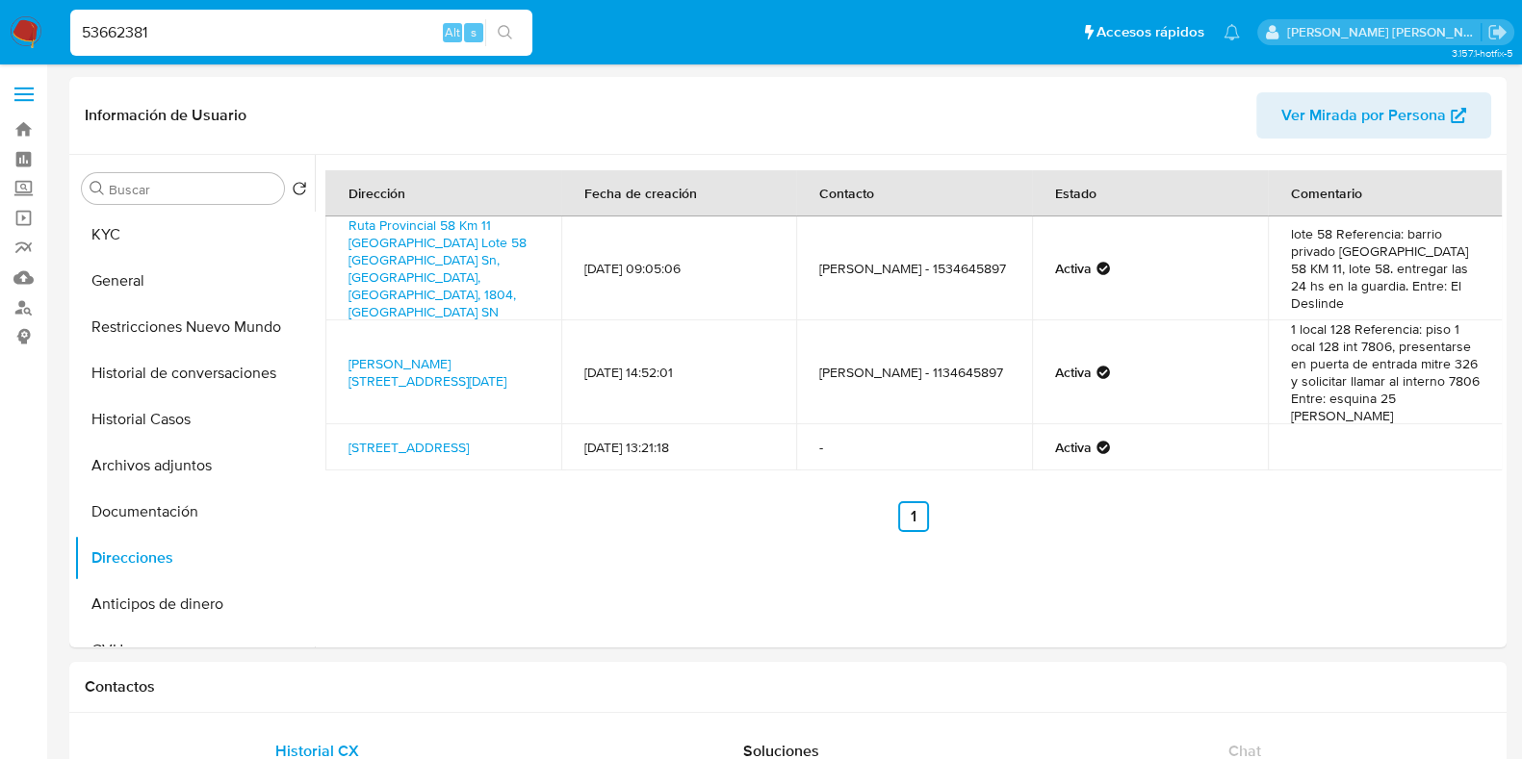
drag, startPoint x: 168, startPoint y: 25, endPoint x: 38, endPoint y: 26, distance: 130.9
click at [38, 26] on nav "Pausado Ver notificaciones 53662381 Alt s Accesos rápidos Presiona las siguient…" at bounding box center [761, 32] width 1522 height 64
paste input "205433044"
type input "205433044"
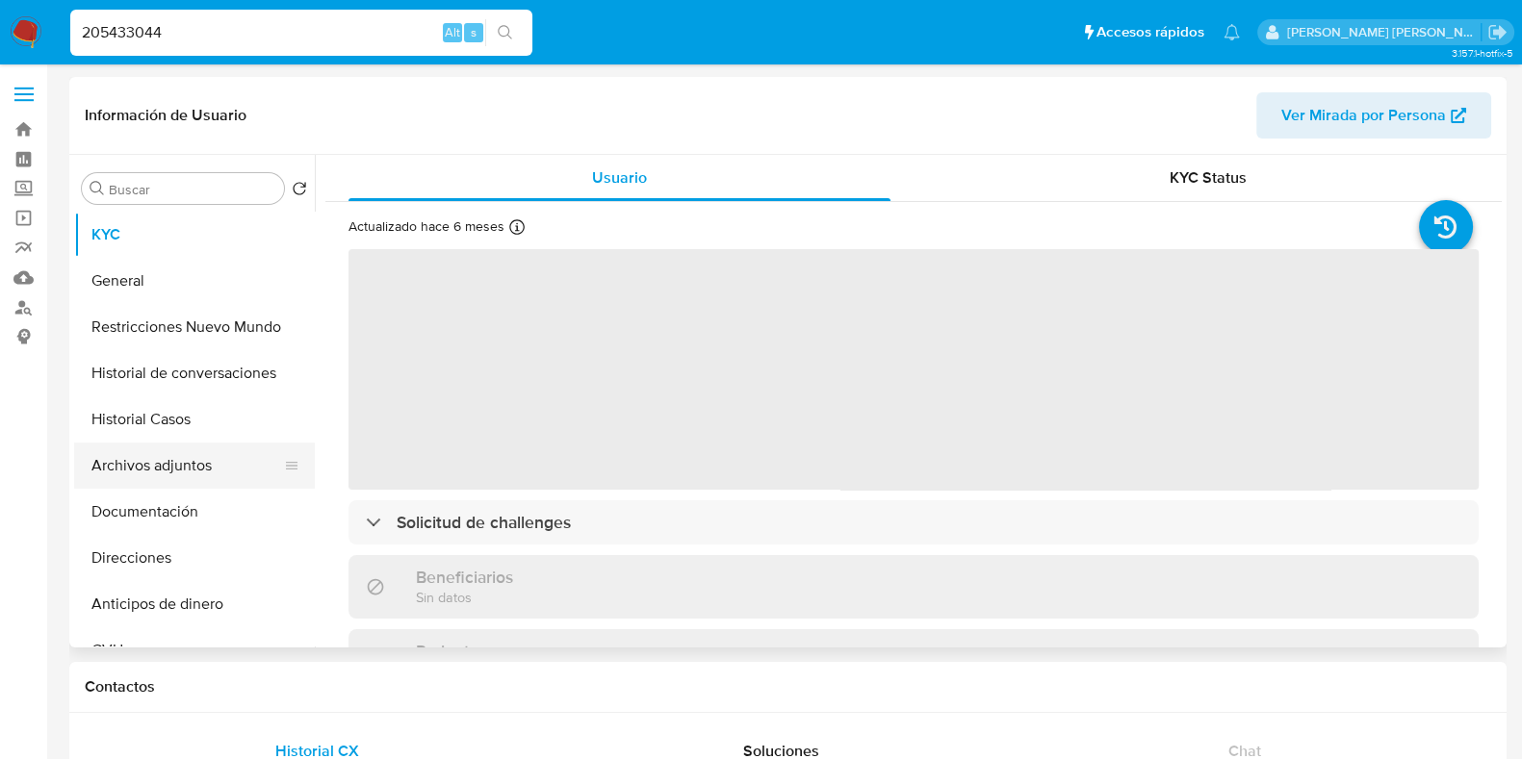
select select "10"
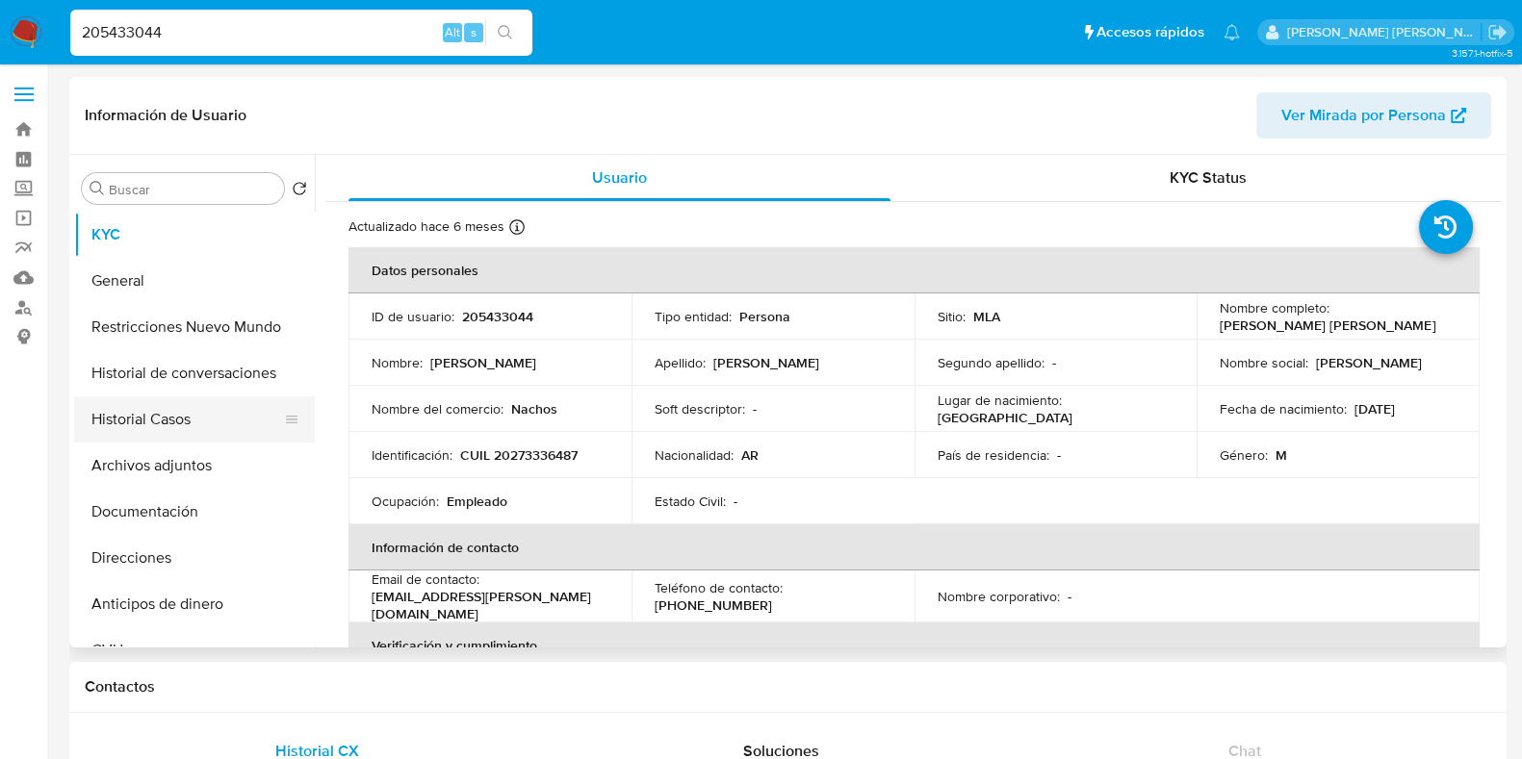
click at [178, 430] on button "Historial Casos" at bounding box center [186, 420] width 225 height 46
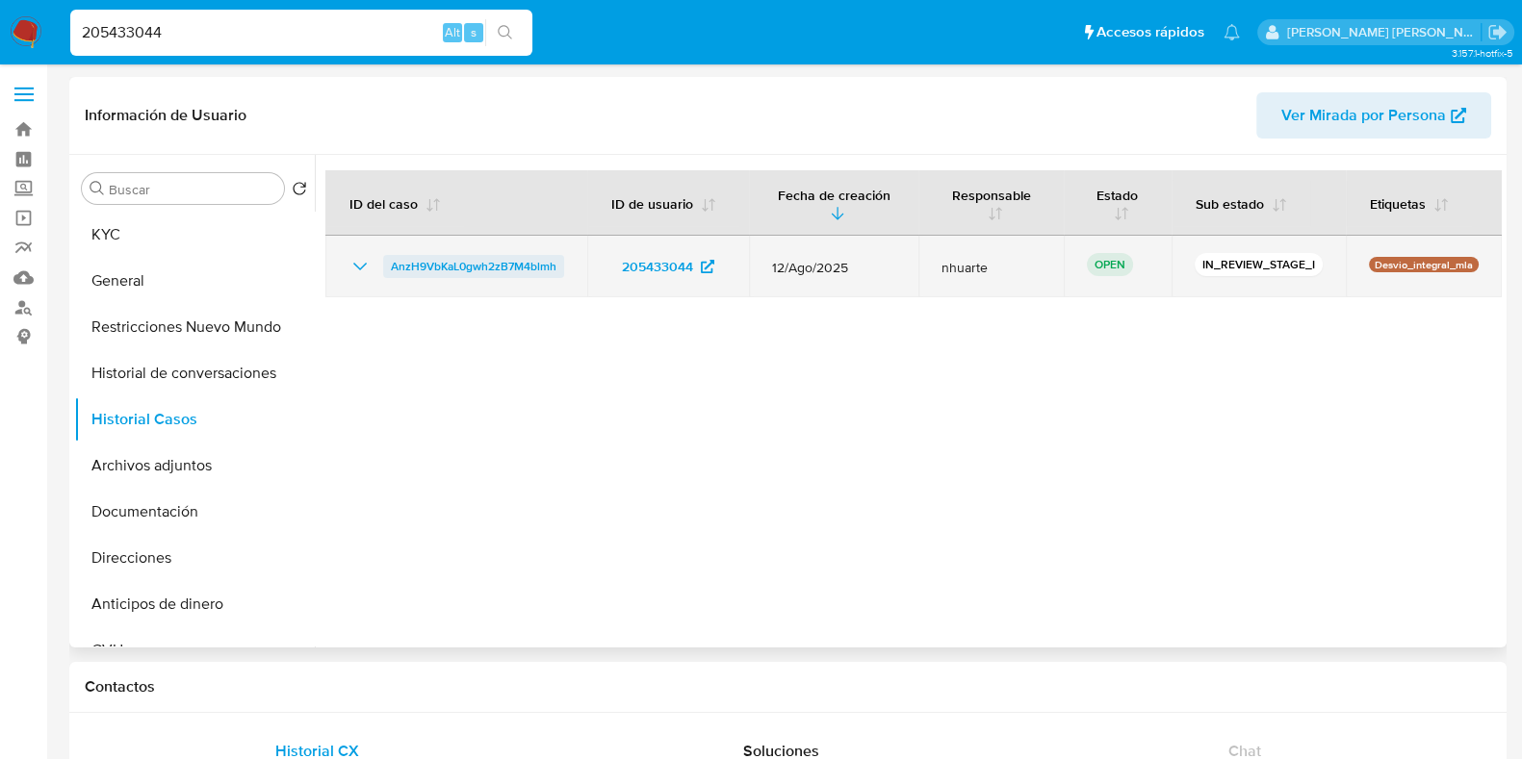
click at [483, 268] on span "AnzH9VbKaL0gwh2zB7M4blmh" at bounding box center [474, 266] width 166 height 23
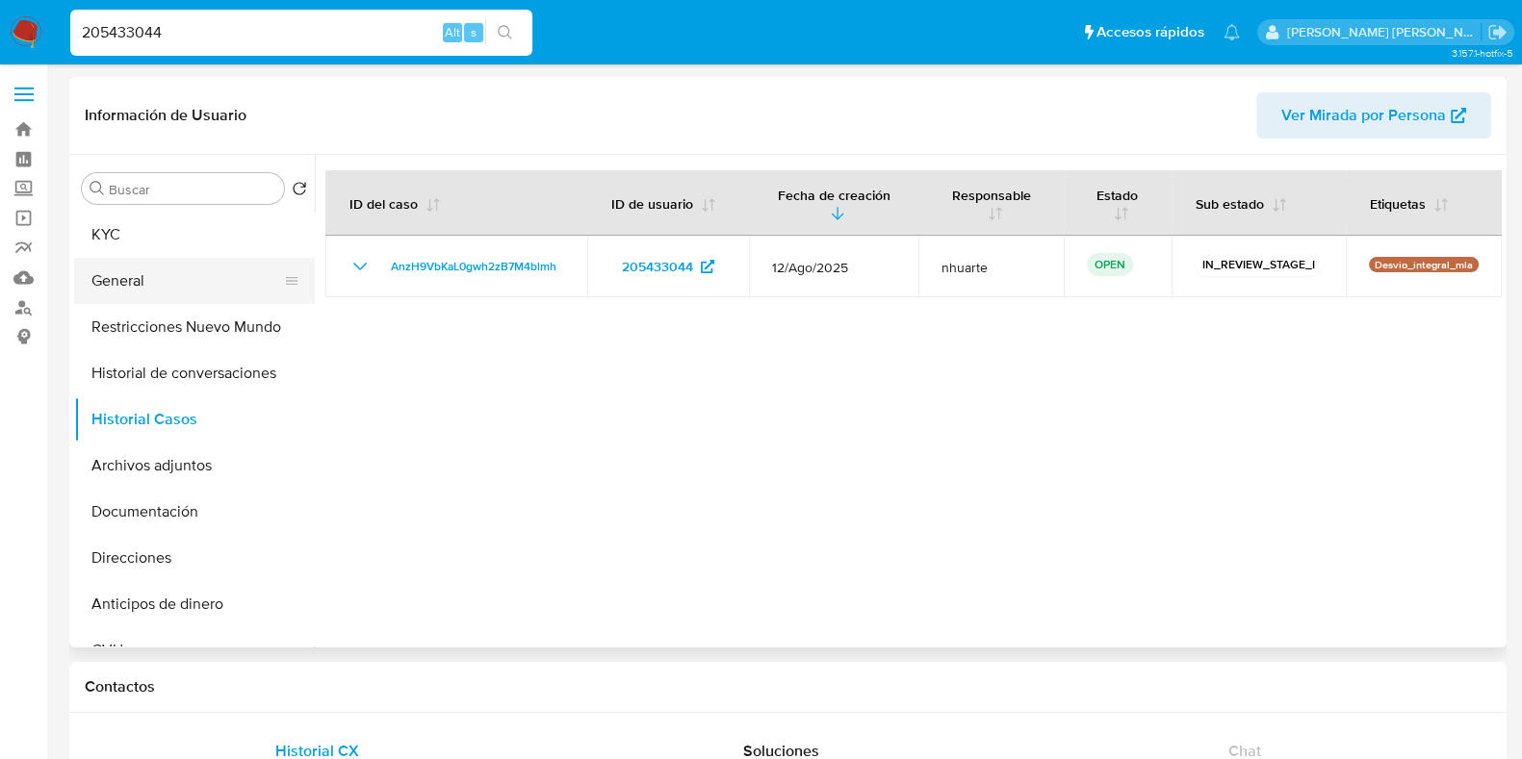
click at [204, 284] on button "General" at bounding box center [186, 281] width 225 height 46
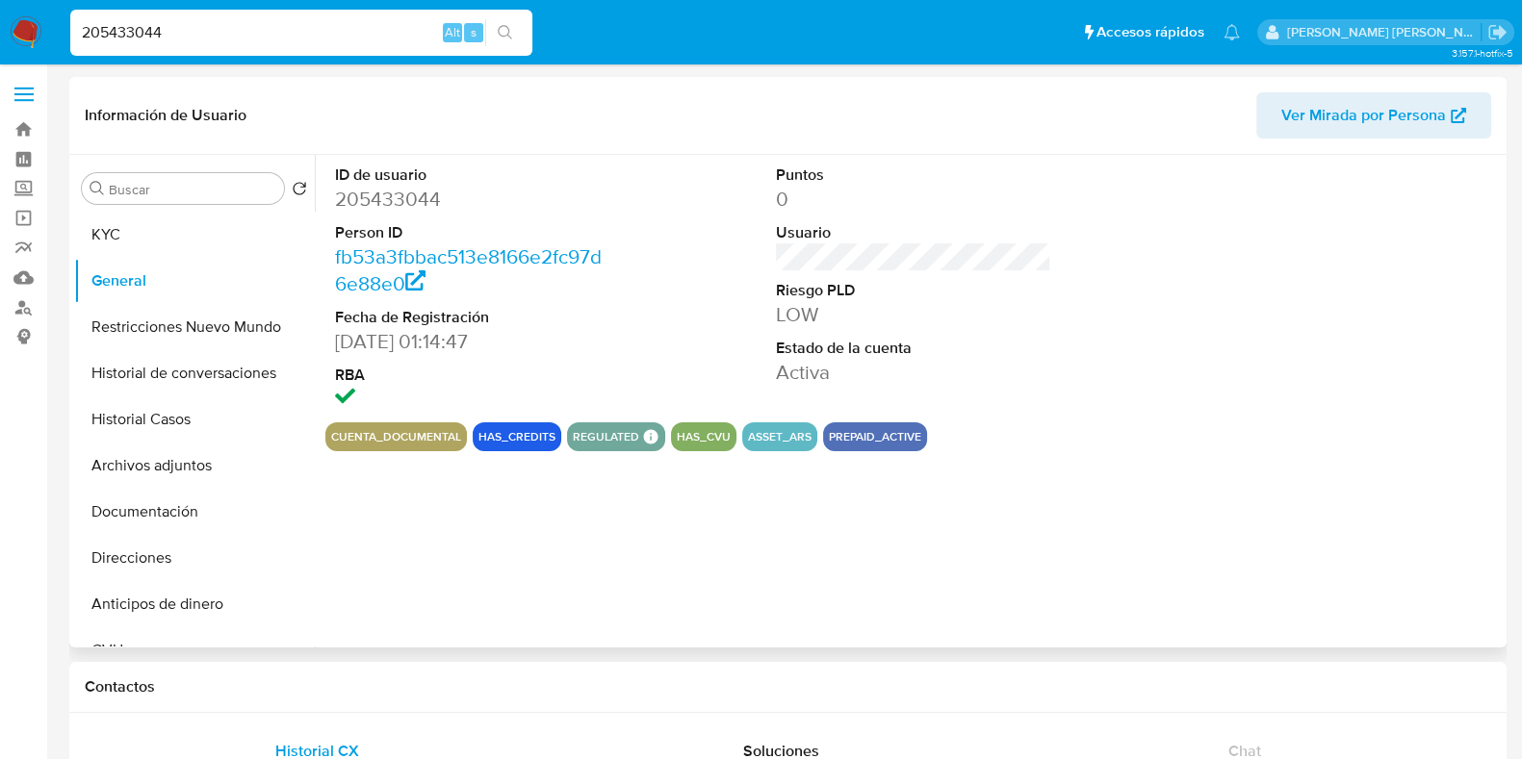
click at [415, 201] on dd "205433044" at bounding box center [472, 199] width 275 height 27
copy dd "205433044"
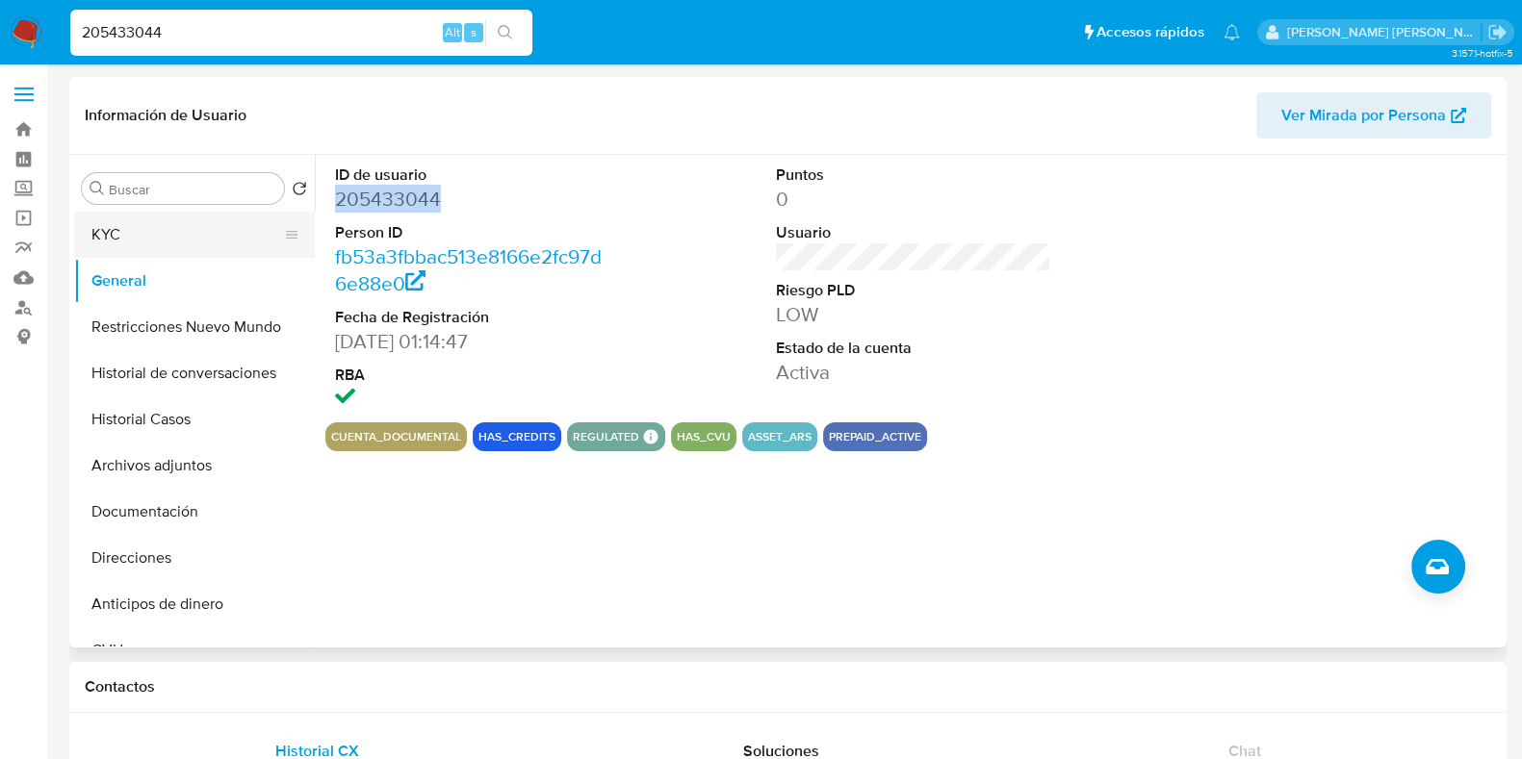
drag, startPoint x: 134, startPoint y: 220, endPoint x: 209, endPoint y: 240, distance: 77.5
click at [134, 220] on button "KYC" at bounding box center [186, 235] width 225 height 46
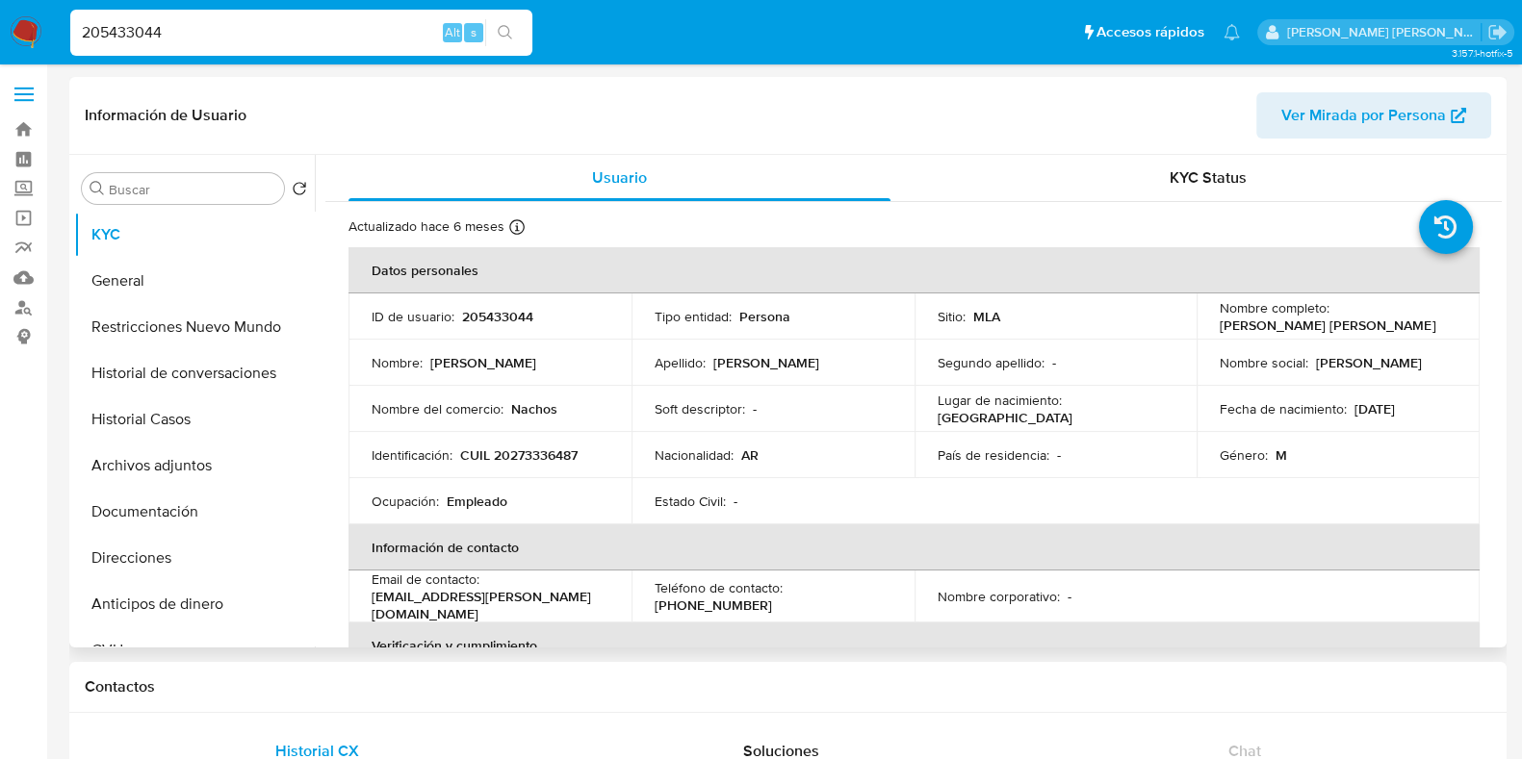
click at [529, 457] on p "CUIL 20273336487" at bounding box center [518, 455] width 117 height 17
copy p "20273336487"
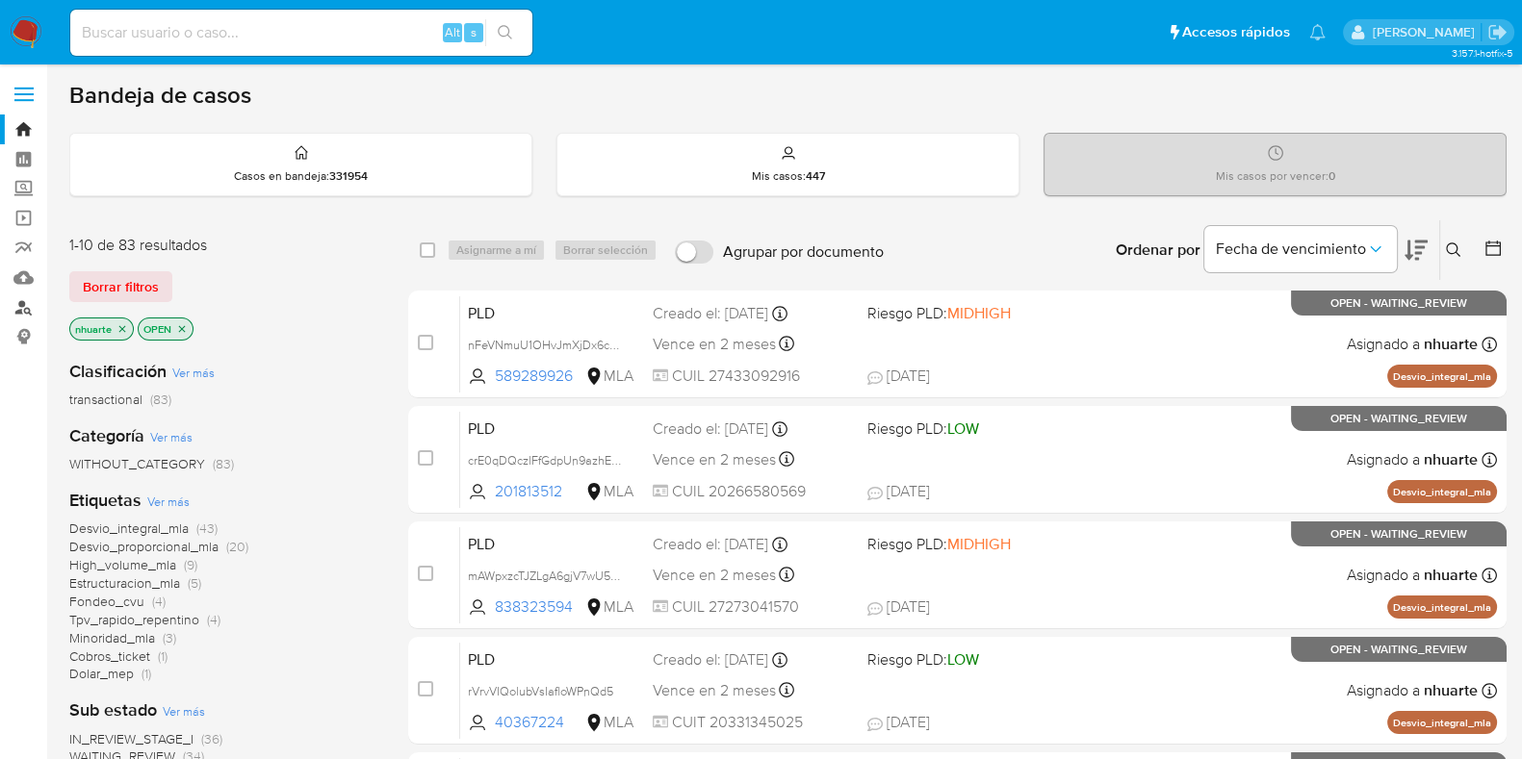
click at [27, 300] on link "Buscador de personas" at bounding box center [114, 308] width 229 height 30
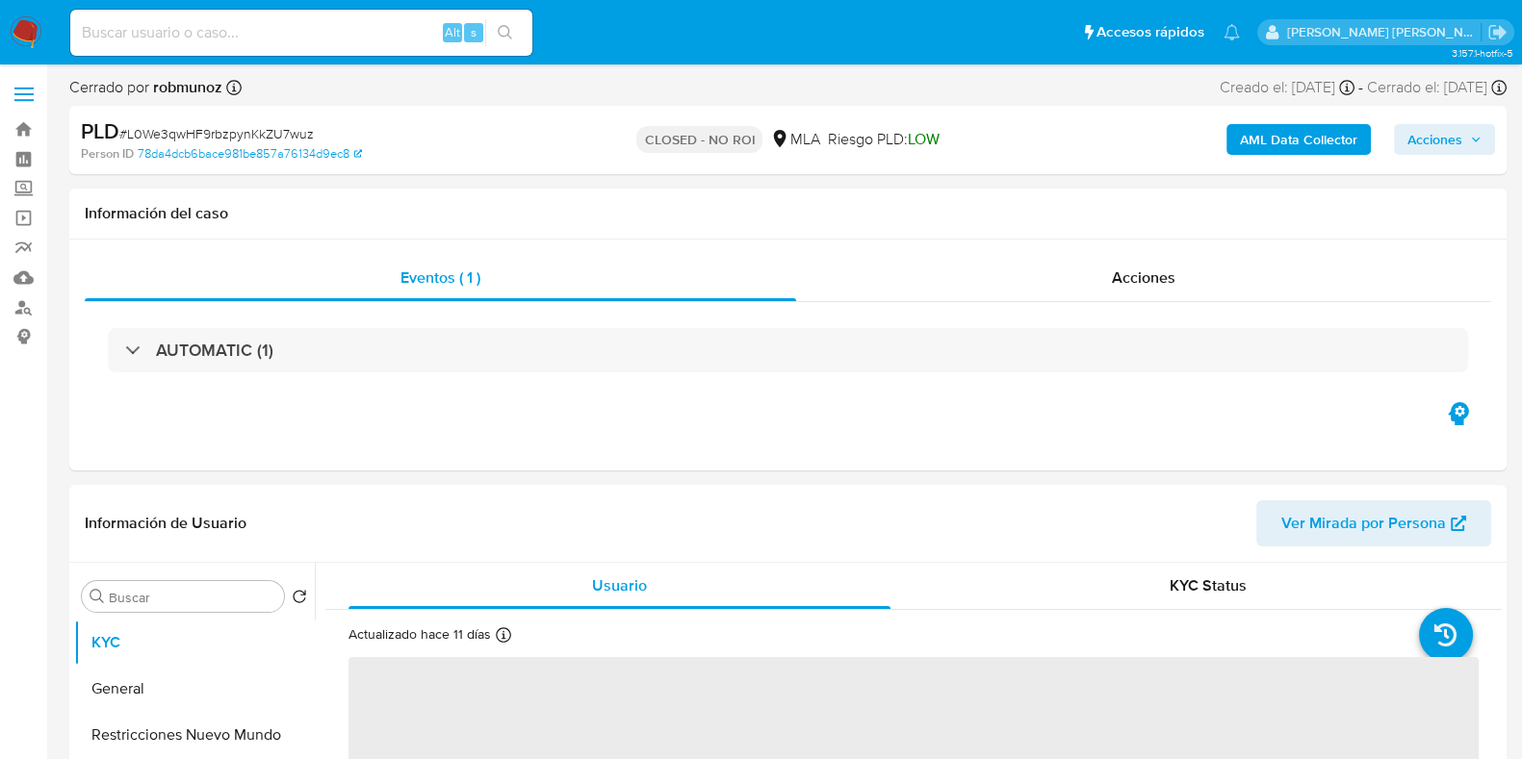
select select "10"
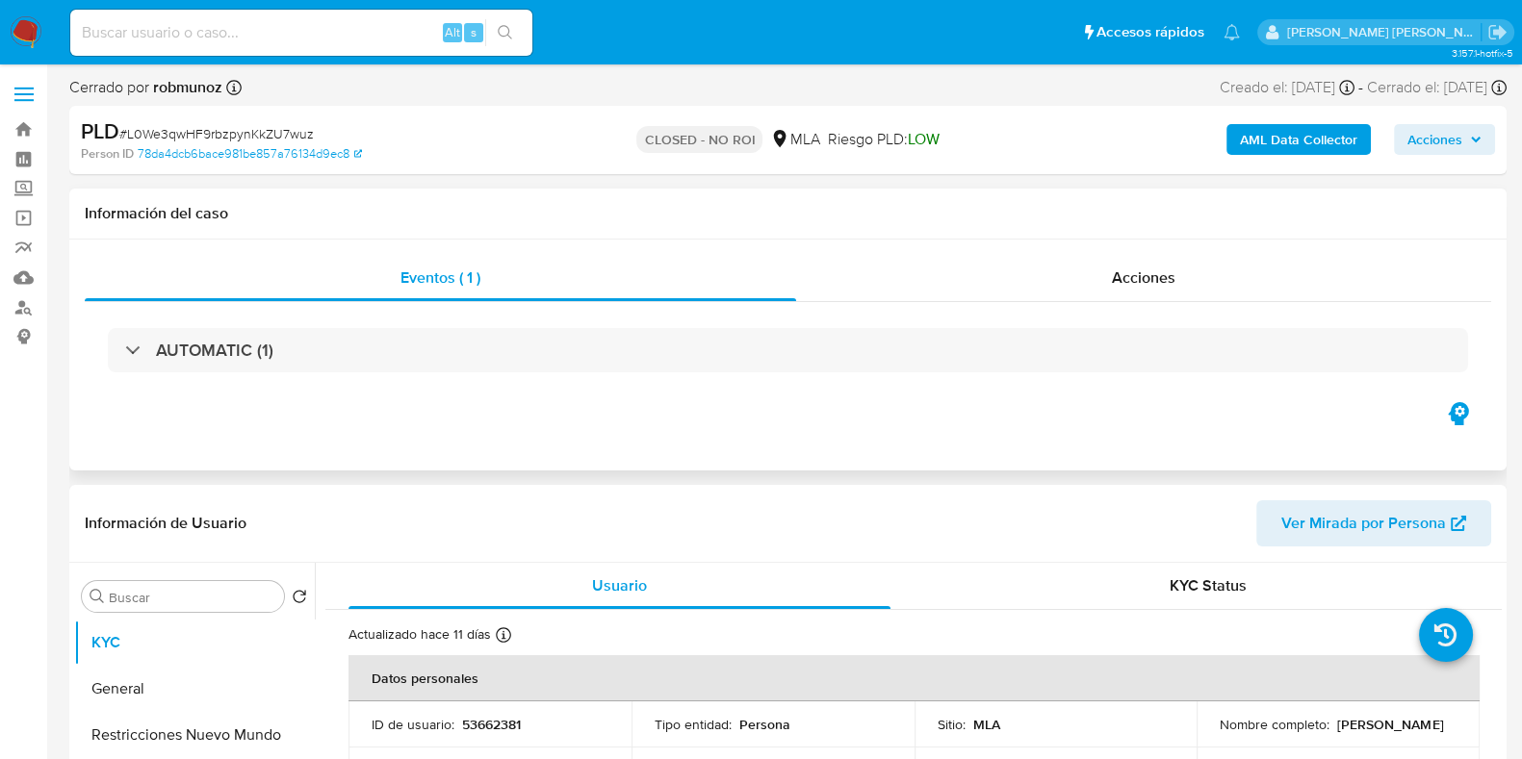
click at [925, 247] on div "Eventos ( 1 ) Acciones AUTOMATIC (1)" at bounding box center [787, 355] width 1437 height 231
click at [1160, 285] on span "Acciones" at bounding box center [1144, 278] width 64 height 22
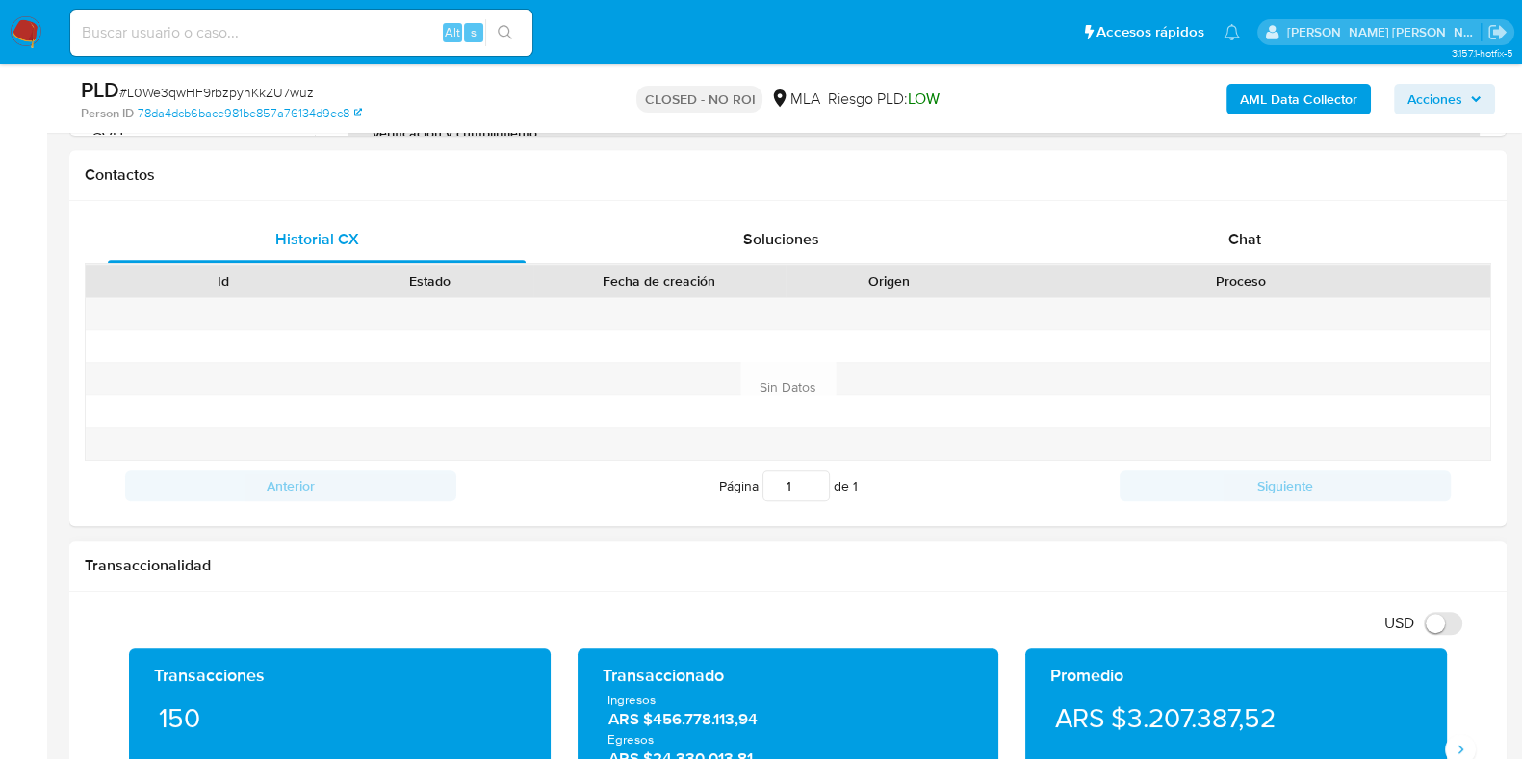
scroll to position [1083, 0]
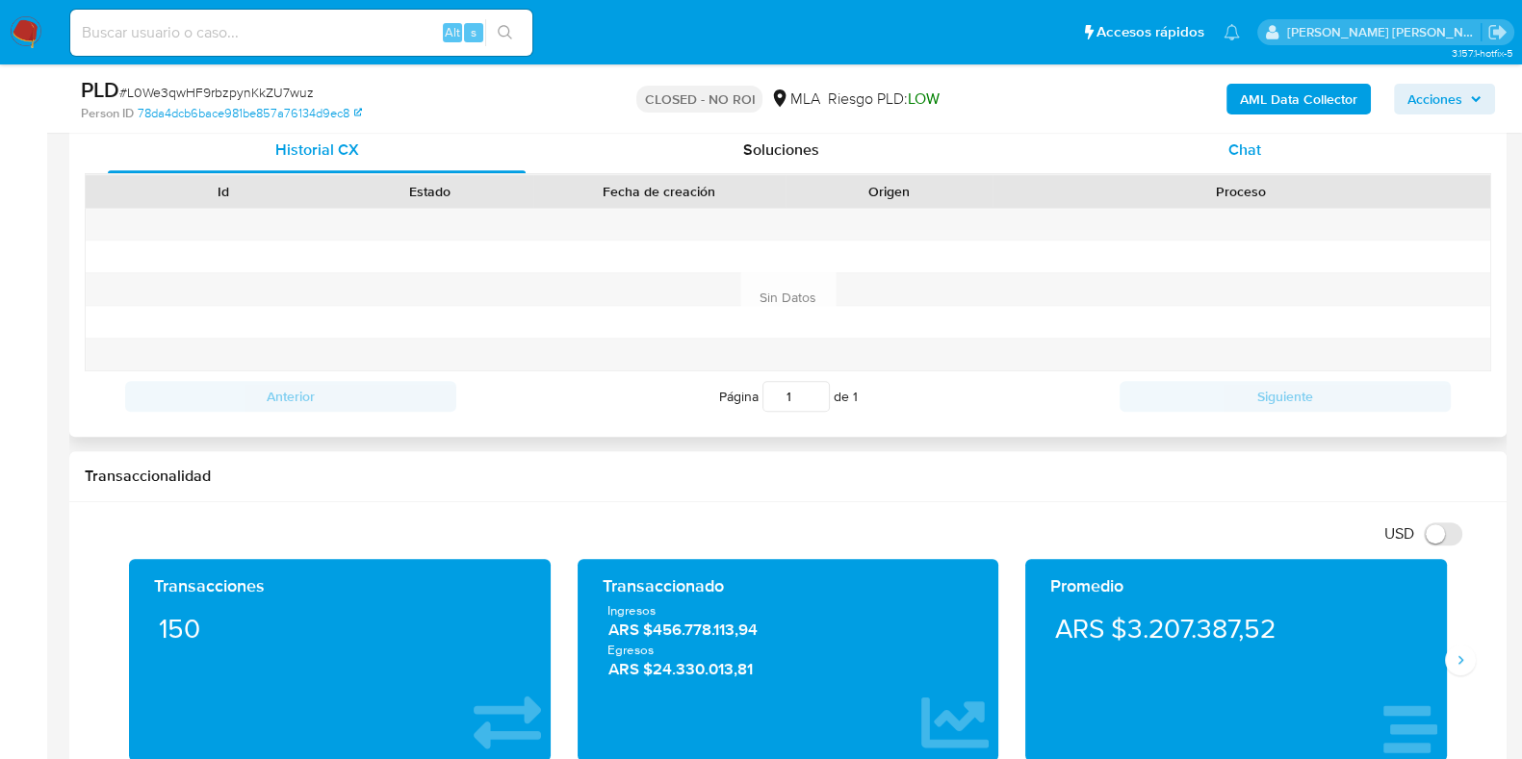
click at [1244, 135] on div "Chat" at bounding box center [1245, 150] width 418 height 46
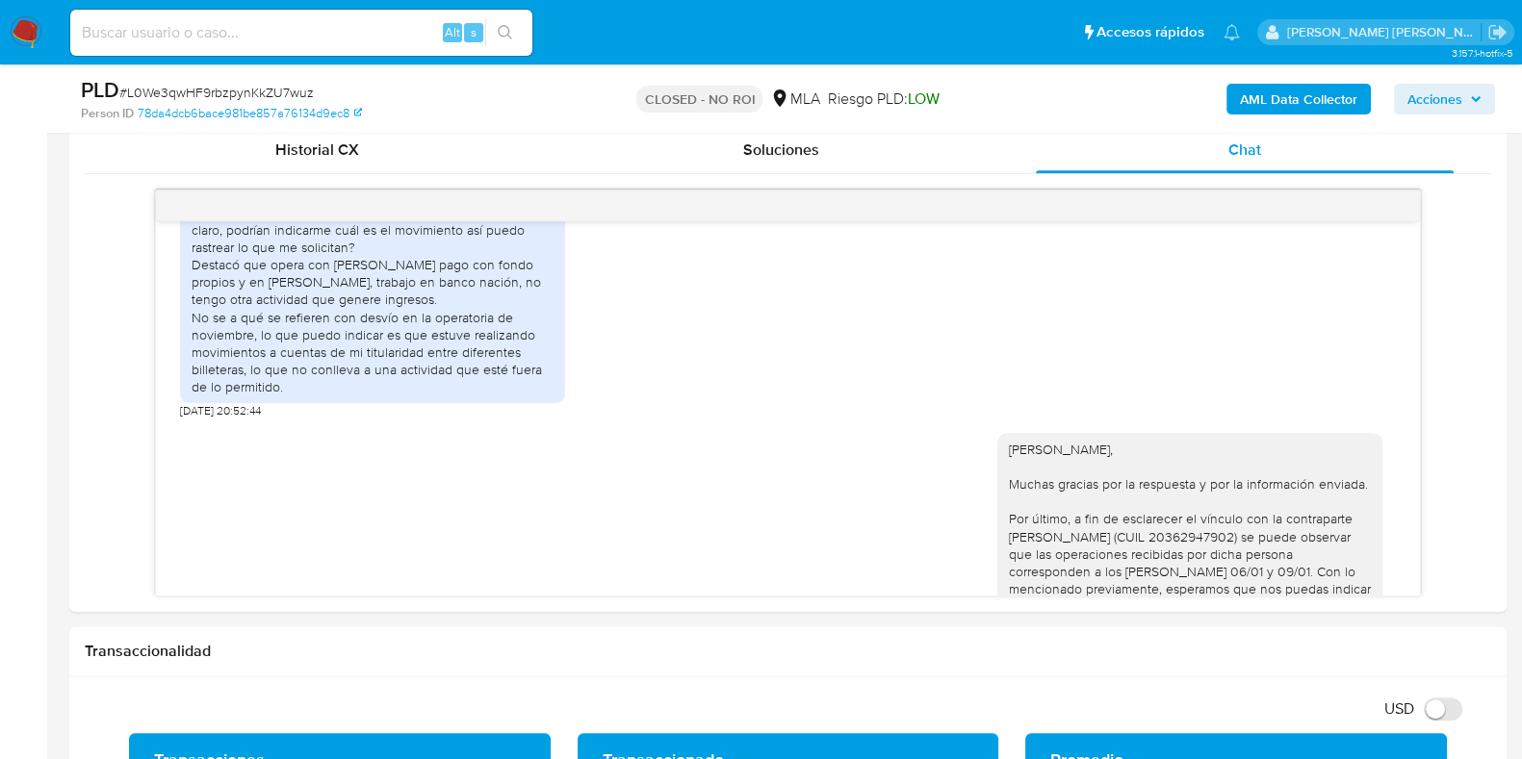
scroll to position [1011, 0]
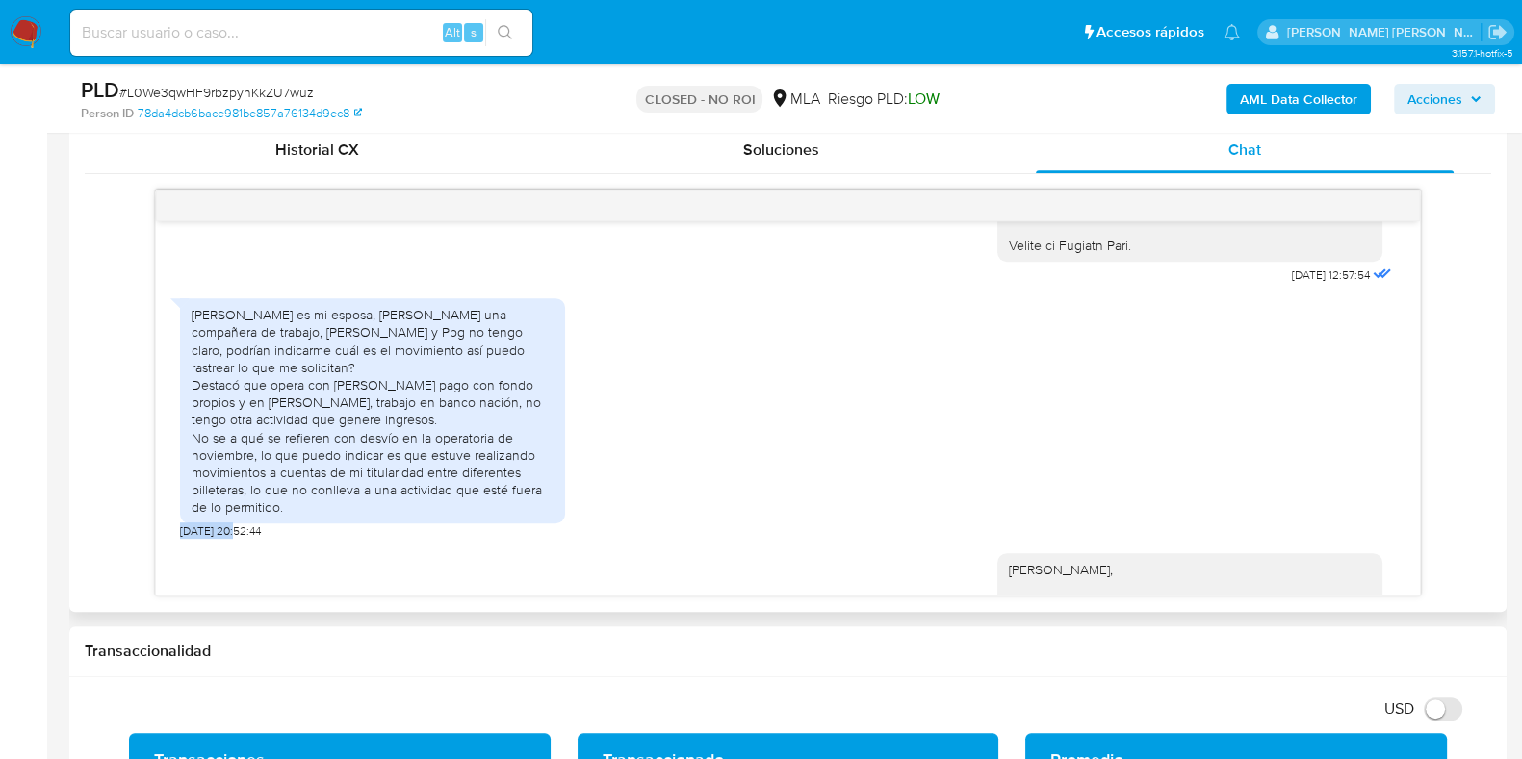
drag, startPoint x: 178, startPoint y: 533, endPoint x: 235, endPoint y: 536, distance: 56.9
click at [235, 536] on div "JPG JPG melifile2378278653073338603.jpg 19/12/2024 15:38:53 JPG JPG melifile857…" at bounding box center [788, 408] width 1264 height 374
copy span "08/01/2025"
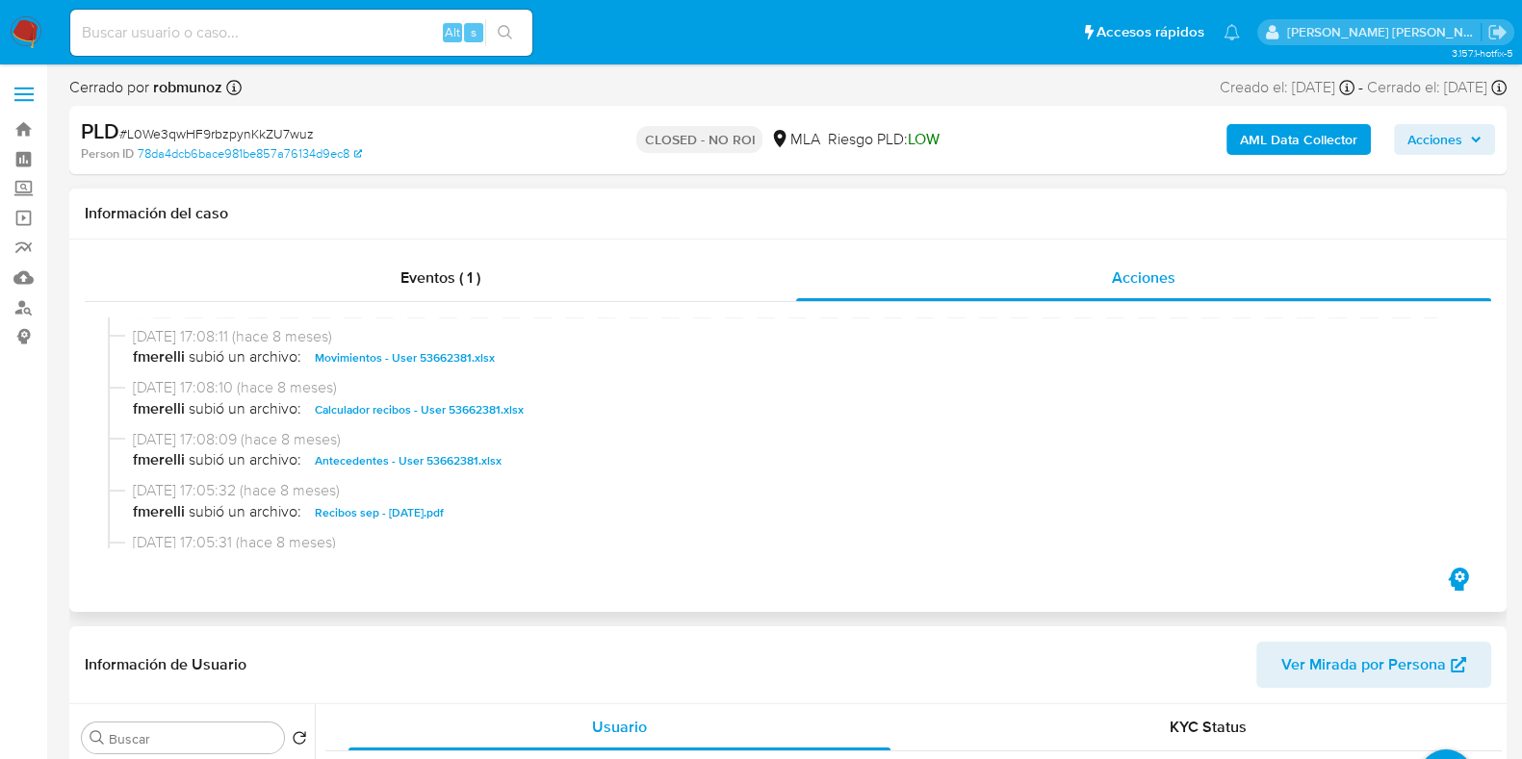
scroll to position [240, 0]
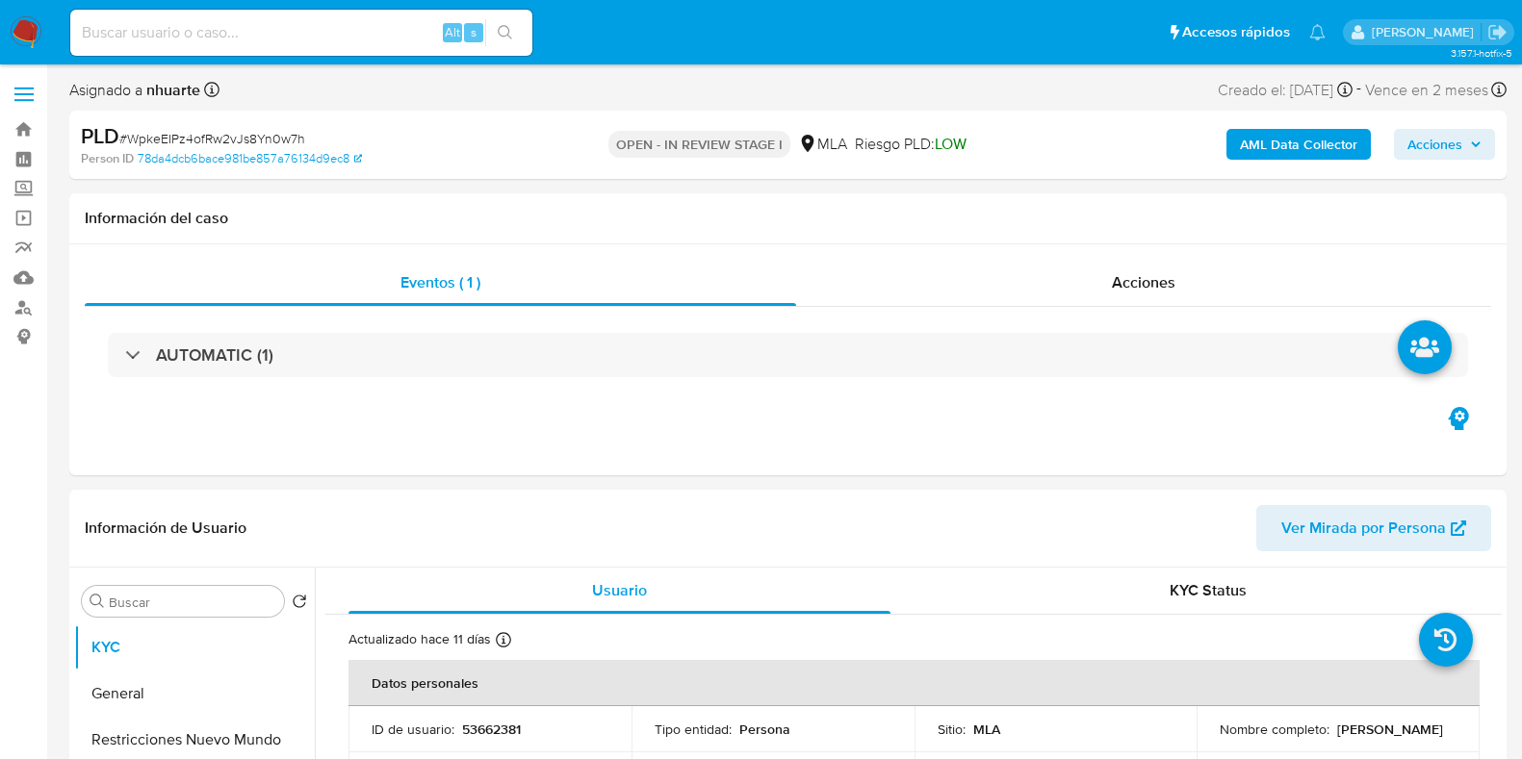
select select "10"
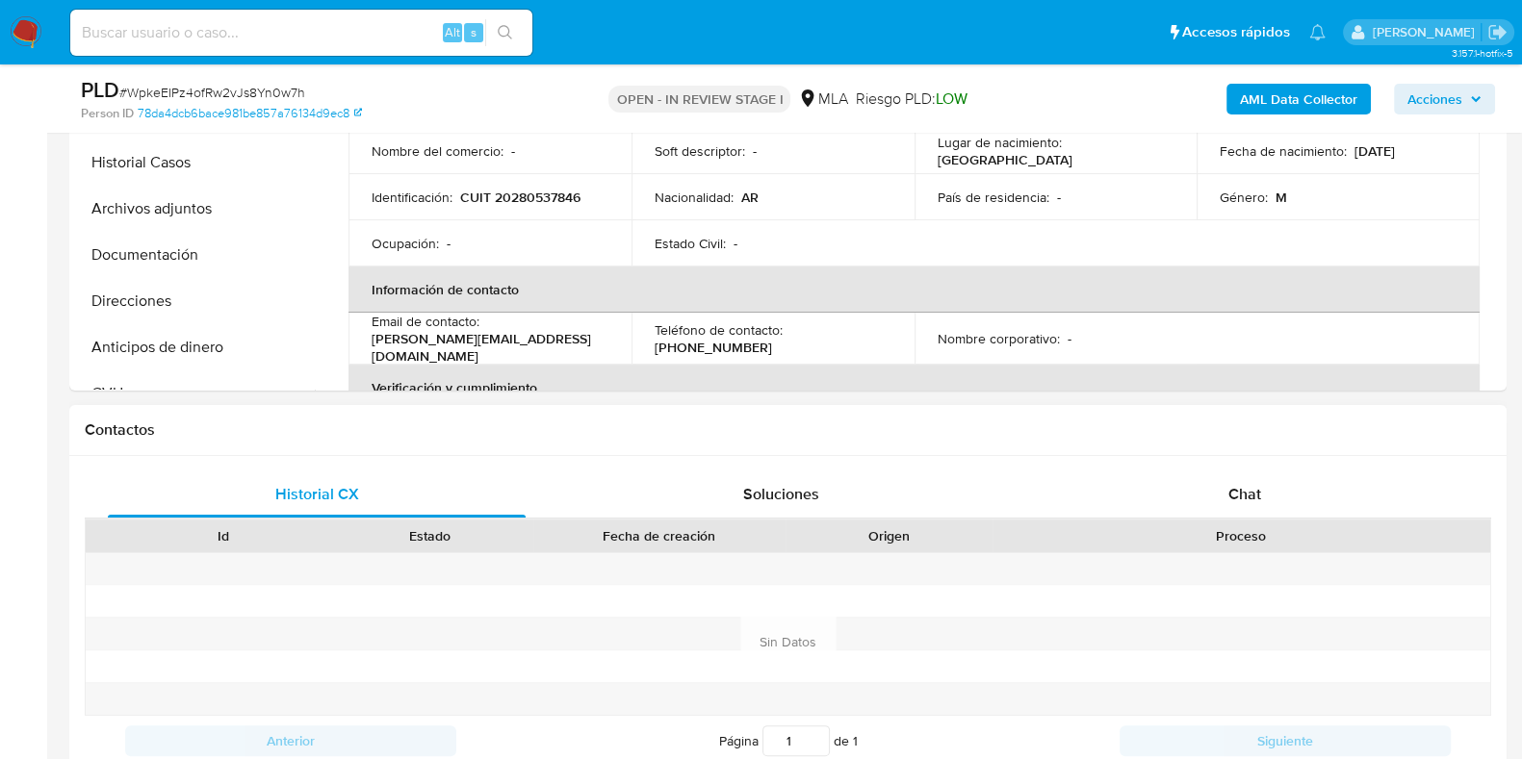
drag, startPoint x: 1219, startPoint y: 501, endPoint x: 841, endPoint y: 517, distance: 378.5
click at [1219, 501] on div "Chat" at bounding box center [1245, 495] width 418 height 46
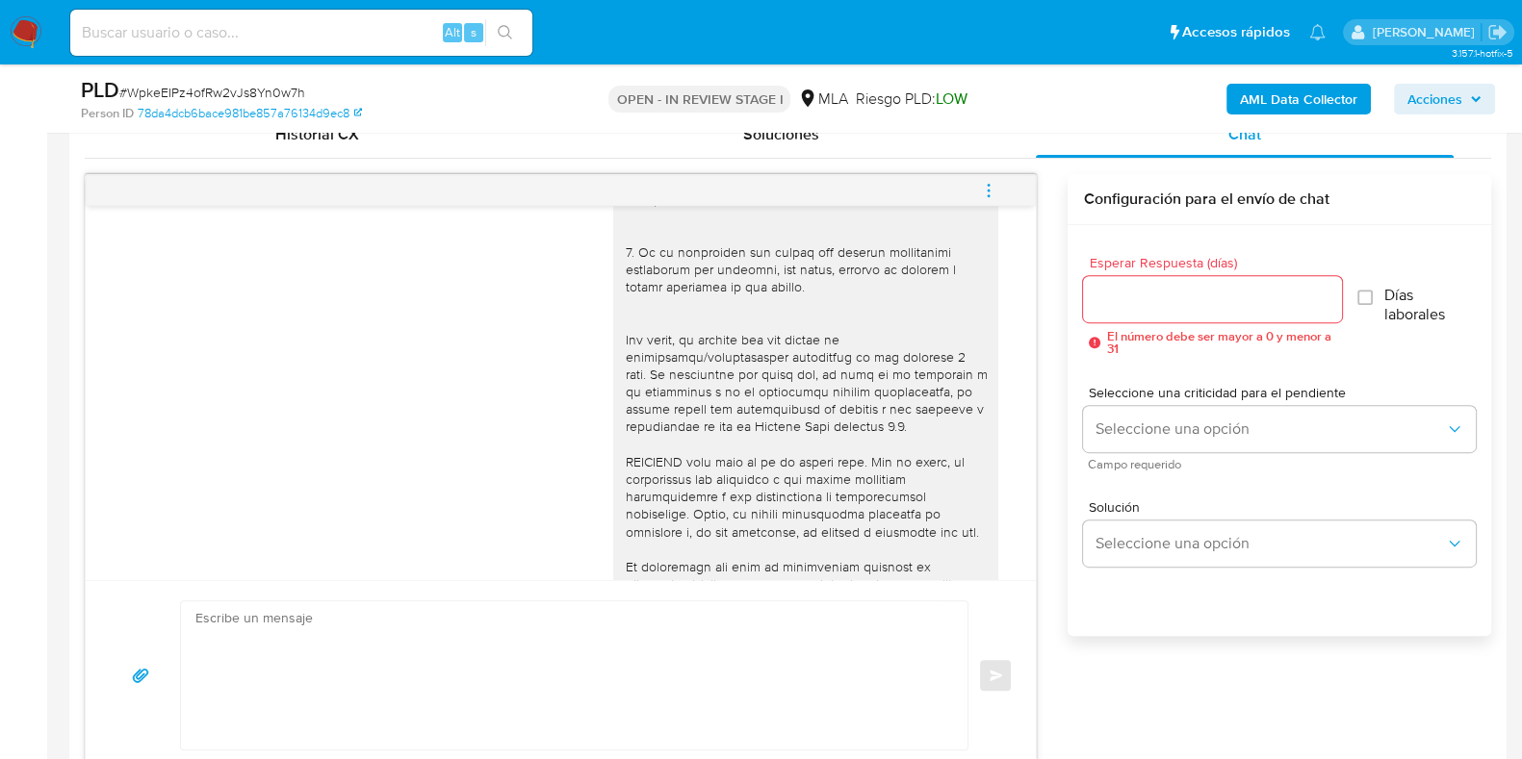
scroll to position [537, 0]
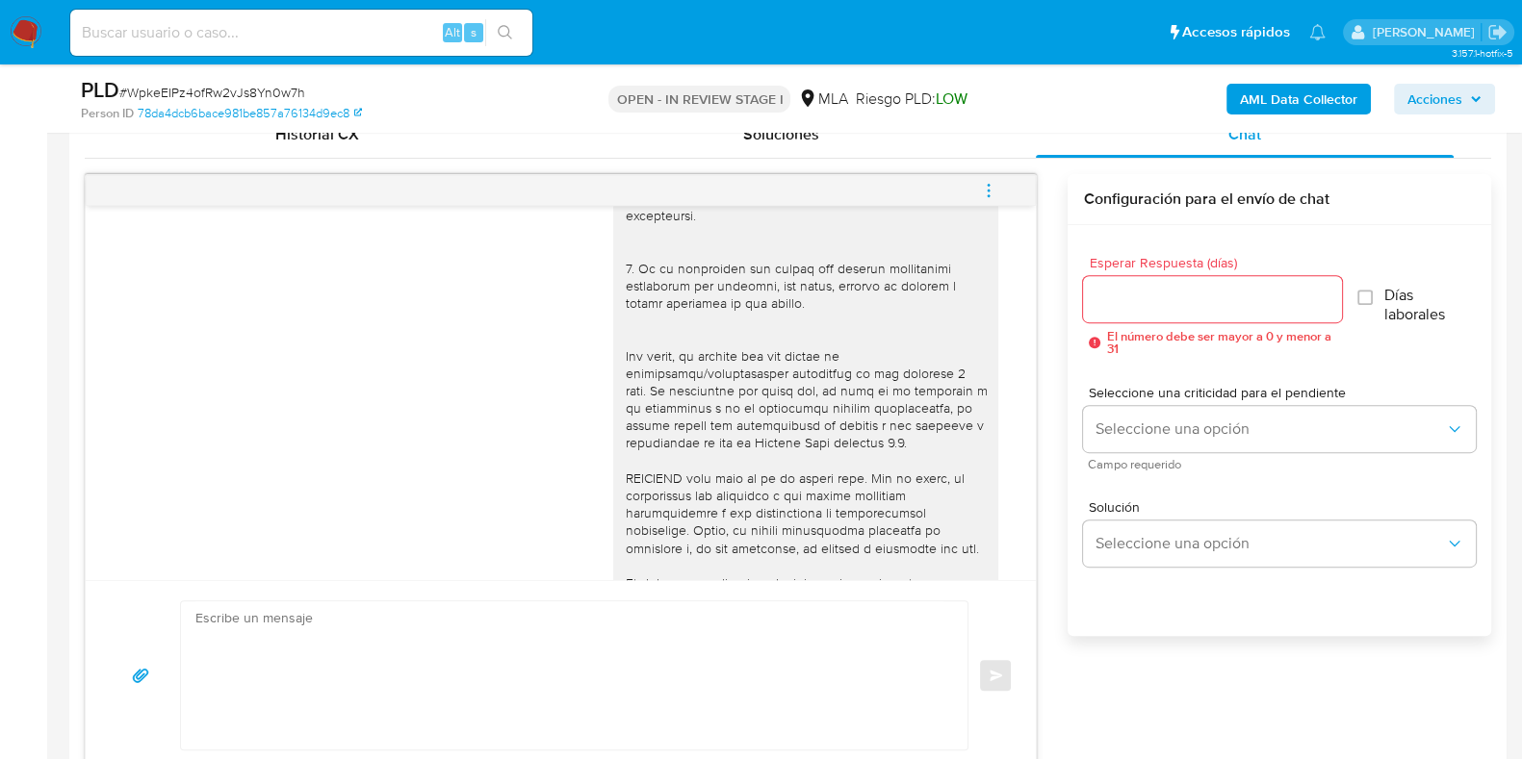
click at [992, 194] on icon "menu-action" at bounding box center [988, 190] width 17 height 17
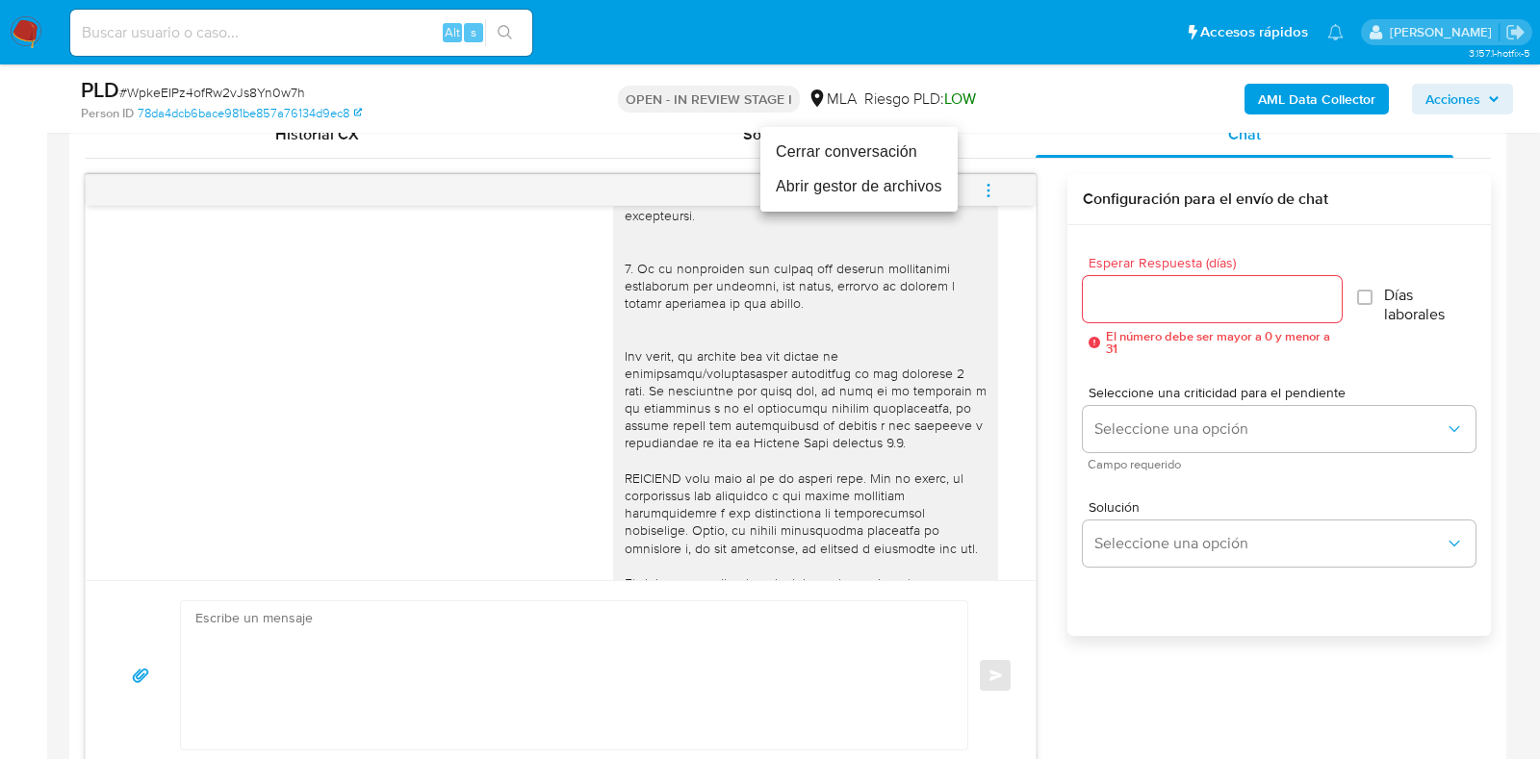
click at [888, 156] on li "Cerrar conversación" at bounding box center [858, 152] width 197 height 35
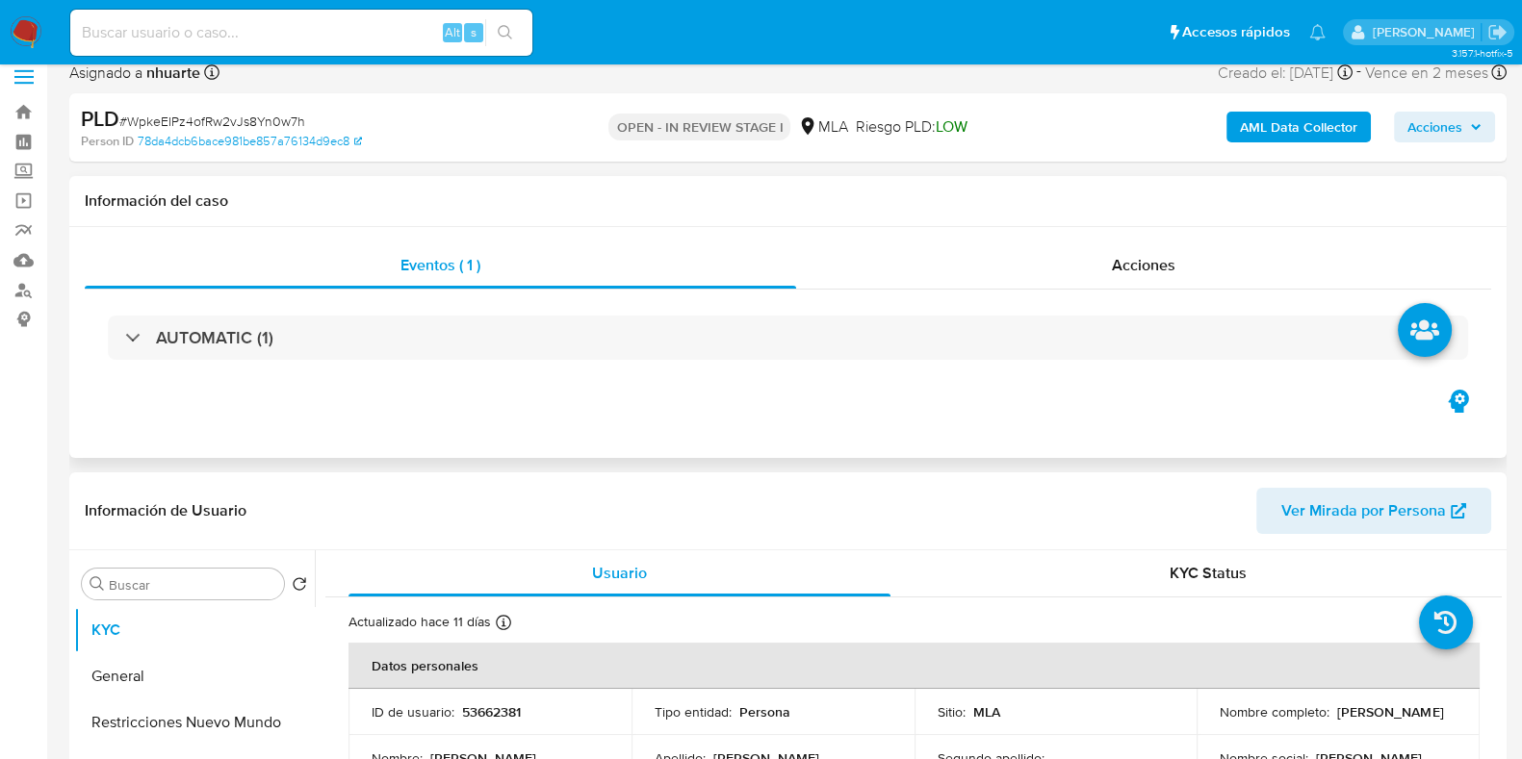
scroll to position [0, 0]
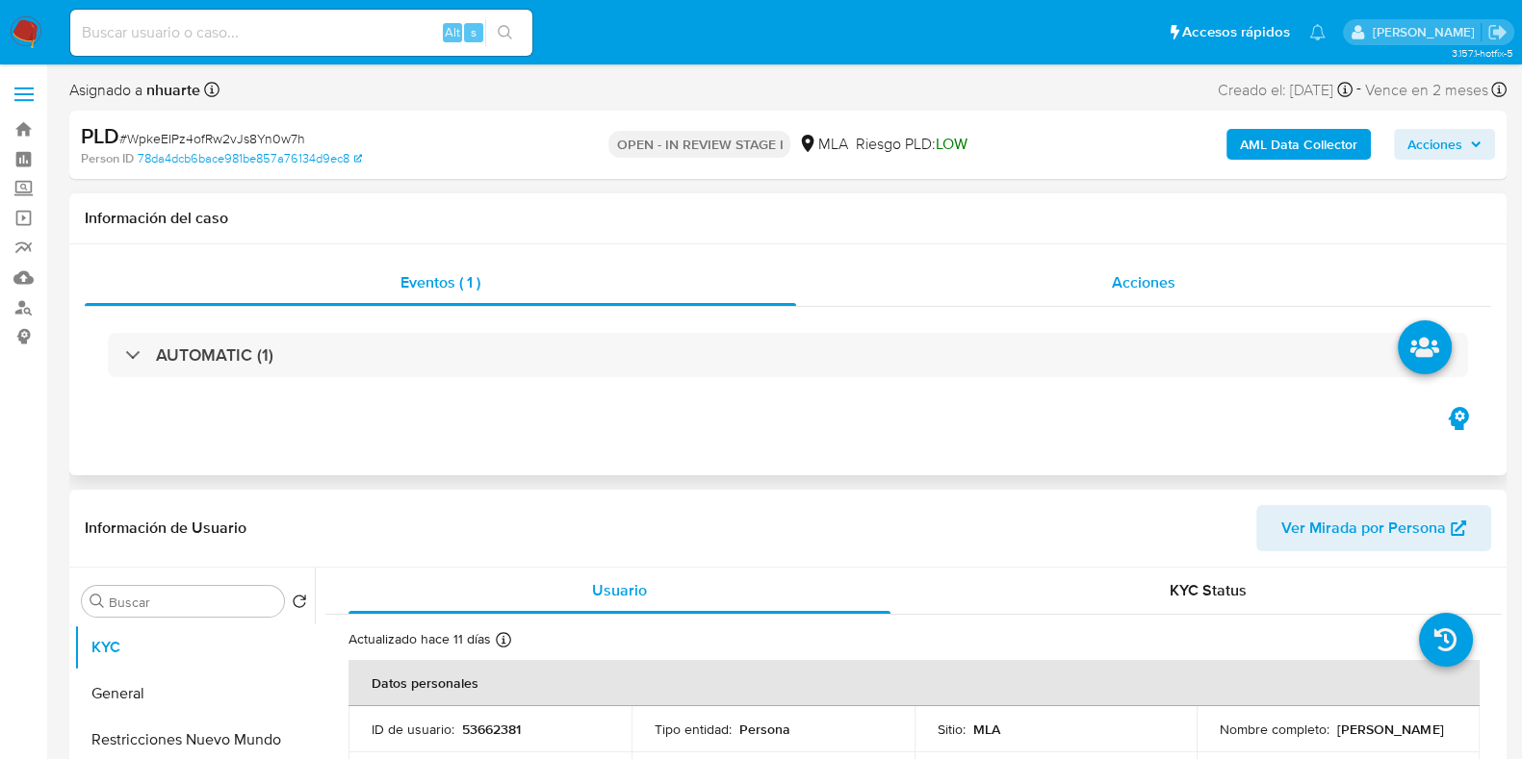
click at [1158, 279] on span "Acciones" at bounding box center [1144, 282] width 64 height 22
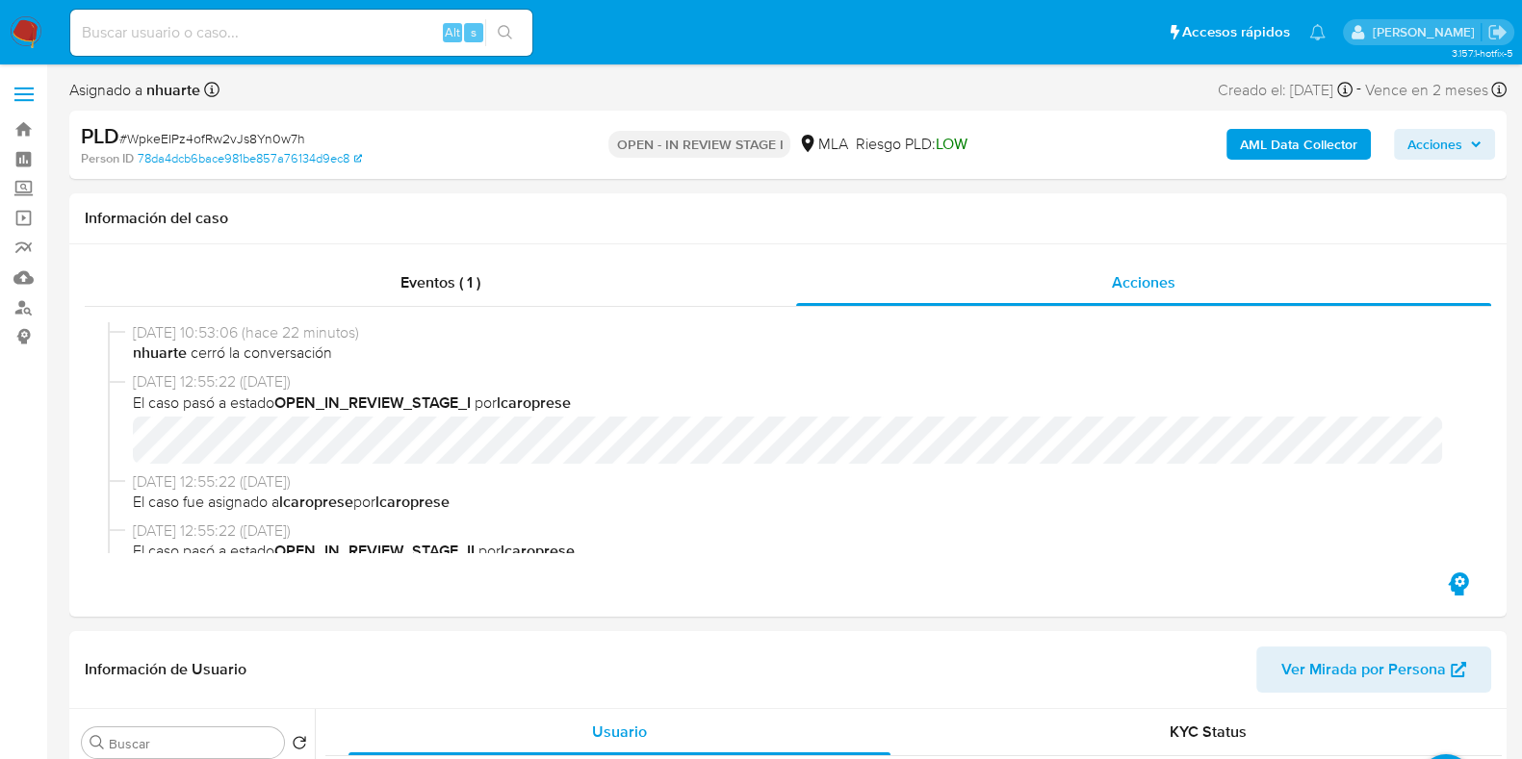
click at [1241, 155] on b "AML Data Collector" at bounding box center [1298, 144] width 117 height 31
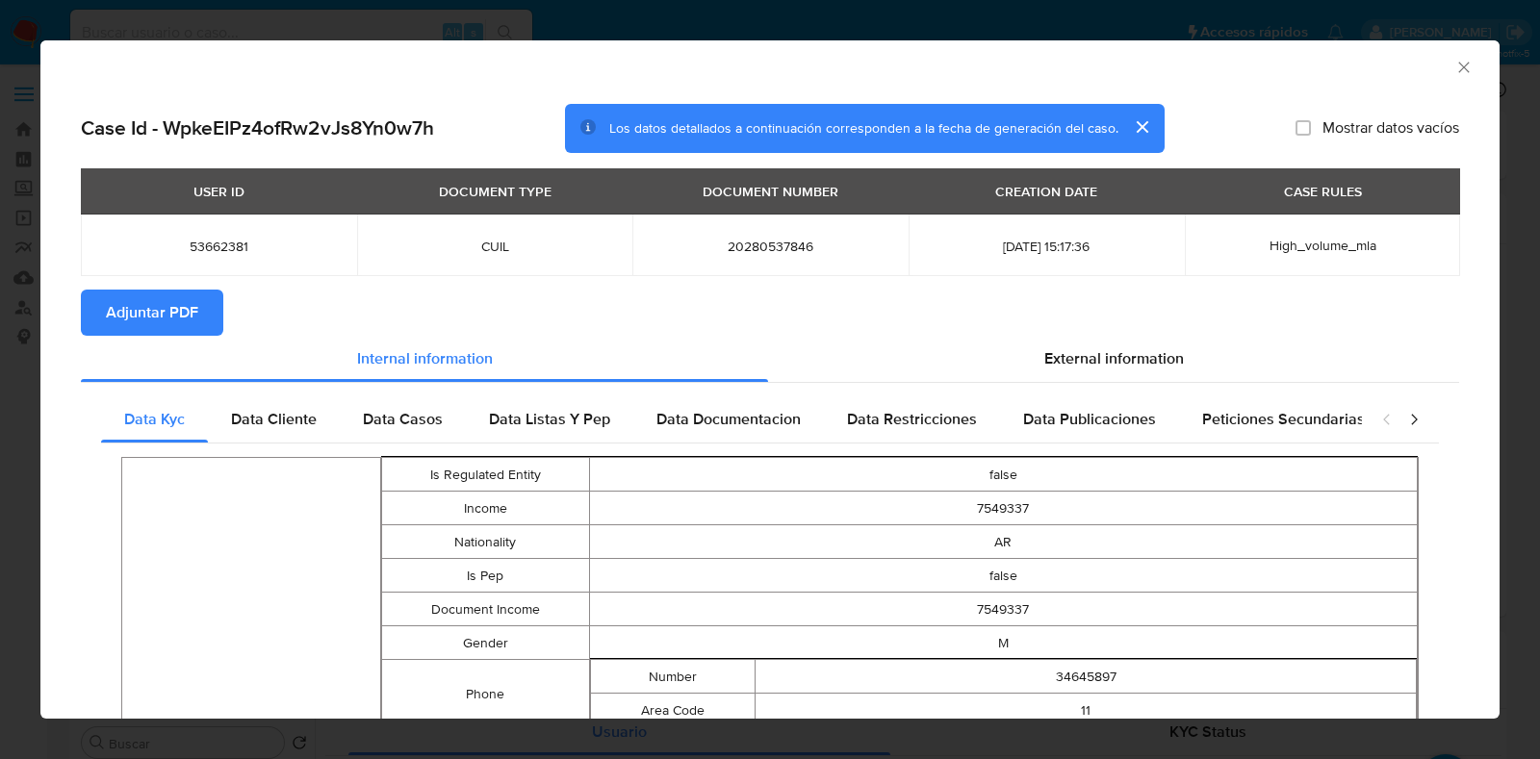
click at [1454, 73] on icon "Cerrar ventana" at bounding box center [1463, 67] width 19 height 19
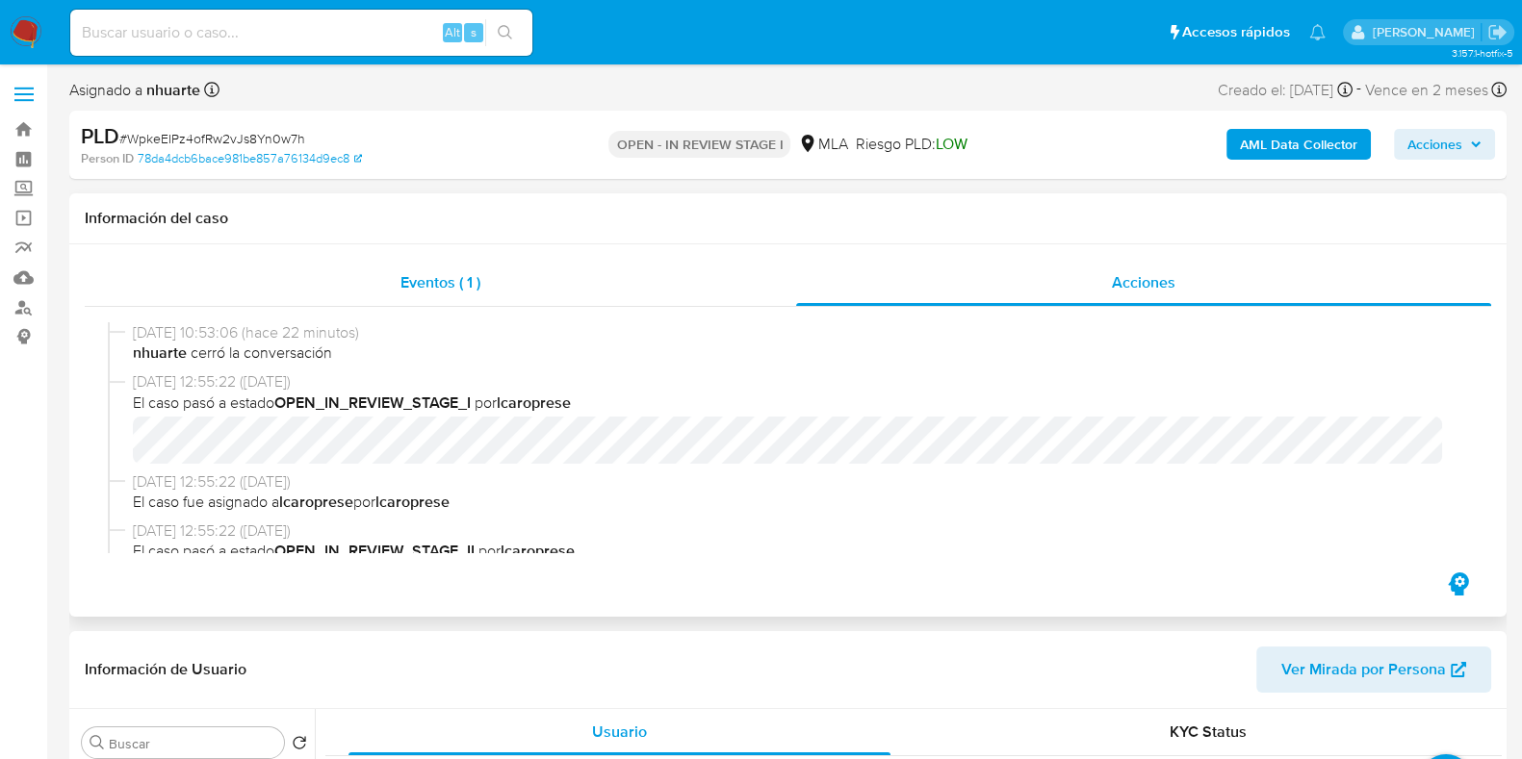
click at [433, 264] on div "Eventos ( 1 )" at bounding box center [440, 283] width 711 height 46
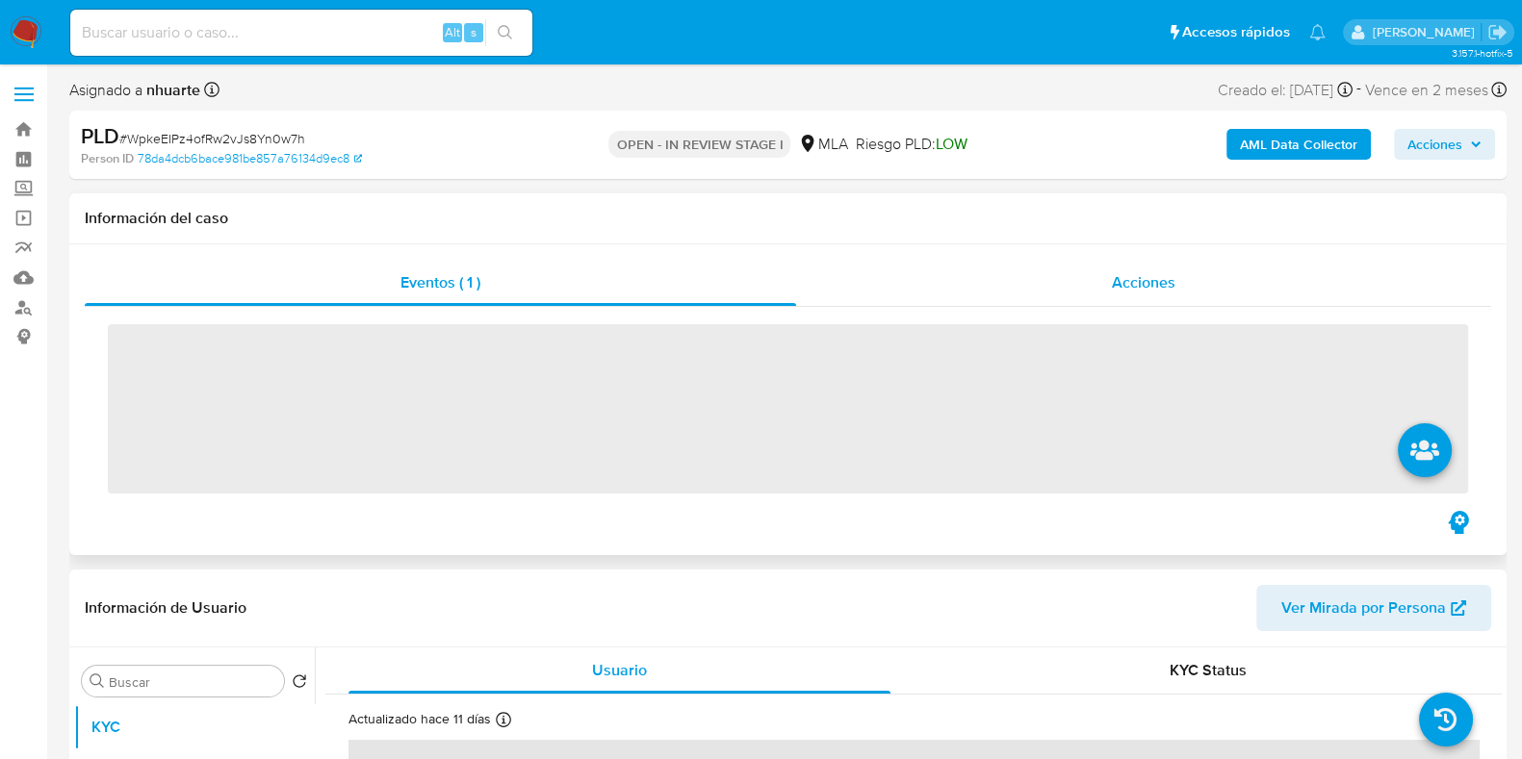
click at [1114, 279] on span "Acciones" at bounding box center [1144, 282] width 64 height 22
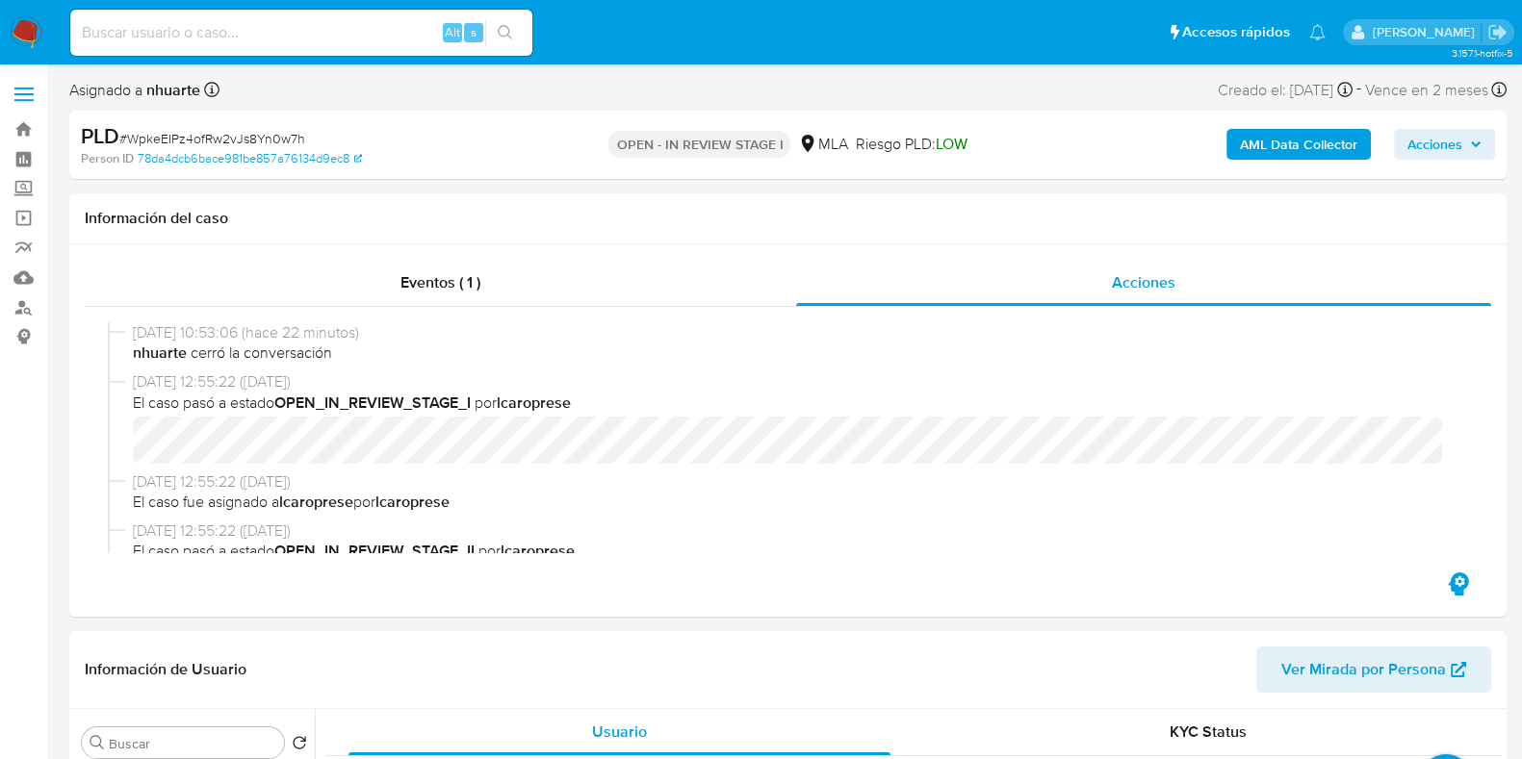
click at [1244, 154] on b "AML Data Collector" at bounding box center [1298, 144] width 117 height 31
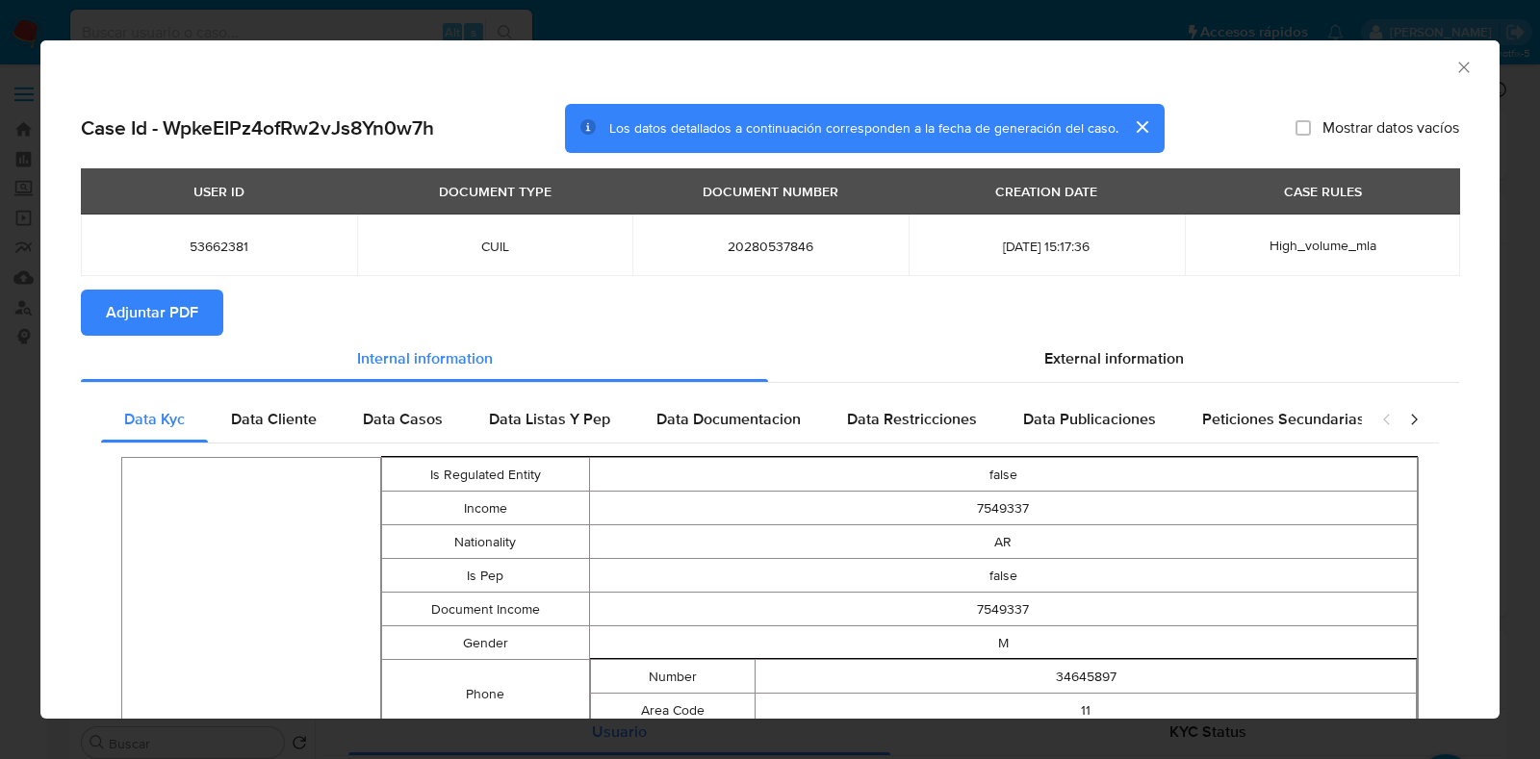
click at [1454, 68] on icon "Cerrar ventana" at bounding box center [1463, 67] width 19 height 19
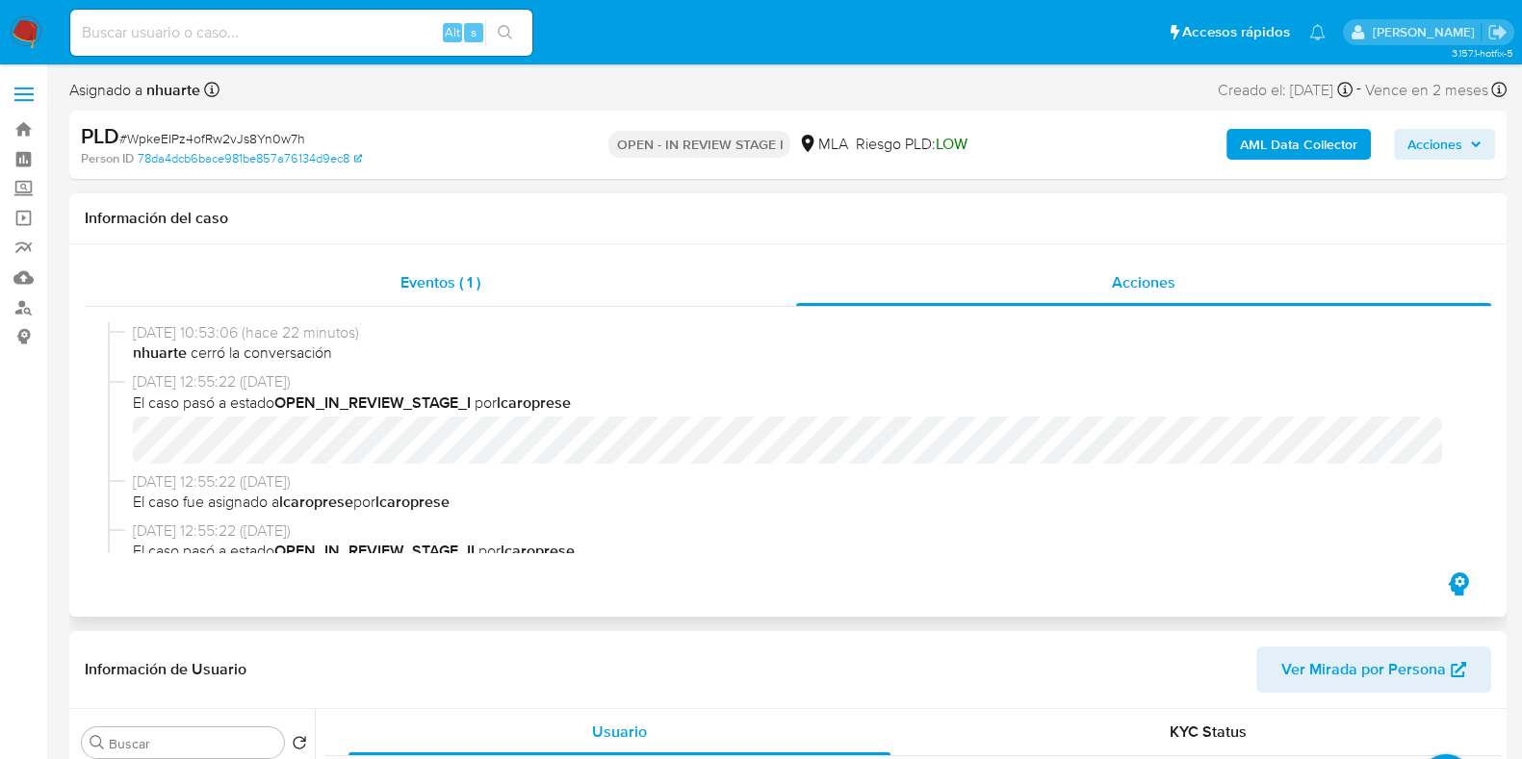
click at [469, 286] on span "Eventos ( 1 )" at bounding box center [440, 282] width 80 height 22
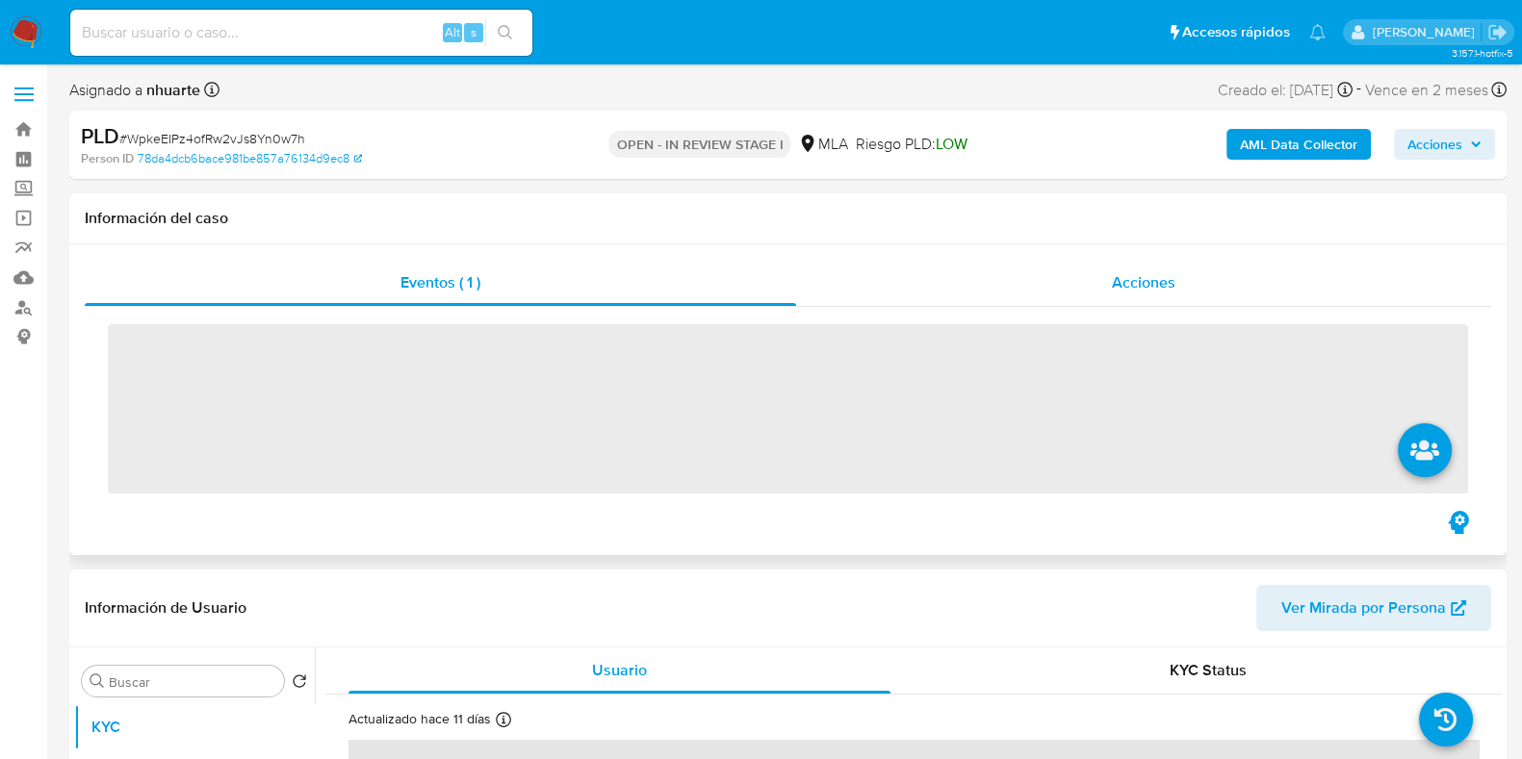
click at [1115, 276] on span "Acciones" at bounding box center [1144, 282] width 64 height 22
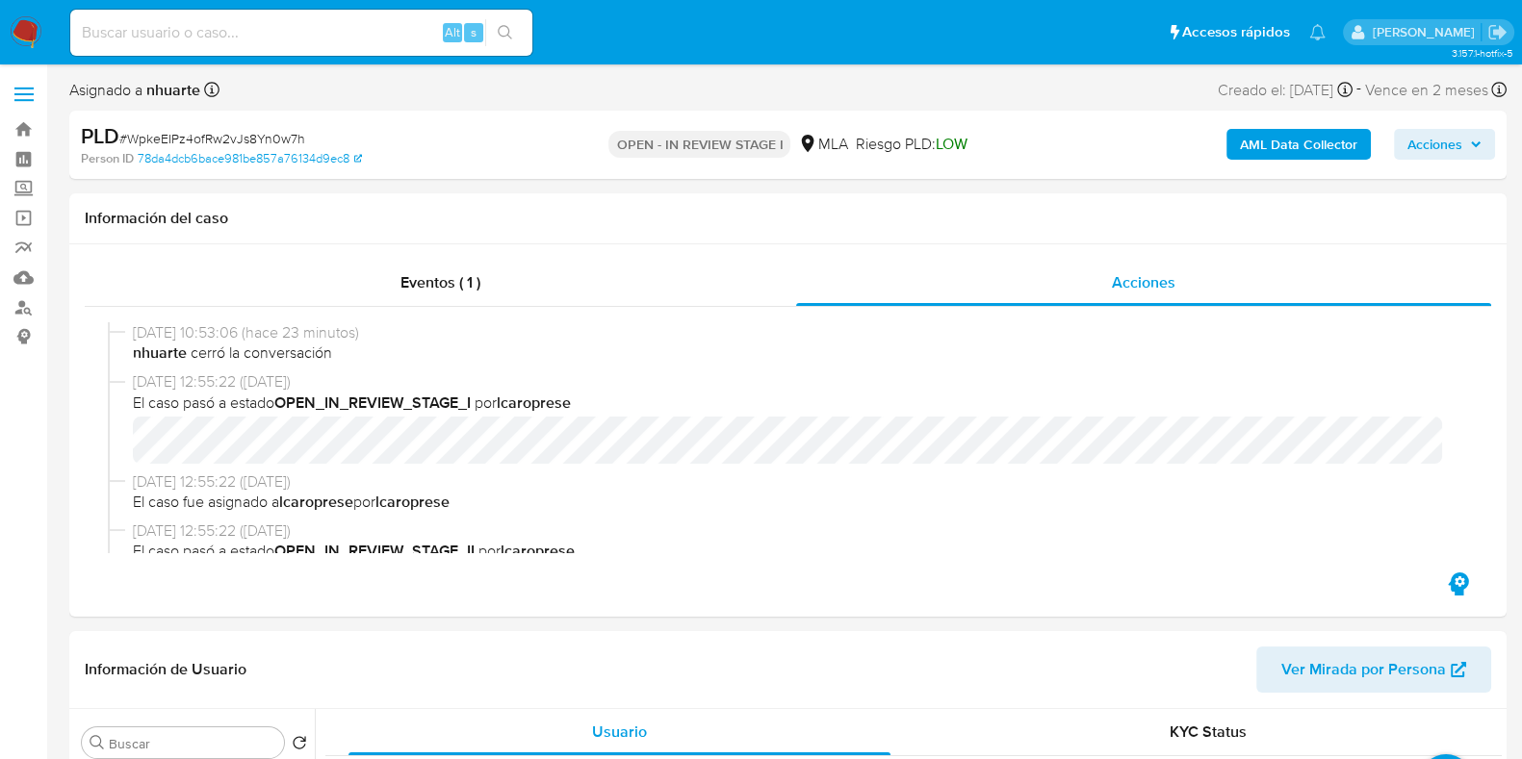
click at [1317, 151] on b "AML Data Collector" at bounding box center [1298, 144] width 117 height 31
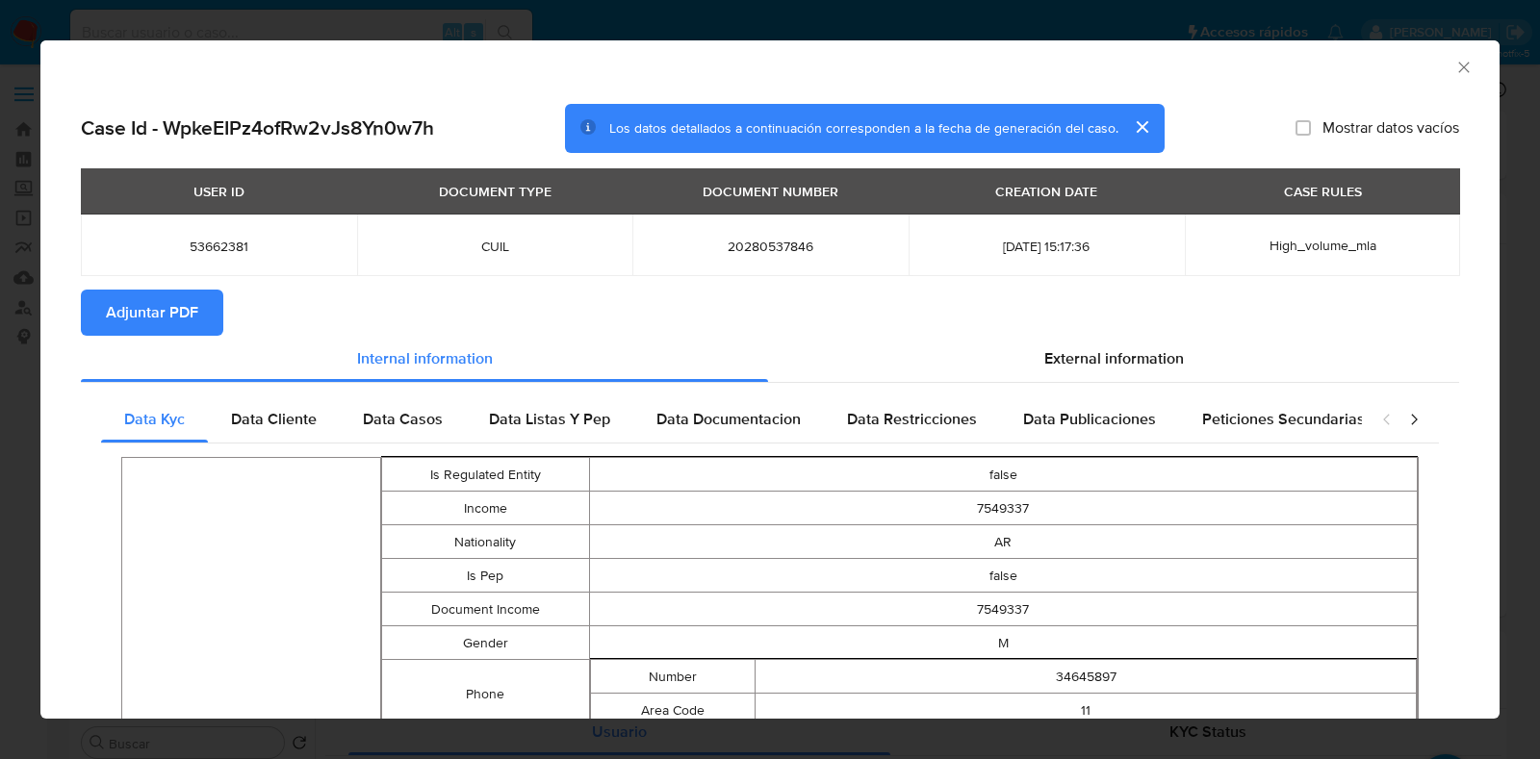
click at [201, 304] on button "Adjuntar PDF" at bounding box center [152, 313] width 142 height 46
click at [1454, 64] on icon "Cerrar ventana" at bounding box center [1463, 67] width 19 height 19
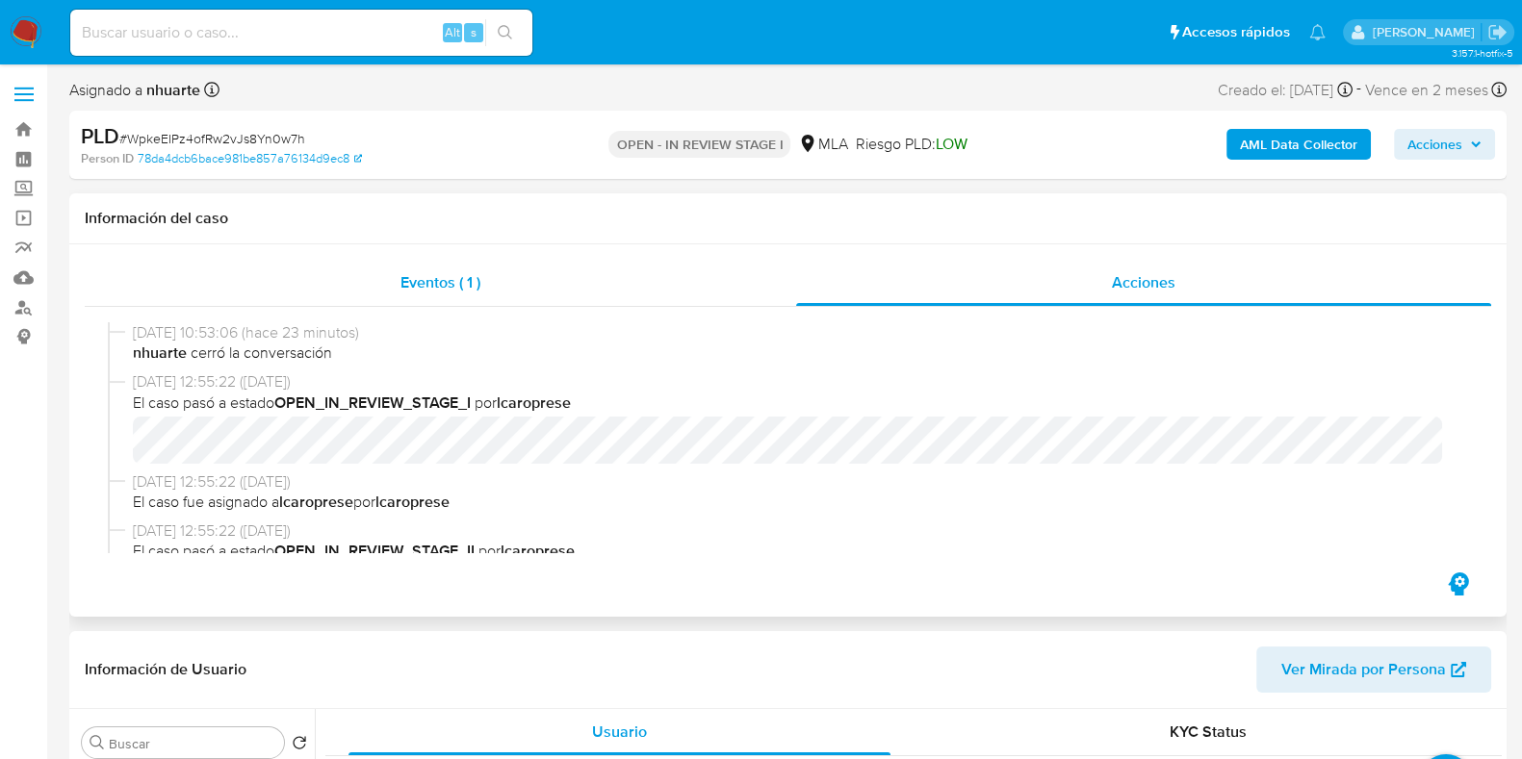
click at [417, 285] on span "Eventos ( 1 )" at bounding box center [440, 282] width 80 height 22
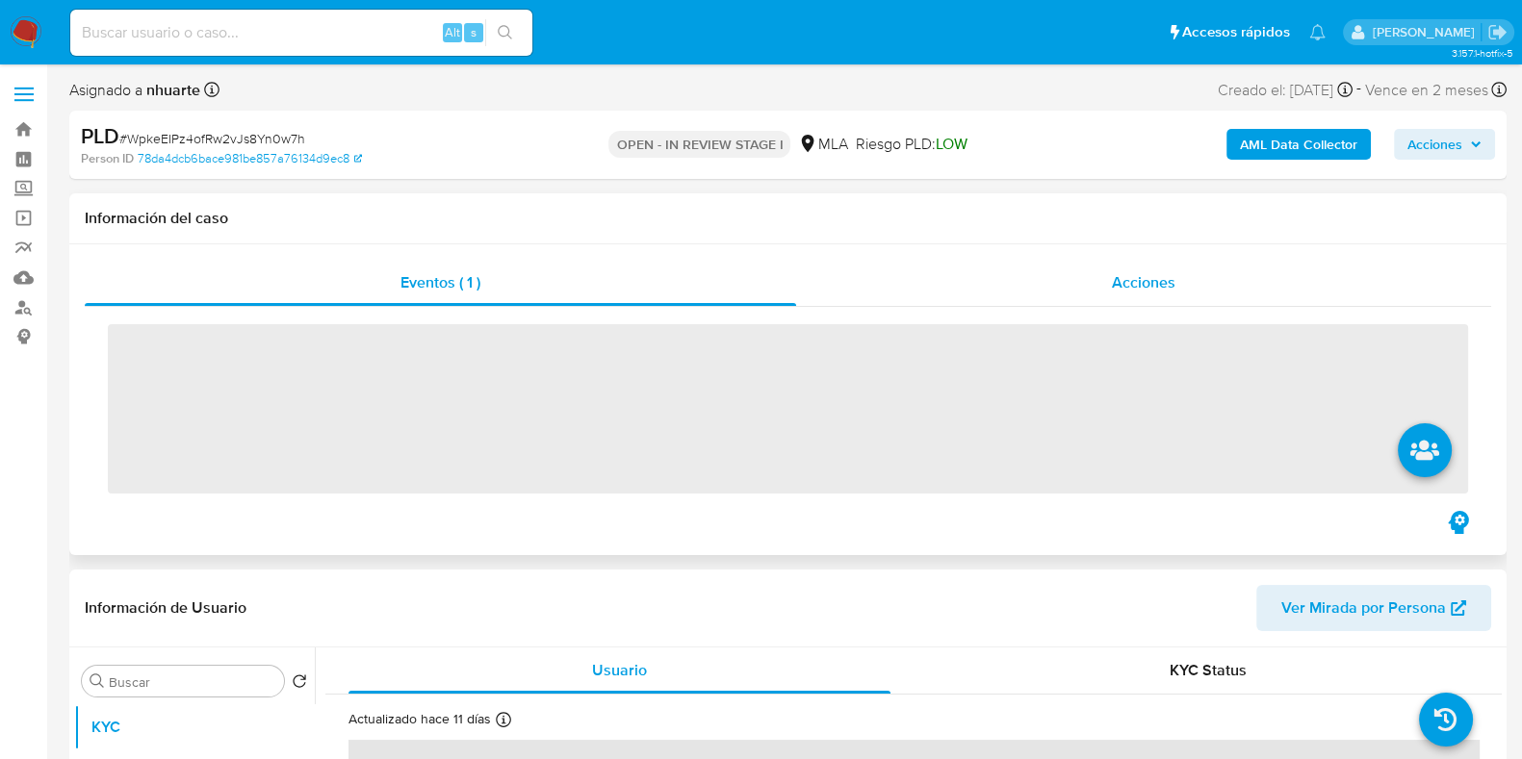
click at [1112, 291] on span "Acciones" at bounding box center [1144, 282] width 64 height 22
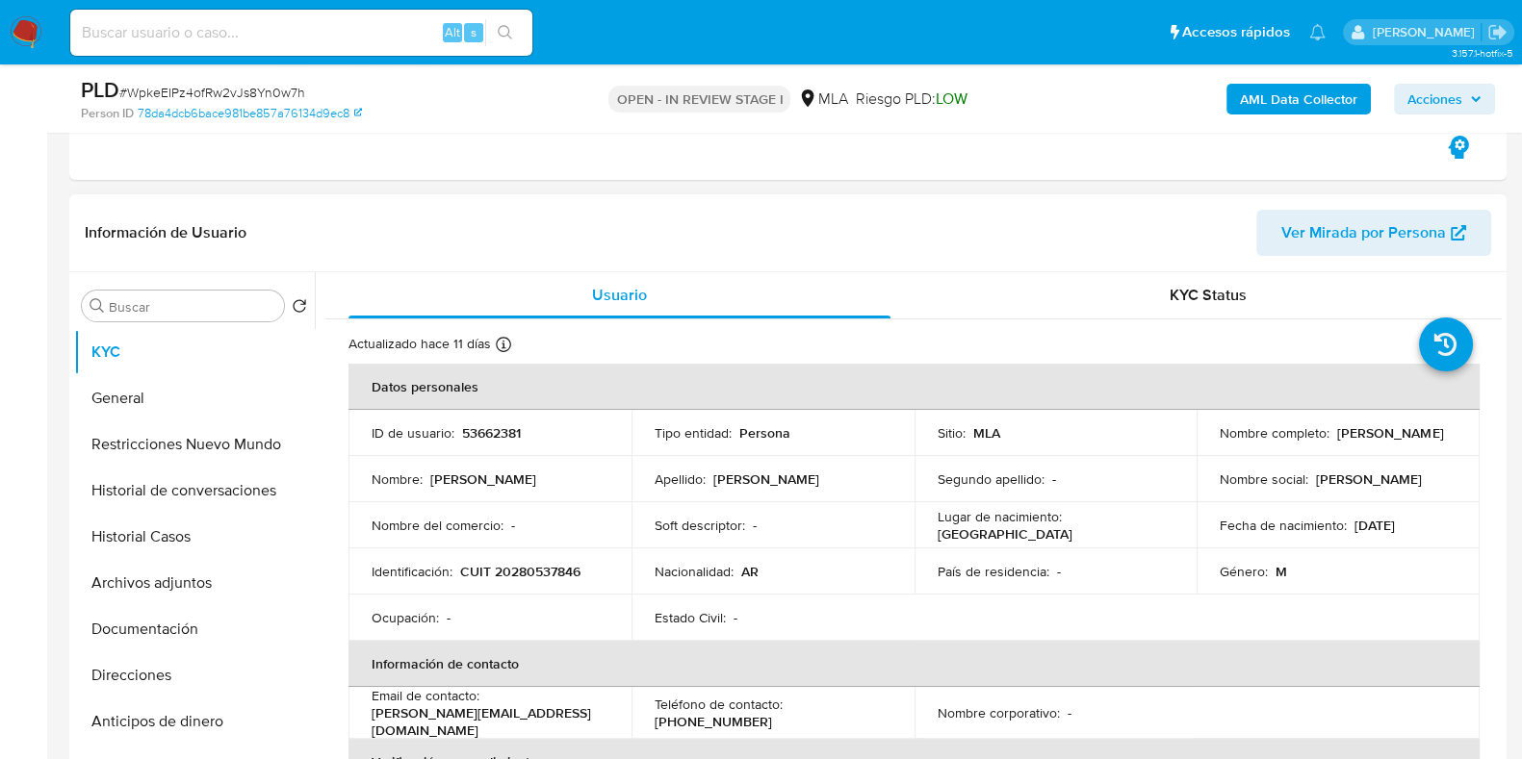
scroll to position [601, 0]
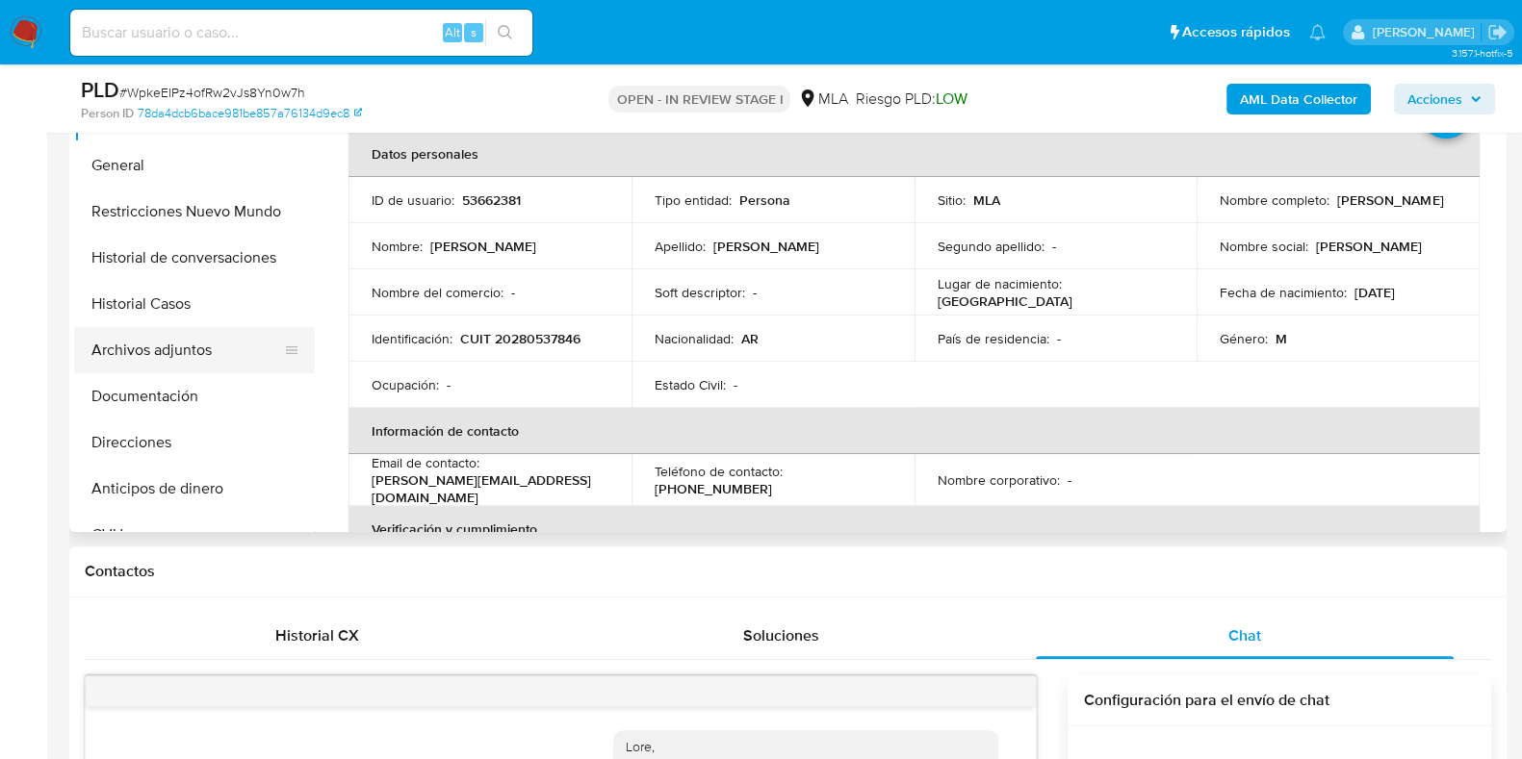
click at [179, 365] on button "Archivos adjuntos" at bounding box center [186, 350] width 225 height 46
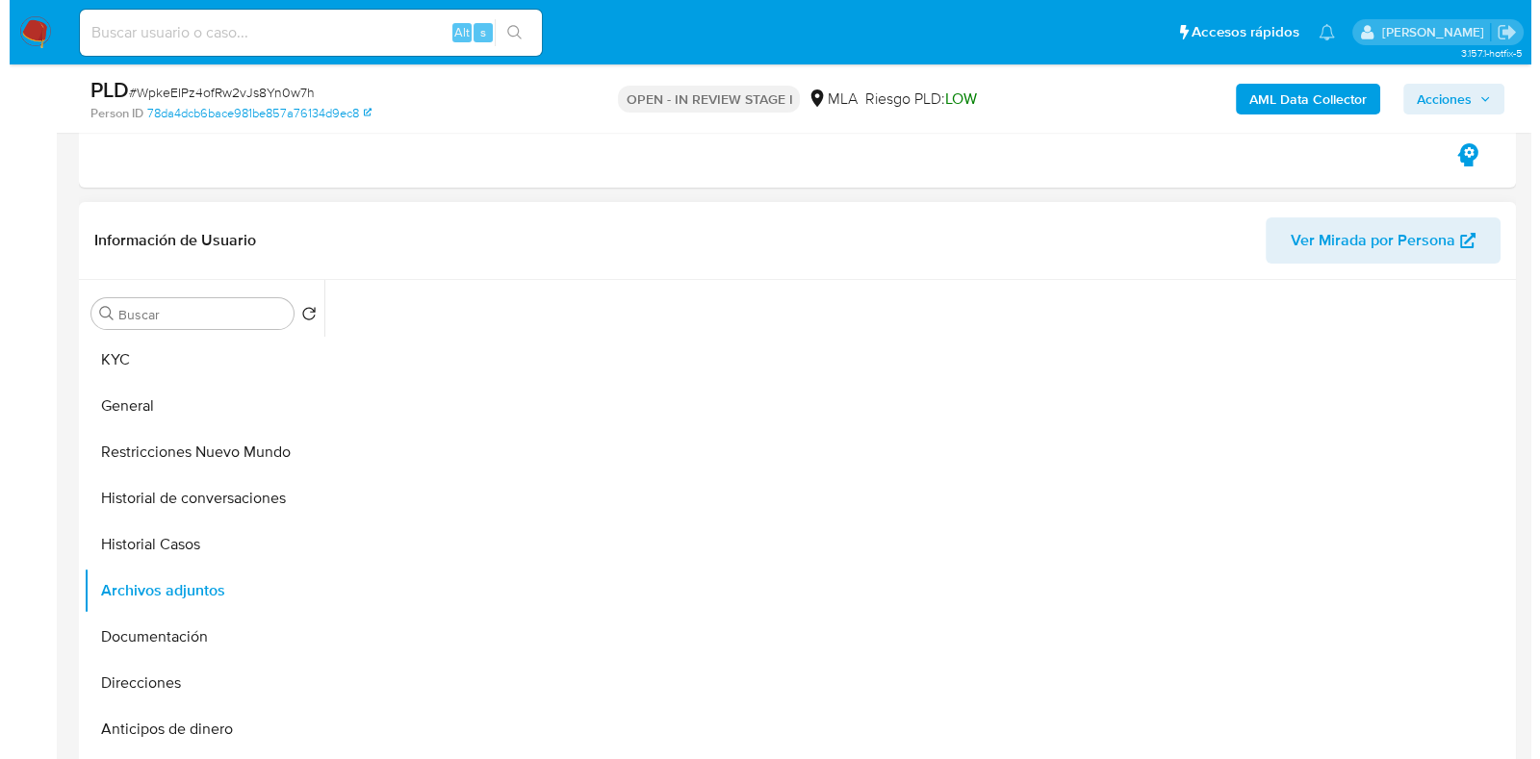
scroll to position [480, 0]
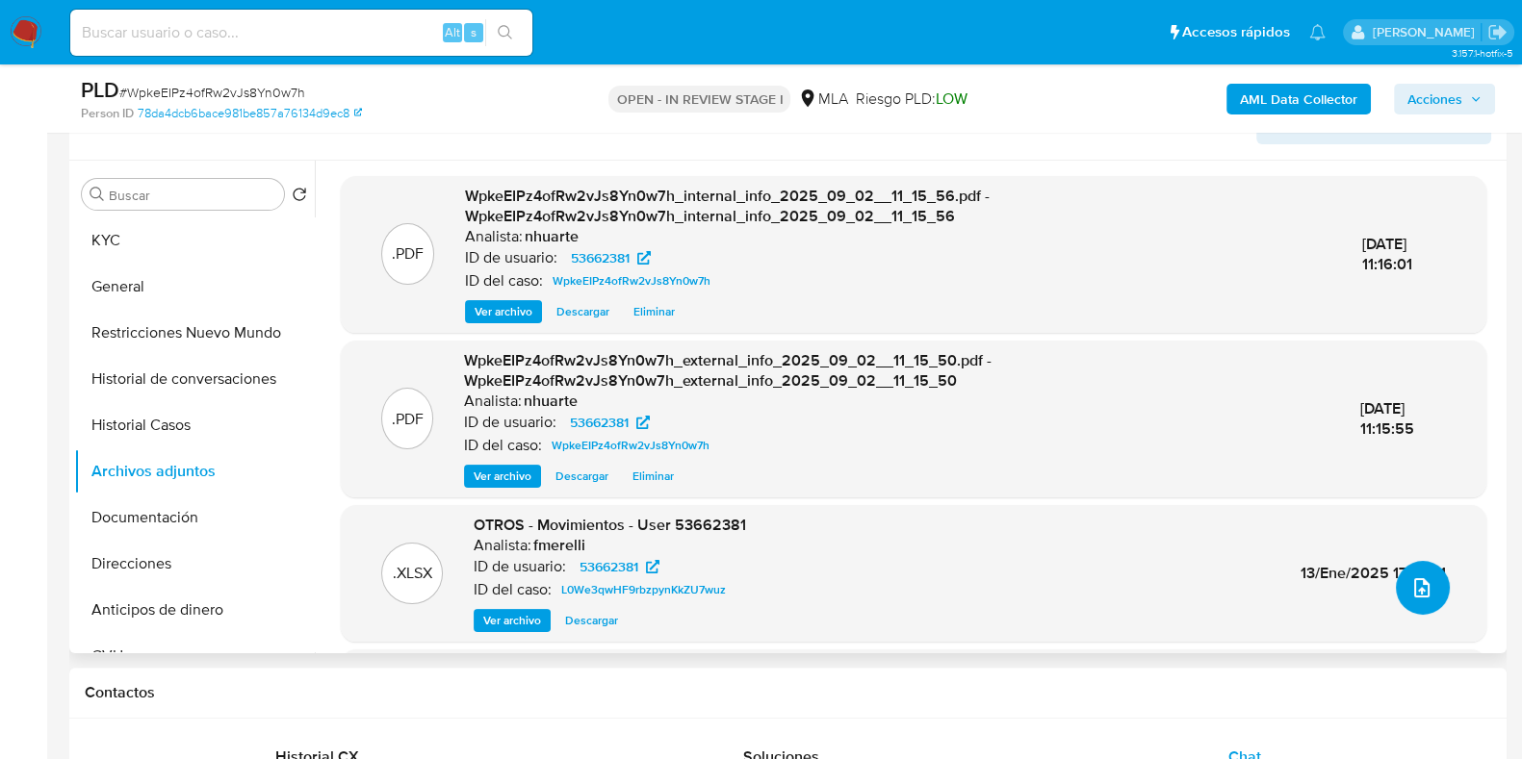
click at [1420, 603] on button "upload-file" at bounding box center [1422, 588] width 54 height 54
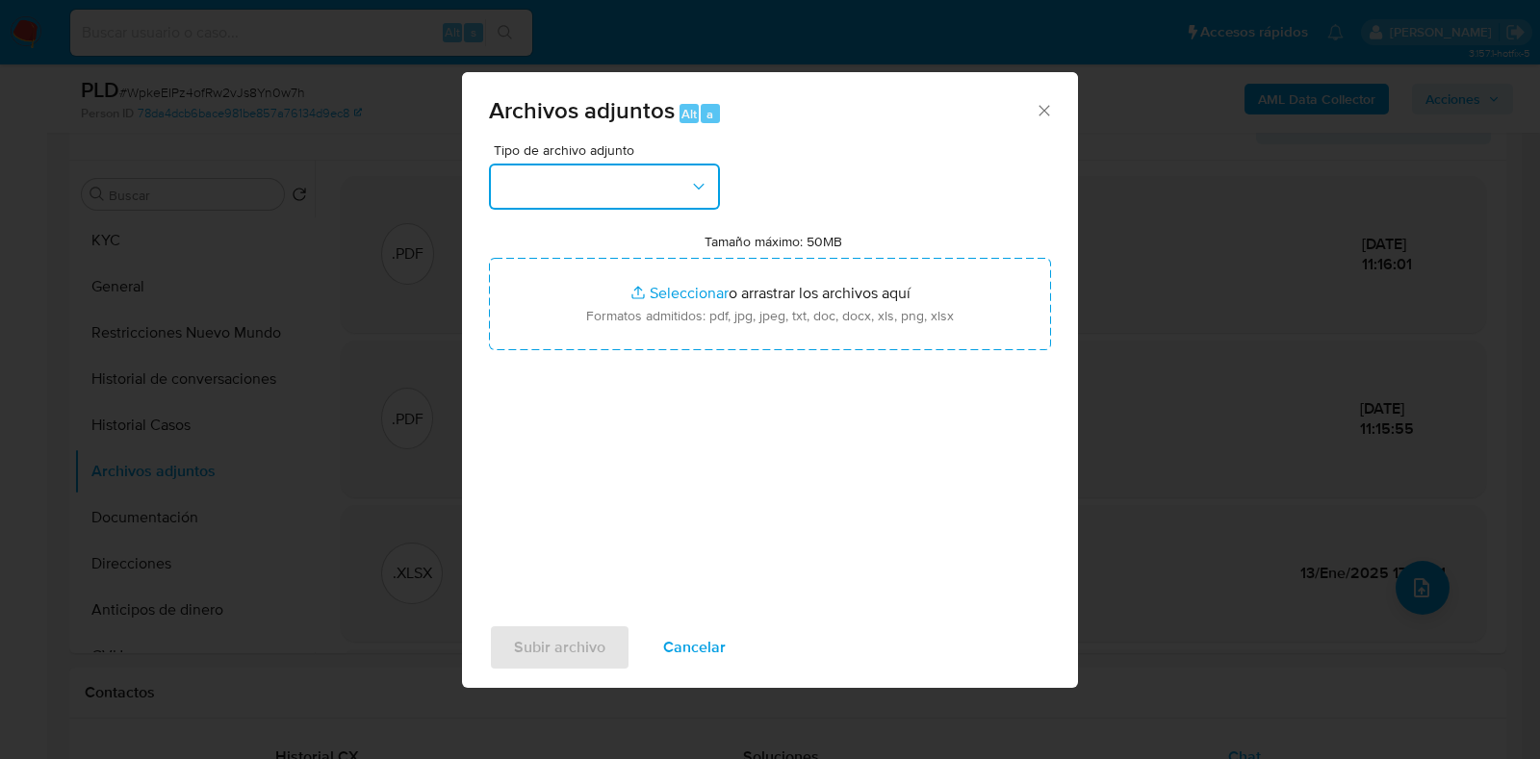
click at [712, 180] on button "button" at bounding box center [604, 187] width 231 height 46
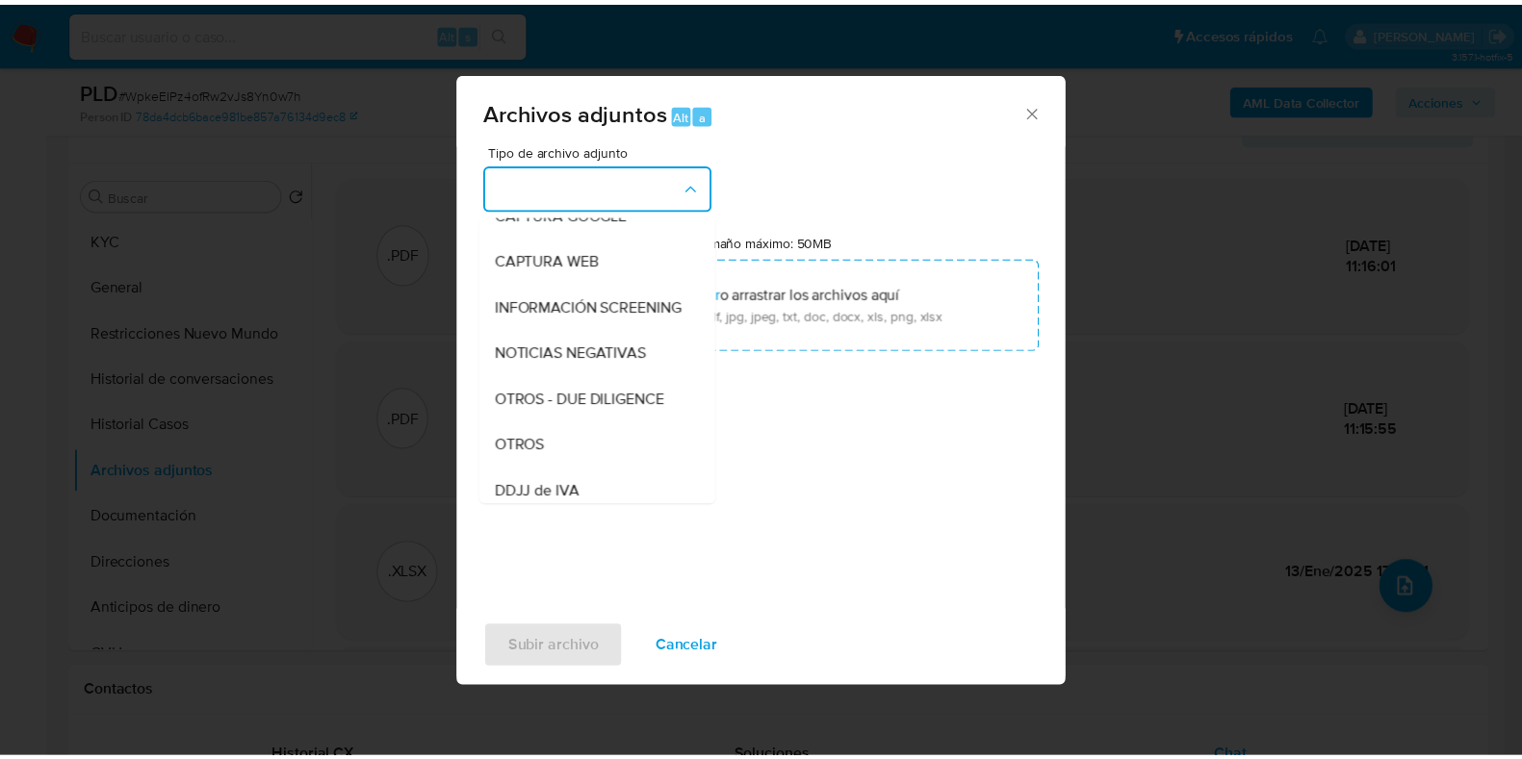
scroll to position [168, 0]
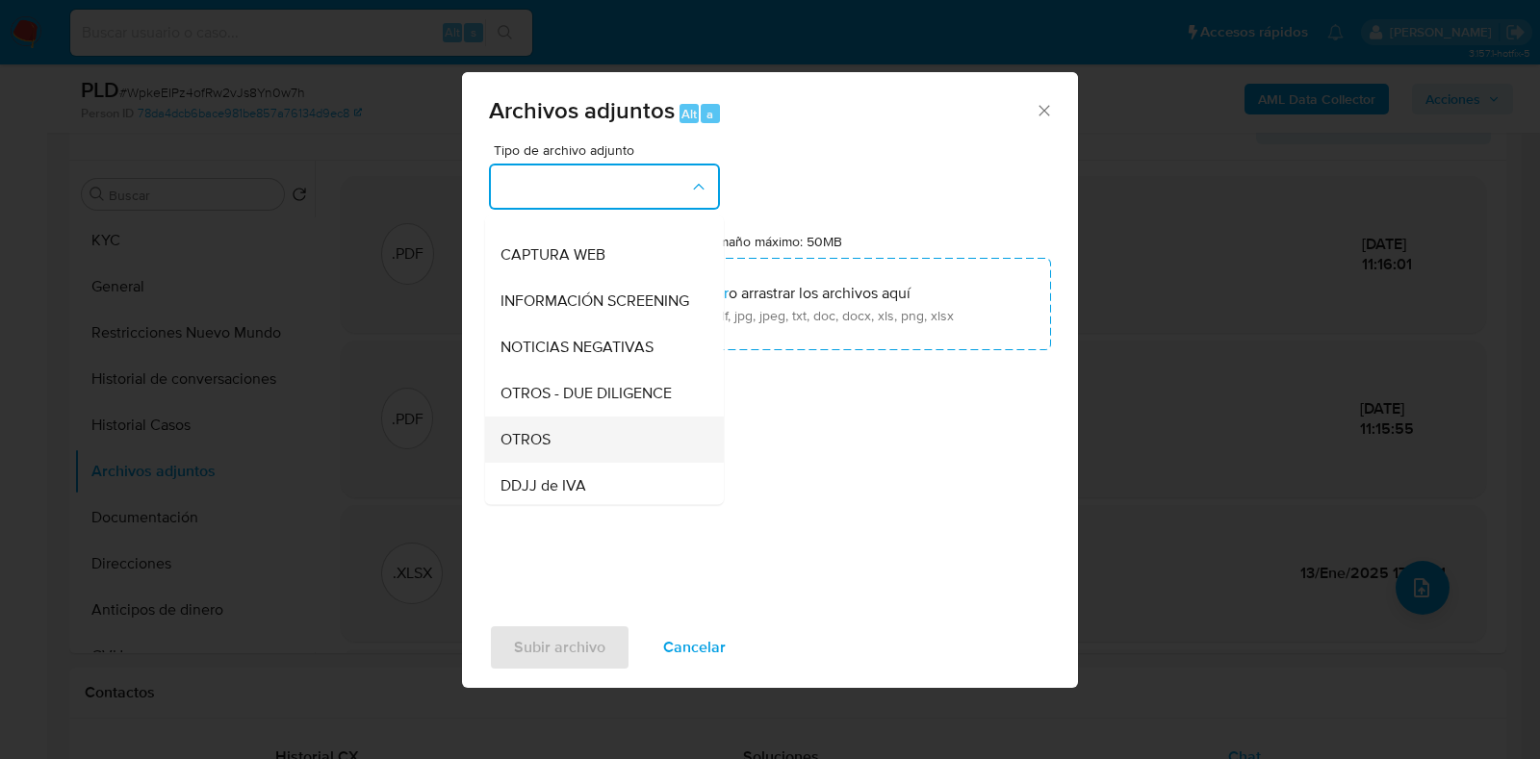
click at [598, 448] on div "OTROS" at bounding box center [598, 440] width 196 height 46
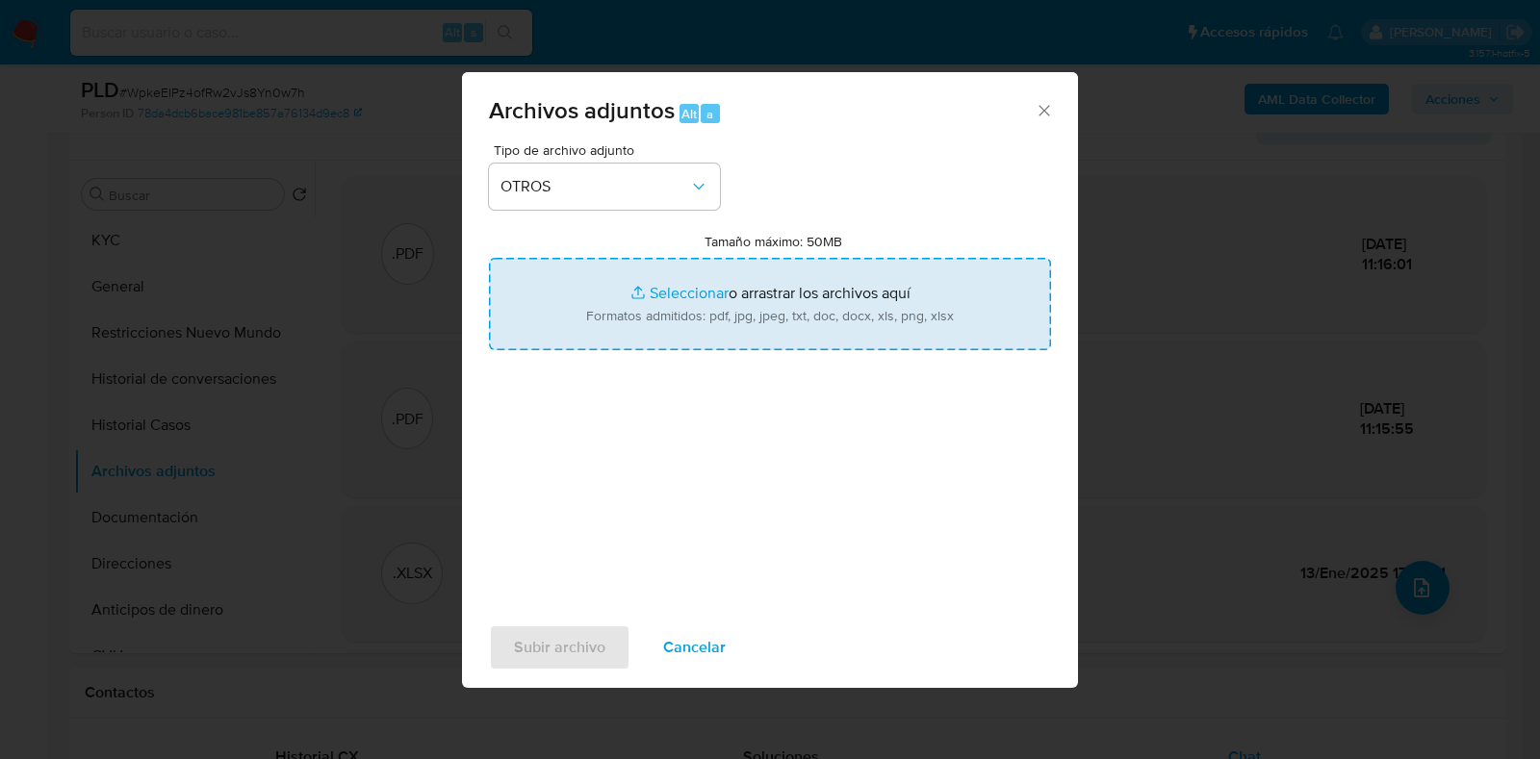
type input "C:\fakepath\Movimientos-53662381.xlsx"
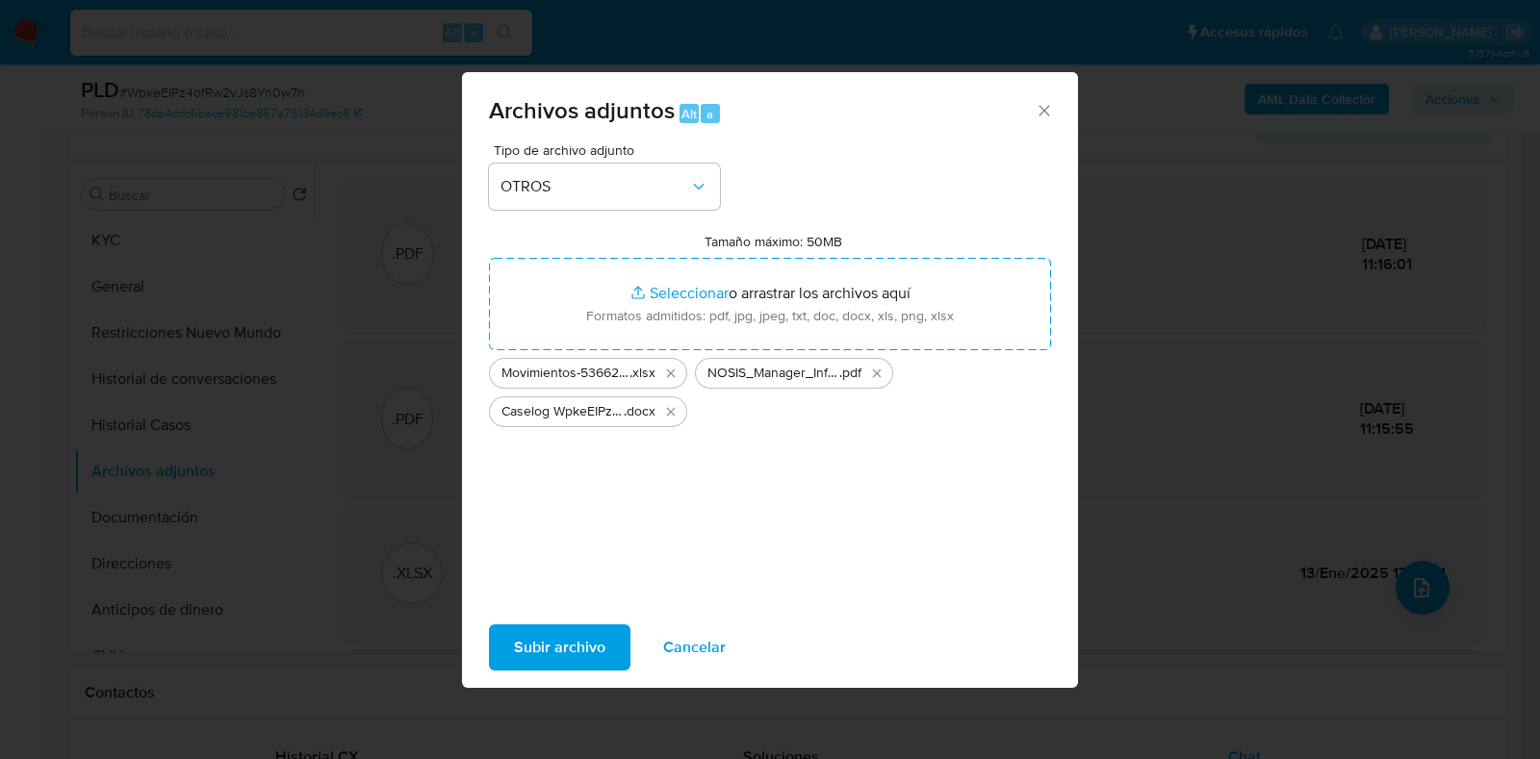
click at [568, 637] on span "Subir archivo" at bounding box center [559, 648] width 91 height 42
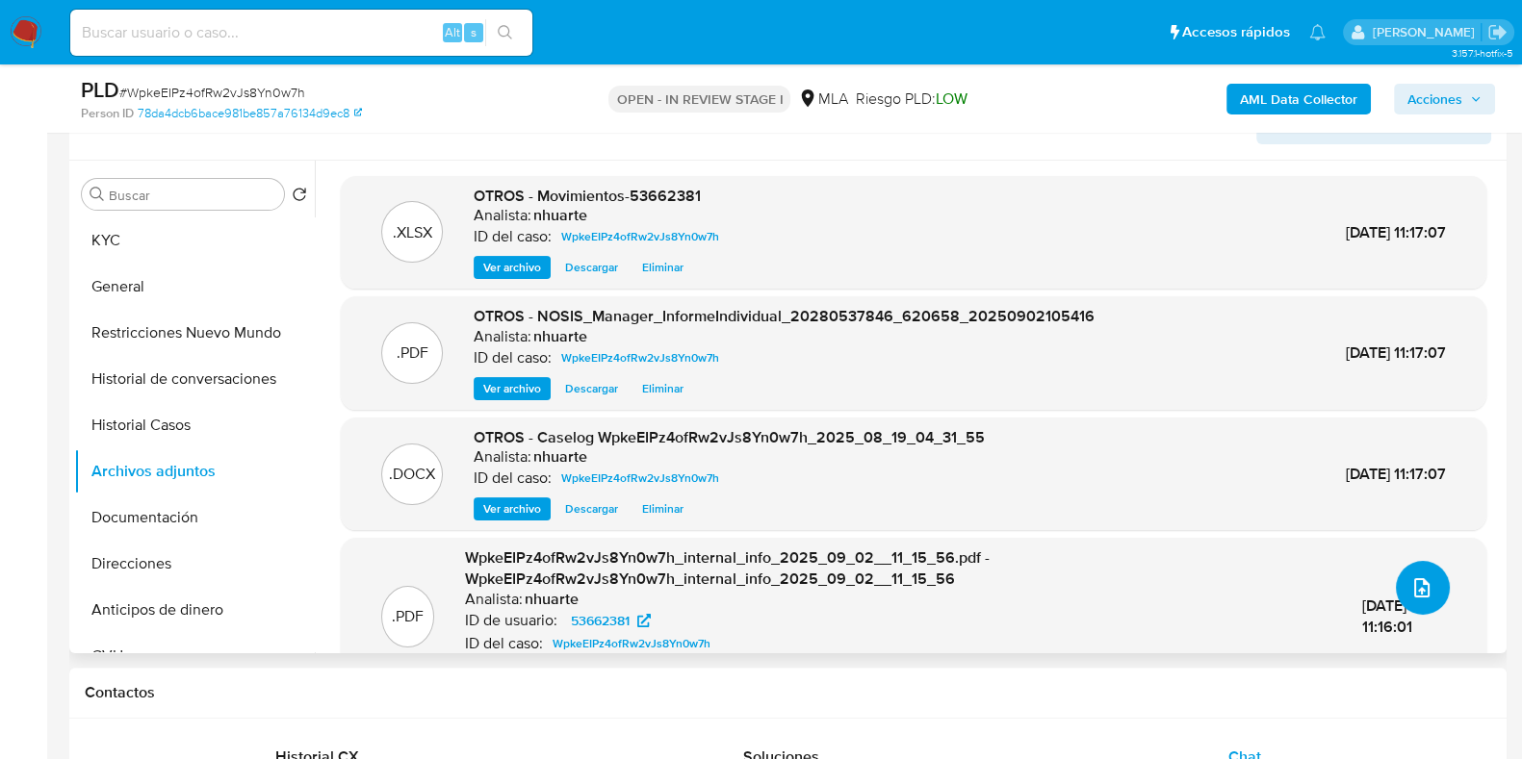
scroll to position [0, 0]
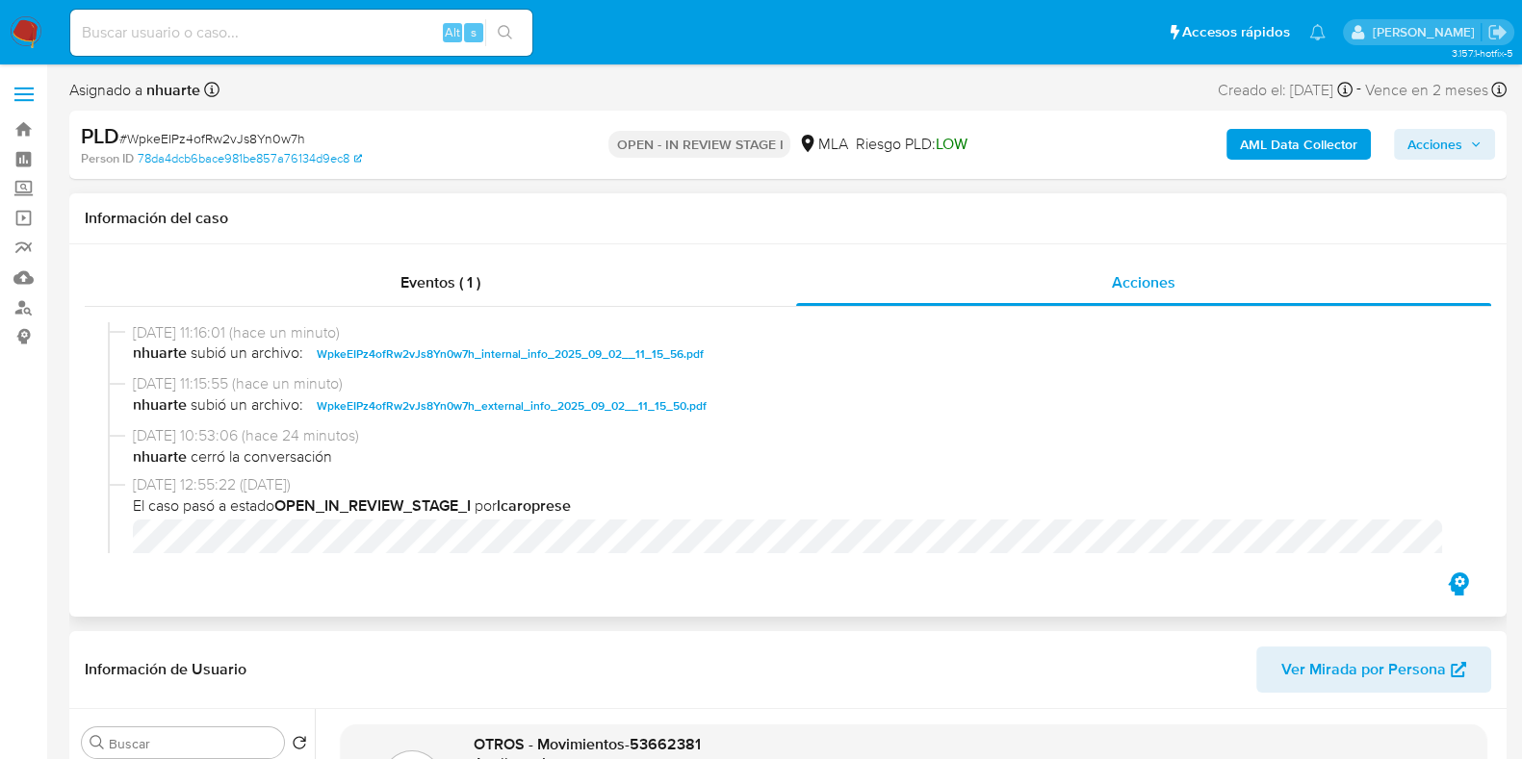
click at [438, 258] on div "Eventos ( 1 ) Acciones 02/09/2025 11:16:01 (hace un minuto) nhuarte subió un ar…" at bounding box center [787, 430] width 1437 height 372
click at [482, 262] on div "Eventos ( 1 )" at bounding box center [440, 283] width 711 height 46
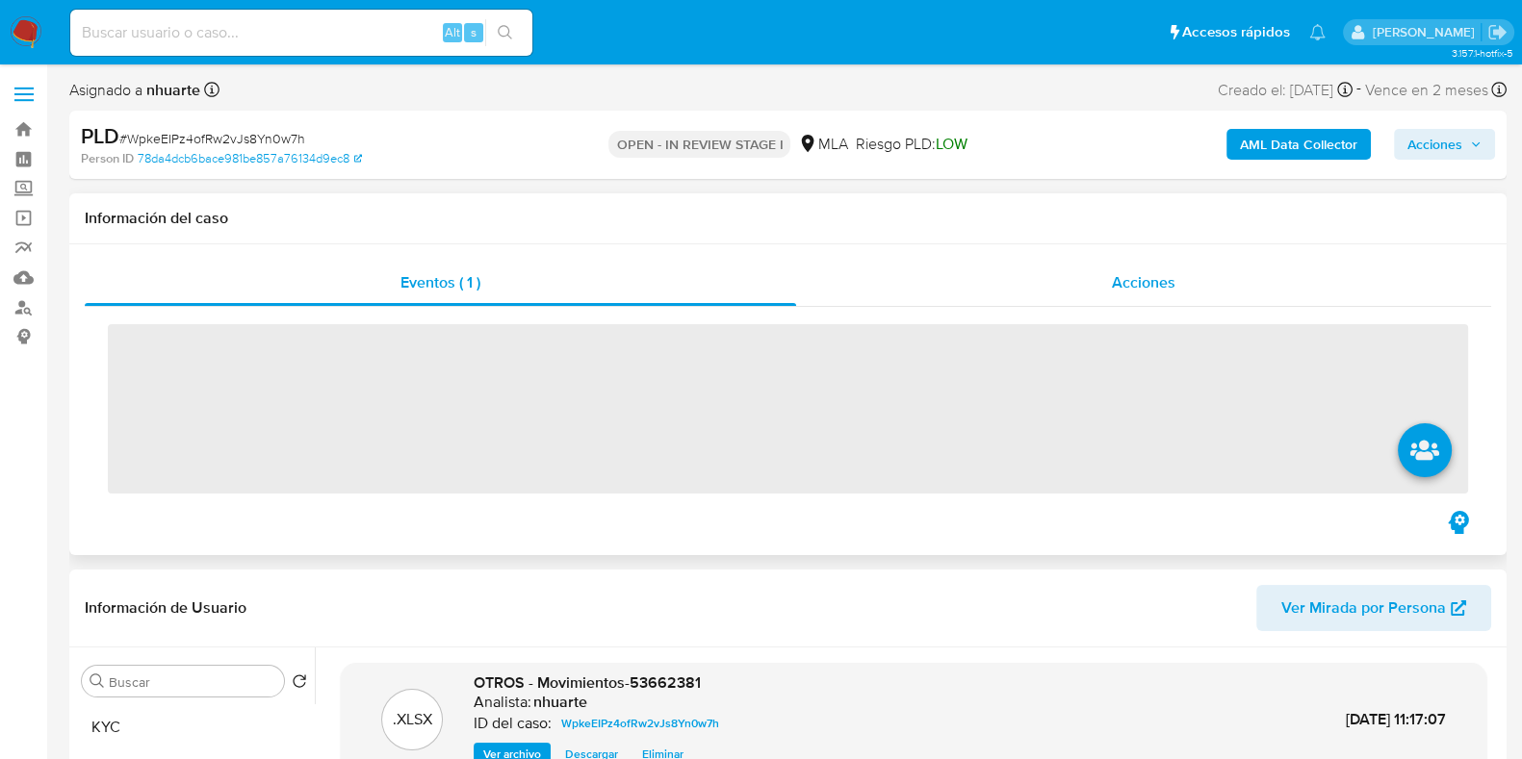
click at [1120, 284] on span "Acciones" at bounding box center [1144, 282] width 64 height 22
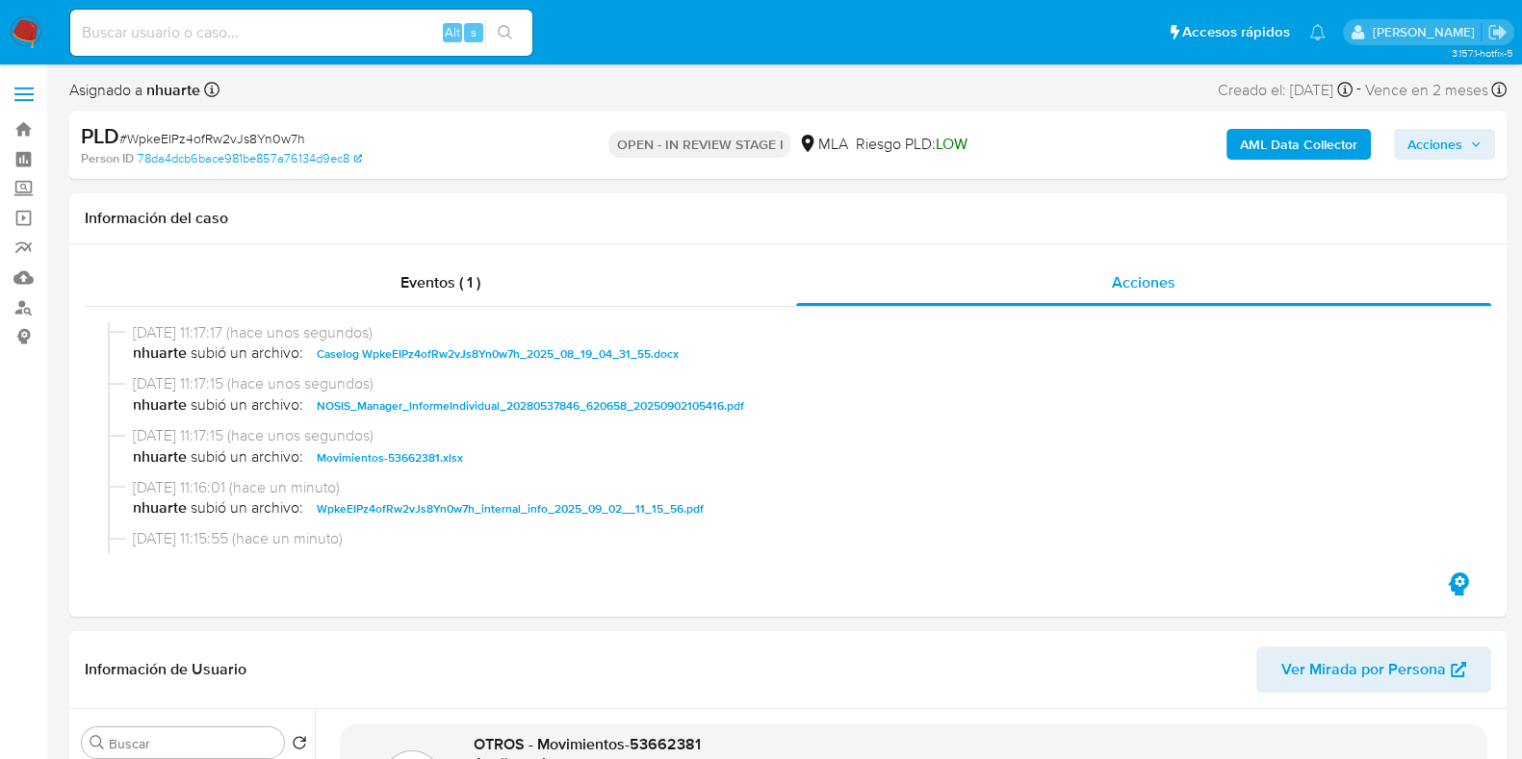
click at [1433, 143] on span "Acciones" at bounding box center [1434, 144] width 55 height 31
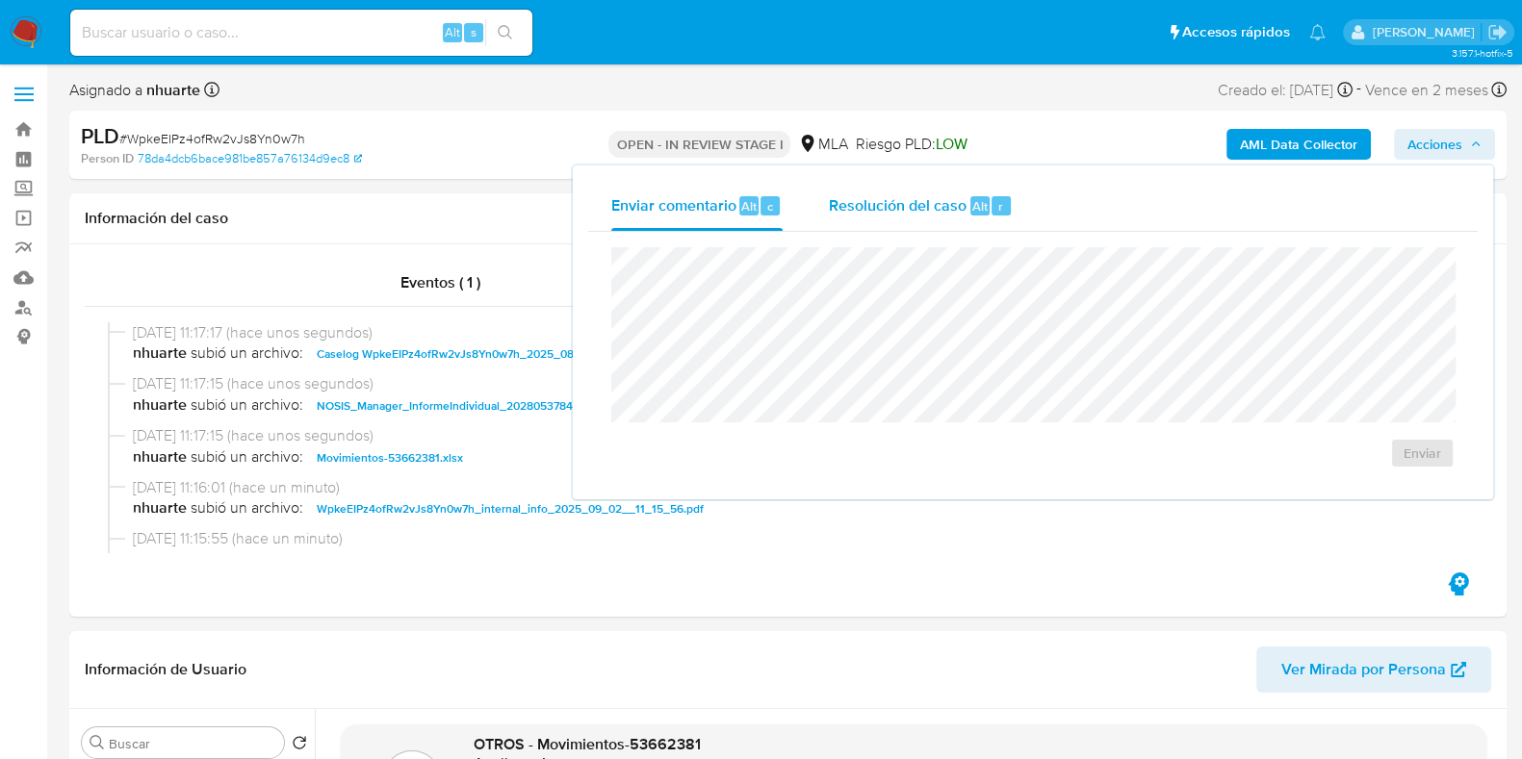
click at [977, 210] on span "Alt" at bounding box center [979, 206] width 15 height 18
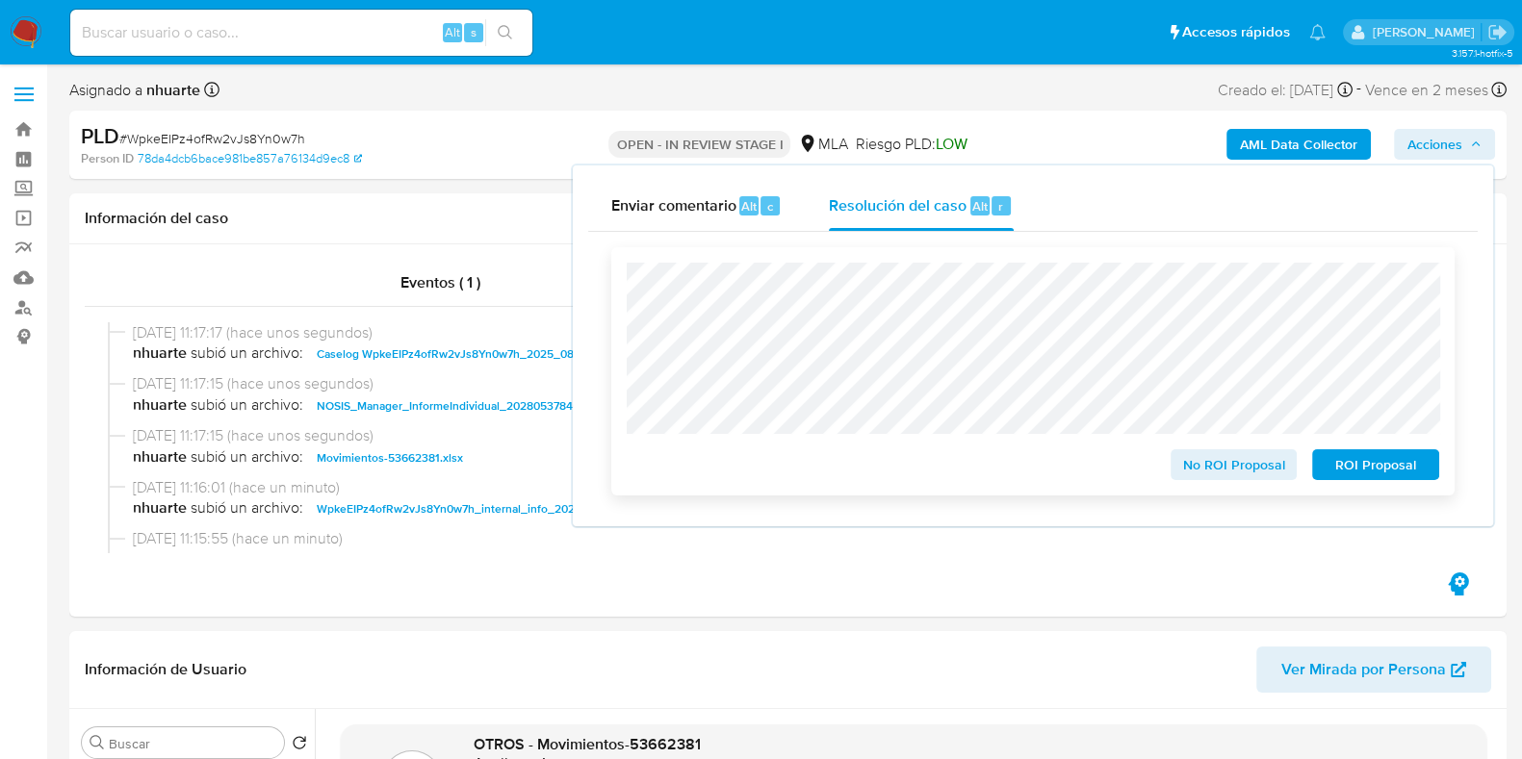
click at [1202, 473] on span "No ROI Proposal" at bounding box center [1234, 464] width 100 height 27
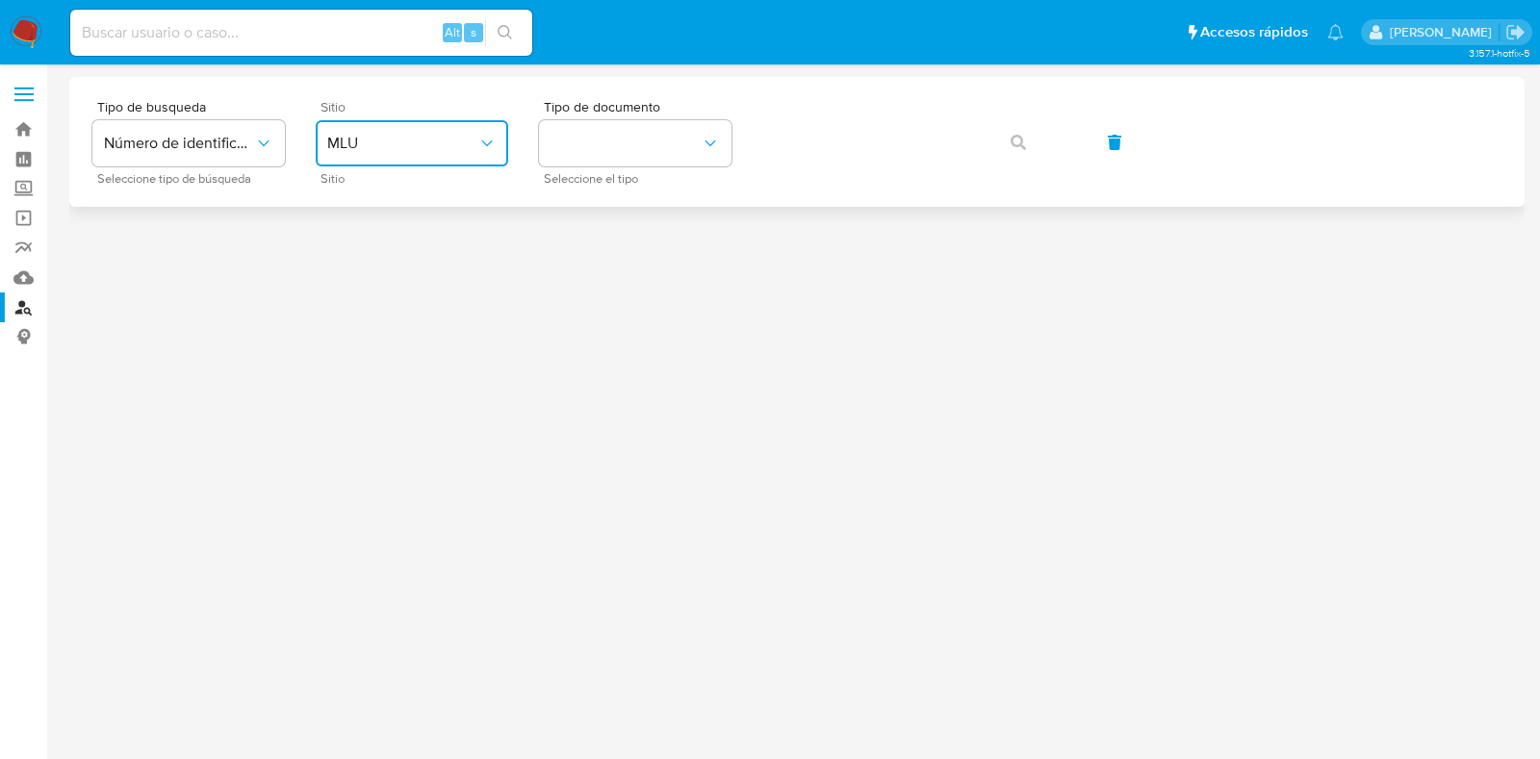
click at [438, 161] on button "MLU" at bounding box center [412, 143] width 192 height 46
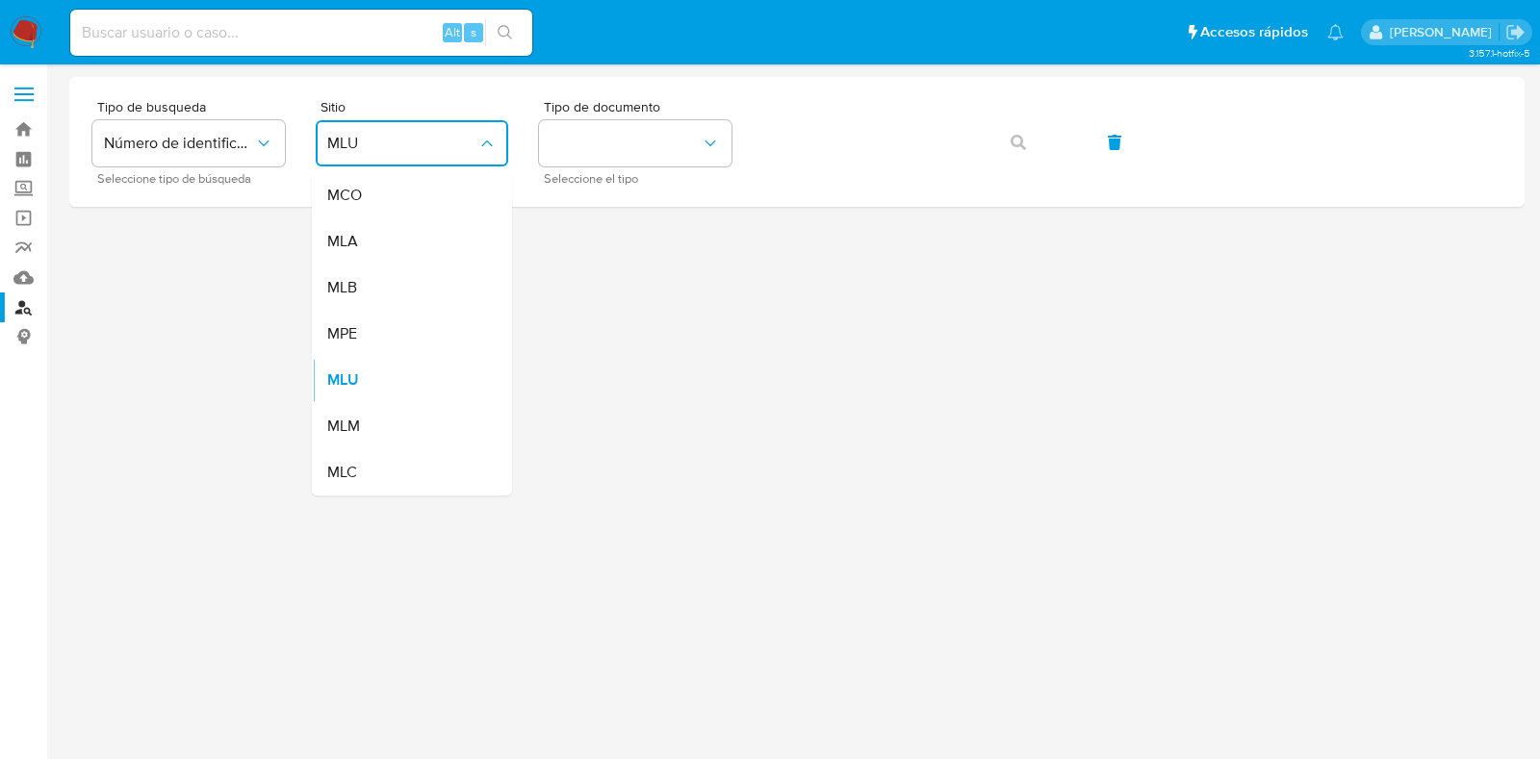
click at [433, 224] on div "MLA" at bounding box center [406, 241] width 158 height 46
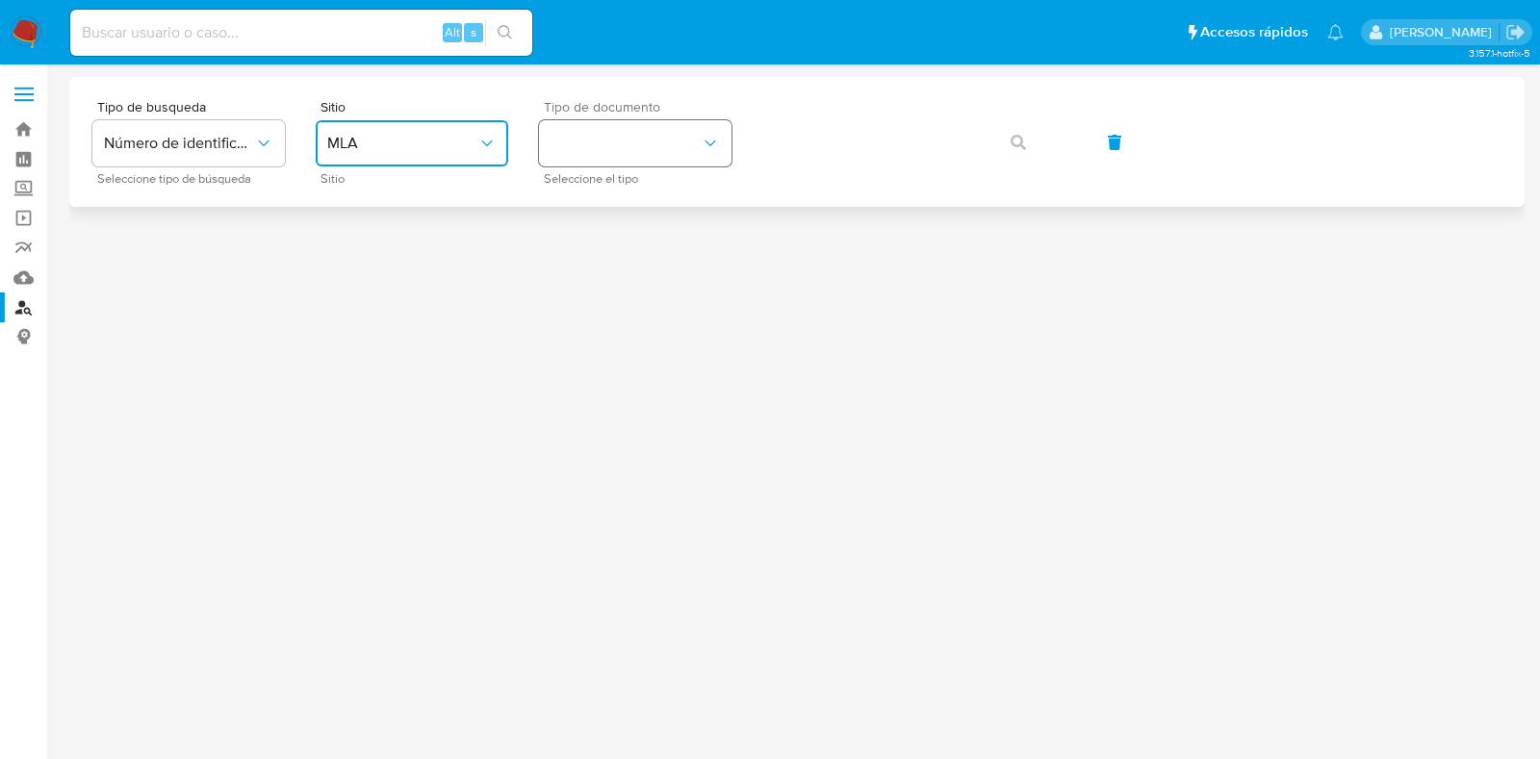
click at [609, 136] on button "identificationType" at bounding box center [635, 143] width 192 height 46
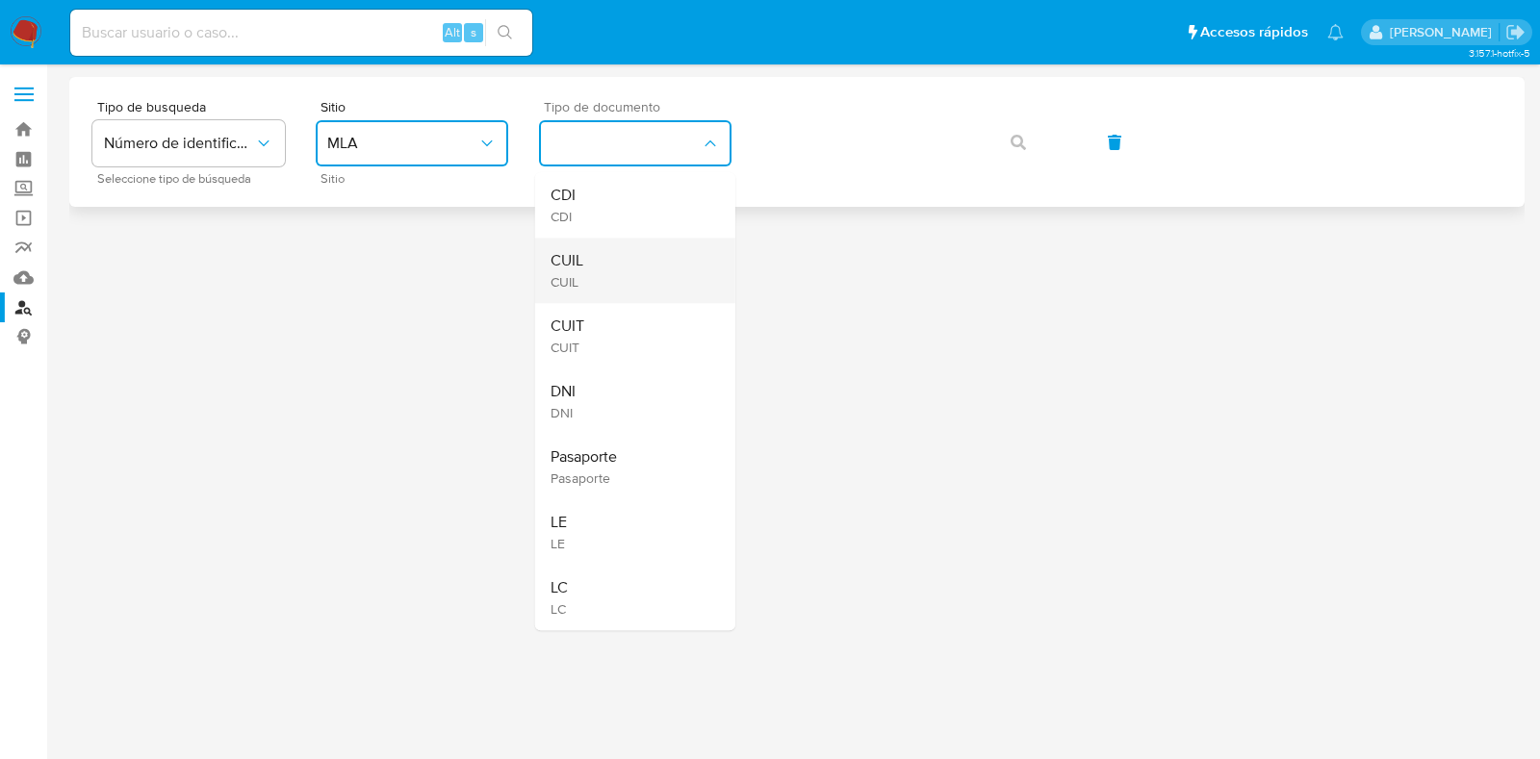
click at [601, 260] on div "CUIL CUIL" at bounding box center [629, 270] width 158 height 65
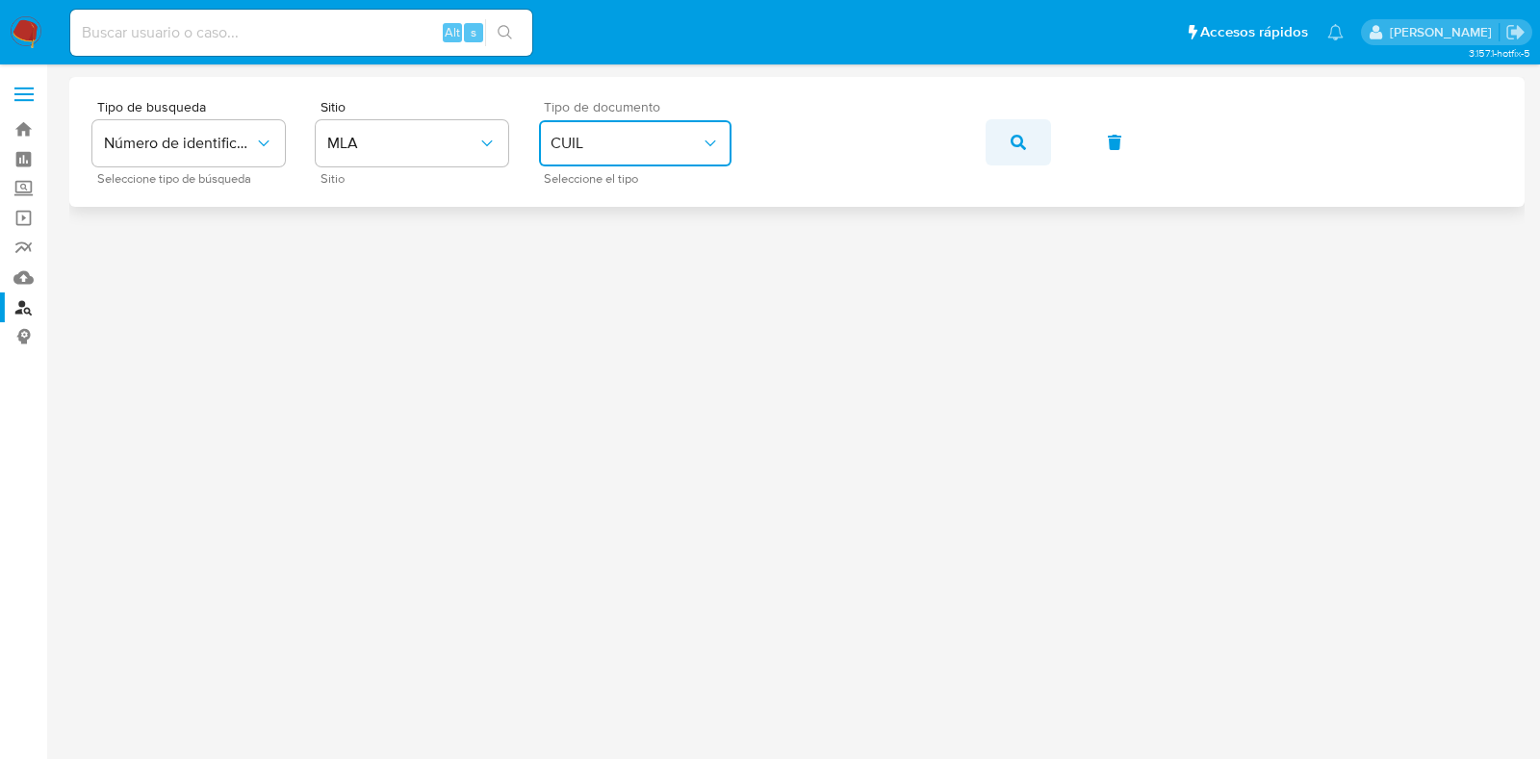
click at [1013, 141] on icon "button" at bounding box center [1018, 142] width 15 height 15
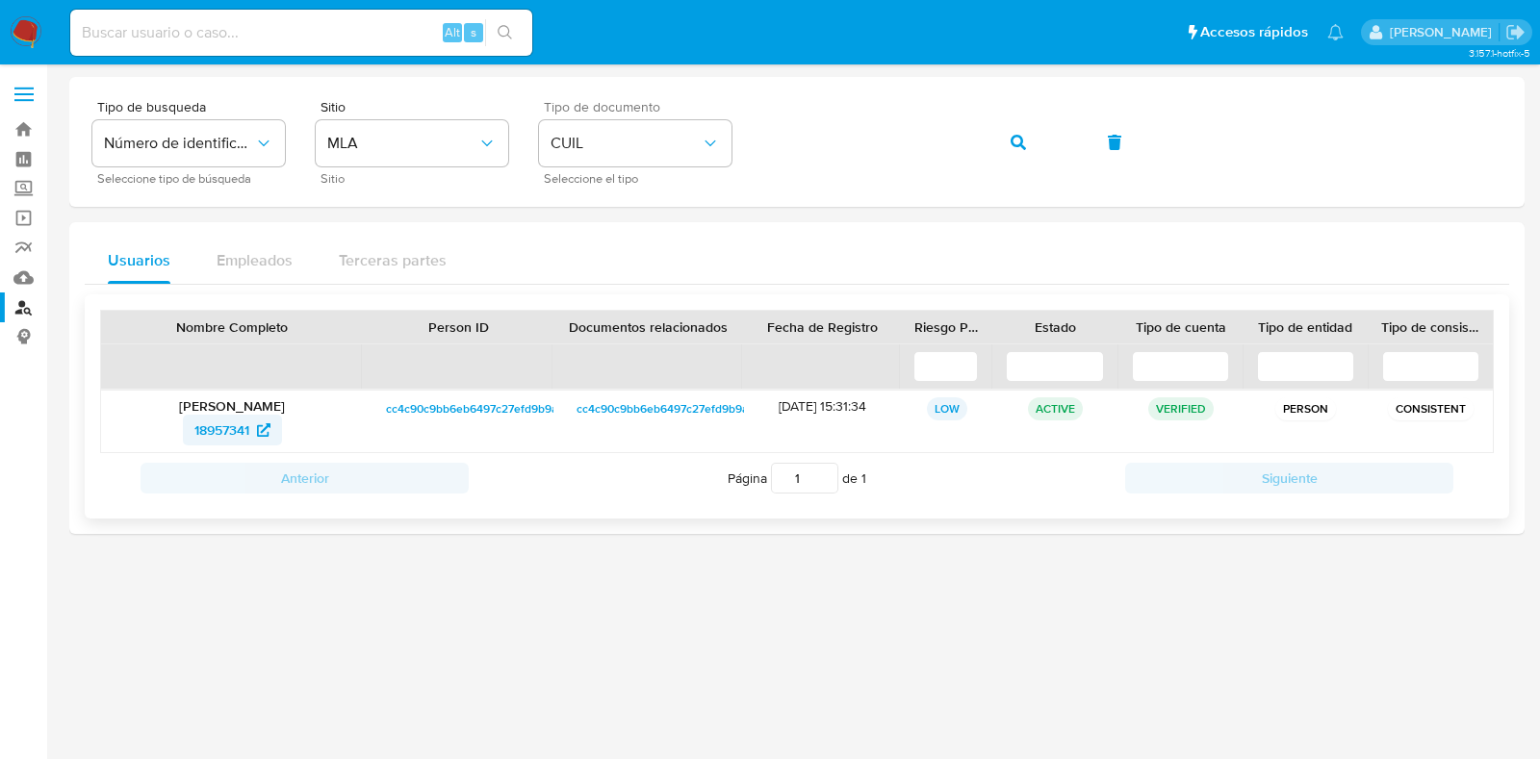
drag, startPoint x: 215, startPoint y: 410, endPoint x: 221, endPoint y: 428, distance: 19.5
click at [218, 421] on div "[PERSON_NAME] 18957341" at bounding box center [232, 422] width 262 height 62
click at [221, 429] on span "18957341" at bounding box center [221, 430] width 55 height 31
click at [733, 149] on div "Tipo de busqueda Número de identificación Seleccione tipo de búsqueda Sitio MLA…" at bounding box center [796, 142] width 1409 height 84
click at [1023, 136] on icon "button" at bounding box center [1018, 142] width 15 height 15
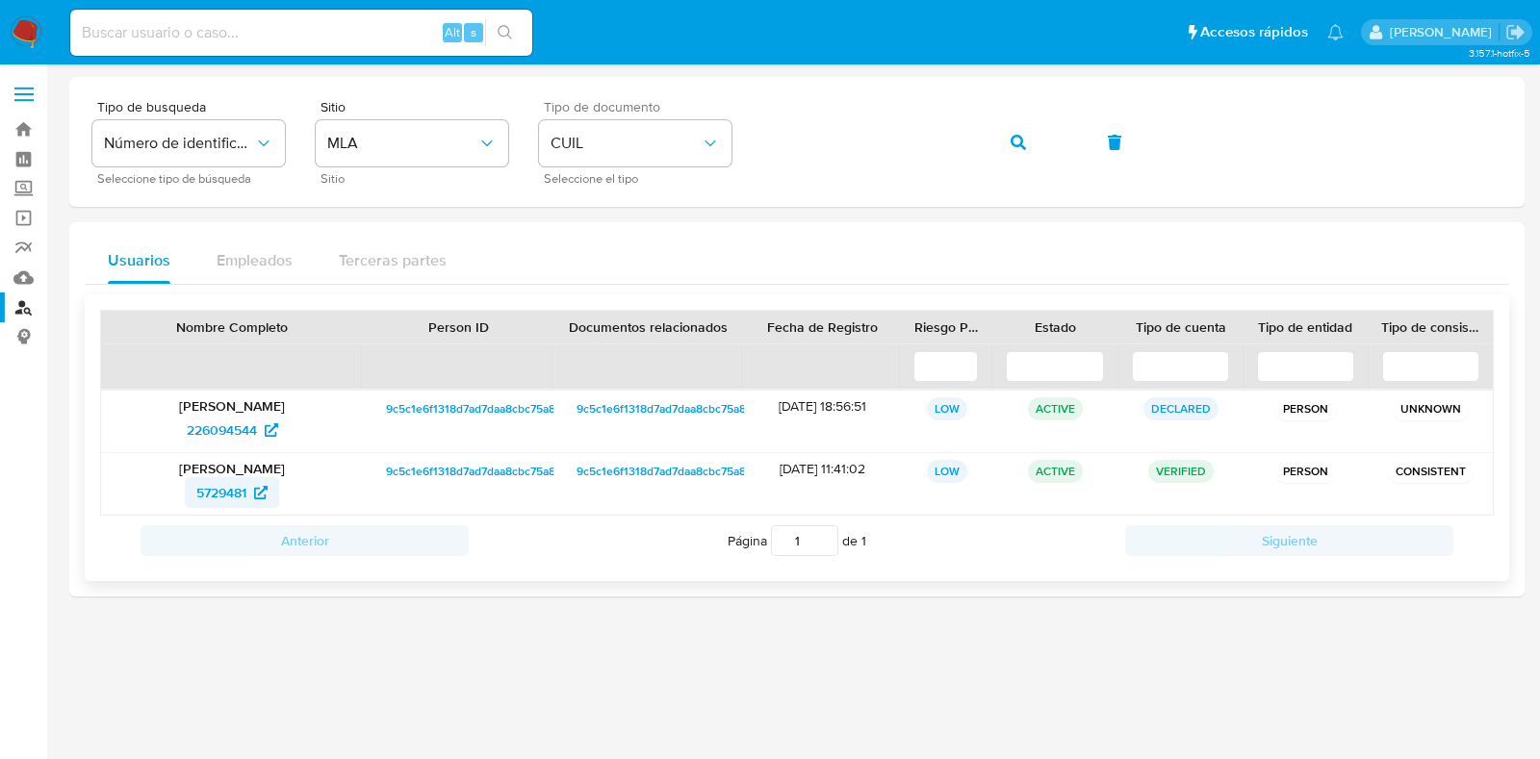
click at [236, 494] on span "5729481" at bounding box center [221, 492] width 50 height 31
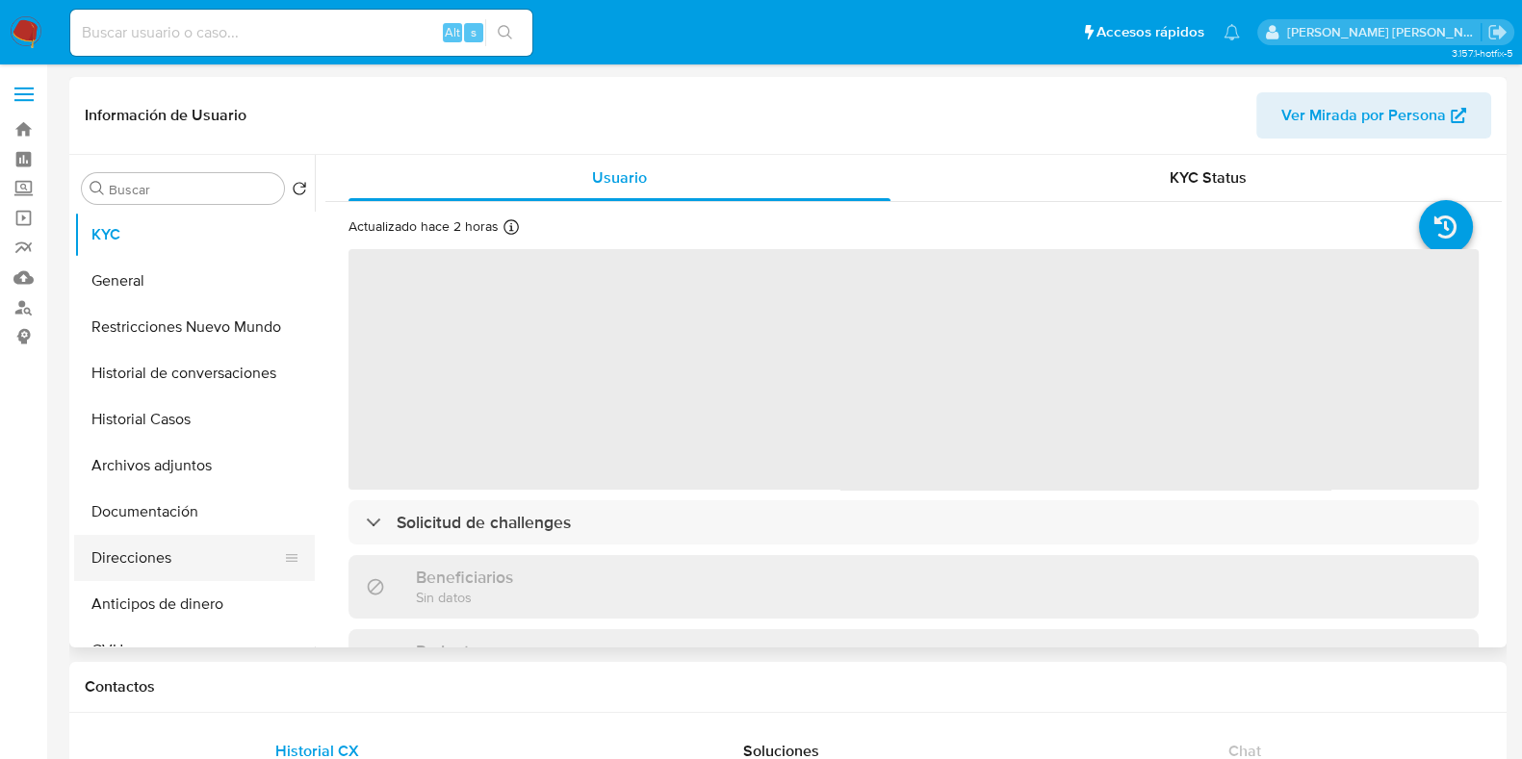
click at [178, 541] on button "Direcciones" at bounding box center [186, 558] width 225 height 46
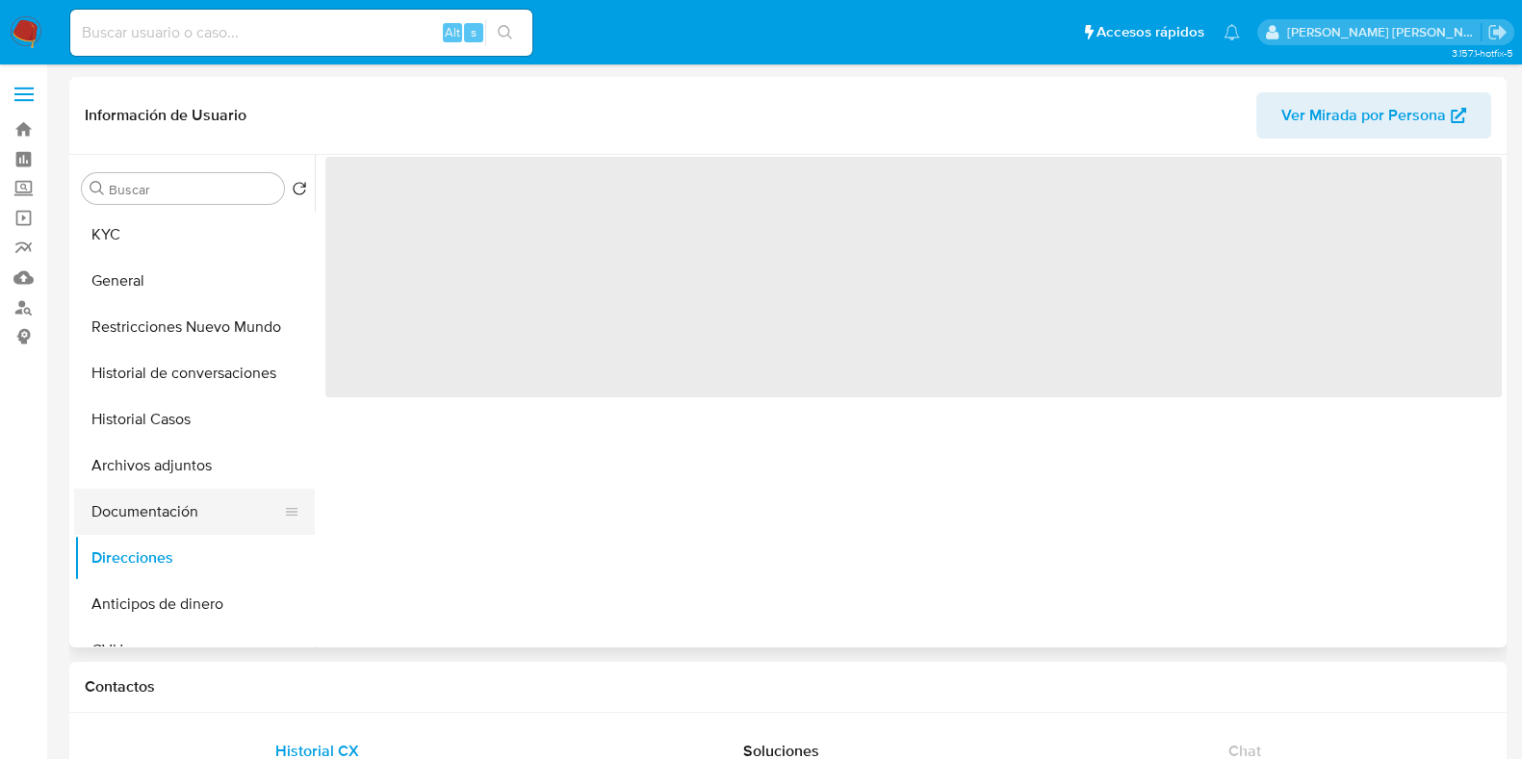
click at [180, 522] on button "Documentación" at bounding box center [186, 512] width 225 height 46
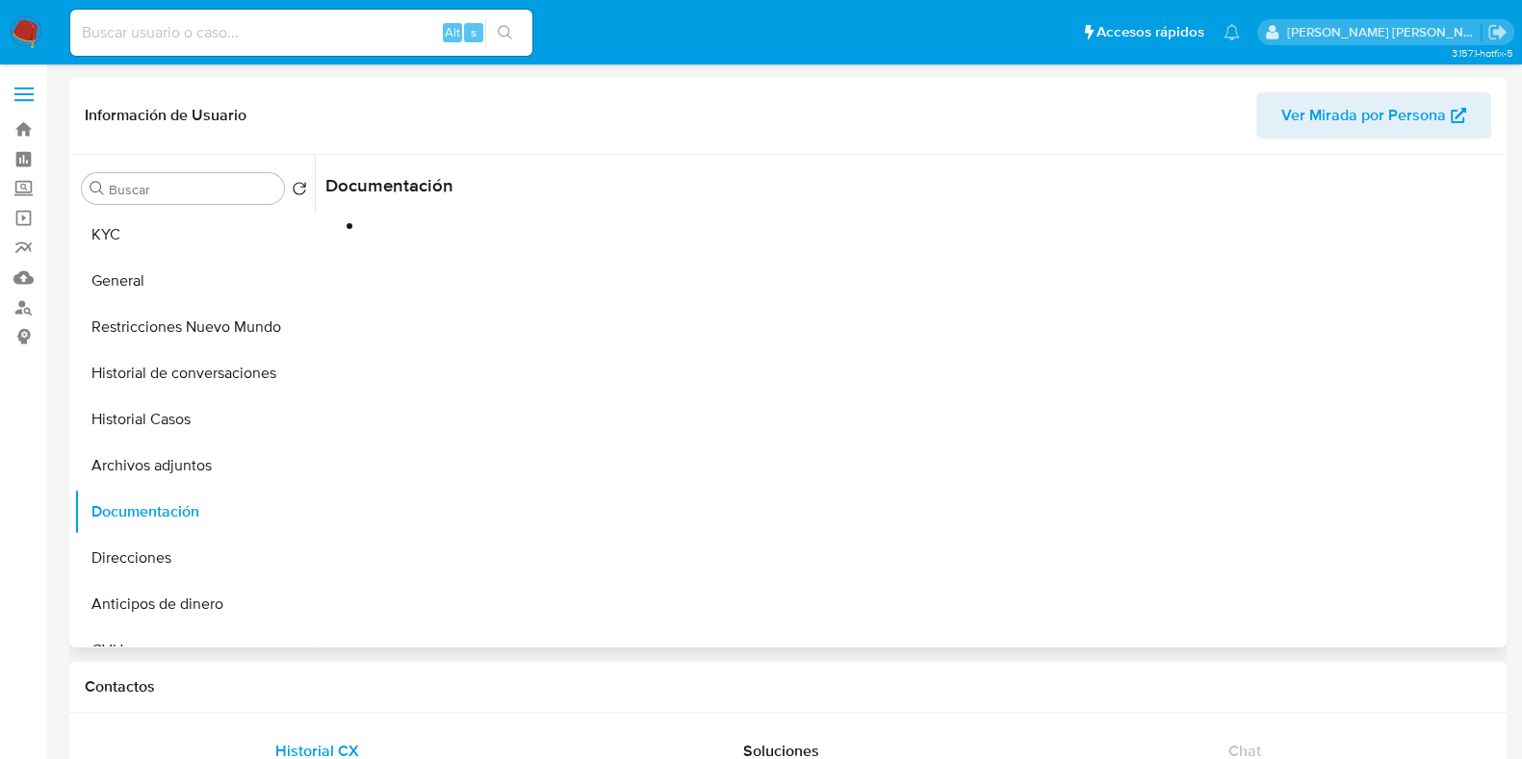
select select "10"
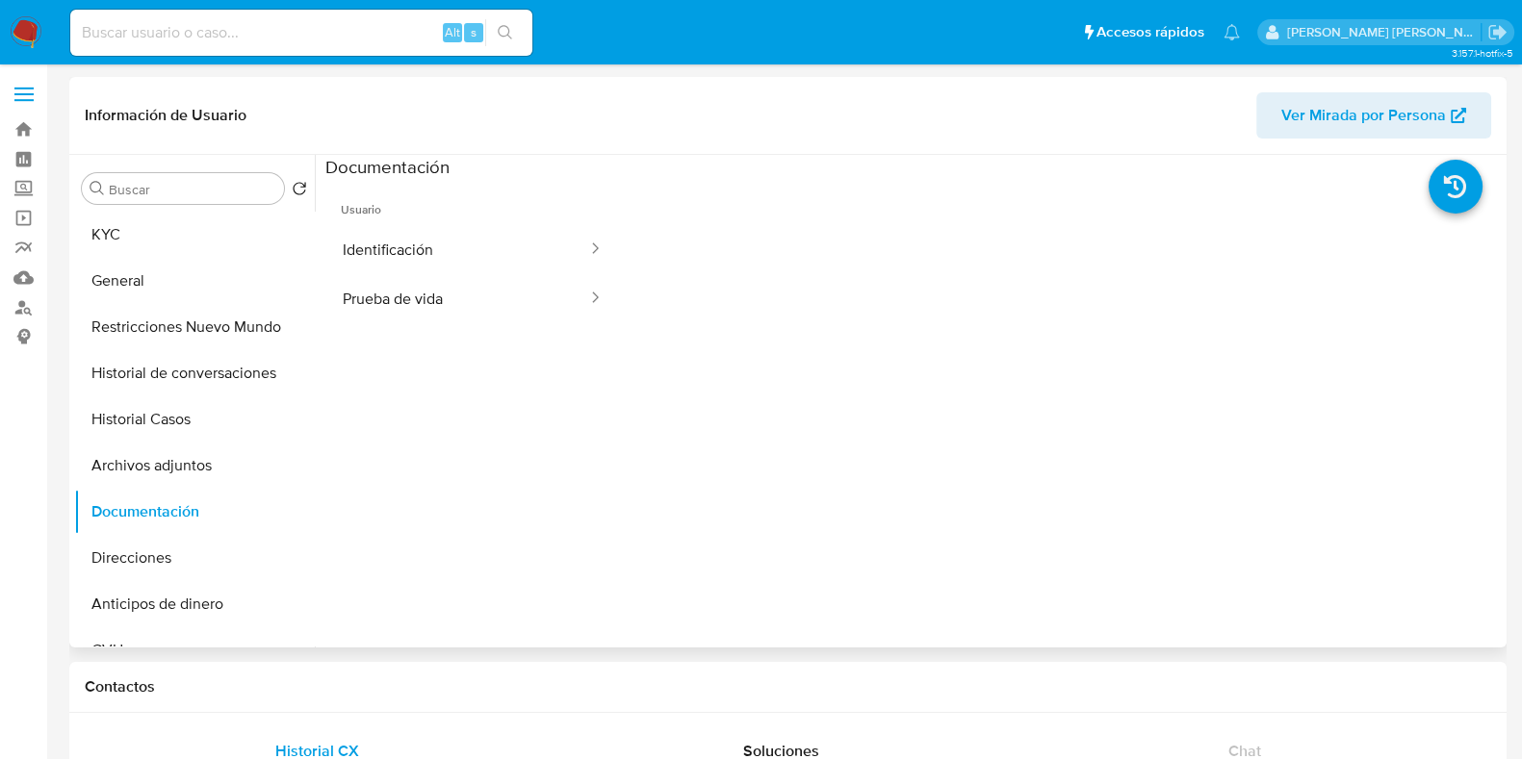
click at [397, 241] on button "Identificación" at bounding box center [457, 249] width 264 height 49
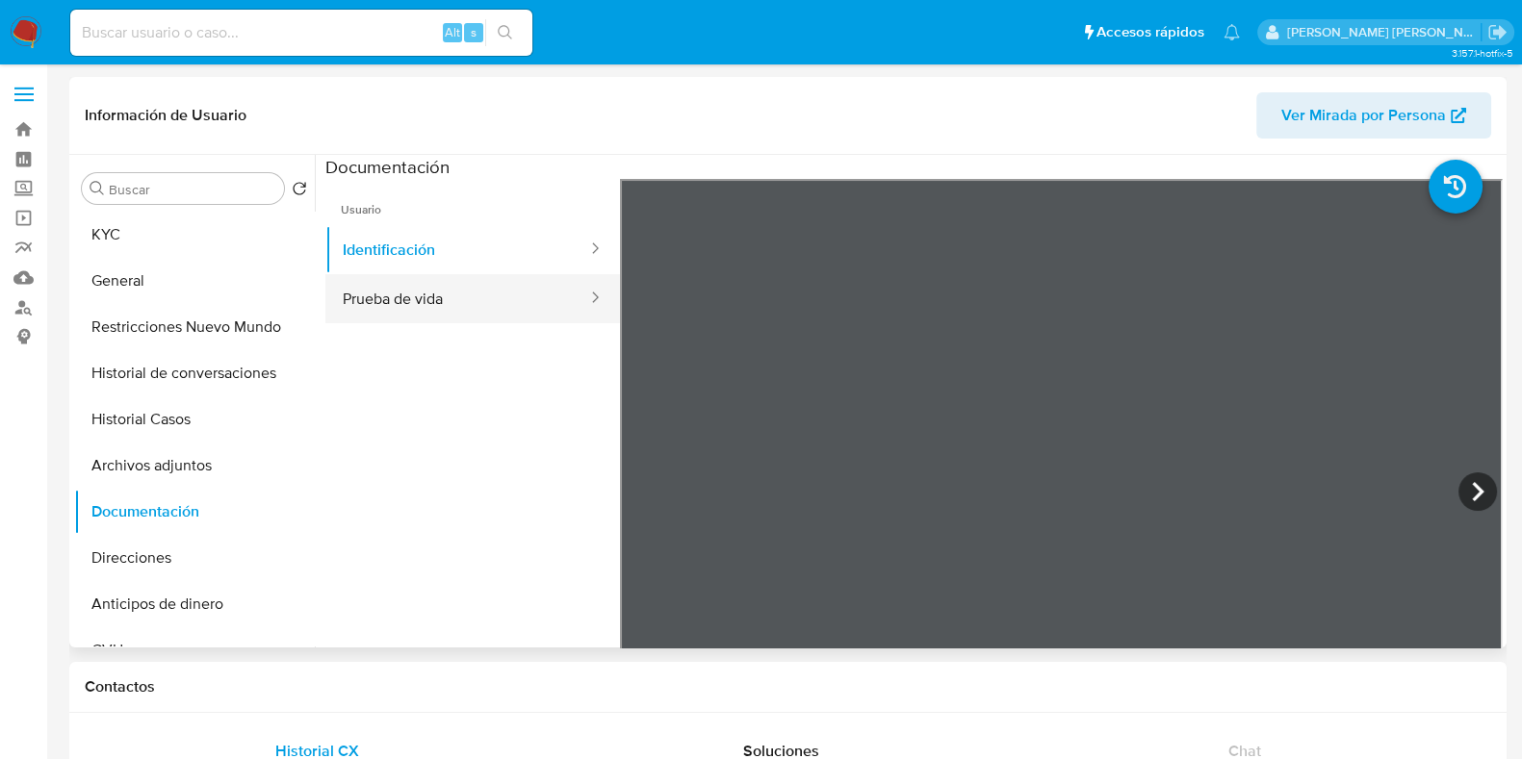
click at [419, 312] on button "Prueba de vida" at bounding box center [457, 298] width 264 height 49
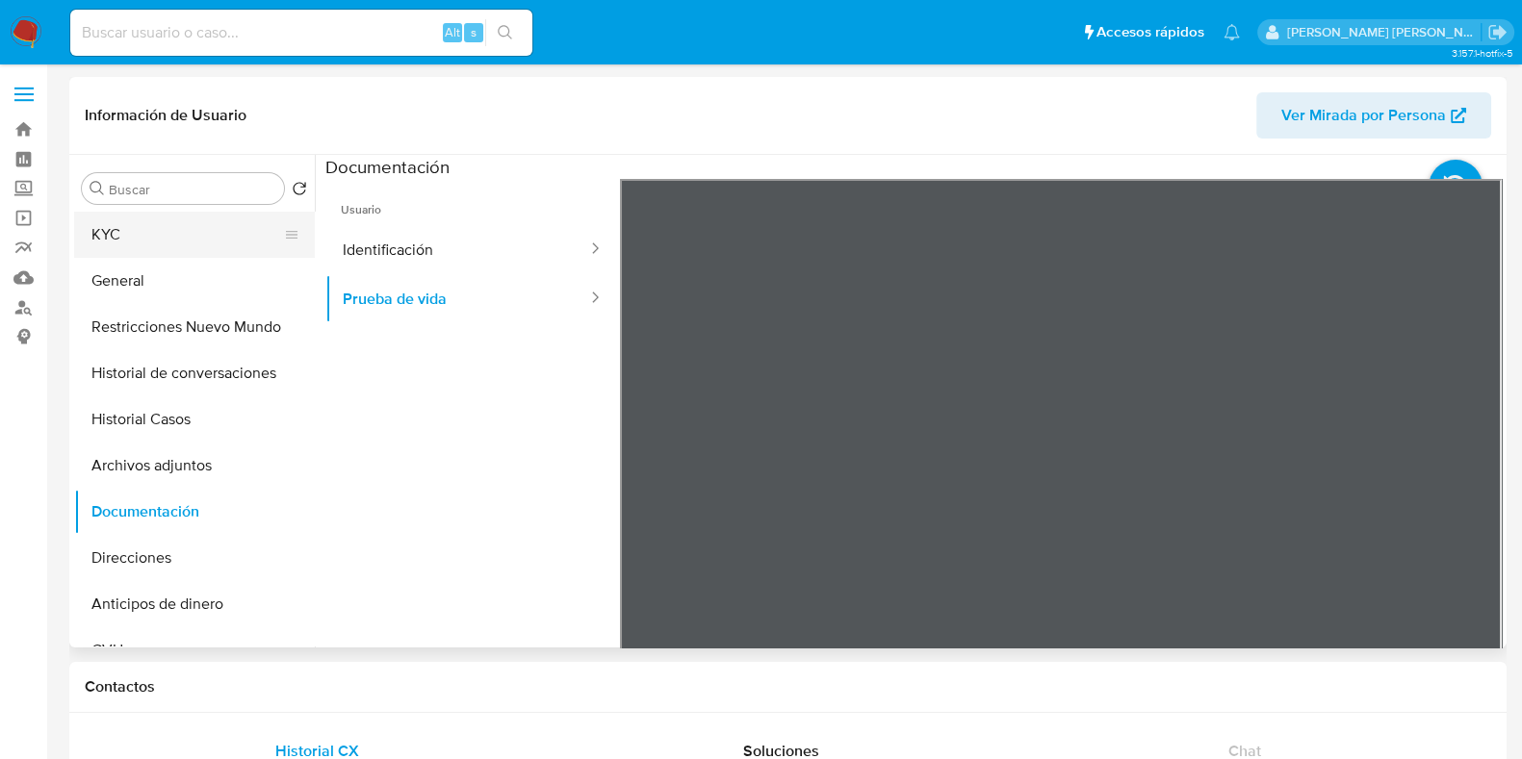
click at [206, 229] on button "KYC" at bounding box center [186, 235] width 225 height 46
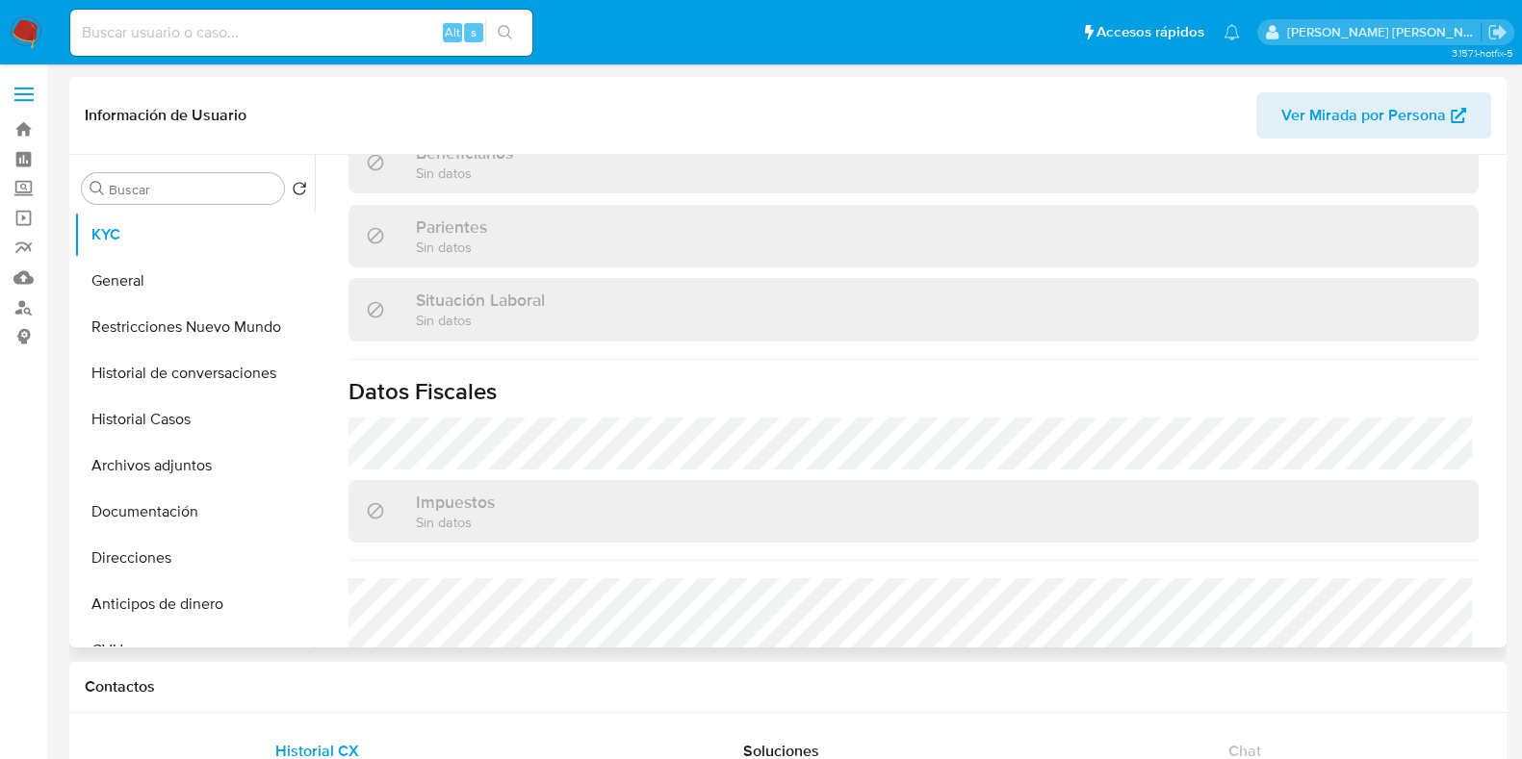
scroll to position [1011, 0]
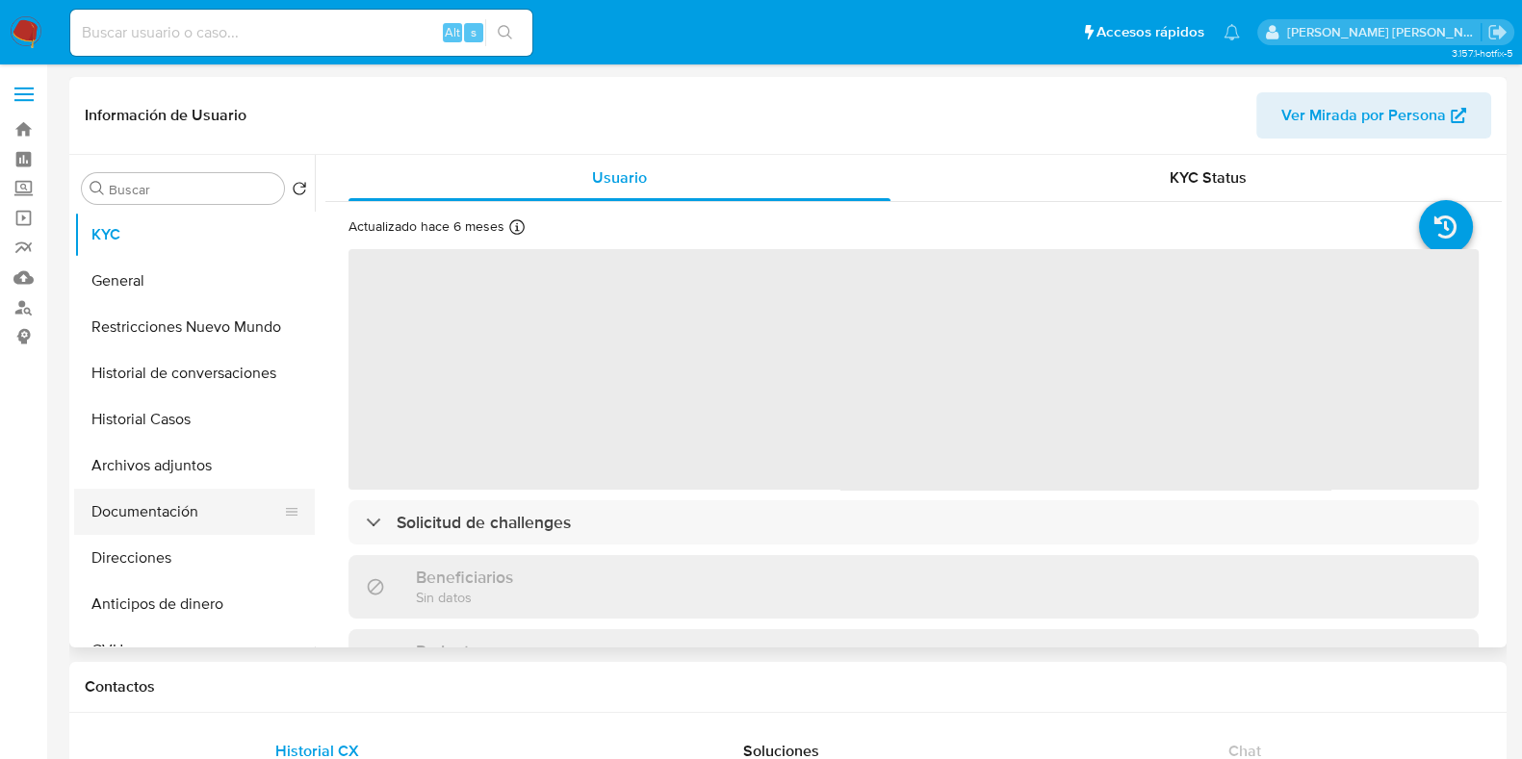
click at [164, 519] on button "Documentación" at bounding box center [186, 512] width 225 height 46
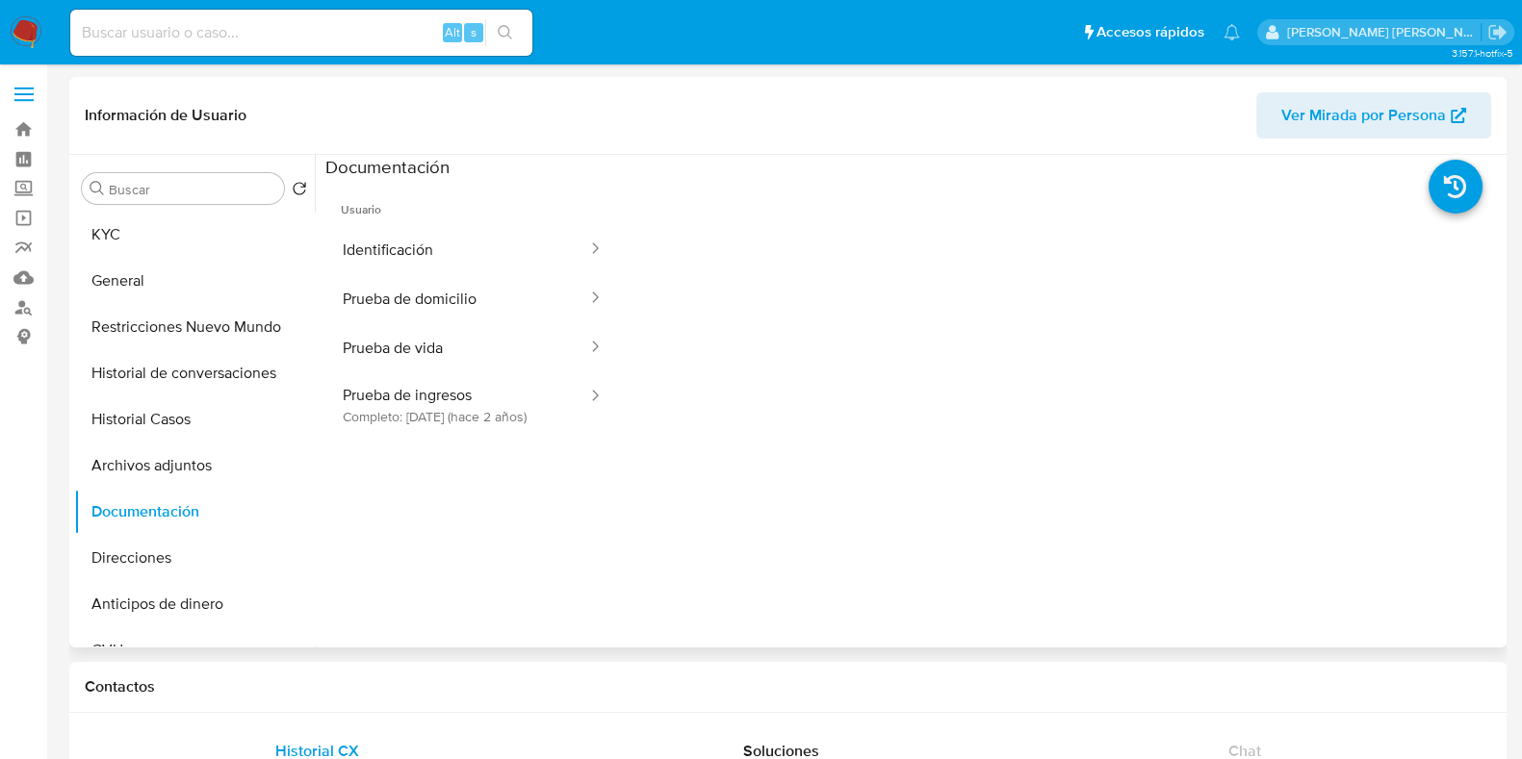
click at [456, 246] on button "Identificación" at bounding box center [457, 249] width 264 height 49
select select "10"
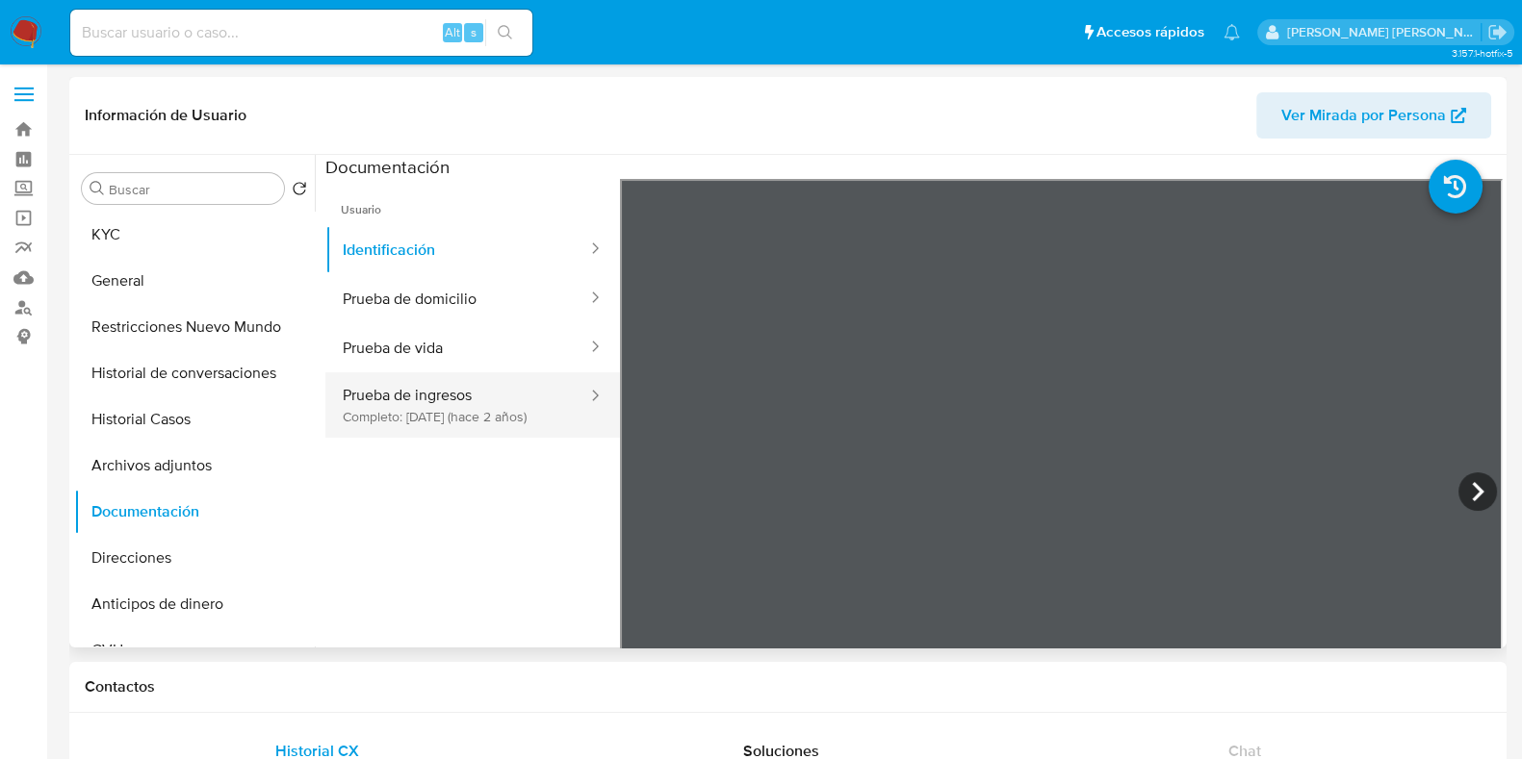
click at [438, 416] on button "Prueba de ingresos Completo: [DATE] (hace 2 años)" at bounding box center [457, 404] width 264 height 65
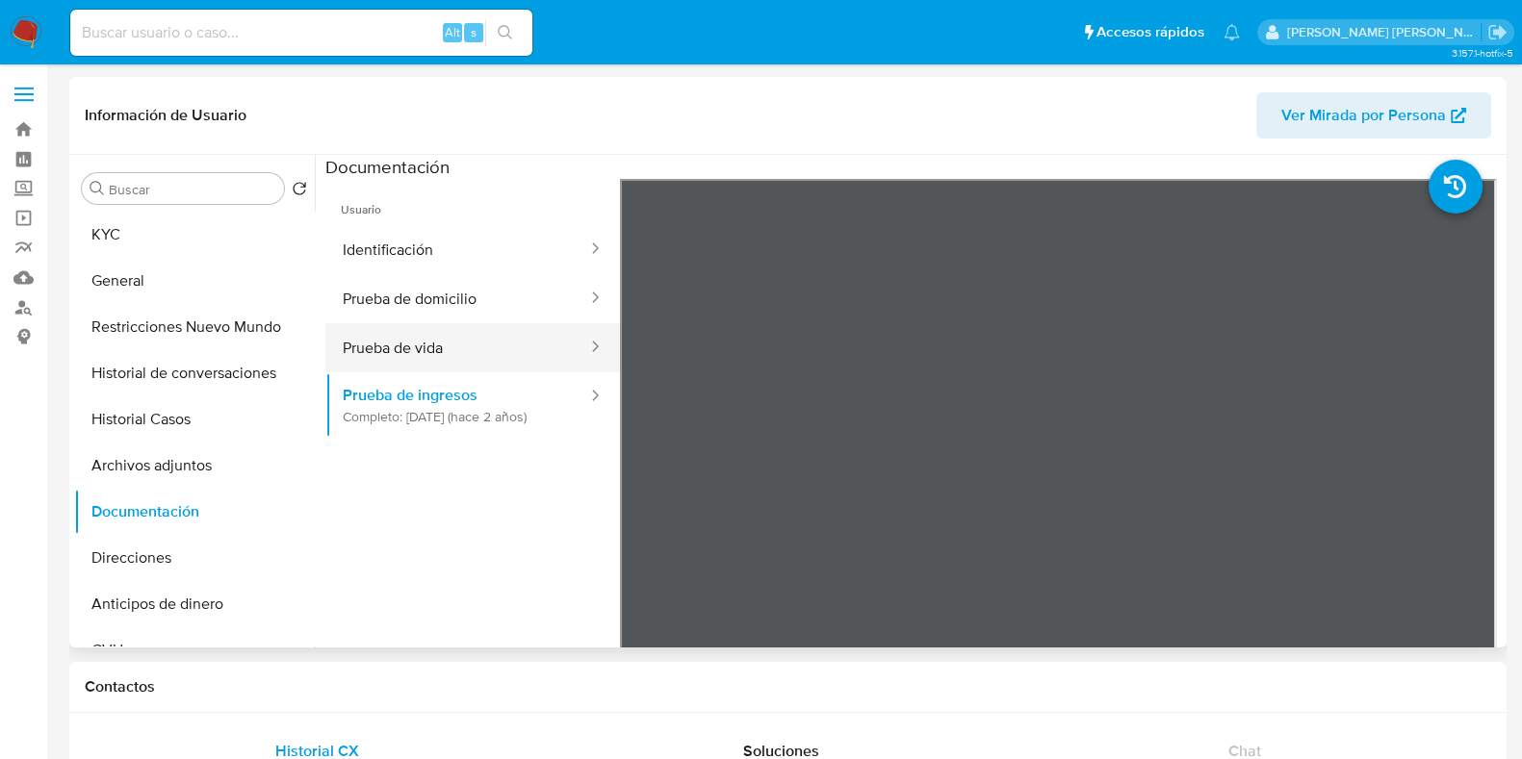
click at [462, 354] on button "Prueba de vida" at bounding box center [457, 347] width 264 height 49
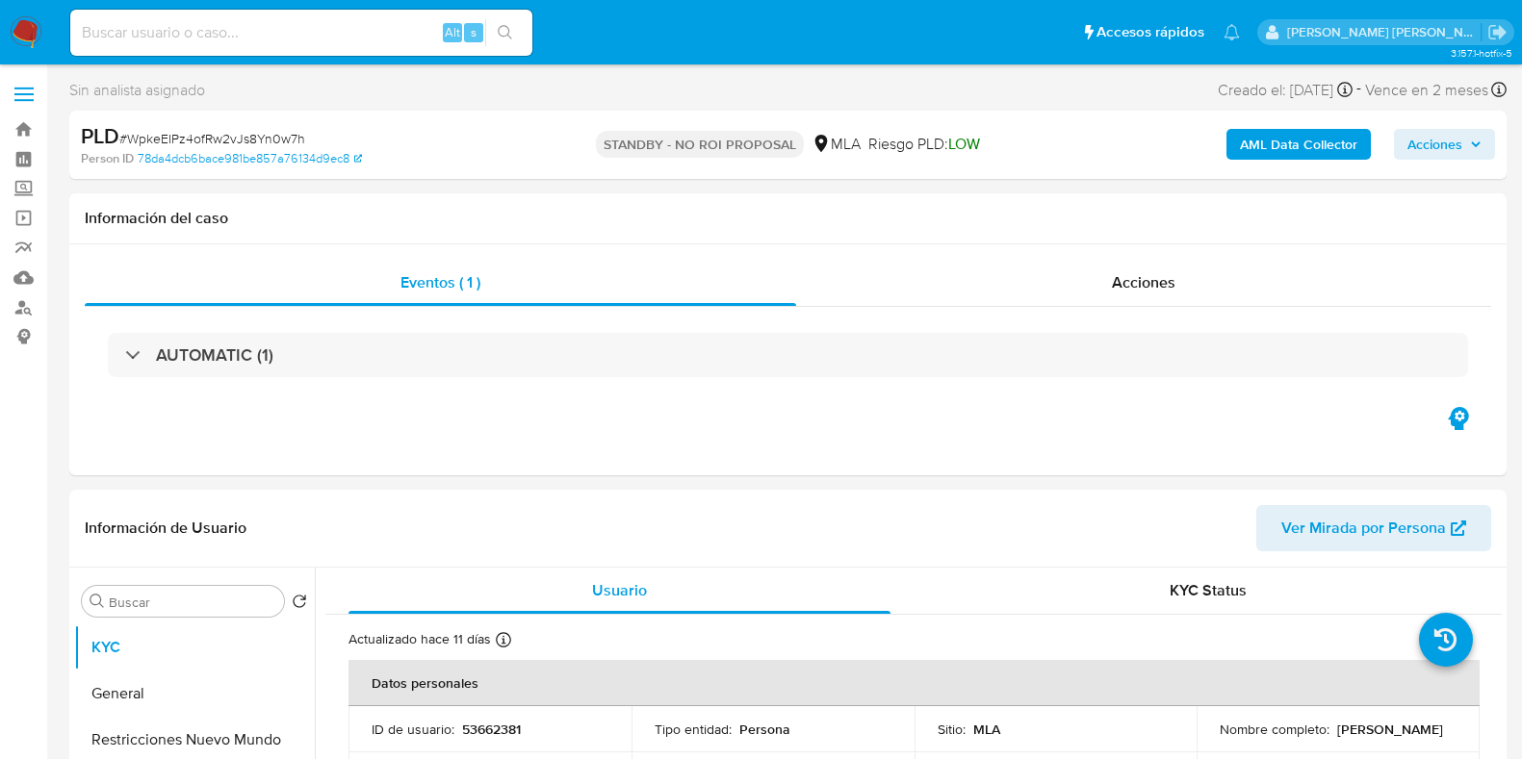
select select "10"
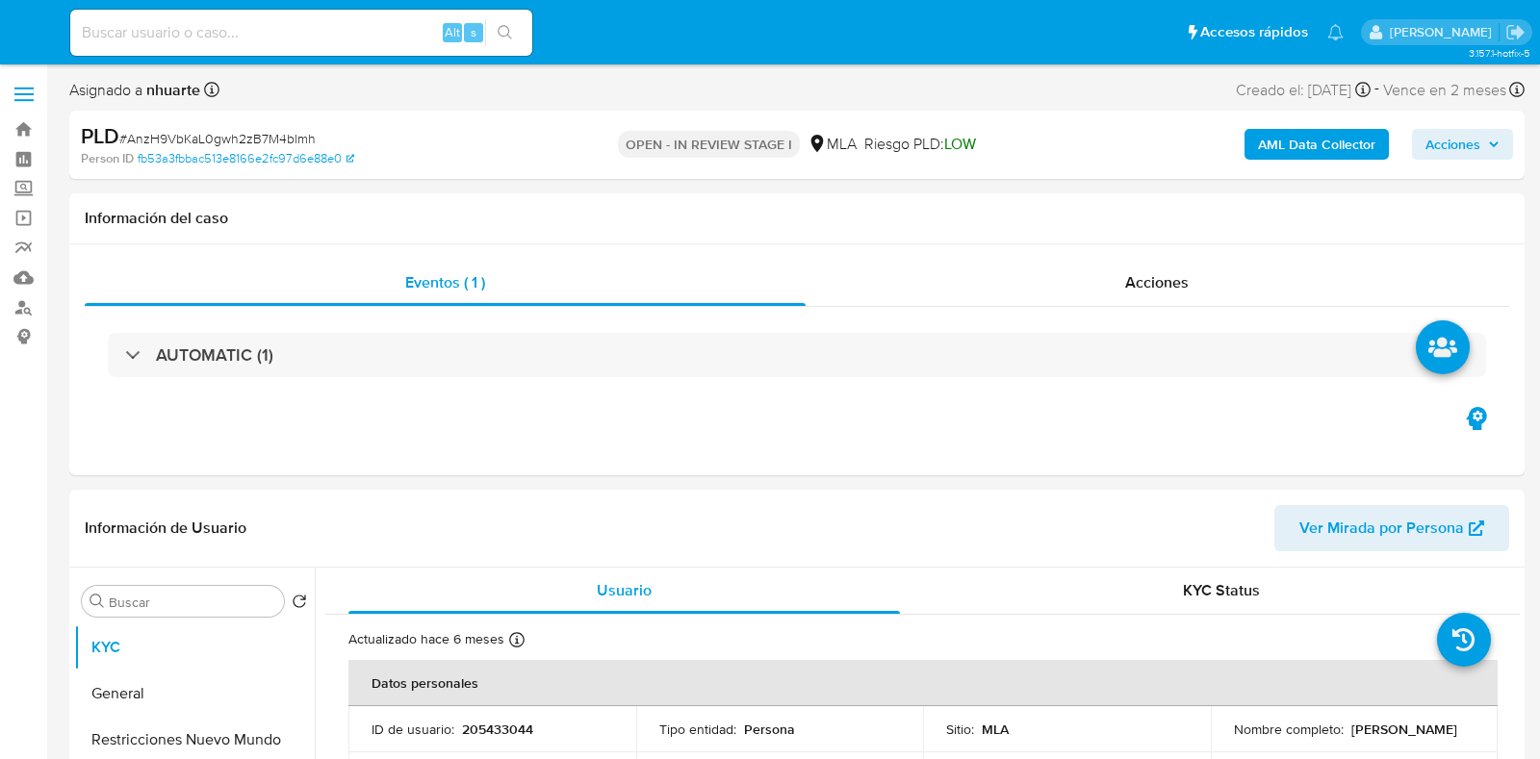
select select "10"
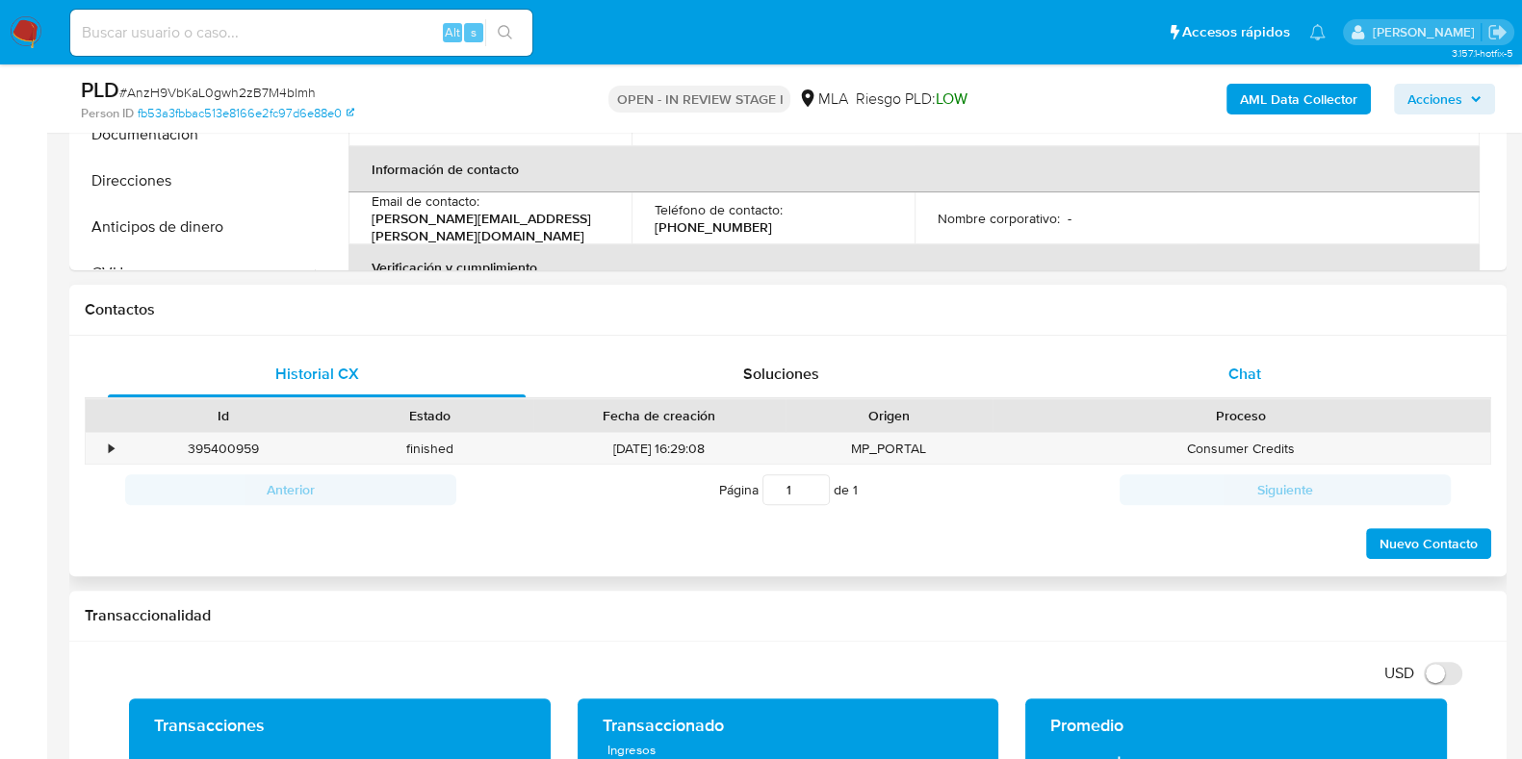
click at [1237, 379] on span "Chat" at bounding box center [1244, 374] width 33 height 22
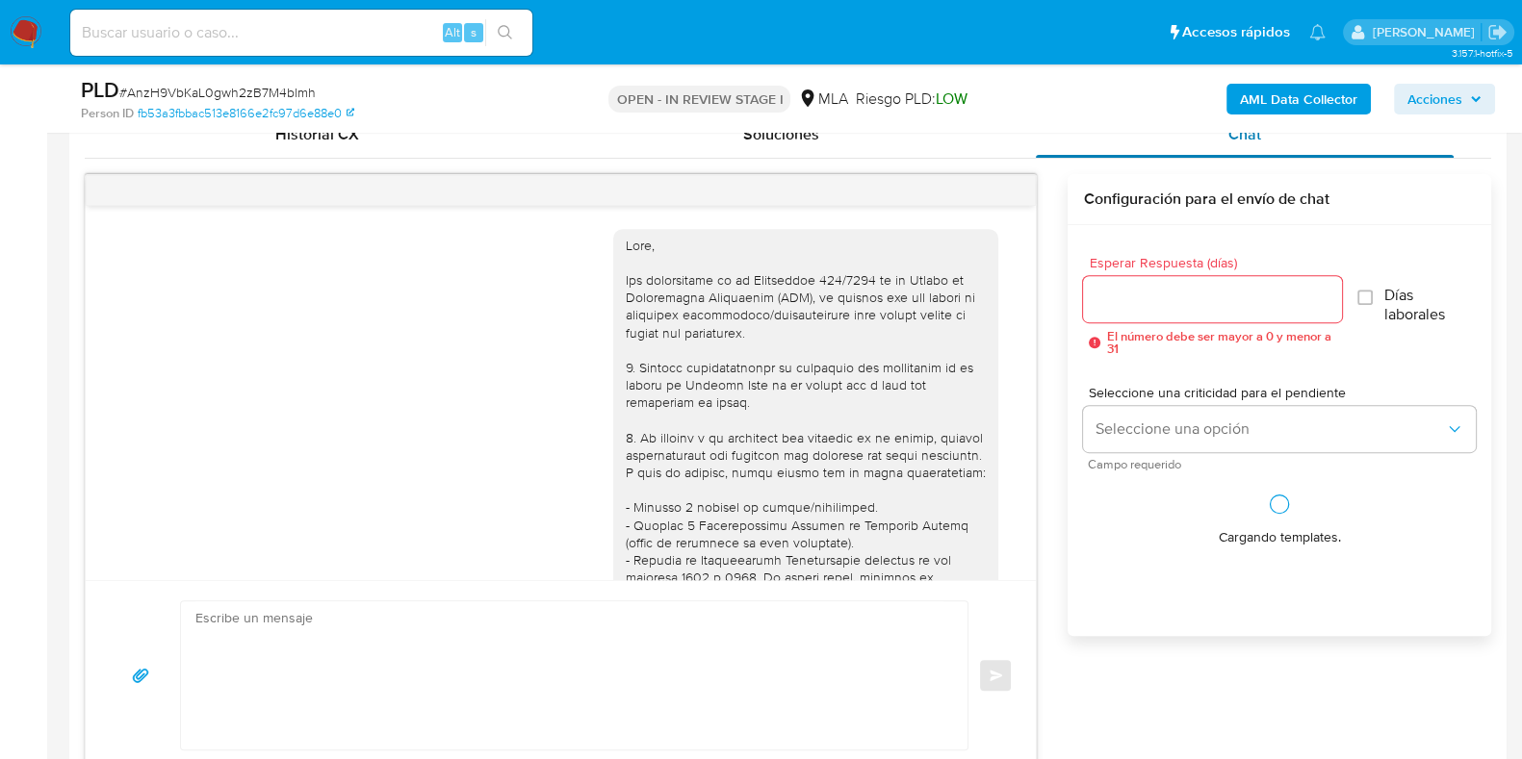
scroll to position [1428, 0]
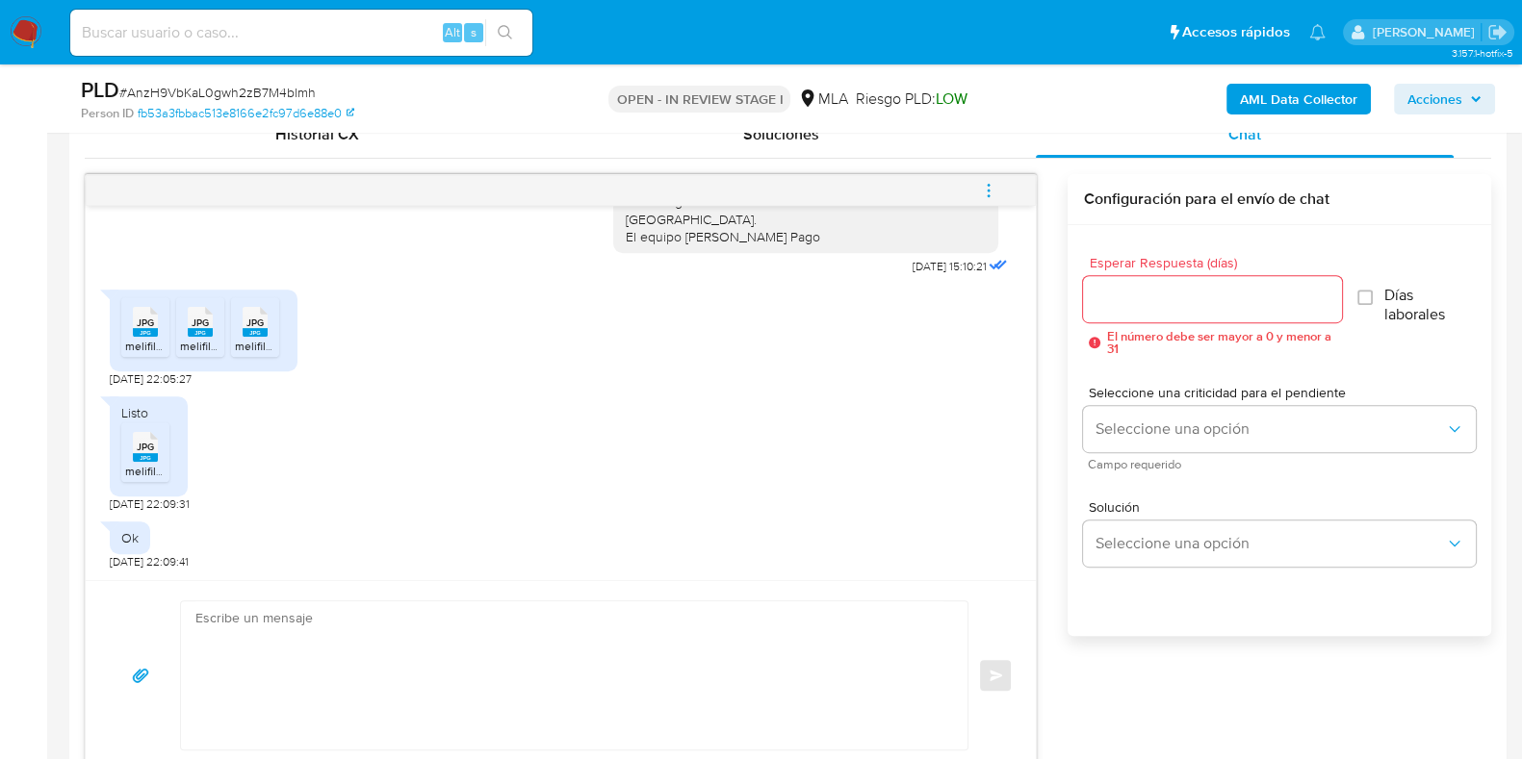
click at [149, 321] on span "JPG" at bounding box center [145, 323] width 17 height 13
click at [202, 324] on span "JPG" at bounding box center [200, 323] width 17 height 13
click at [263, 327] on span "JPG" at bounding box center [254, 323] width 17 height 13
drag, startPoint x: 150, startPoint y: 449, endPoint x: 337, endPoint y: 470, distance: 187.8
click at [150, 449] on span "JPG" at bounding box center [145, 447] width 17 height 13
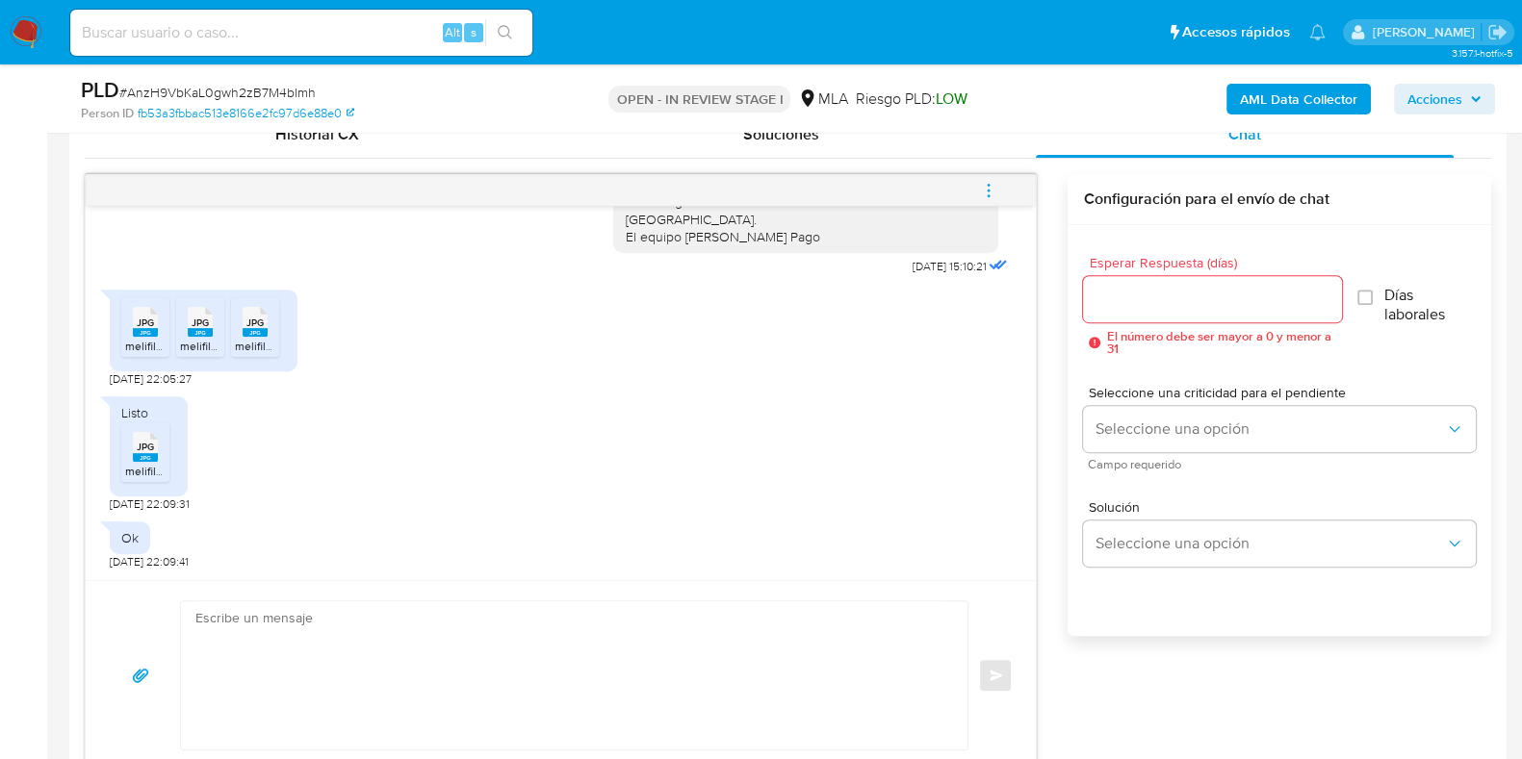
click at [260, 90] on span "# AnzH9VbKaL0gwh2zB7M4blmh" at bounding box center [217, 92] width 196 height 19
copy span "AnzH9VbKaL0gwh2zB7M4blmh"
paste textarea "Hola, ¡Muchas gracias por tu respuesta! Confirmamos la recepción de la document…"
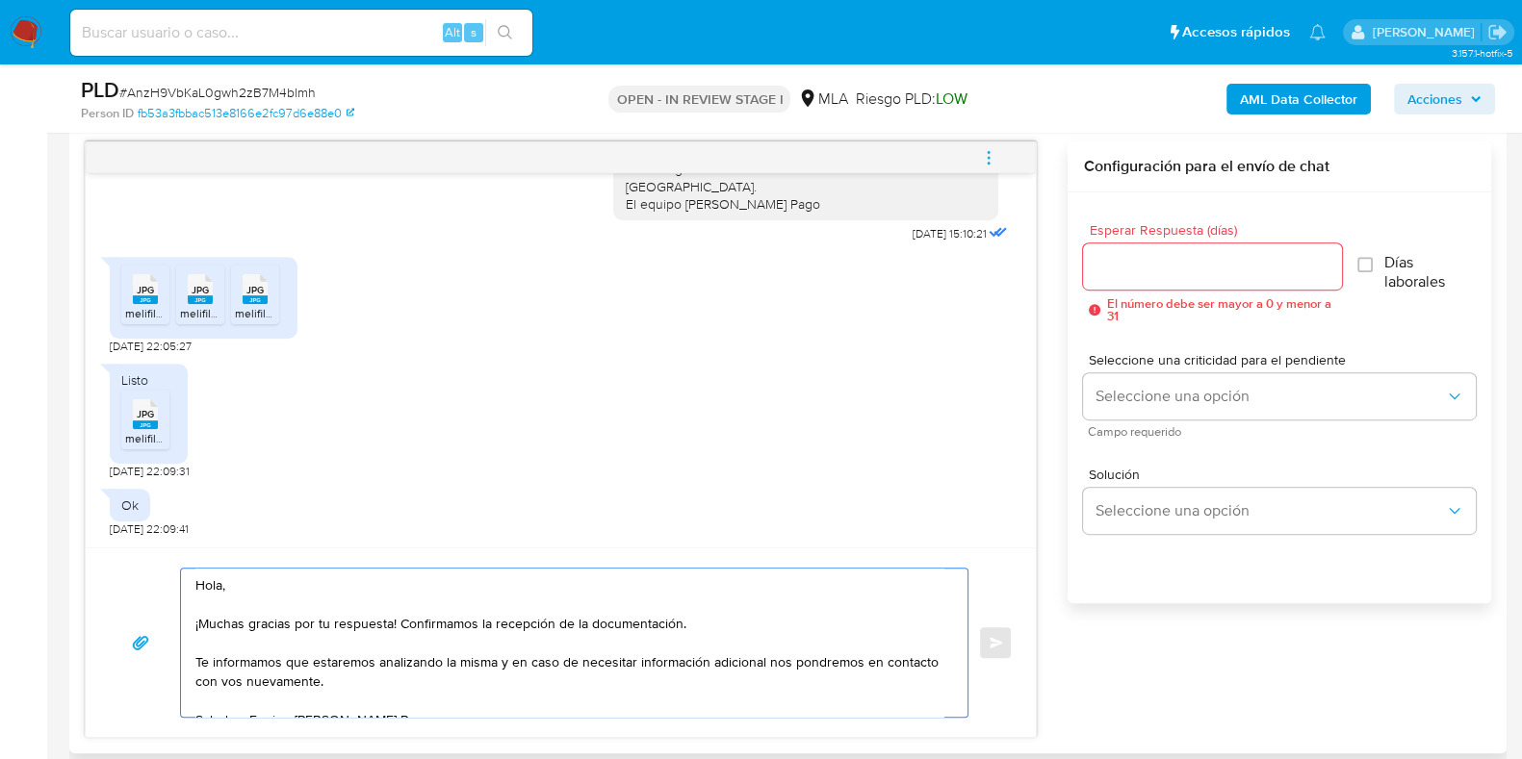
scroll to position [7, 0]
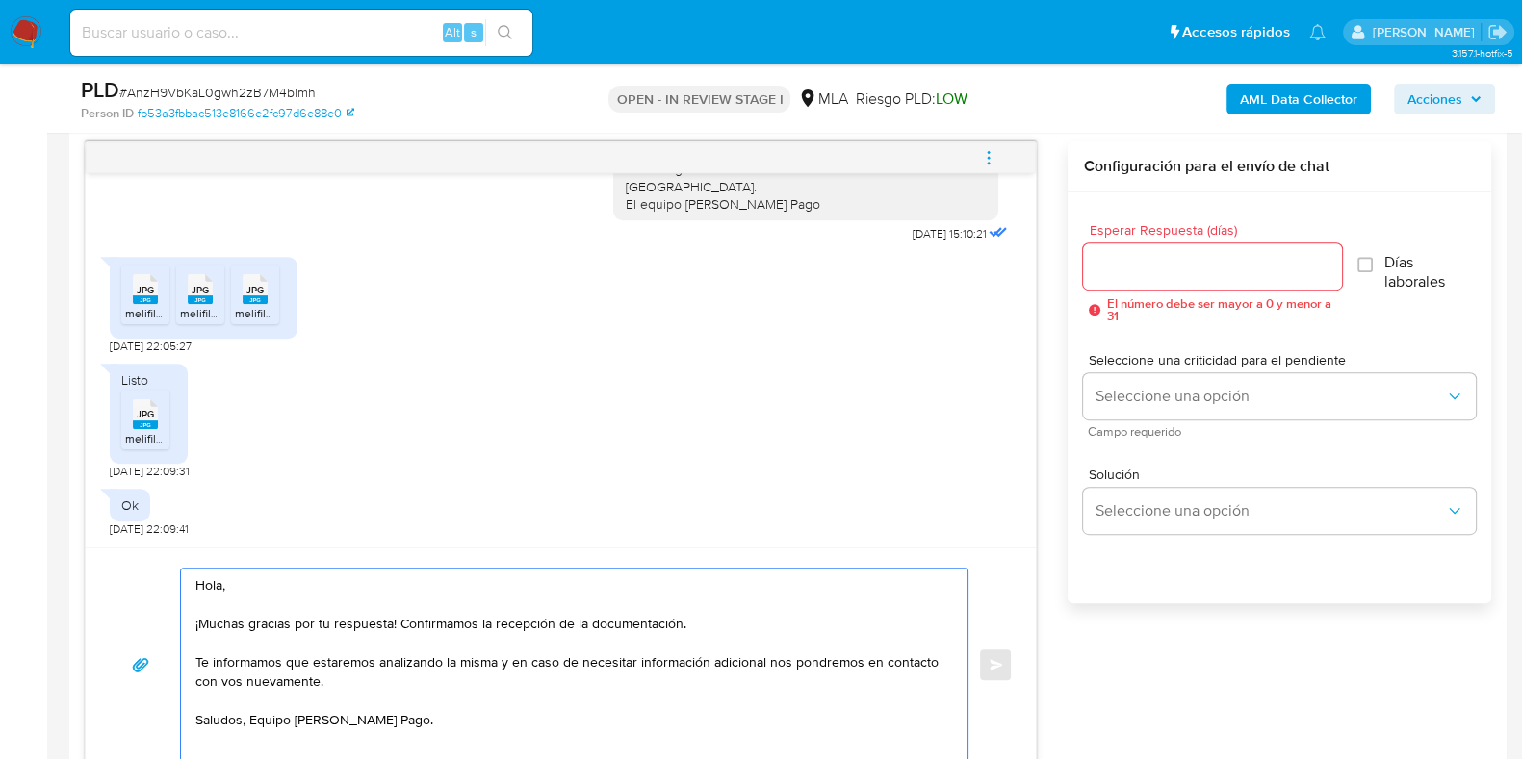
type textarea "Hola, ¡Muchas gracias por tu respuesta! Confirmamos la recepción de la document…"
click at [1166, 266] on input "Esperar Respuesta (días)" at bounding box center [1212, 266] width 258 height 25
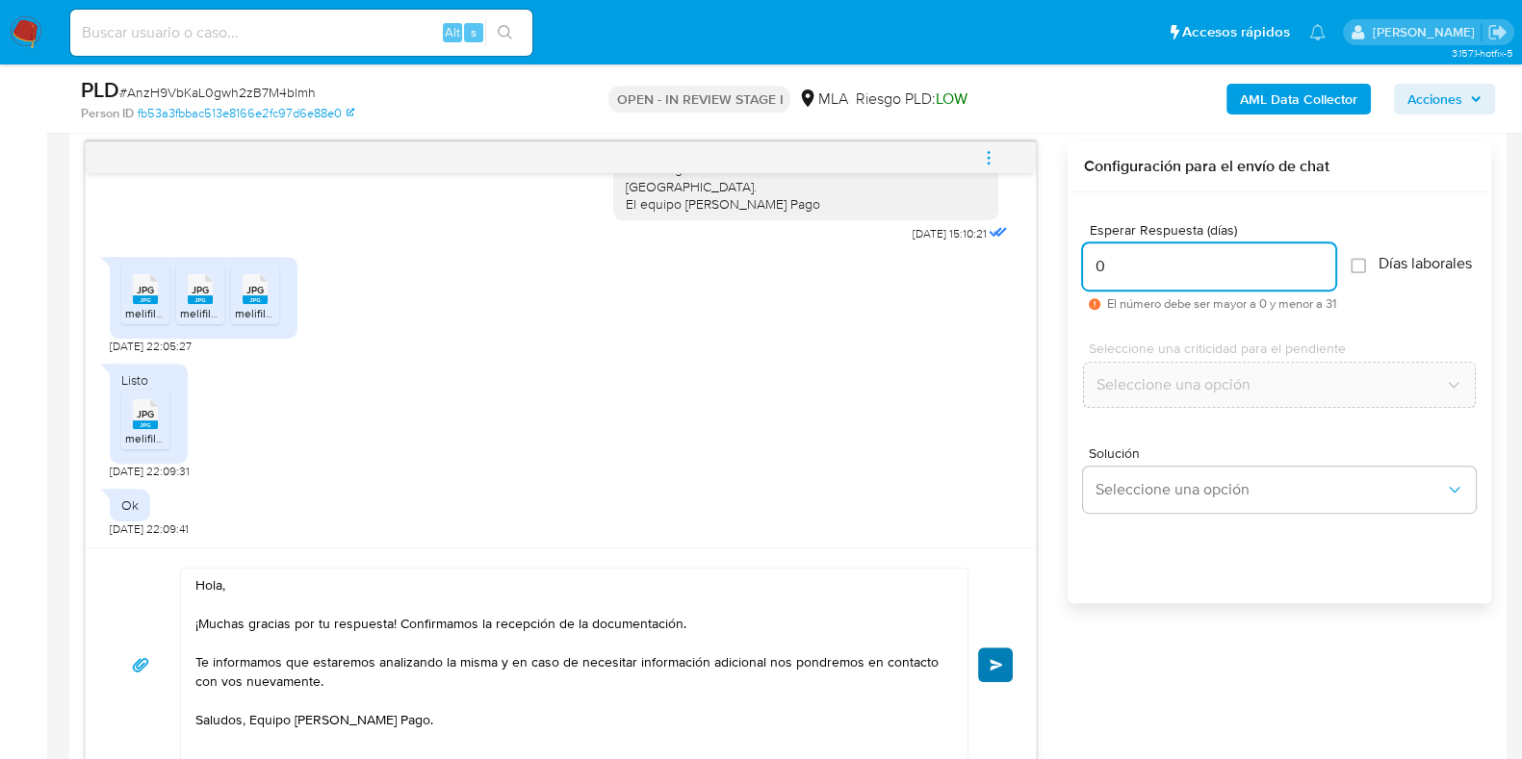
type input "0"
click at [1001, 659] on span "Enviar" at bounding box center [995, 665] width 13 height 12
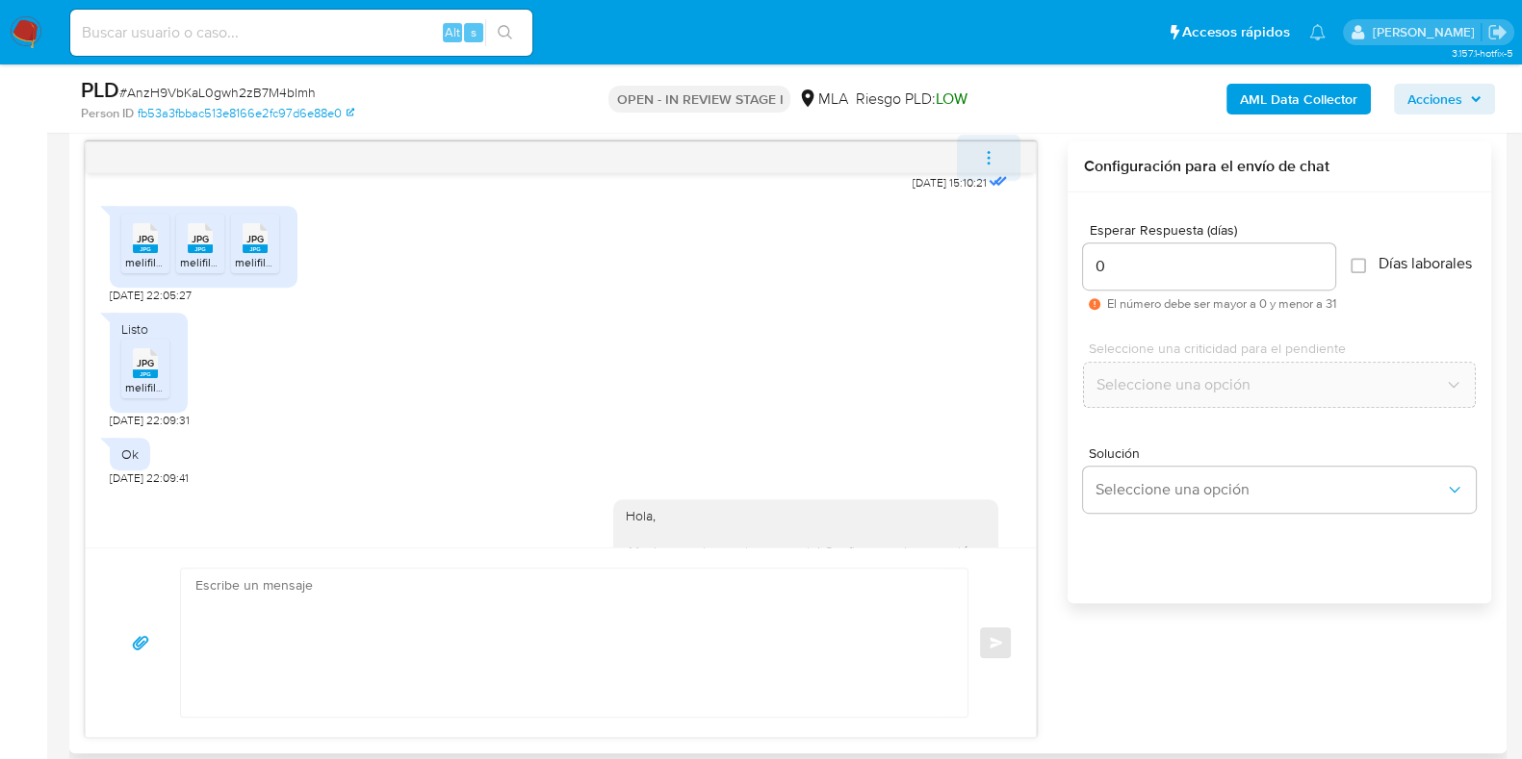
scroll to position [1676, 0]
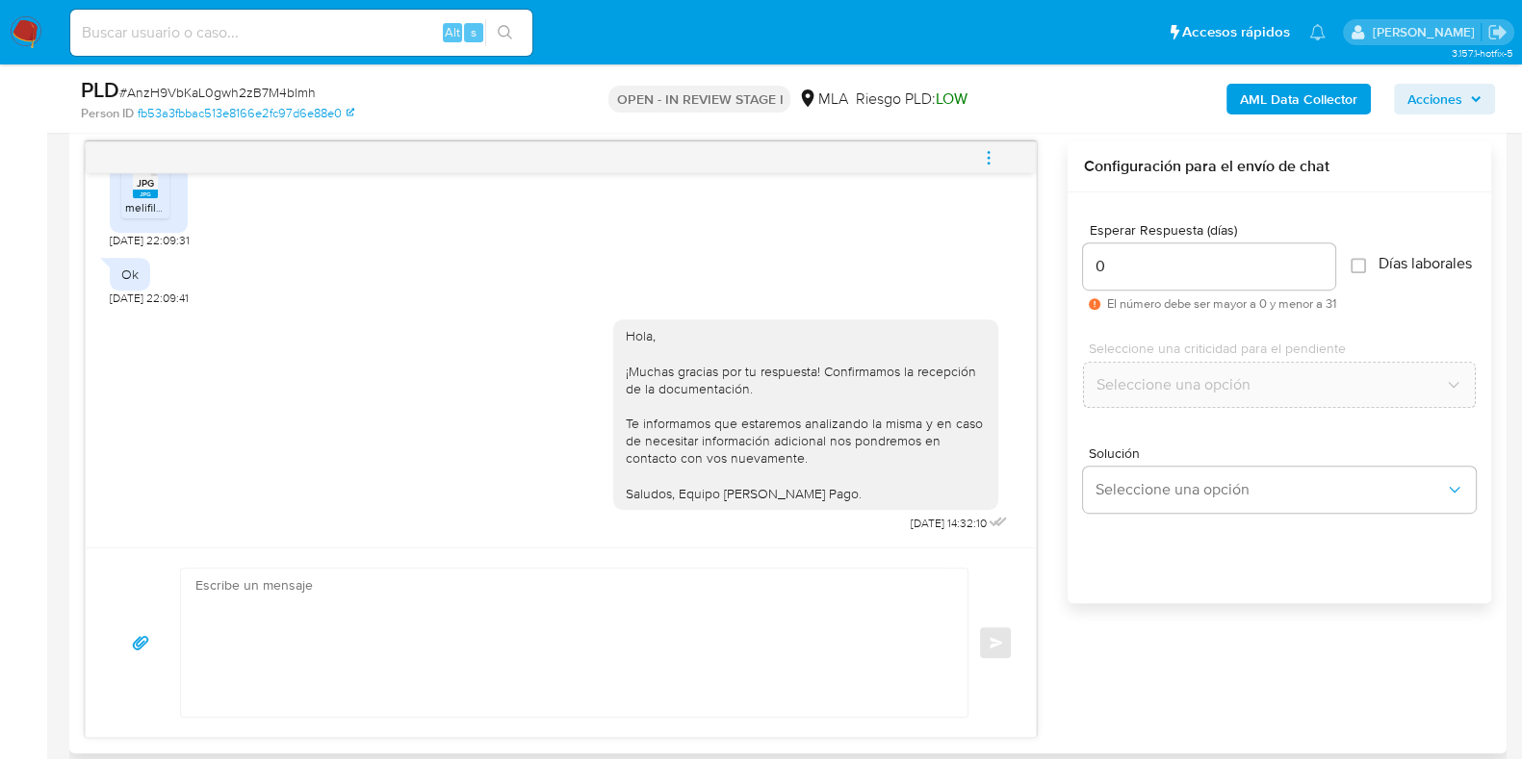
click at [988, 160] on icon "menu-action" at bounding box center [988, 157] width 17 height 17
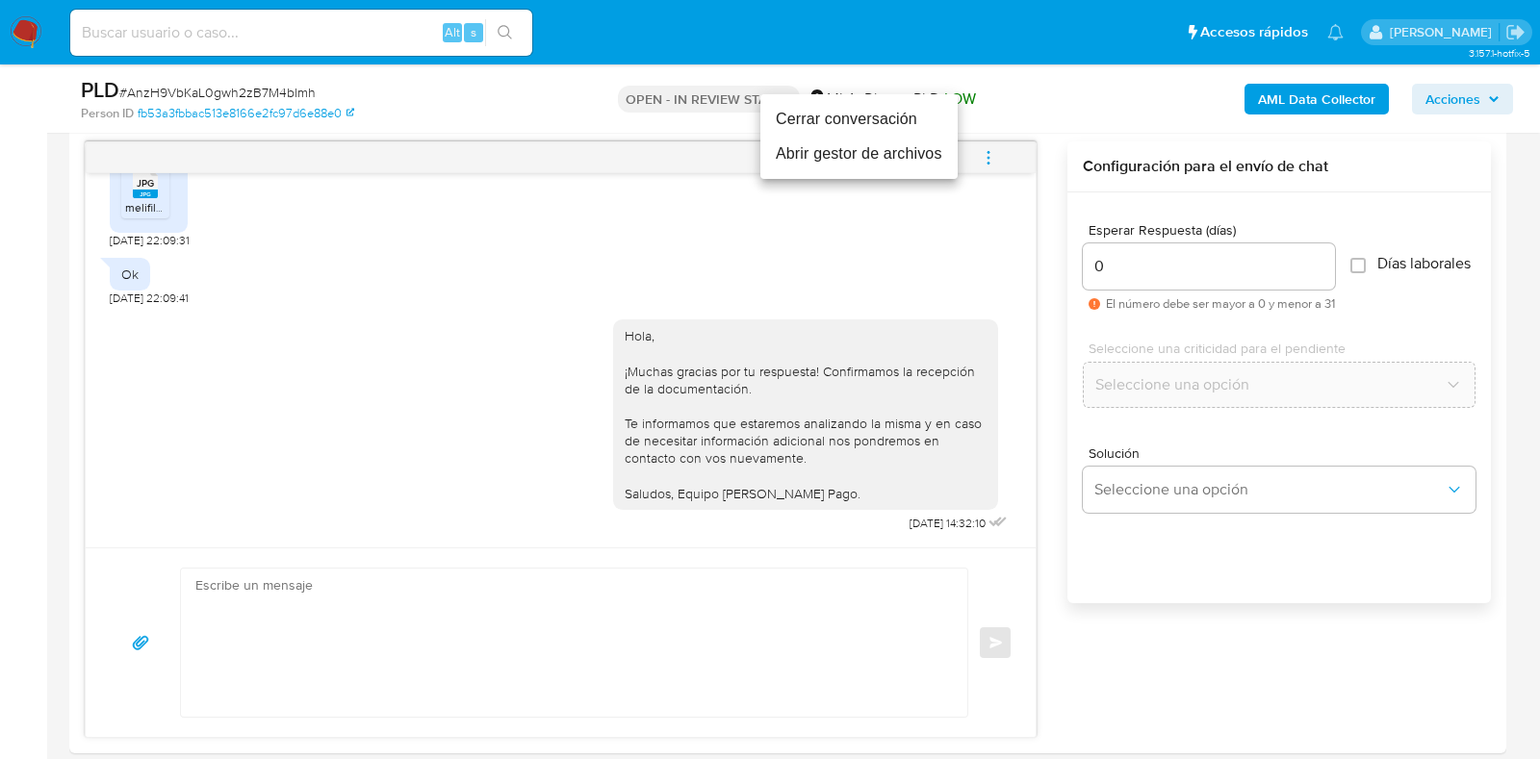
click at [861, 122] on li "Cerrar conversación" at bounding box center [858, 119] width 197 height 35
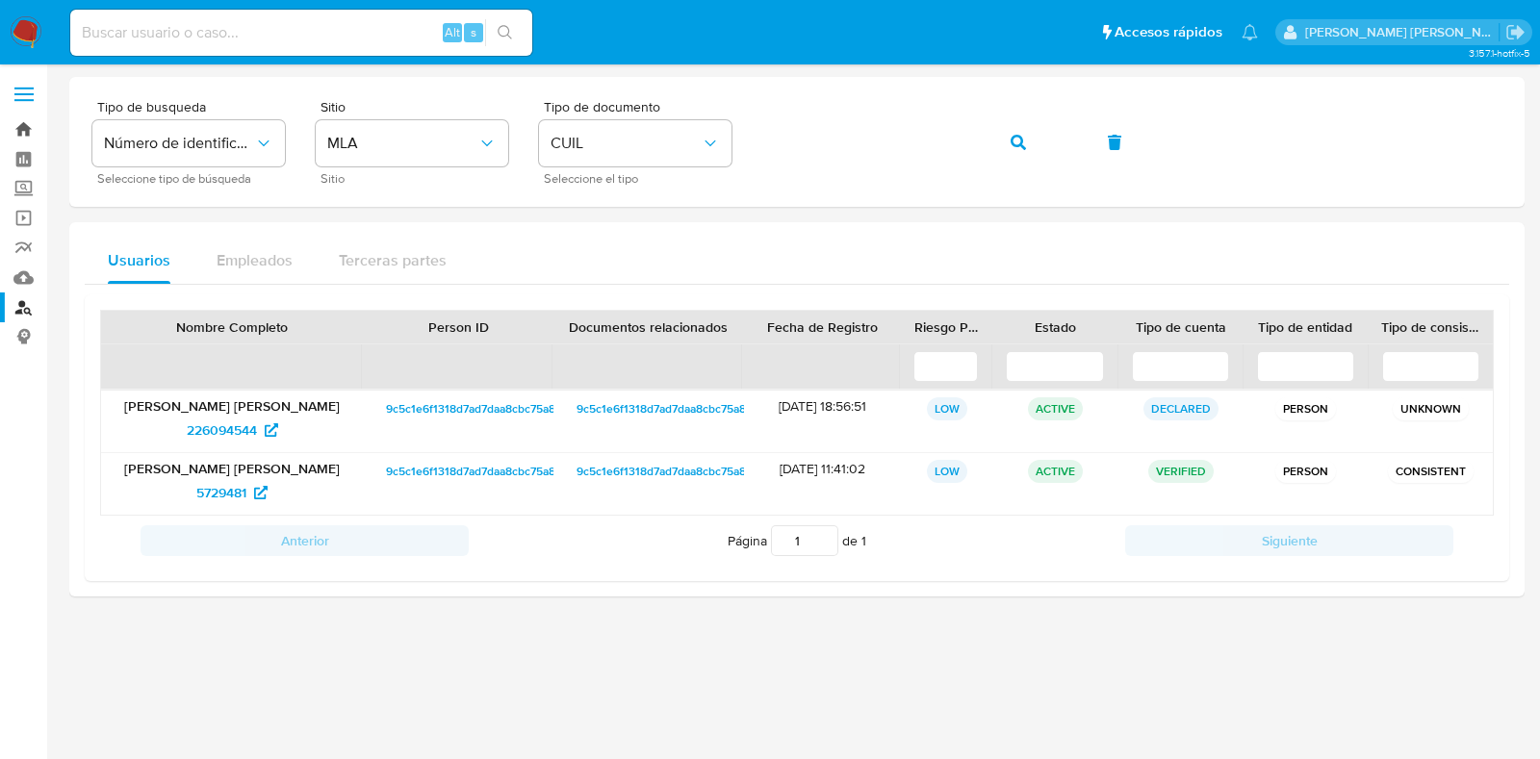
click at [23, 124] on link "Bandeja" at bounding box center [114, 130] width 229 height 30
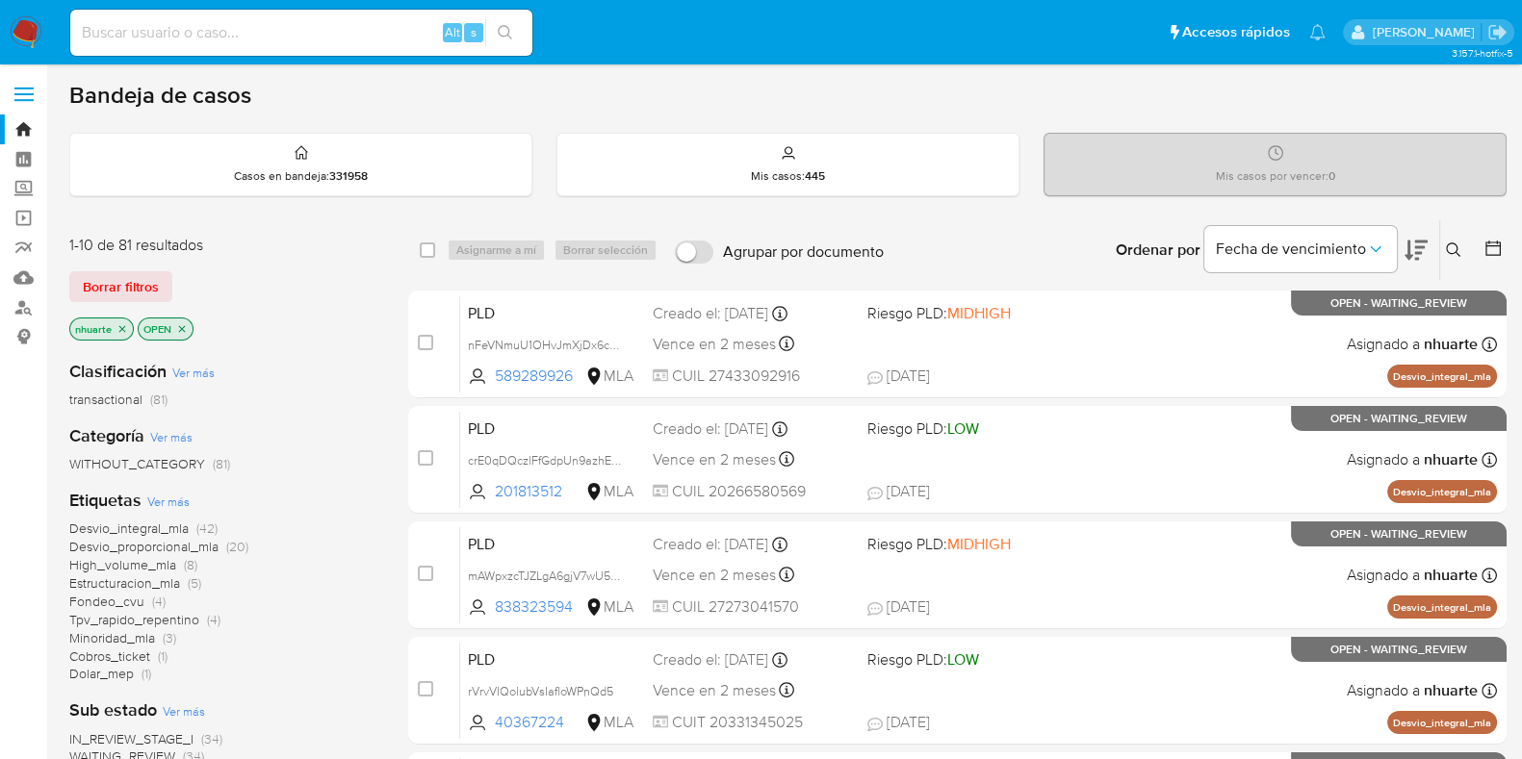
click at [106, 286] on span "Borrar filtros" at bounding box center [121, 286] width 76 height 27
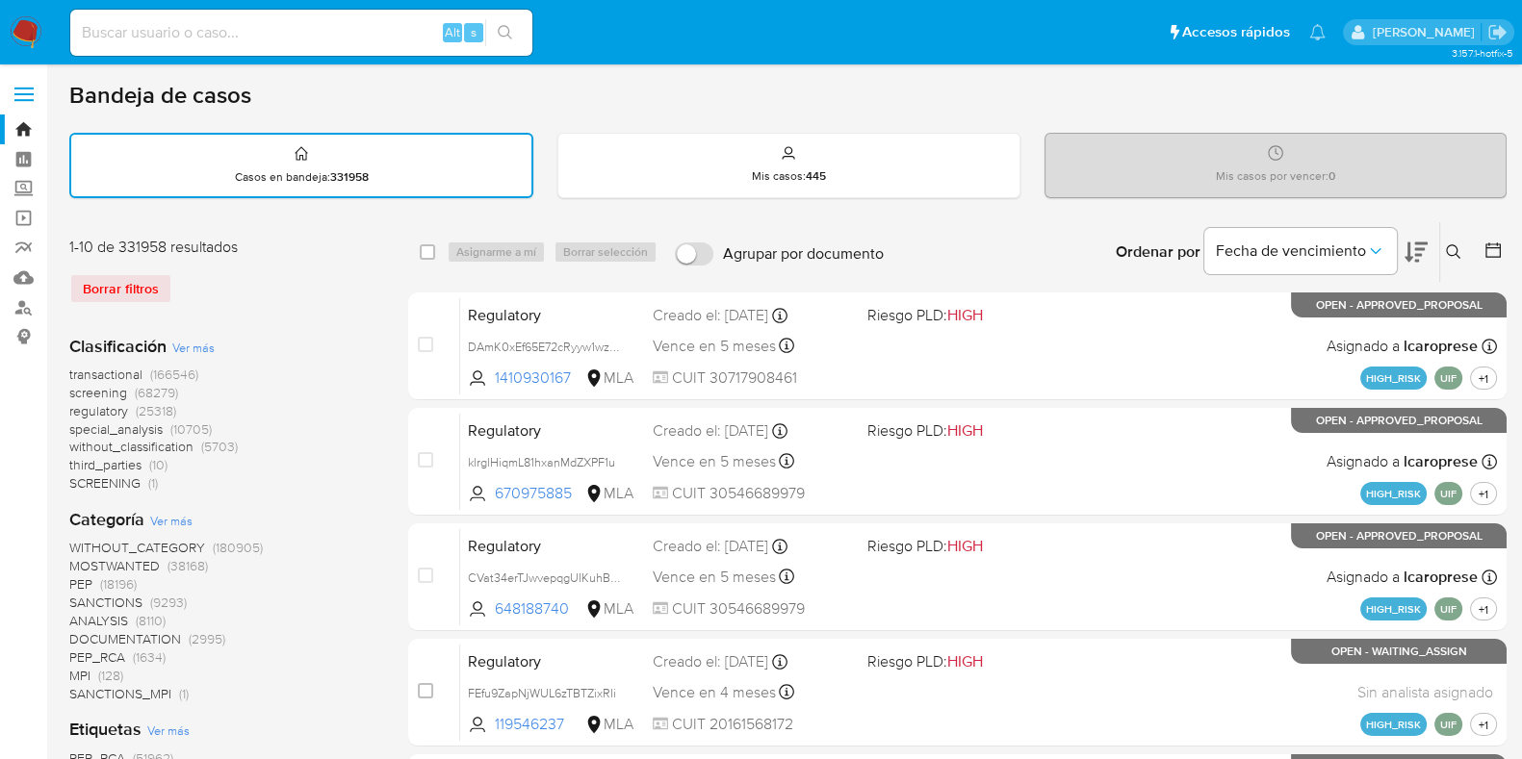
click at [1452, 241] on button at bounding box center [1456, 252] width 32 height 23
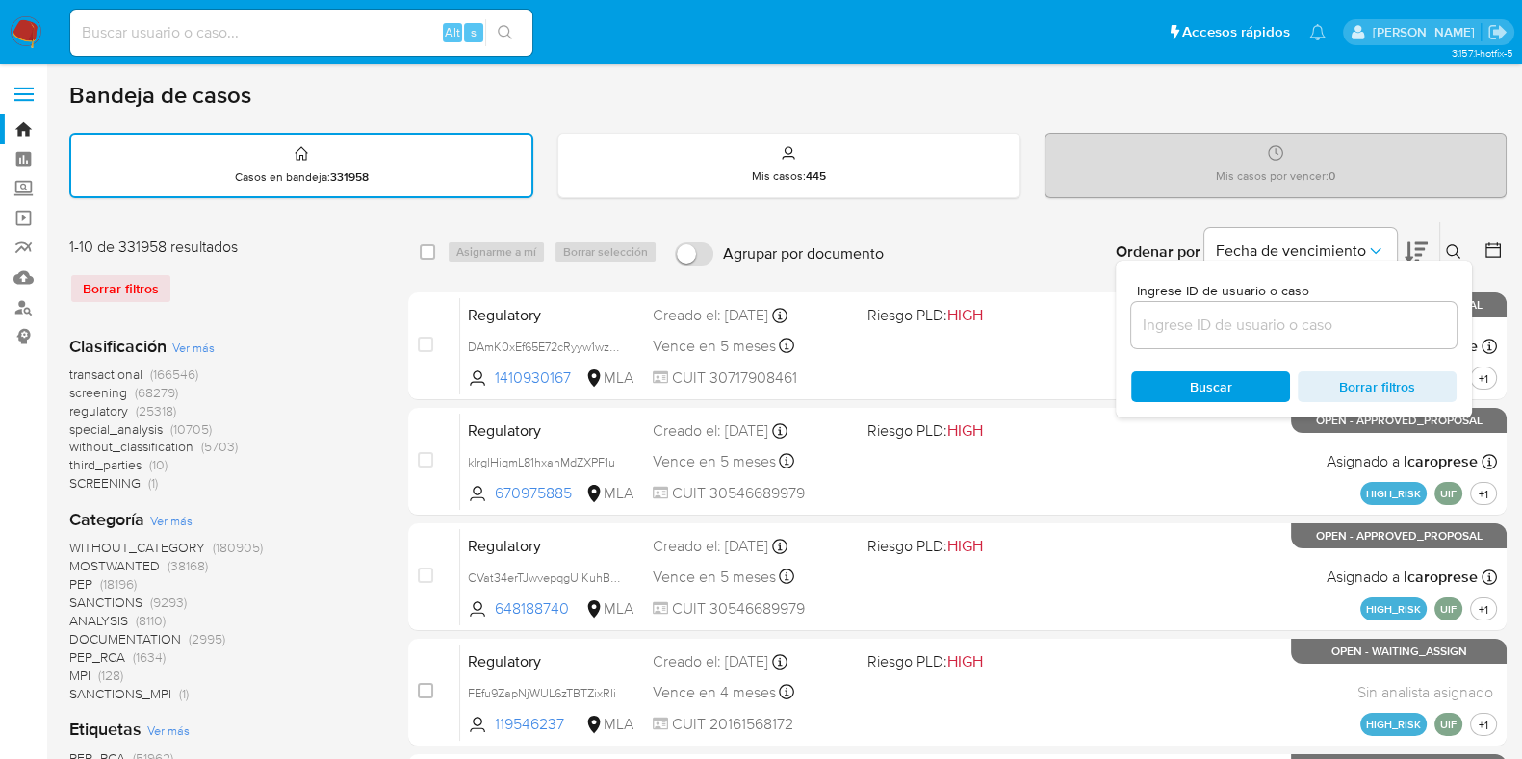
click at [1326, 324] on input at bounding box center [1293, 325] width 325 height 25
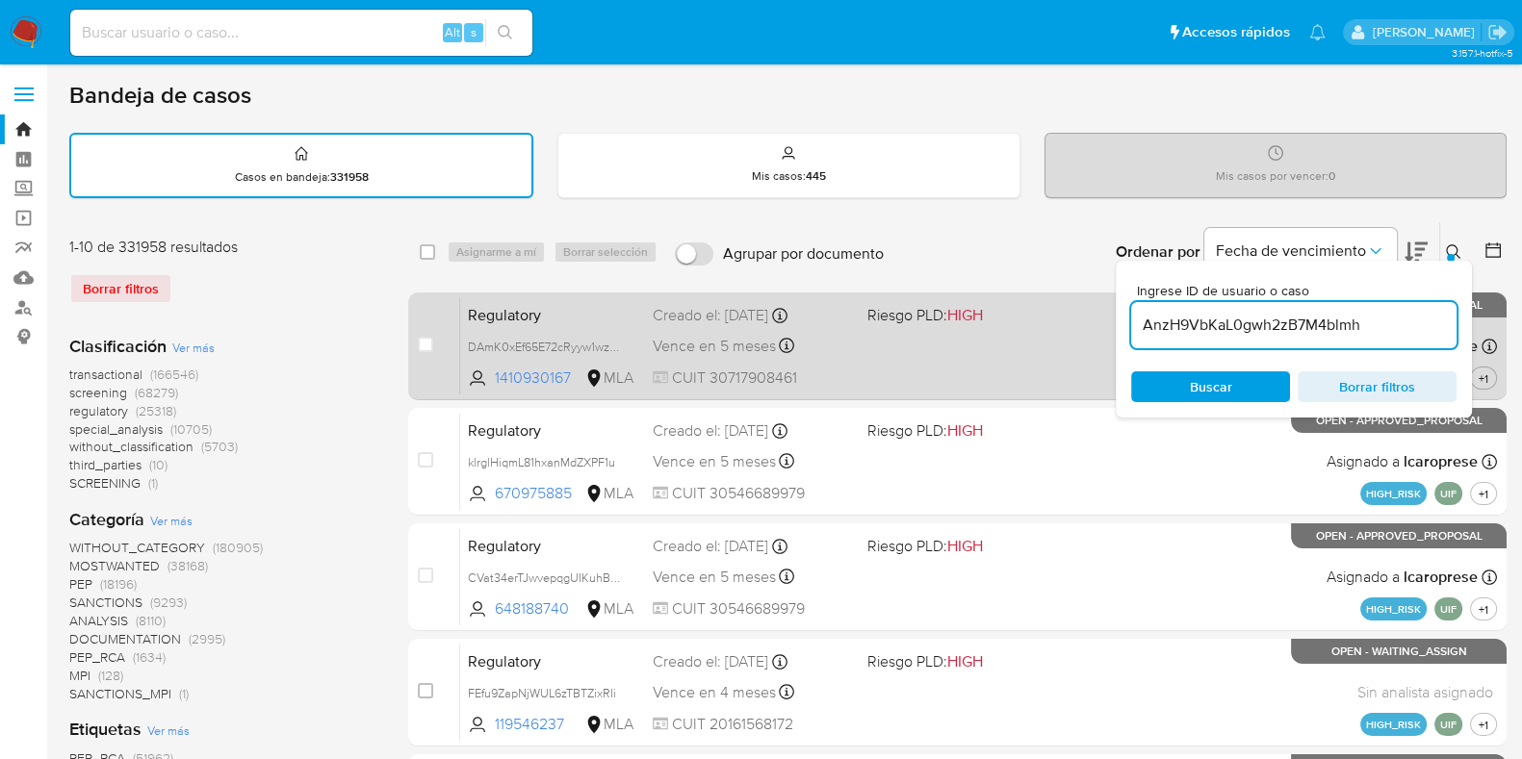
type input "AnzH9VbKaL0gwh2zB7M4blmh"
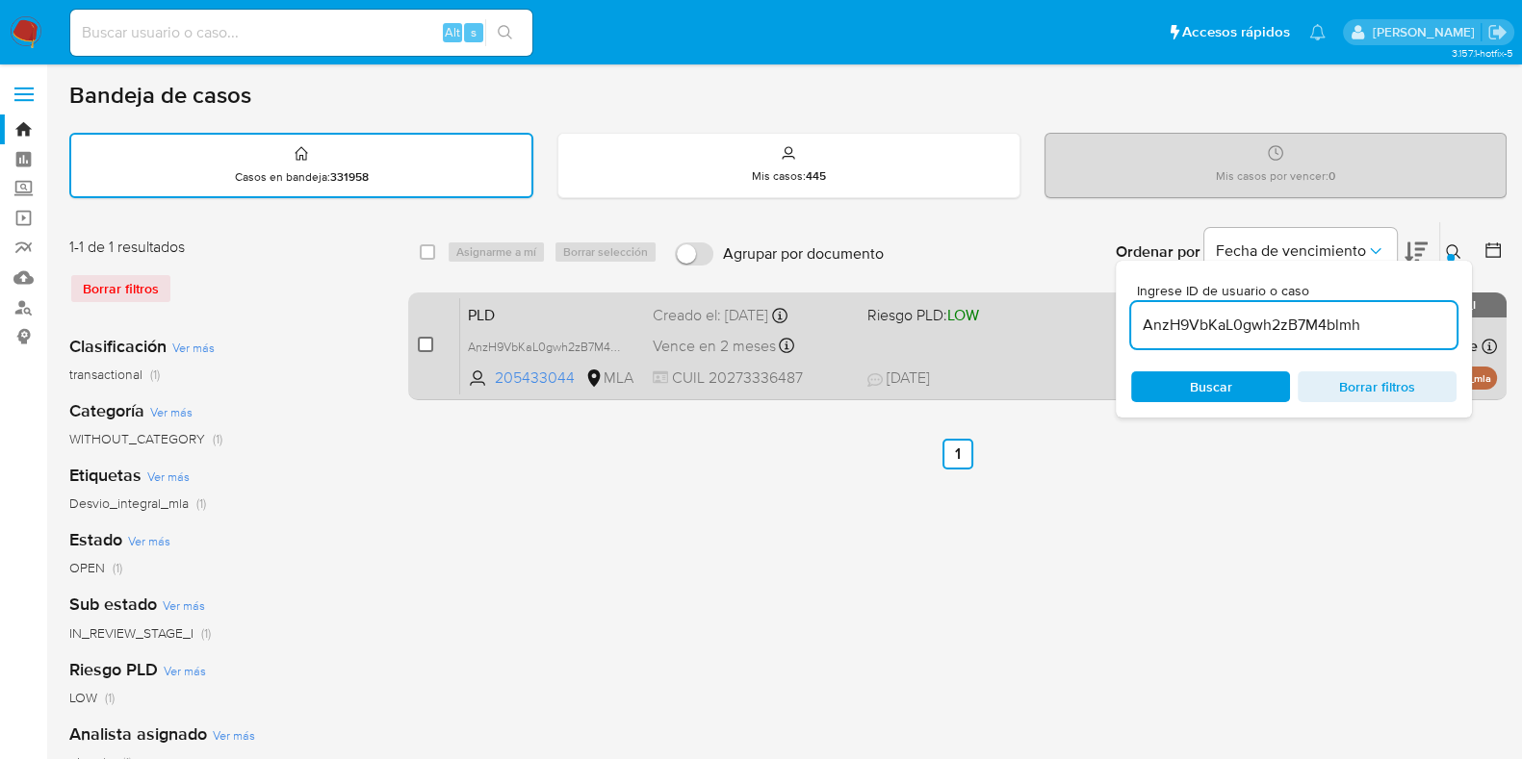
click at [426, 343] on input "checkbox" at bounding box center [425, 344] width 15 height 15
checkbox input "true"
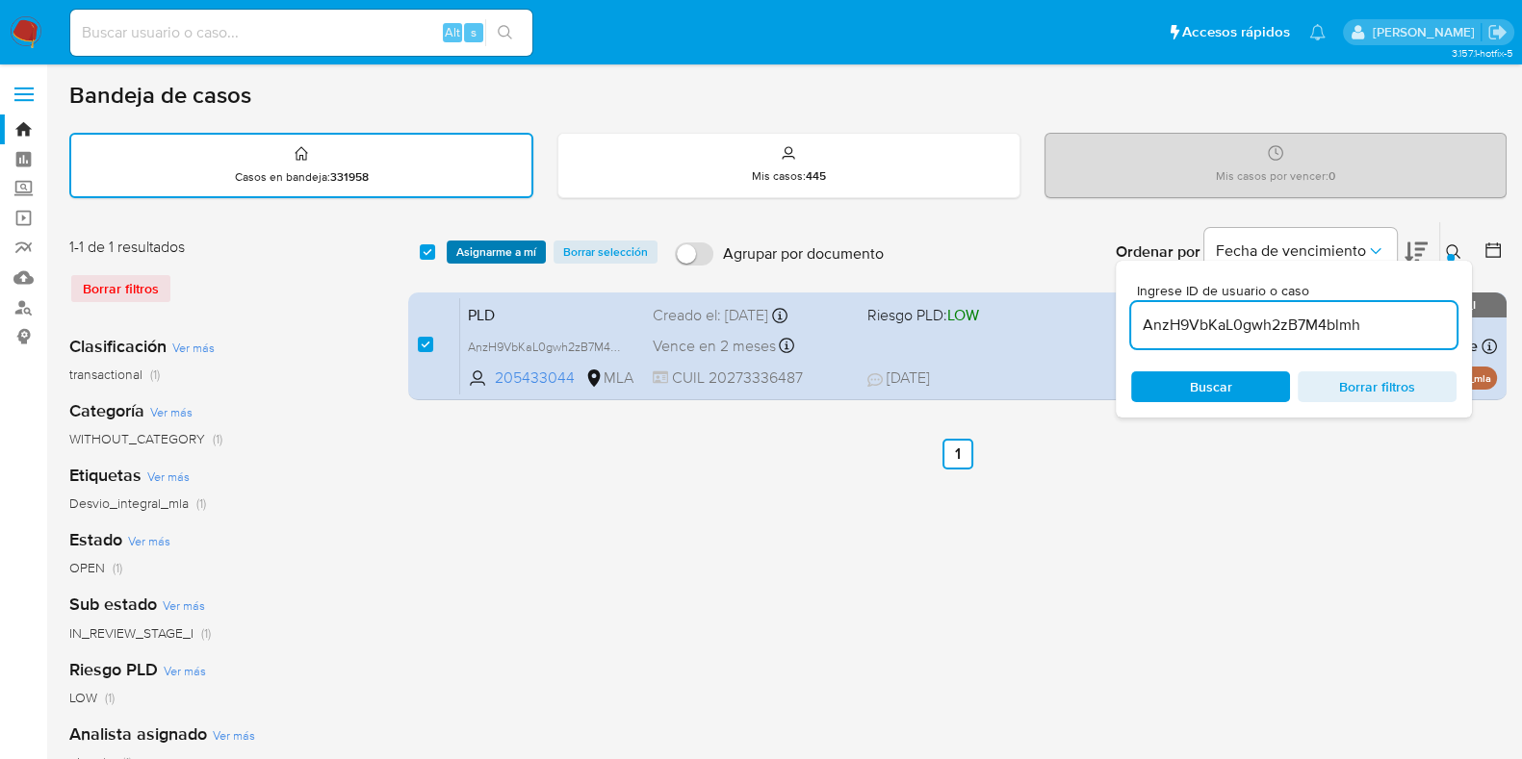
click at [490, 257] on span "Asignarme a mí" at bounding box center [496, 252] width 80 height 19
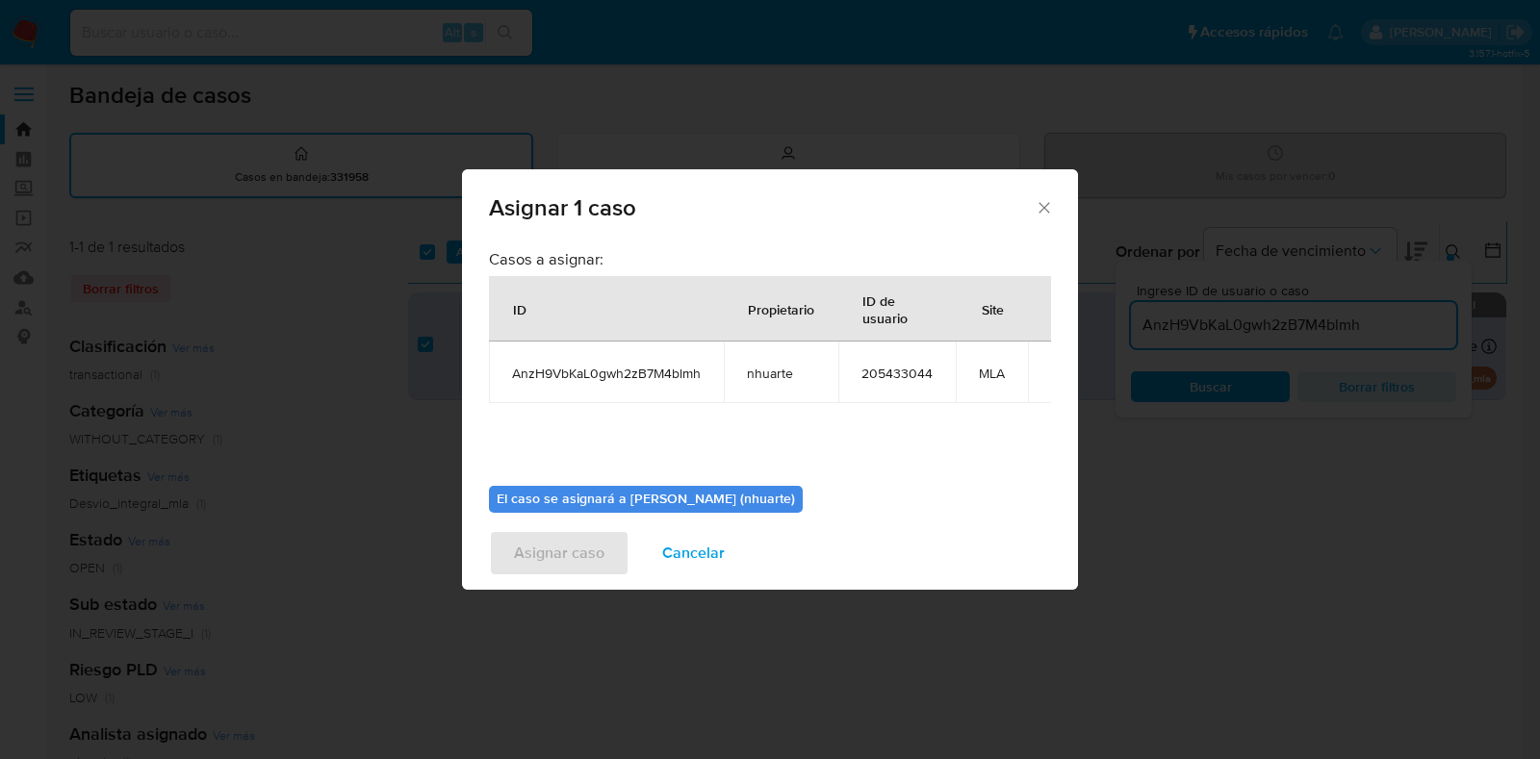
scroll to position [99, 0]
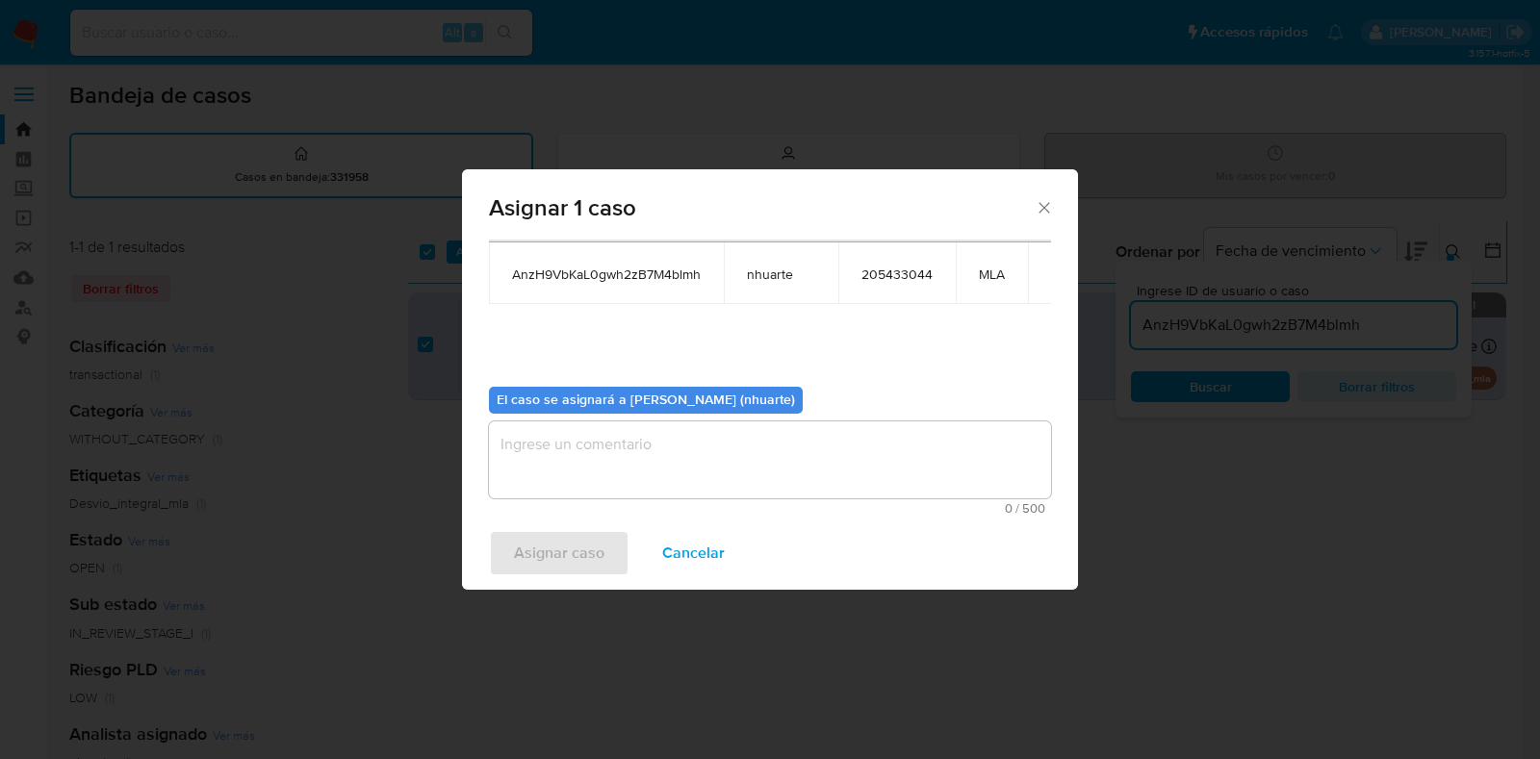
click at [732, 422] on textarea "assign-modal" at bounding box center [770, 460] width 562 height 77
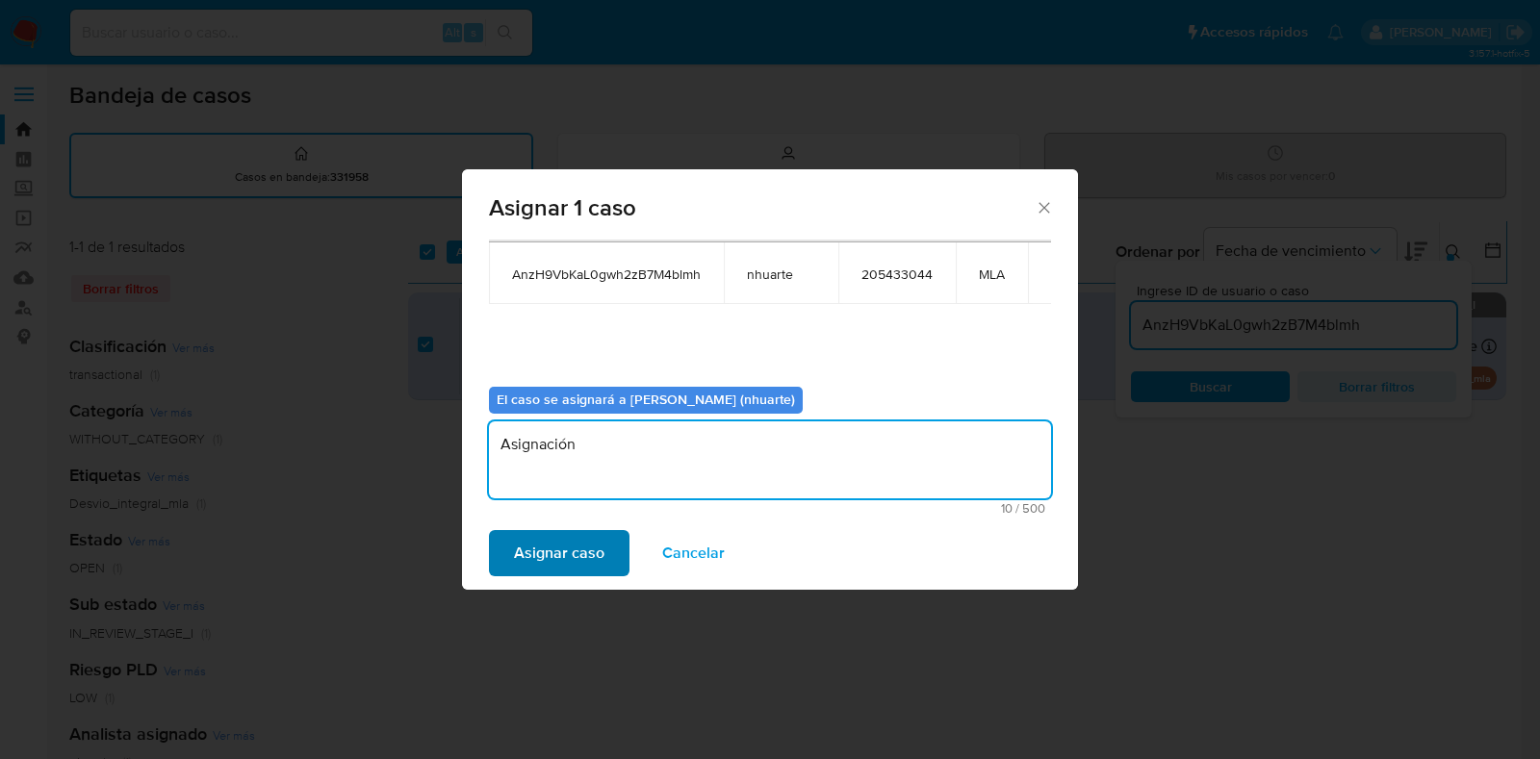
type textarea "Asignación"
click at [593, 554] on span "Asignar caso" at bounding box center [559, 553] width 90 height 42
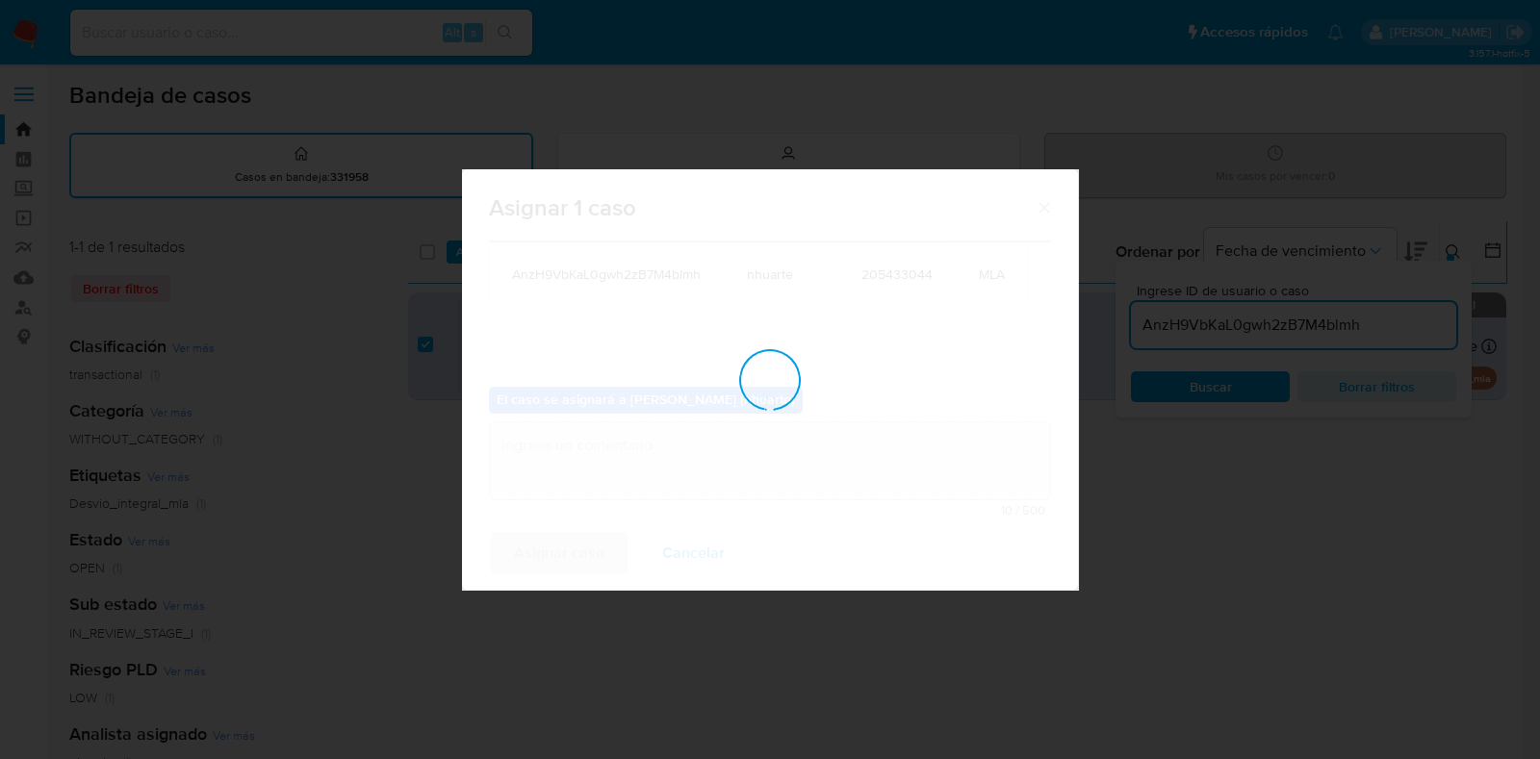
checkbox input "false"
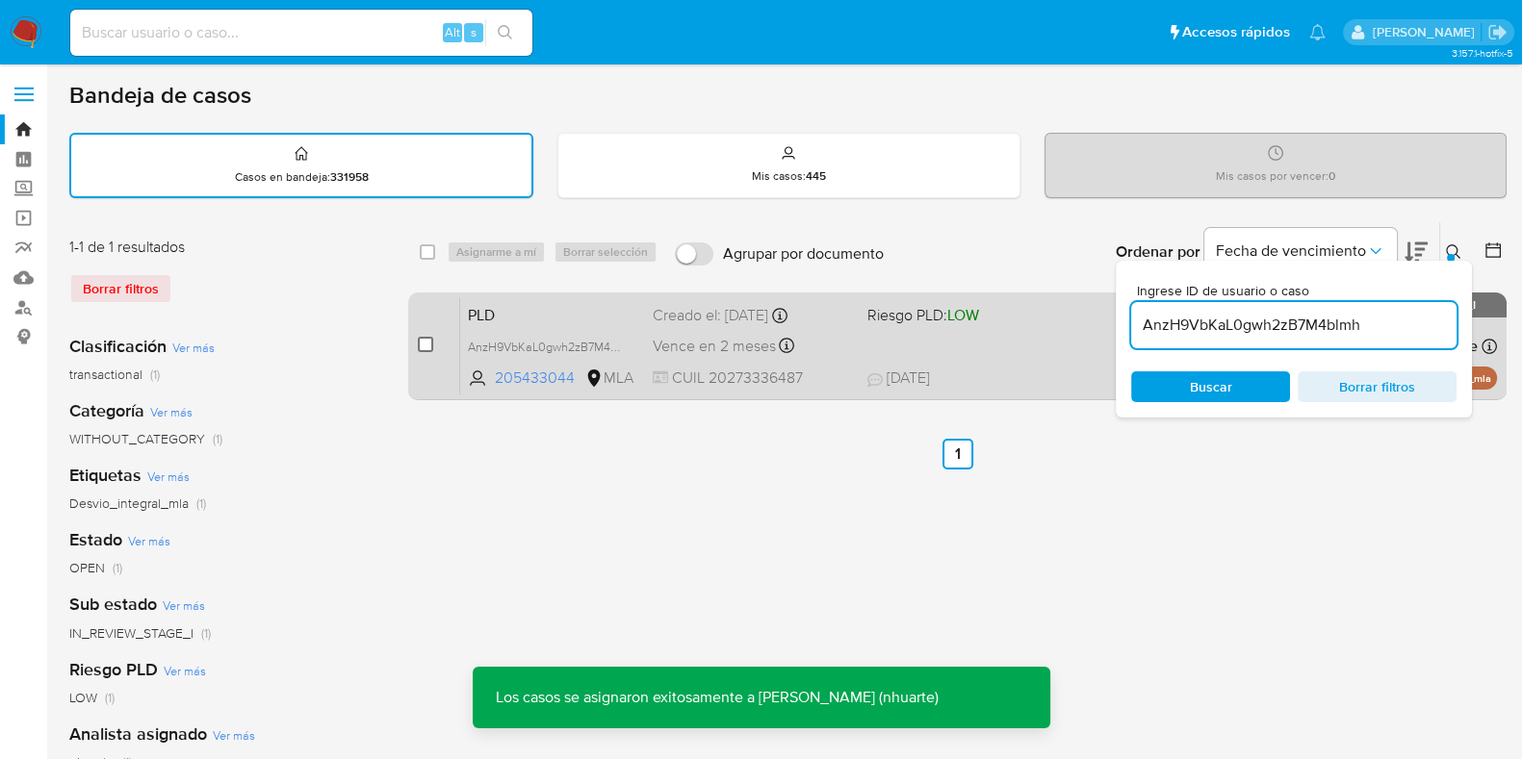
click at [425, 341] on input "checkbox" at bounding box center [425, 344] width 15 height 15
checkbox input "true"
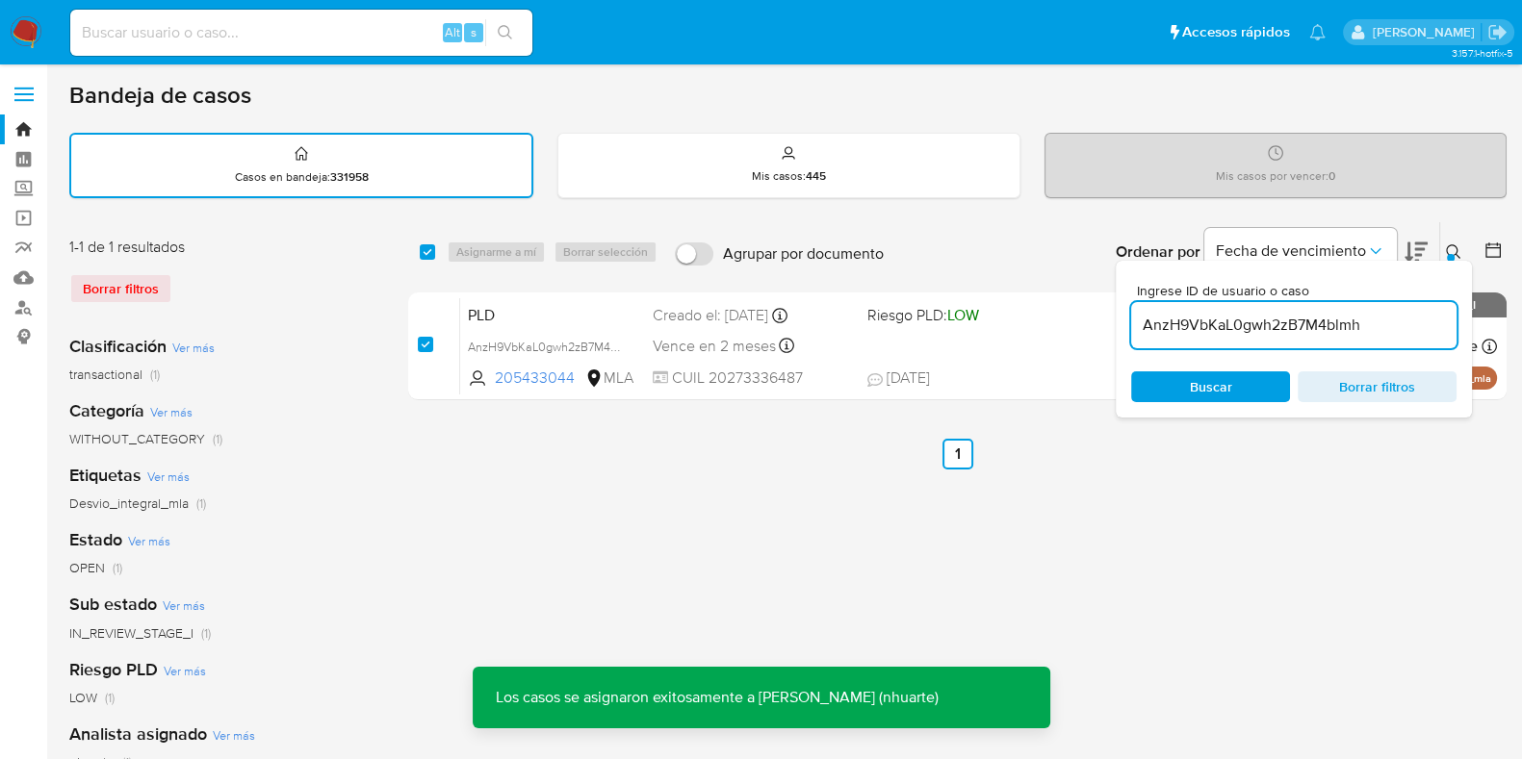
checkbox input "true"
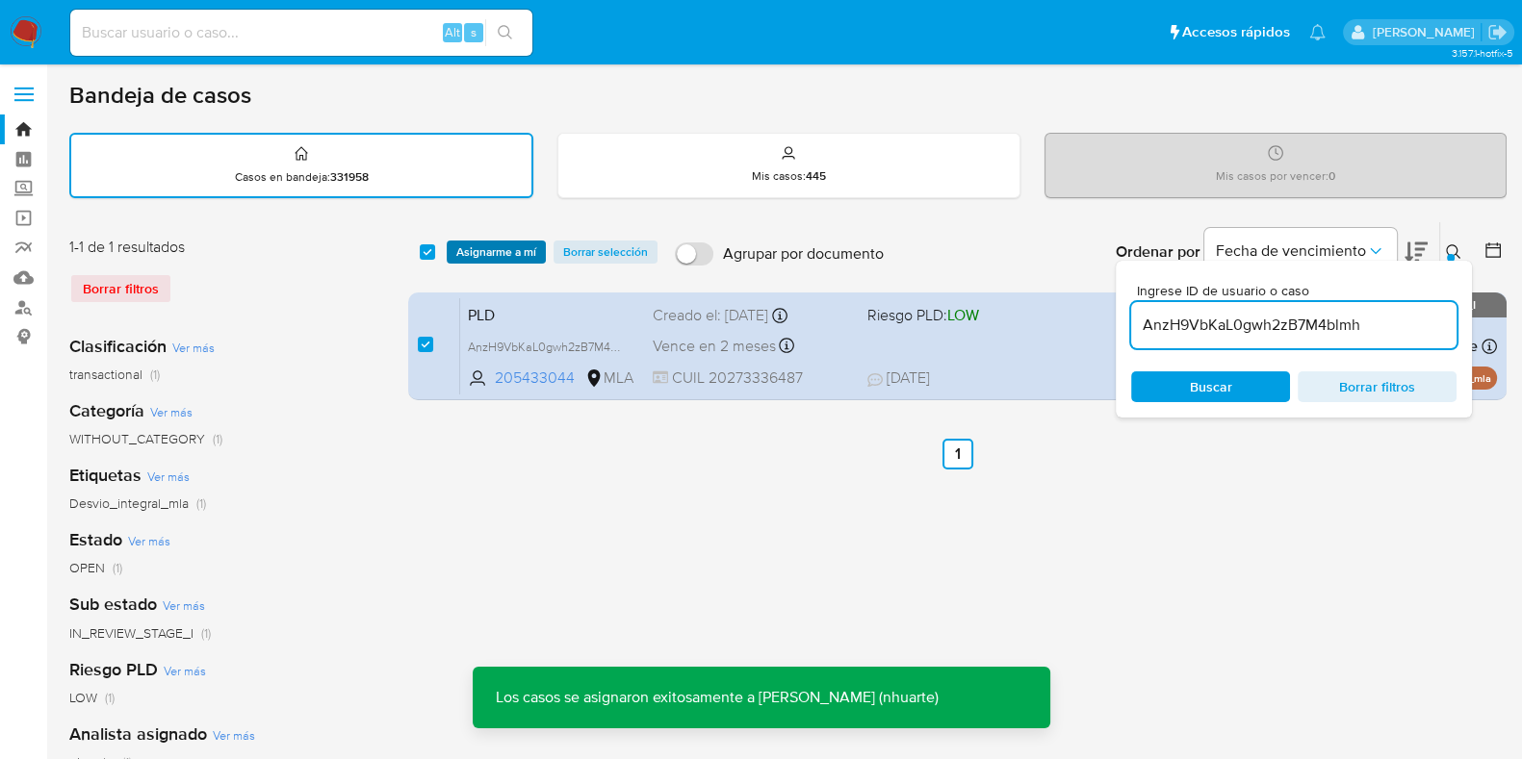
click at [521, 249] on span "Asignarme a mí" at bounding box center [496, 252] width 80 height 19
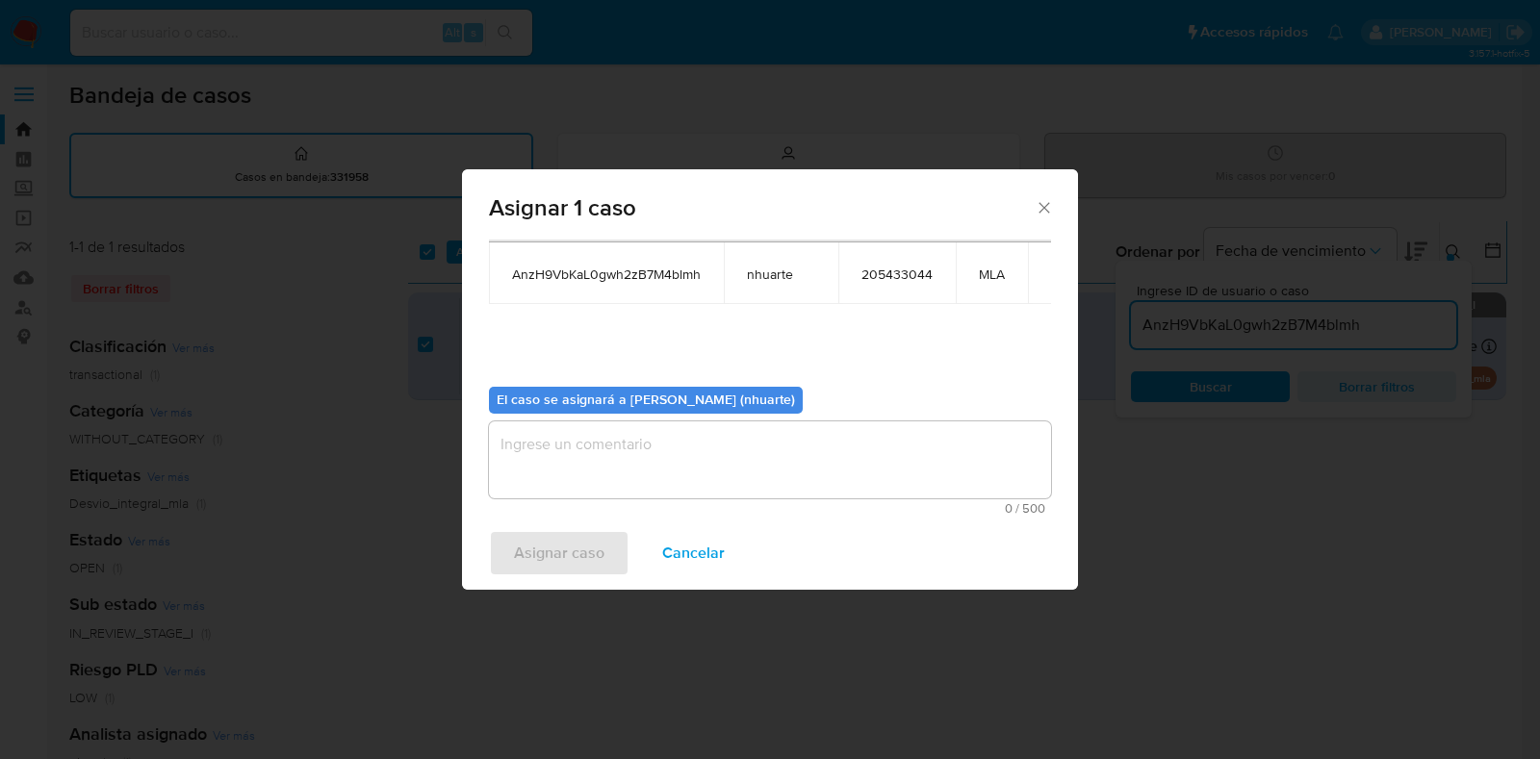
click at [777, 446] on textarea "assign-modal" at bounding box center [770, 460] width 562 height 77
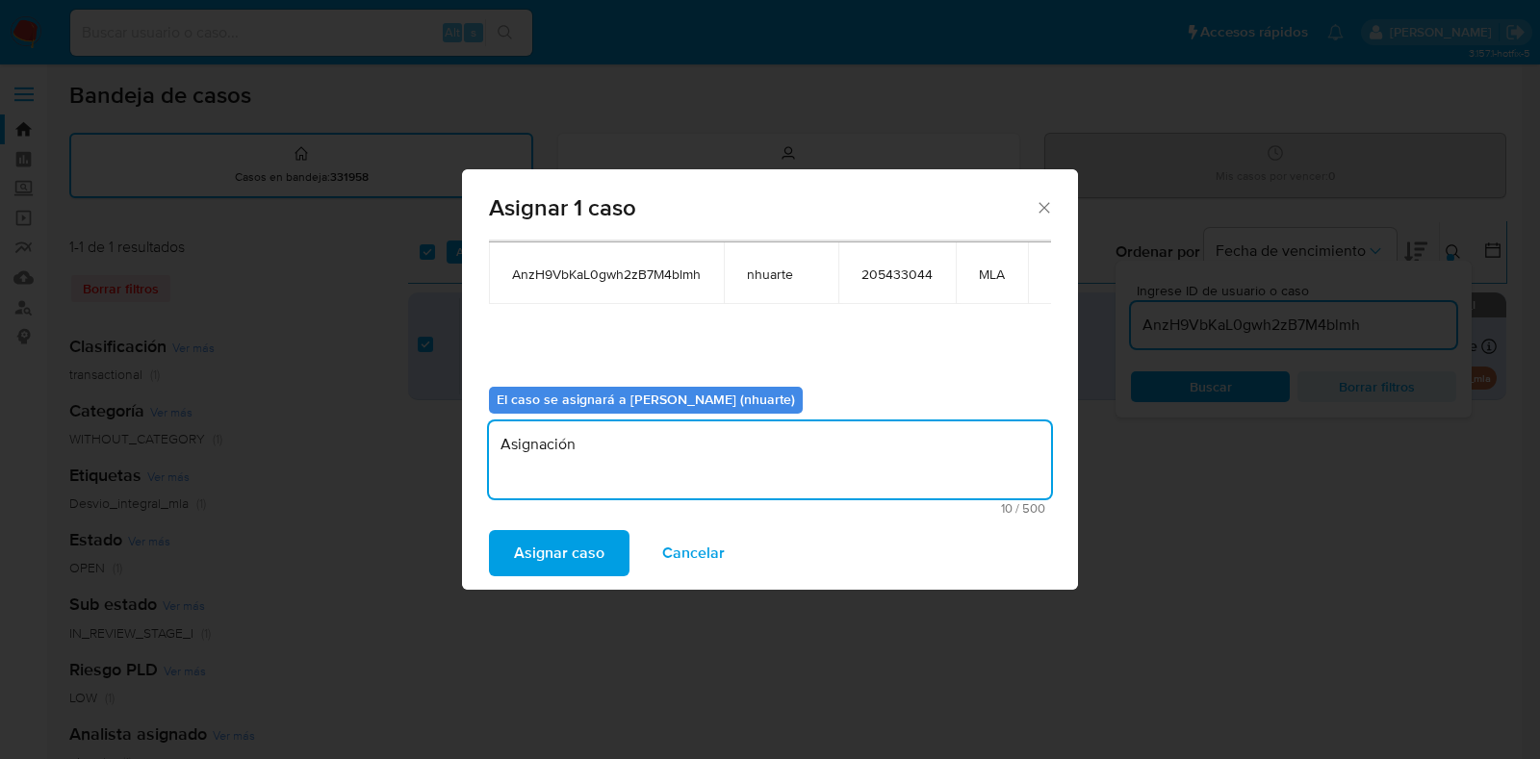
type textarea "Asignación"
click at [583, 561] on span "Asignar caso" at bounding box center [559, 553] width 90 height 42
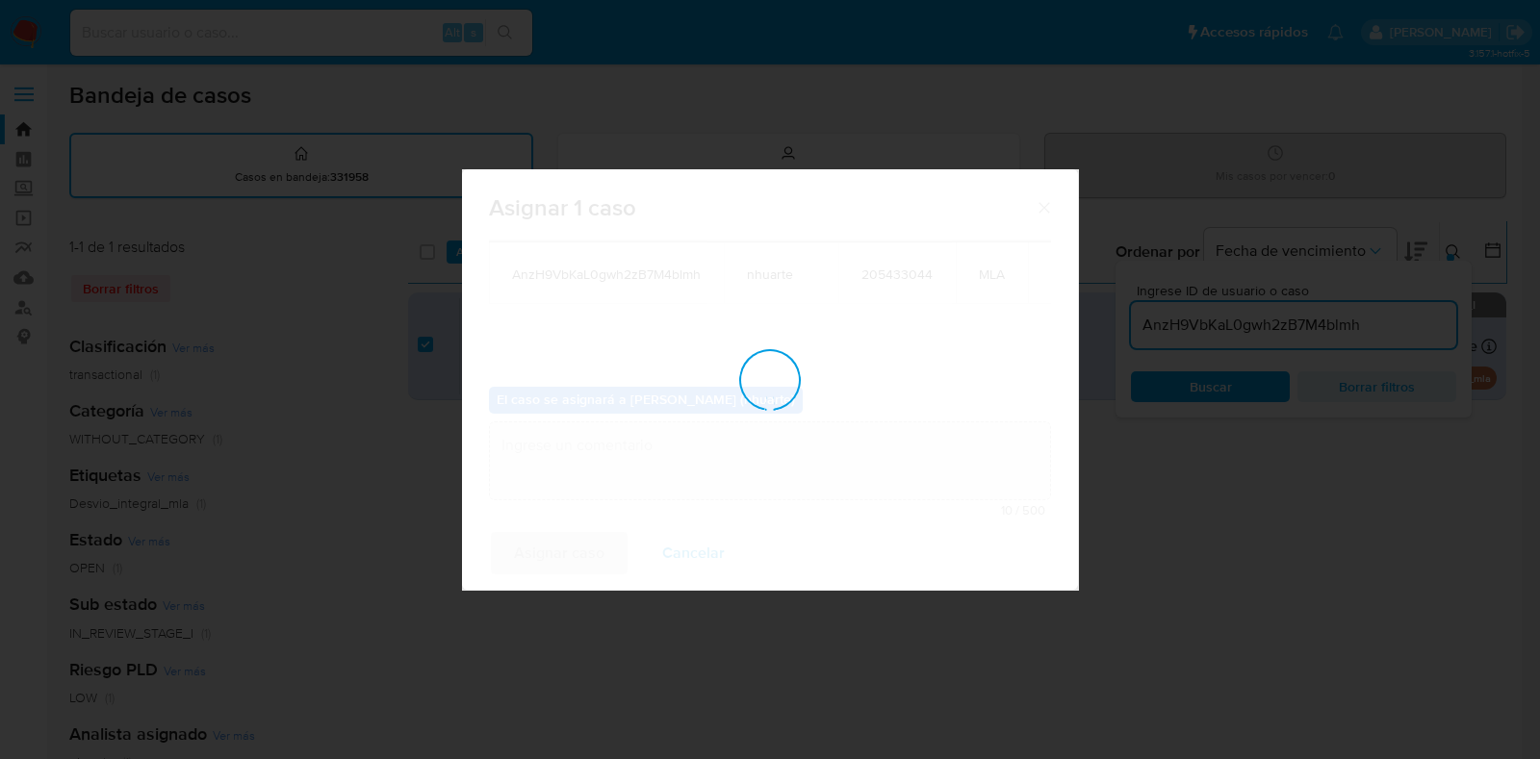
checkbox input "false"
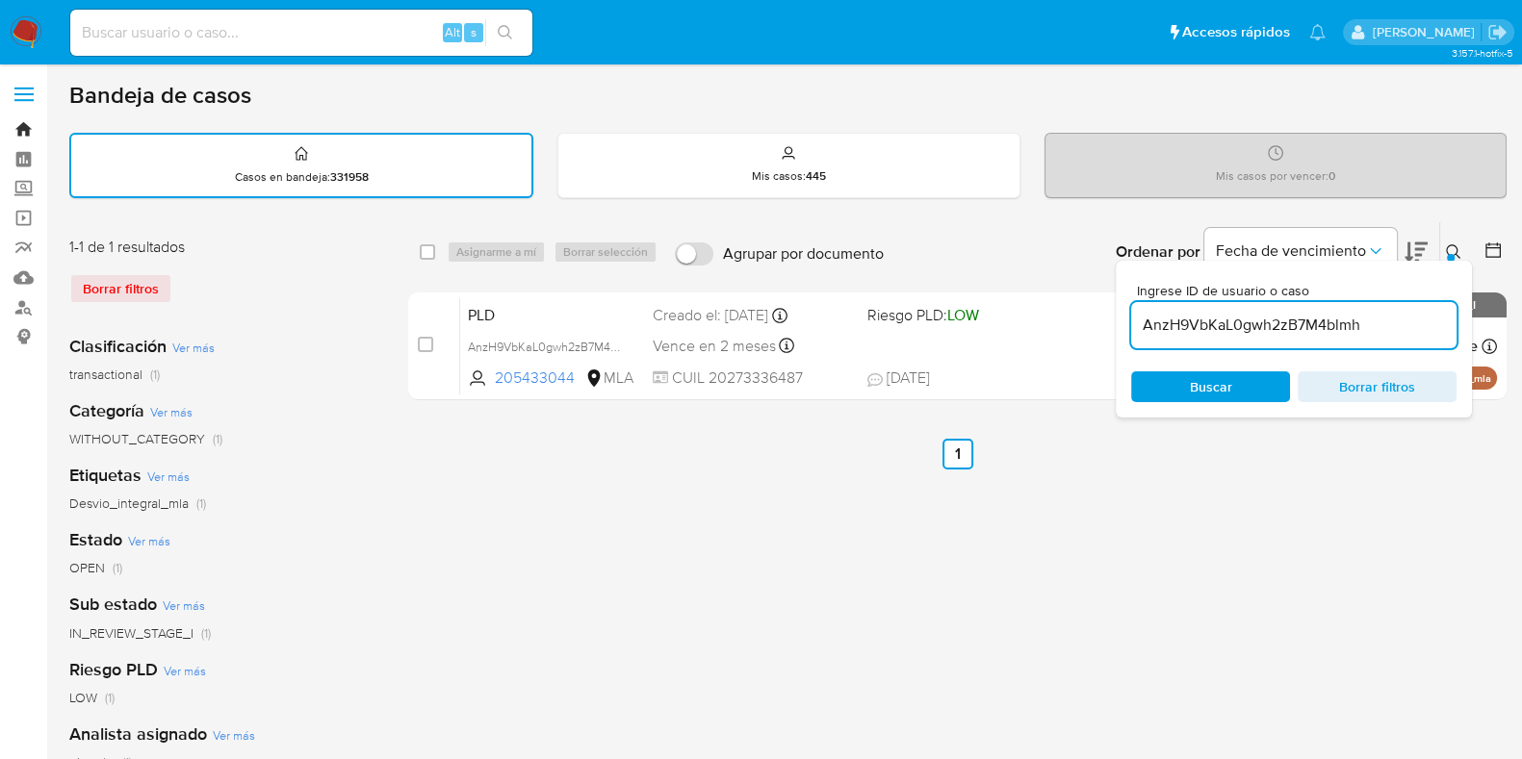
click at [26, 126] on link "Bandeja" at bounding box center [114, 130] width 229 height 30
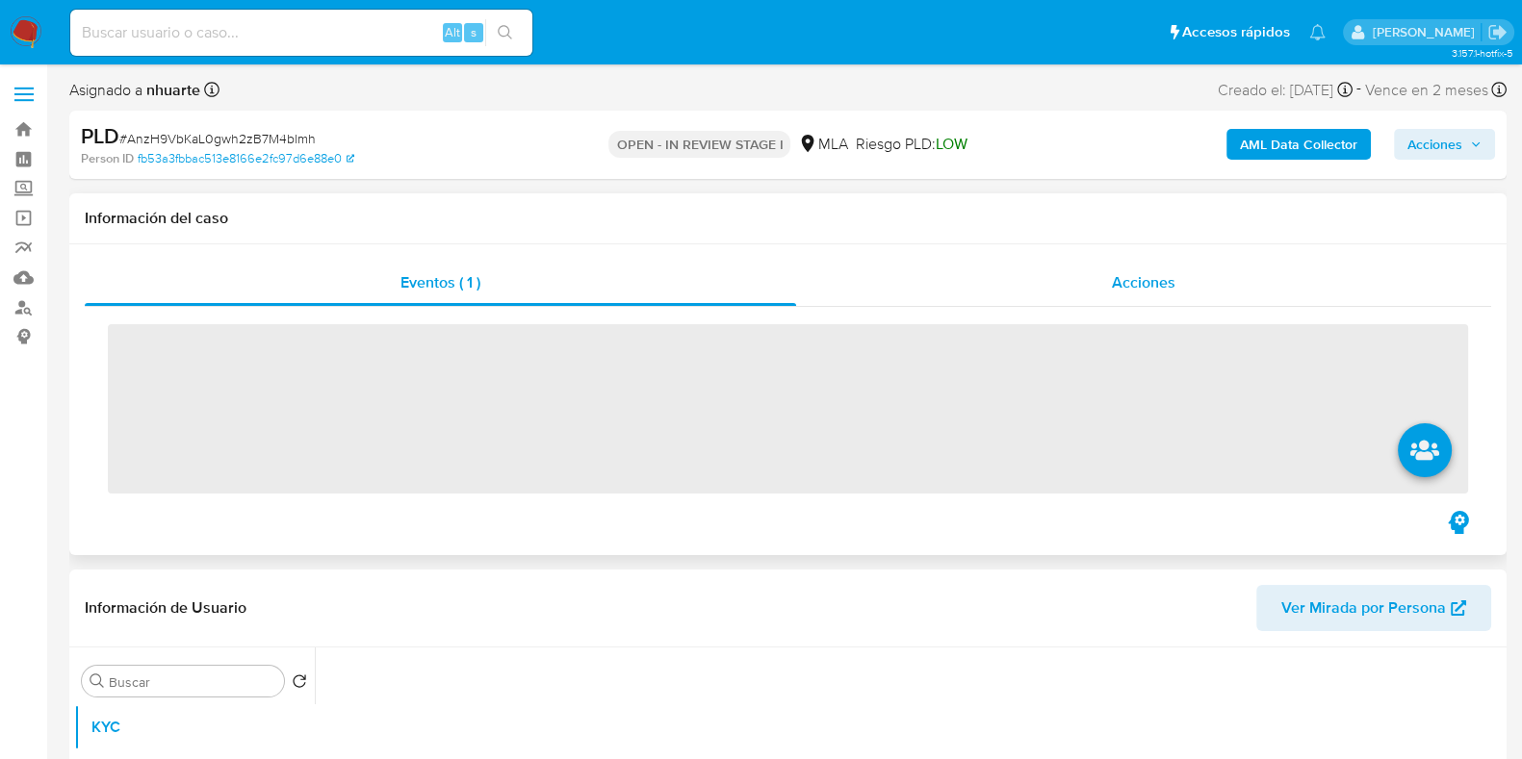
click at [1137, 282] on span "Acciones" at bounding box center [1144, 282] width 64 height 22
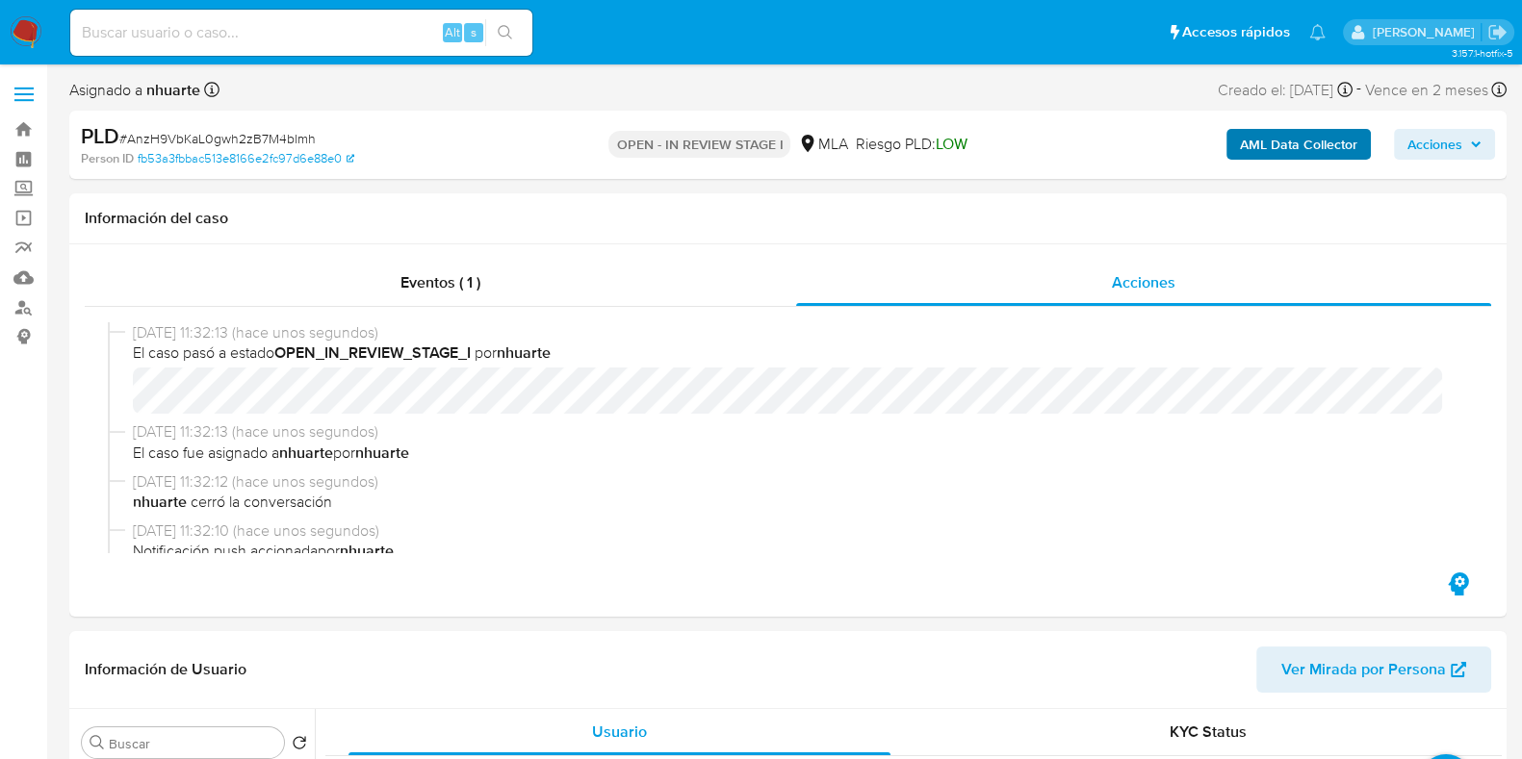
scroll to position [119, 0]
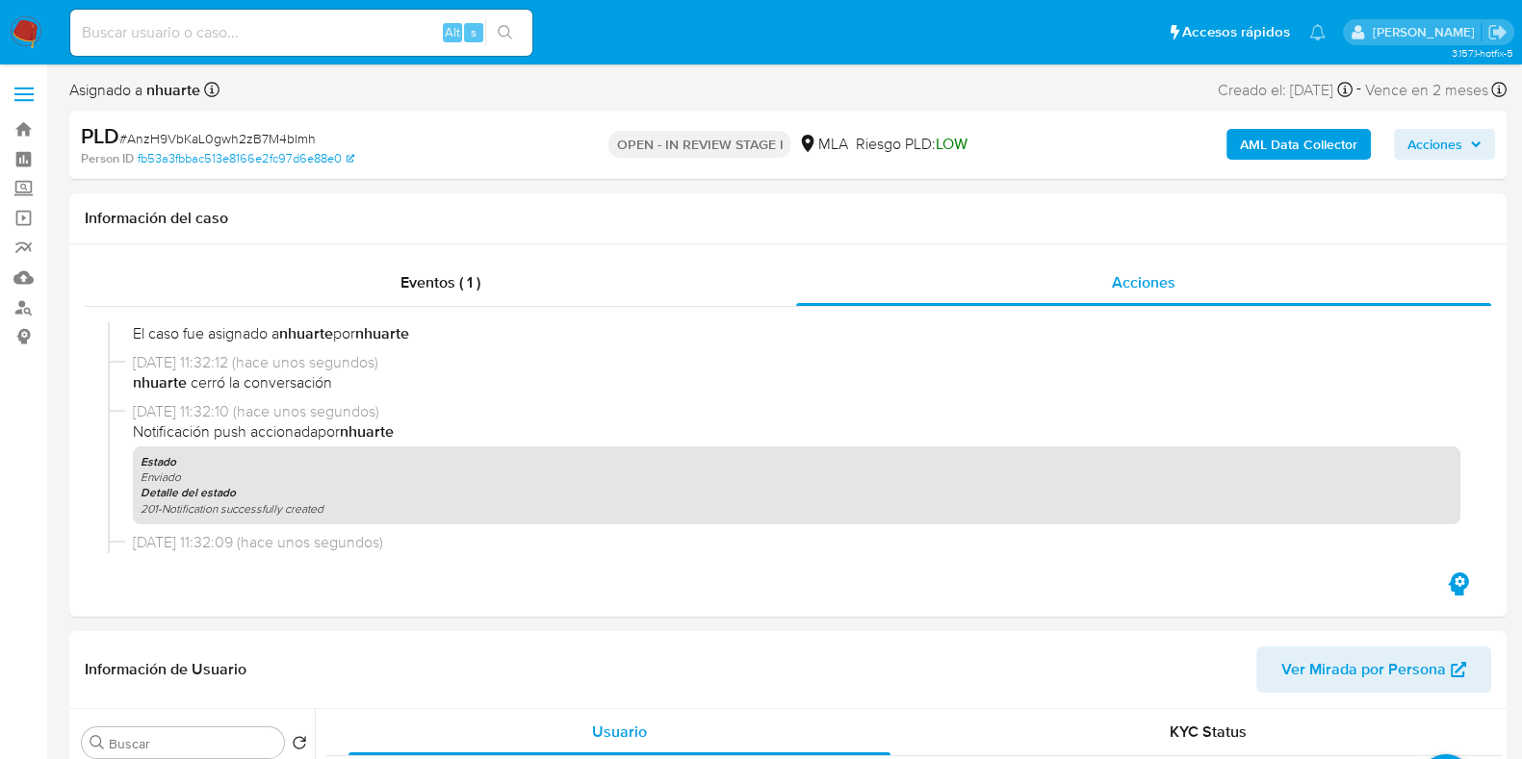
click at [1293, 152] on b "AML Data Collector" at bounding box center [1298, 144] width 117 height 31
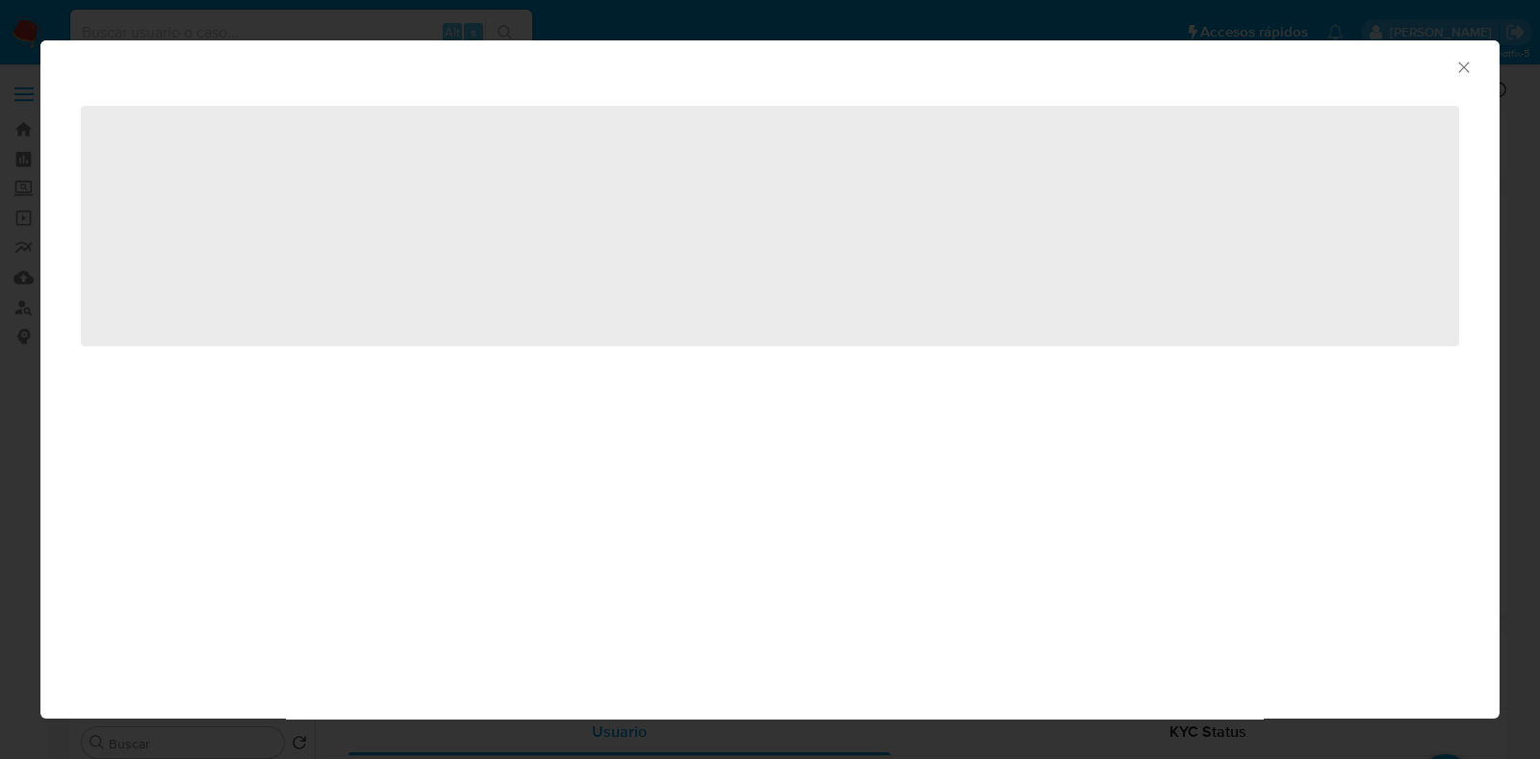
select select "10"
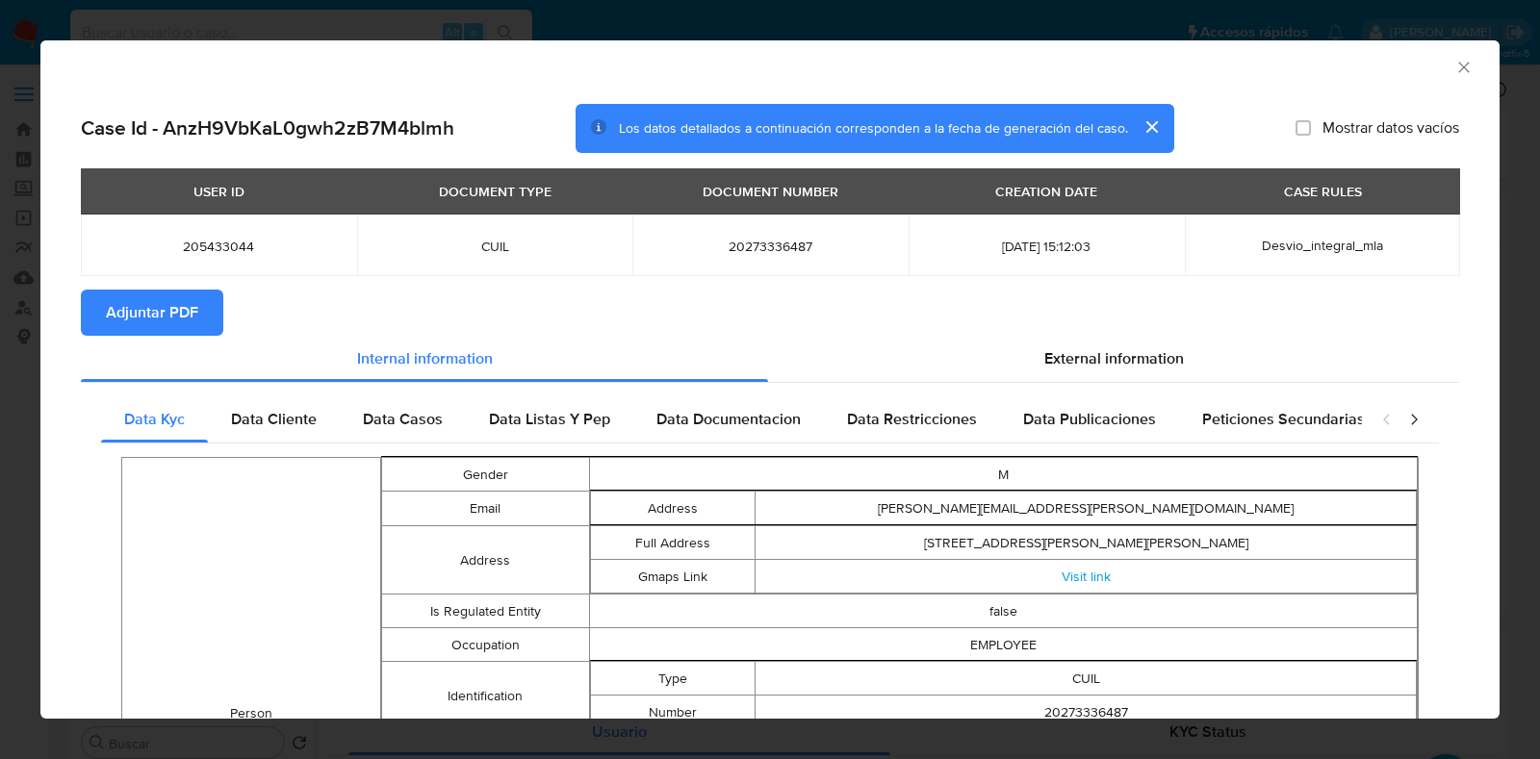
click at [136, 316] on span "Adjuntar PDF" at bounding box center [152, 313] width 92 height 42
click at [1454, 69] on icon "Cerrar ventana" at bounding box center [1463, 67] width 19 height 19
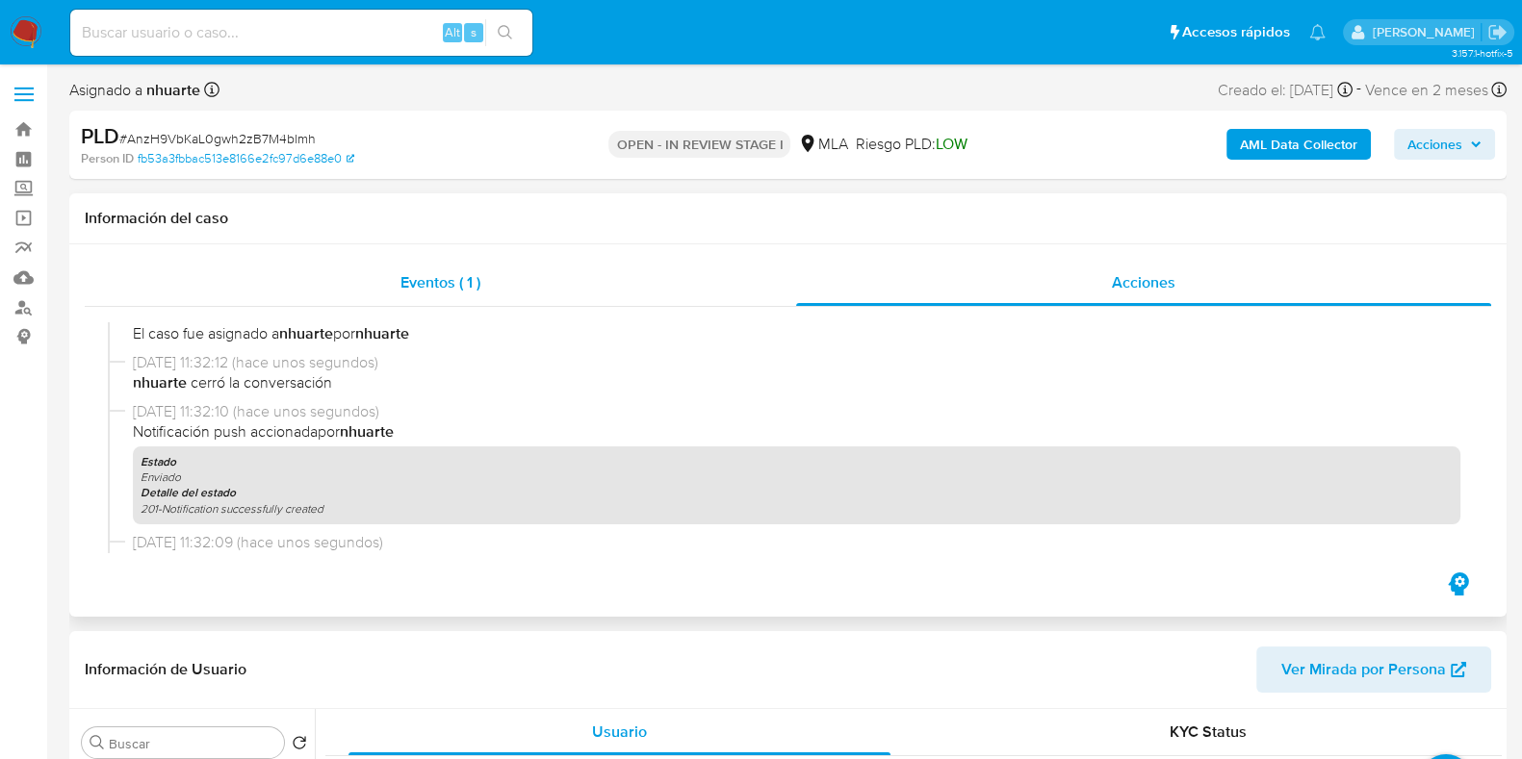
click at [453, 277] on span "Eventos ( 1 )" at bounding box center [440, 282] width 80 height 22
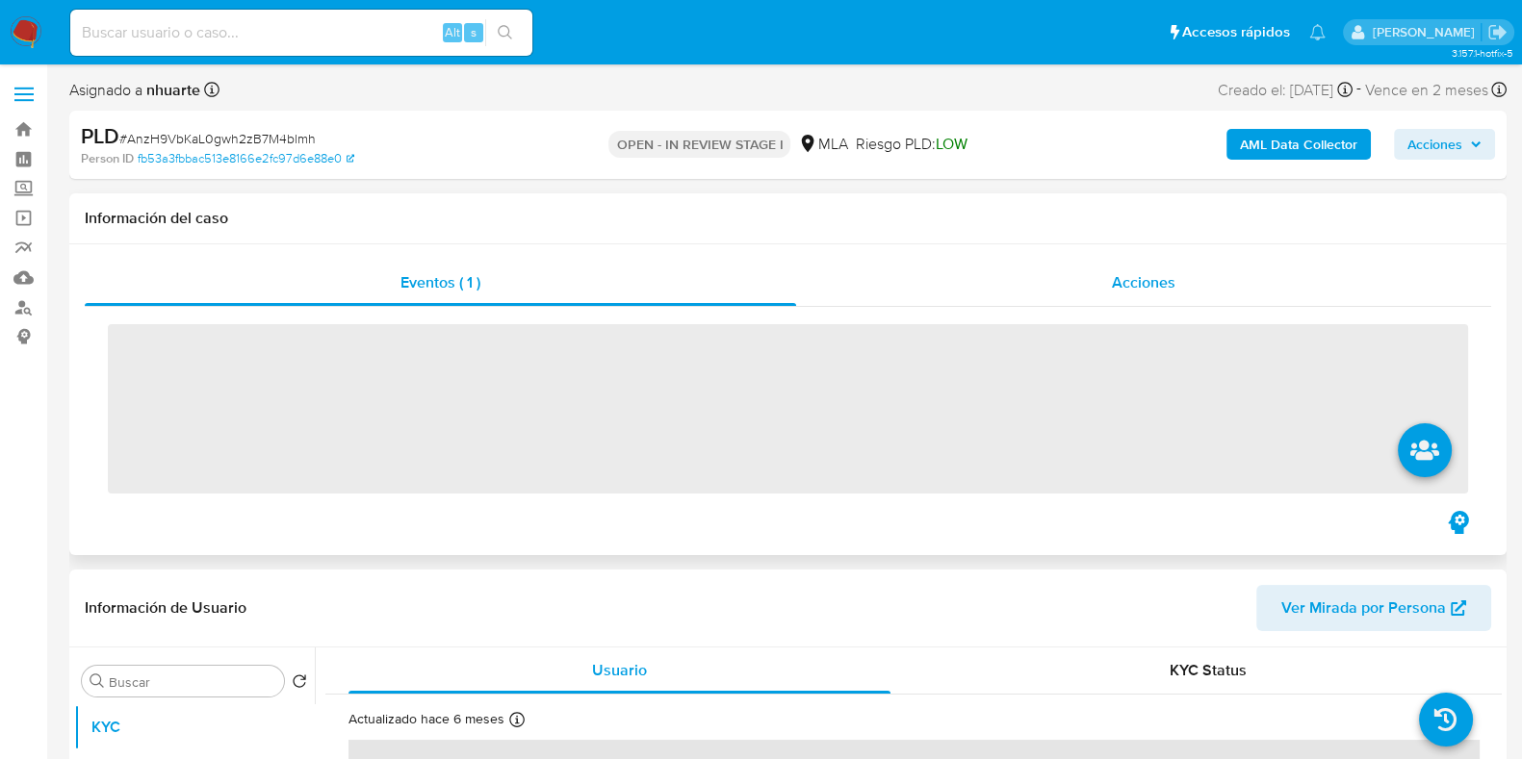
click at [1143, 281] on span "Acciones" at bounding box center [1144, 282] width 64 height 22
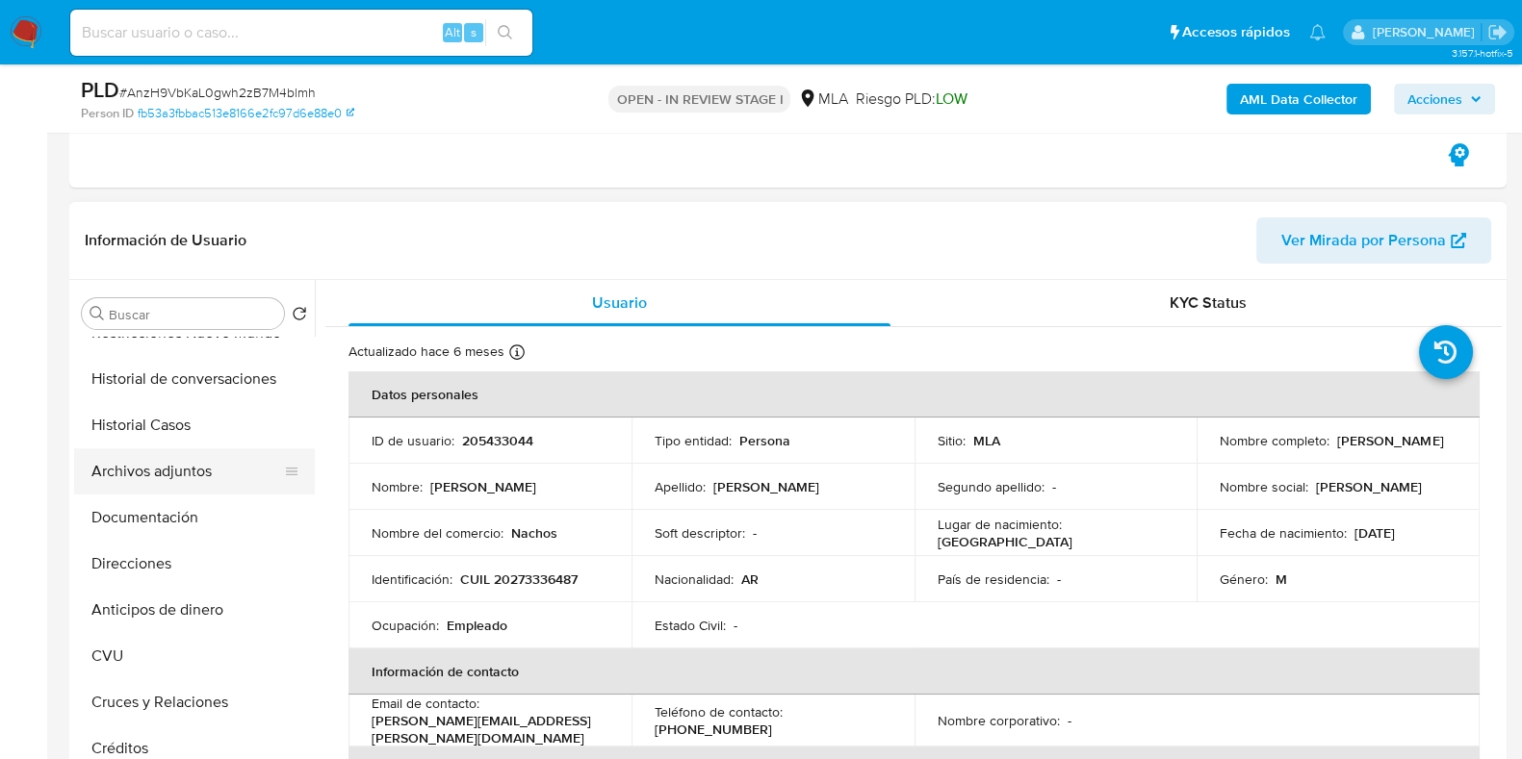
click at [224, 465] on button "Archivos adjuntos" at bounding box center [186, 471] width 225 height 46
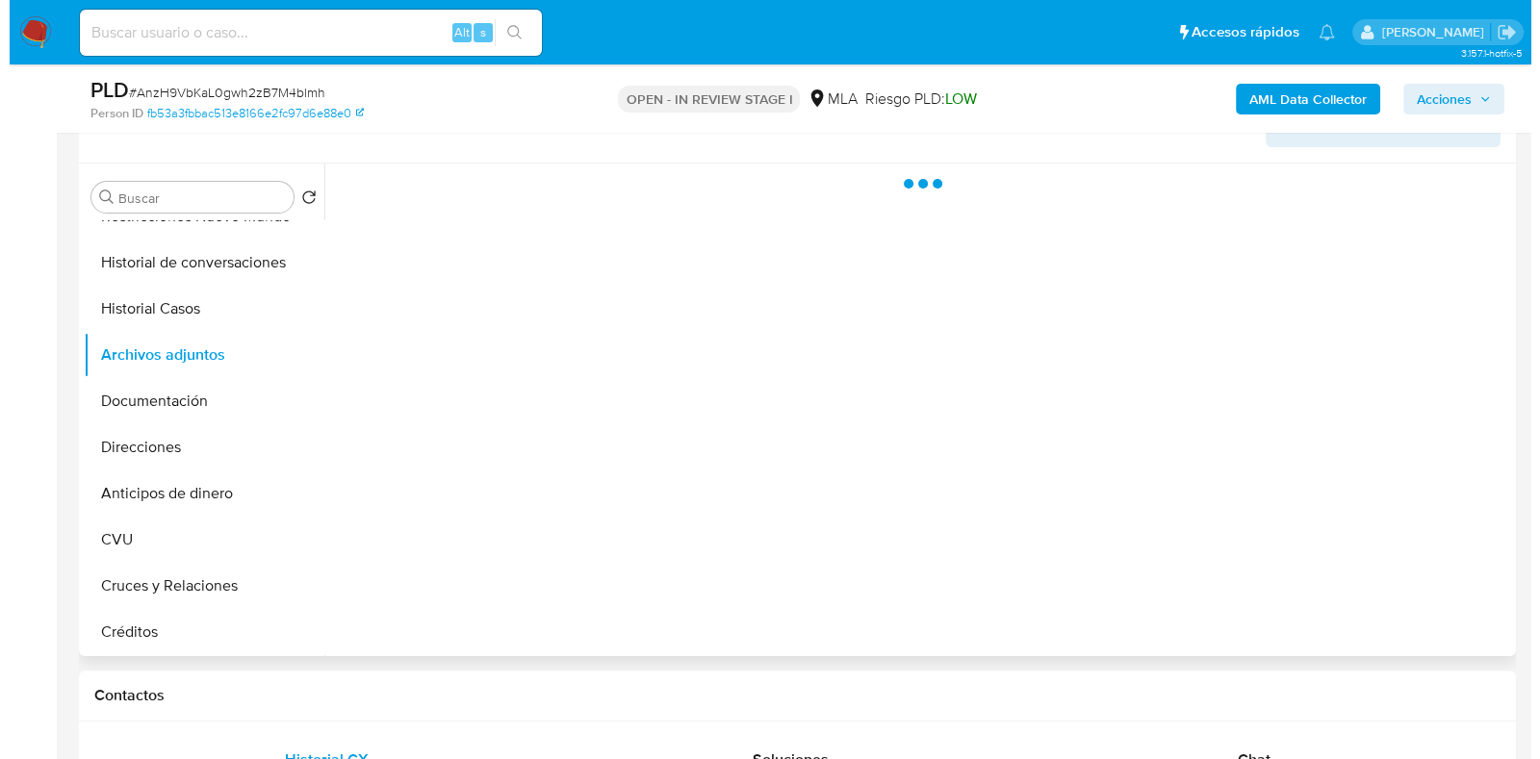
scroll to position [480, 0]
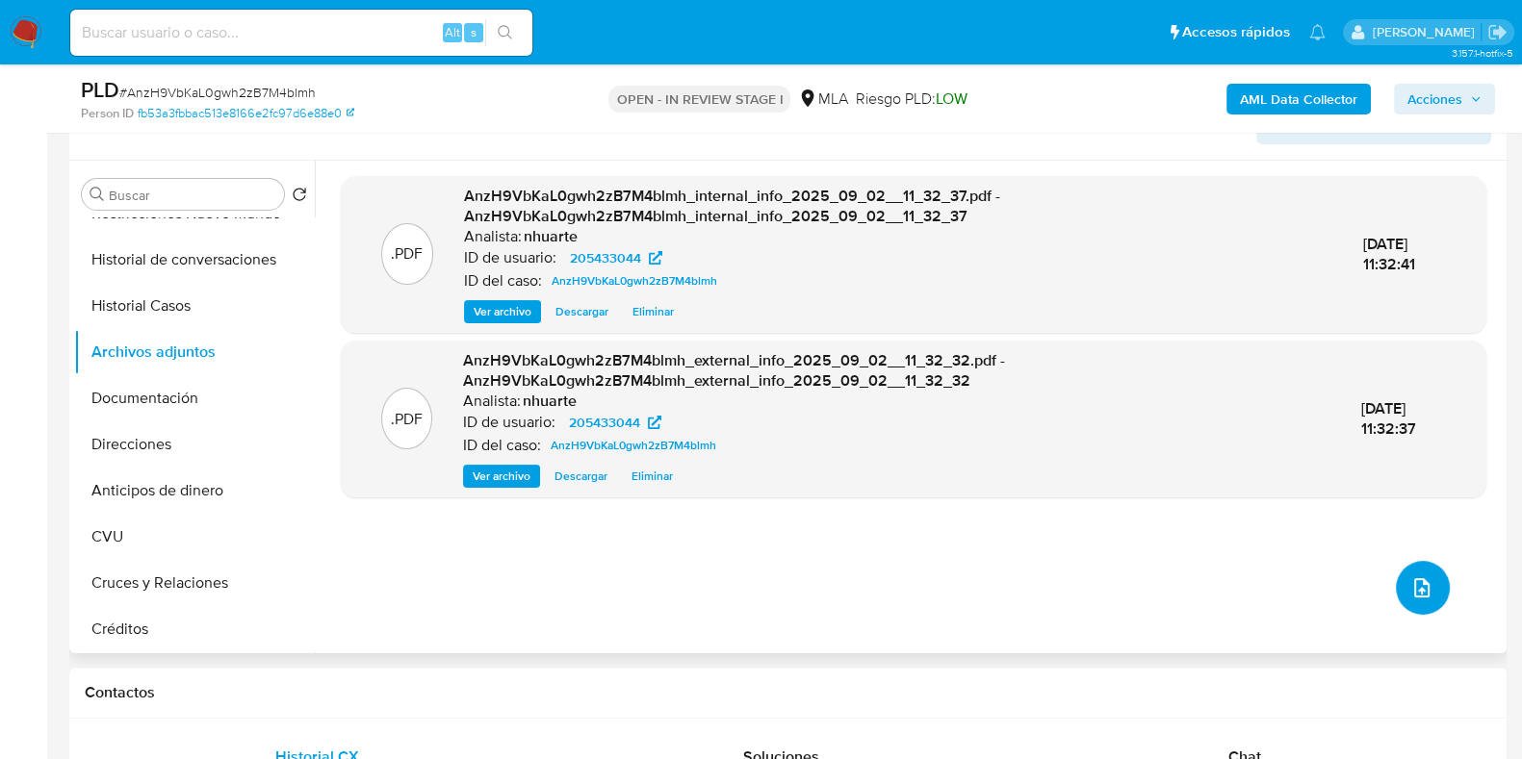
click at [1417, 570] on button "upload-file" at bounding box center [1422, 588] width 54 height 54
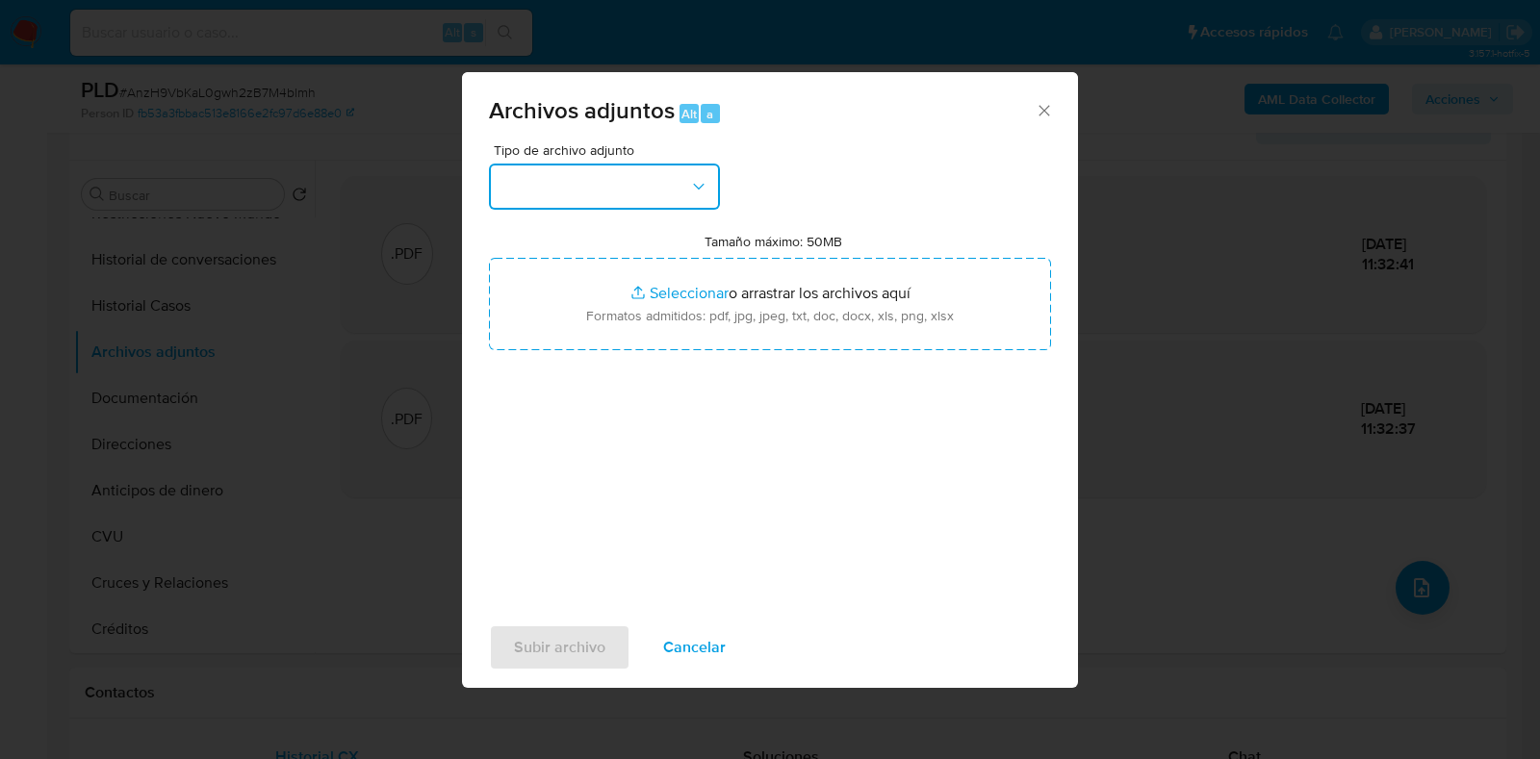
click at [694, 192] on icon "button" at bounding box center [698, 186] width 19 height 19
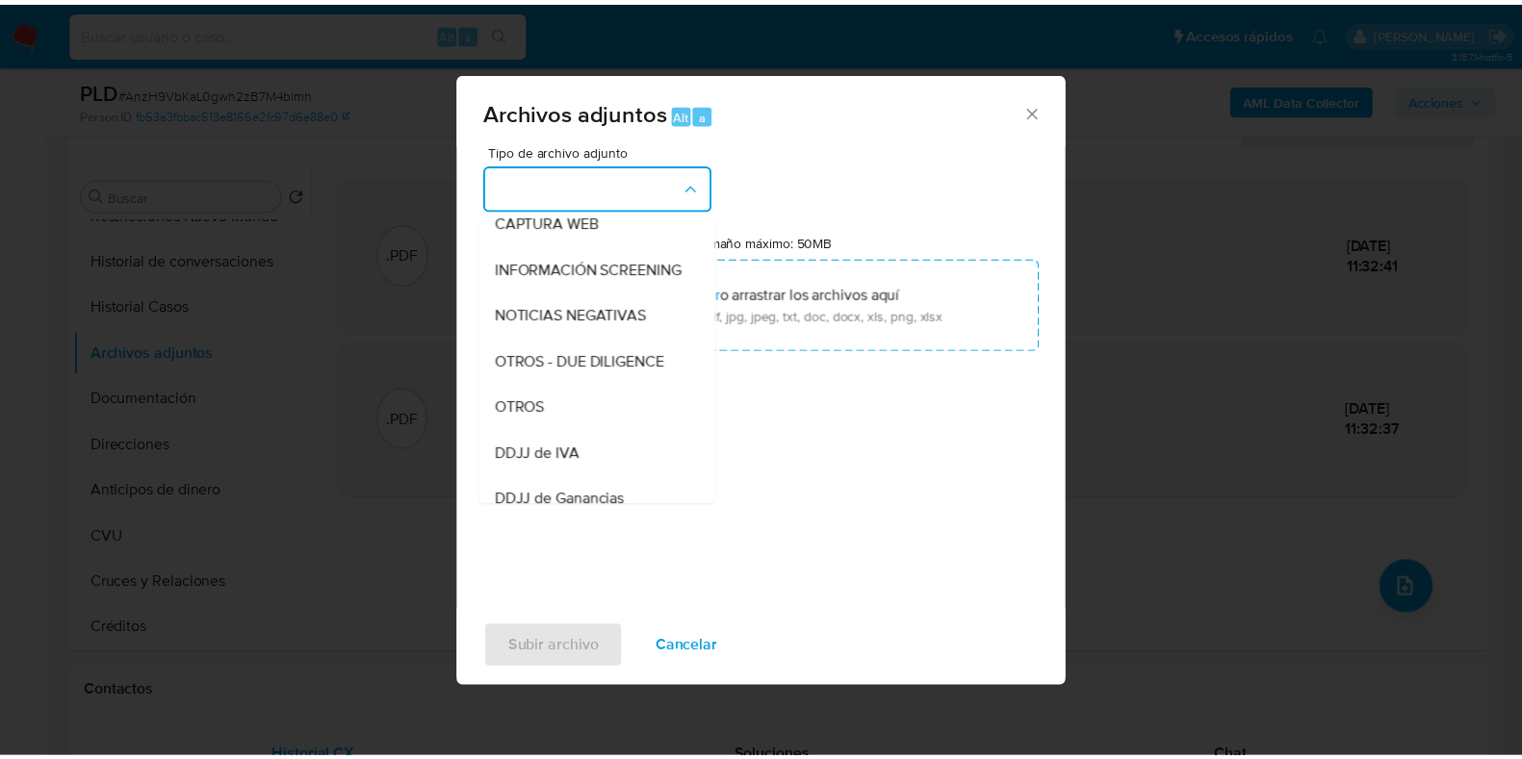
scroll to position [232, 0]
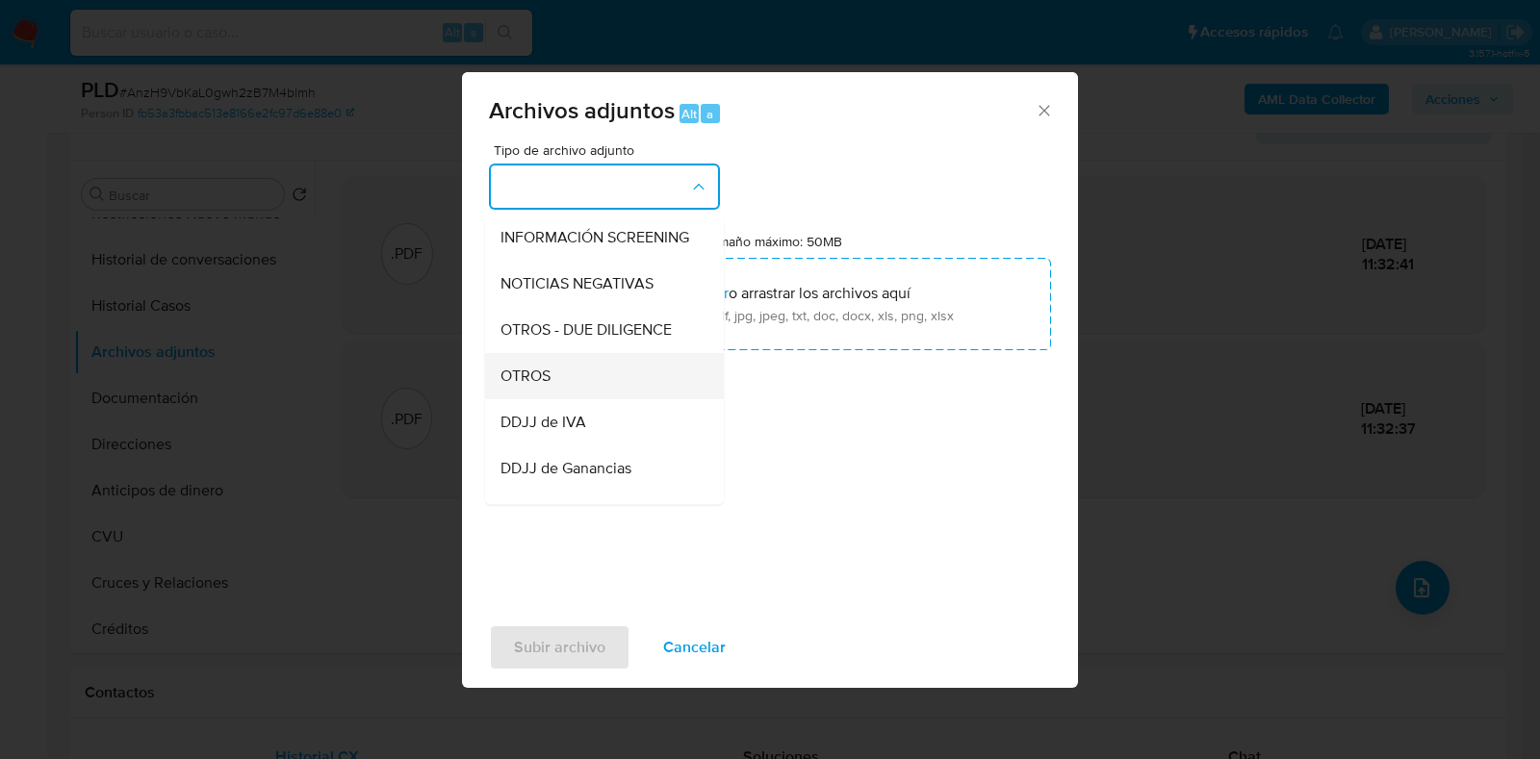
click at [600, 399] on div "OTROS" at bounding box center [598, 376] width 196 height 46
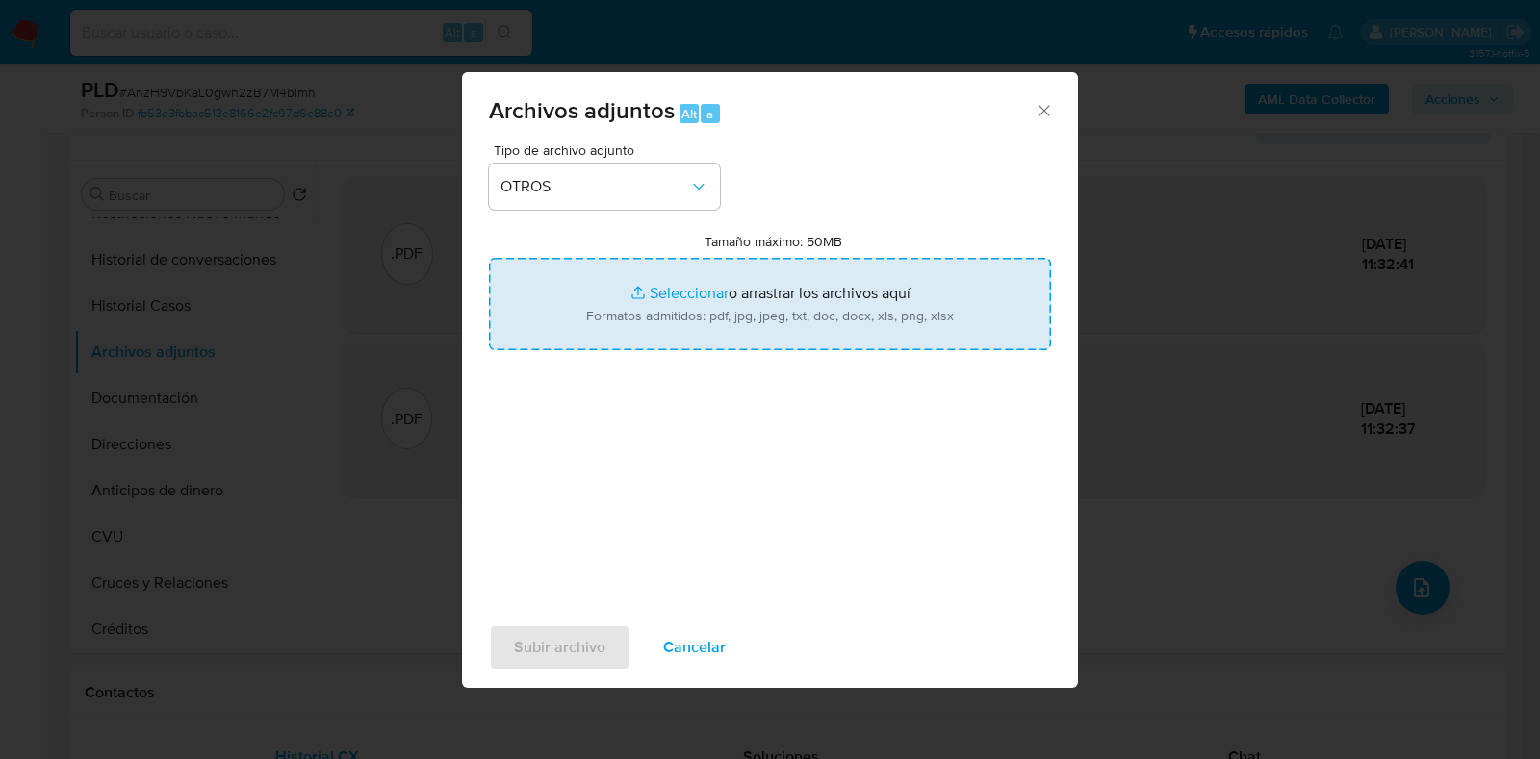
type input "C:\fakepath\NOSIS_Manager_InformeIndividual_20273336487_620658_20250902112734.p…"
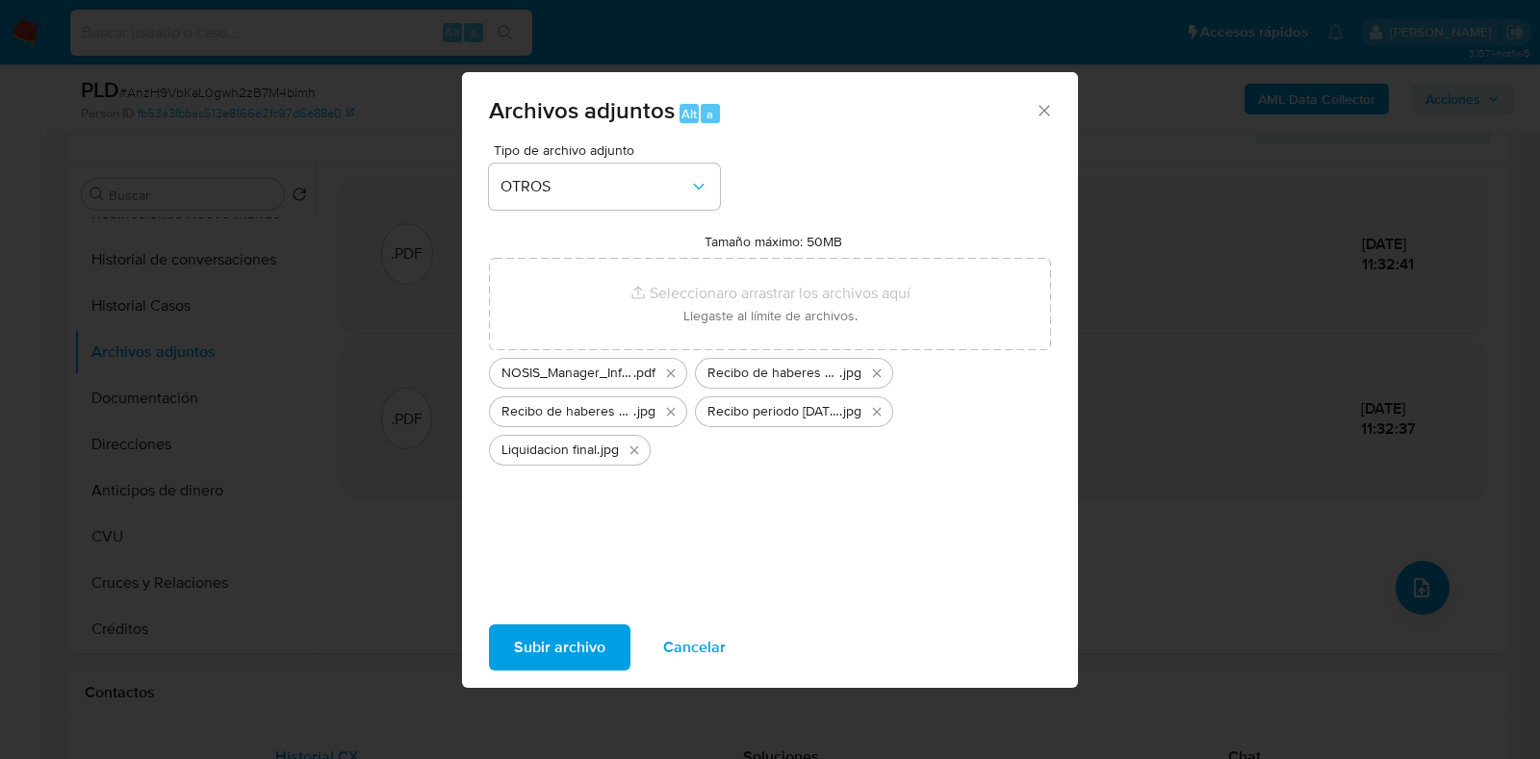
click at [582, 635] on span "Subir archivo" at bounding box center [559, 648] width 91 height 42
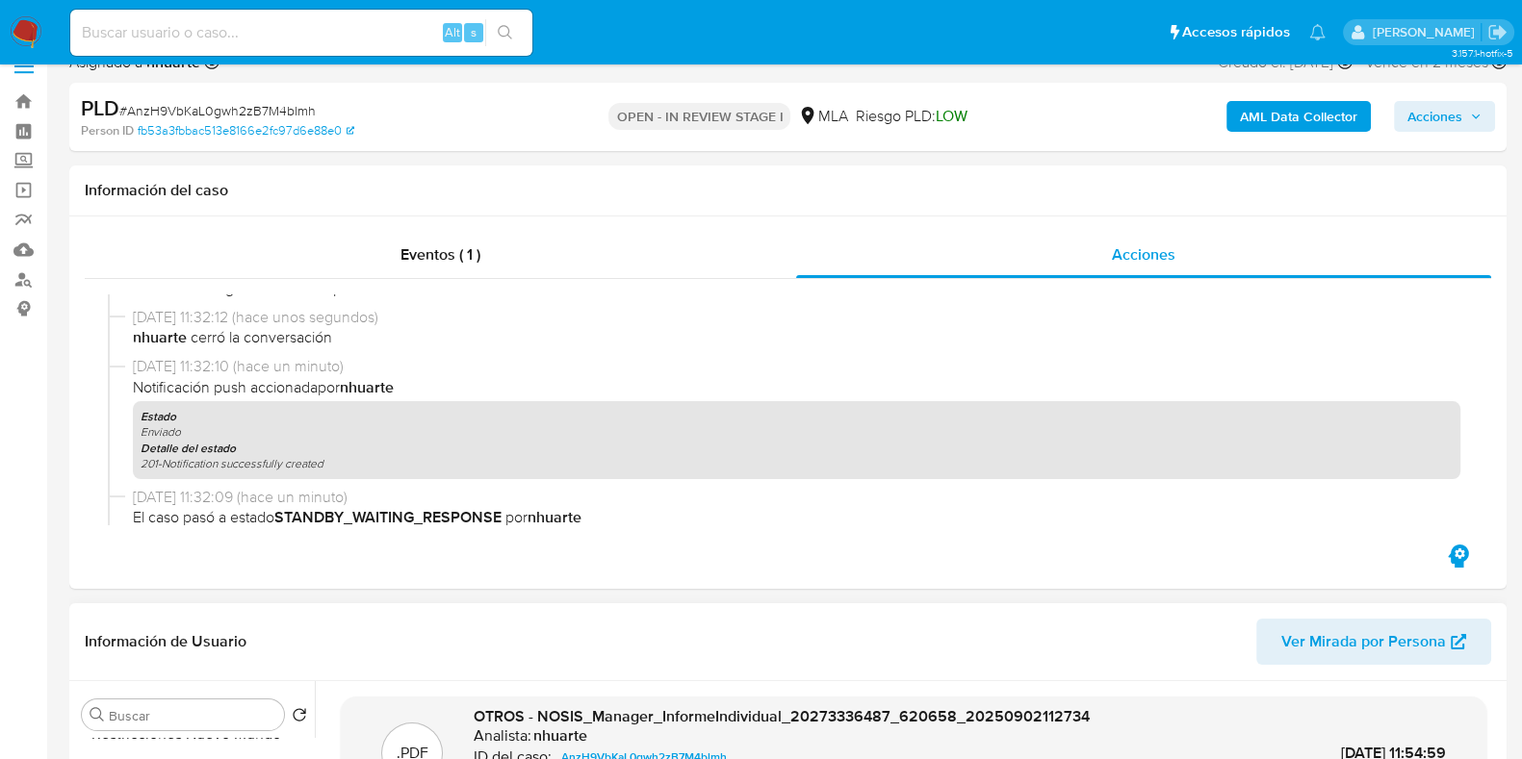
scroll to position [0, 0]
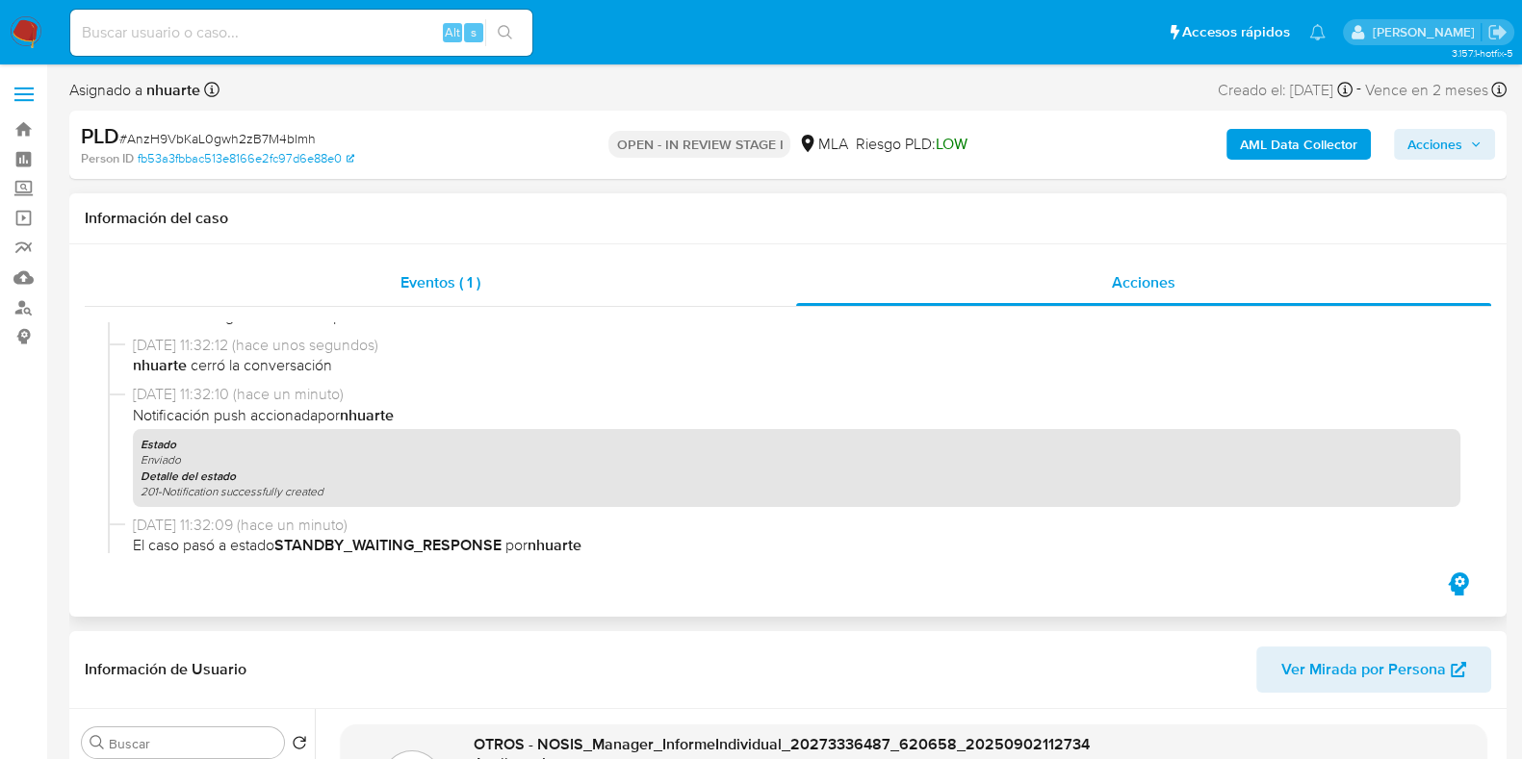
click at [435, 297] on div "Eventos ( 1 )" at bounding box center [440, 283] width 711 height 46
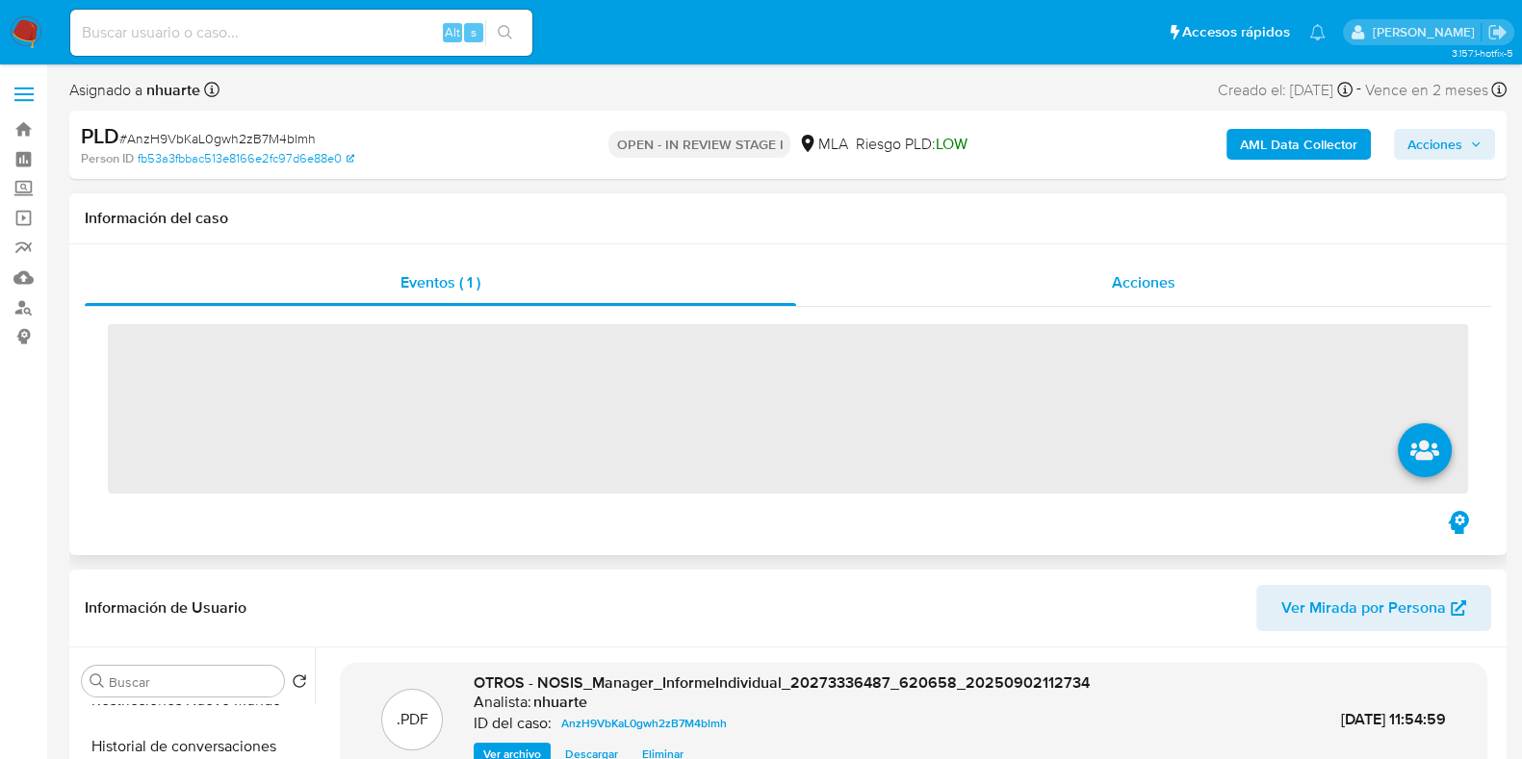
click at [1138, 286] on span "Acciones" at bounding box center [1144, 282] width 64 height 22
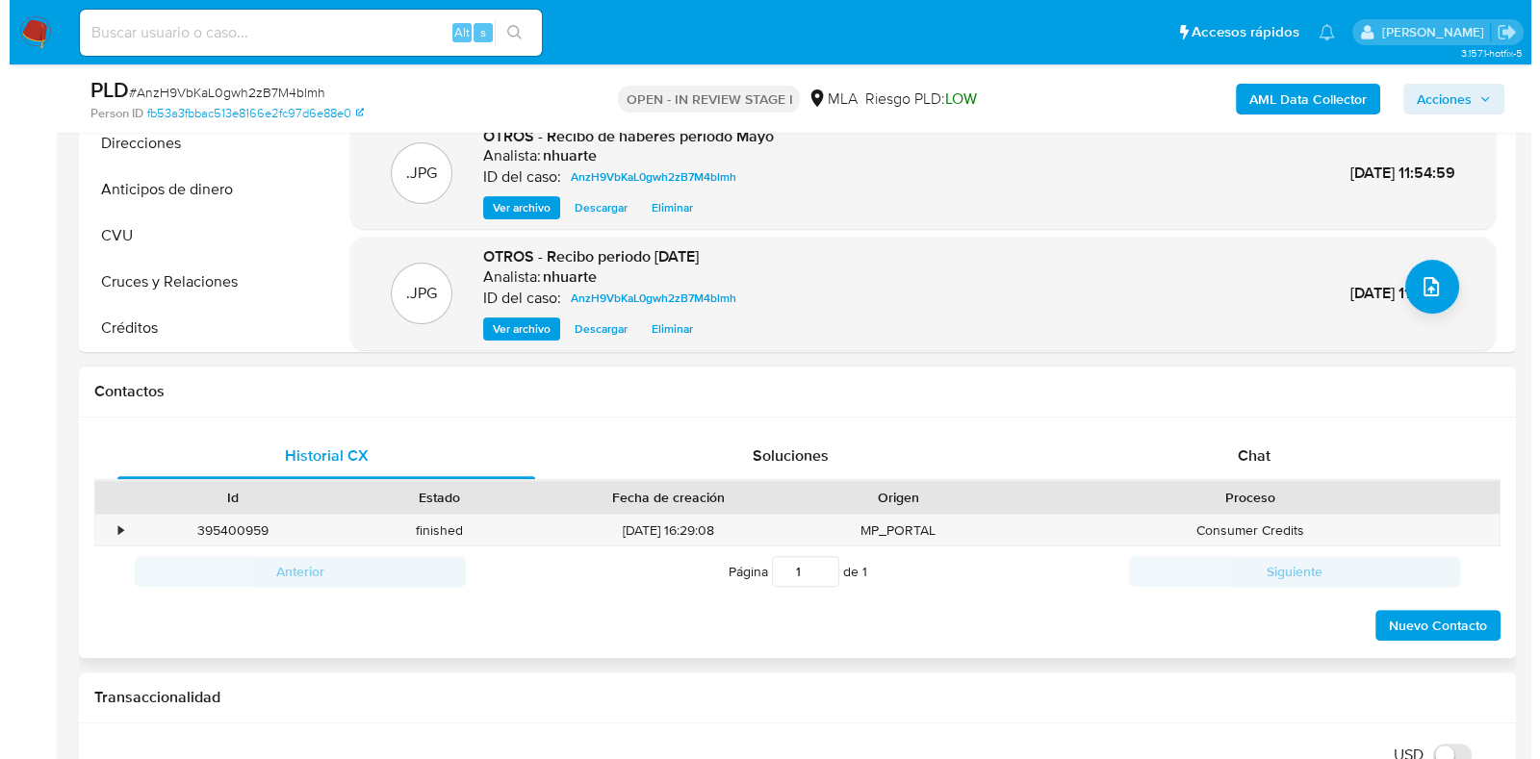
scroll to position [841, 0]
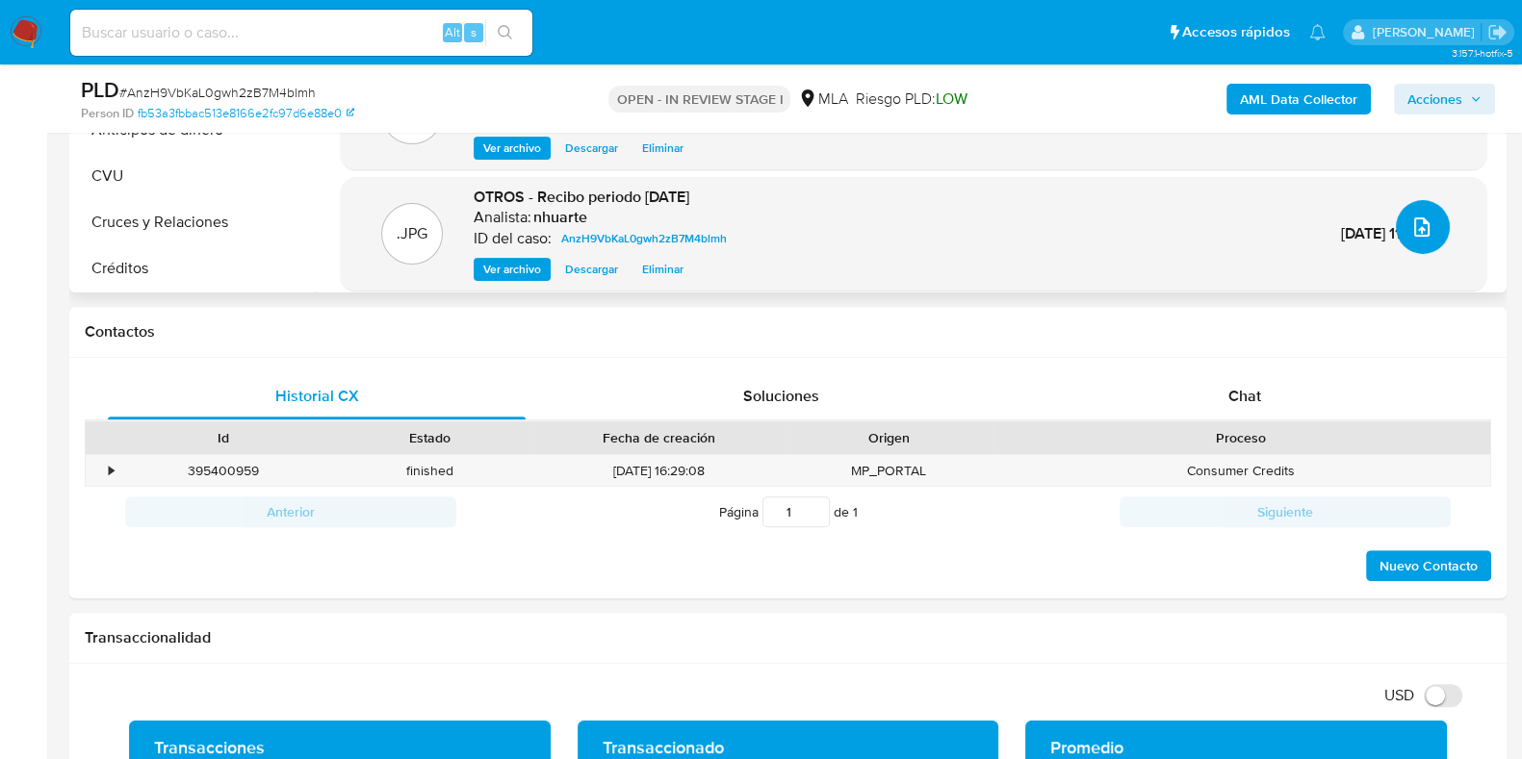
click at [1426, 228] on button "upload-file" at bounding box center [1422, 227] width 54 height 54
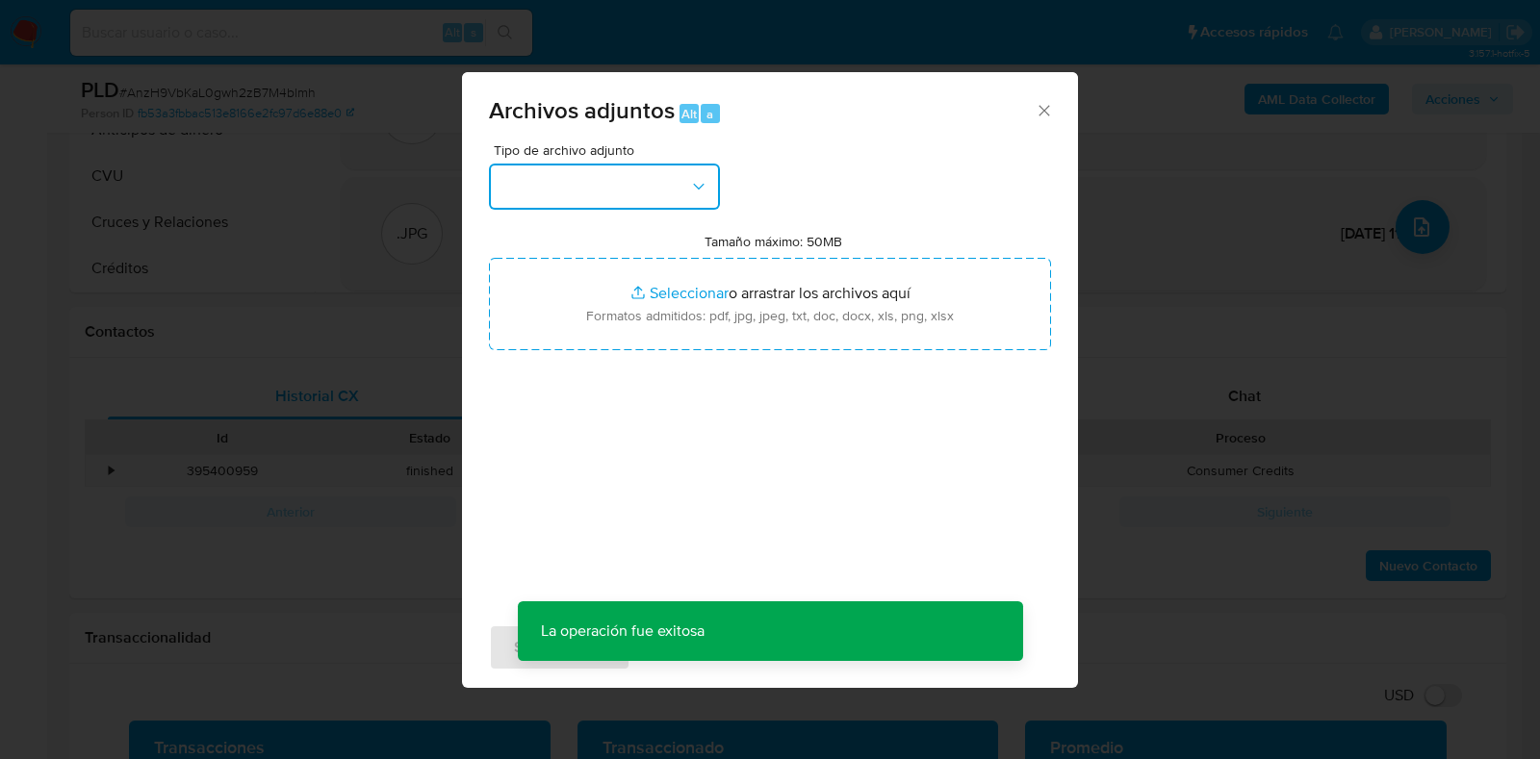
click at [693, 195] on icon "button" at bounding box center [698, 186] width 19 height 19
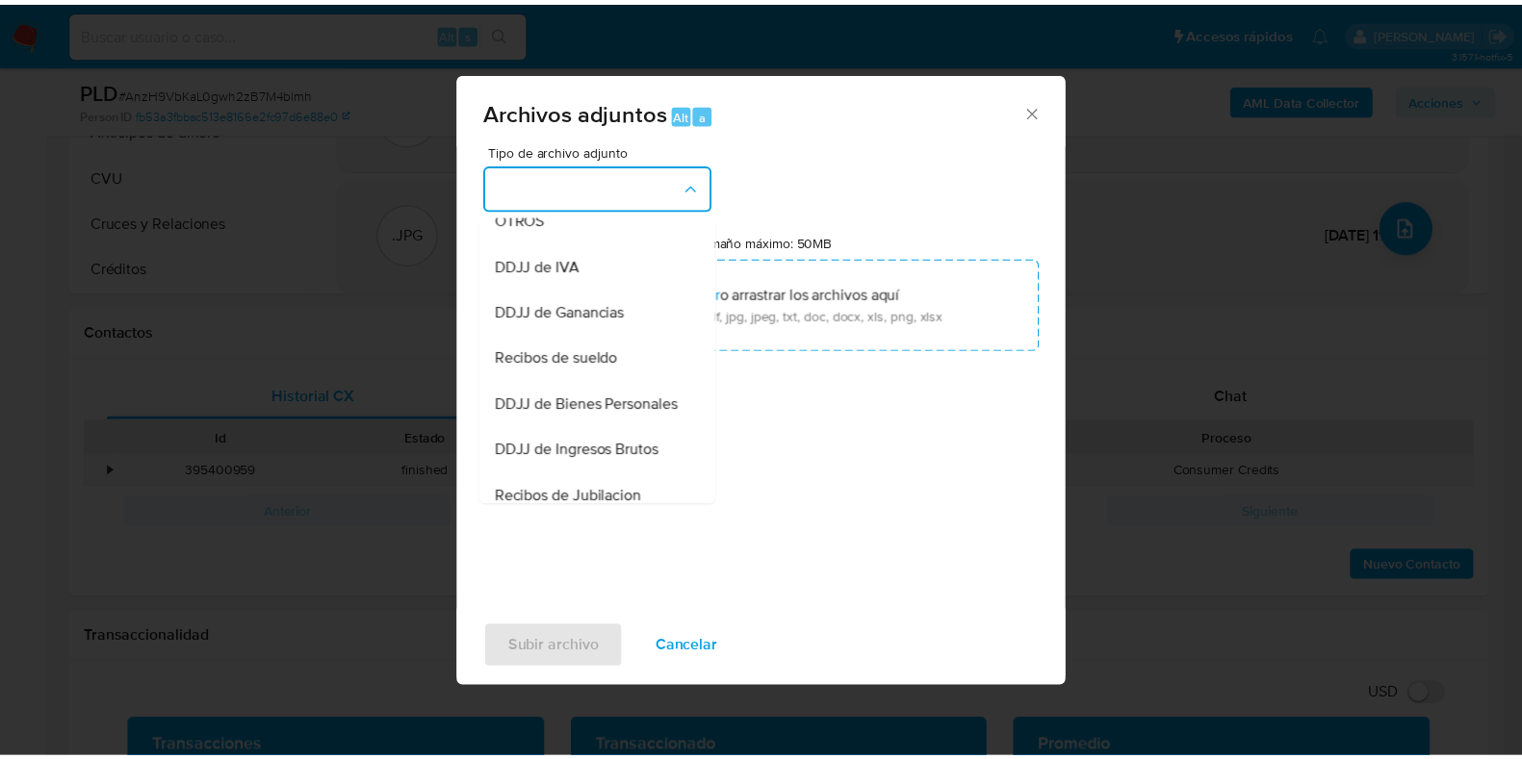
scroll to position [269, 0]
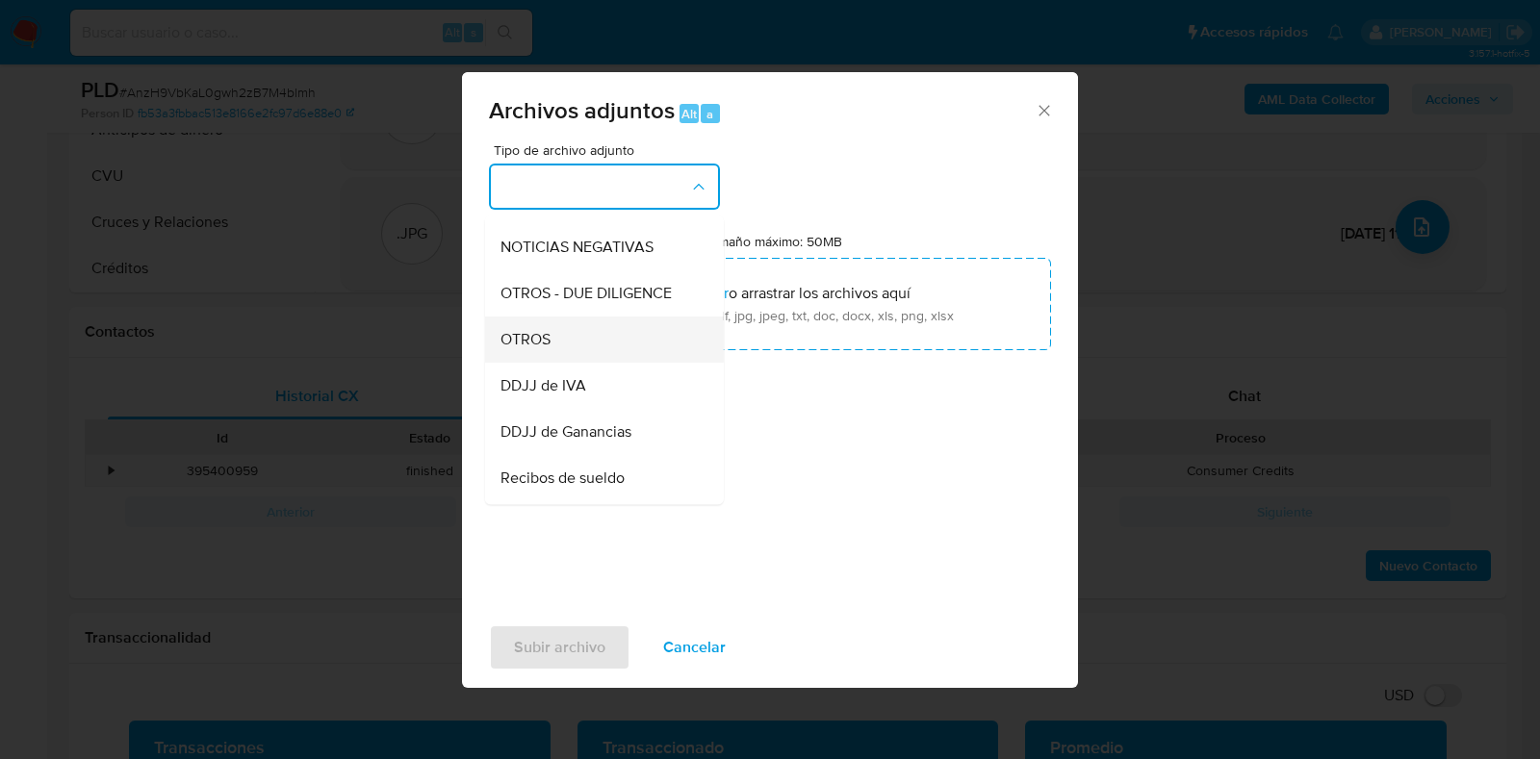
click at [603, 357] on div "OTROS" at bounding box center [598, 340] width 196 height 46
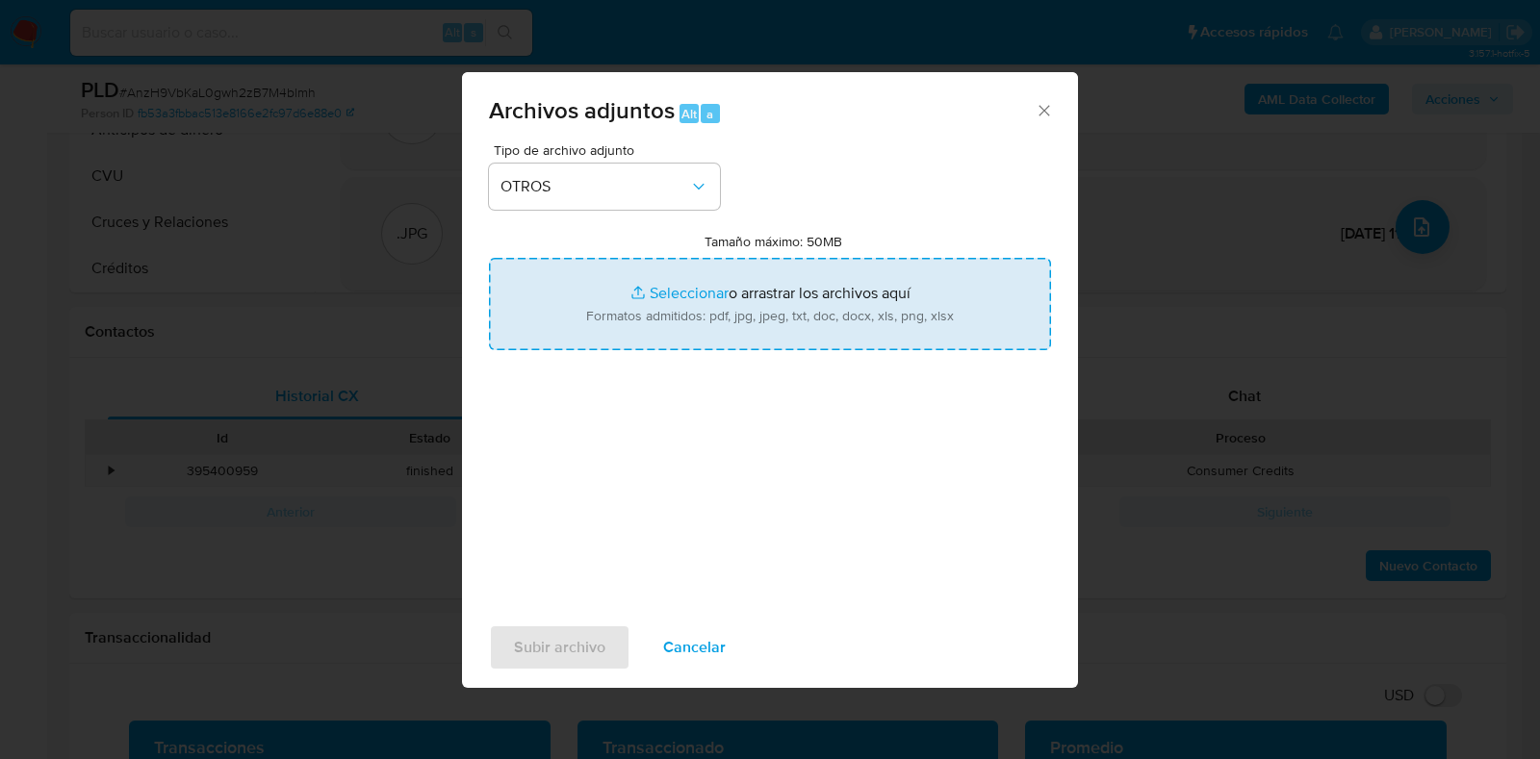
type input "C:\fakepath\Caselog AnzH9VbKaL0gwh2zB7M4blmh_2025_08_18_13_51_48.docx"
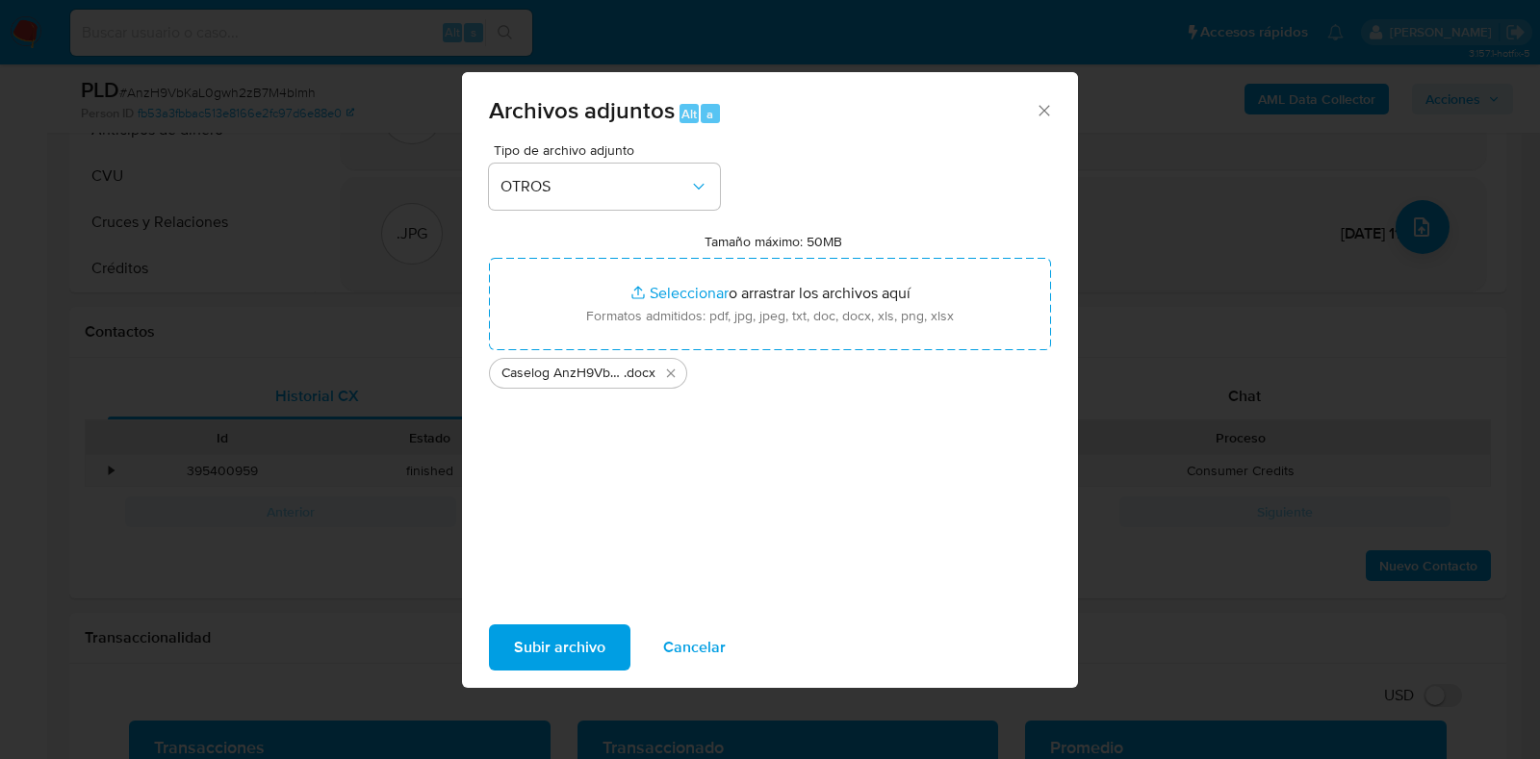
click at [554, 640] on span "Subir archivo" at bounding box center [559, 648] width 91 height 42
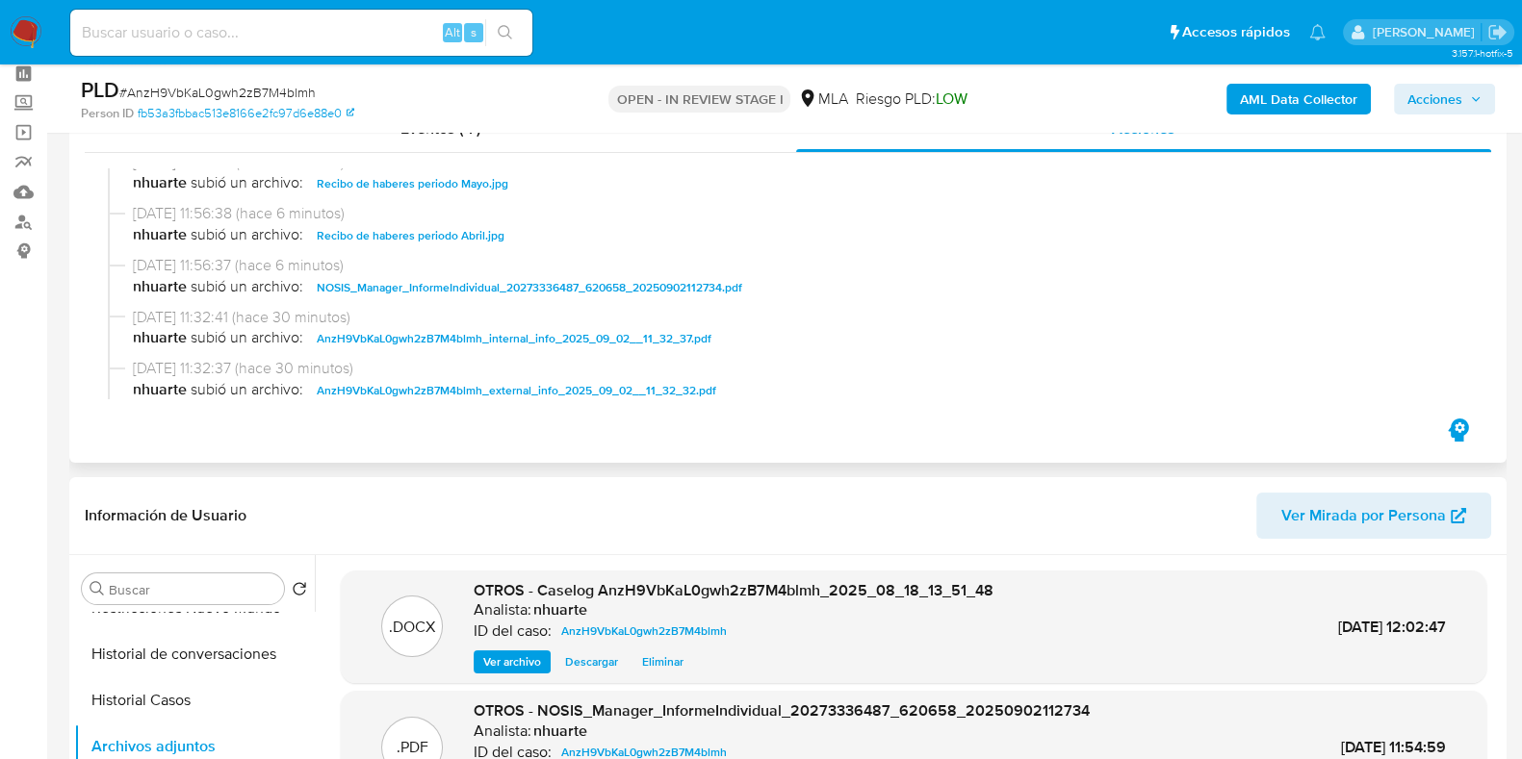
scroll to position [0, 0]
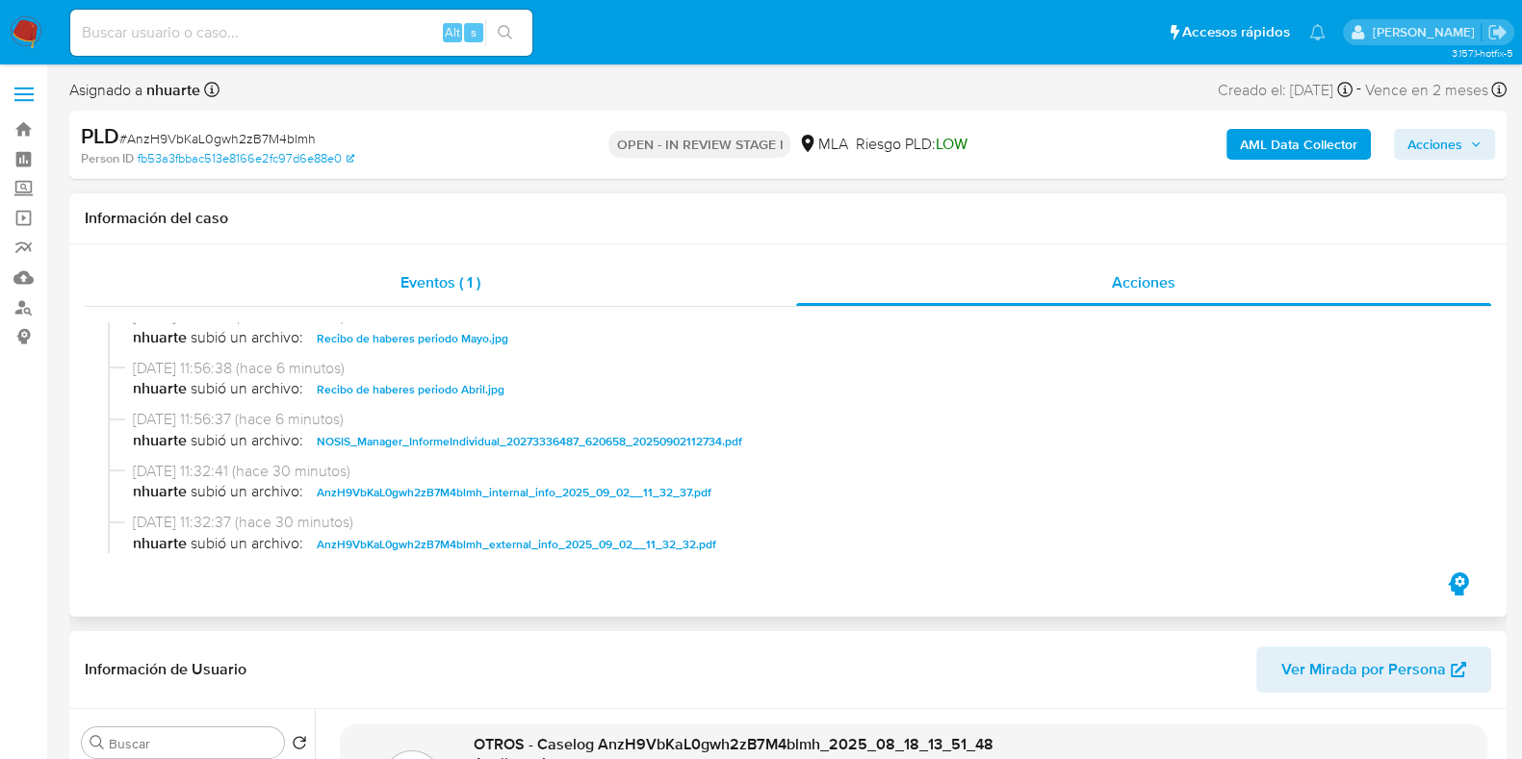
drag, startPoint x: 476, startPoint y: 271, endPoint x: 741, endPoint y: 263, distance: 264.8
click at [476, 271] on span "Eventos ( 1 )" at bounding box center [440, 282] width 80 height 22
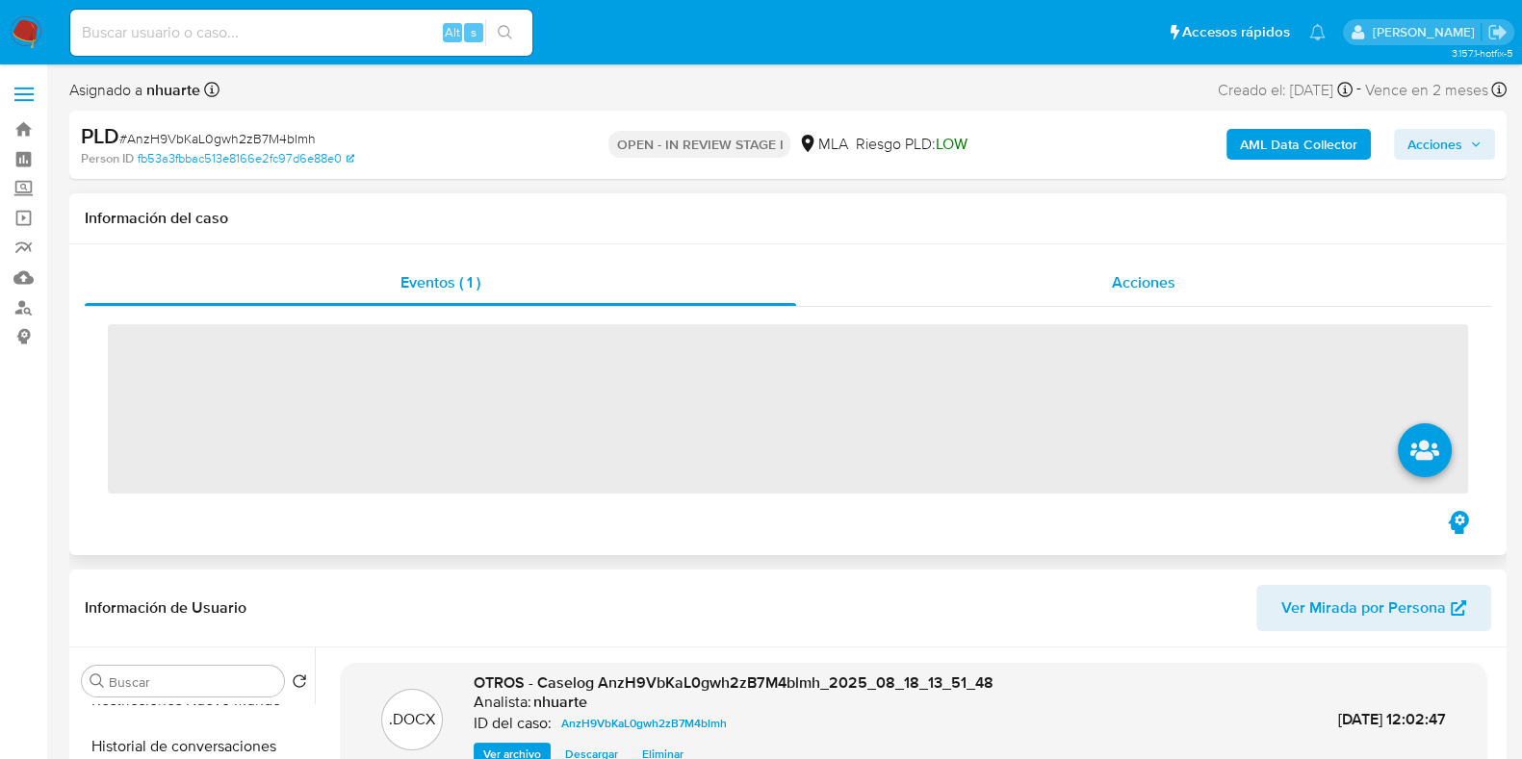
click at [1137, 281] on span "Acciones" at bounding box center [1144, 282] width 64 height 22
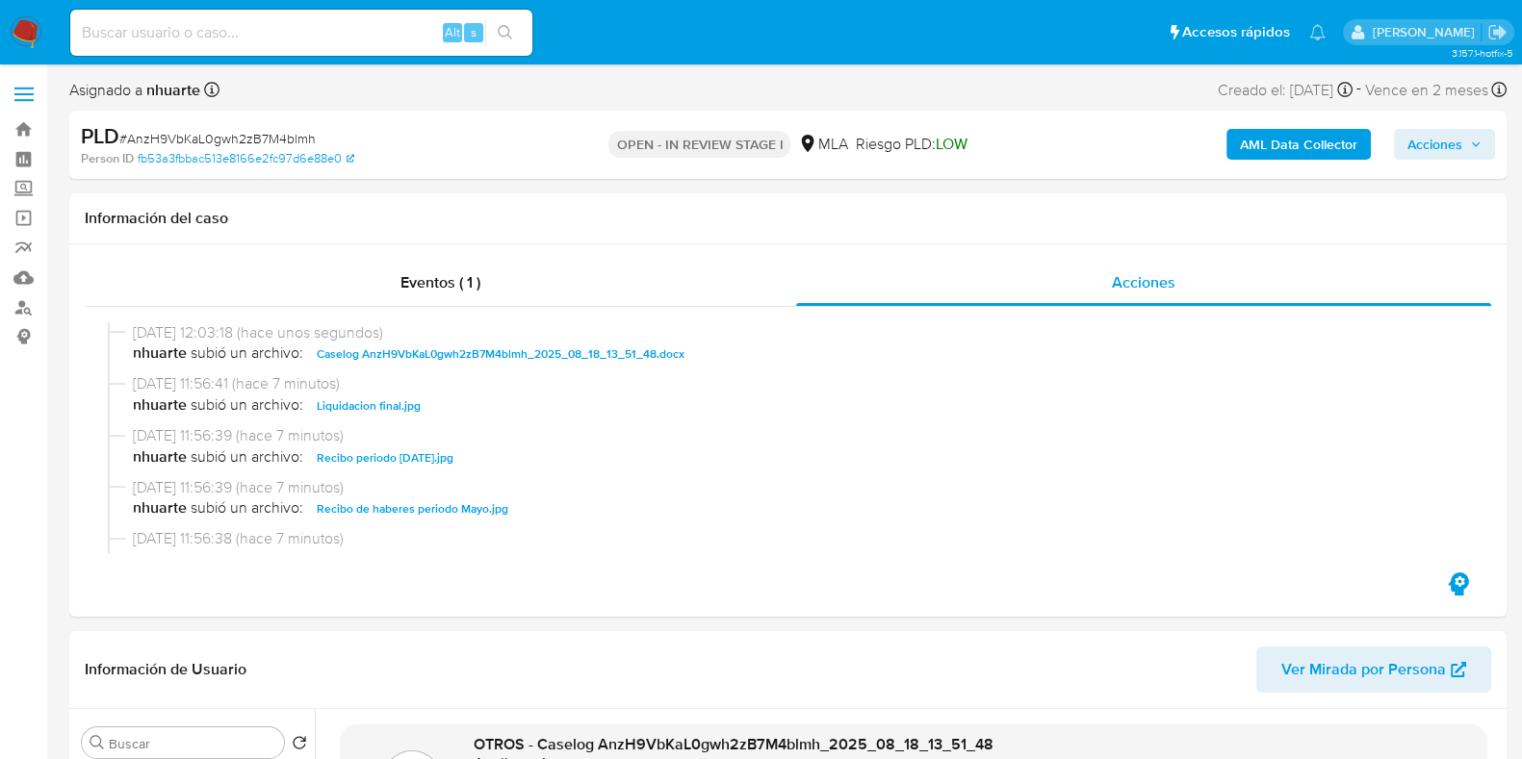
click at [1446, 148] on span "Acciones" at bounding box center [1434, 144] width 55 height 31
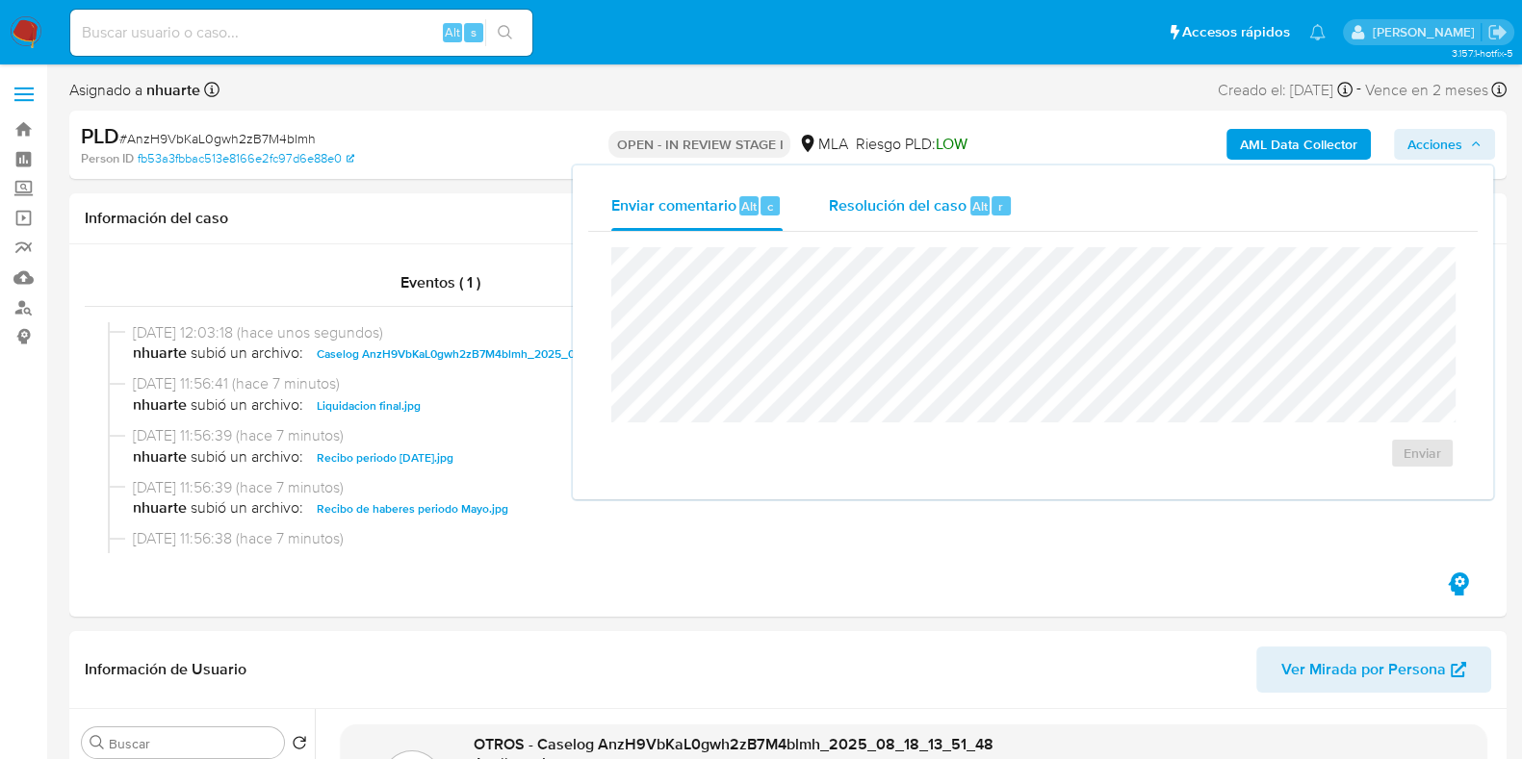
click at [908, 214] on span "Resolución del caso" at bounding box center [898, 205] width 138 height 22
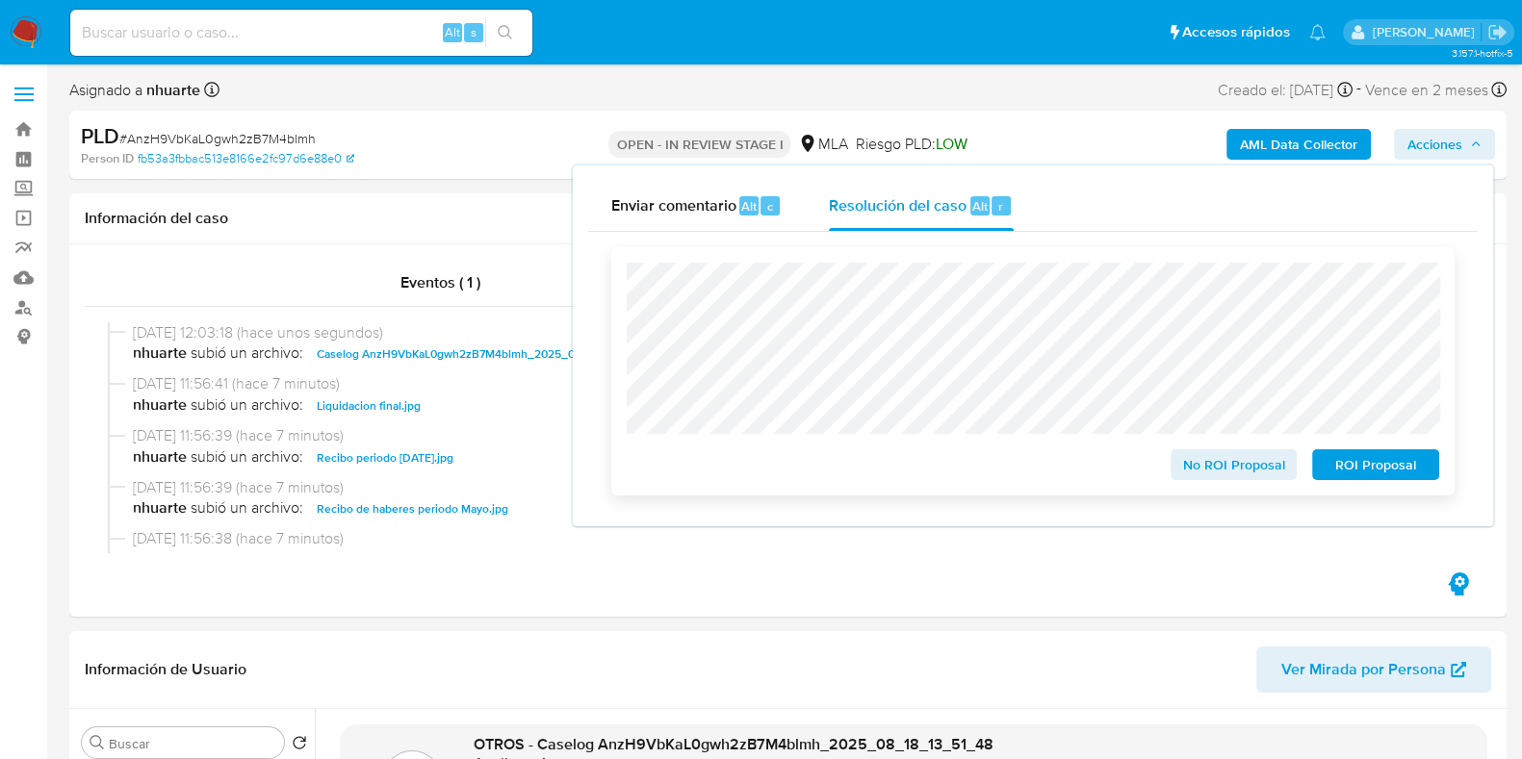
click at [1211, 460] on span "No ROI Proposal" at bounding box center [1234, 464] width 100 height 27
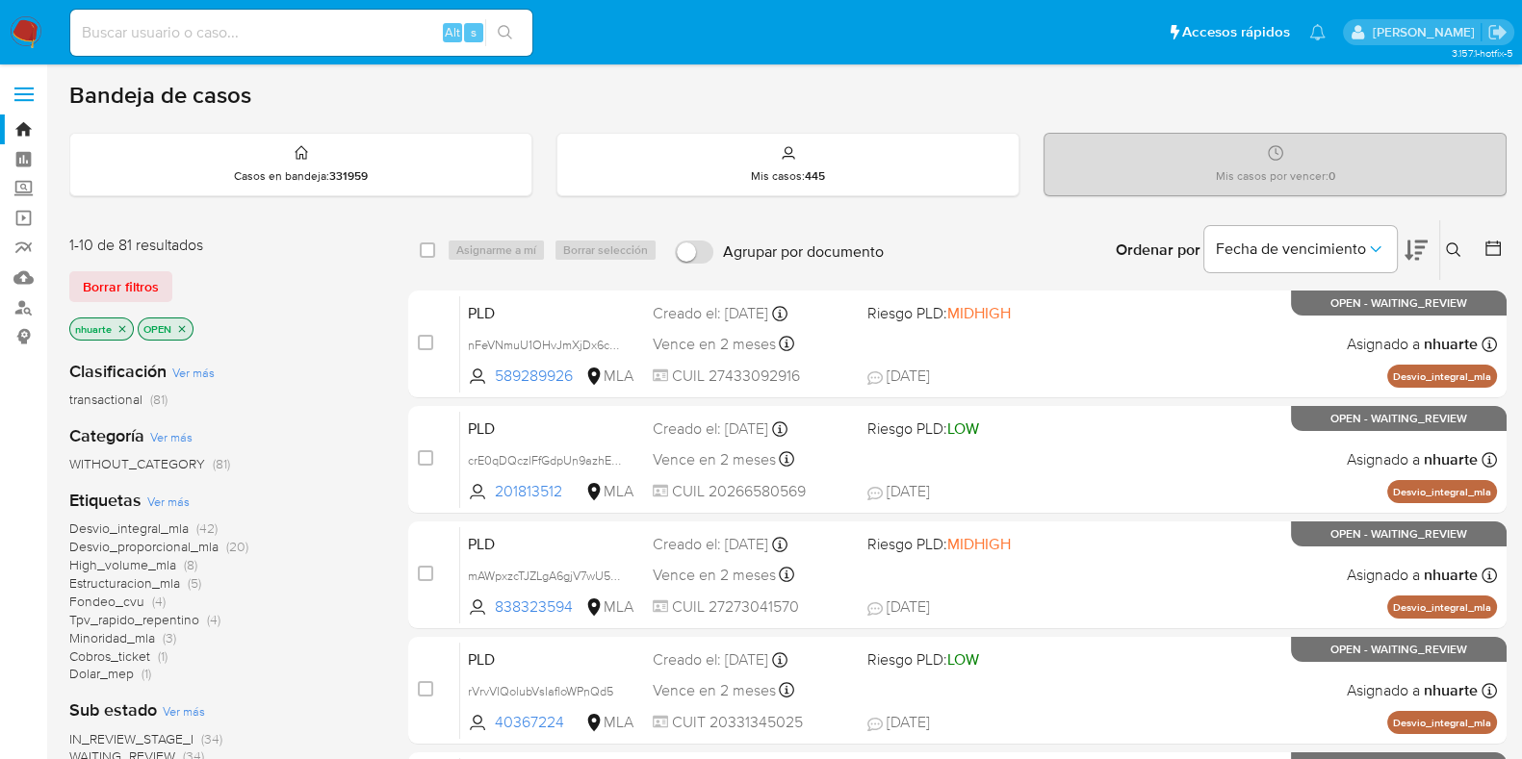
click at [120, 329] on icon "close-filter" at bounding box center [122, 329] width 12 height 12
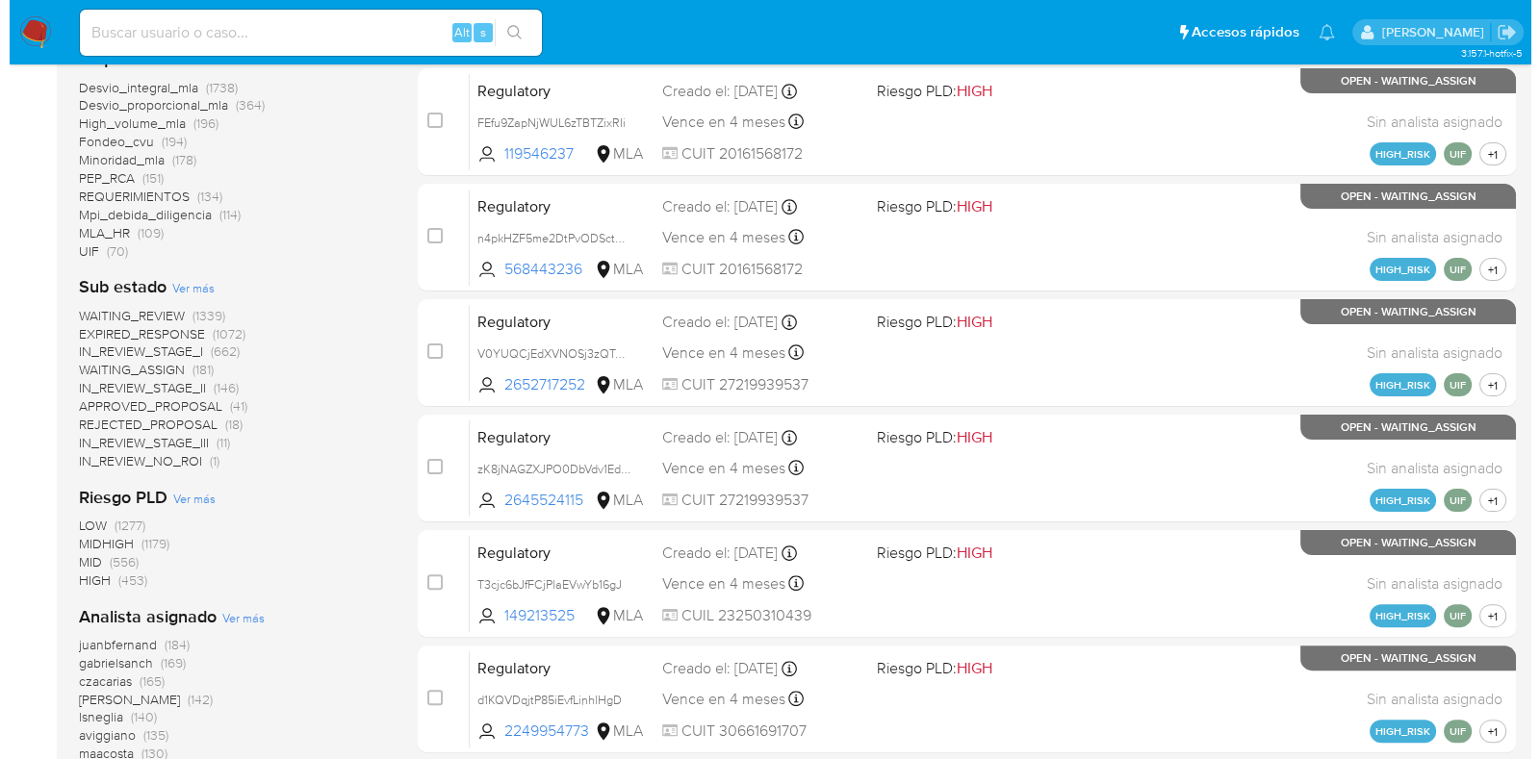
scroll to position [794, 0]
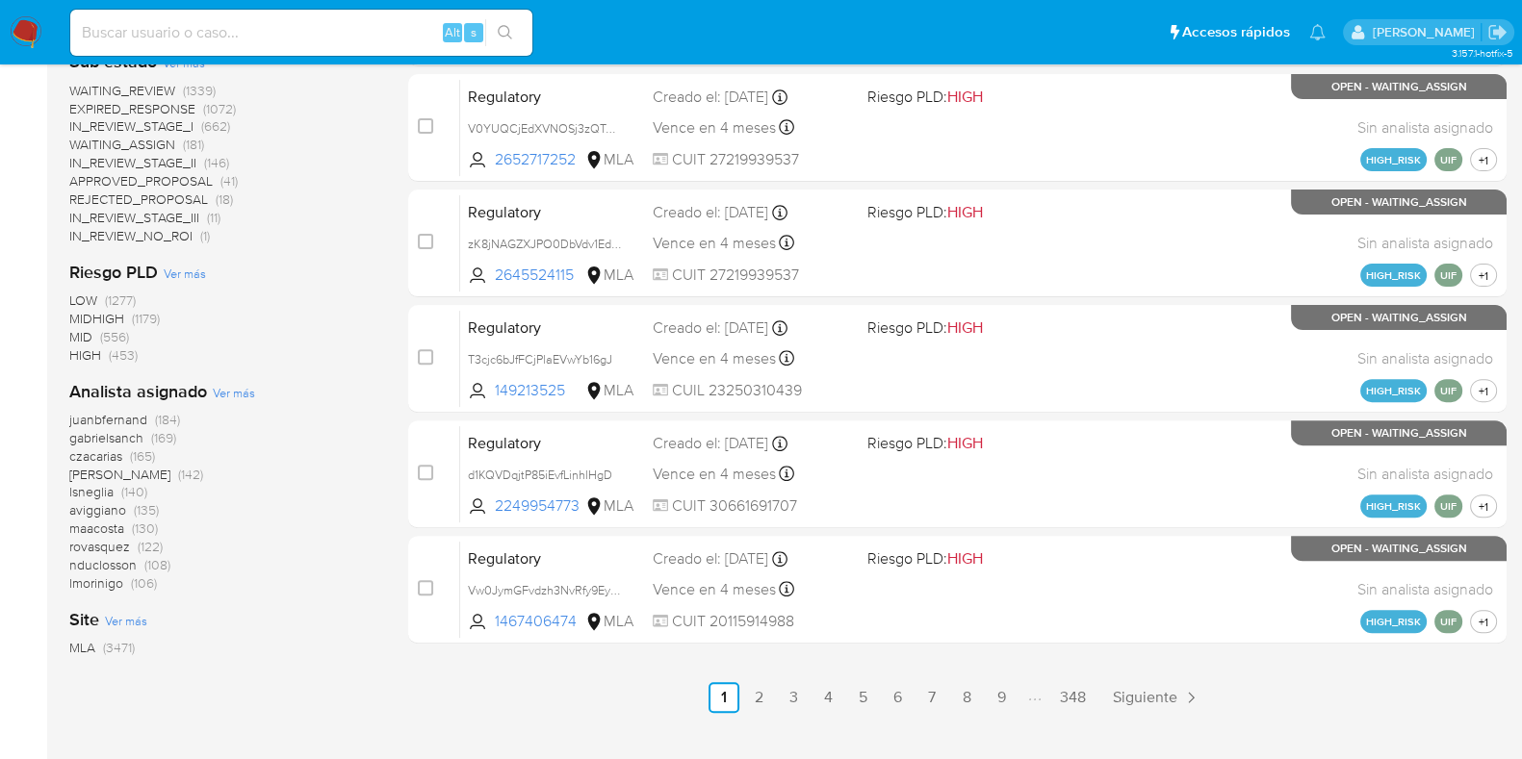
click at [240, 394] on span "Ver más" at bounding box center [234, 392] width 42 height 17
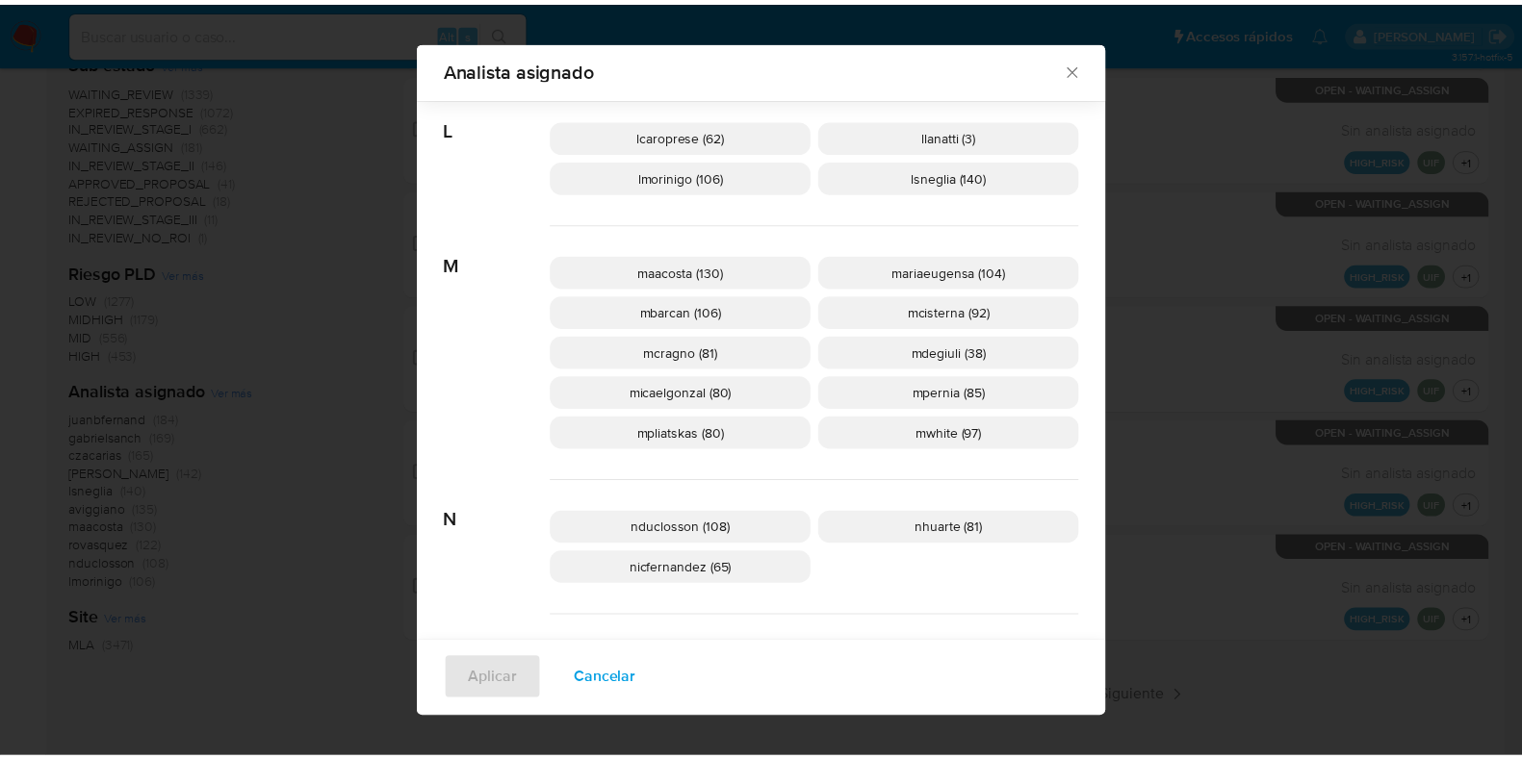
scroll to position [837, 0]
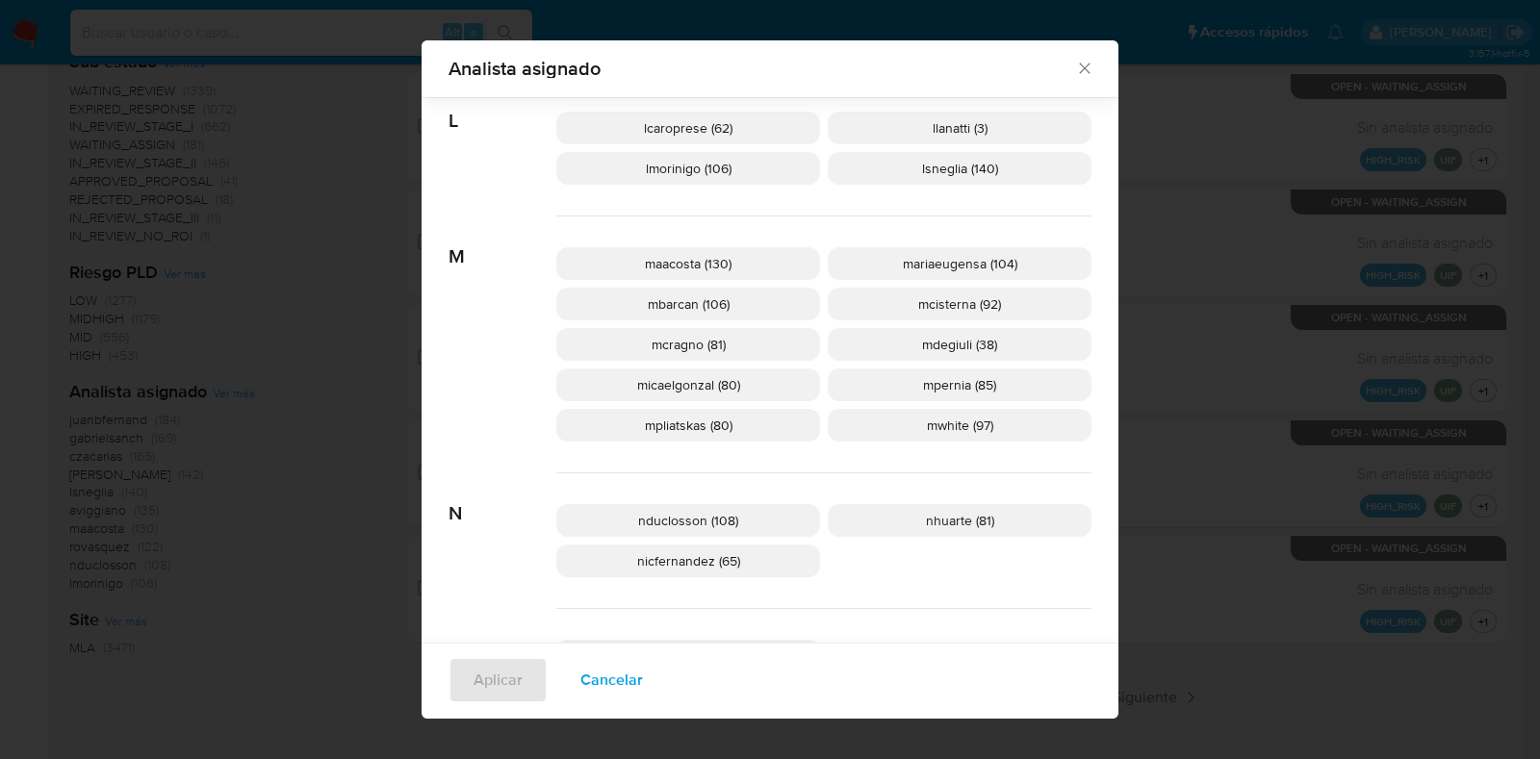
click at [1075, 75] on icon "Cerrar" at bounding box center [1084, 68] width 19 height 19
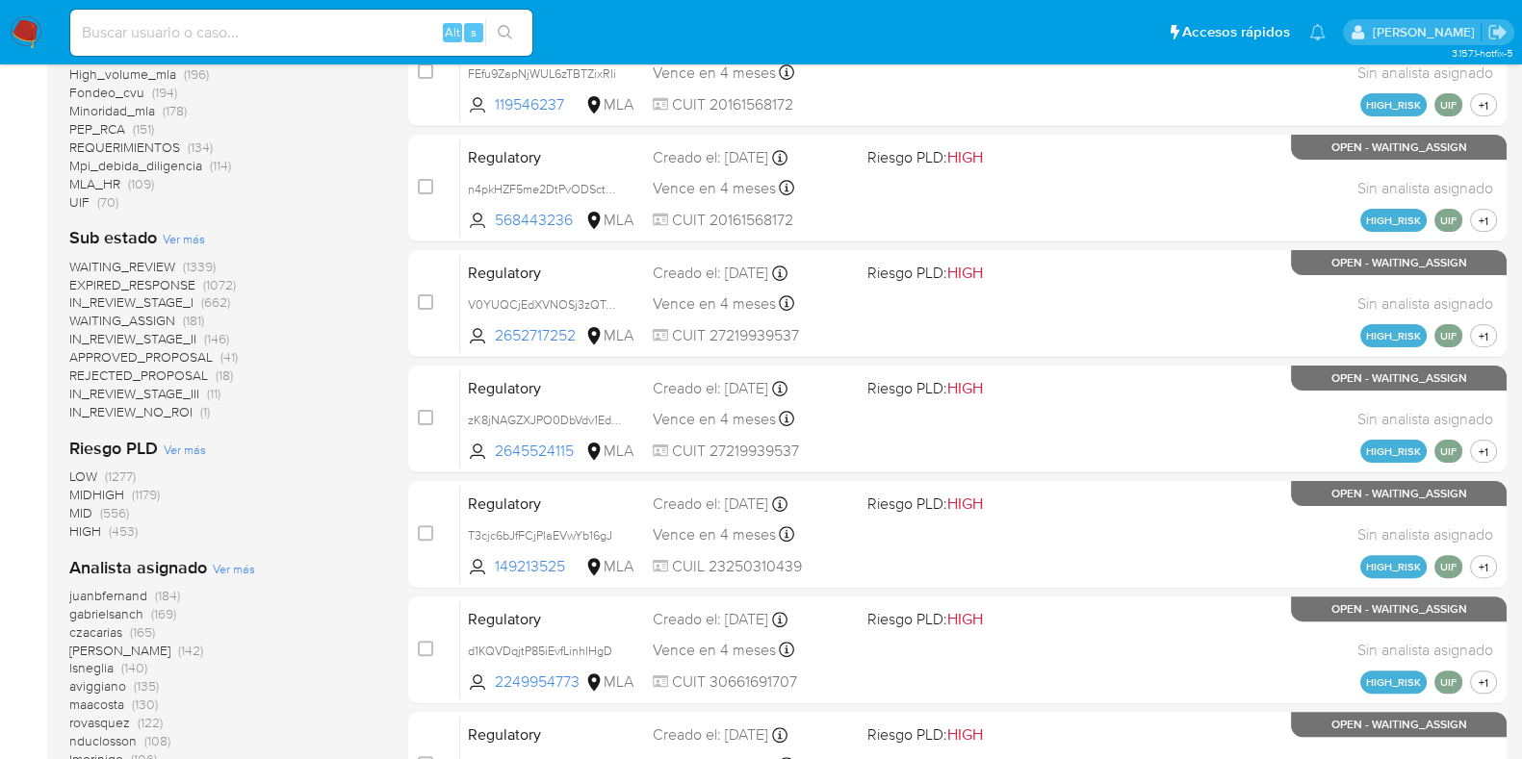
scroll to position [0, 0]
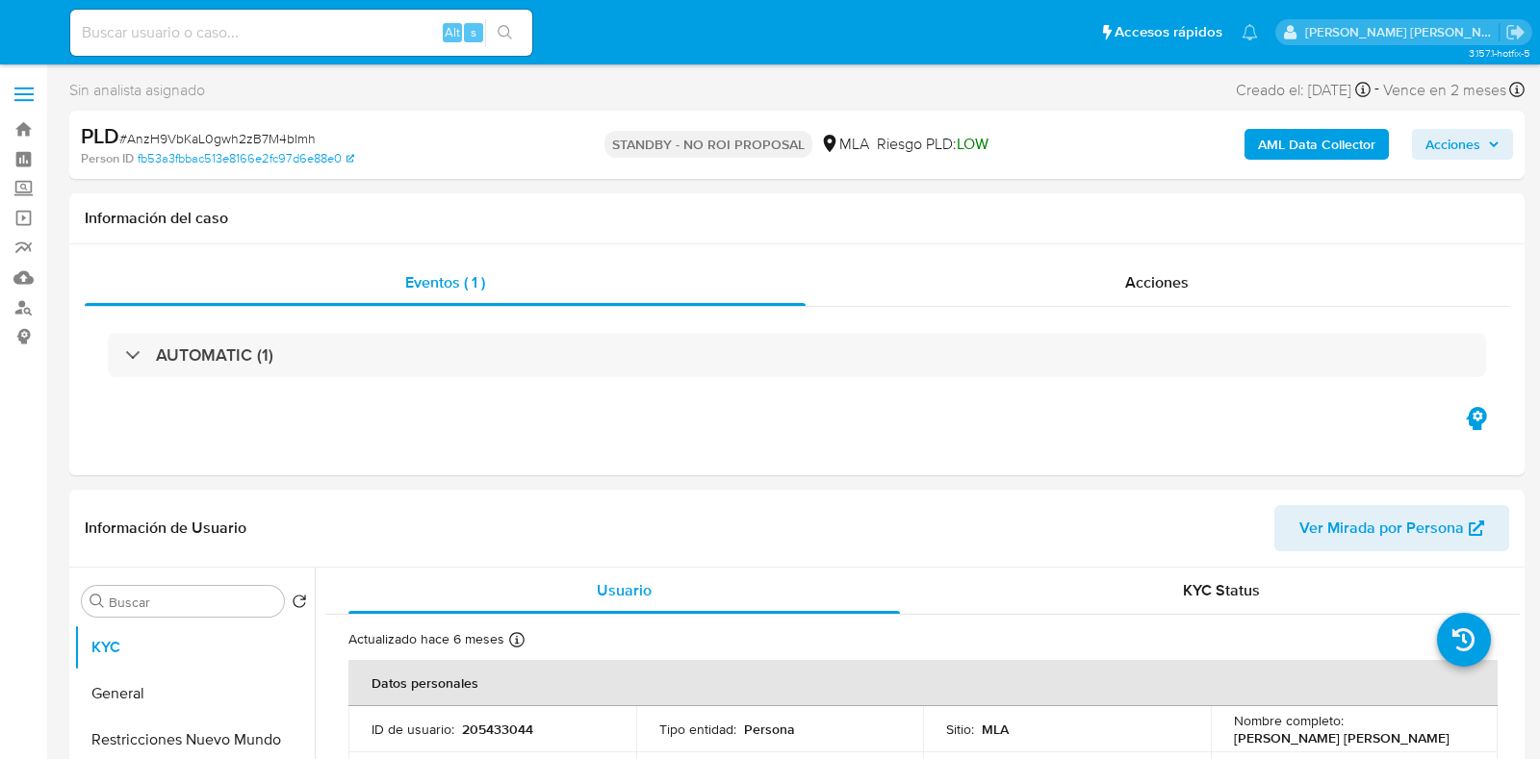
select select "10"
